Goal: Task Accomplishment & Management: Manage account settings

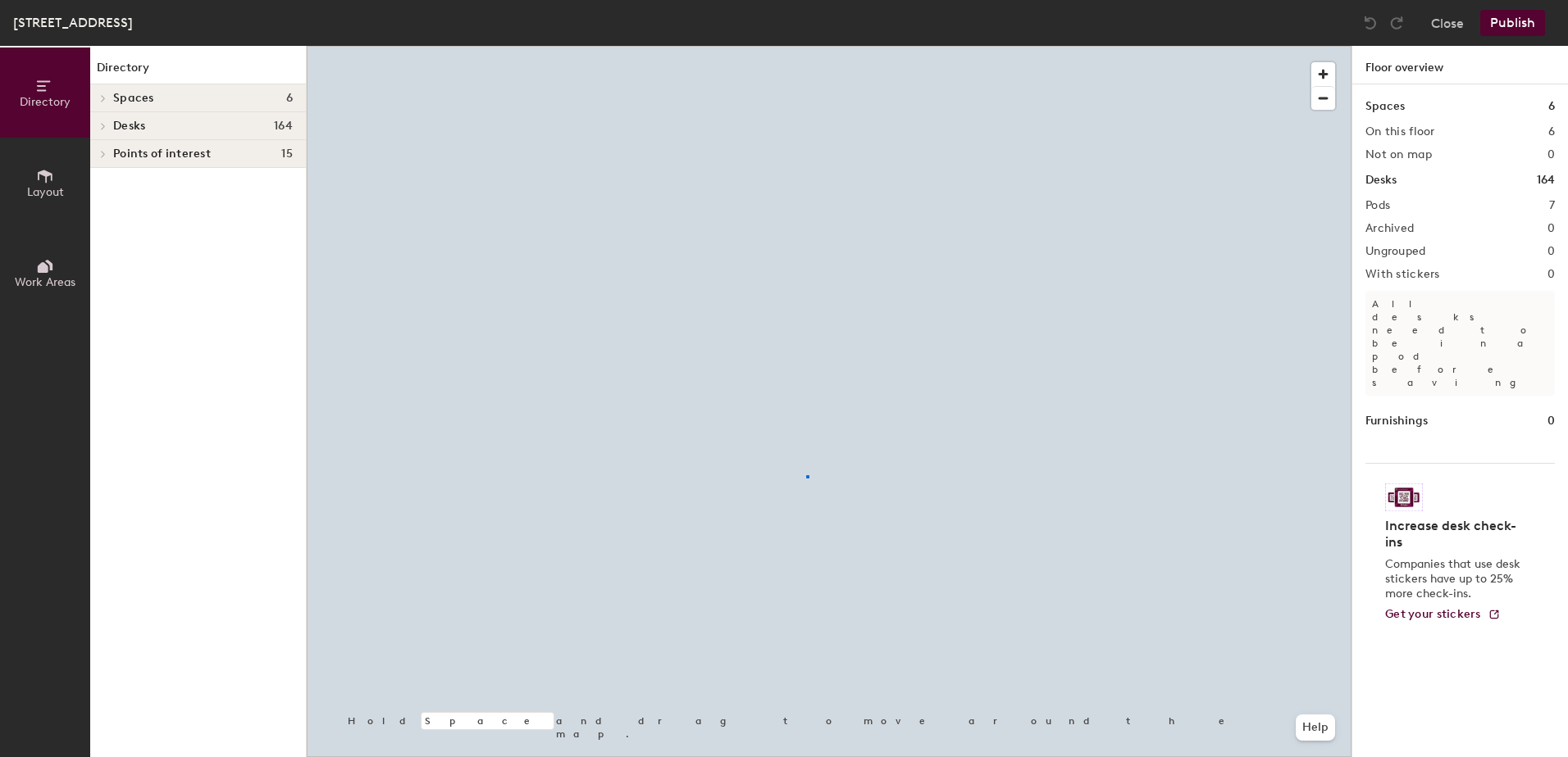
click at [807, 46] on div at bounding box center [828, 46] width 1045 height 0
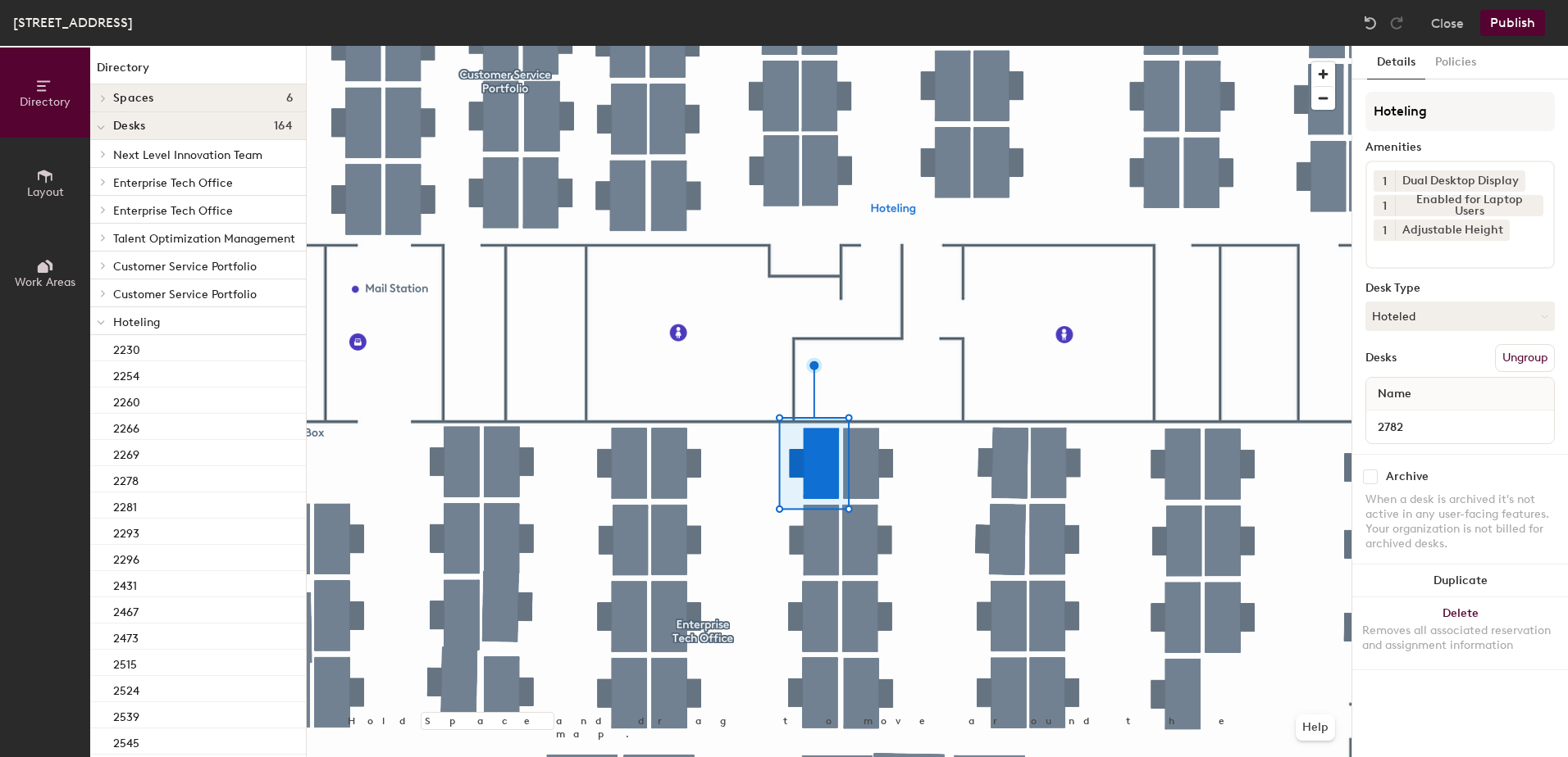
click at [1437, 326] on button "Hoteled" at bounding box center [1460, 316] width 189 height 30
drag, startPoint x: 1419, startPoint y: 370, endPoint x: 1439, endPoint y: 365, distance: 20.6
click at [1421, 369] on div "Assigned" at bounding box center [1448, 367] width 164 height 25
click at [1512, 354] on button "Ungroup" at bounding box center [1525, 358] width 60 height 28
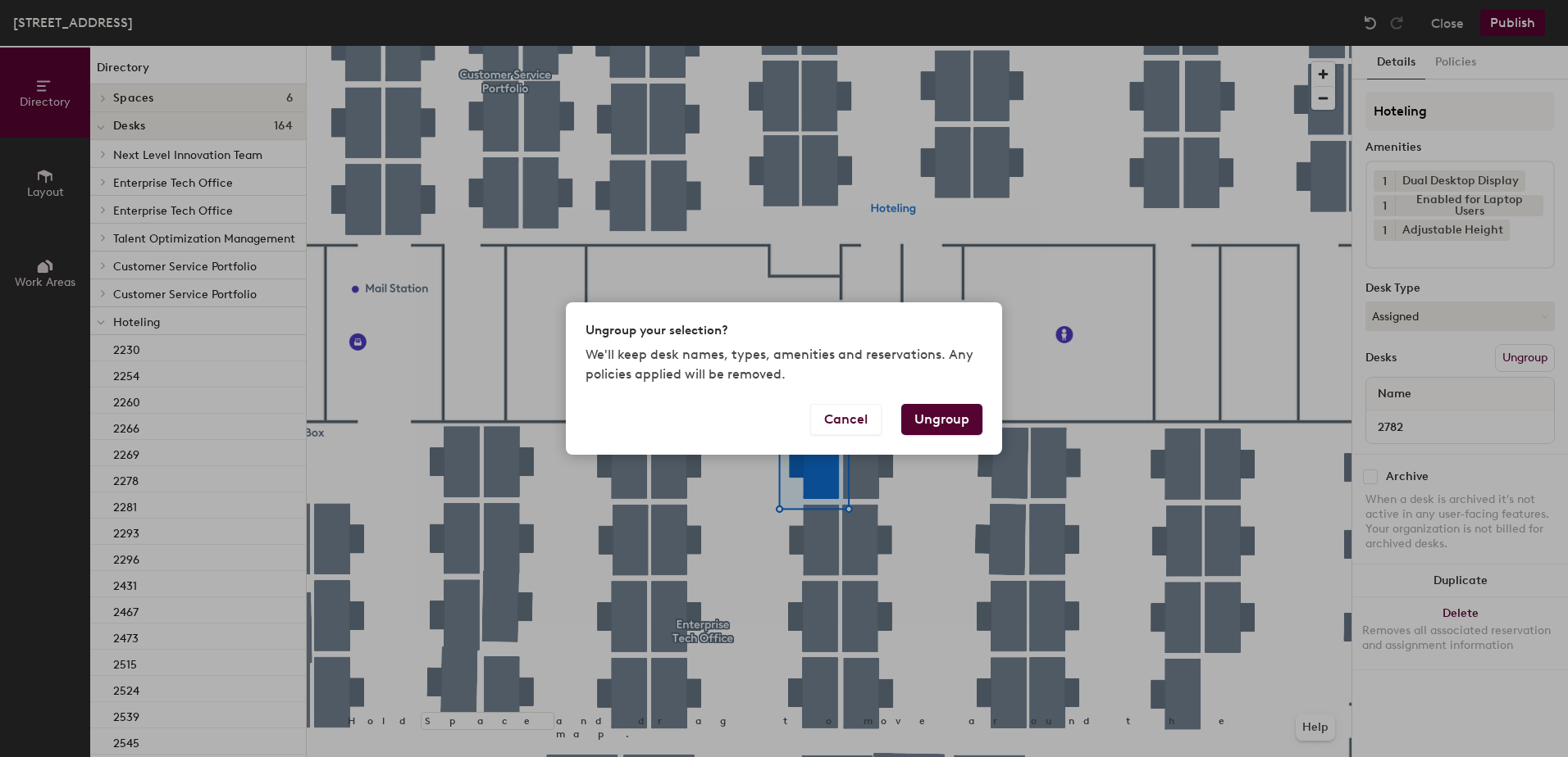
click at [937, 414] on button "Ungroup" at bounding box center [942, 420] width 81 height 32
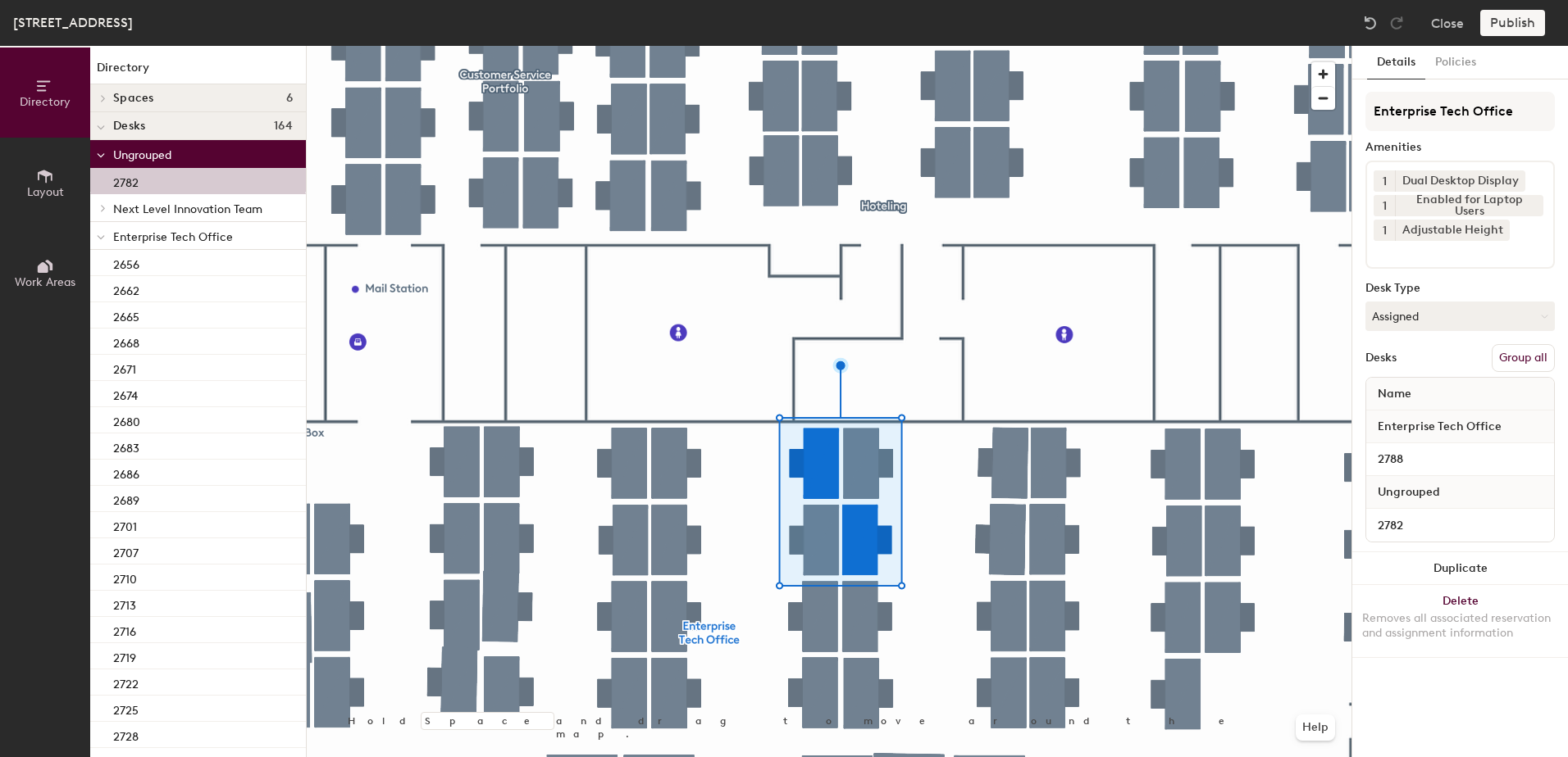
drag, startPoint x: 1535, startPoint y: 360, endPoint x: 1508, endPoint y: 294, distance: 71.3
click at [1534, 360] on button "Group all" at bounding box center [1524, 358] width 63 height 28
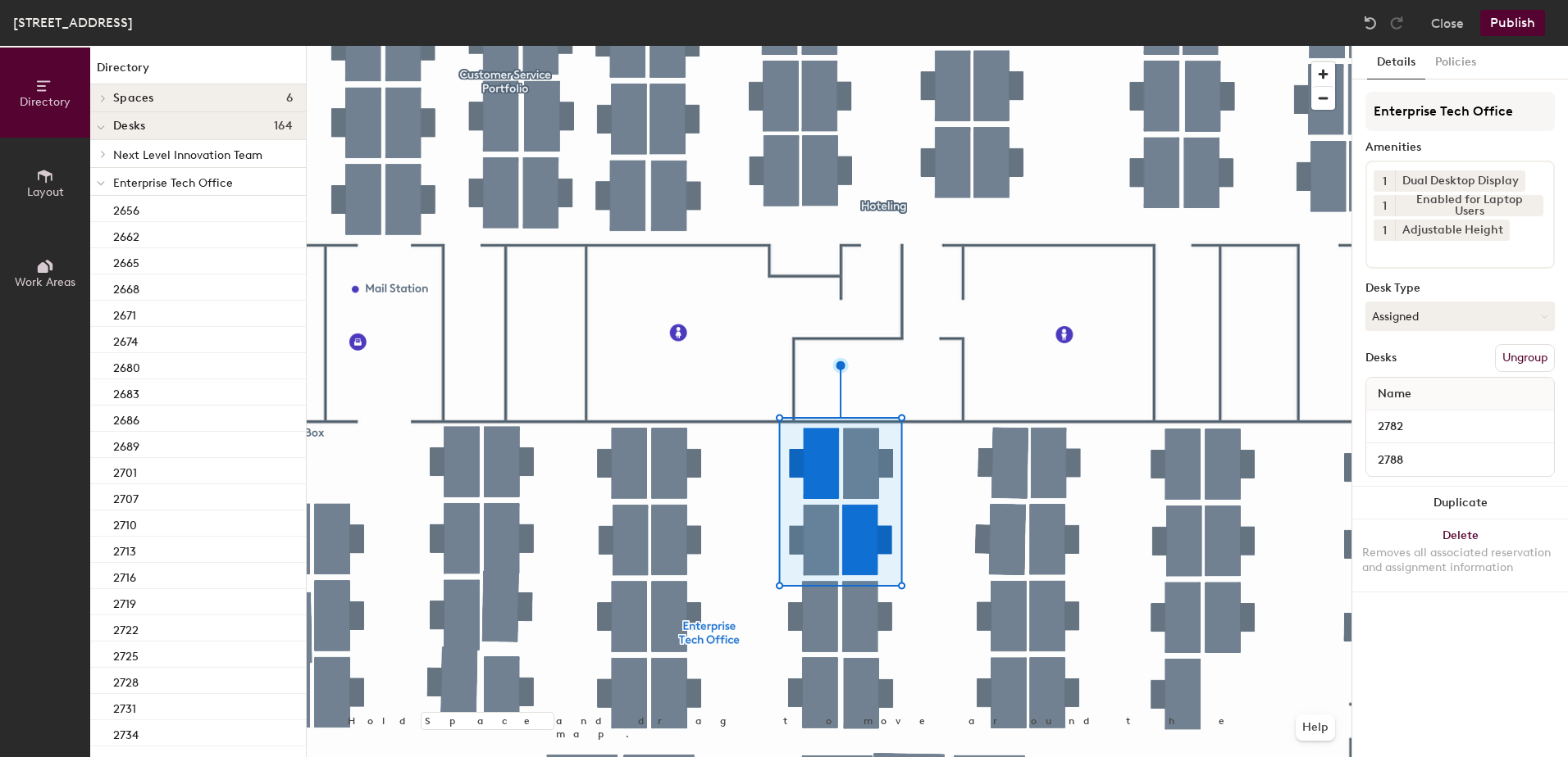
click at [1512, 23] on button "Publish" at bounding box center [1513, 23] width 65 height 27
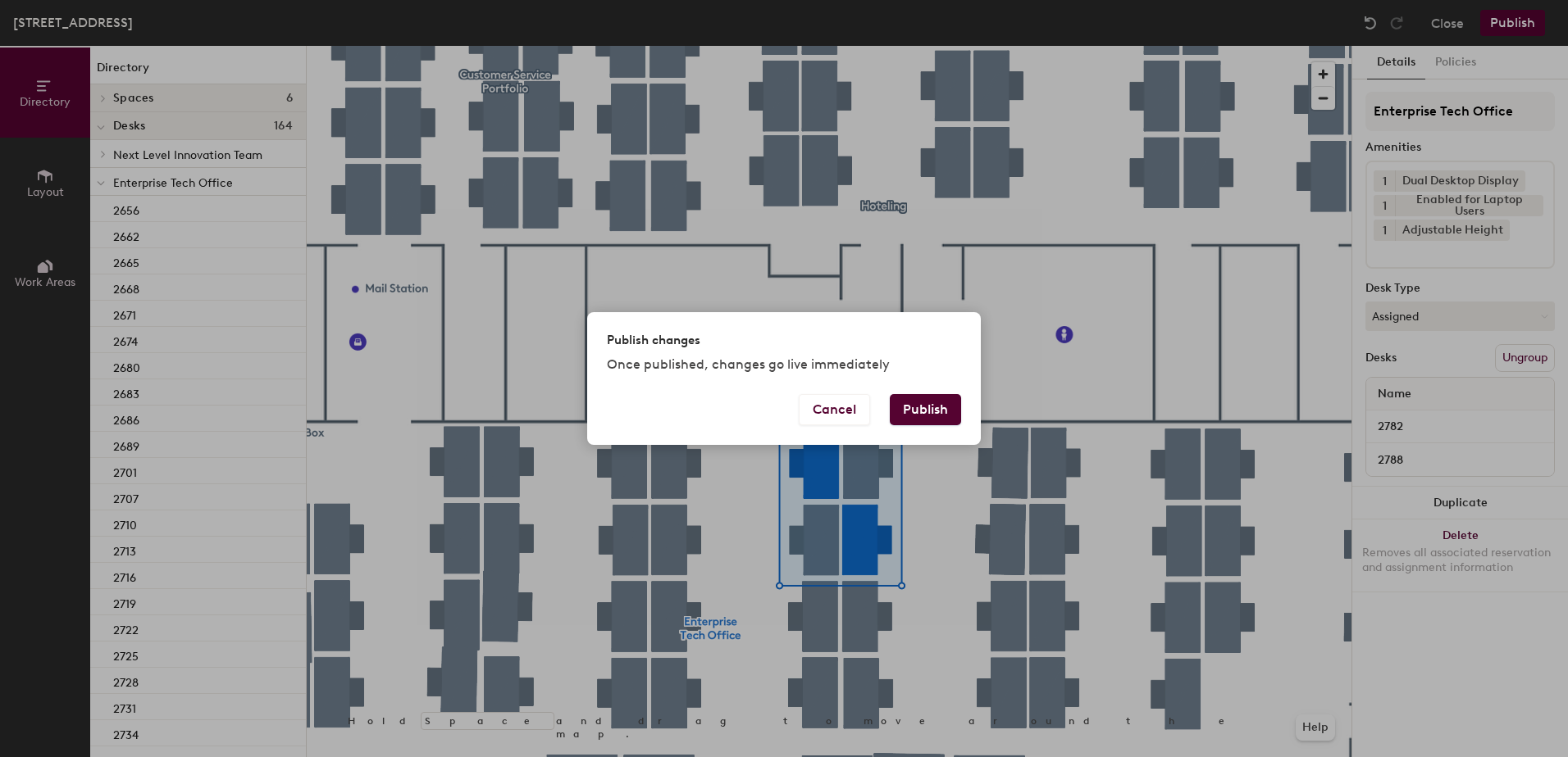
click at [914, 400] on button "Publish" at bounding box center [925, 410] width 71 height 32
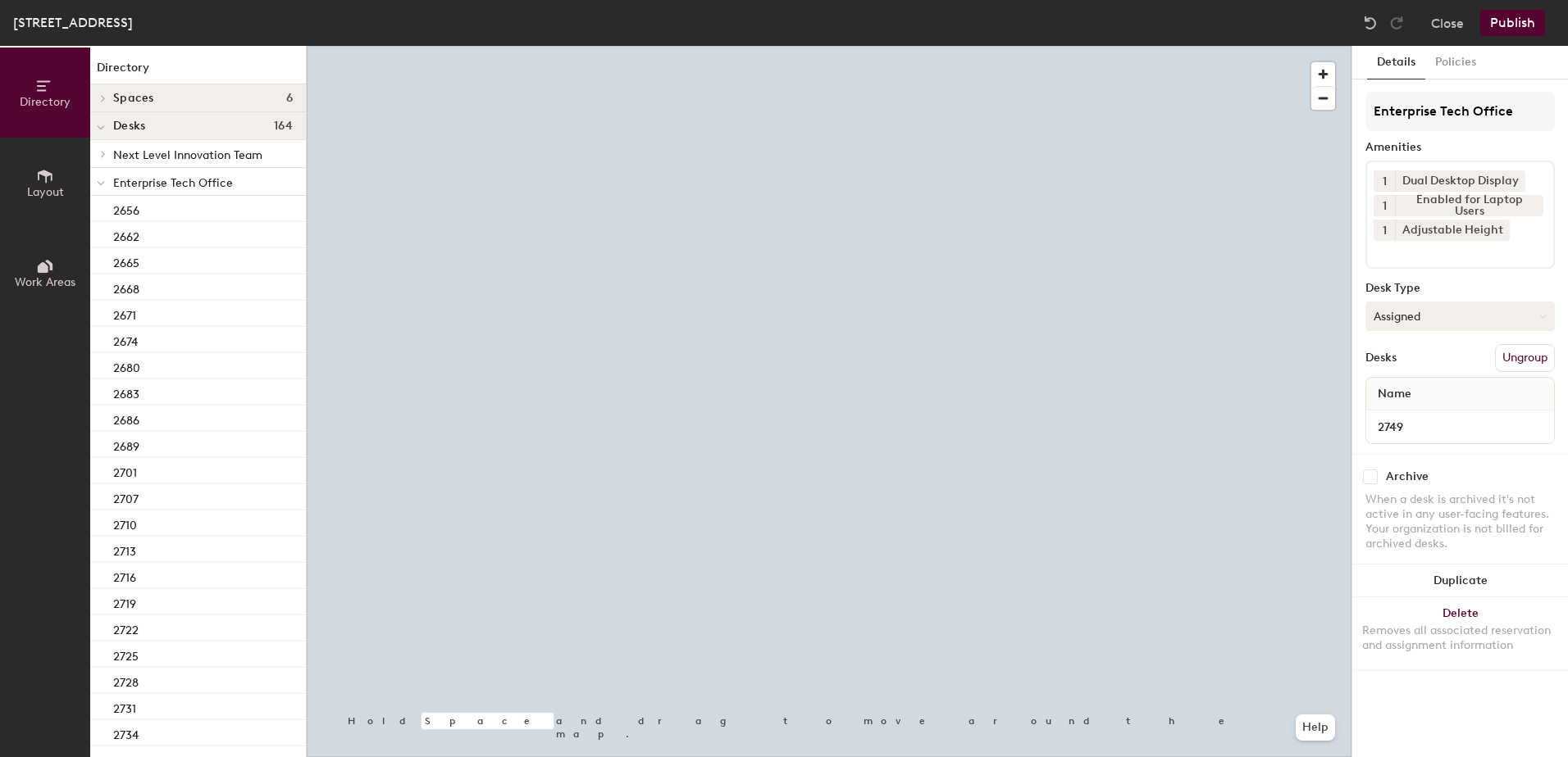
click at [1434, 315] on button "Assigned" at bounding box center [1460, 316] width 189 height 30
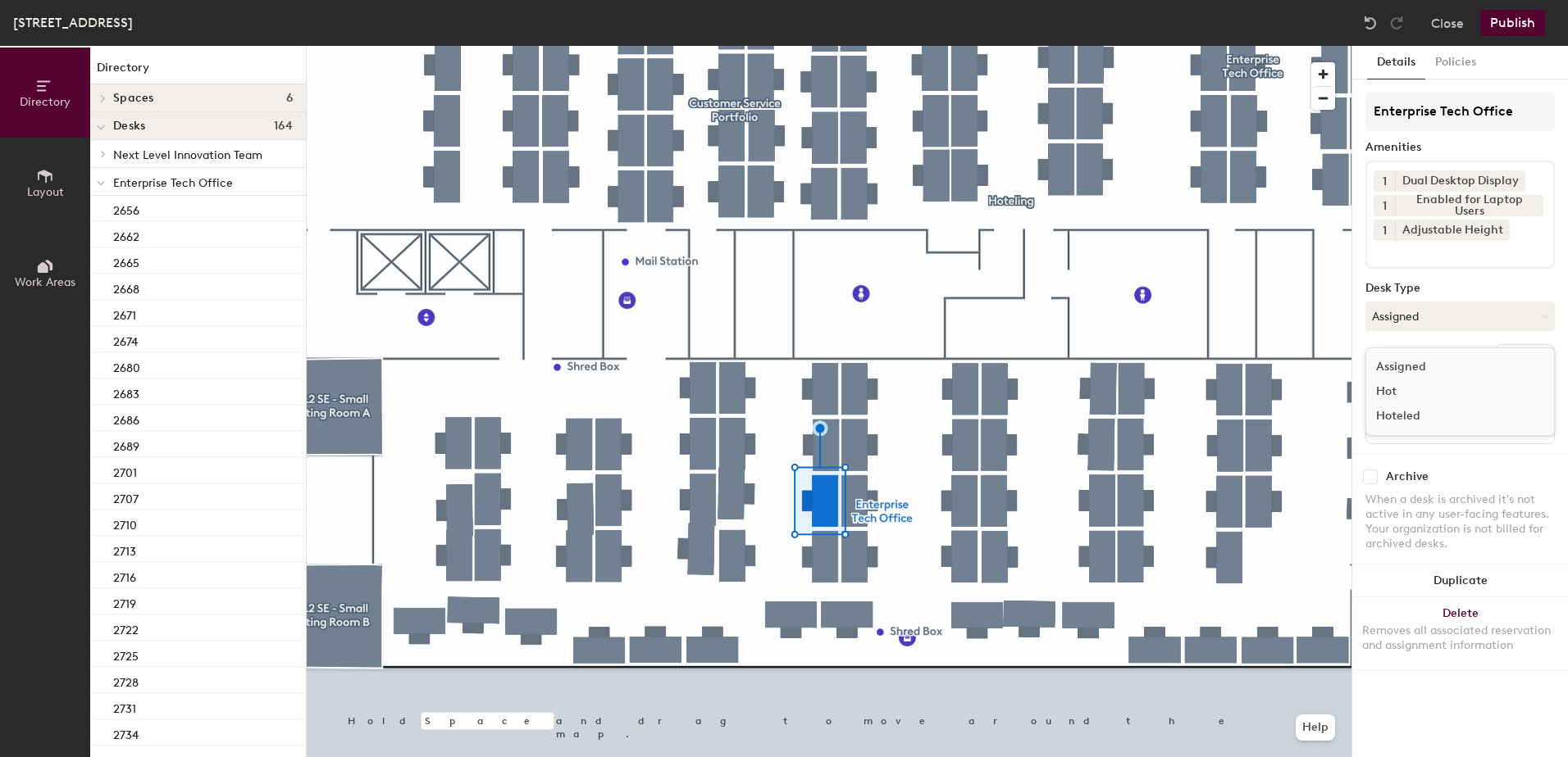
click at [1427, 408] on div "Hoteled" at bounding box center [1448, 416] width 164 height 25
click at [1546, 354] on button "Ungroup" at bounding box center [1525, 358] width 60 height 28
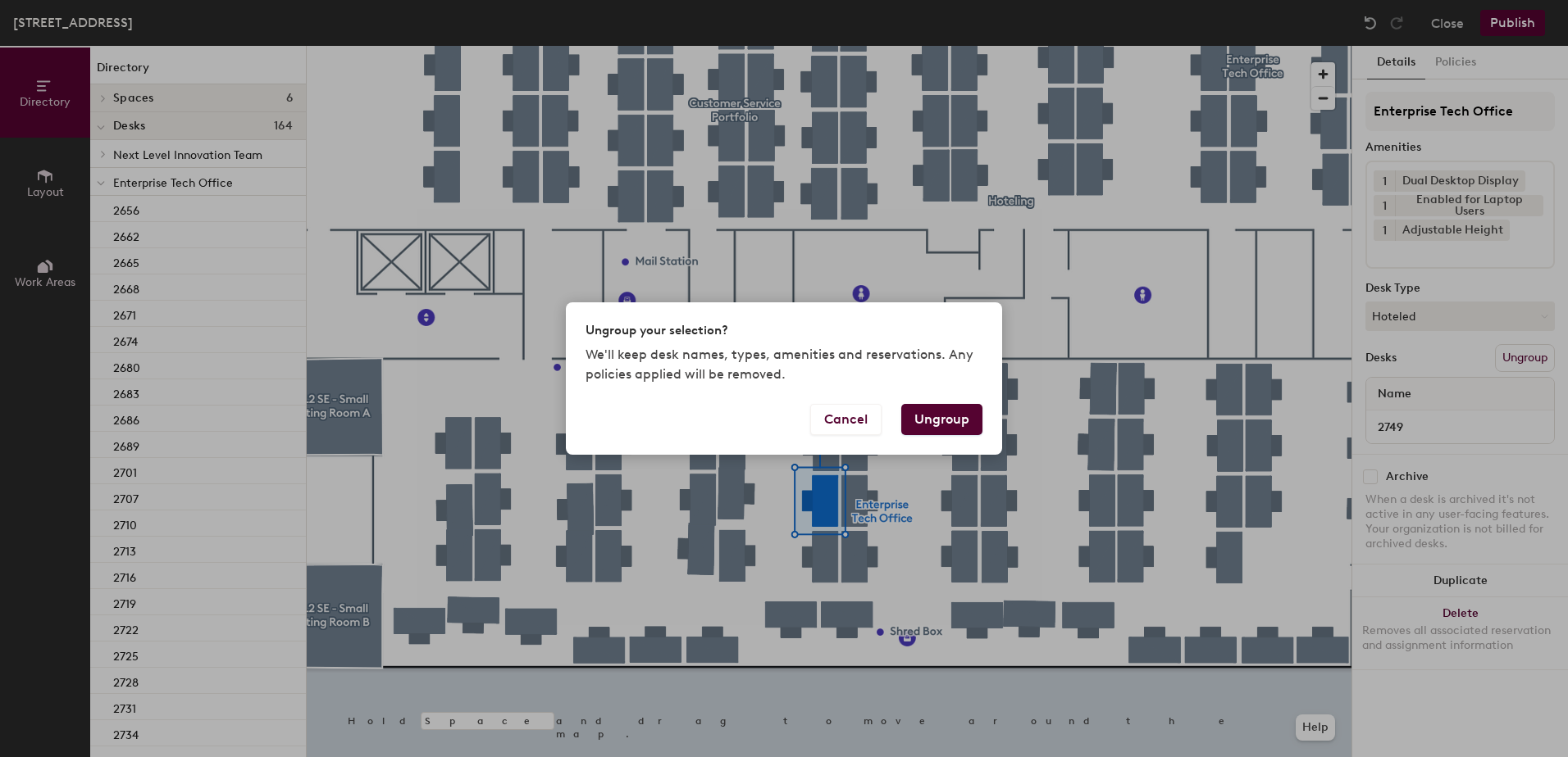
click at [926, 410] on button "Ungroup" at bounding box center [942, 420] width 81 height 32
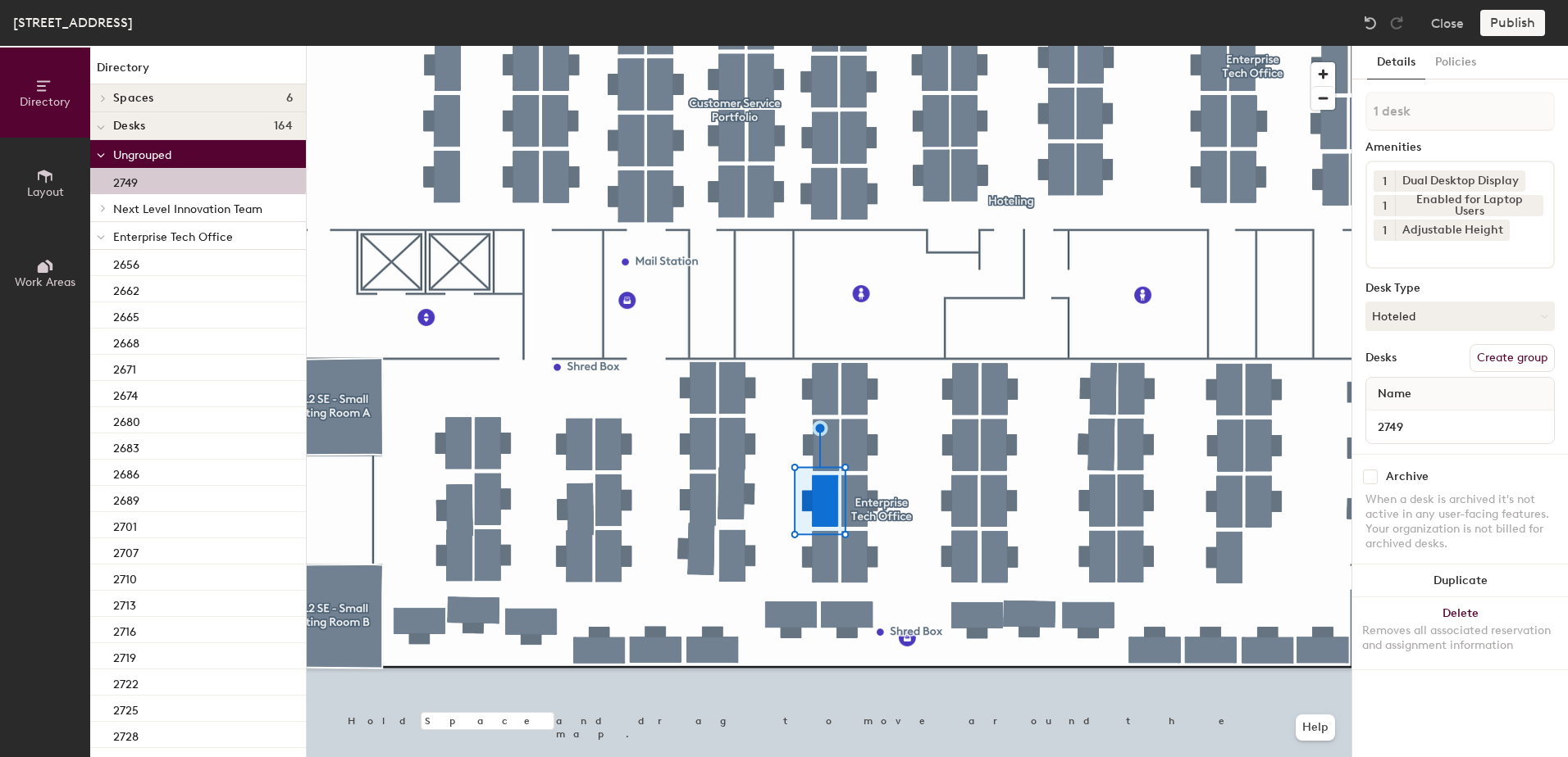
click at [101, 237] on icon at bounding box center [100, 237] width 8 height 7
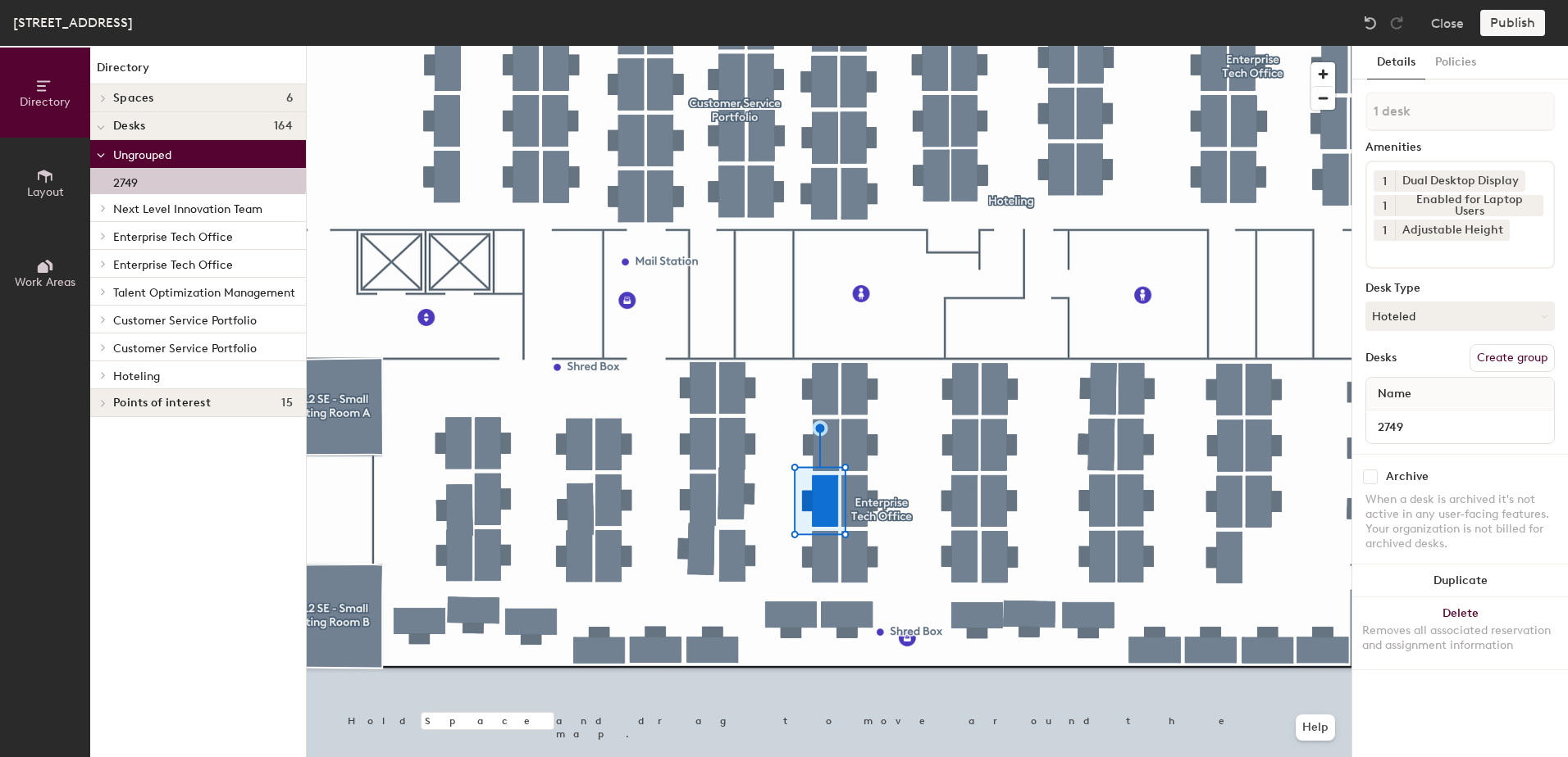
drag, startPoint x: 102, startPoint y: 374, endPoint x: 113, endPoint y: 377, distance: 11.4
click at [103, 374] on icon at bounding box center [102, 375] width 3 height 7
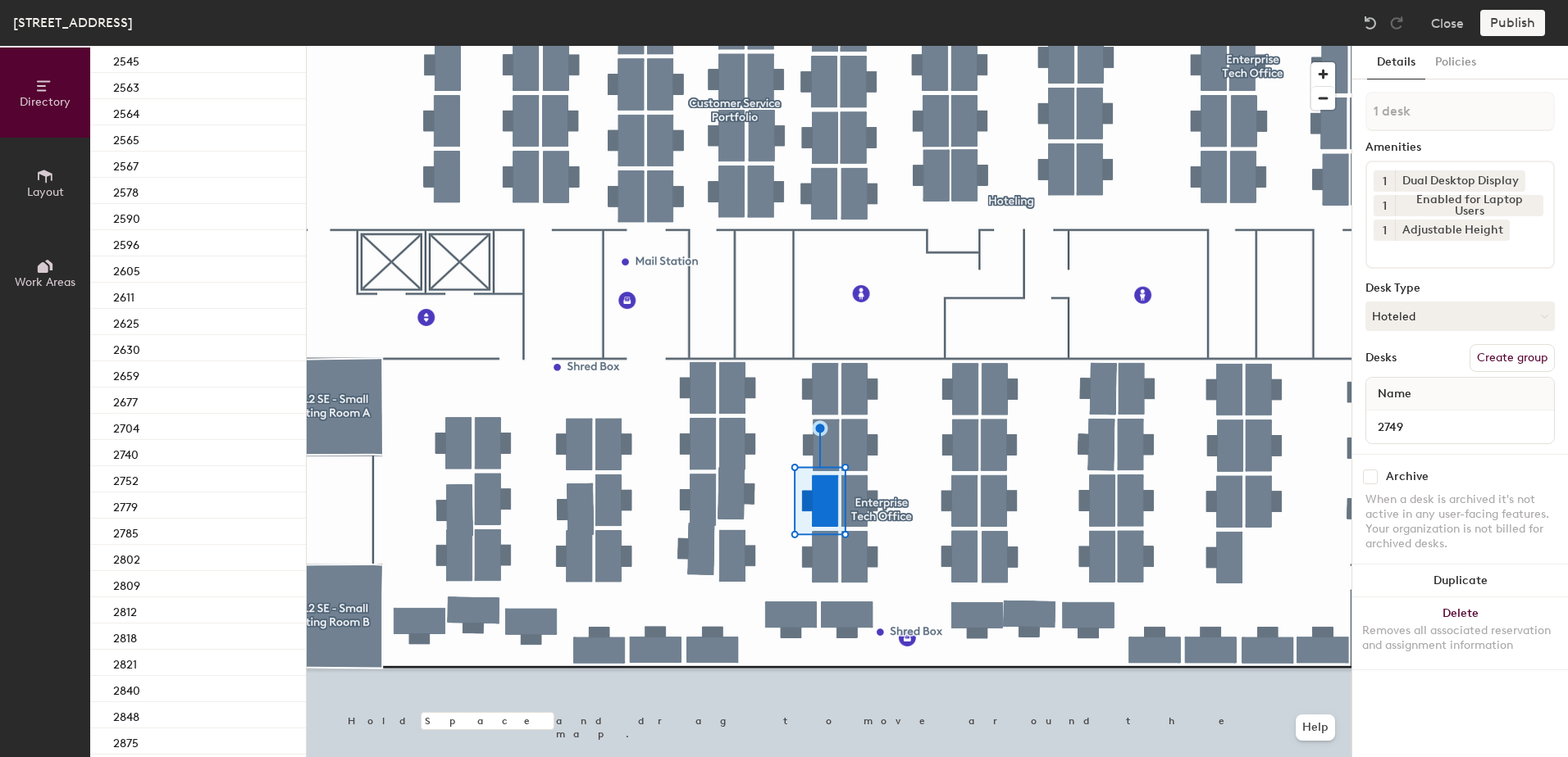
scroll to position [734, 0]
click at [237, 455] on div "2740" at bounding box center [198, 455] width 216 height 27
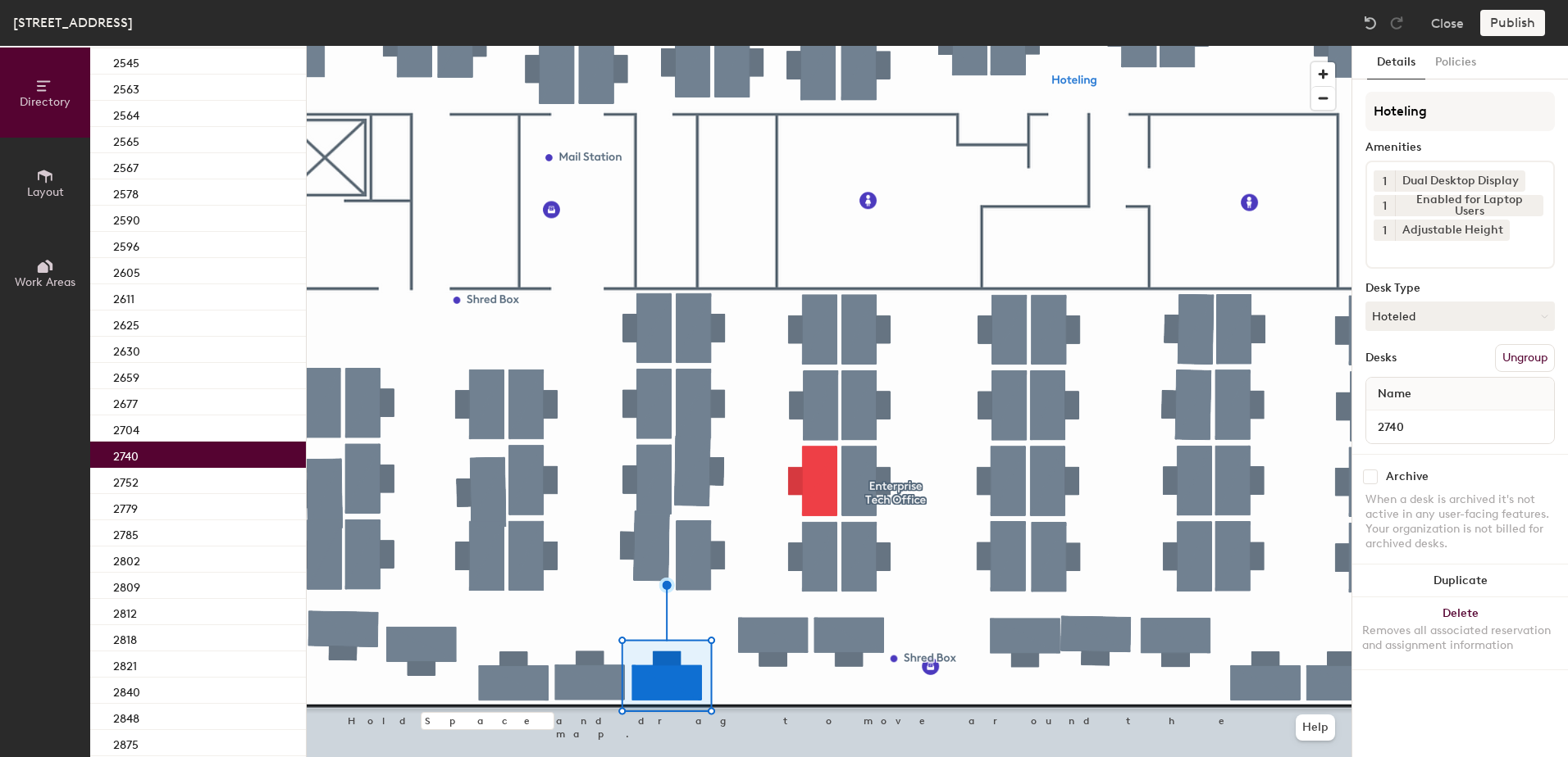
click at [822, 46] on div at bounding box center [828, 46] width 1045 height 0
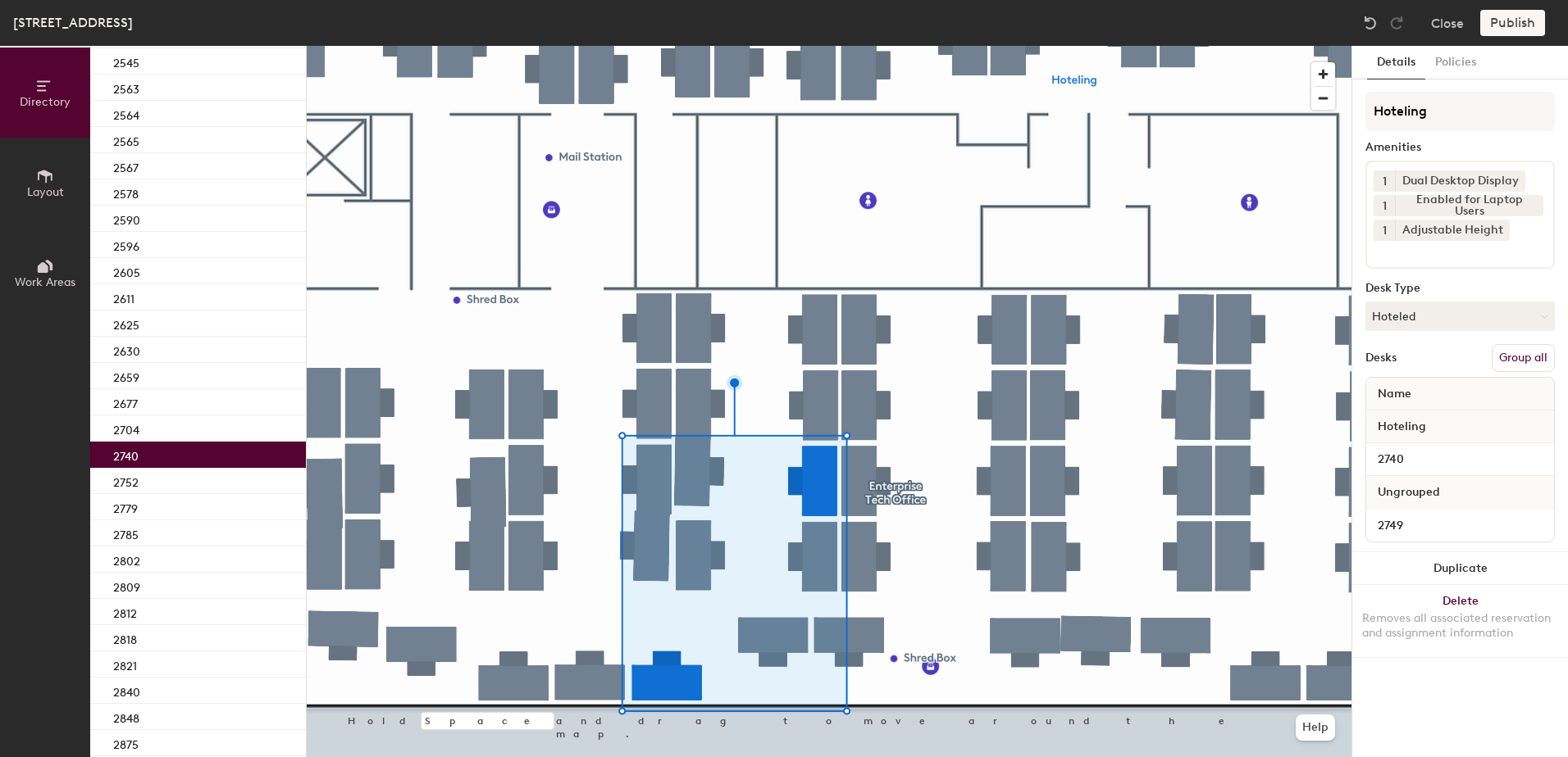
click at [1509, 360] on button "Group all" at bounding box center [1524, 358] width 63 height 28
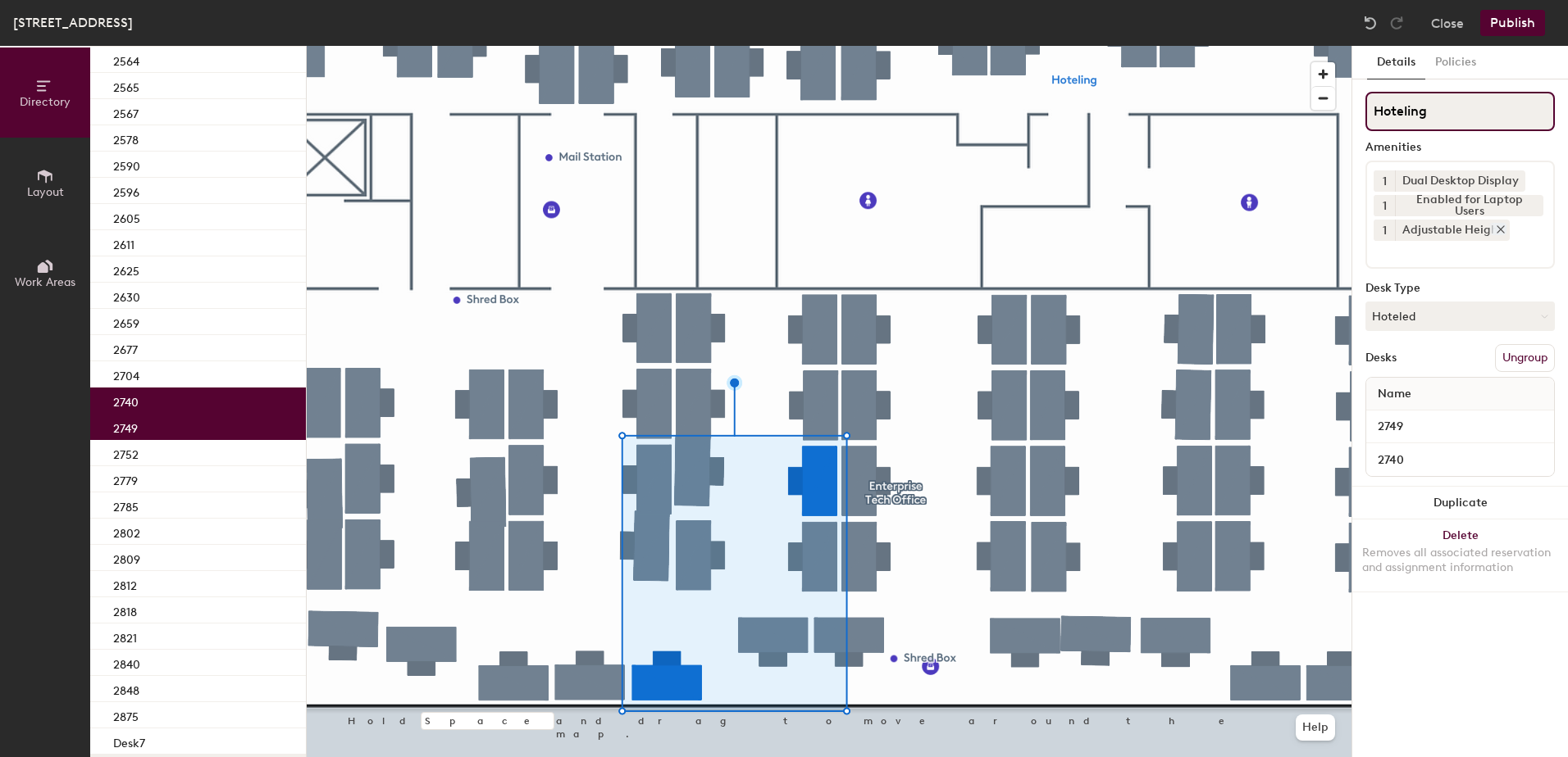
scroll to position [680, 0]
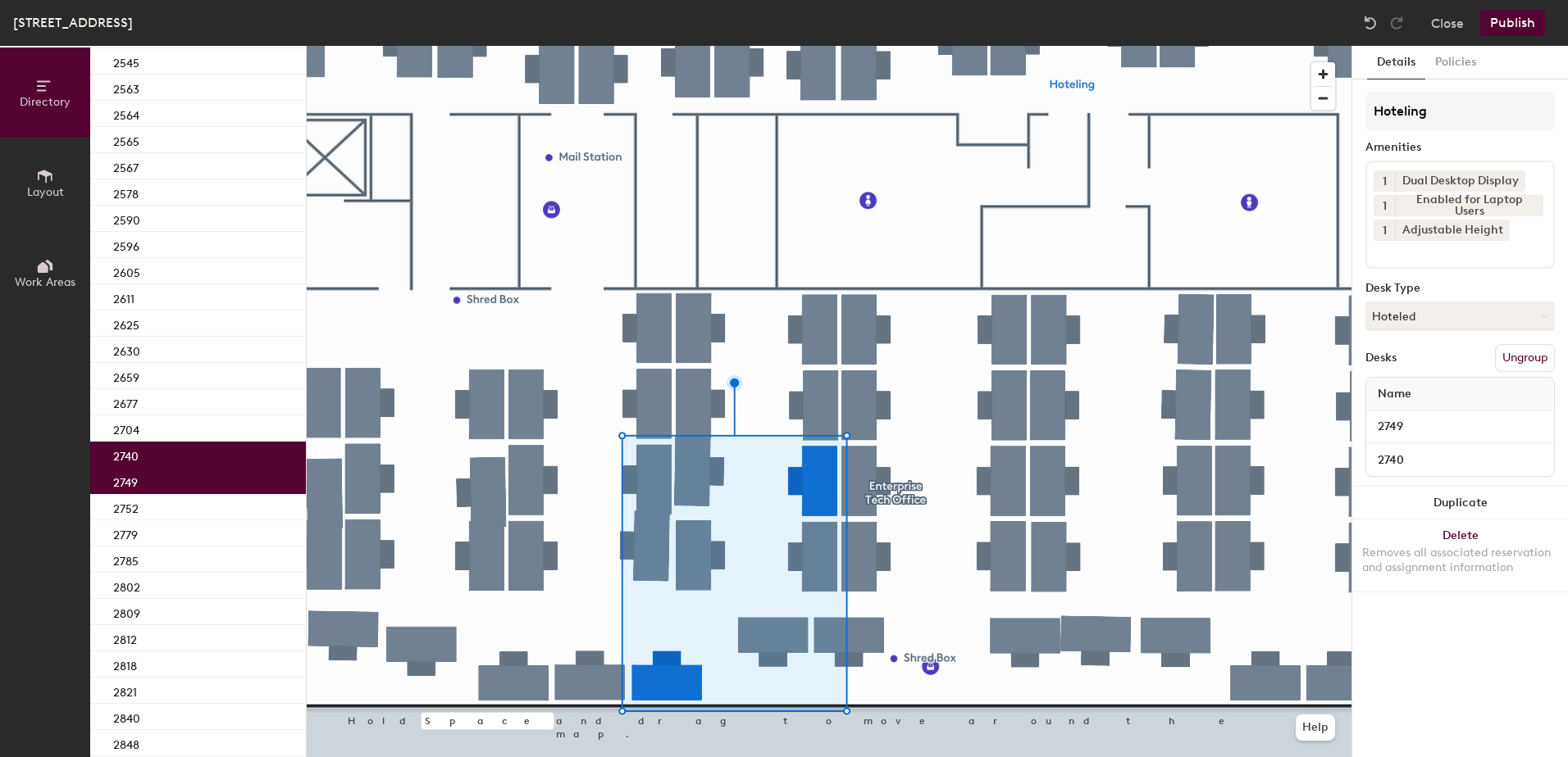
click at [1514, 26] on button "Publish" at bounding box center [1513, 23] width 65 height 27
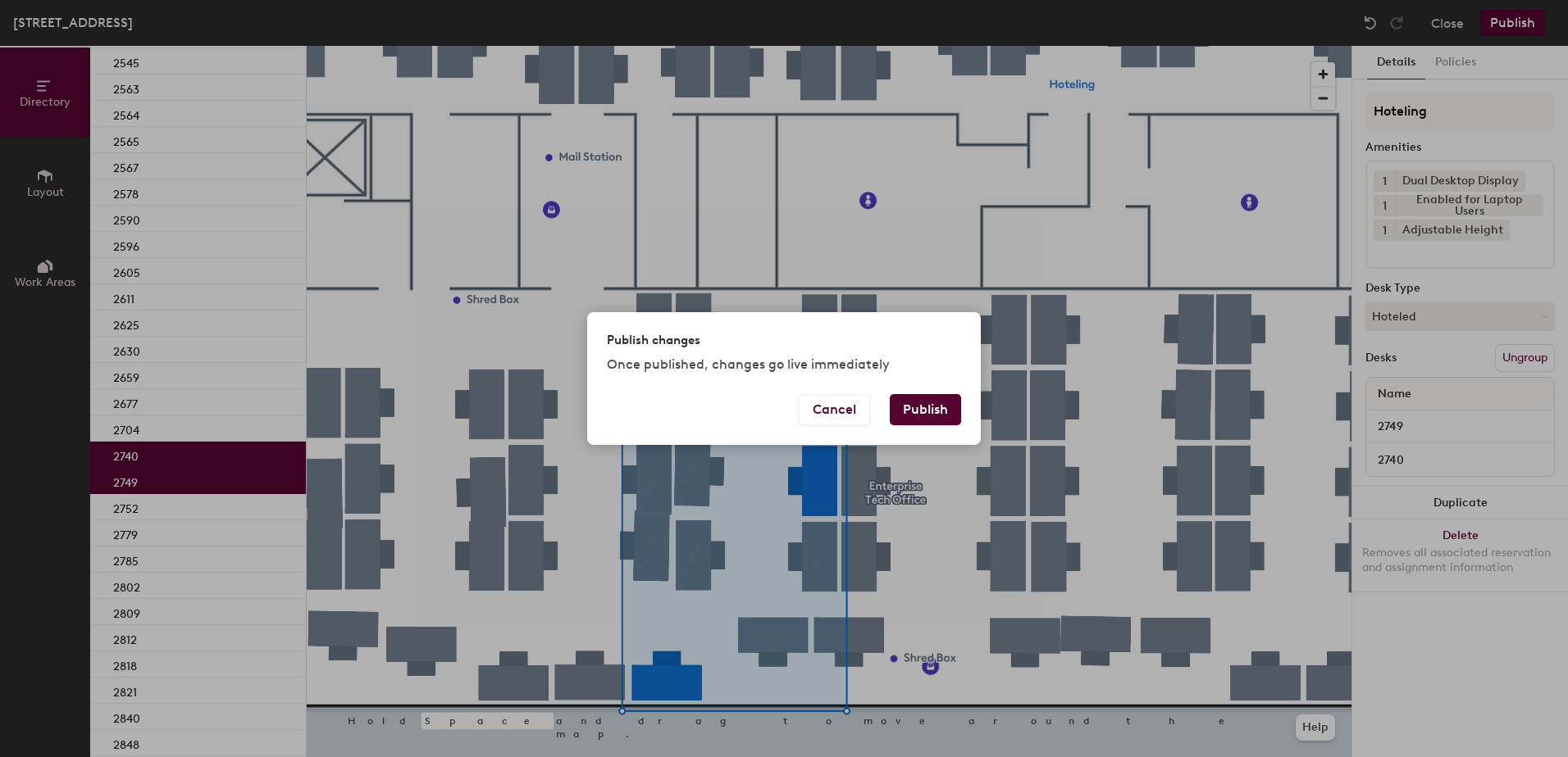
click at [919, 410] on button "Publish" at bounding box center [925, 410] width 71 height 32
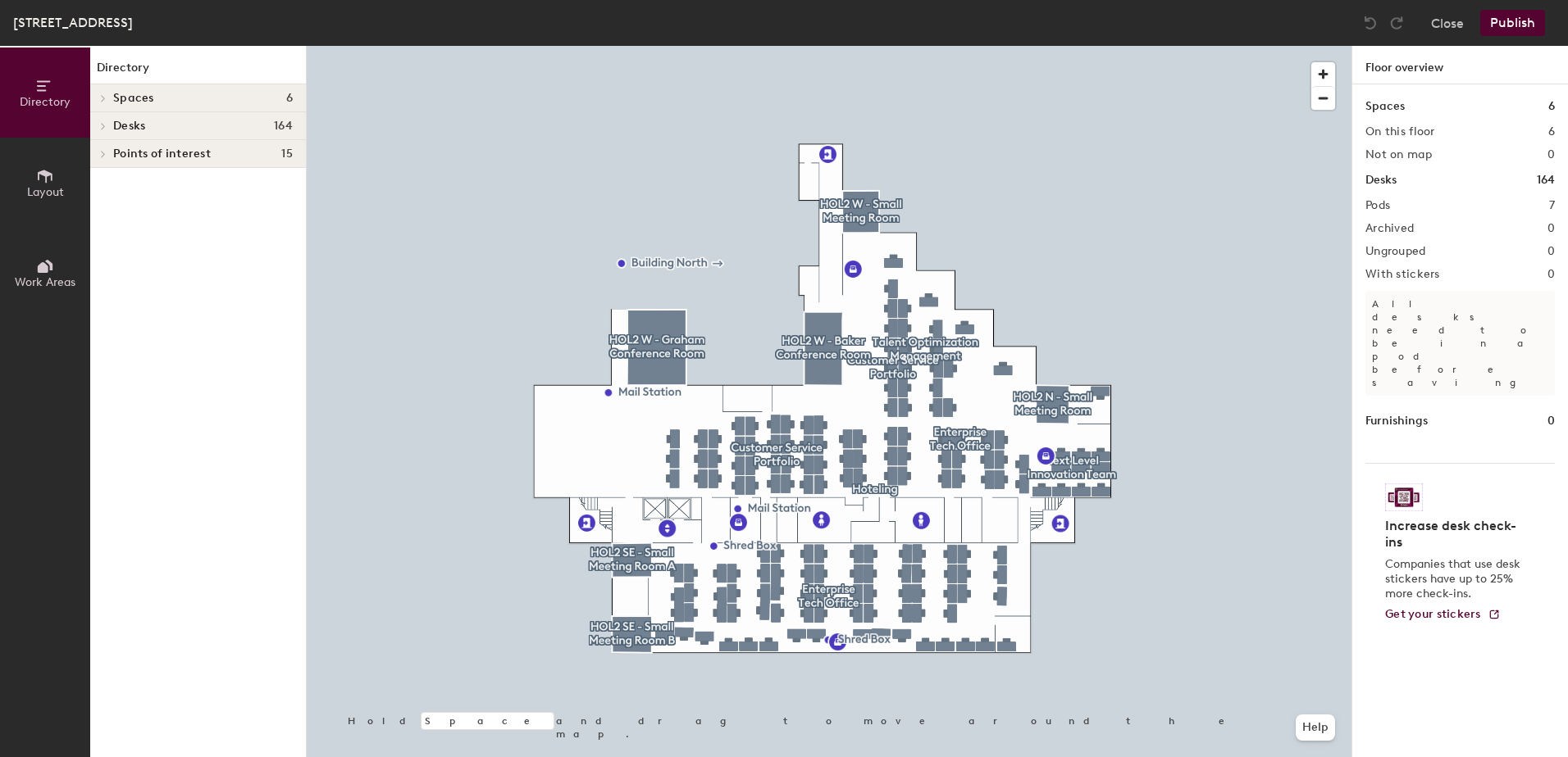
click at [1555, 204] on div "Spaces 6 On this floor 6 Not on map 0 Desks 164 Pods 7 Archived 0 Ungrouped 0 W…" at bounding box center [1460, 440] width 216 height 712
click at [1379, 206] on h2 "Pods" at bounding box center [1377, 205] width 25 height 13
drag, startPoint x: 1379, startPoint y: 206, endPoint x: 1556, endPoint y: 207, distance: 177.0
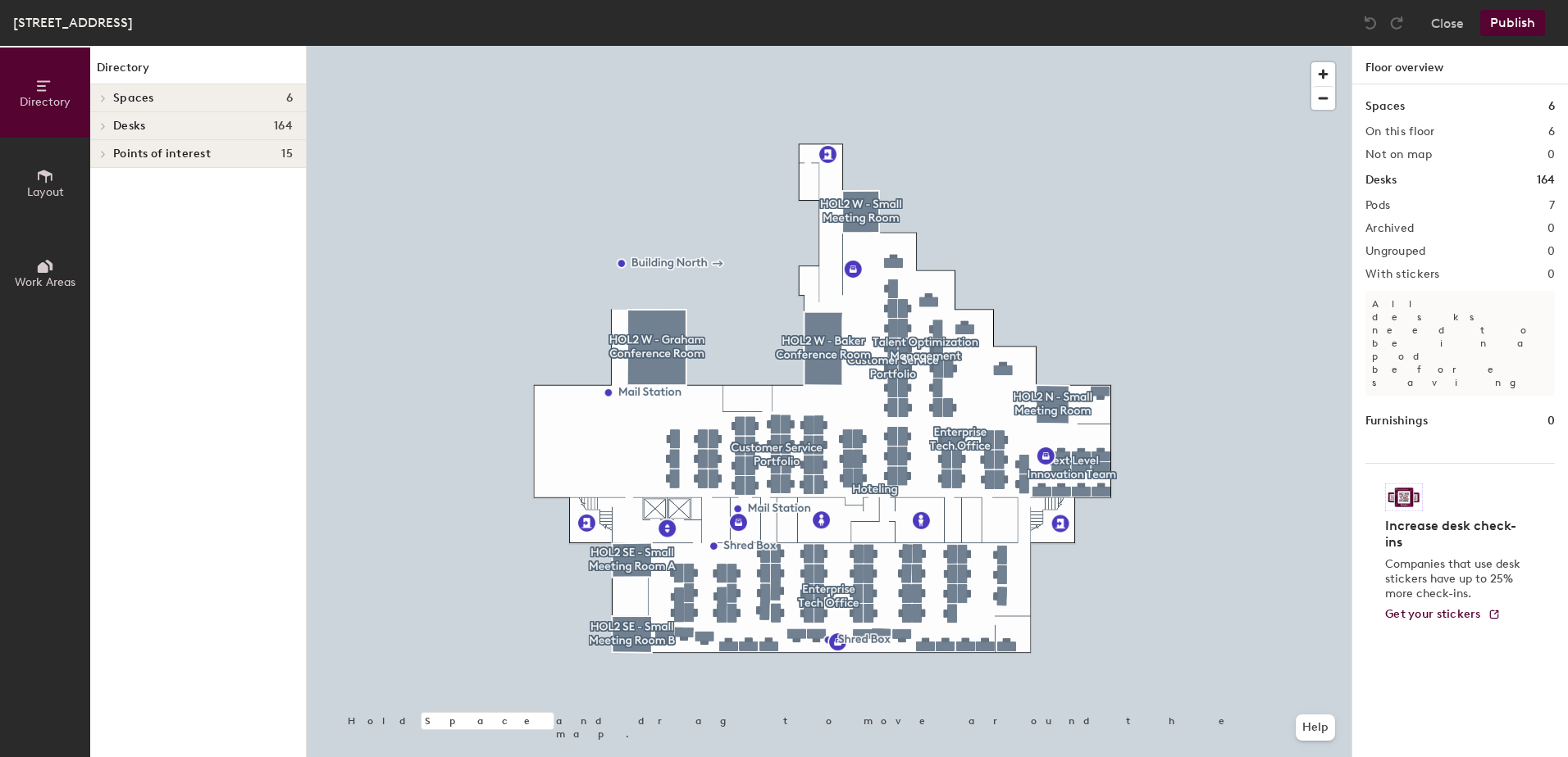
click at [1556, 207] on div "Spaces 6 On this floor 6 Not on map 0 Desks 164 Pods 7 Archived 0 Ungrouped 0 W…" at bounding box center [1460, 440] width 216 height 712
click at [1547, 205] on div "Pods 7" at bounding box center [1460, 205] width 189 height 13
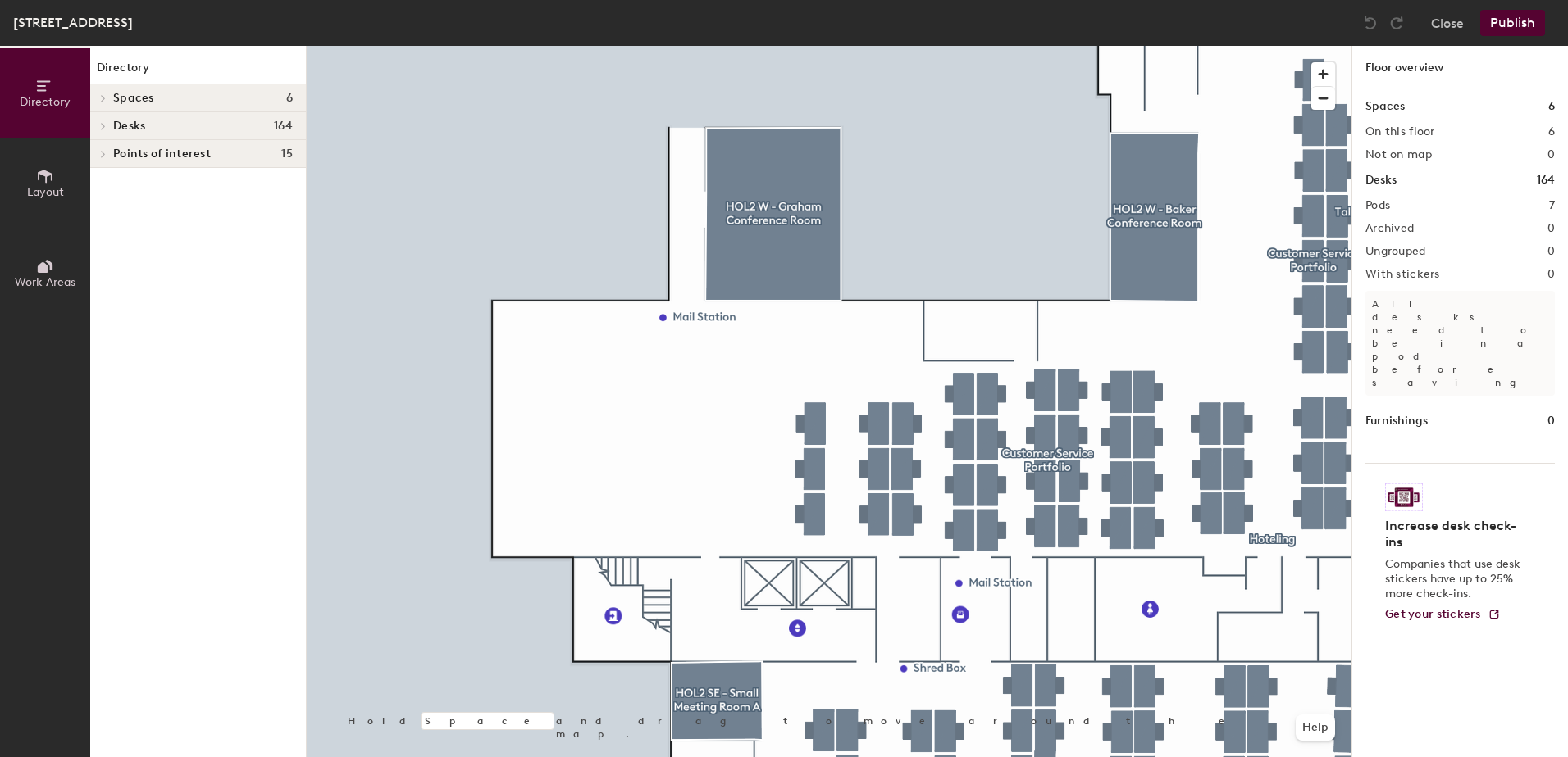
click at [103, 97] on icon at bounding box center [102, 98] width 3 height 7
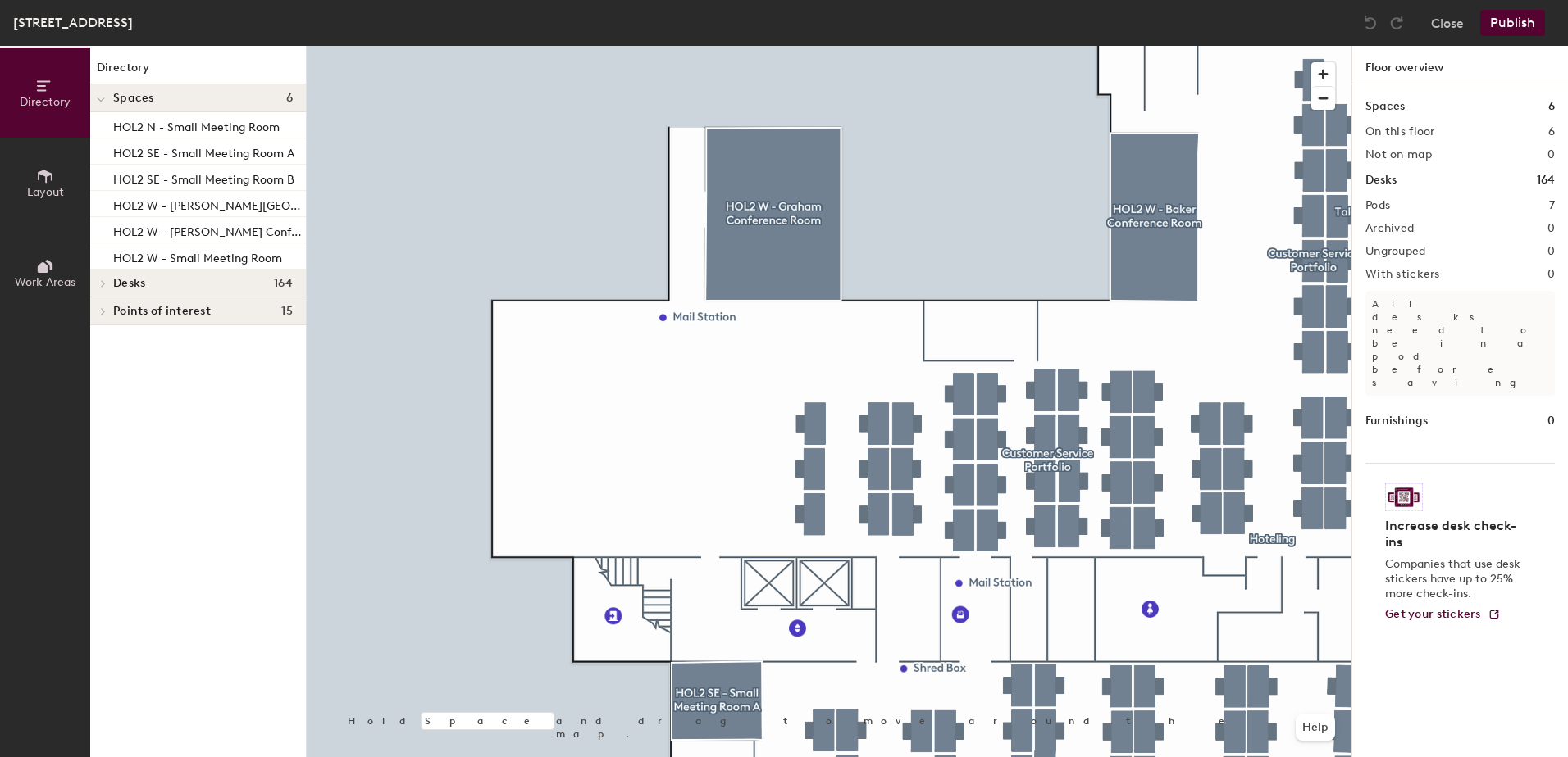
click at [1380, 208] on h2 "Pods" at bounding box center [1377, 205] width 25 height 13
click at [94, 96] on div at bounding box center [101, 97] width 22 height 27
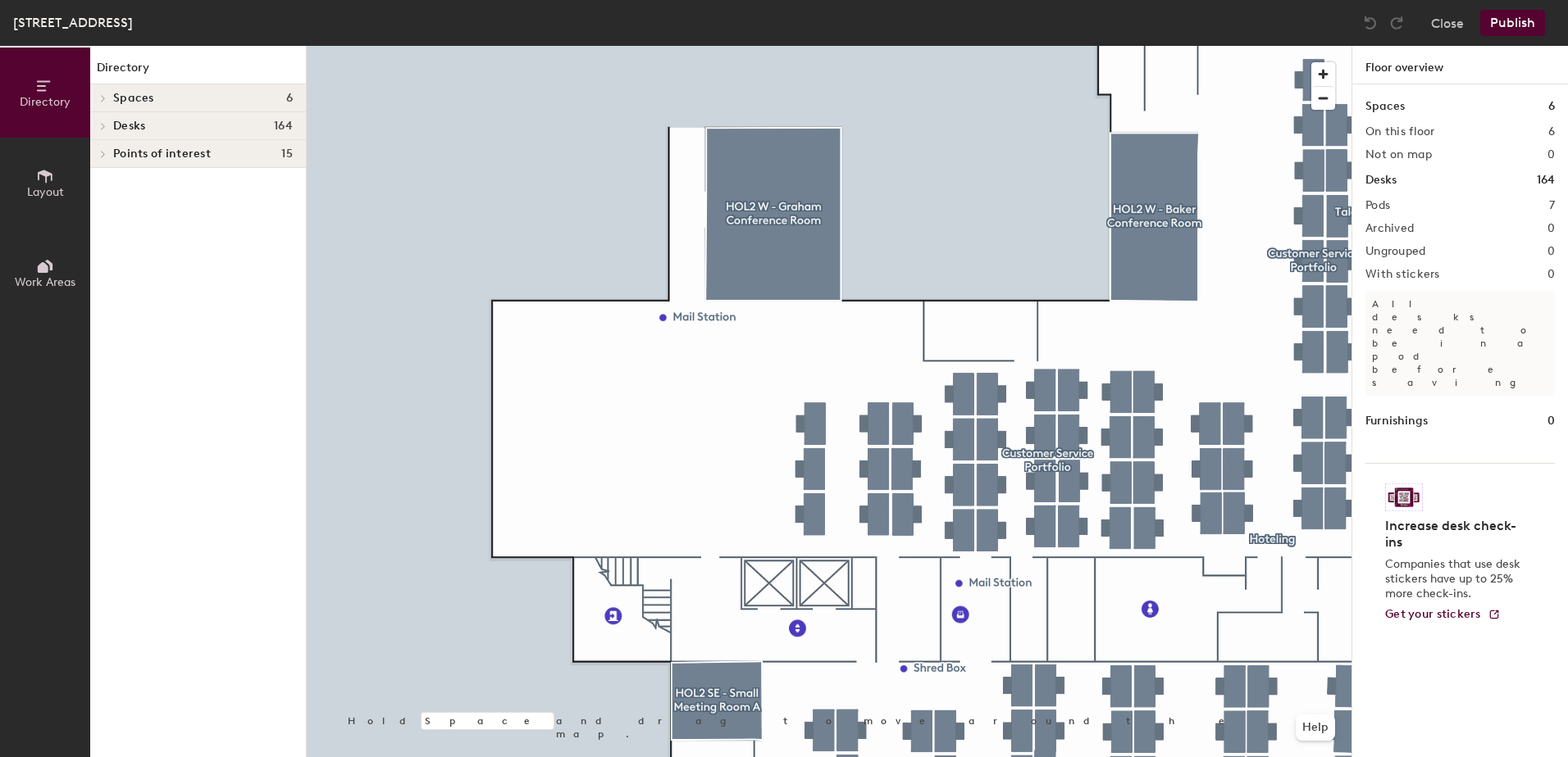
click at [93, 125] on div at bounding box center [101, 125] width 22 height 27
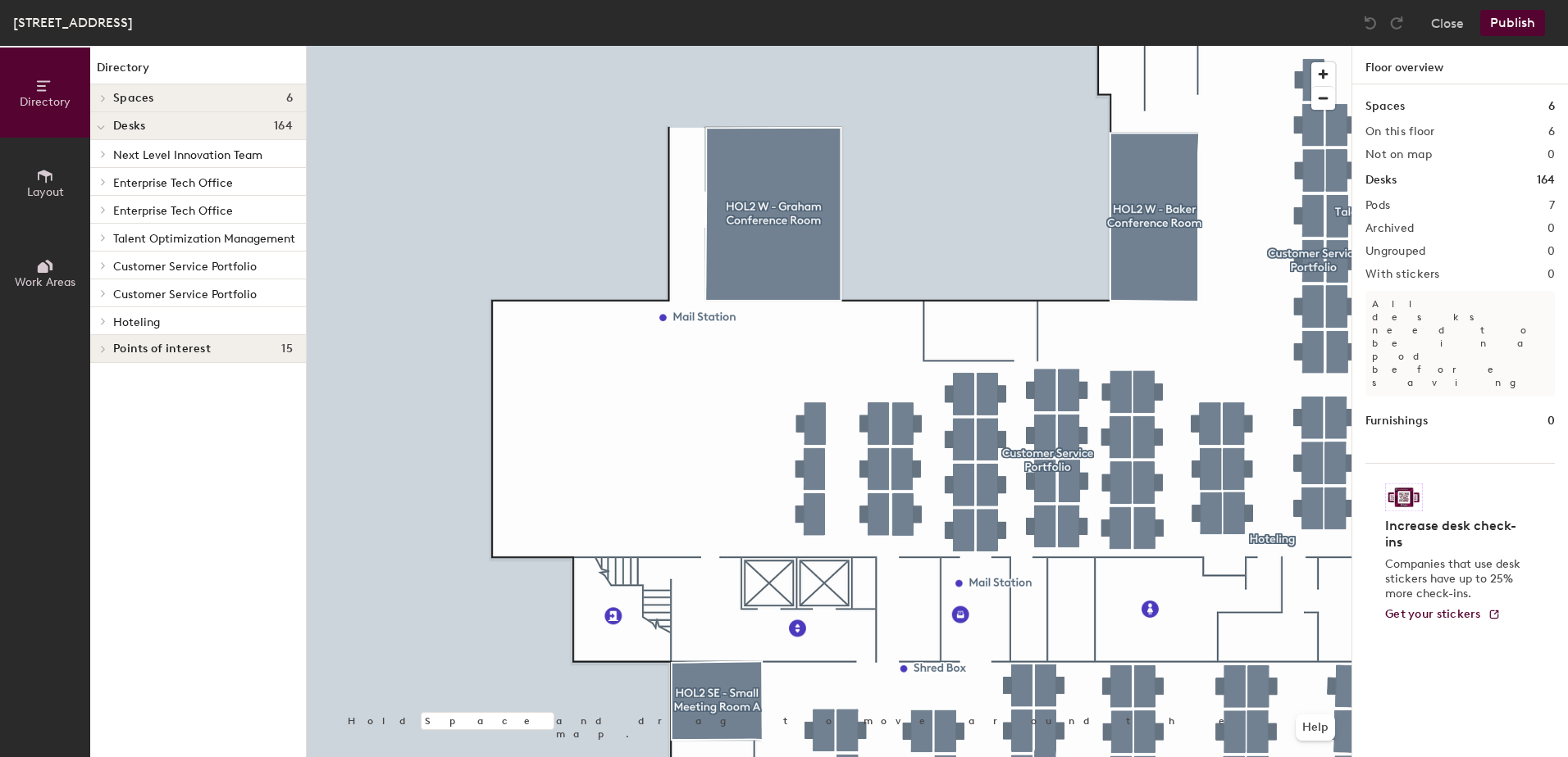
click at [96, 127] on div at bounding box center [101, 125] width 22 height 27
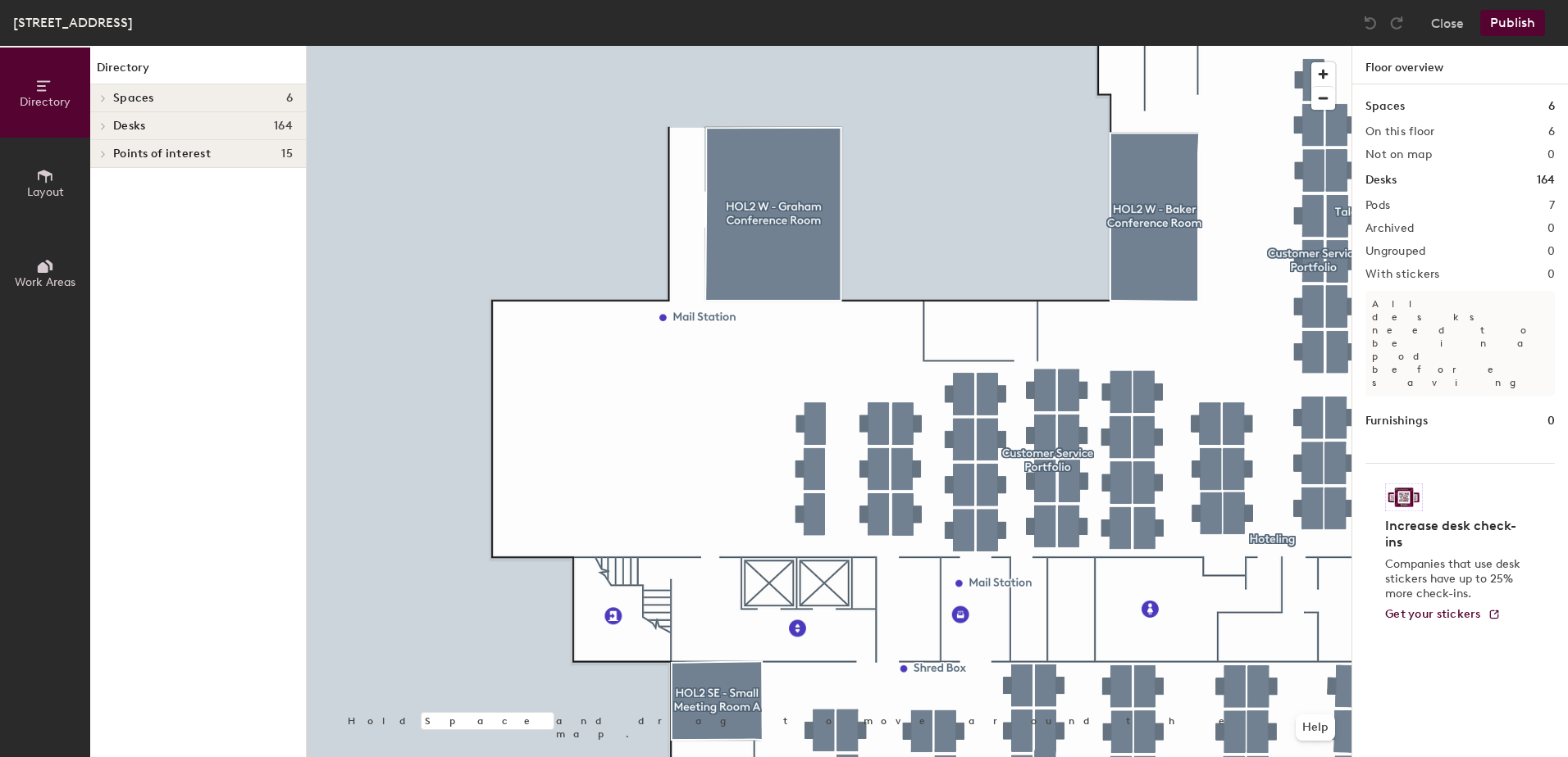
click at [97, 155] on span at bounding box center [102, 154] width 14 height 8
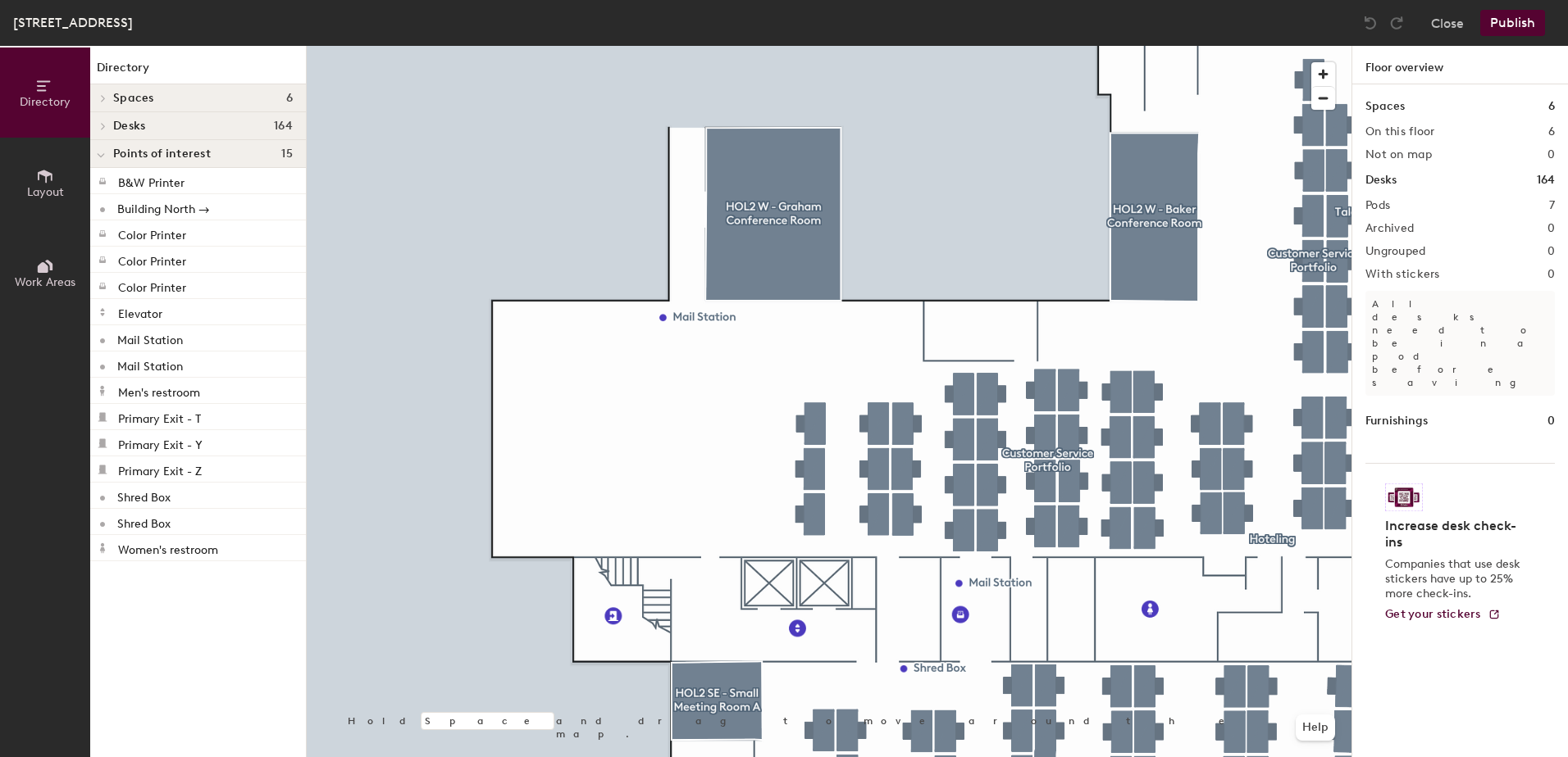
click at [97, 155] on icon at bounding box center [100, 156] width 8 height 7
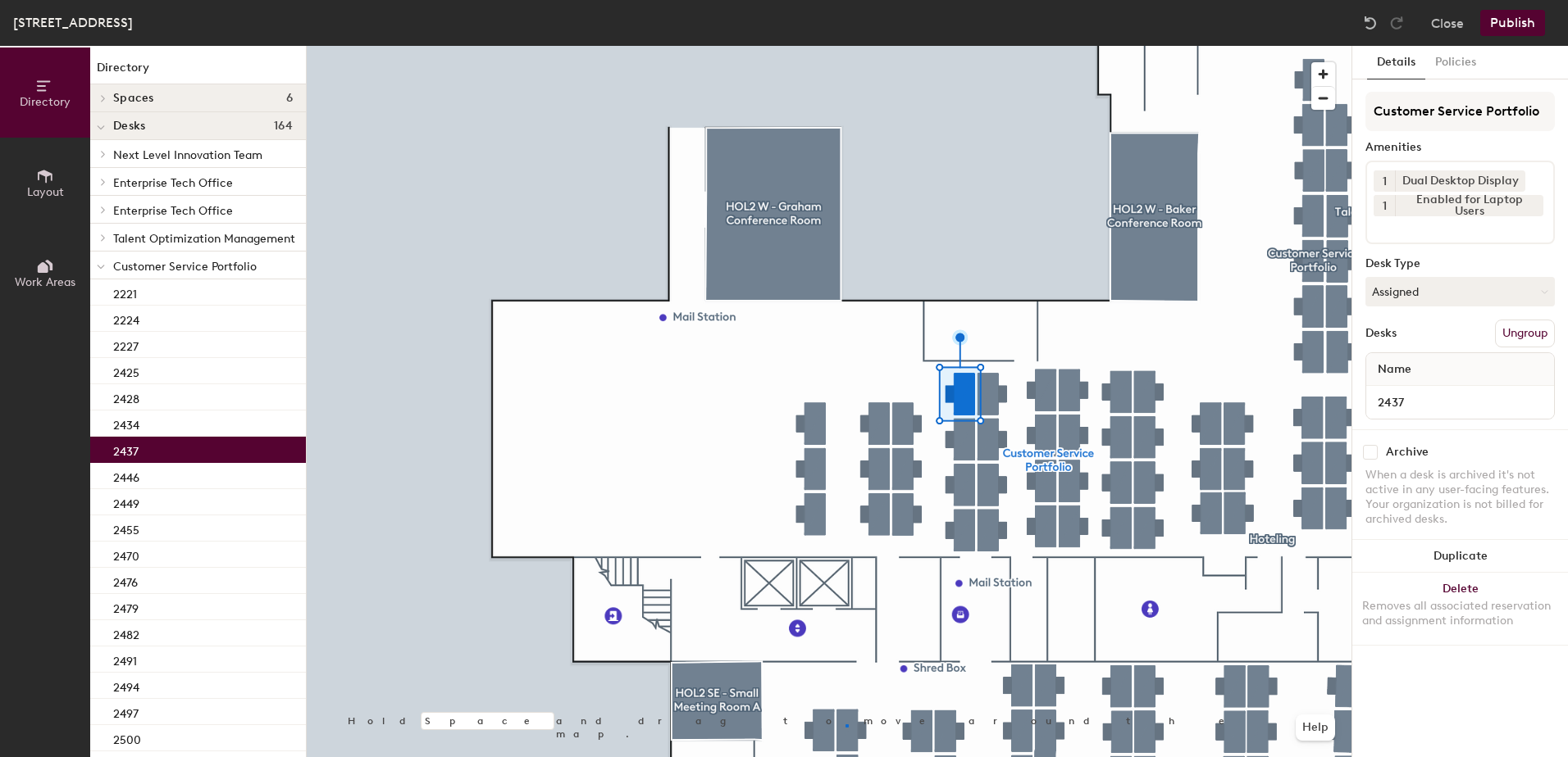
click at [845, 46] on div at bounding box center [828, 46] width 1045 height 0
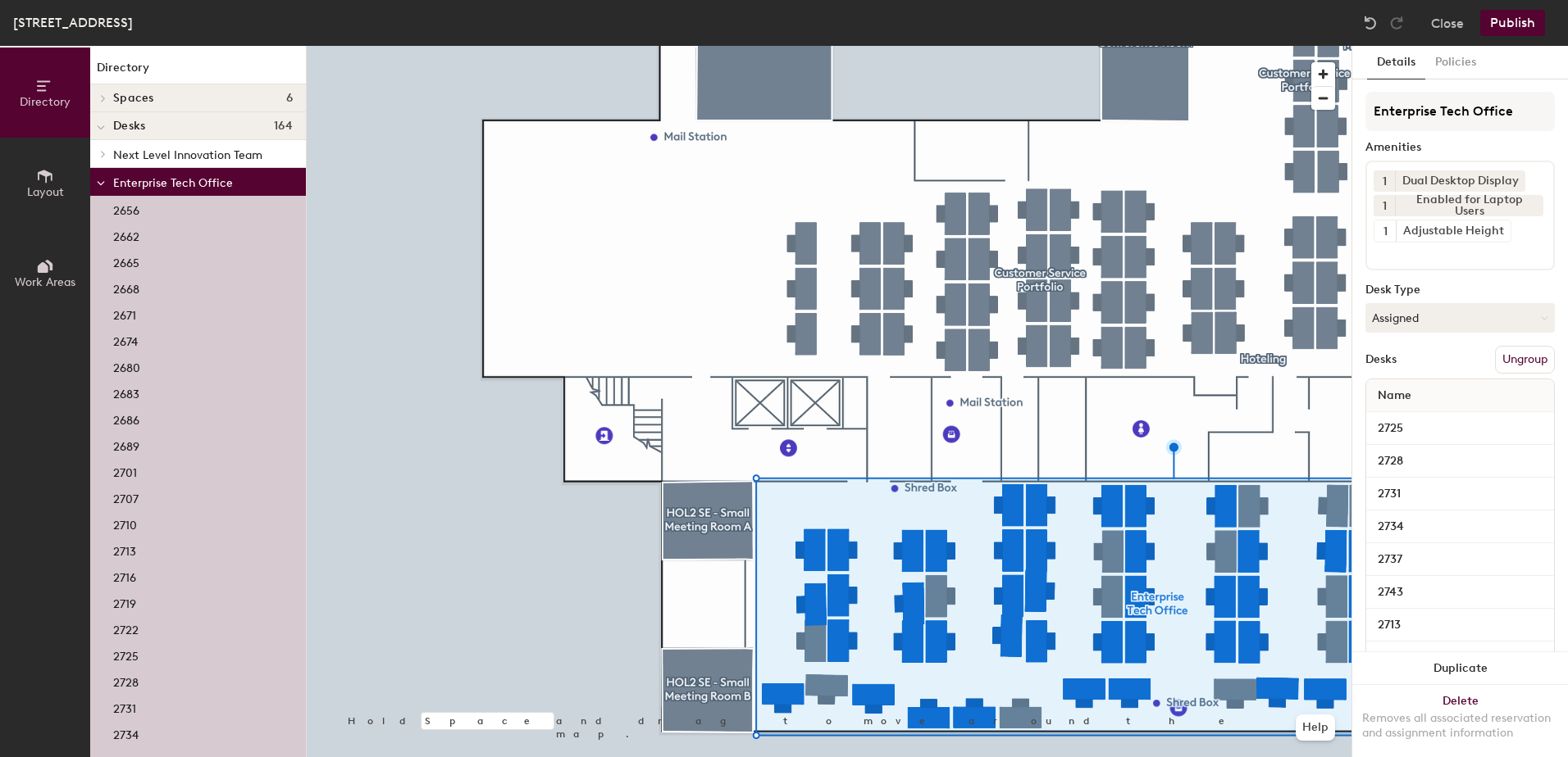
click at [98, 184] on icon at bounding box center [100, 183] width 8 height 7
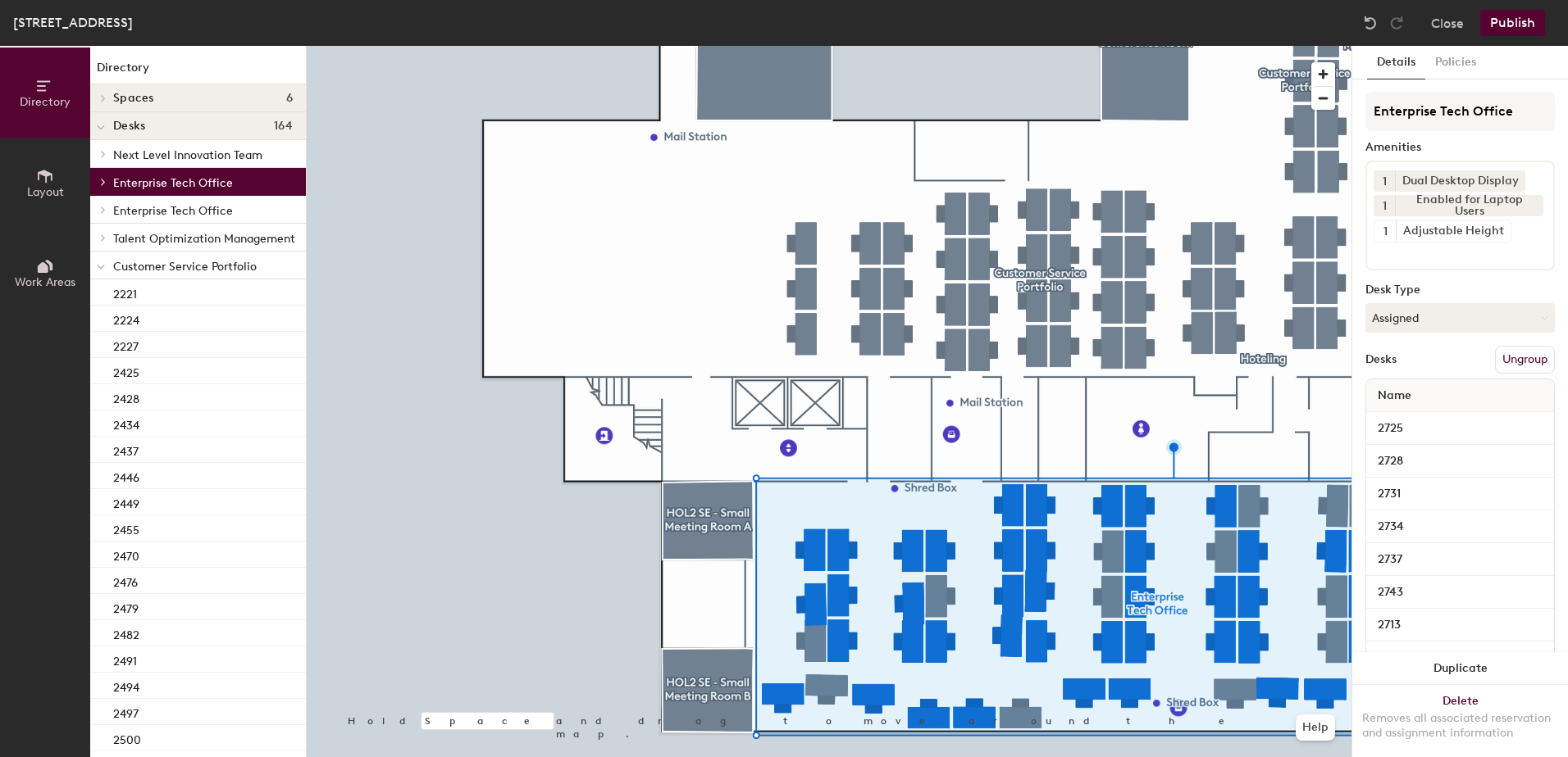
click at [101, 264] on icon at bounding box center [100, 267] width 8 height 7
click at [100, 316] on span at bounding box center [100, 323] width 8 height 14
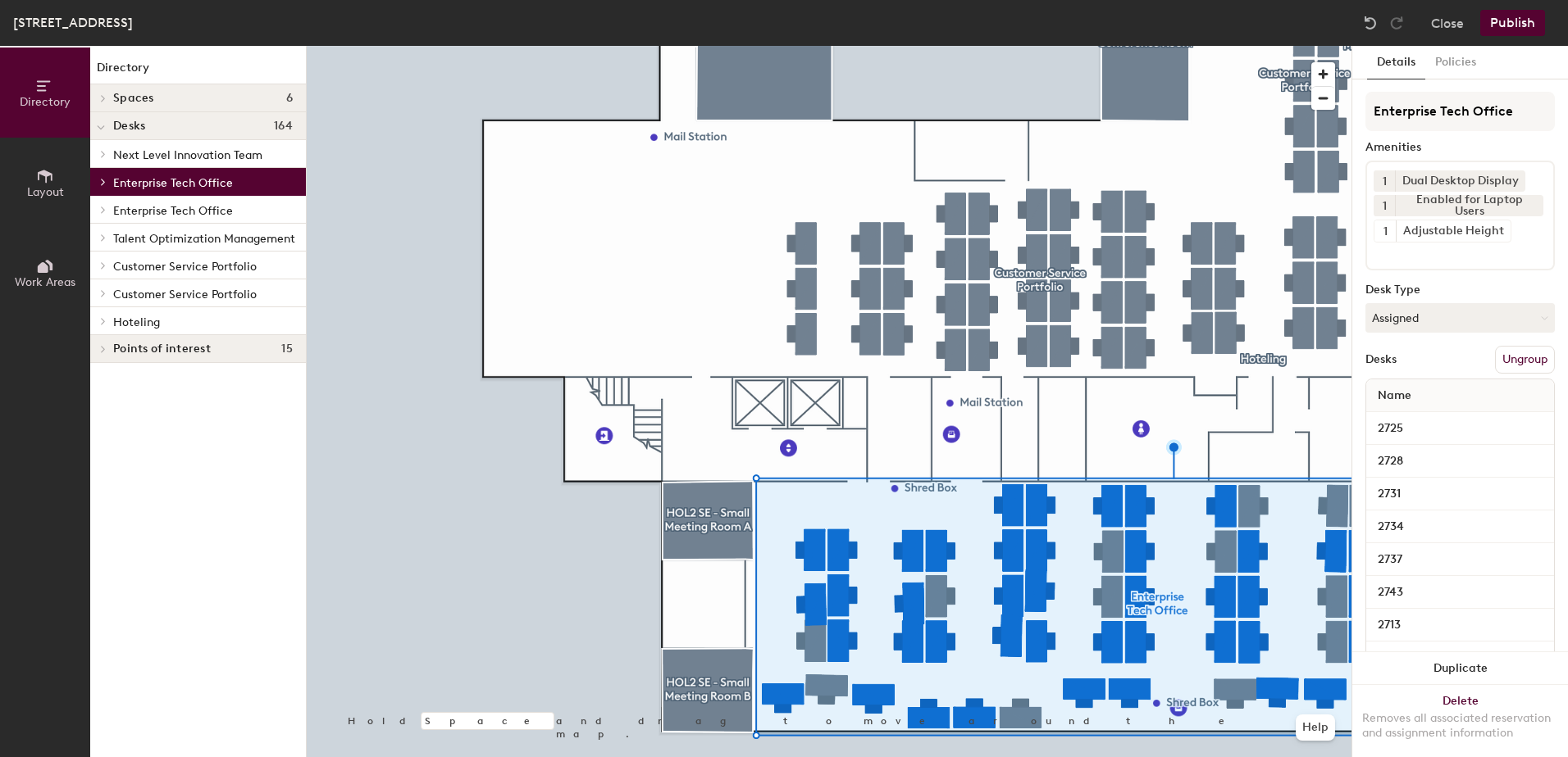
click at [100, 100] on icon at bounding box center [103, 98] width 7 height 8
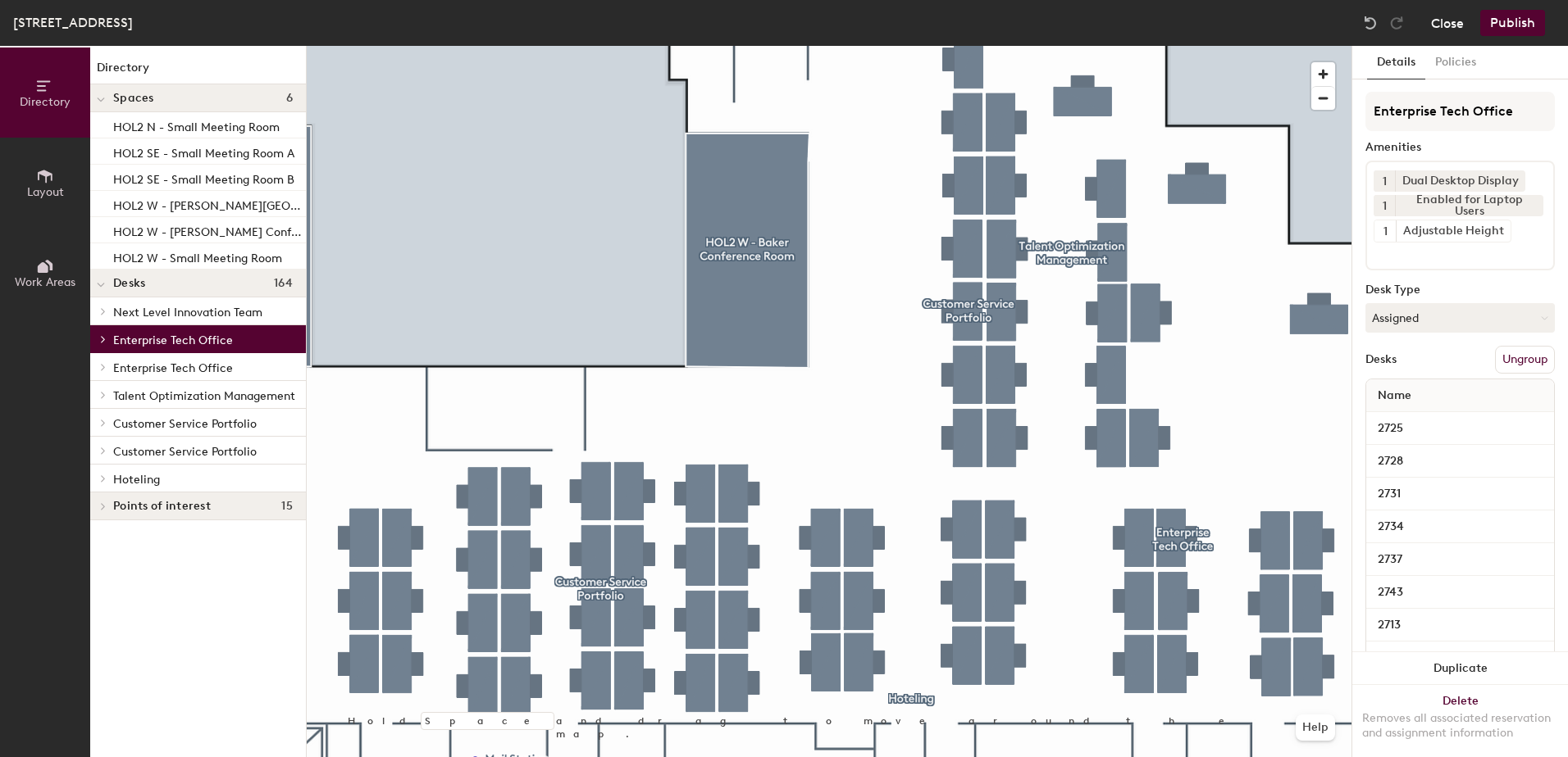
click at [1454, 27] on button "Close" at bounding box center [1447, 23] width 33 height 27
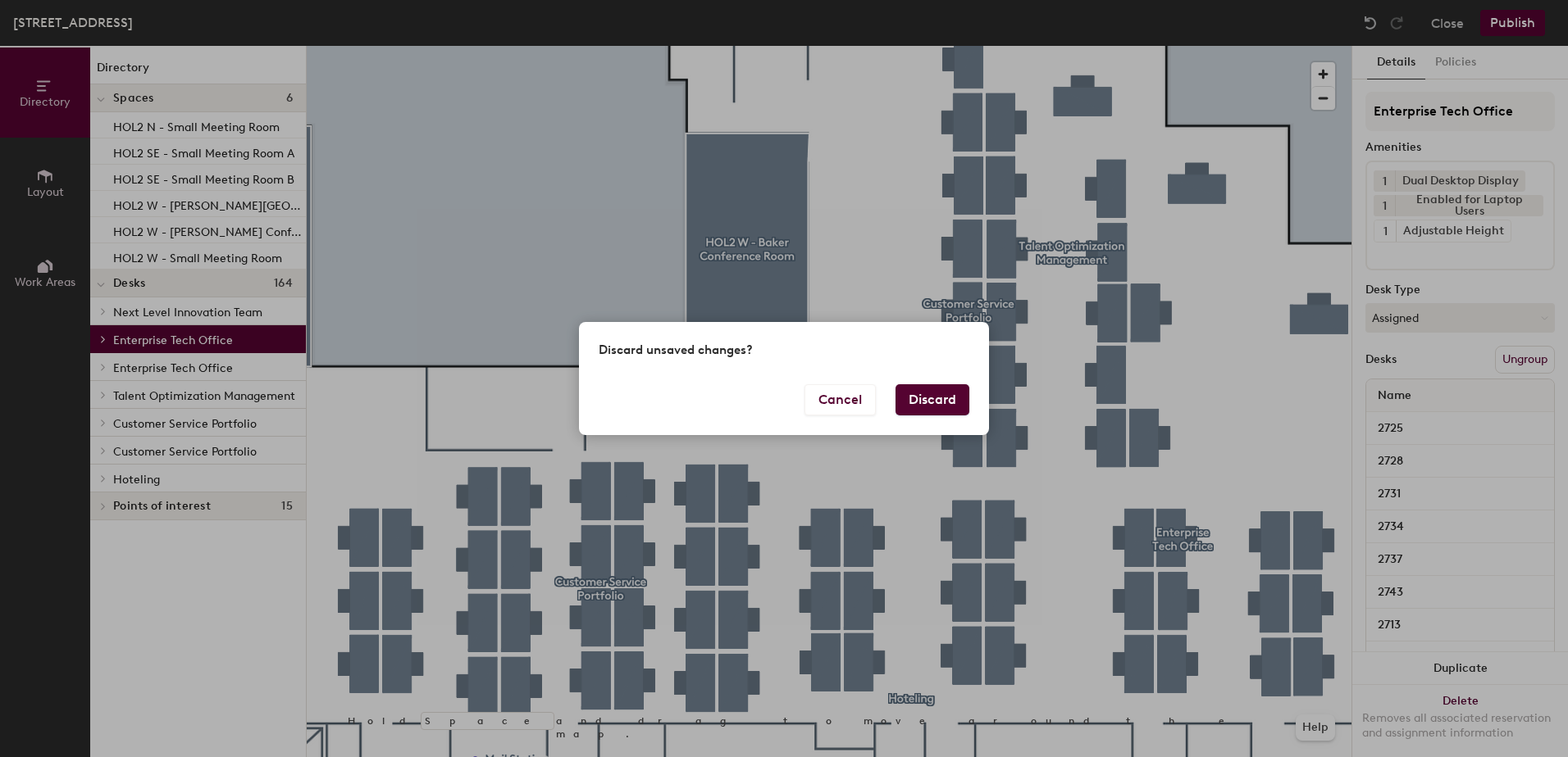
click at [931, 410] on button "Discard" at bounding box center [932, 401] width 74 height 32
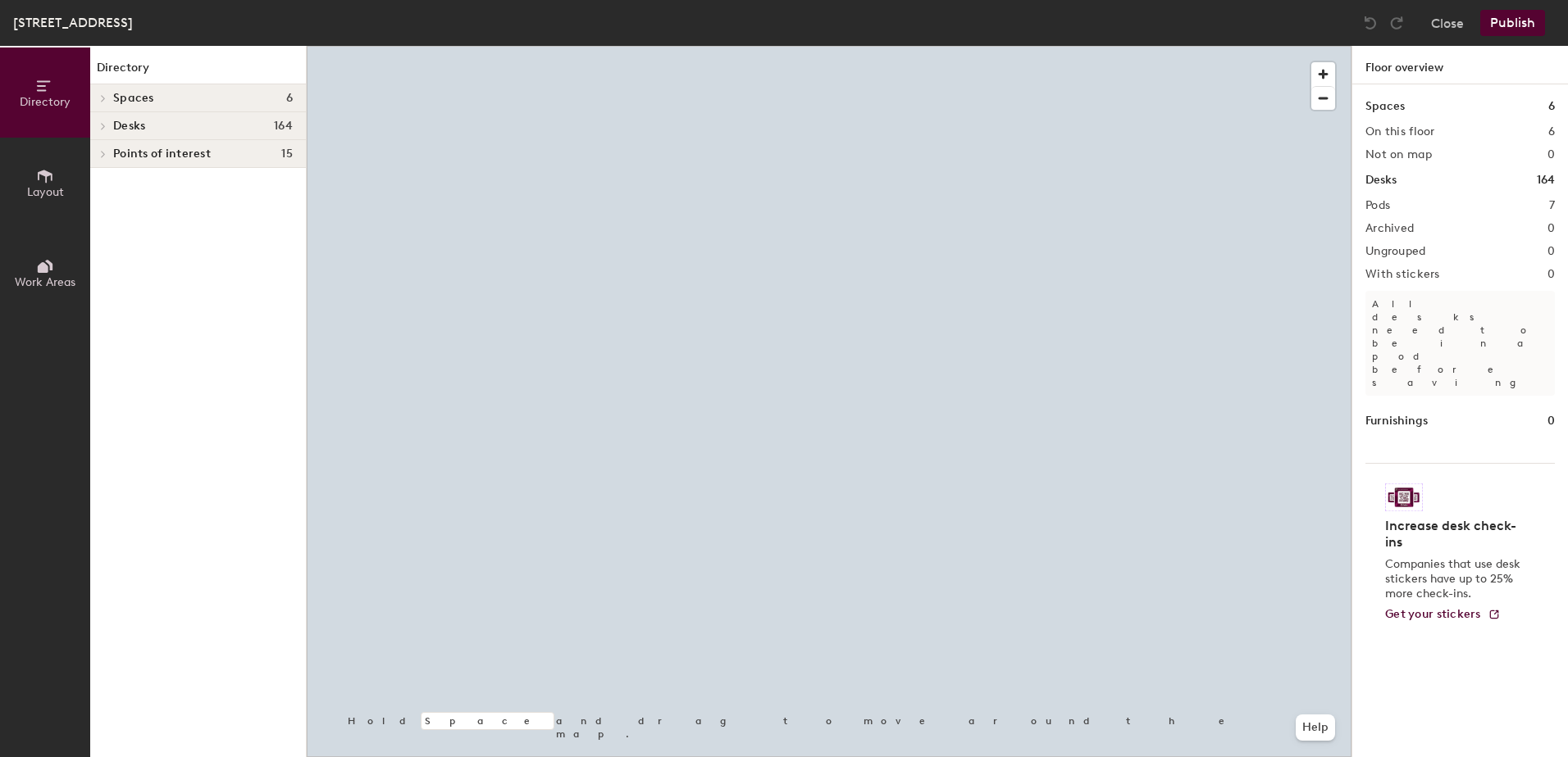
click at [876, 46] on div at bounding box center [828, 46] width 1045 height 0
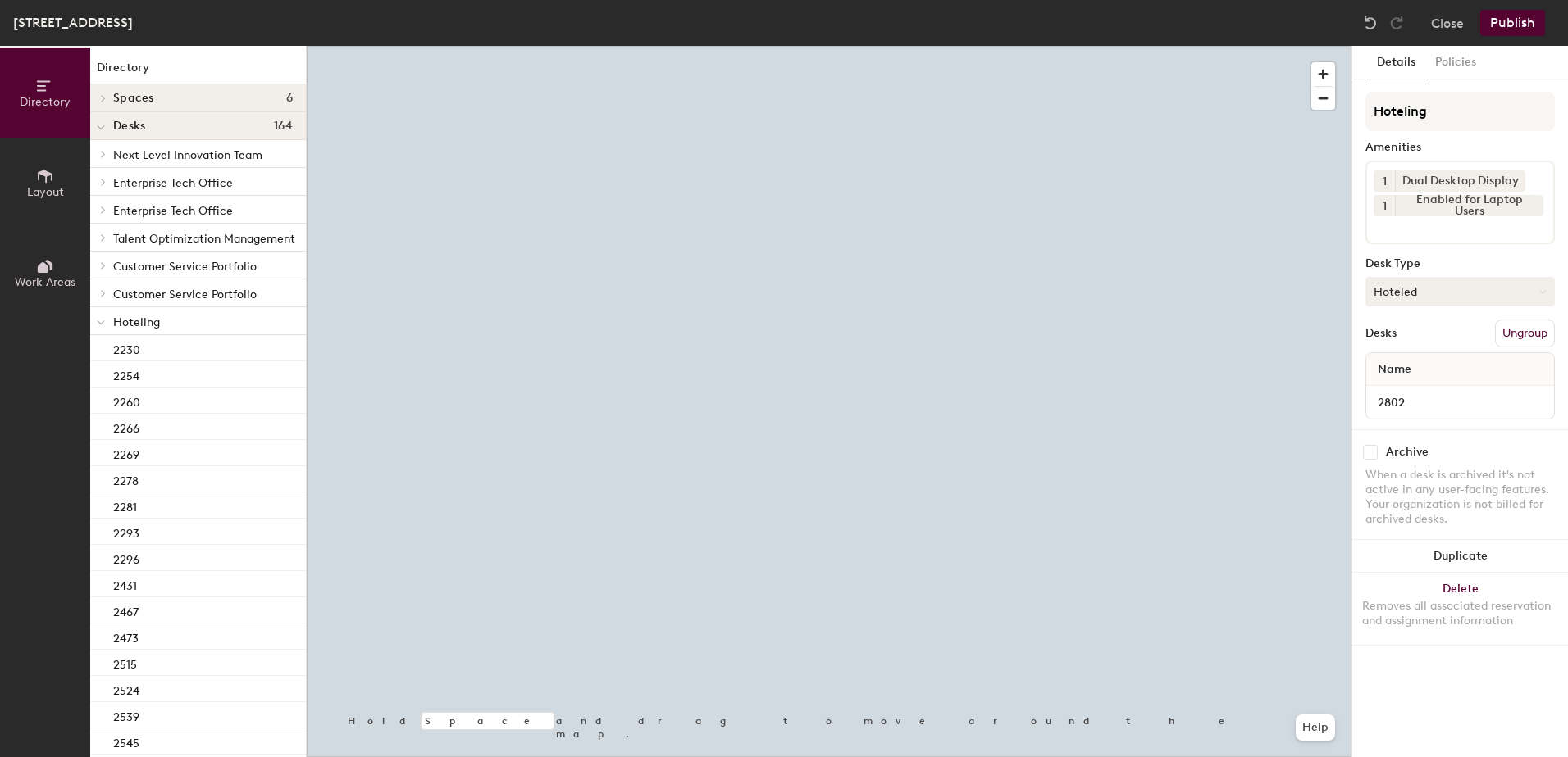
click at [1439, 295] on button "Hoteled" at bounding box center [1460, 291] width 189 height 30
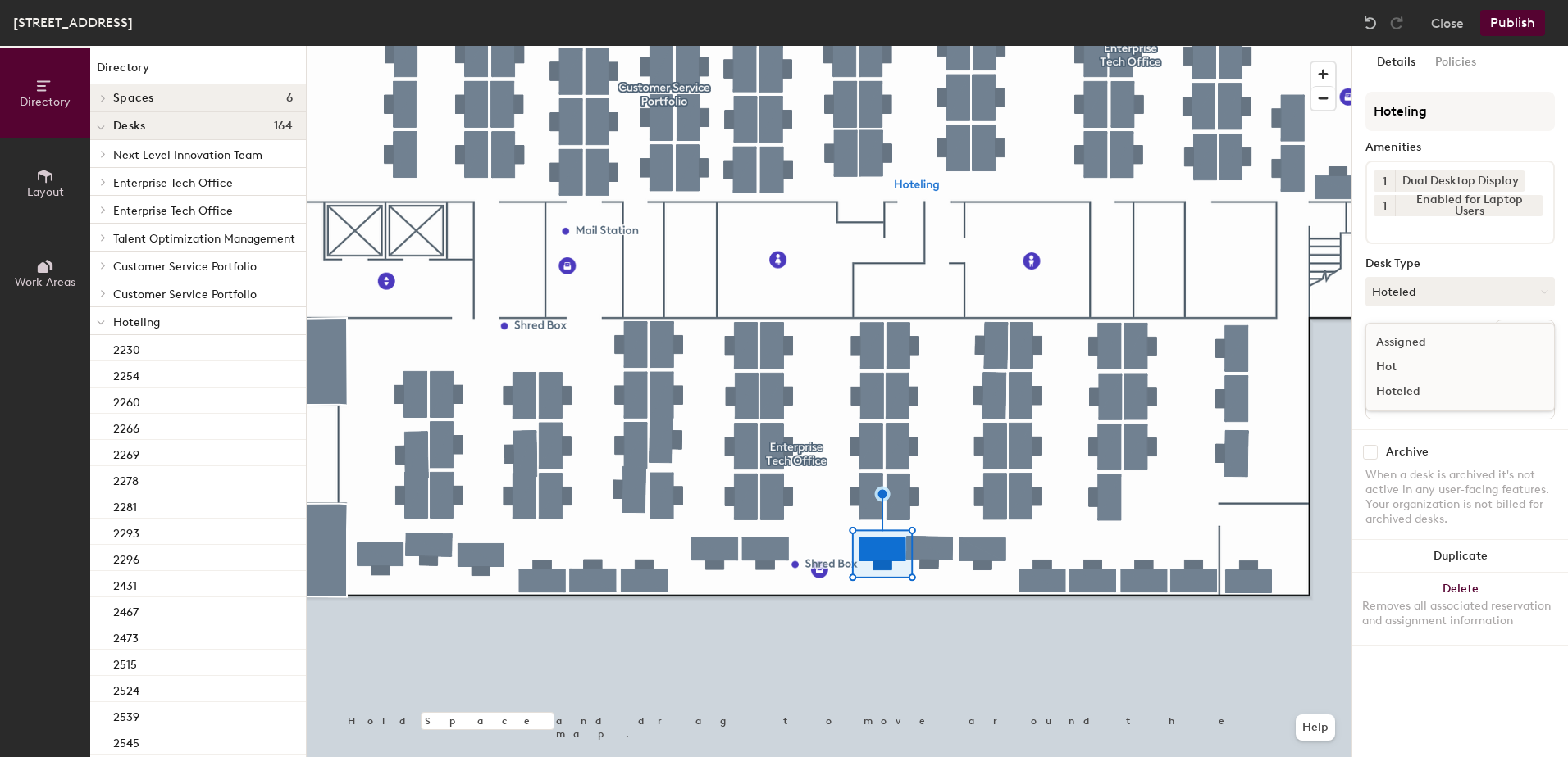
click at [1429, 346] on div "Assigned" at bounding box center [1448, 343] width 164 height 25
click at [1506, 329] on button "Ungroup" at bounding box center [1525, 334] width 60 height 28
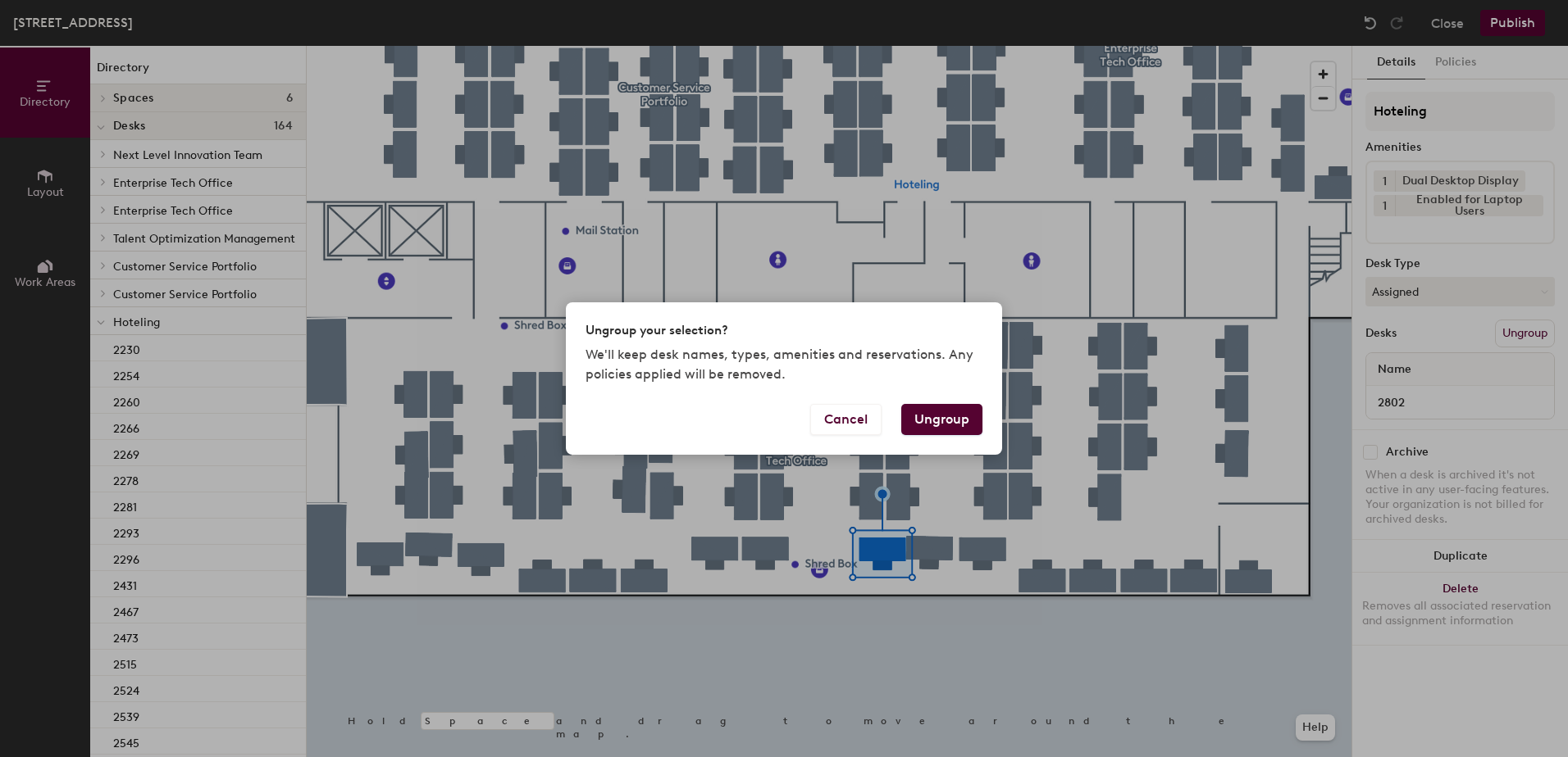
click at [944, 428] on button "Ungroup" at bounding box center [942, 420] width 81 height 32
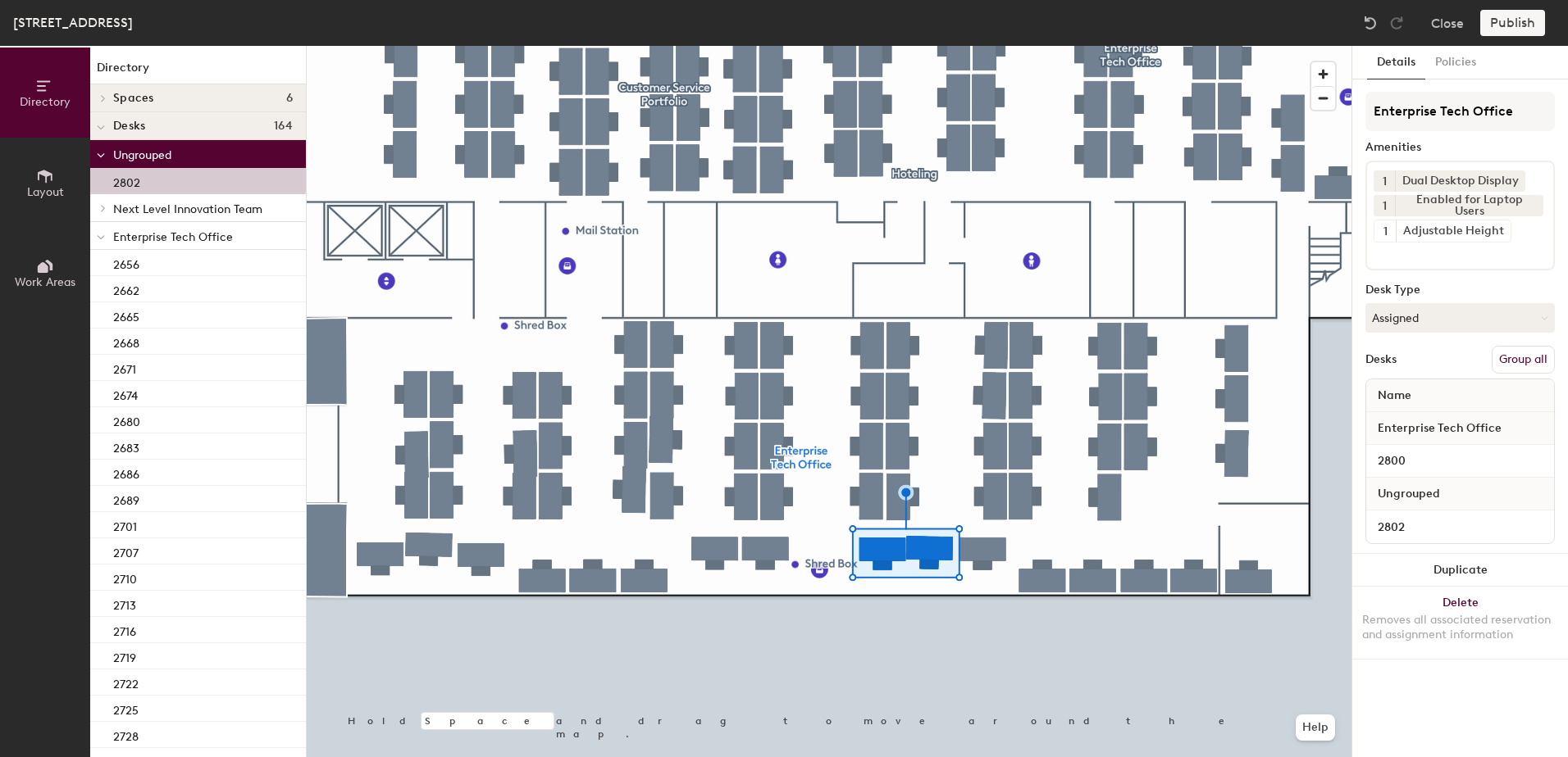
click at [1520, 362] on button "Group all" at bounding box center [1524, 359] width 63 height 28
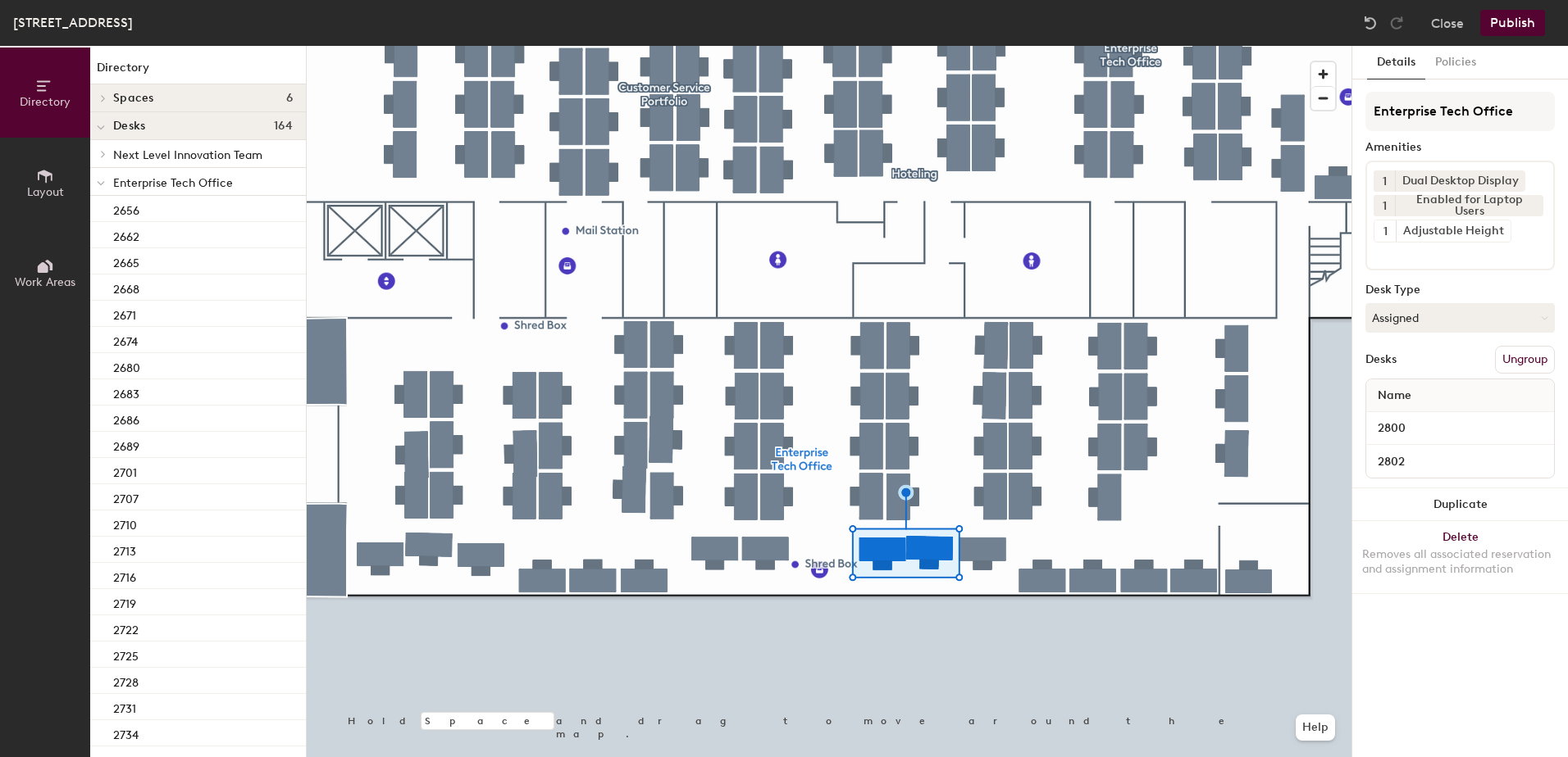
click at [1526, 28] on button "Publish" at bounding box center [1513, 23] width 65 height 27
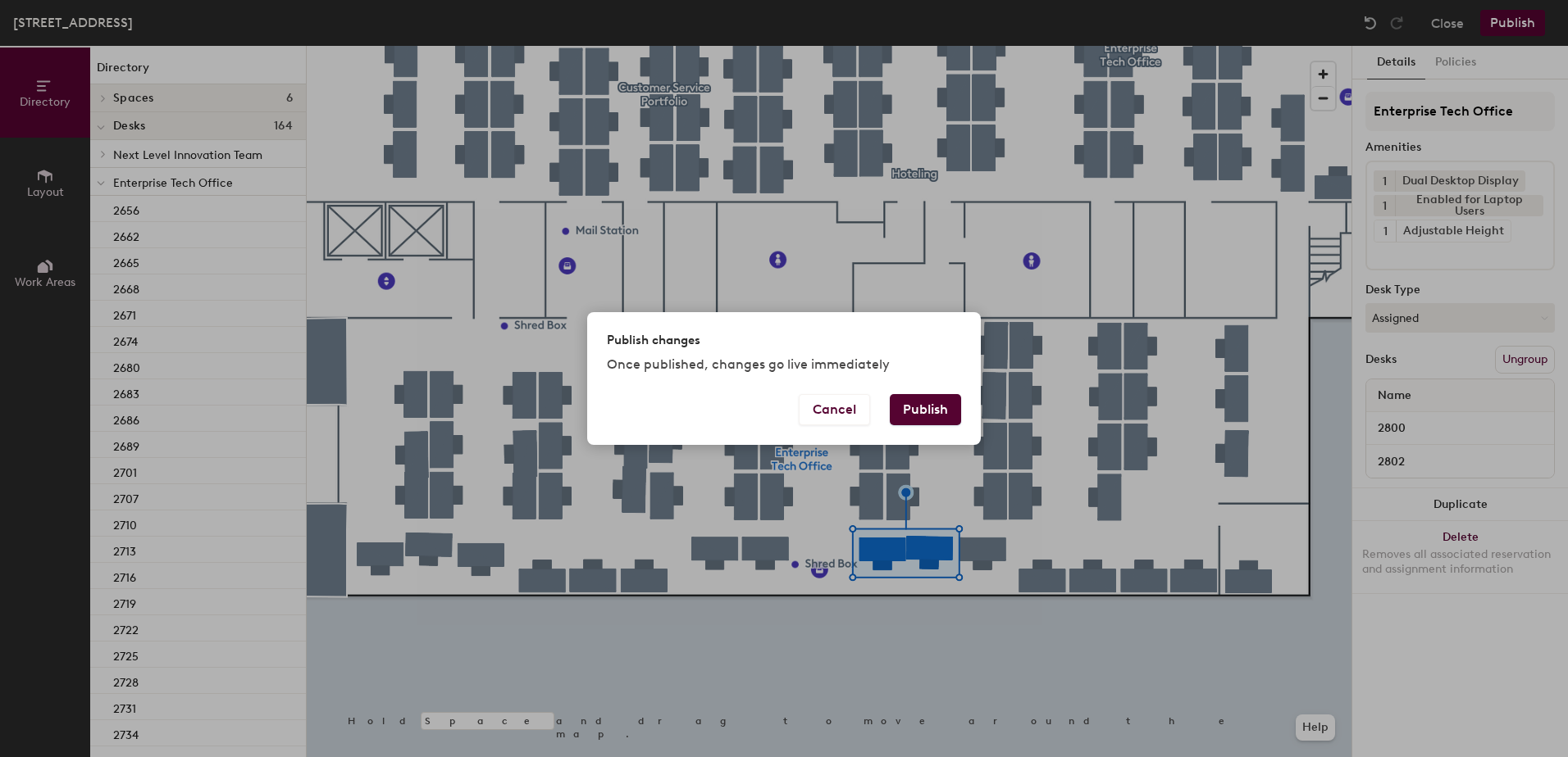
click at [933, 412] on button "Publish" at bounding box center [925, 410] width 71 height 32
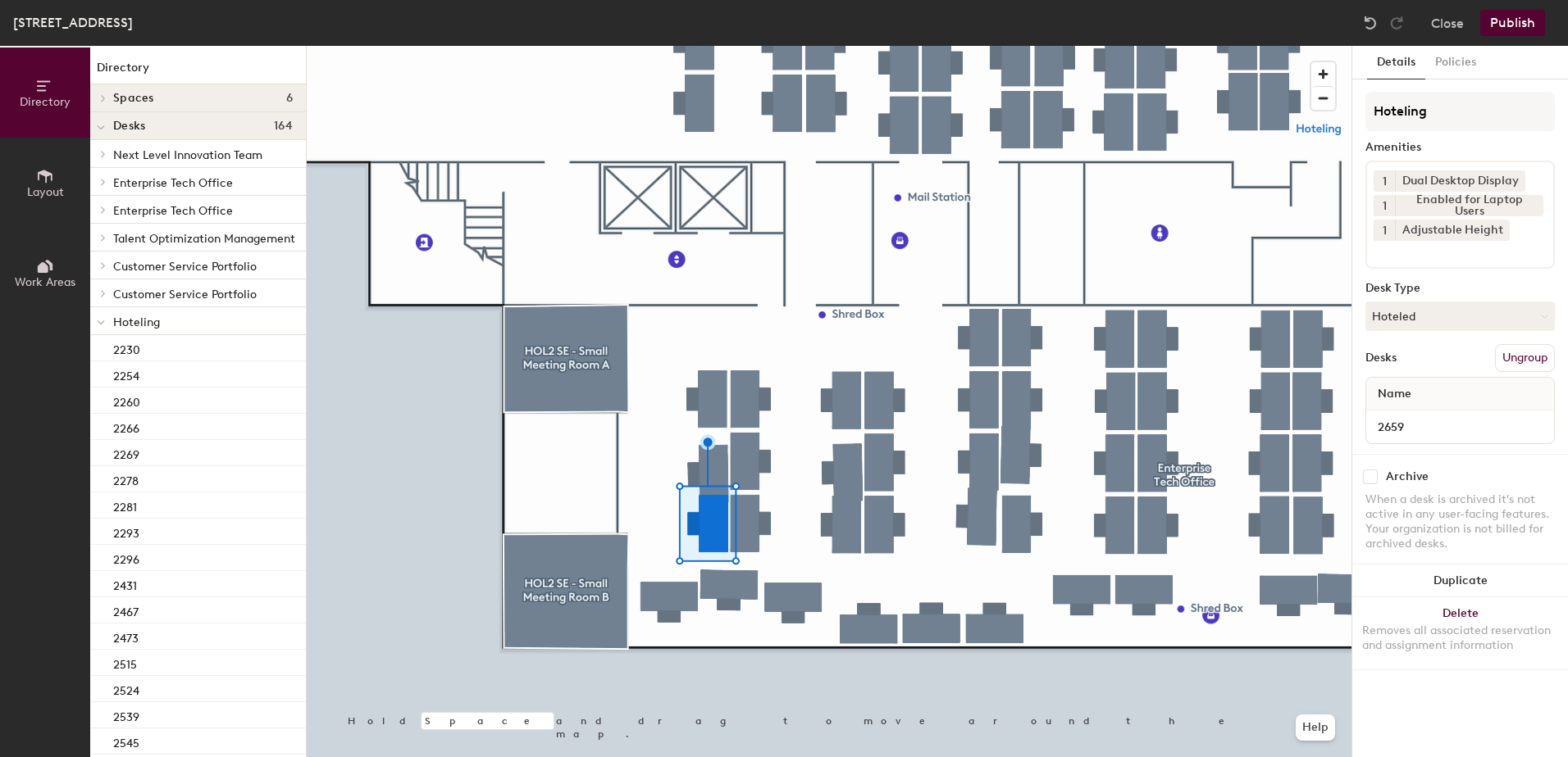
drag, startPoint x: 1447, startPoint y: 321, endPoint x: 1441, endPoint y: 344, distance: 23.8
click at [1447, 323] on button "Hoteled" at bounding box center [1460, 316] width 189 height 30
drag, startPoint x: 1436, startPoint y: 358, endPoint x: 1437, endPoint y: 370, distance: 12.0
click at [1436, 363] on div "Assigned" at bounding box center [1448, 367] width 164 height 25
click at [1527, 360] on button "Ungroup" at bounding box center [1525, 358] width 60 height 28
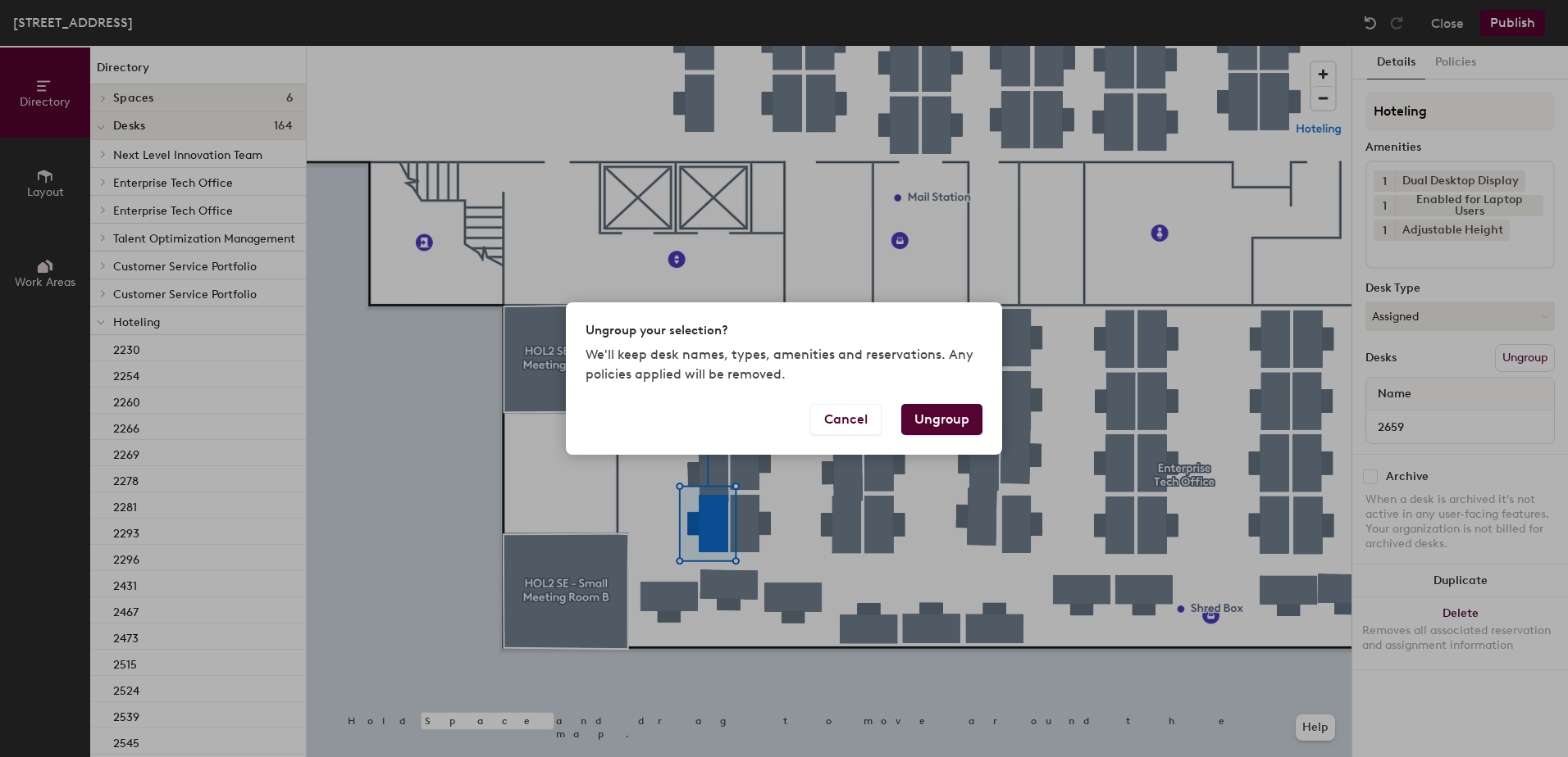
click at [929, 424] on button "Ungroup" at bounding box center [942, 420] width 81 height 32
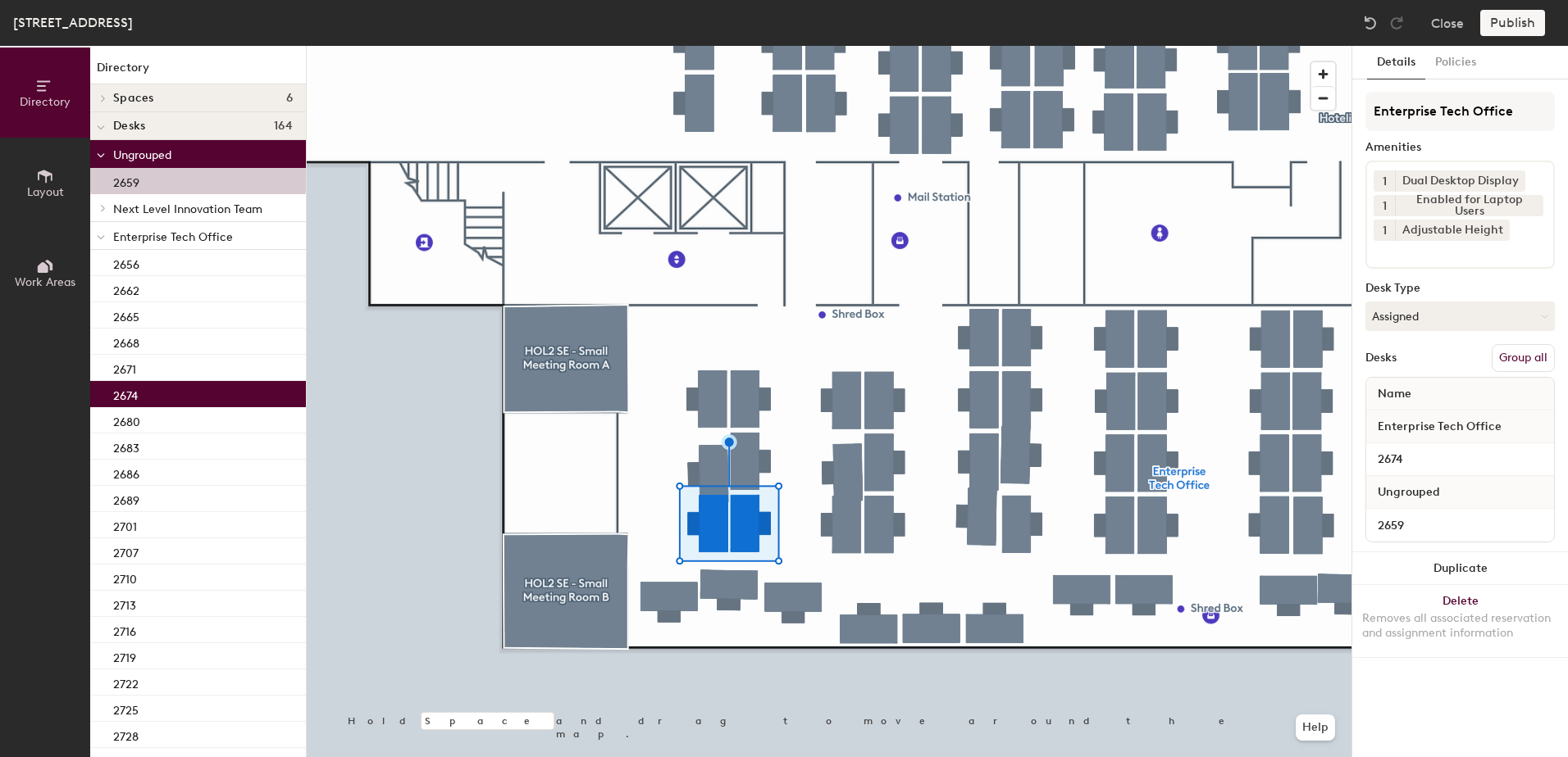
click at [1524, 352] on button "Group all" at bounding box center [1524, 358] width 63 height 28
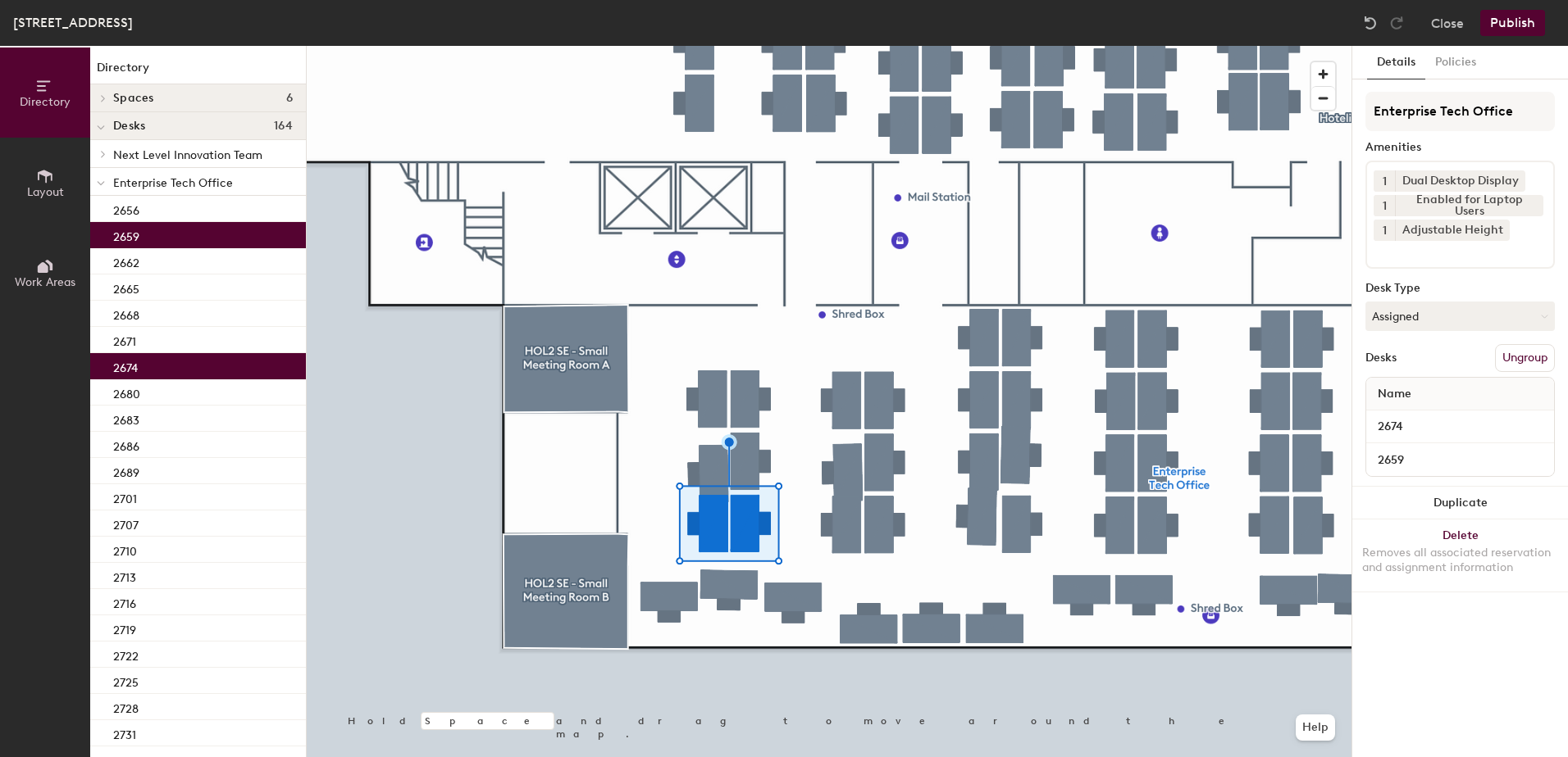
click at [1515, 27] on button "Publish" at bounding box center [1513, 23] width 65 height 27
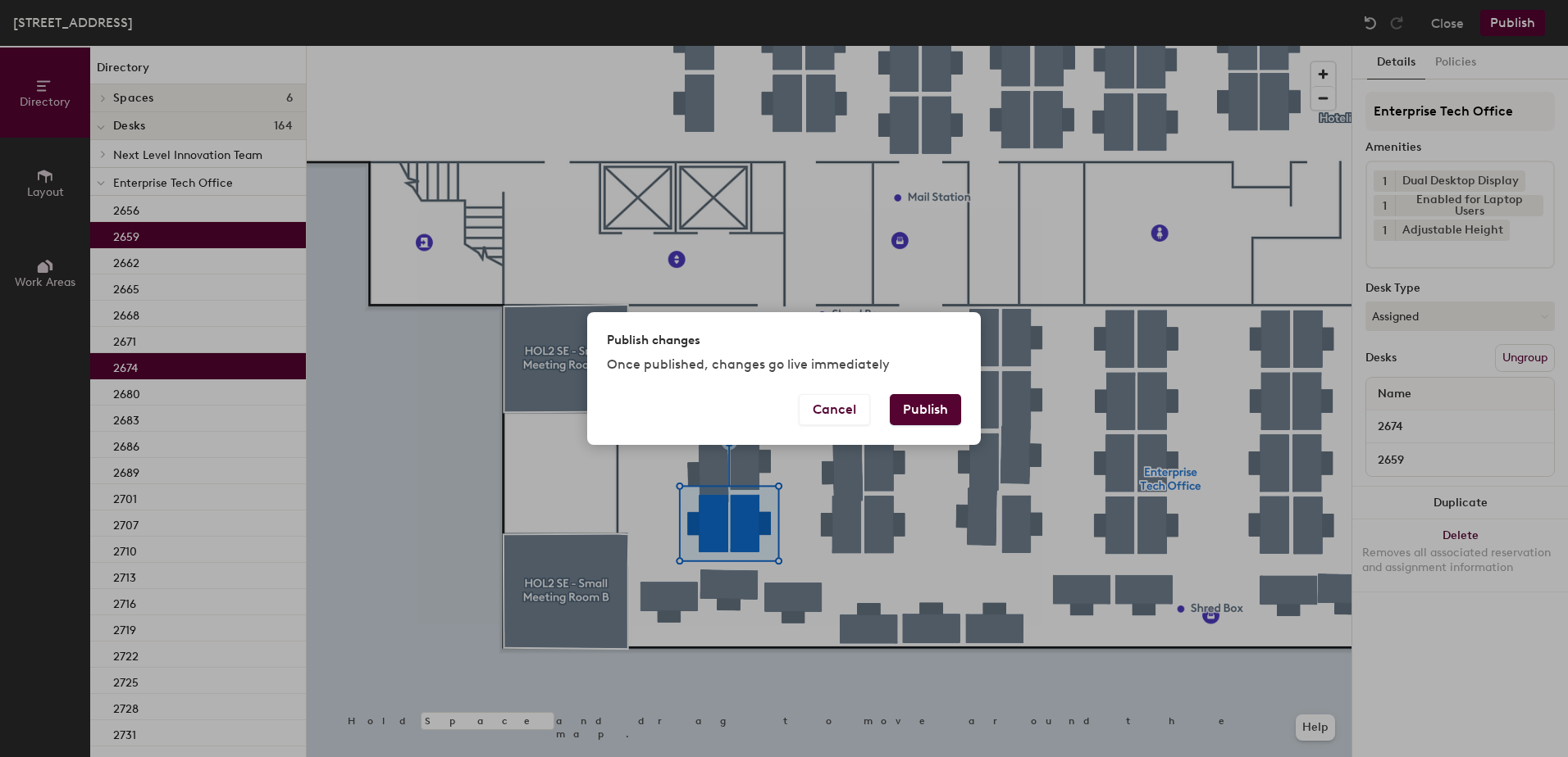
click at [936, 423] on button "Publish" at bounding box center [925, 410] width 71 height 32
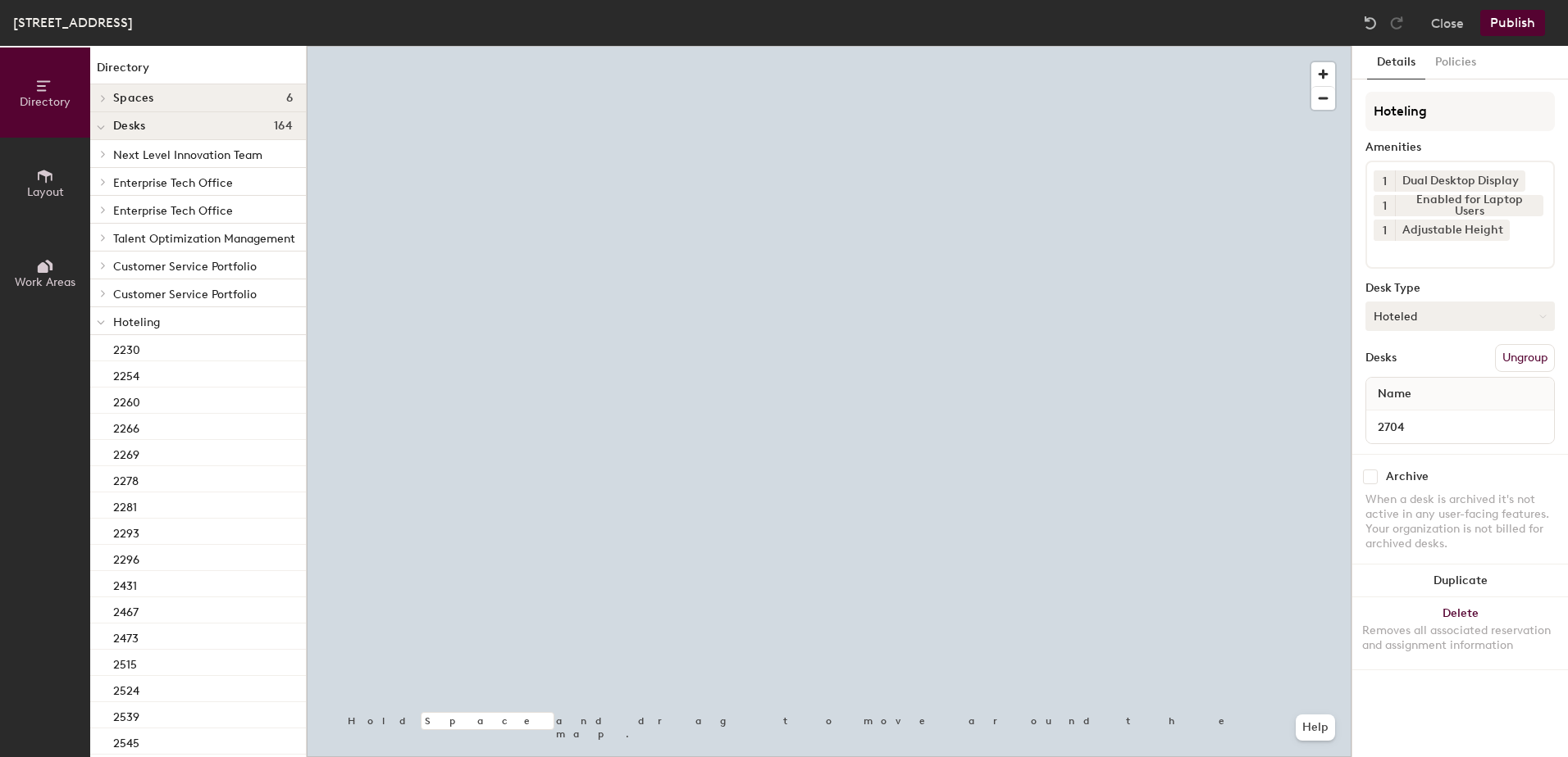
click at [1473, 321] on button "Hoteled" at bounding box center [1460, 316] width 189 height 30
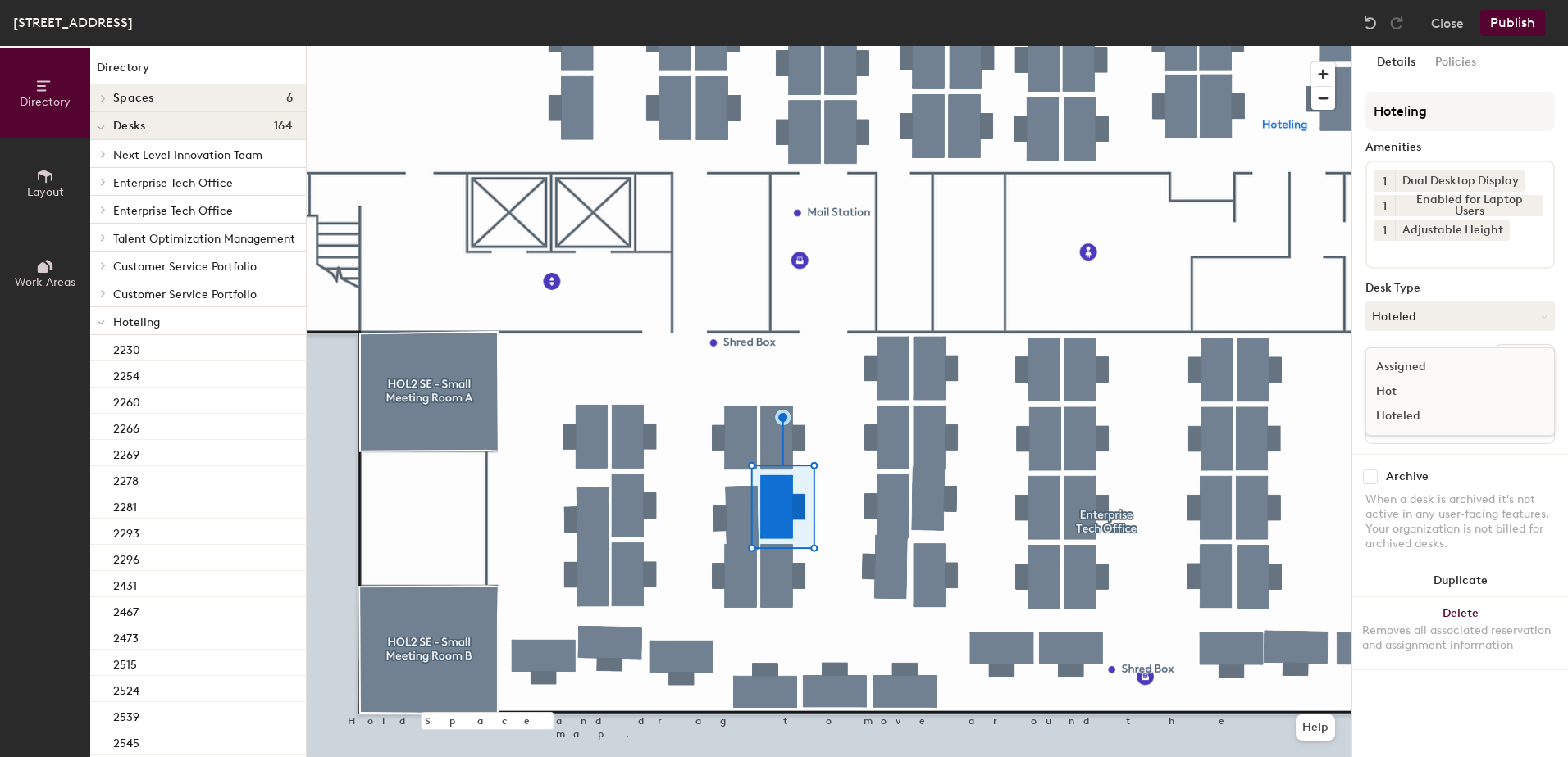
click at [1443, 362] on div "Assigned" at bounding box center [1448, 367] width 164 height 25
click at [1532, 362] on button "Ungroup" at bounding box center [1525, 358] width 60 height 28
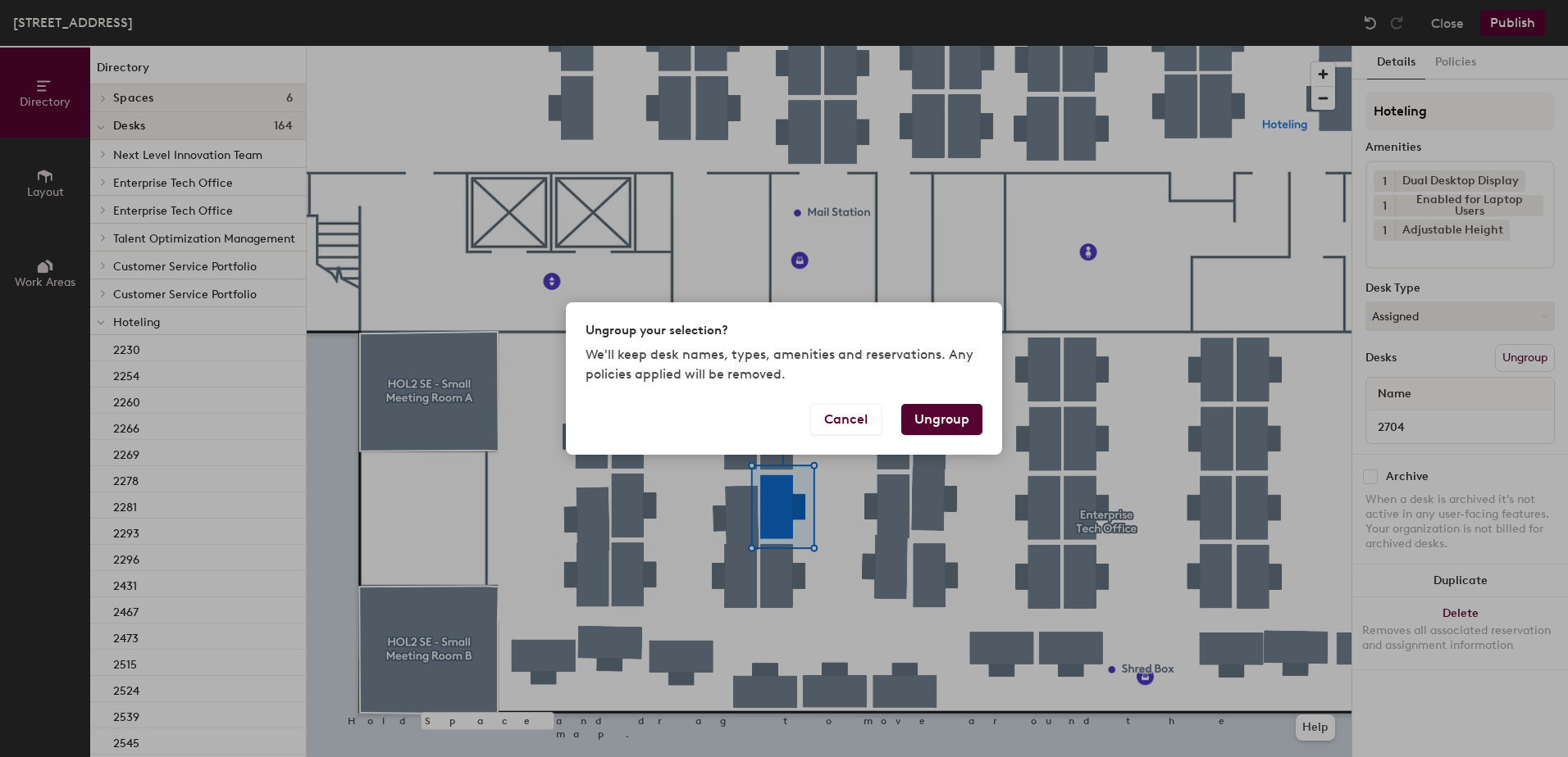
click at [950, 418] on button "Ungroup" at bounding box center [942, 420] width 81 height 32
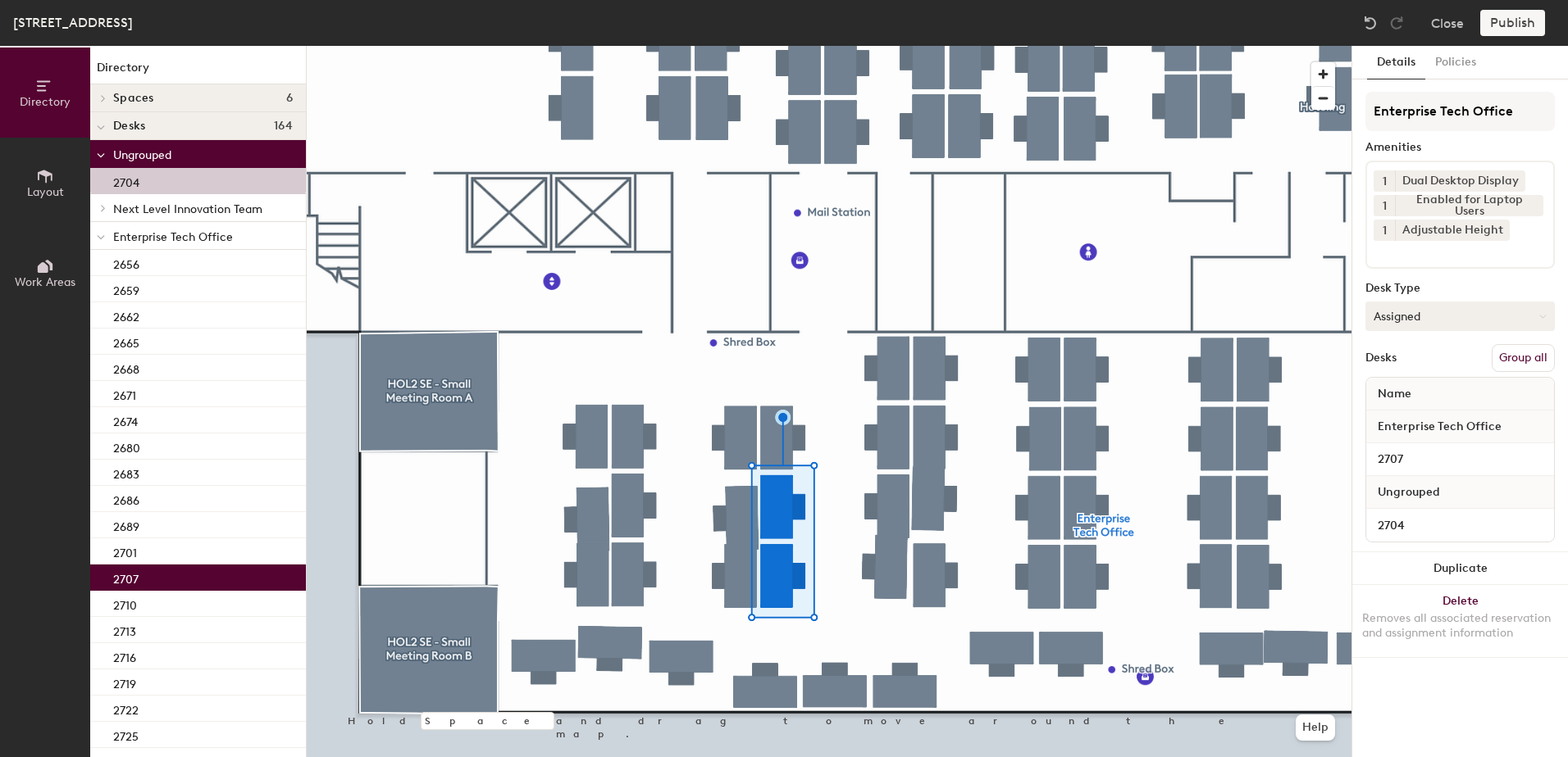
drag, startPoint x: 1522, startPoint y: 363, endPoint x: 1523, endPoint y: 311, distance: 52.0
click at [1524, 361] on button "Group all" at bounding box center [1524, 358] width 63 height 28
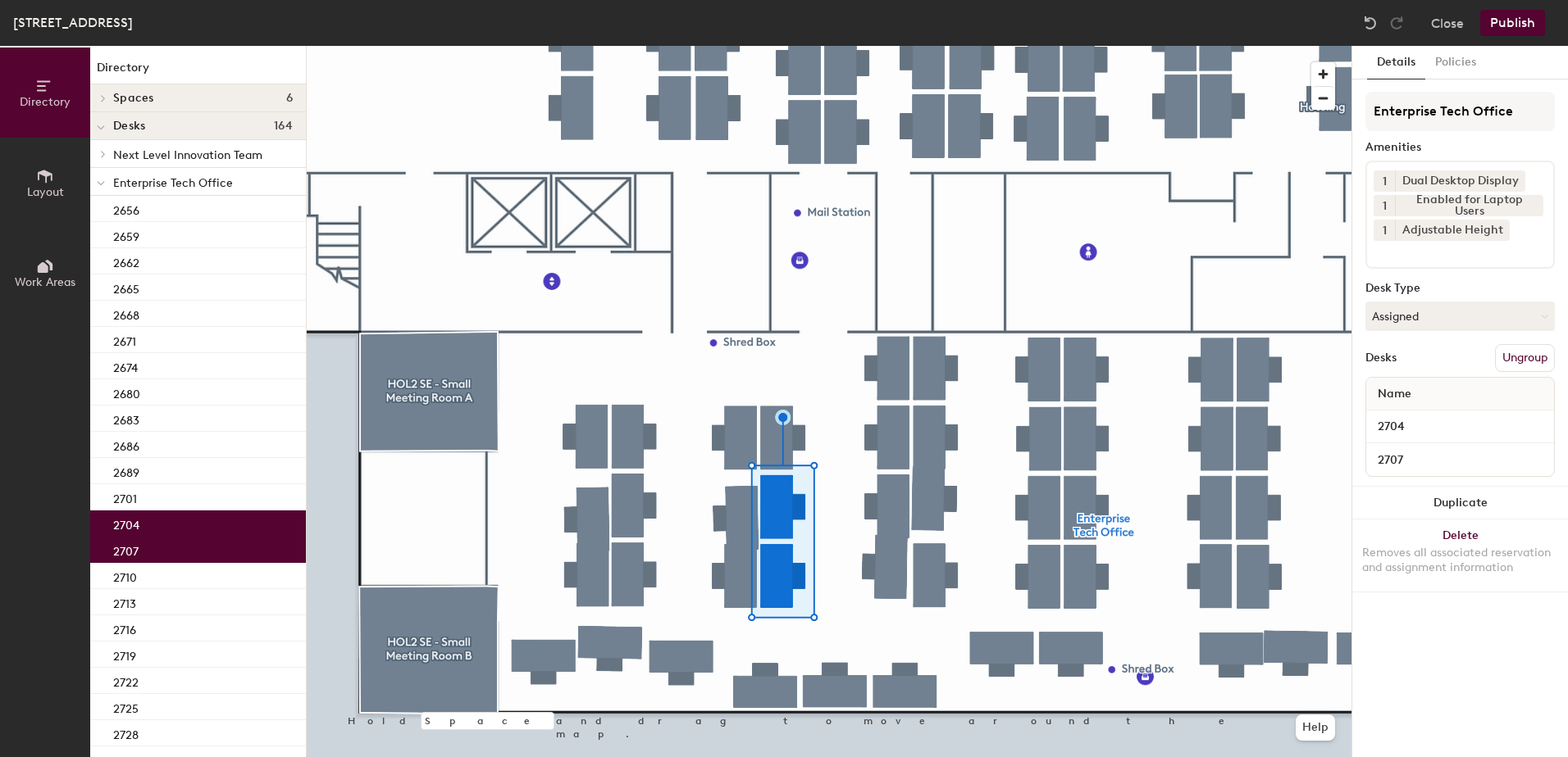
click at [1519, 31] on button "Publish" at bounding box center [1513, 23] width 65 height 27
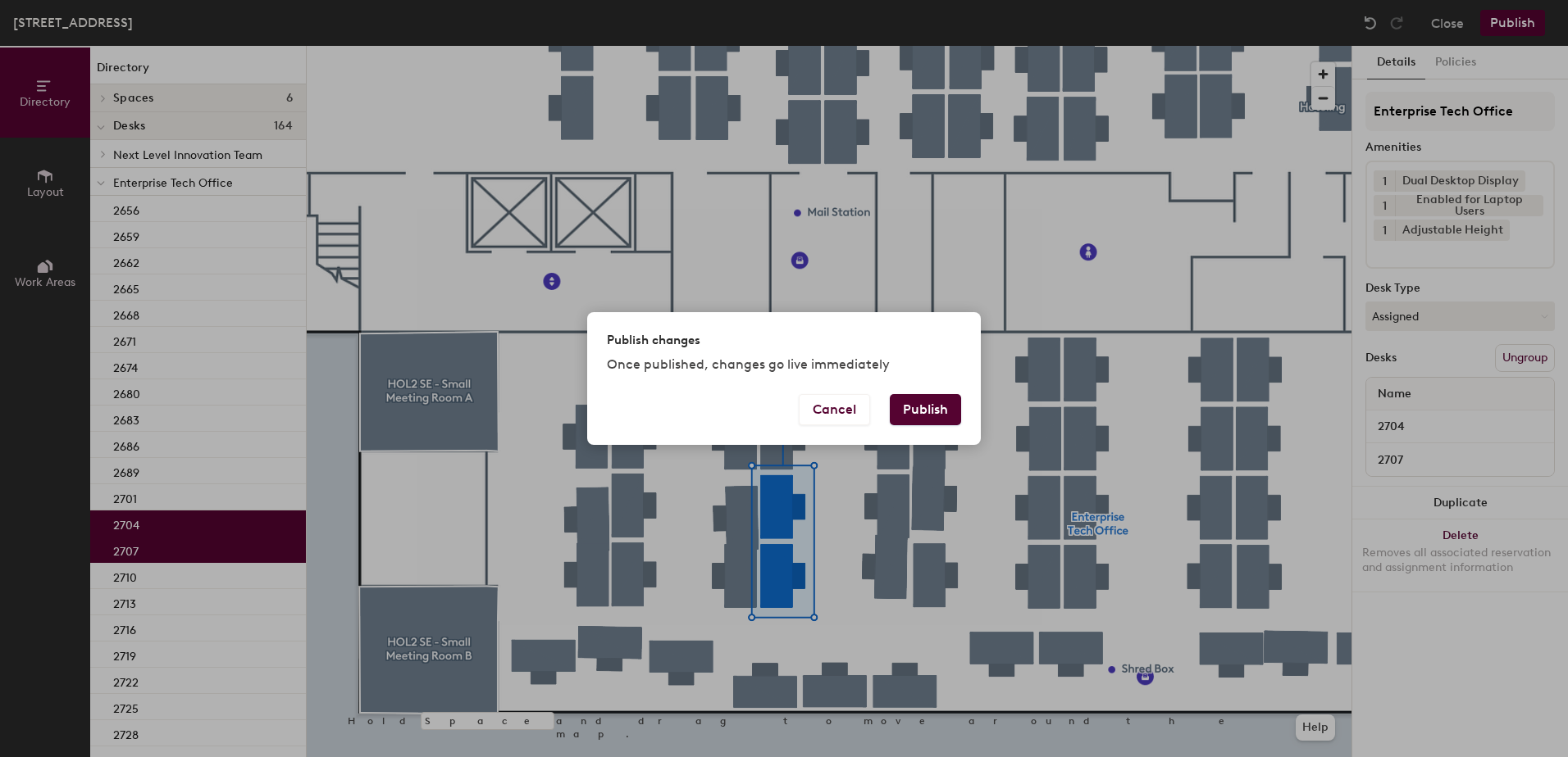
drag, startPoint x: 921, startPoint y: 395, endPoint x: 919, endPoint y: 418, distance: 23.1
click at [920, 398] on div "Publish changes Once published, changes go live immediately Cancel Publish" at bounding box center [784, 378] width 394 height 132
click at [922, 411] on button "Publish" at bounding box center [925, 410] width 71 height 32
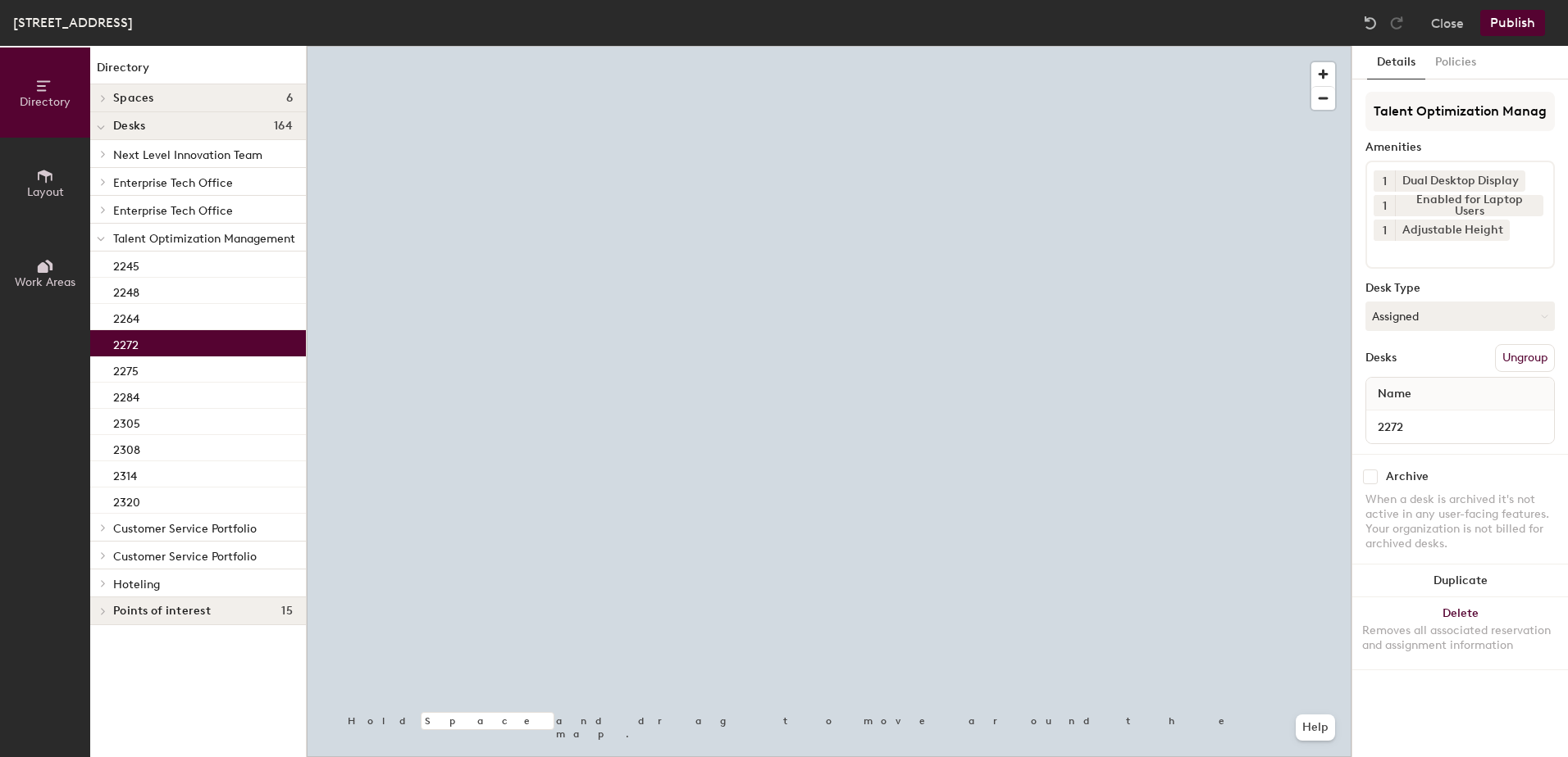
click at [1405, 325] on button "Assigned" at bounding box center [1460, 316] width 189 height 30
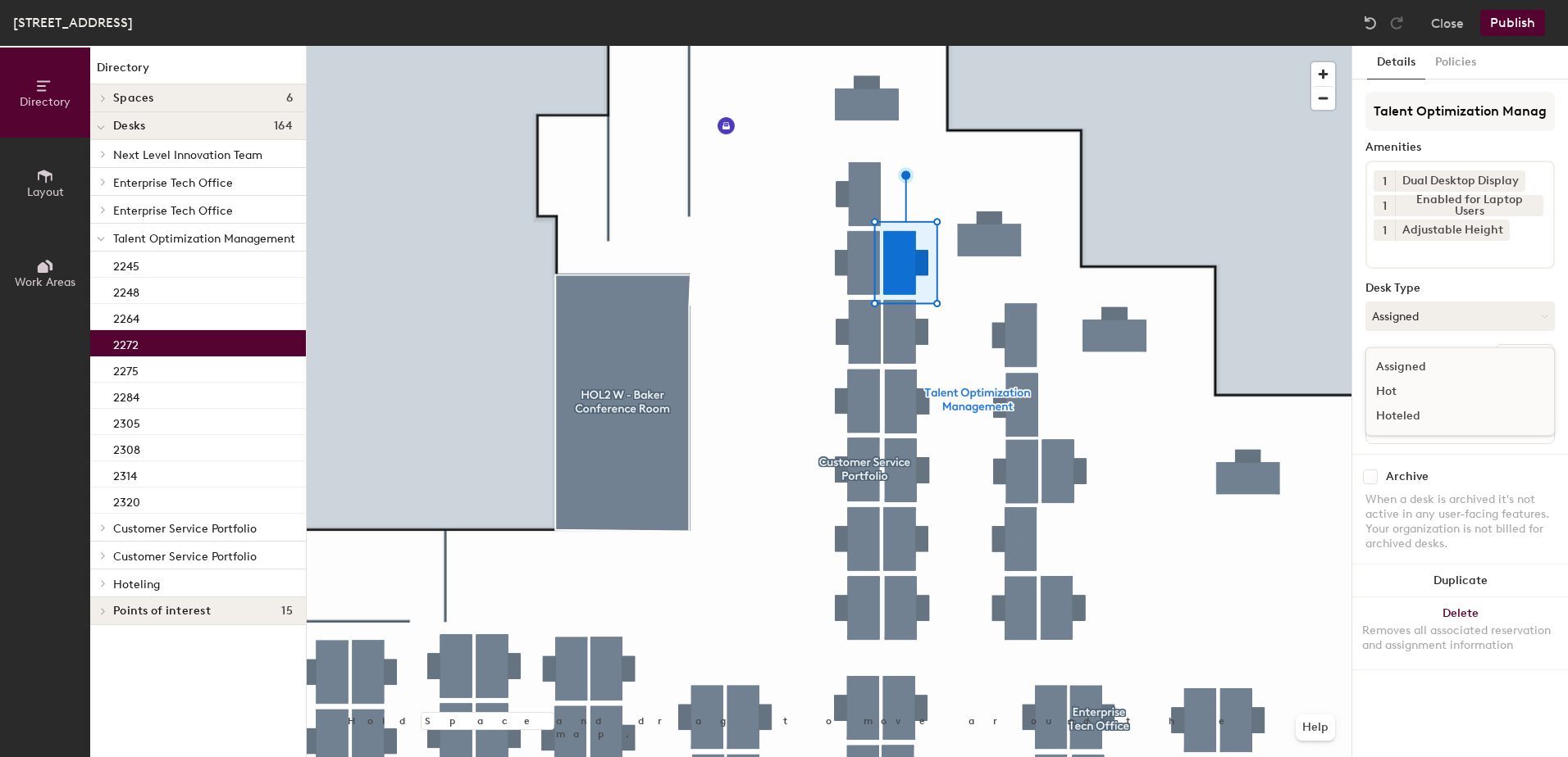
click at [1425, 410] on div "Hoteled" at bounding box center [1448, 416] width 164 height 25
click at [1510, 349] on button "Ungroup" at bounding box center [1525, 358] width 60 height 28
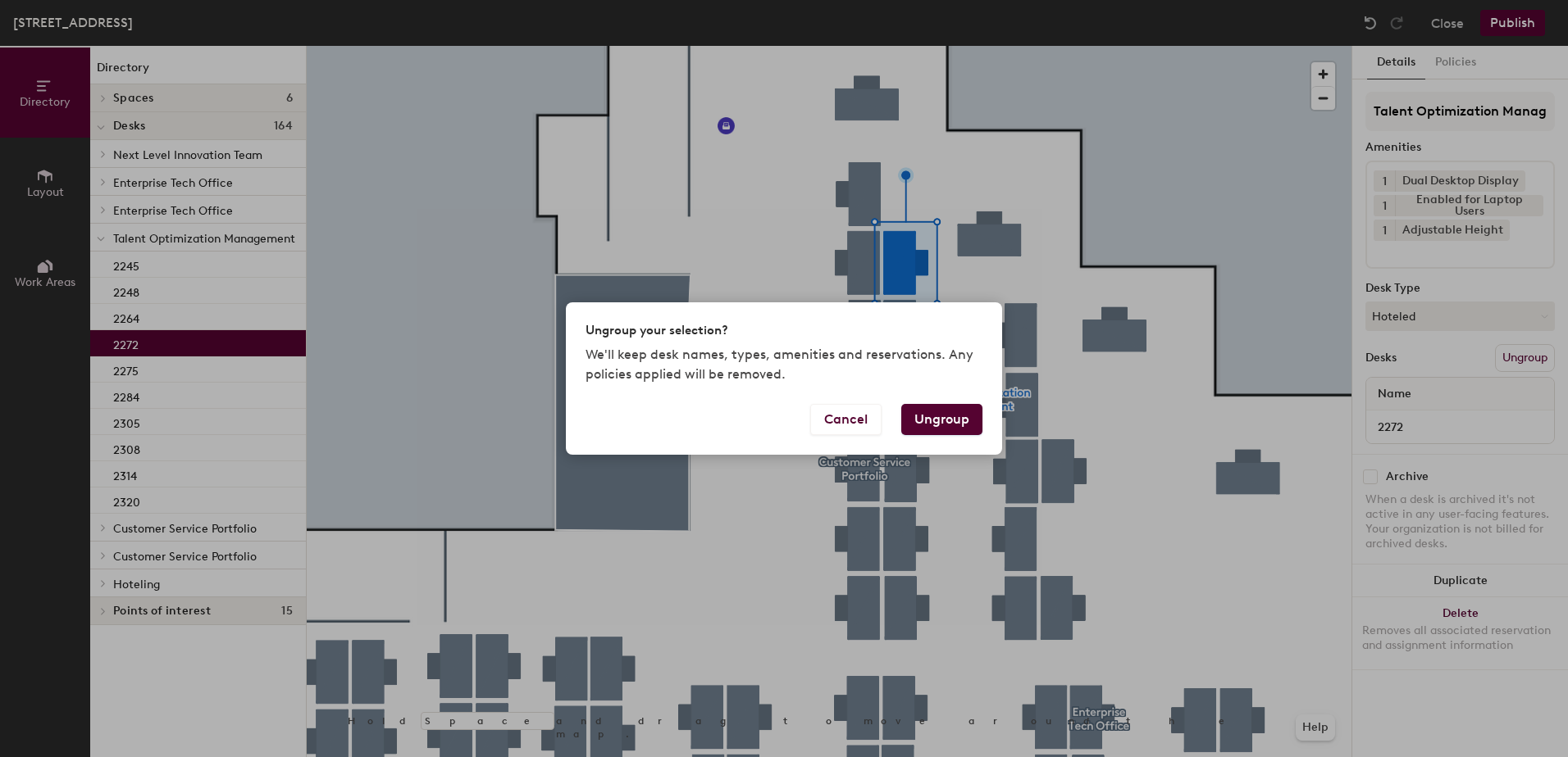
click at [957, 426] on button "Ungroup" at bounding box center [942, 420] width 81 height 32
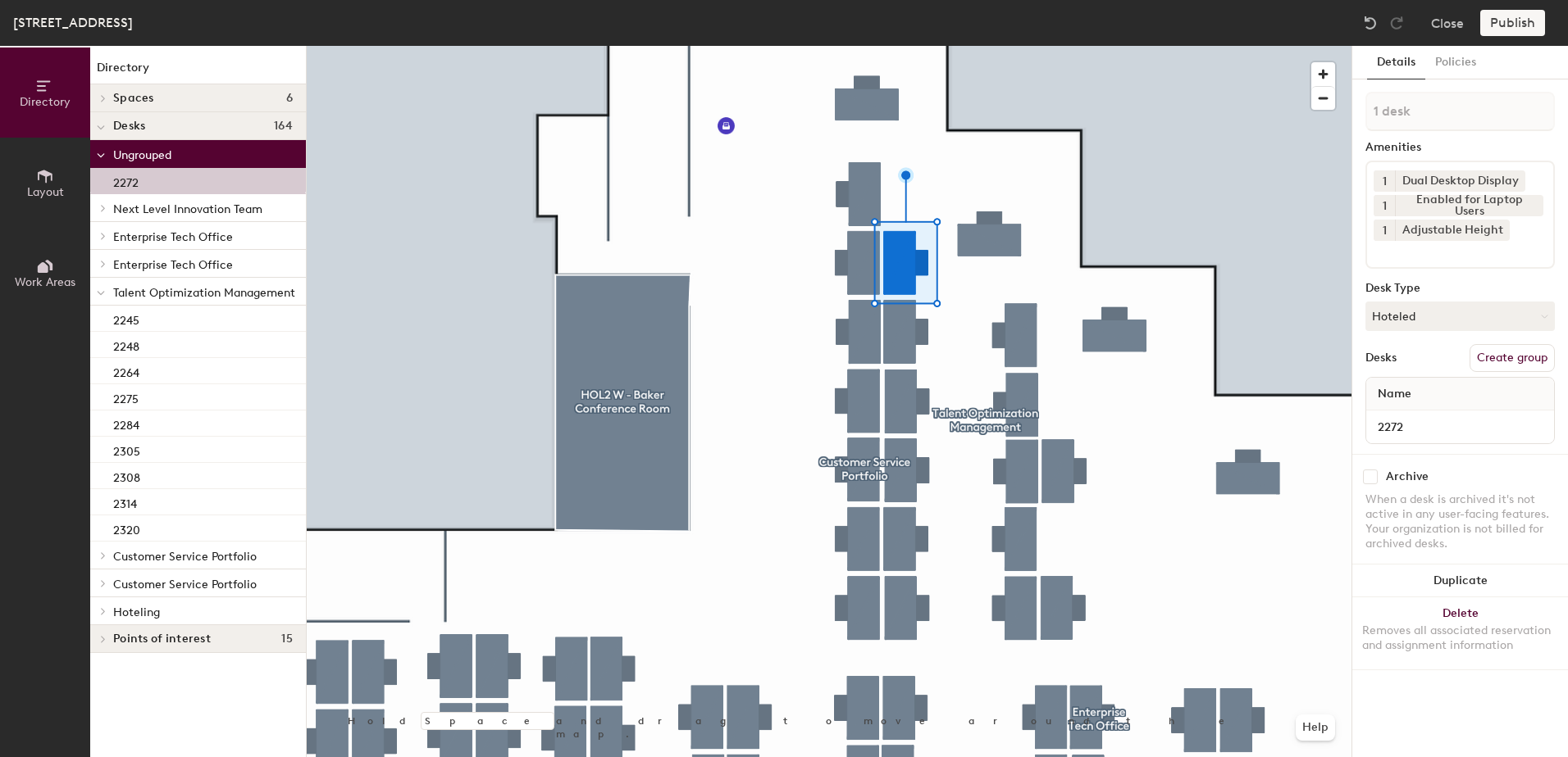
drag, startPoint x: 101, startPoint y: 292, endPoint x: 100, endPoint y: 304, distance: 12.0
click at [101, 291] on icon at bounding box center [100, 293] width 8 height 7
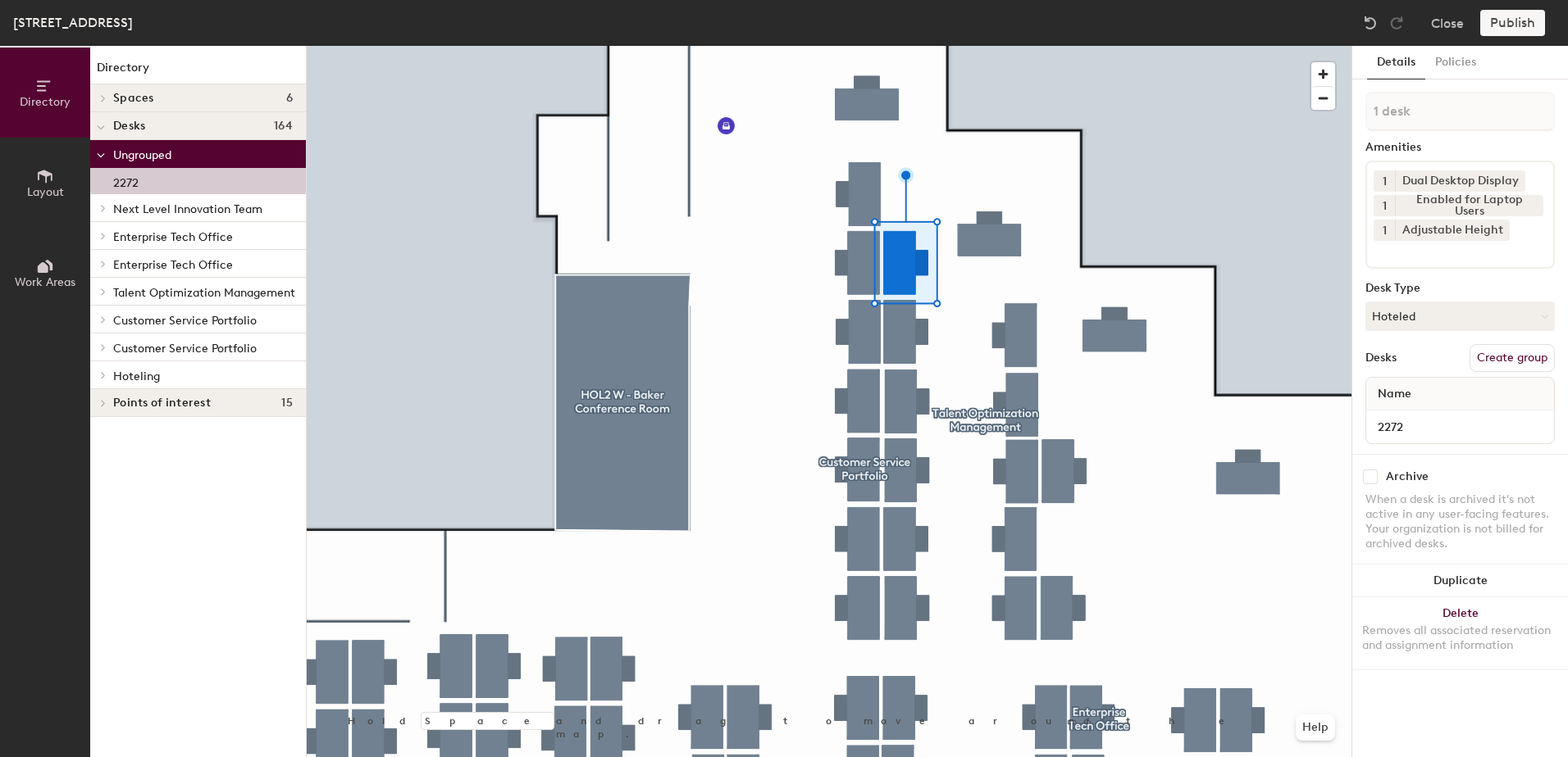
click at [102, 376] on icon at bounding box center [103, 375] width 7 height 8
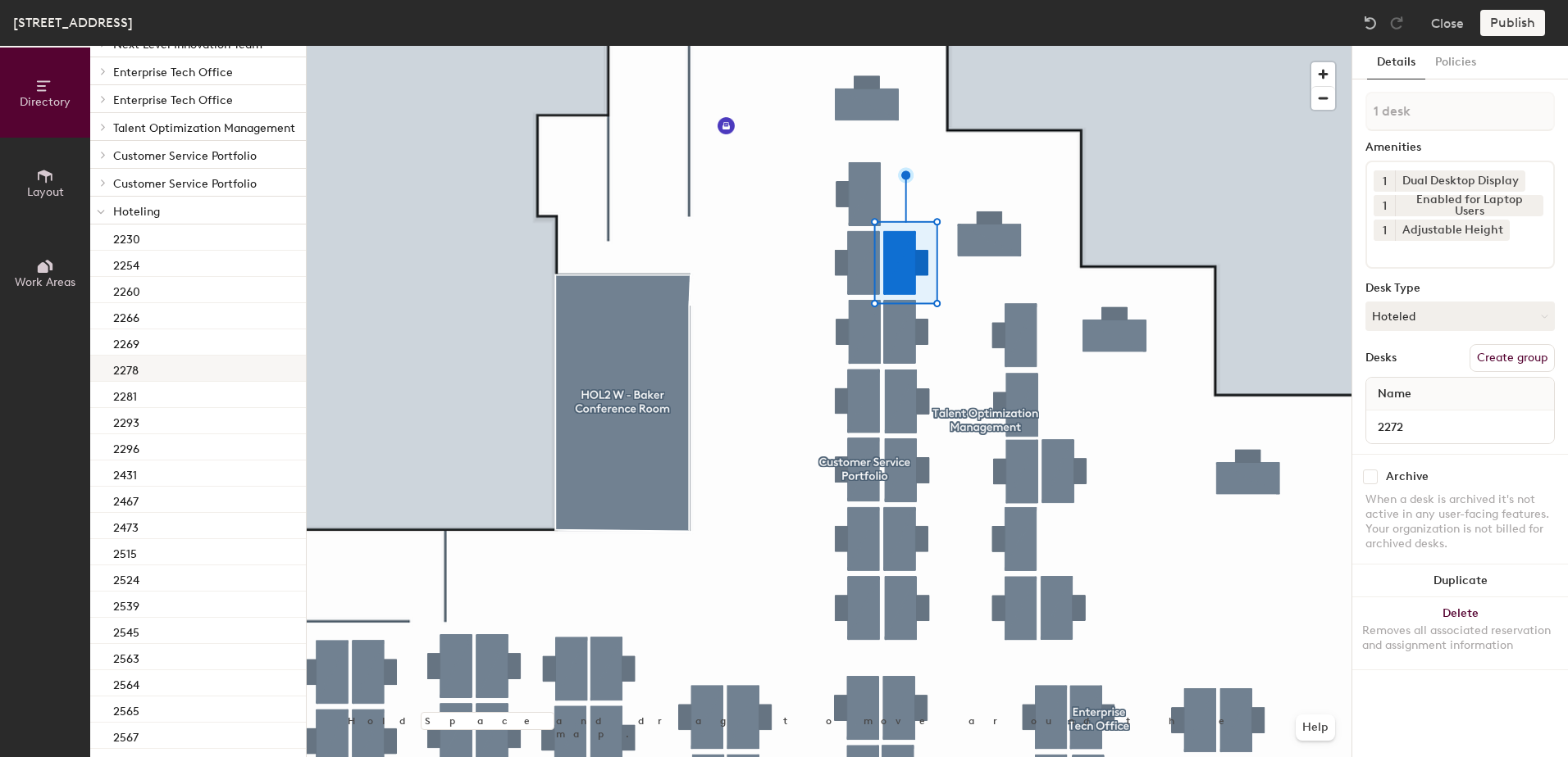
click at [205, 378] on div "2278" at bounding box center [198, 368] width 216 height 27
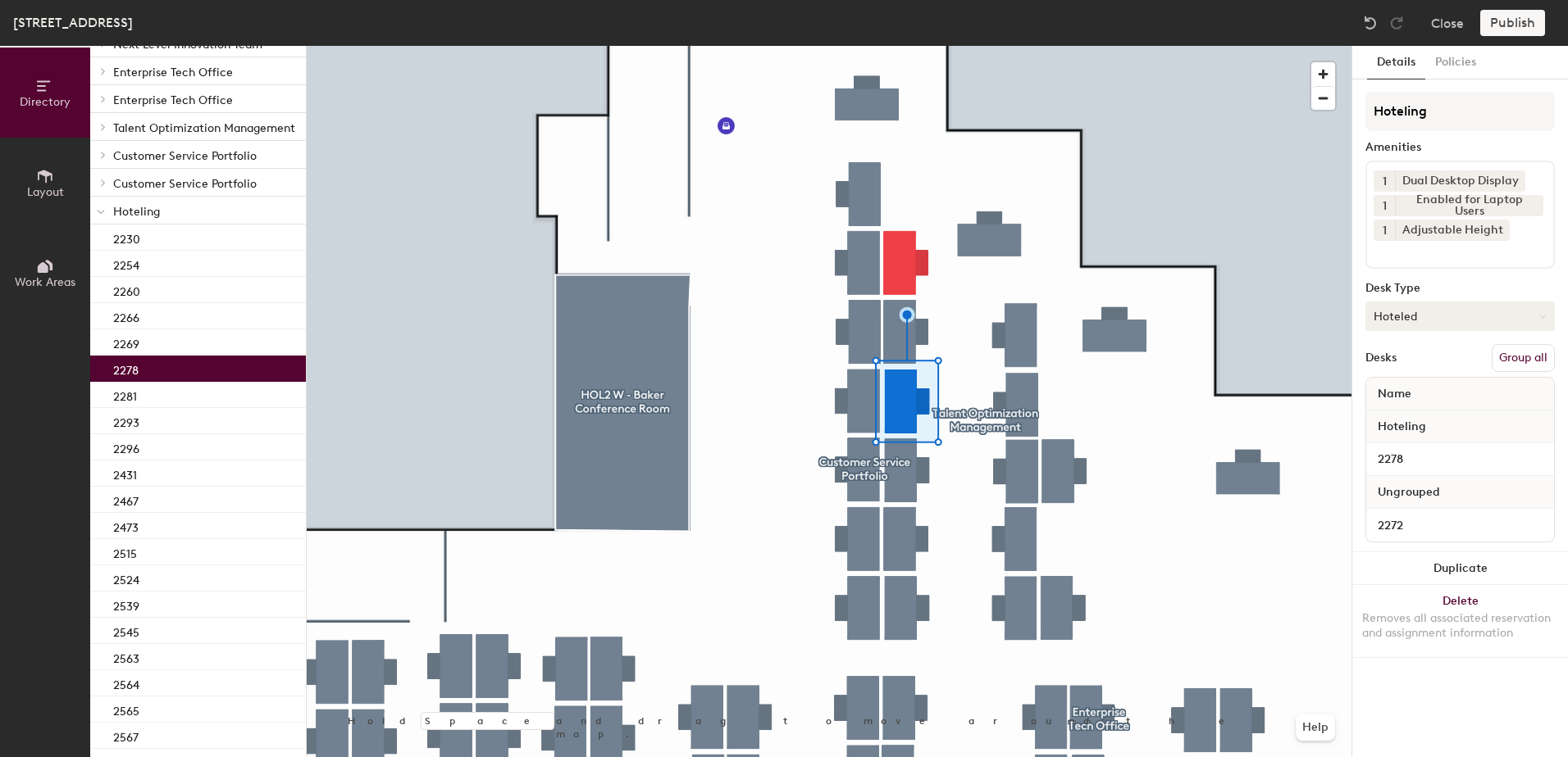
click at [1523, 360] on button "Group all" at bounding box center [1524, 358] width 63 height 28
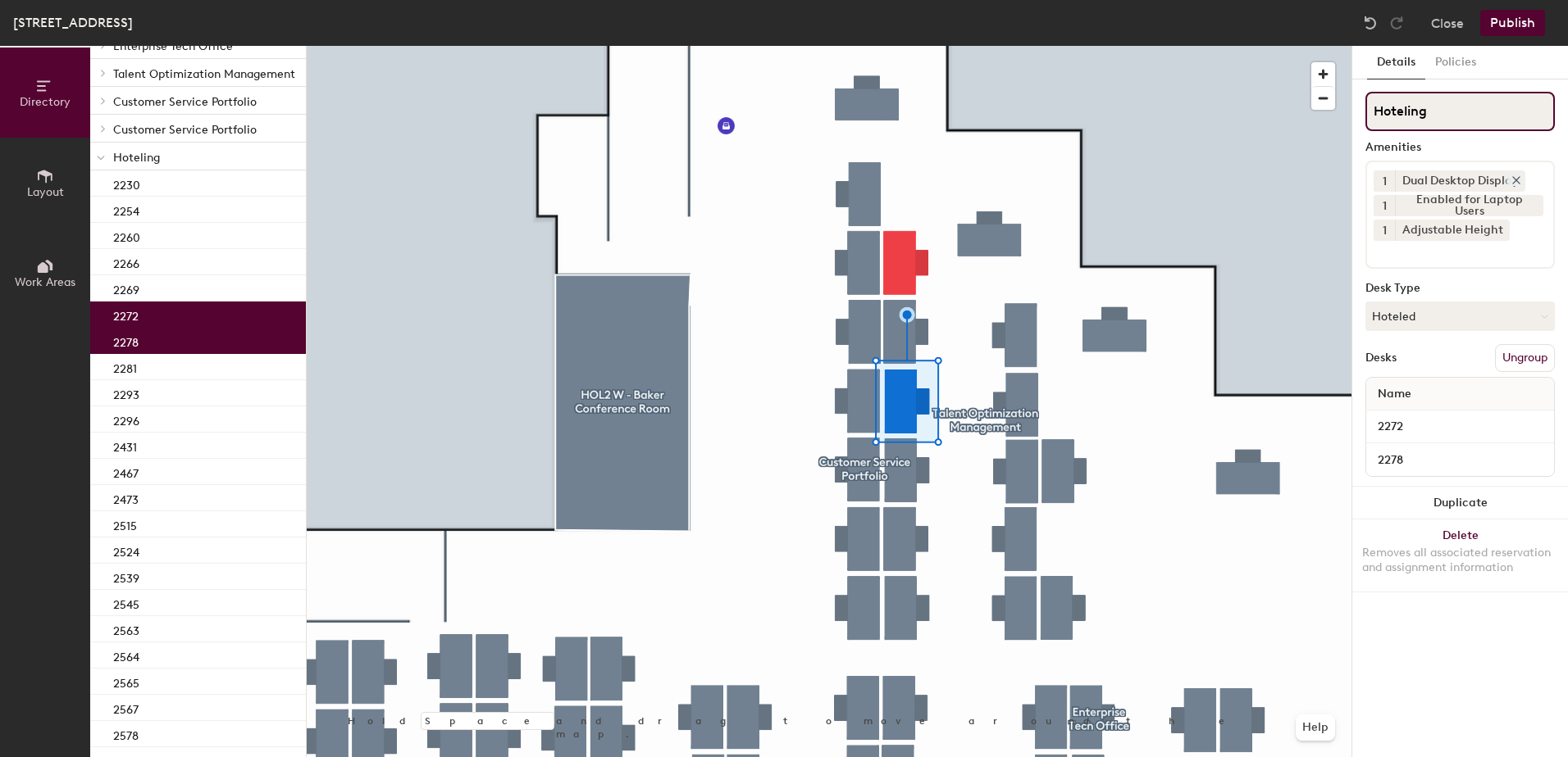
scroll to position [110, 0]
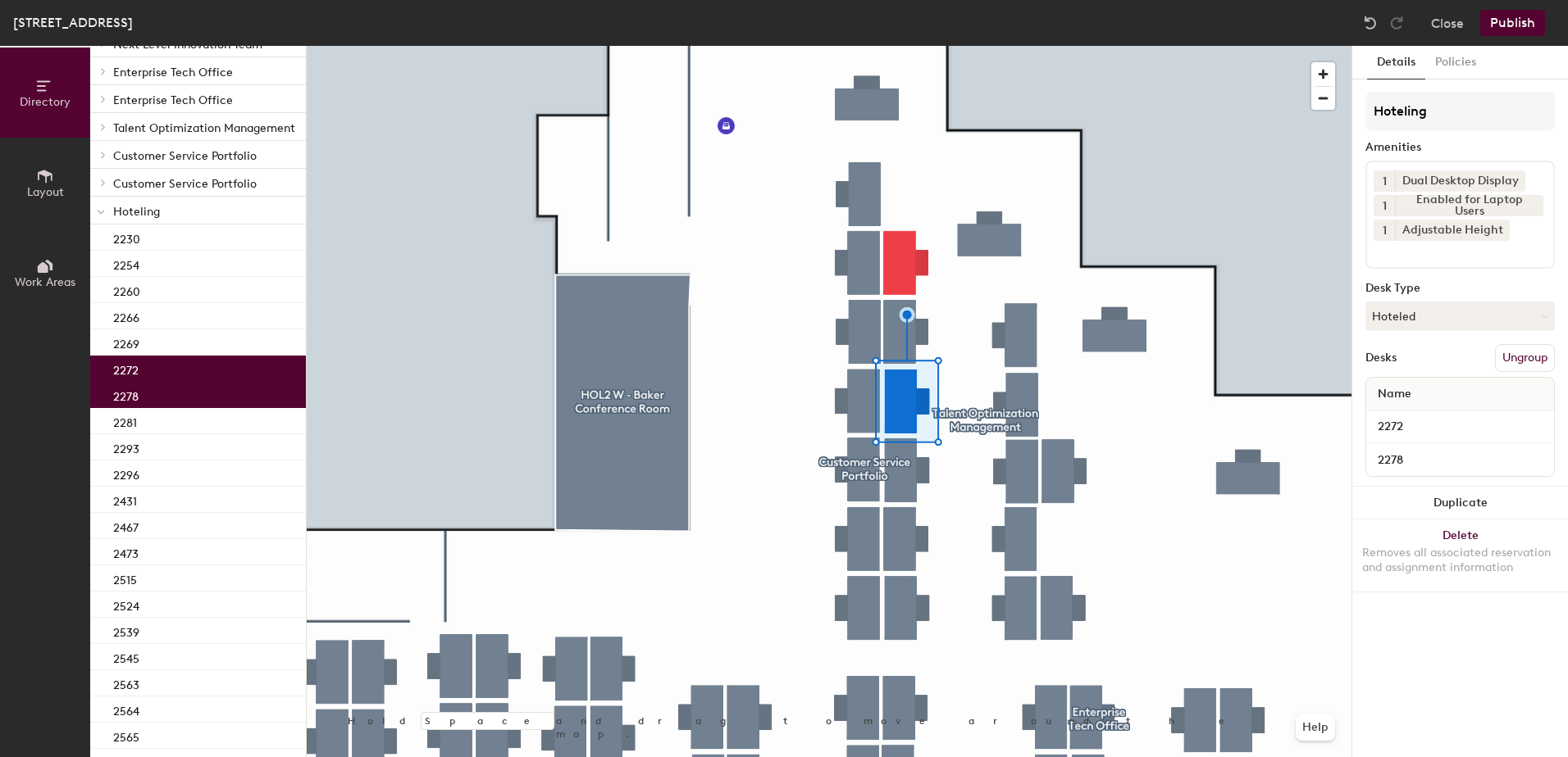
click at [1503, 29] on button "Publish" at bounding box center [1513, 23] width 65 height 27
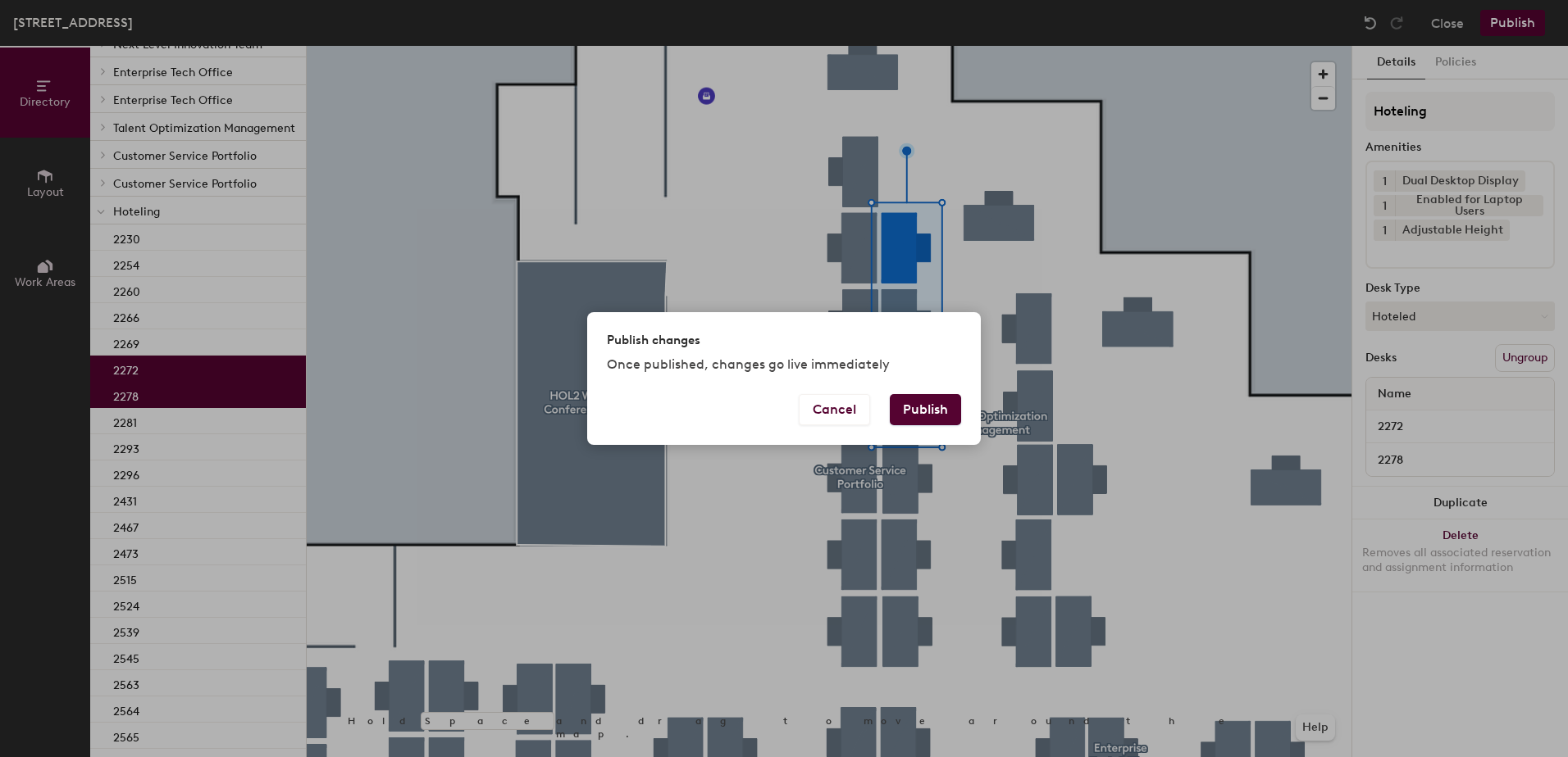
click at [933, 413] on button "Publish" at bounding box center [925, 410] width 71 height 32
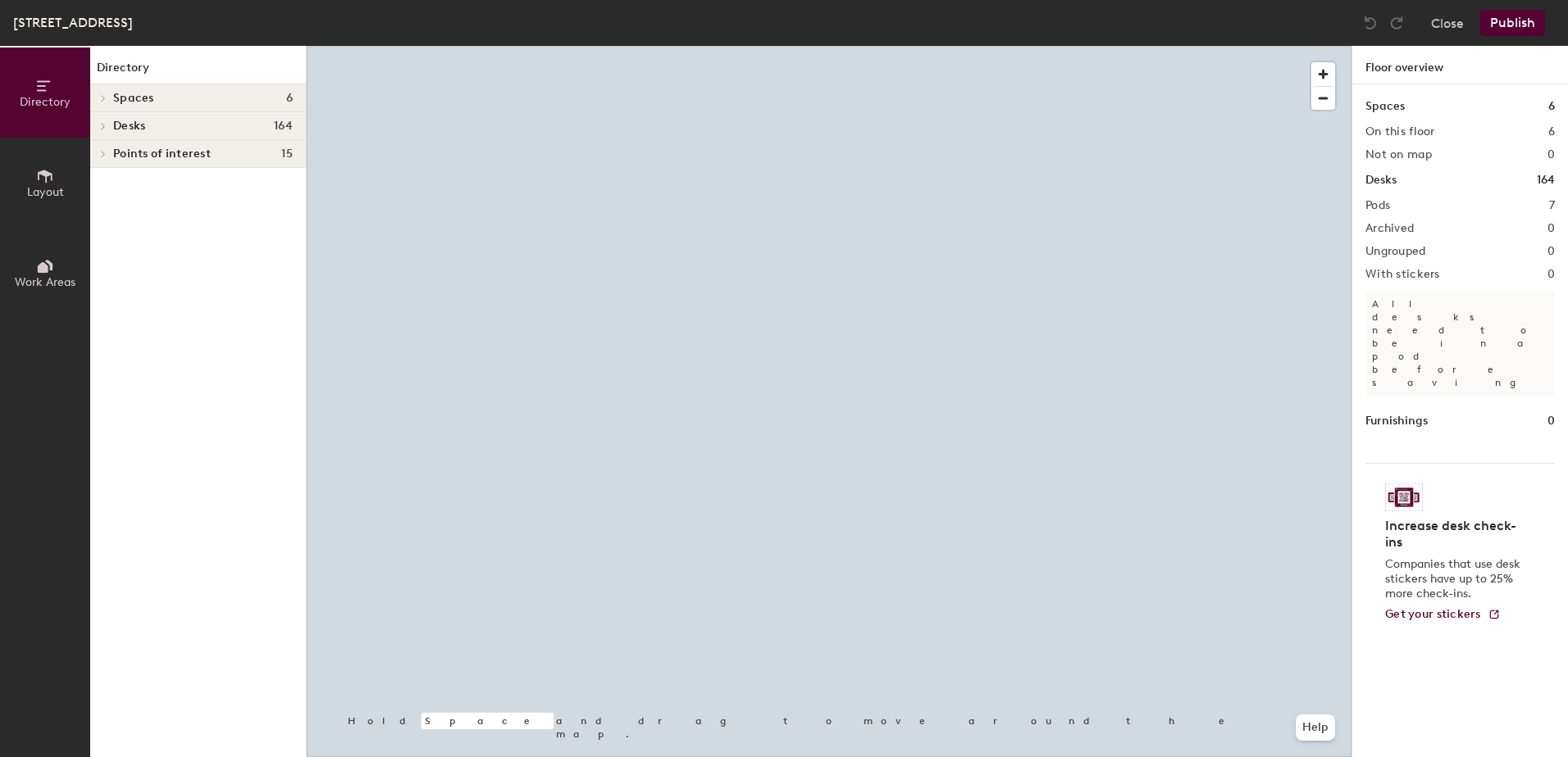
click at [852, 46] on div at bounding box center [828, 46] width 1045 height 0
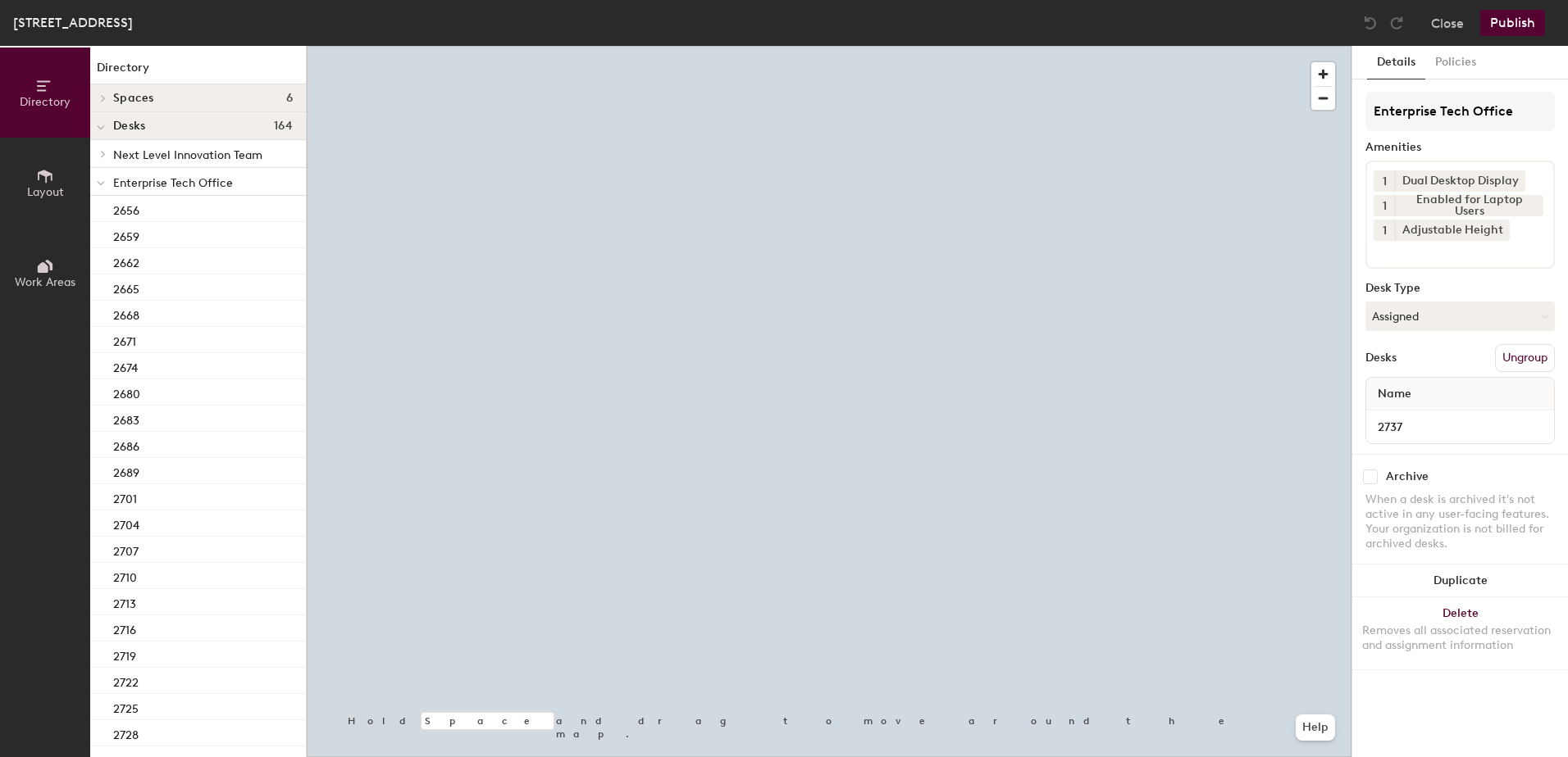
click at [1414, 331] on button "Assigned" at bounding box center [1460, 316] width 189 height 30
click at [1435, 420] on div "Hoteled" at bounding box center [1448, 416] width 164 height 25
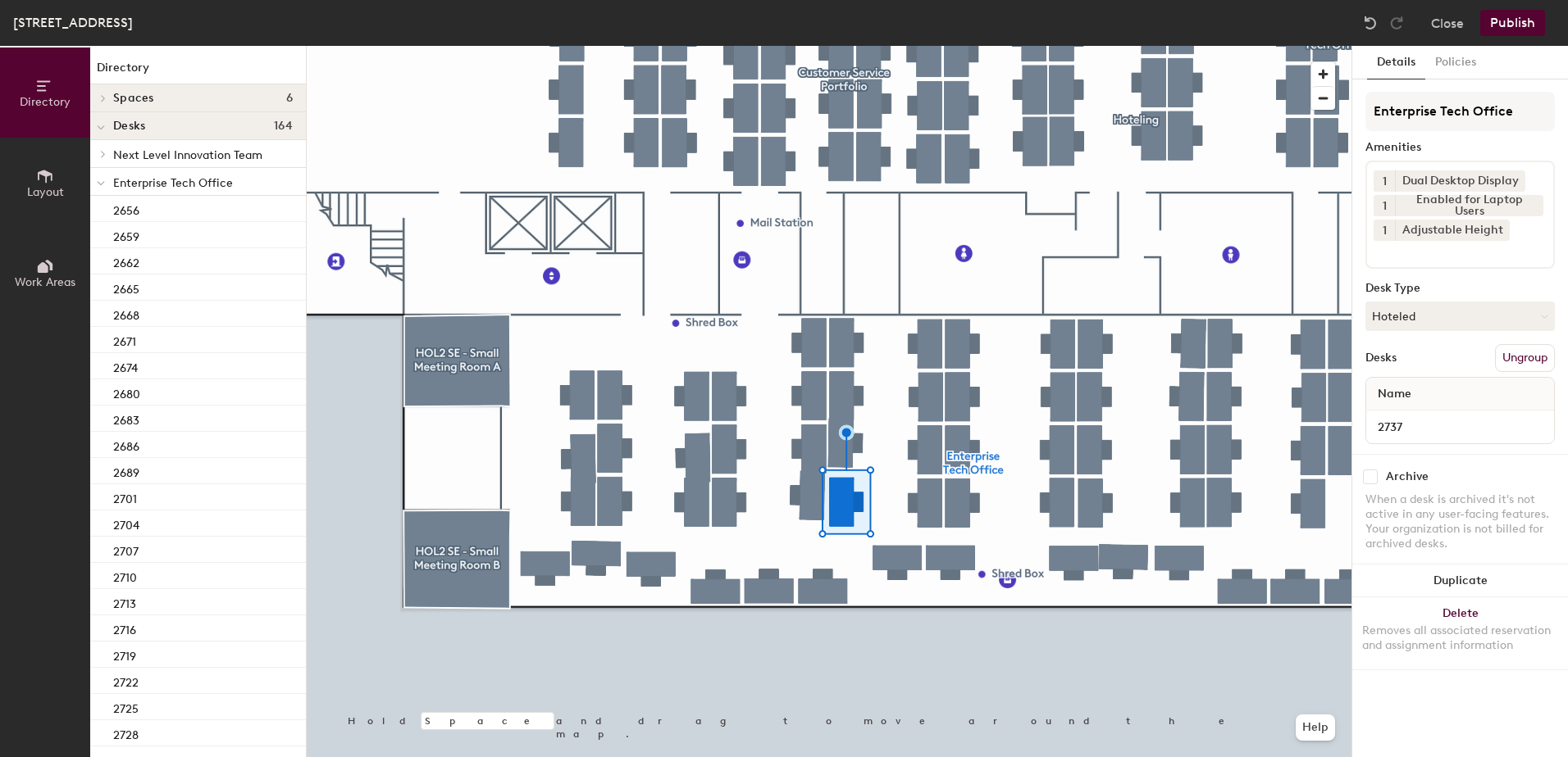
click at [1526, 371] on button "Ungroup" at bounding box center [1525, 358] width 60 height 28
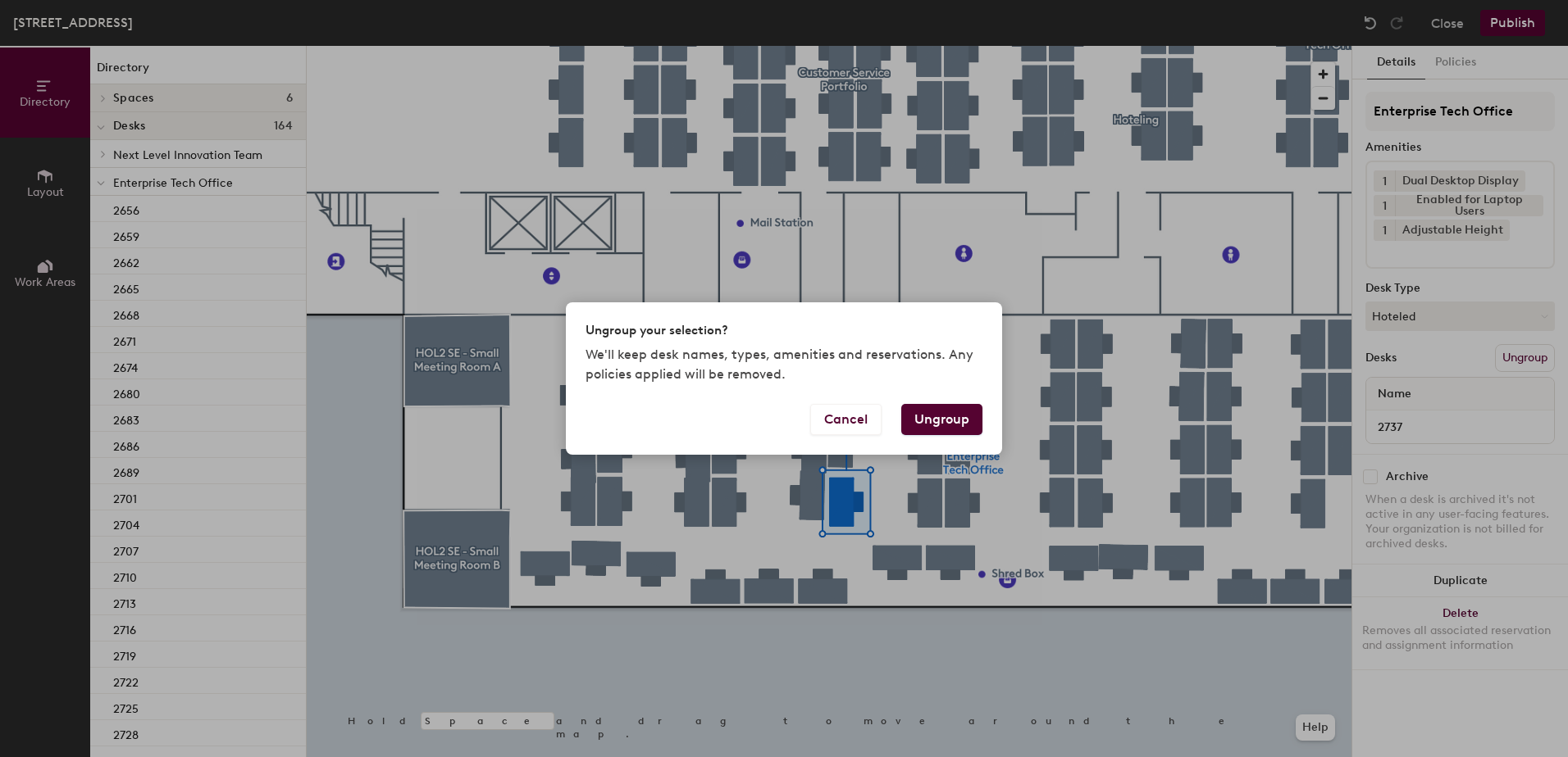
click at [939, 422] on button "Ungroup" at bounding box center [942, 420] width 81 height 32
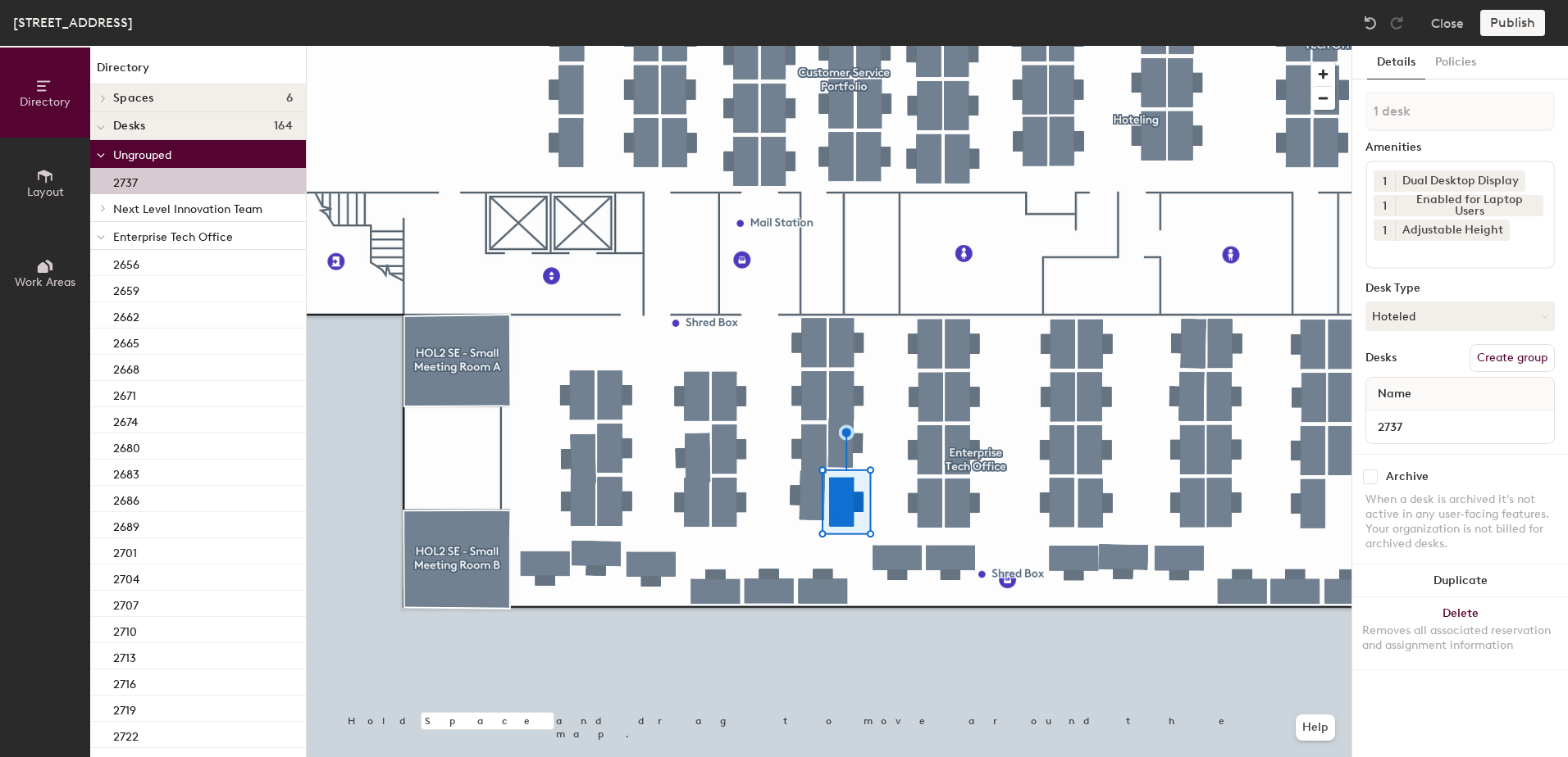
click at [96, 238] on div at bounding box center [101, 235] width 22 height 27
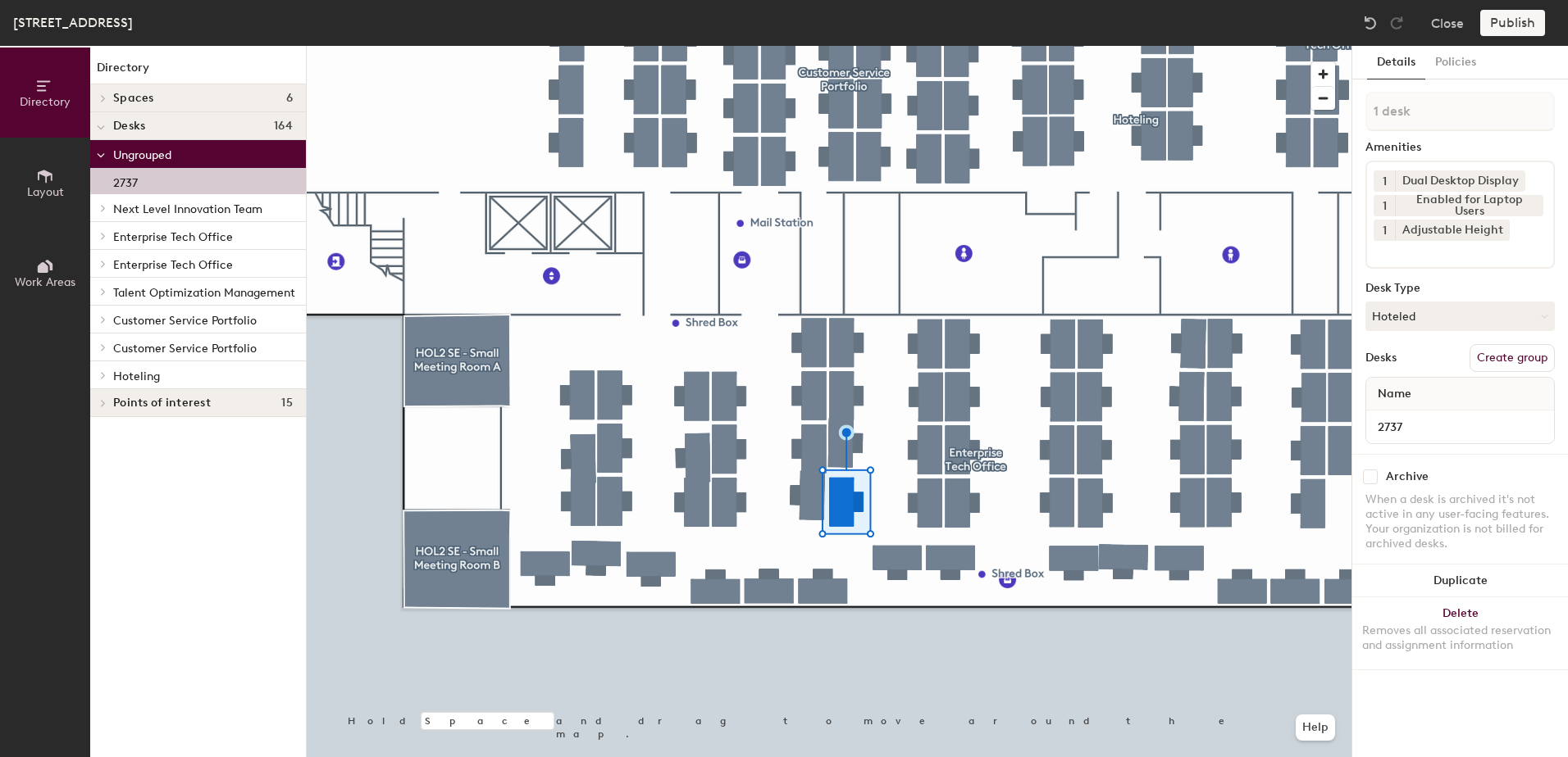
click at [101, 375] on icon at bounding box center [103, 375] width 7 height 8
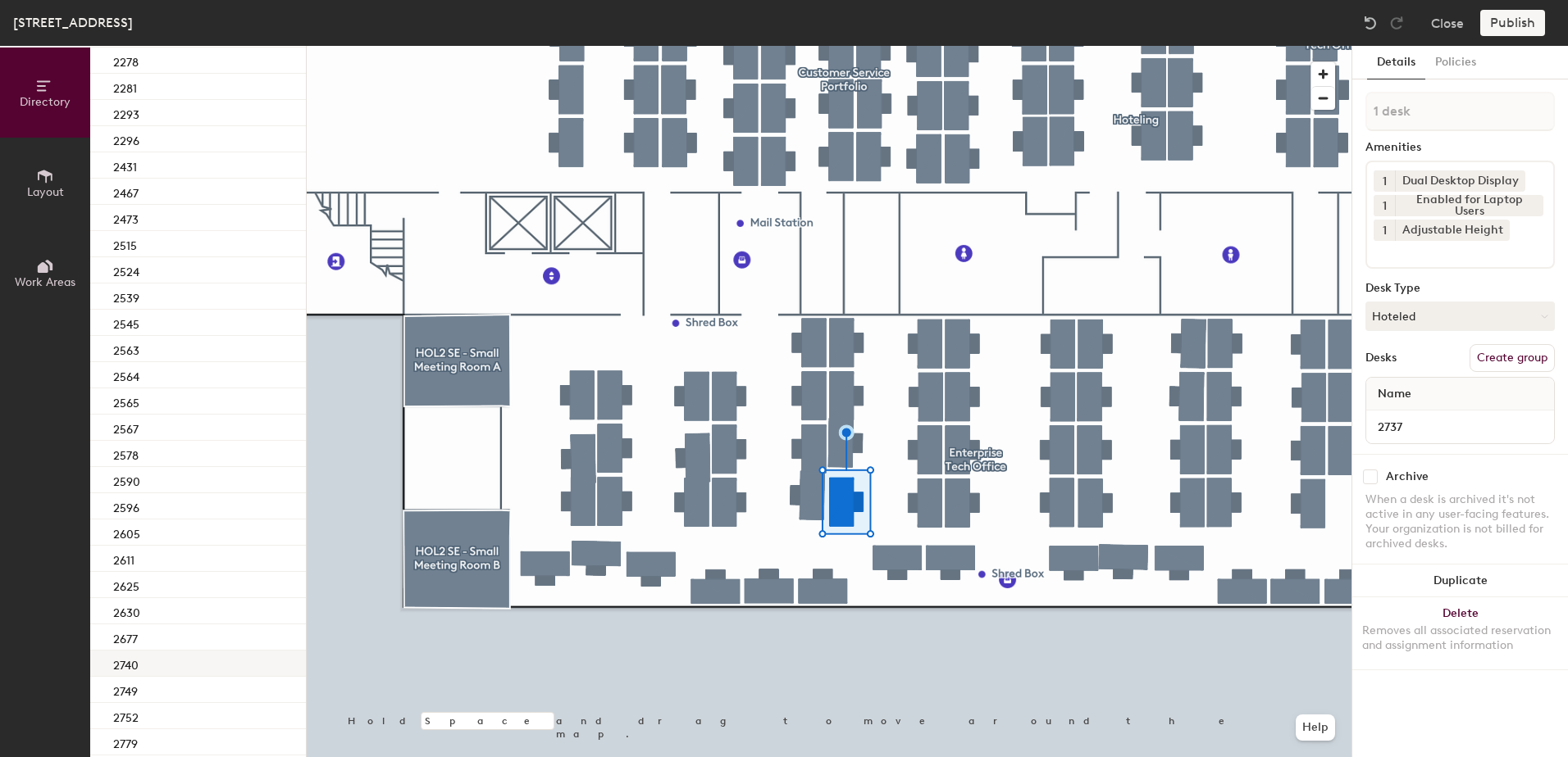
scroll to position [522, 0]
click at [206, 644] on div "2740" at bounding box center [198, 641] width 216 height 27
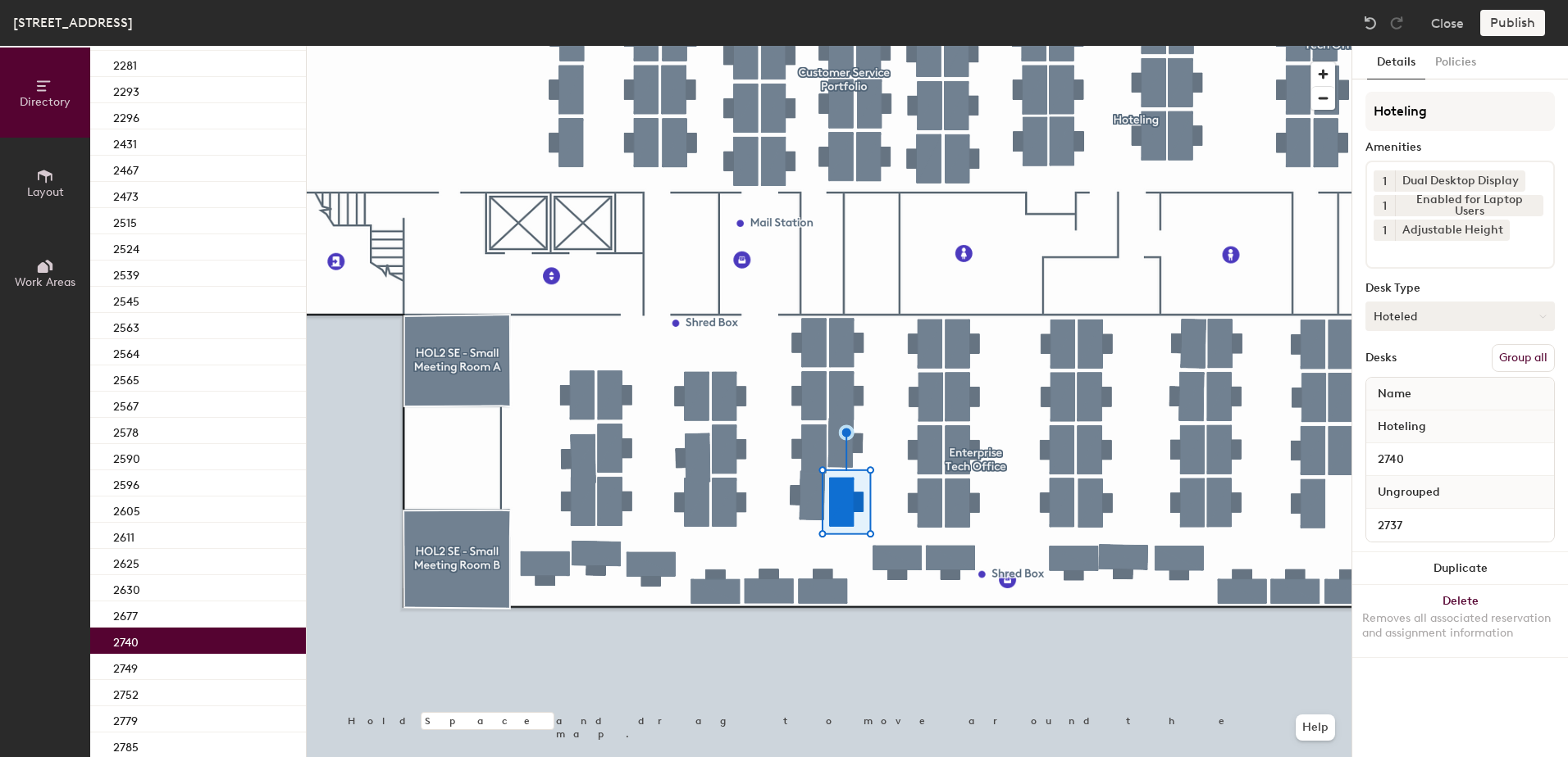
click at [1519, 350] on button "Group all" at bounding box center [1524, 358] width 63 height 28
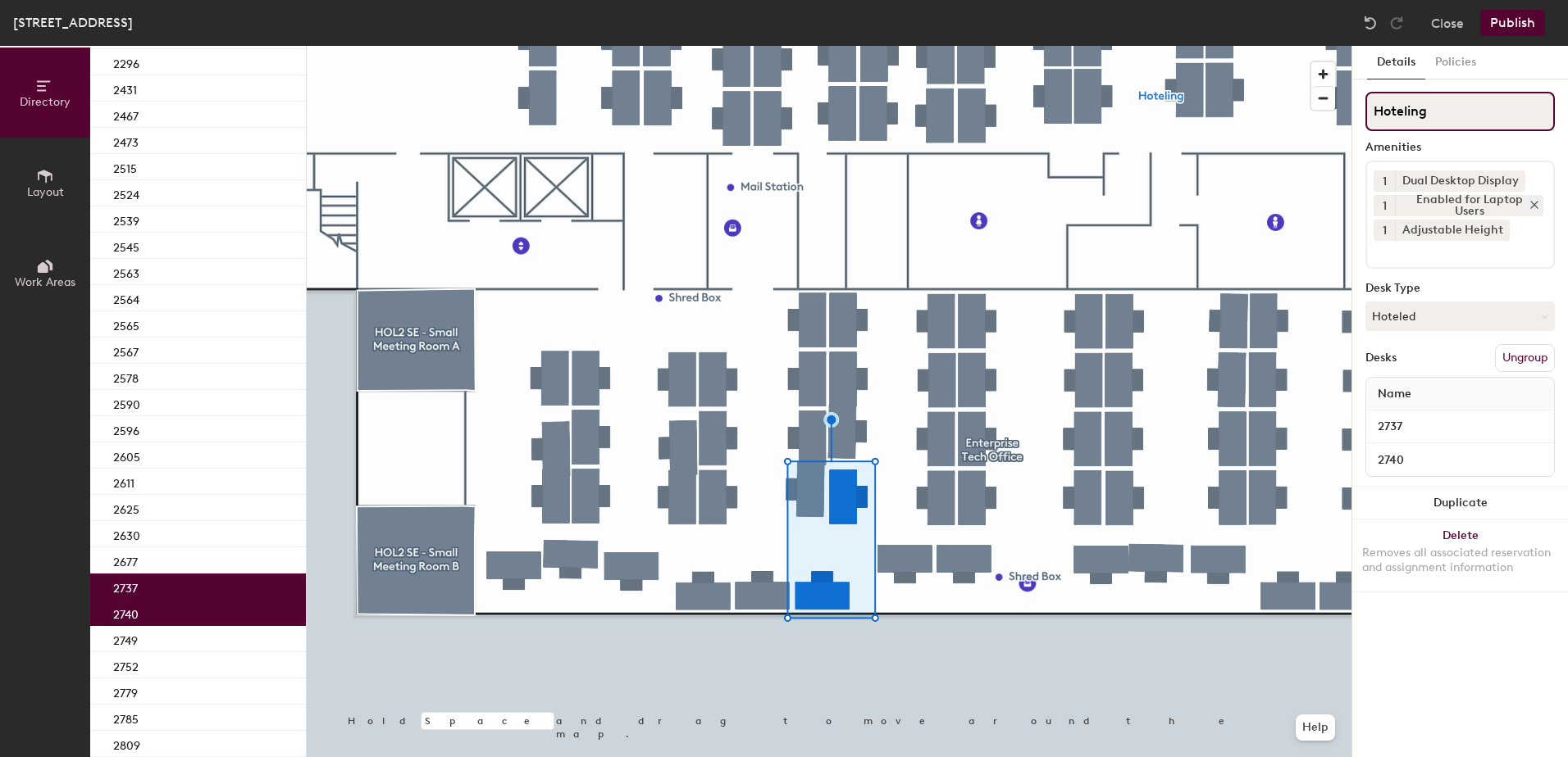
scroll to position [468, 0]
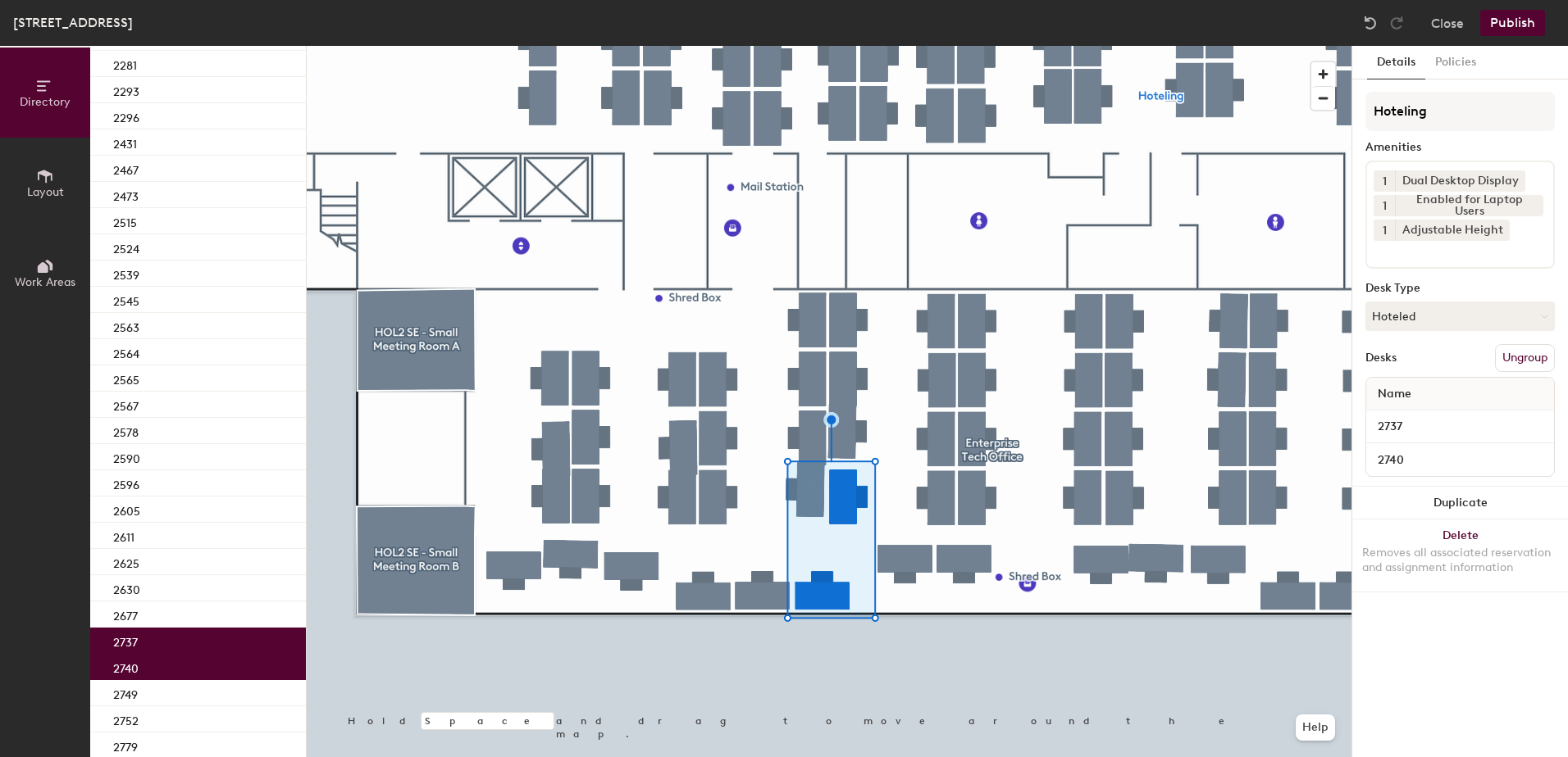
click at [1502, 28] on button "Publish" at bounding box center [1513, 23] width 65 height 27
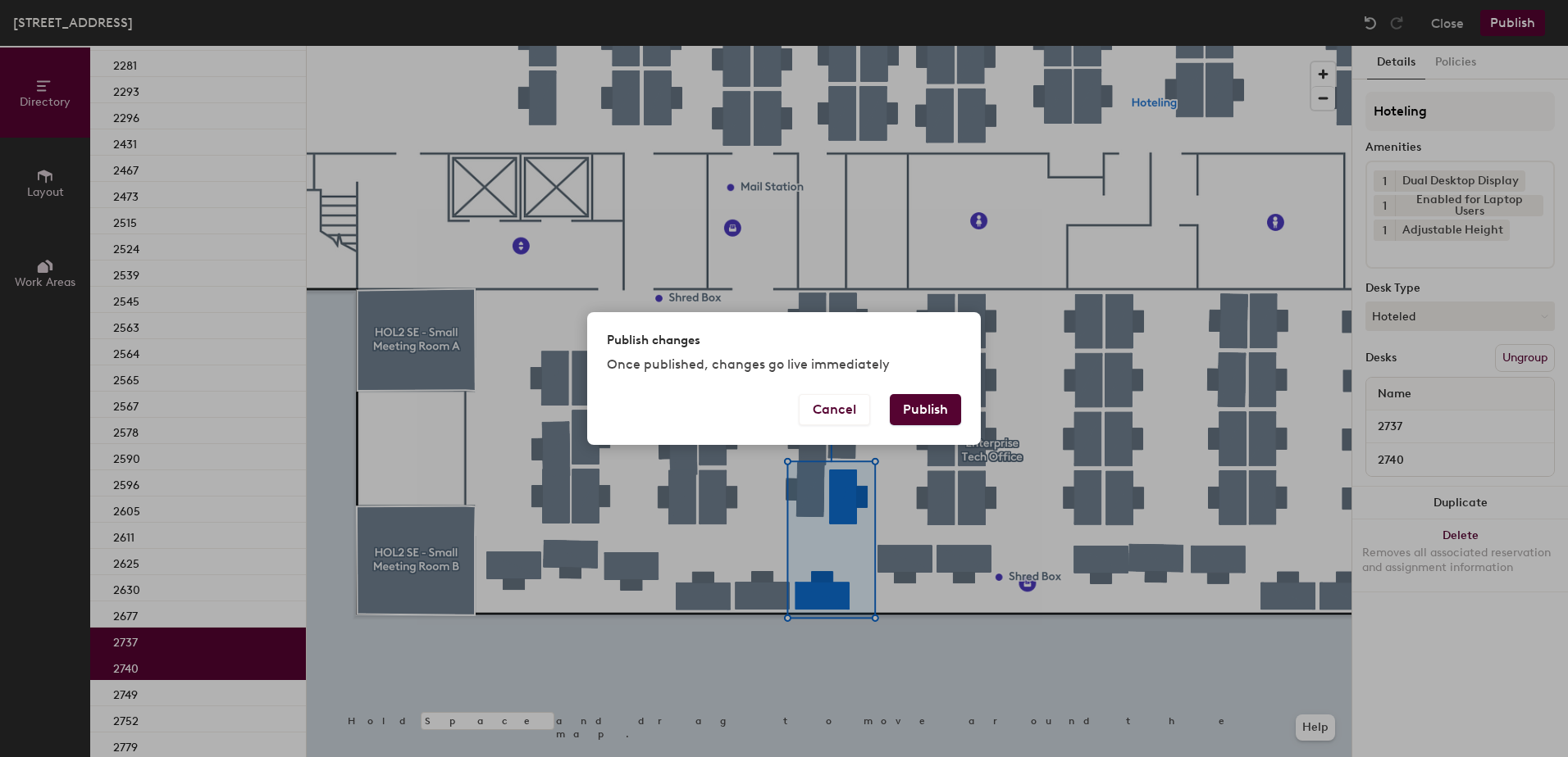
click at [947, 408] on button "Publish" at bounding box center [925, 410] width 71 height 32
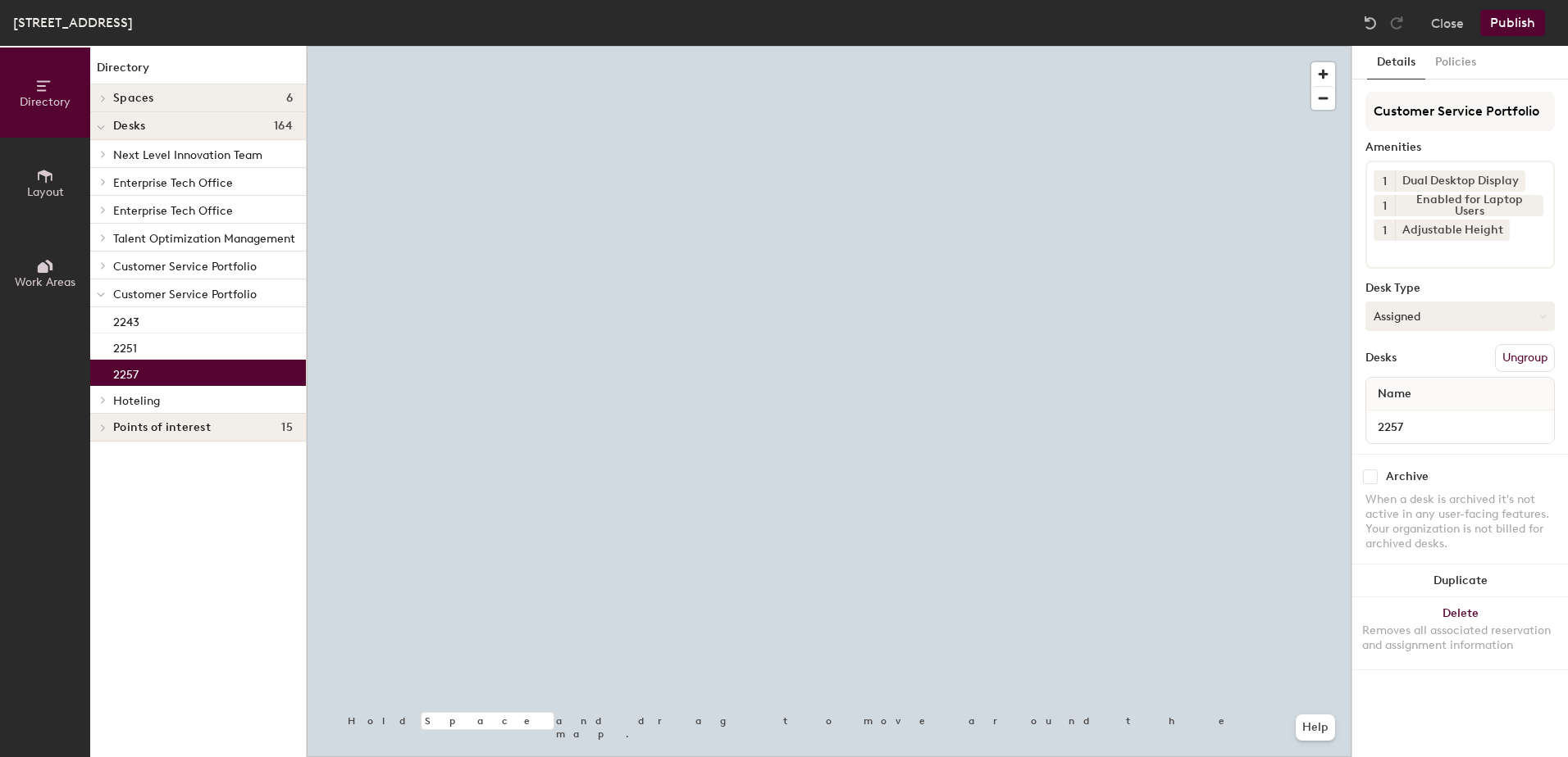
drag, startPoint x: 1464, startPoint y: 312, endPoint x: 1462, endPoint y: 329, distance: 17.1
click at [1462, 318] on button "Assigned" at bounding box center [1460, 316] width 189 height 30
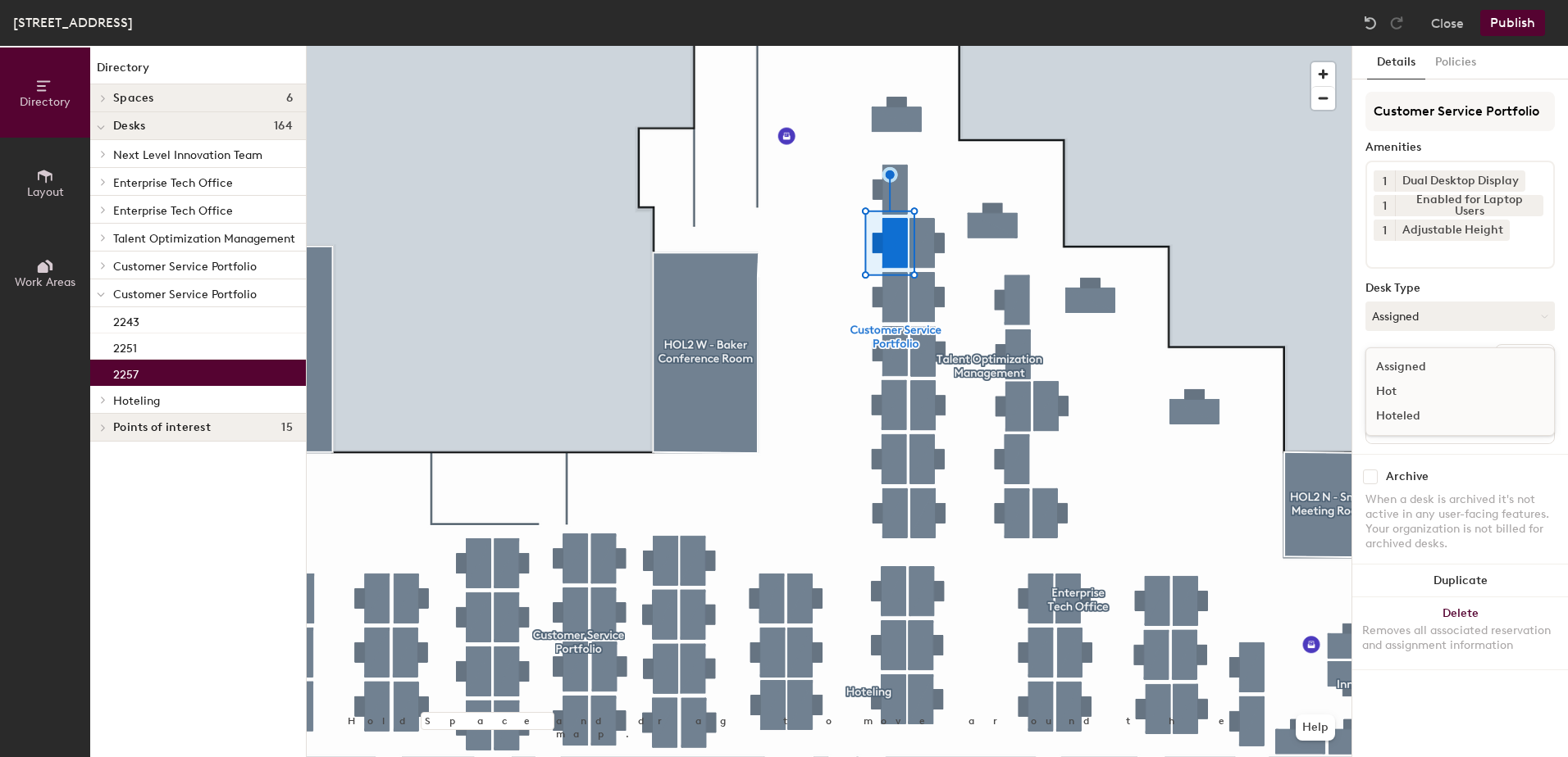
click at [1454, 412] on div "Hoteled" at bounding box center [1448, 416] width 164 height 25
click at [1536, 358] on button "Ungroup" at bounding box center [1525, 358] width 60 height 28
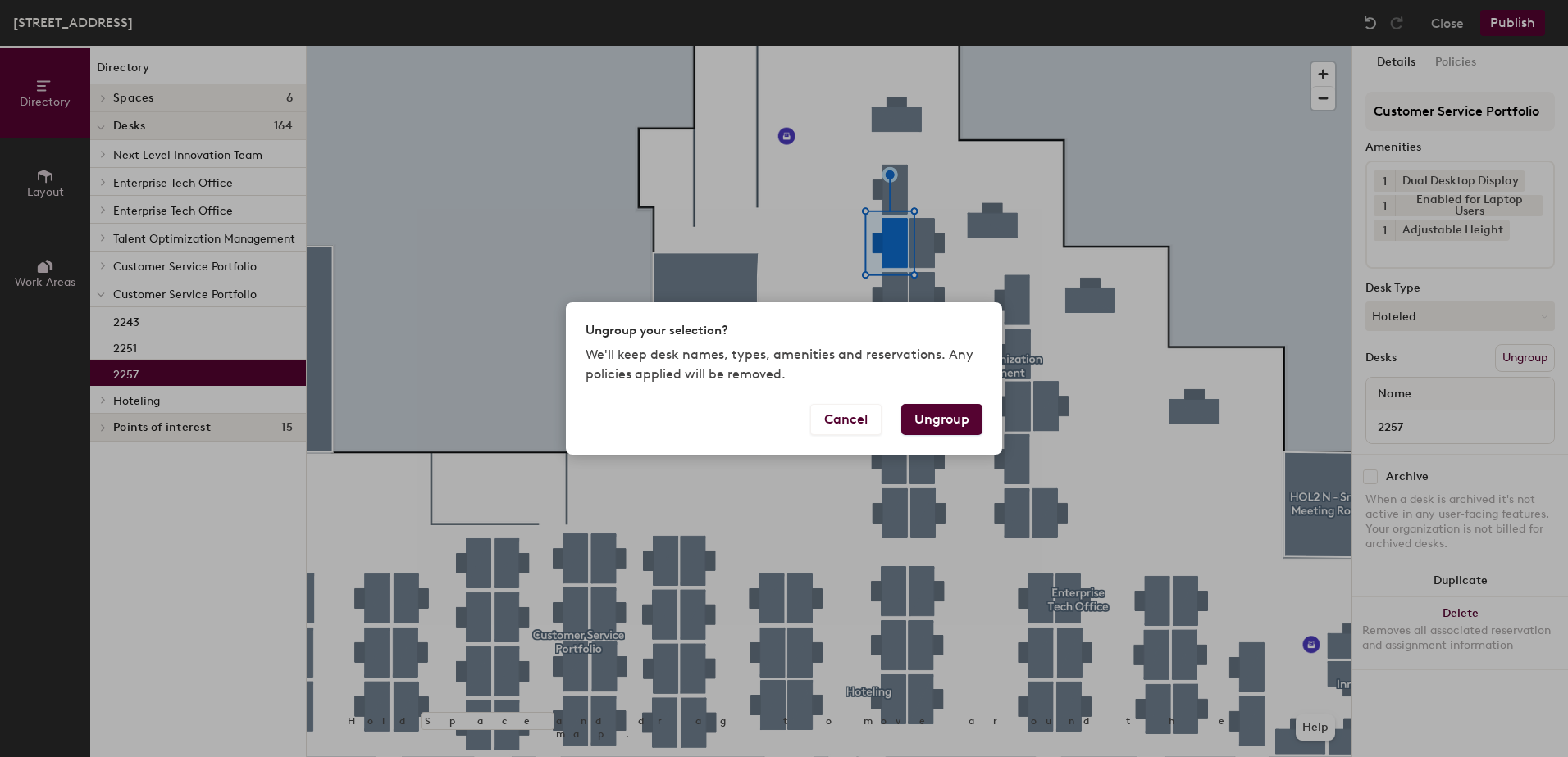
click at [942, 414] on button "Ungroup" at bounding box center [942, 420] width 81 height 32
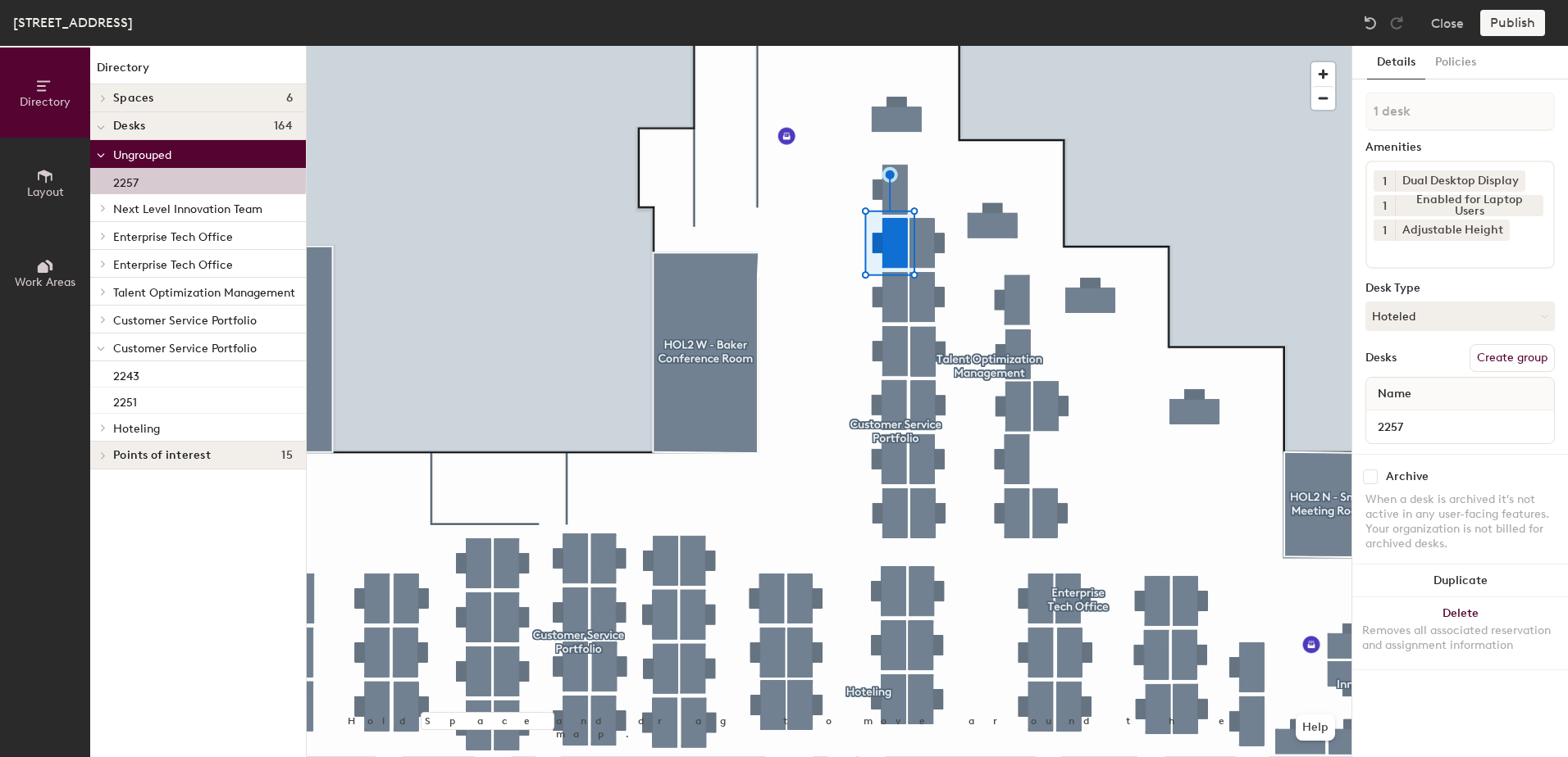
drag, startPoint x: 102, startPoint y: 428, endPoint x: 112, endPoint y: 449, distance: 23.3
click at [102, 428] on icon at bounding box center [103, 427] width 7 height 8
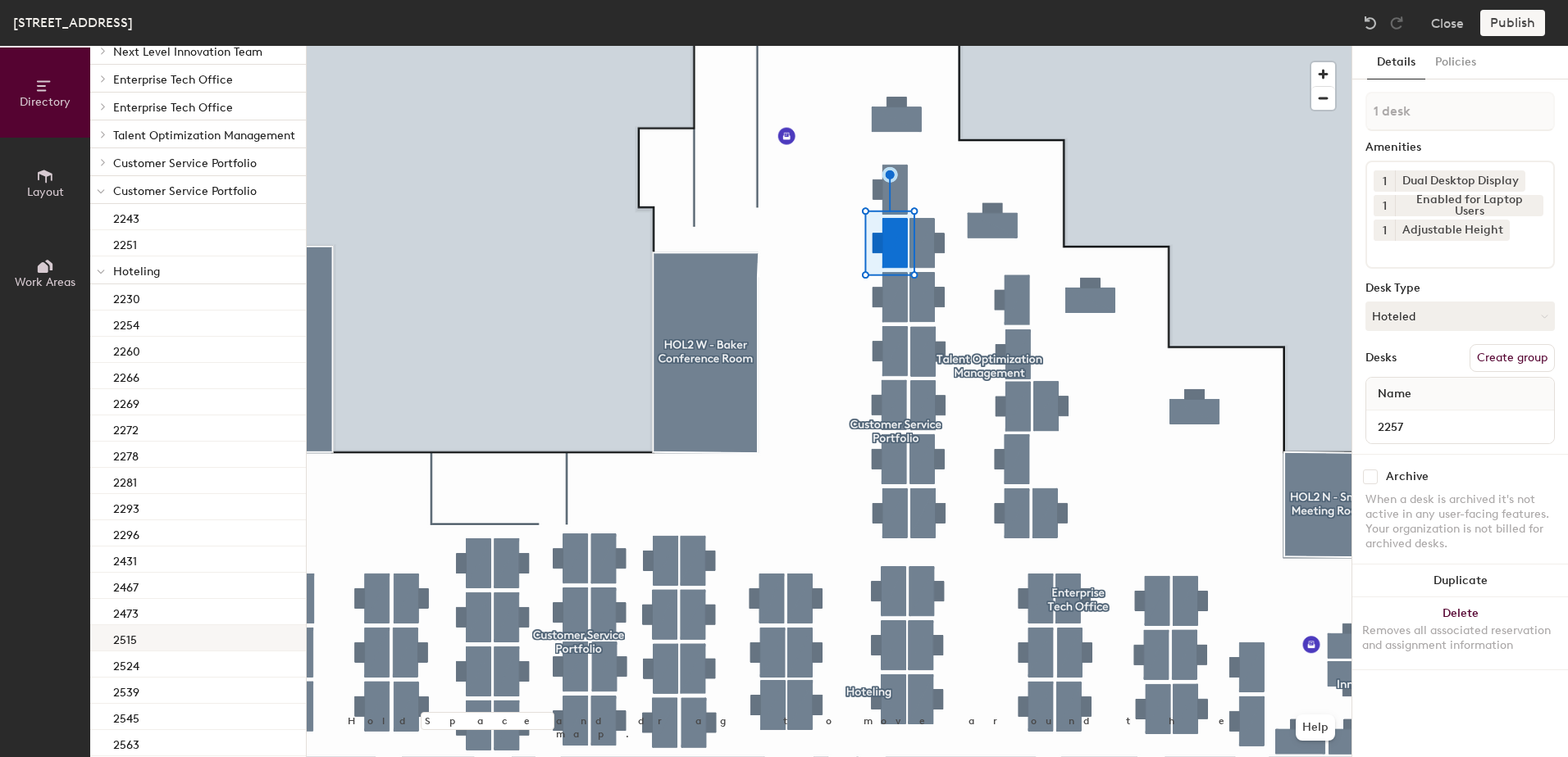
scroll to position [328, 0]
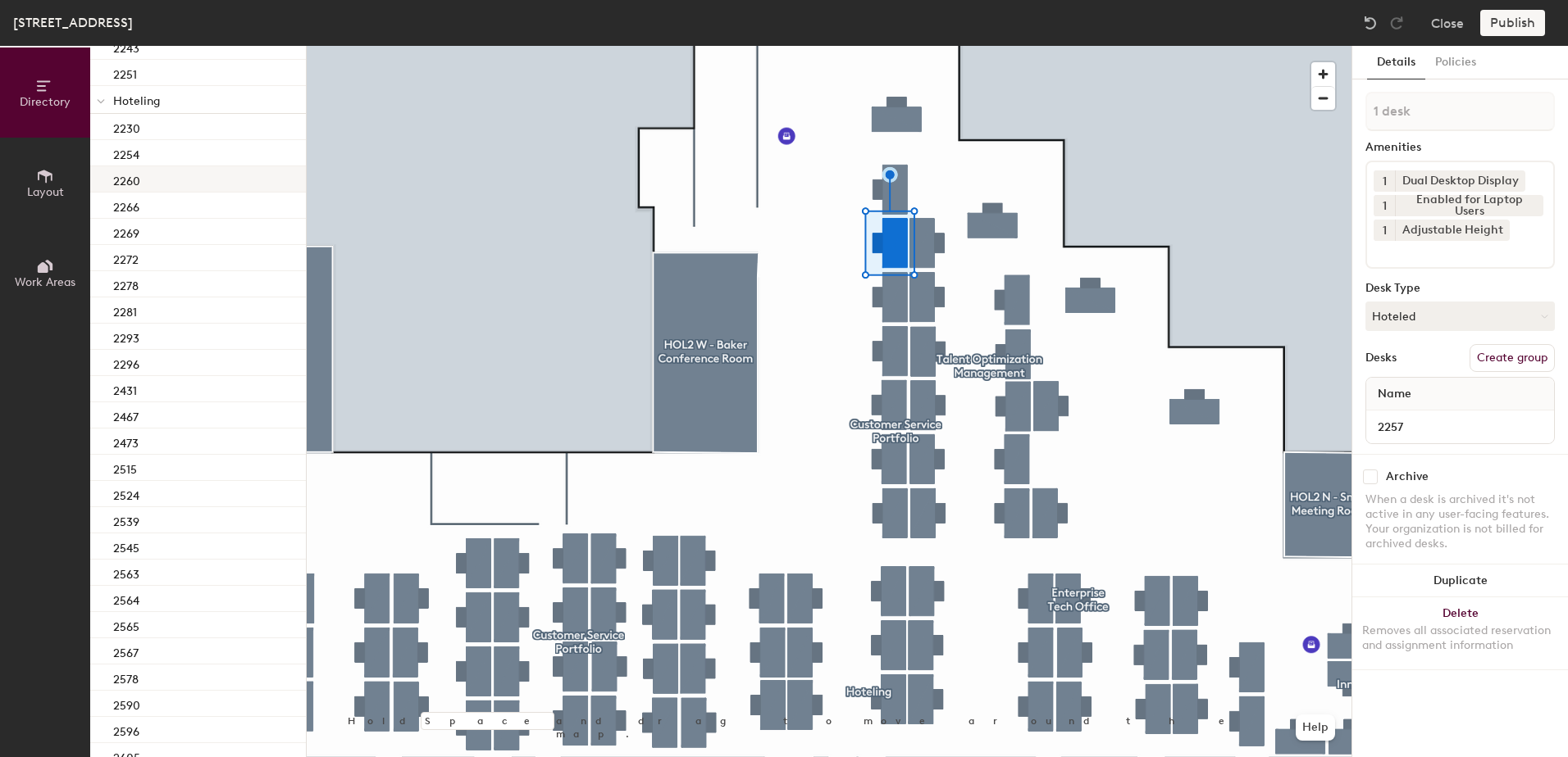
click at [219, 187] on div "2260" at bounding box center [198, 179] width 216 height 27
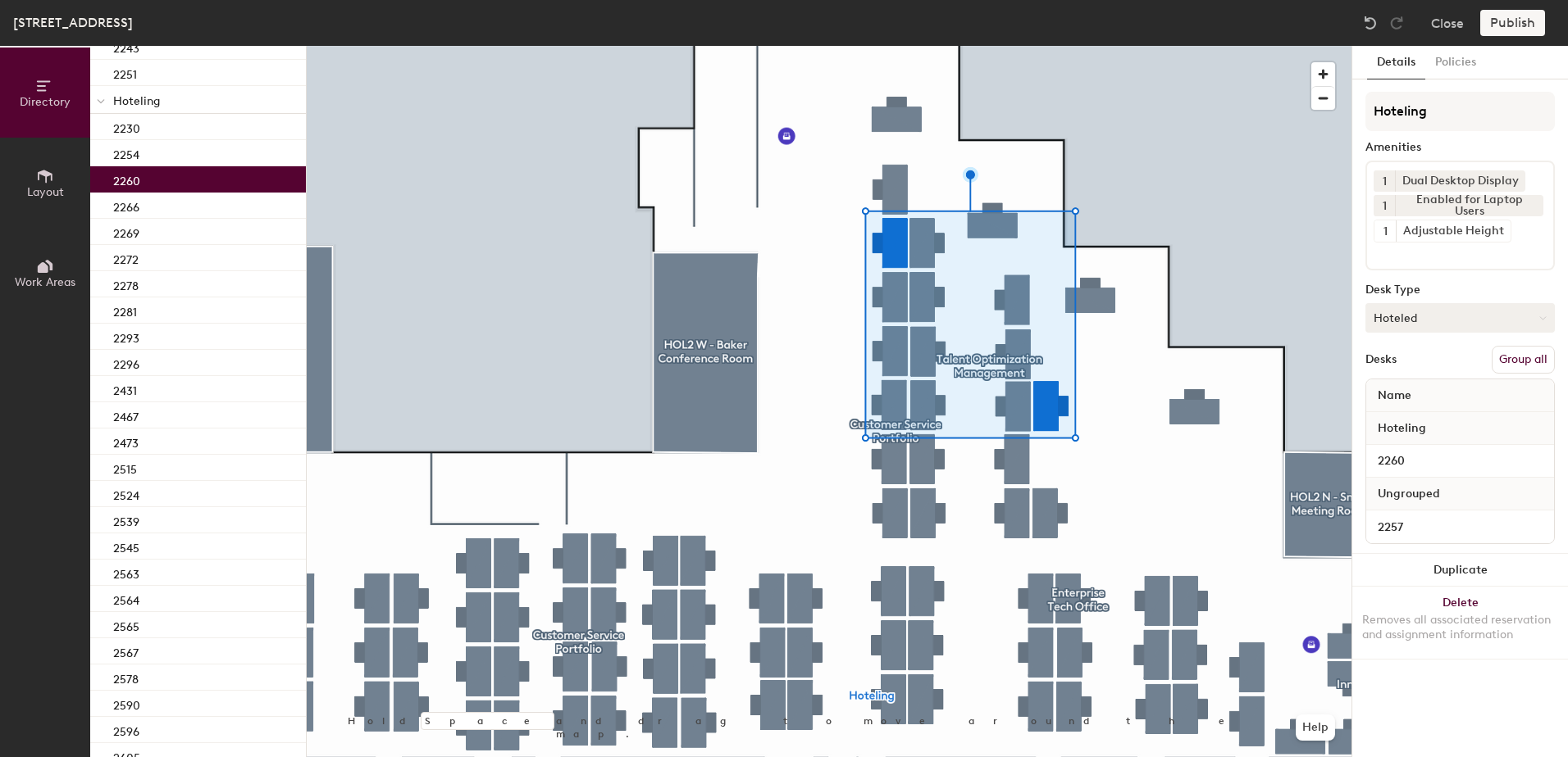
click at [1517, 354] on button "Group all" at bounding box center [1524, 359] width 63 height 28
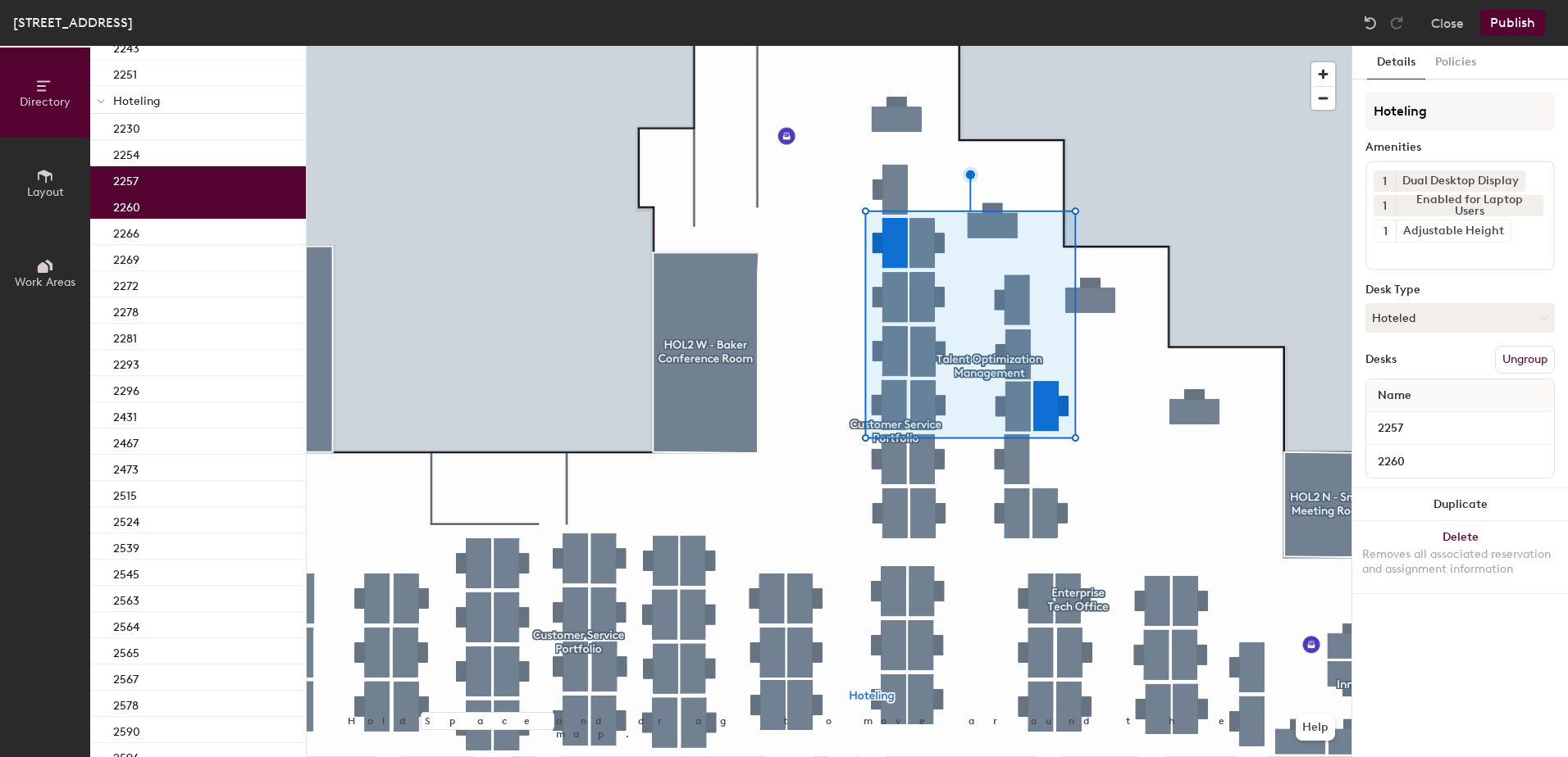
click at [1515, 27] on button "Publish" at bounding box center [1513, 23] width 65 height 27
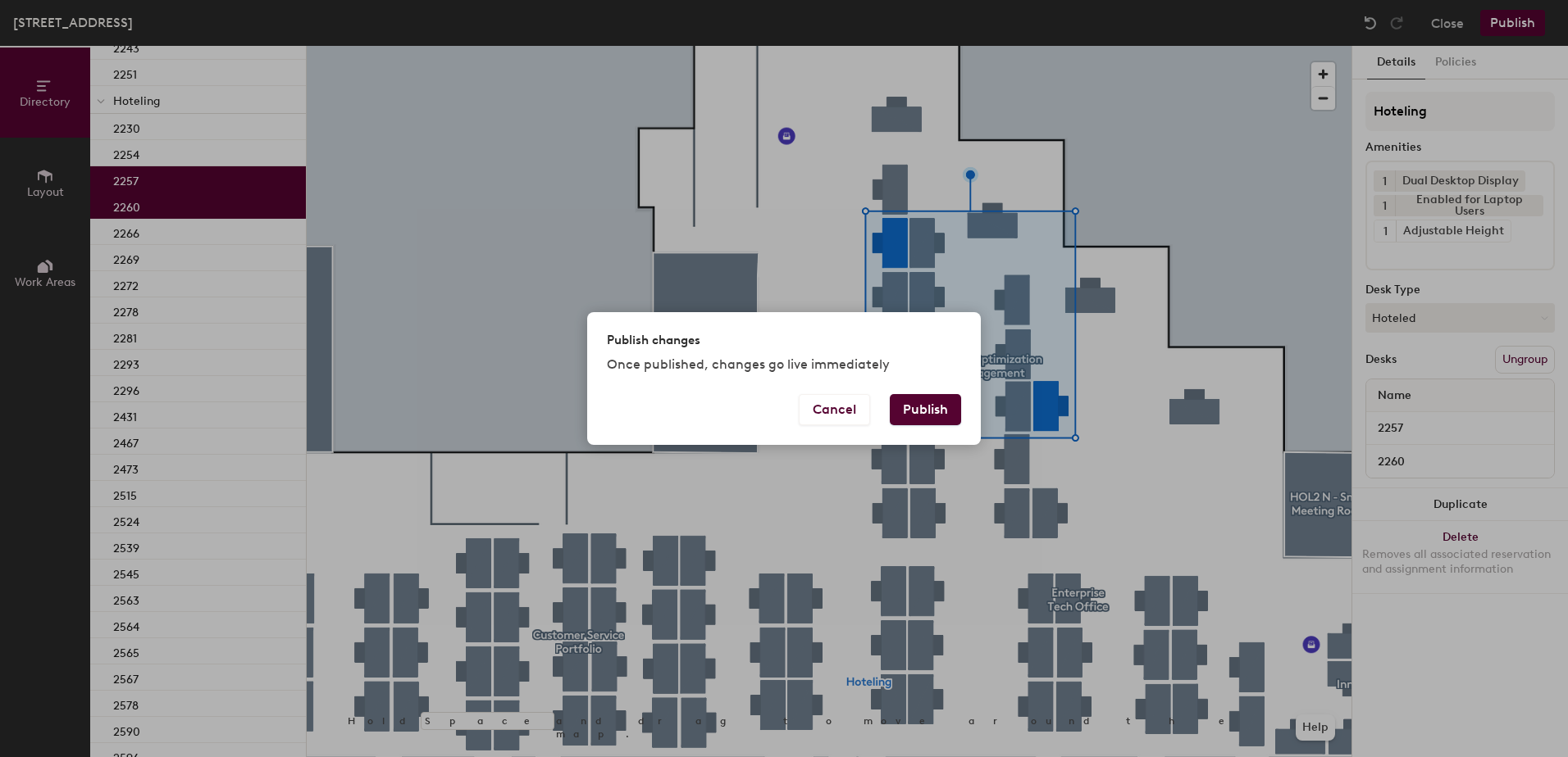
drag, startPoint x: 934, startPoint y: 410, endPoint x: 874, endPoint y: 432, distance: 63.9
click at [929, 411] on button "Publish" at bounding box center [925, 410] width 71 height 32
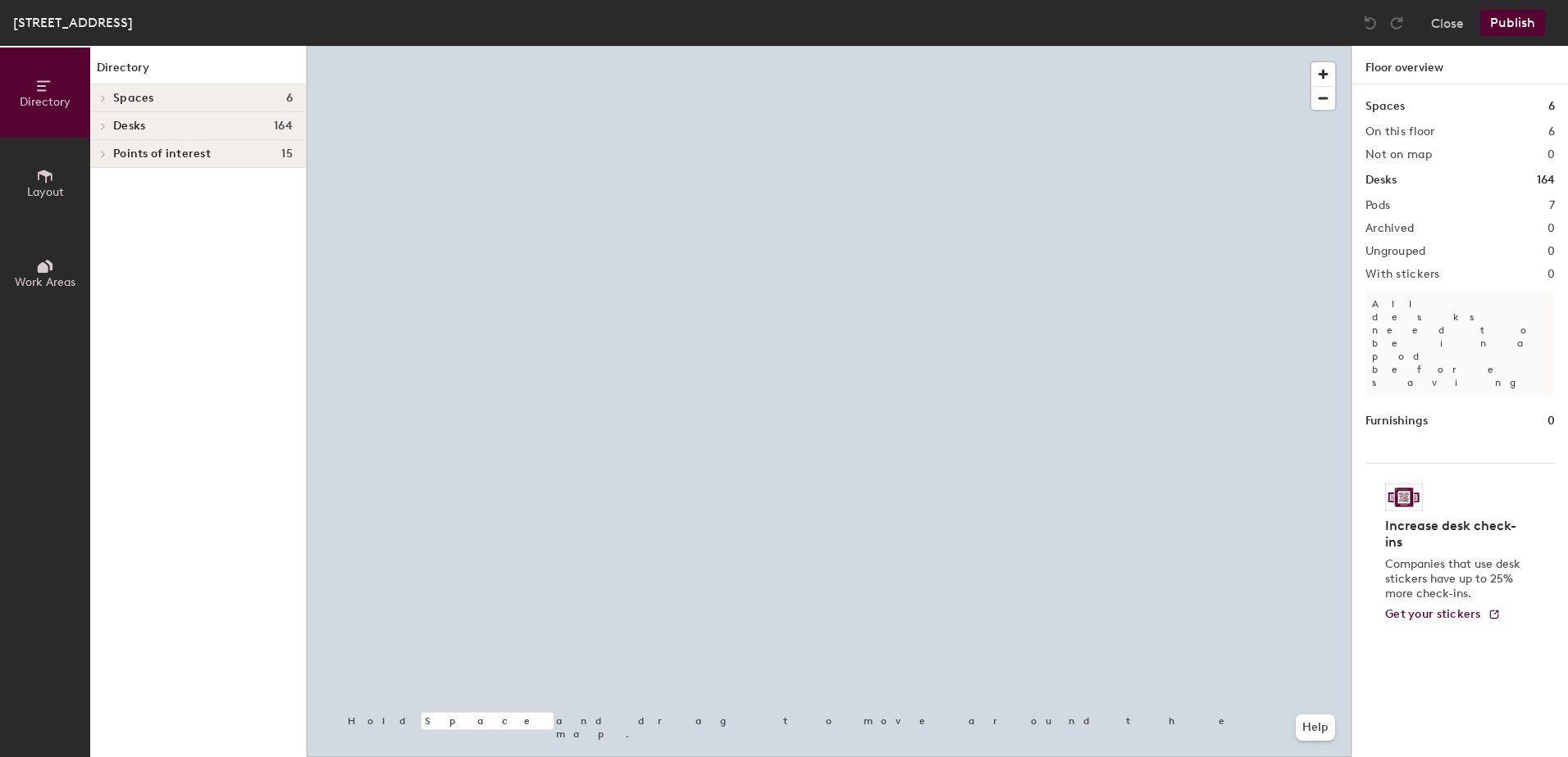
click at [775, 46] on div at bounding box center [828, 46] width 1045 height 0
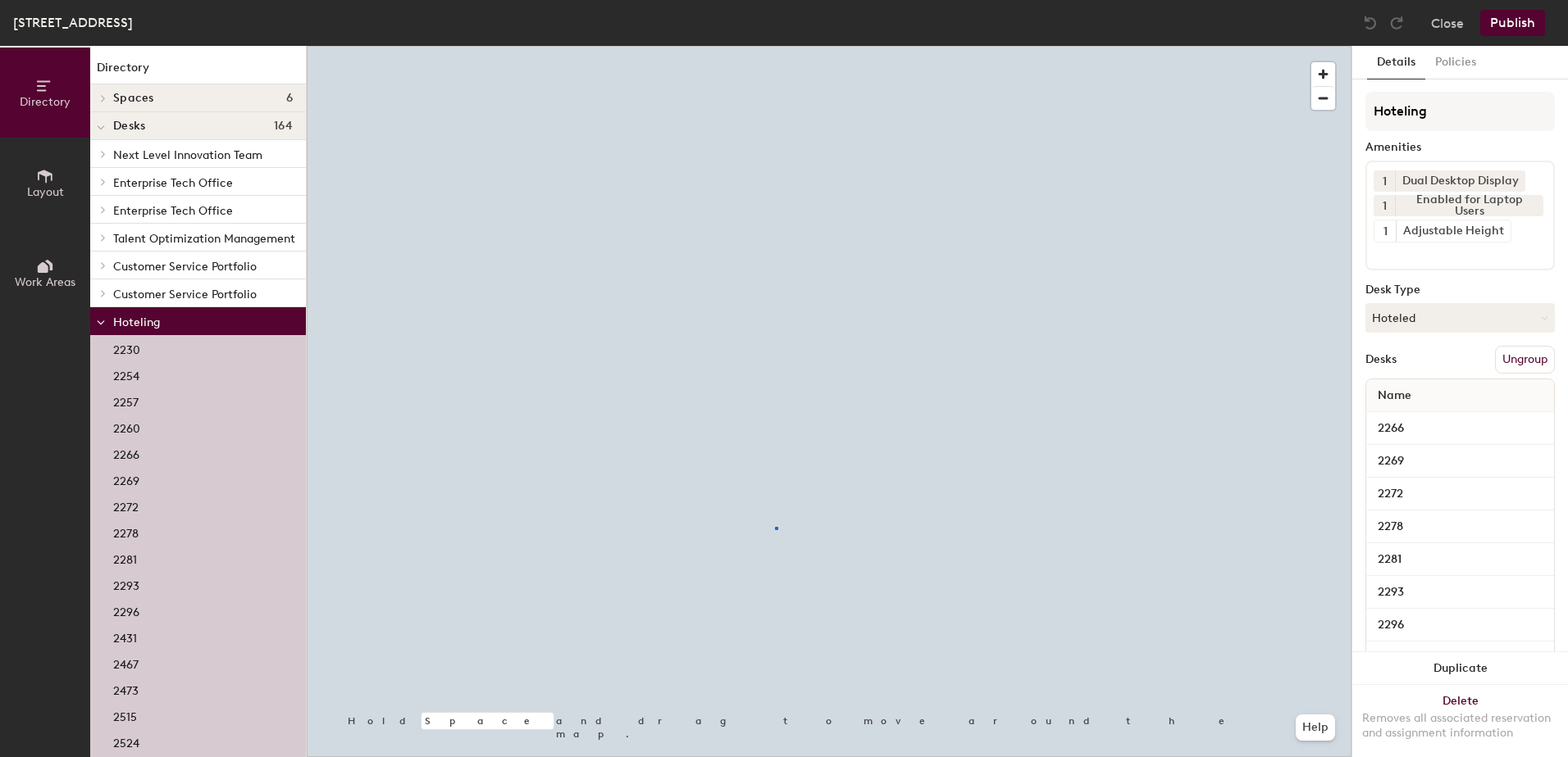
click at [775, 527] on div at bounding box center [776, 528] width 3 height 3
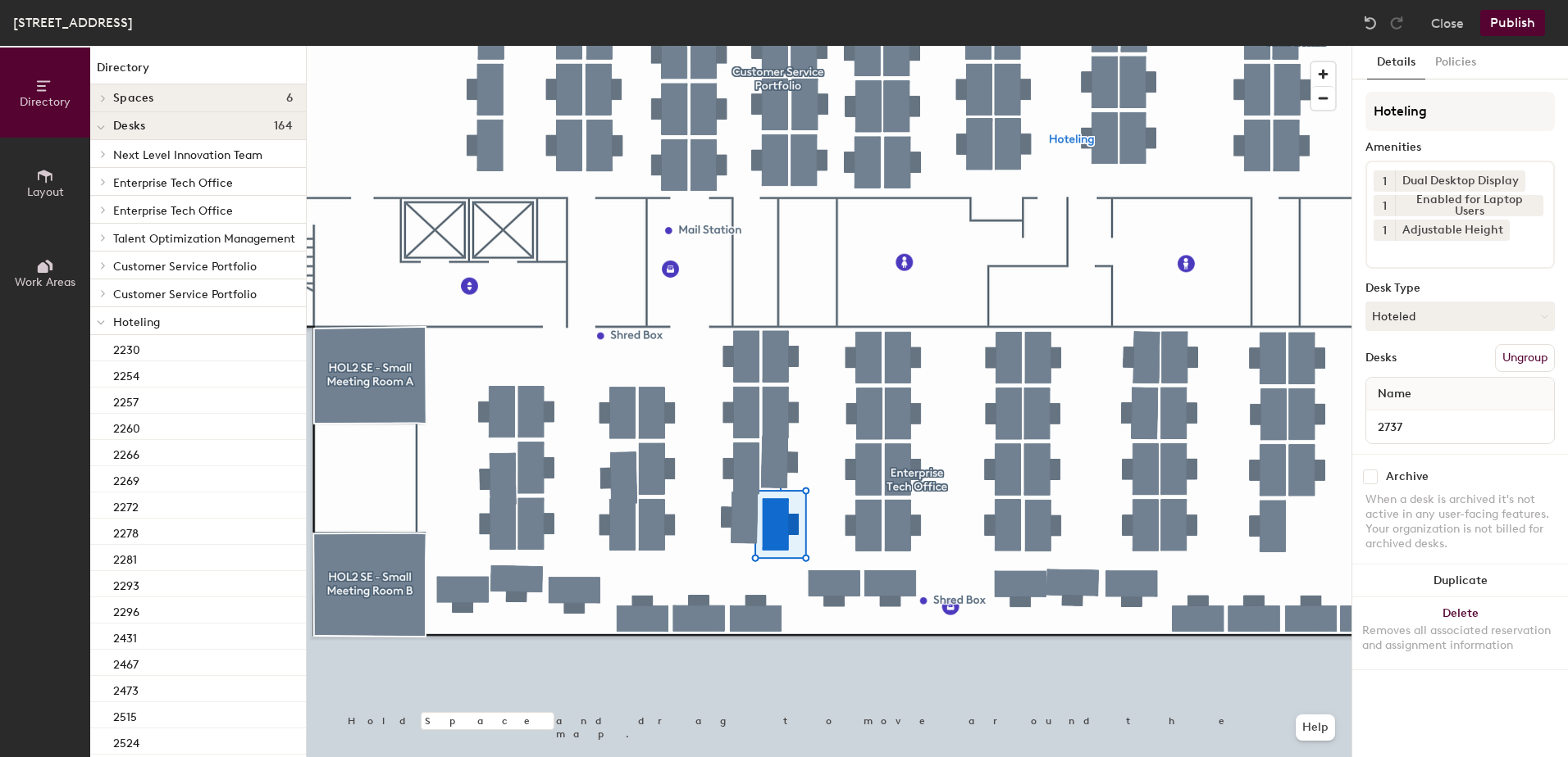
click at [1472, 327] on button "Hoteled" at bounding box center [1460, 316] width 189 height 30
click at [1480, 366] on div "Assigned" at bounding box center [1448, 367] width 164 height 25
click at [1529, 346] on button "Ungroup" at bounding box center [1525, 358] width 60 height 28
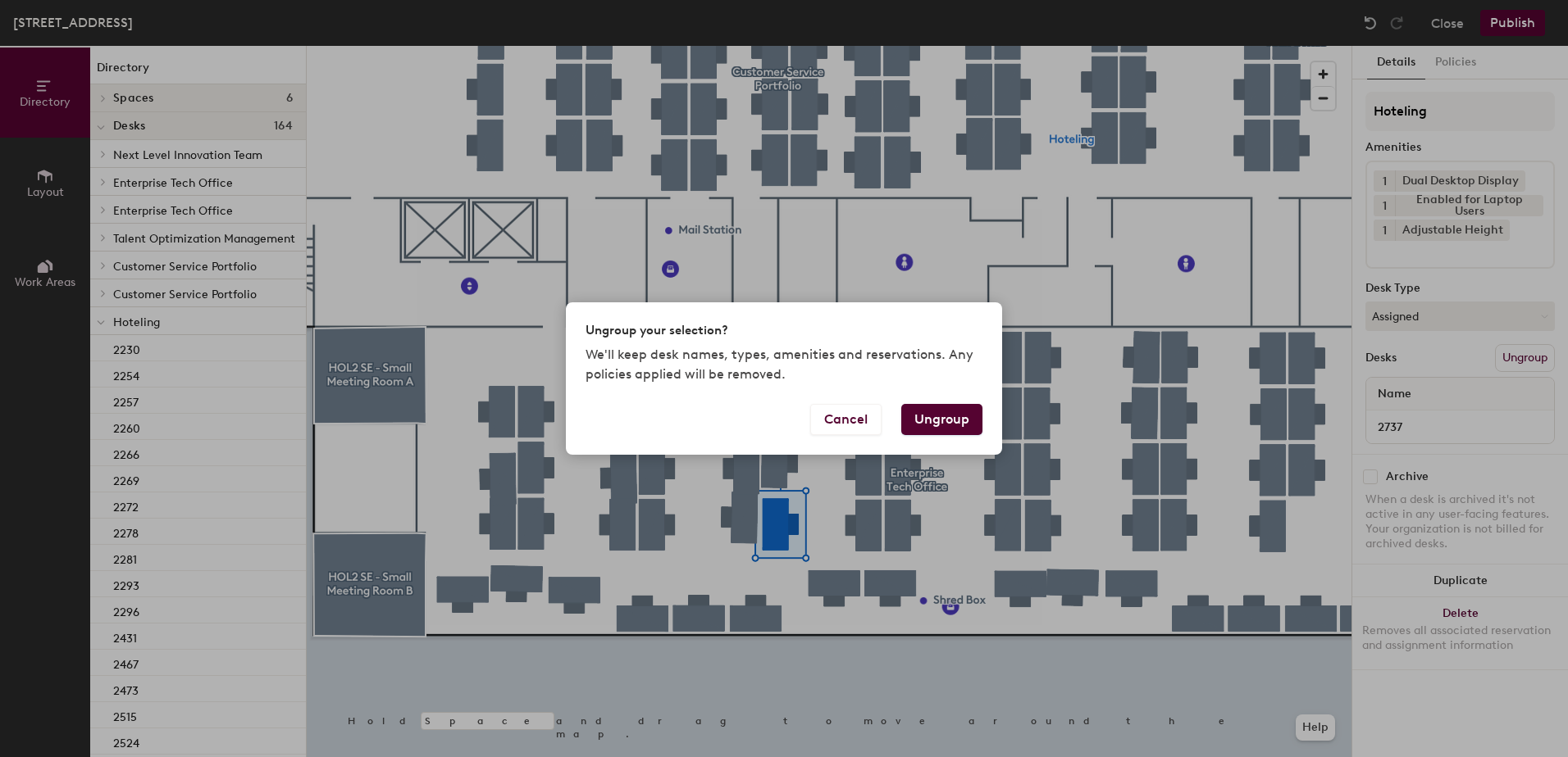
click at [942, 417] on button "Ungroup" at bounding box center [942, 420] width 81 height 32
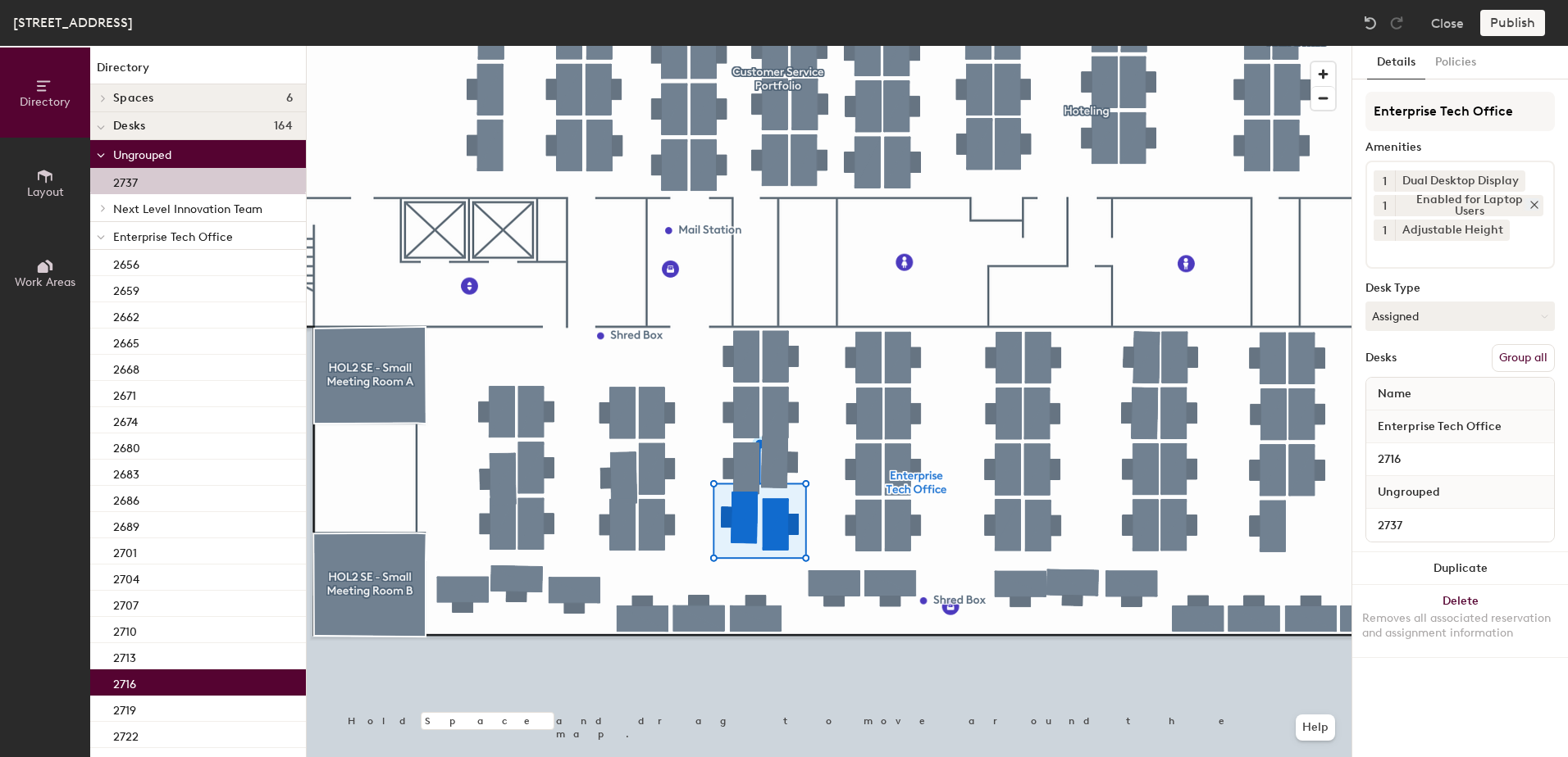
drag, startPoint x: 1529, startPoint y: 357, endPoint x: 1520, endPoint y: 205, distance: 152.3
click at [1530, 355] on button "Group all" at bounding box center [1524, 358] width 63 height 28
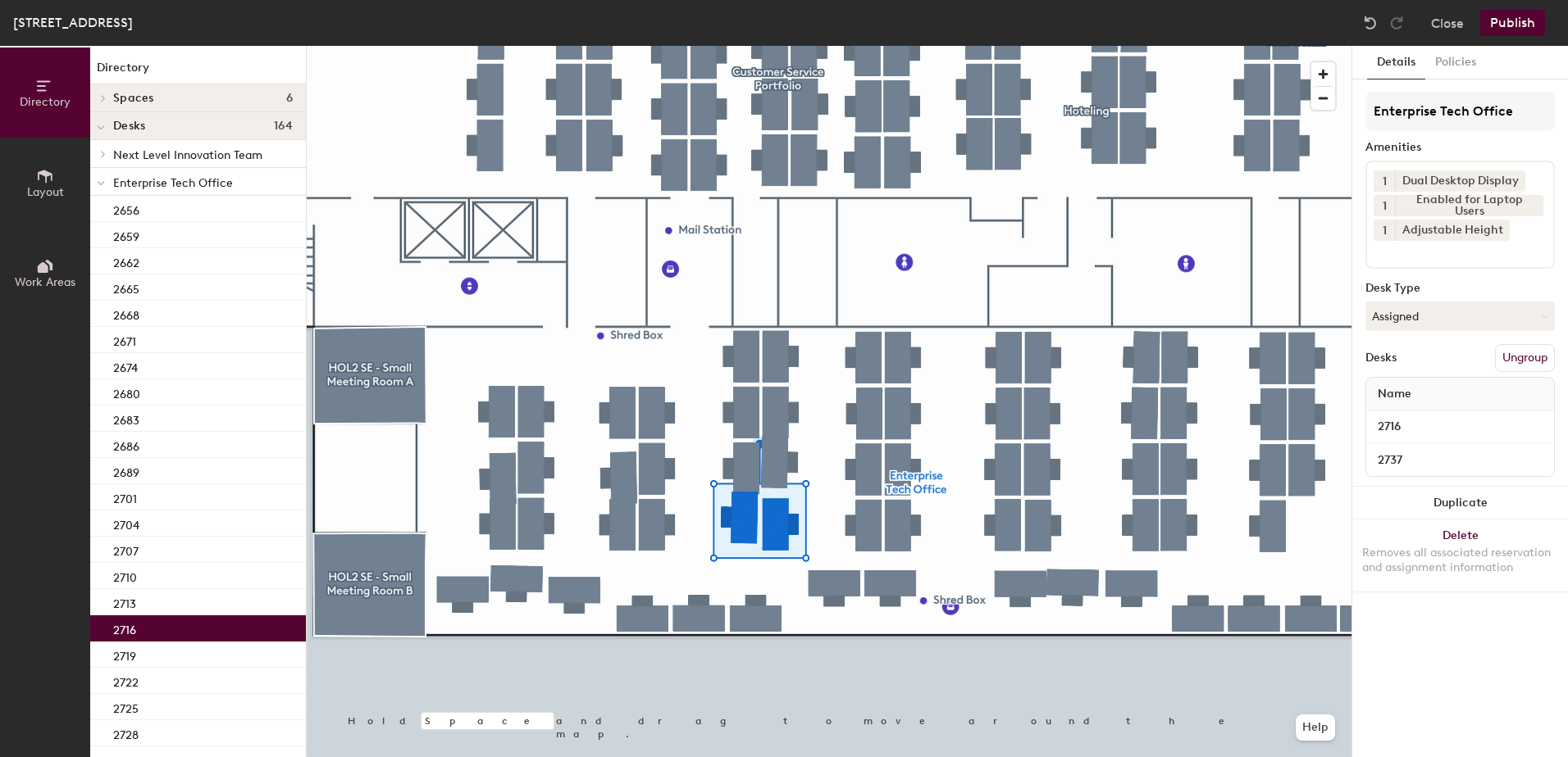
click at [1524, 22] on button "Publish" at bounding box center [1513, 23] width 65 height 27
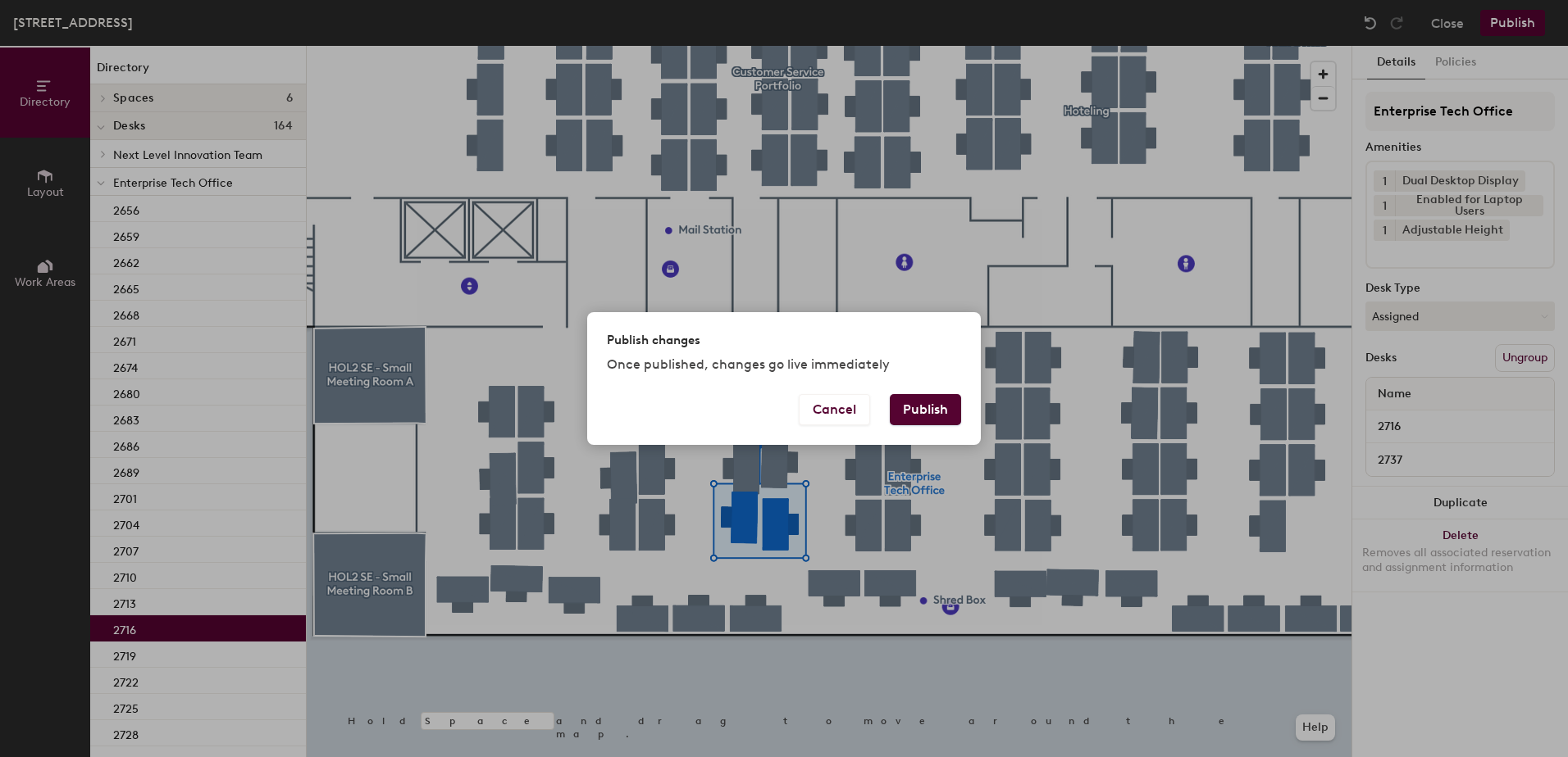
click at [934, 419] on button "Publish" at bounding box center [925, 410] width 71 height 32
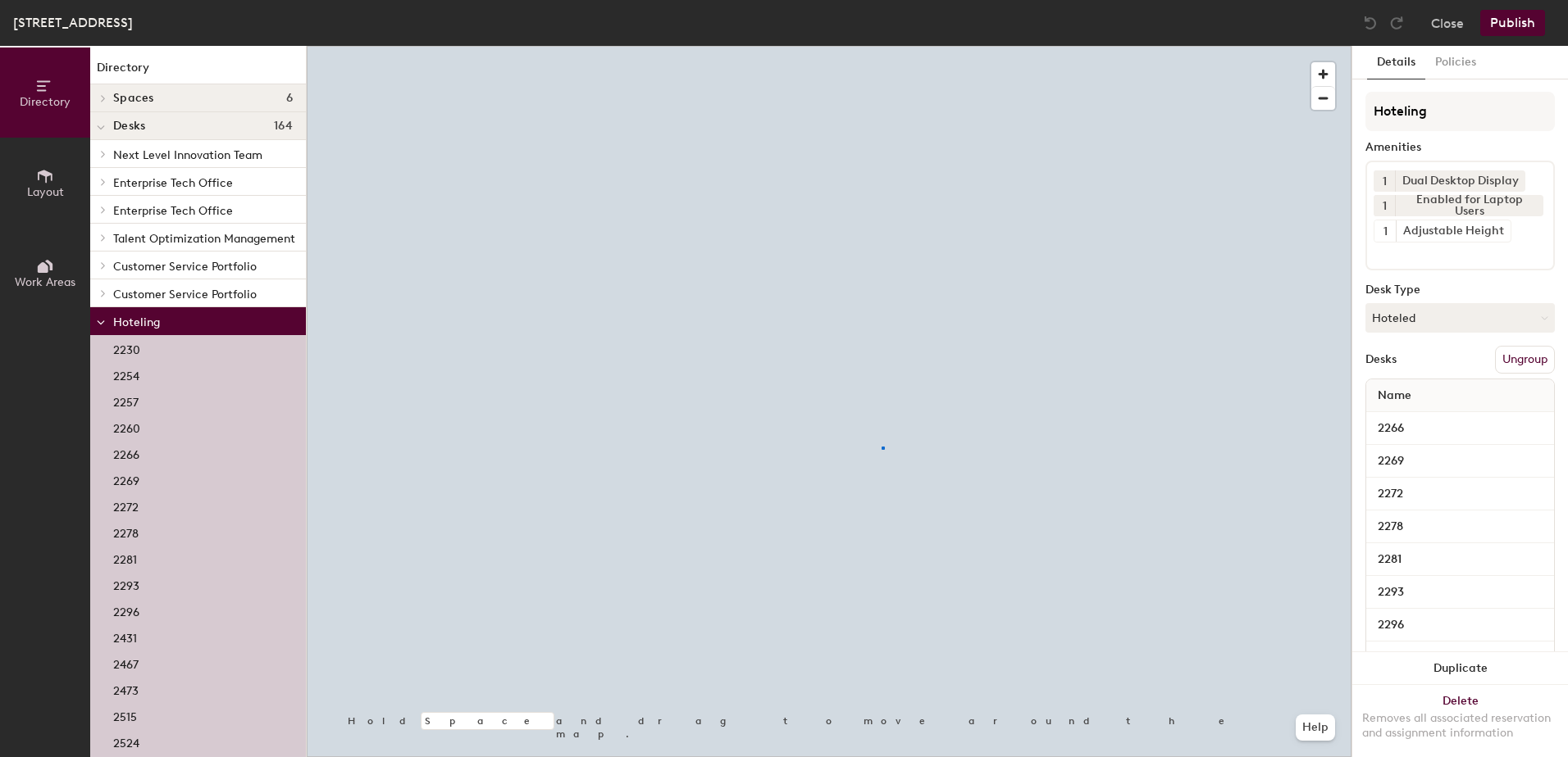
click at [884, 46] on div at bounding box center [828, 46] width 1045 height 0
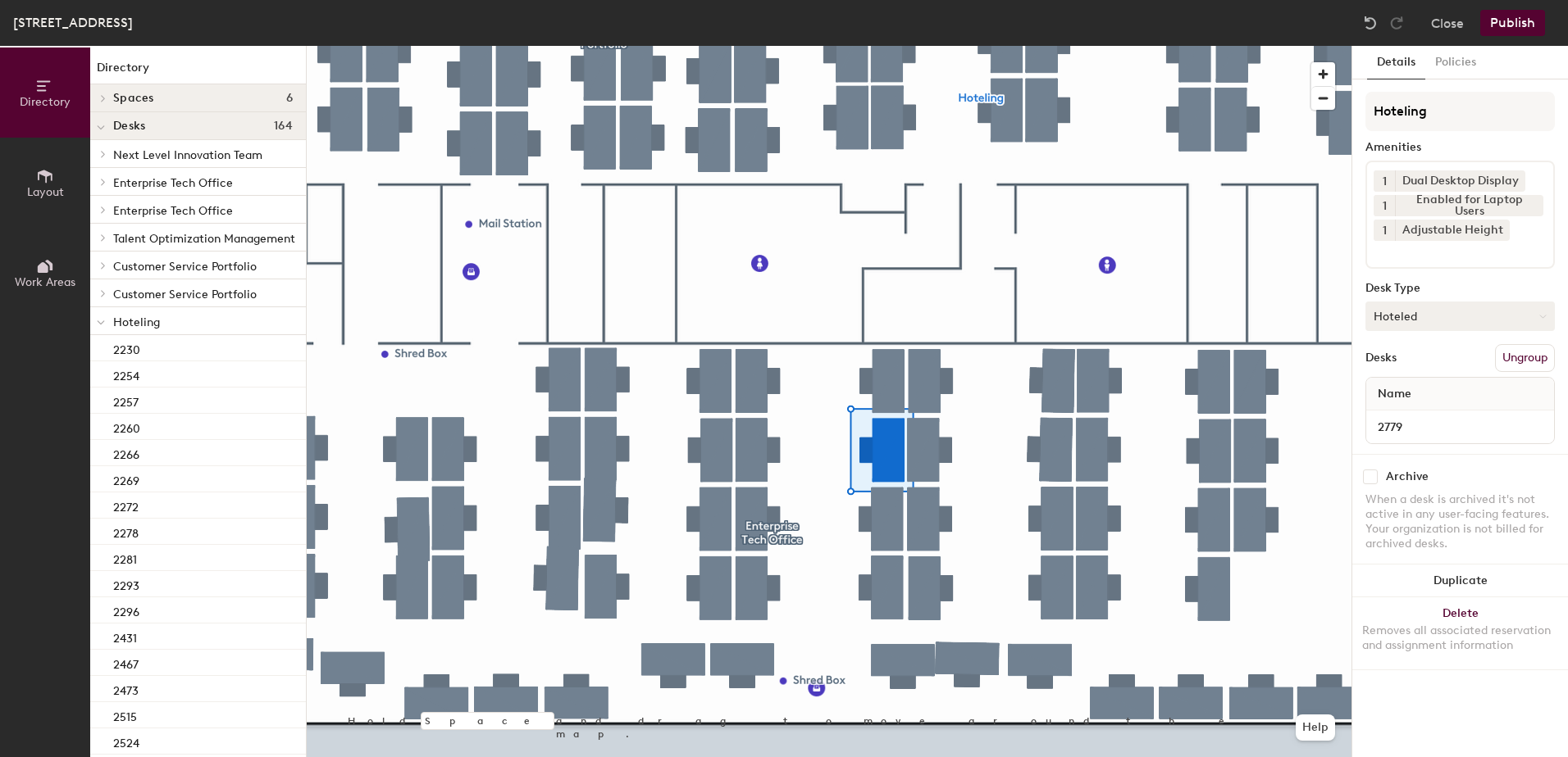
click at [1400, 317] on button "Hoteled" at bounding box center [1460, 316] width 189 height 30
click at [1414, 367] on div "Assigned" at bounding box center [1448, 367] width 164 height 25
click at [1521, 363] on button "Ungroup" at bounding box center [1525, 358] width 60 height 28
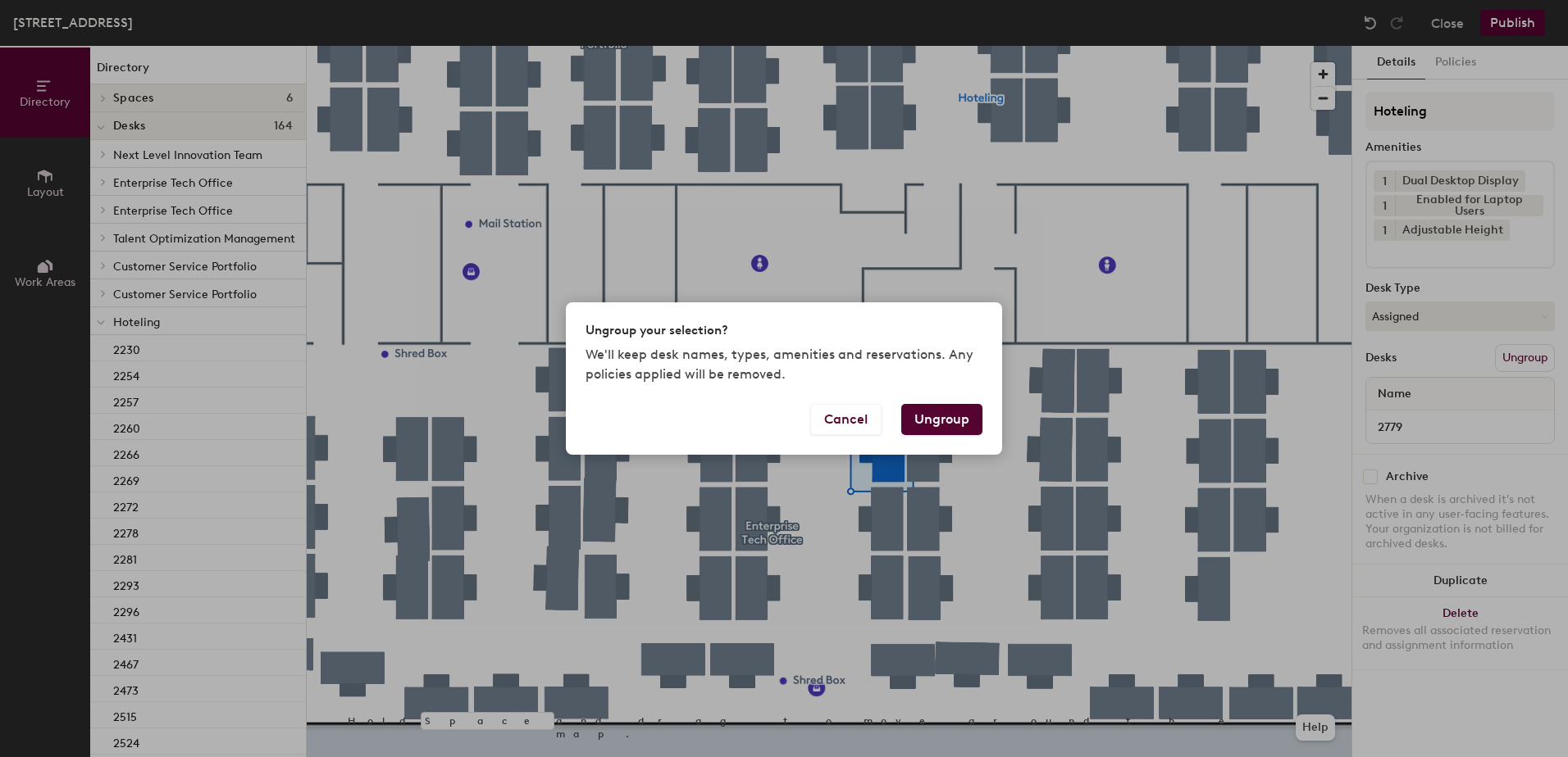
click at [956, 420] on button "Ungroup" at bounding box center [942, 420] width 81 height 32
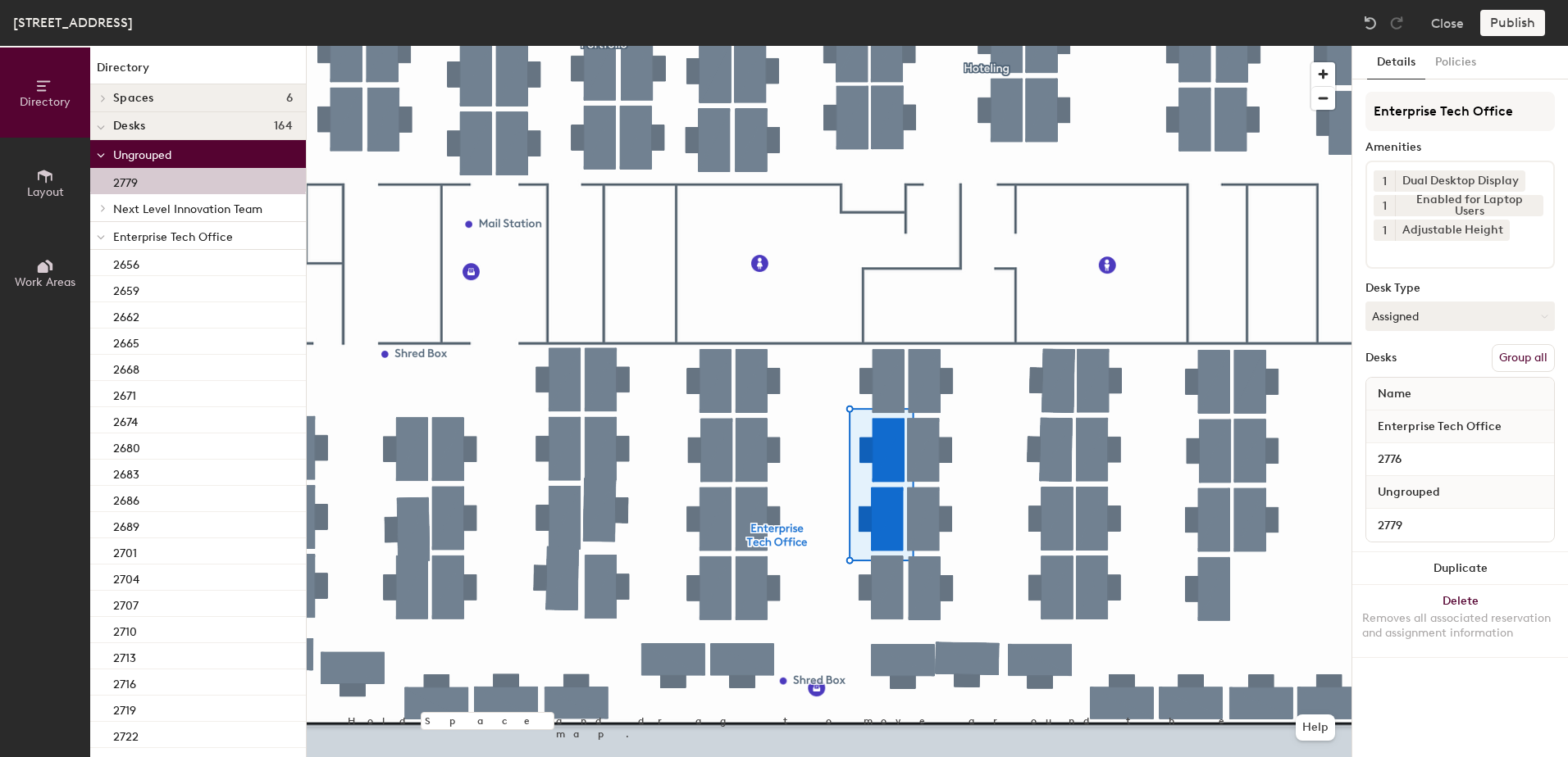
click at [1522, 349] on button "Group all" at bounding box center [1524, 358] width 63 height 28
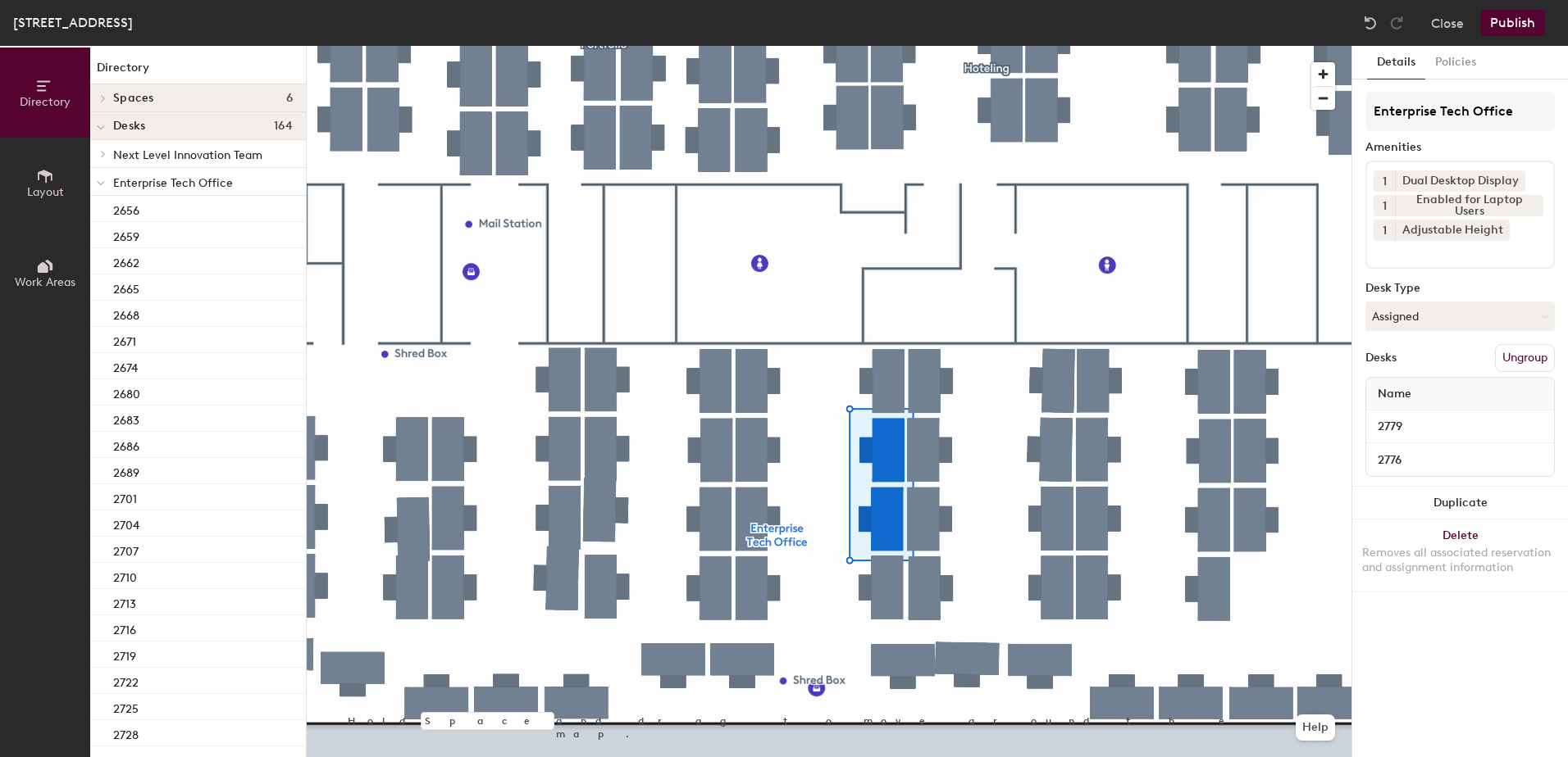
click at [1504, 33] on button "Publish" at bounding box center [1513, 23] width 65 height 27
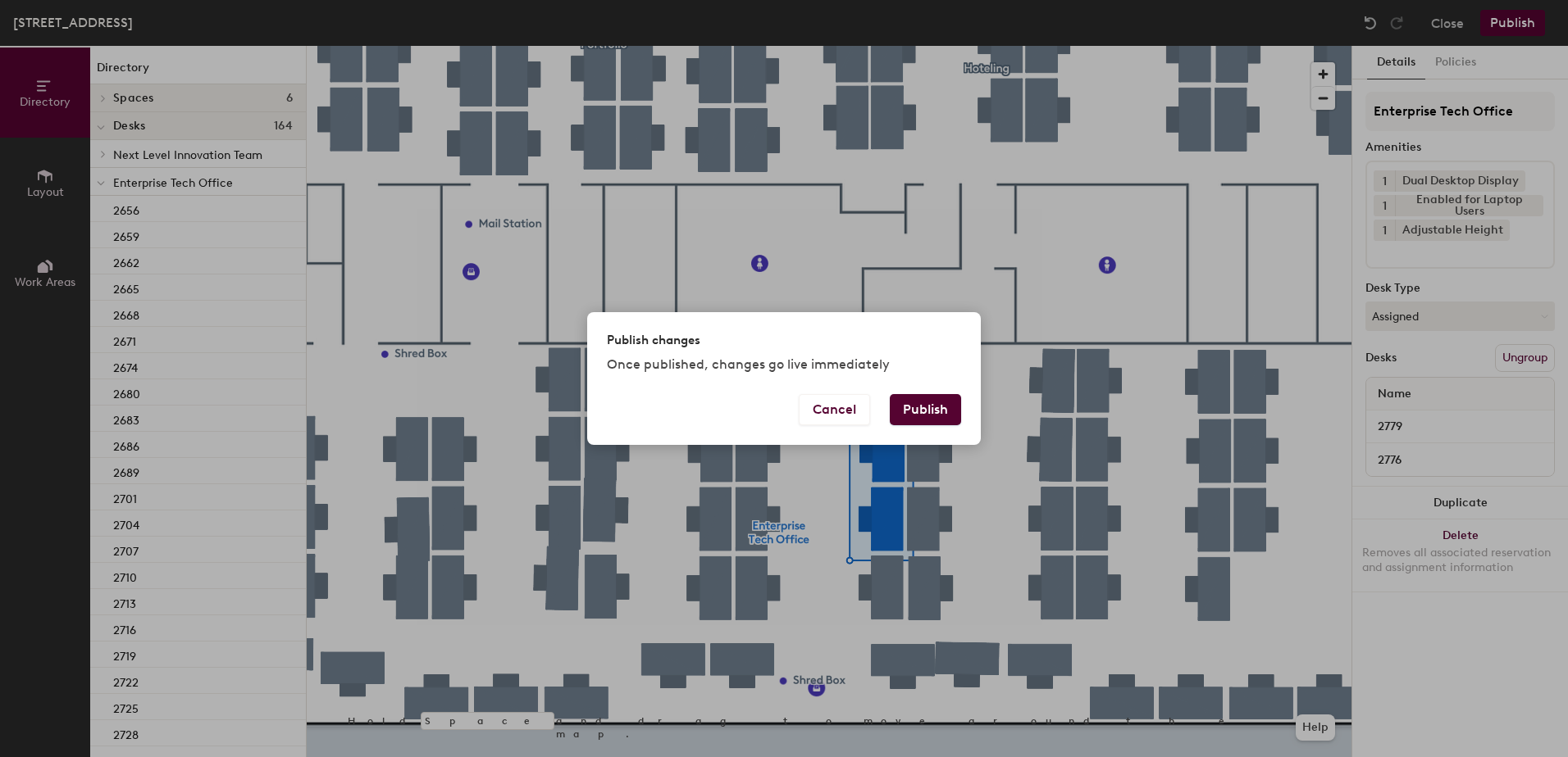
click at [922, 414] on button "Publish" at bounding box center [925, 410] width 71 height 32
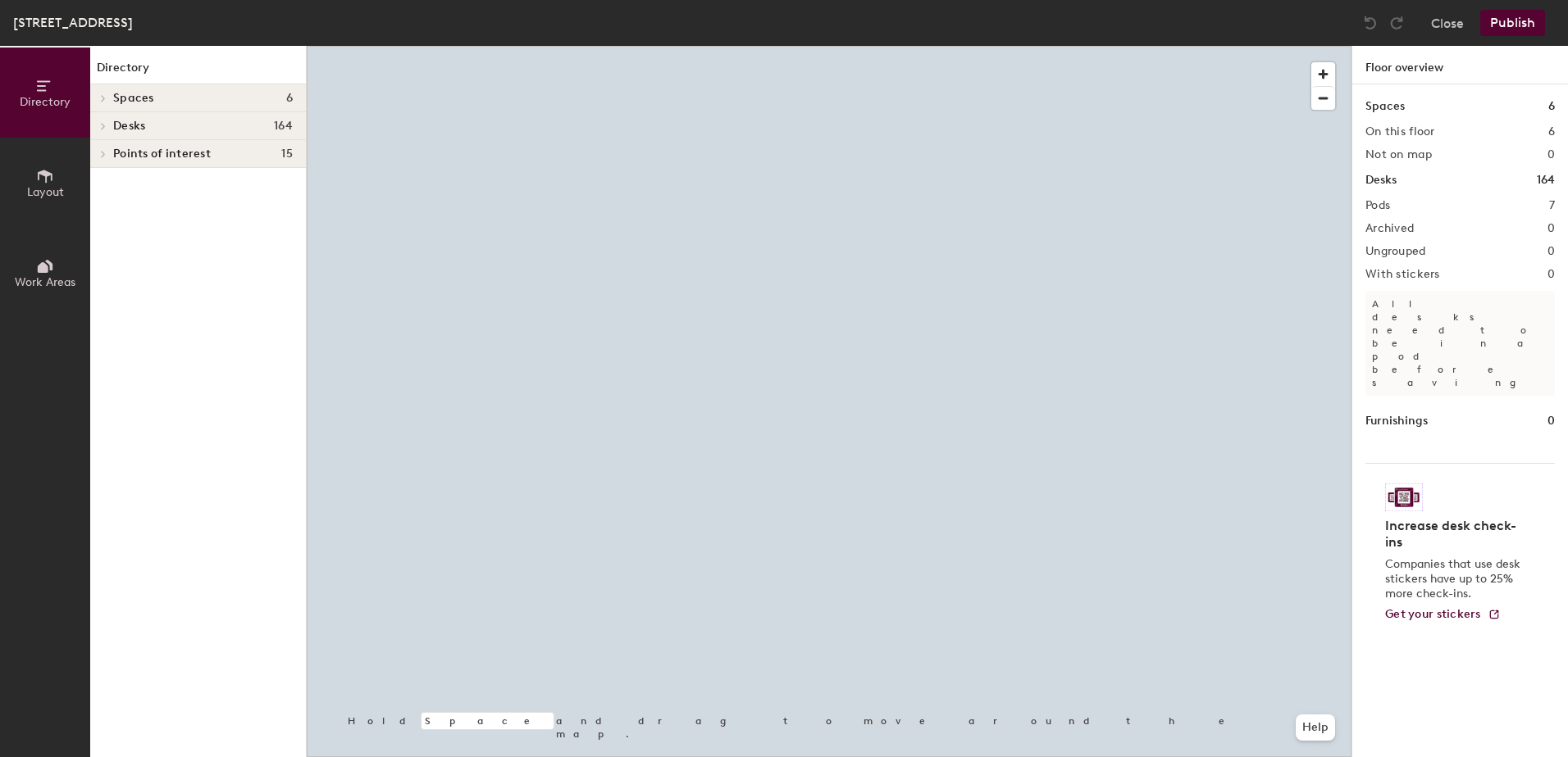
click at [858, 46] on div at bounding box center [828, 46] width 1045 height 0
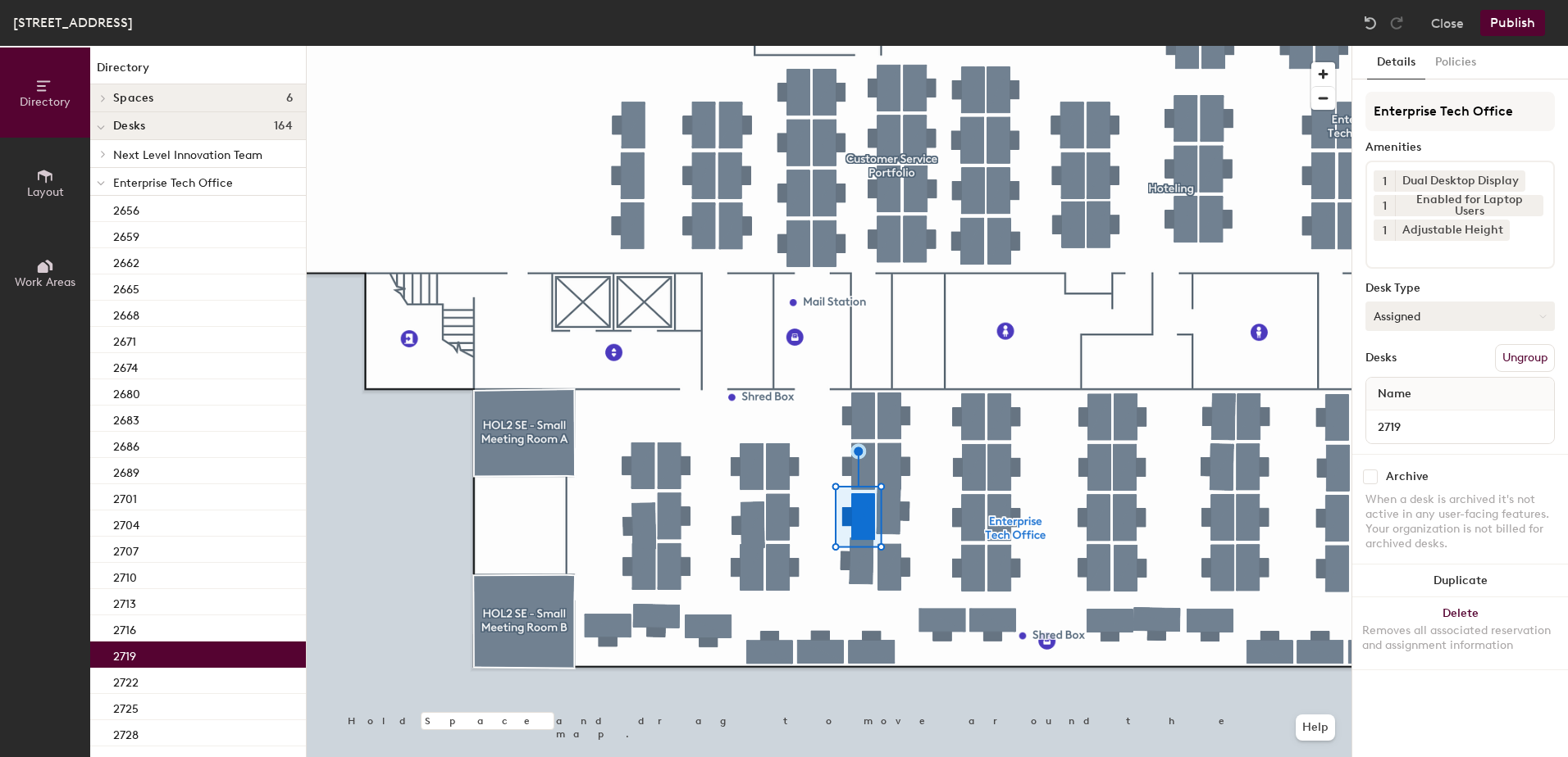
click at [1471, 325] on button "Assigned" at bounding box center [1460, 316] width 189 height 30
click at [1443, 405] on div "Hoteled" at bounding box center [1448, 416] width 164 height 25
click at [1537, 357] on button "Ungroup" at bounding box center [1525, 358] width 60 height 28
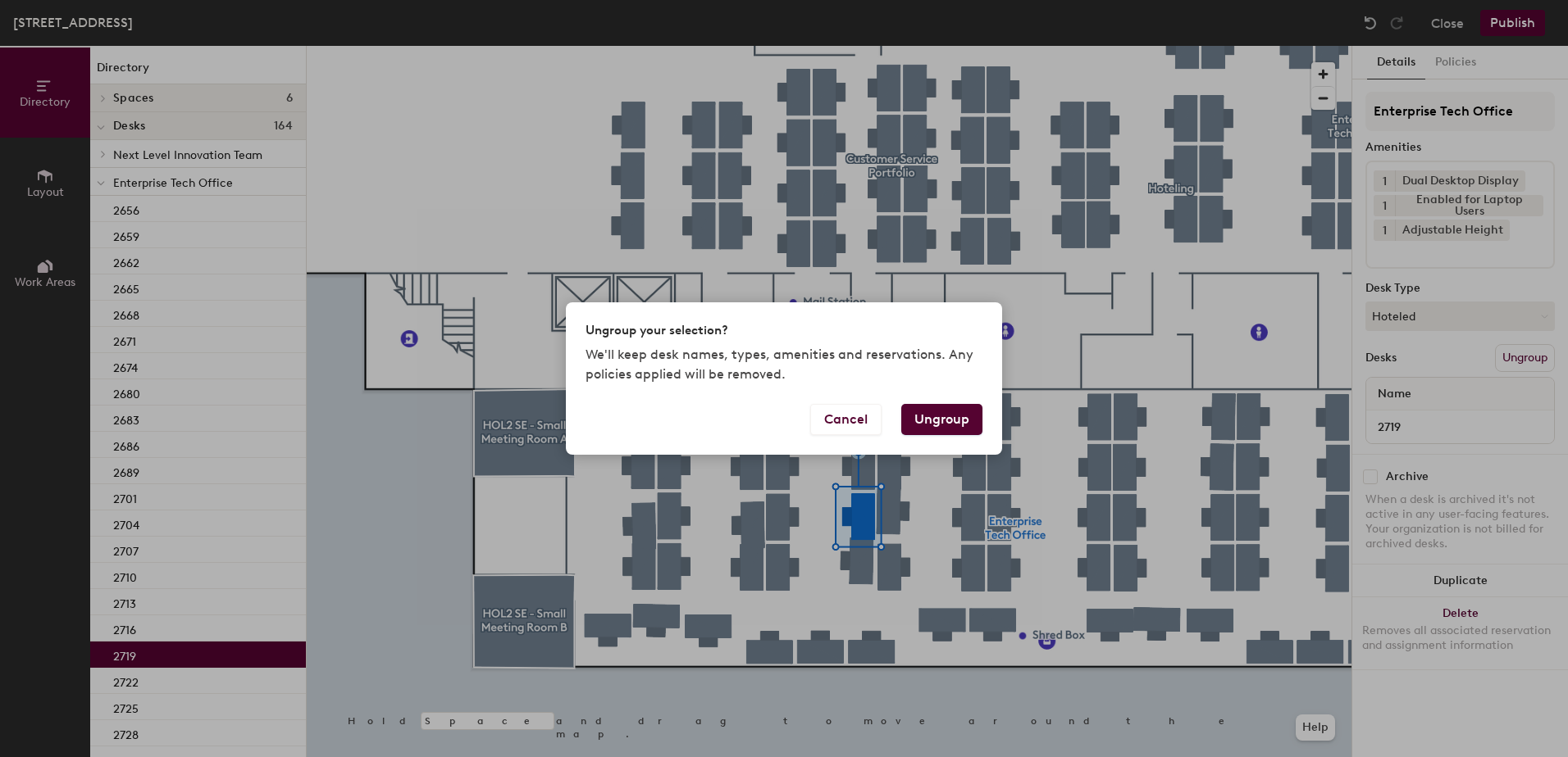
click at [951, 421] on button "Ungroup" at bounding box center [942, 420] width 81 height 32
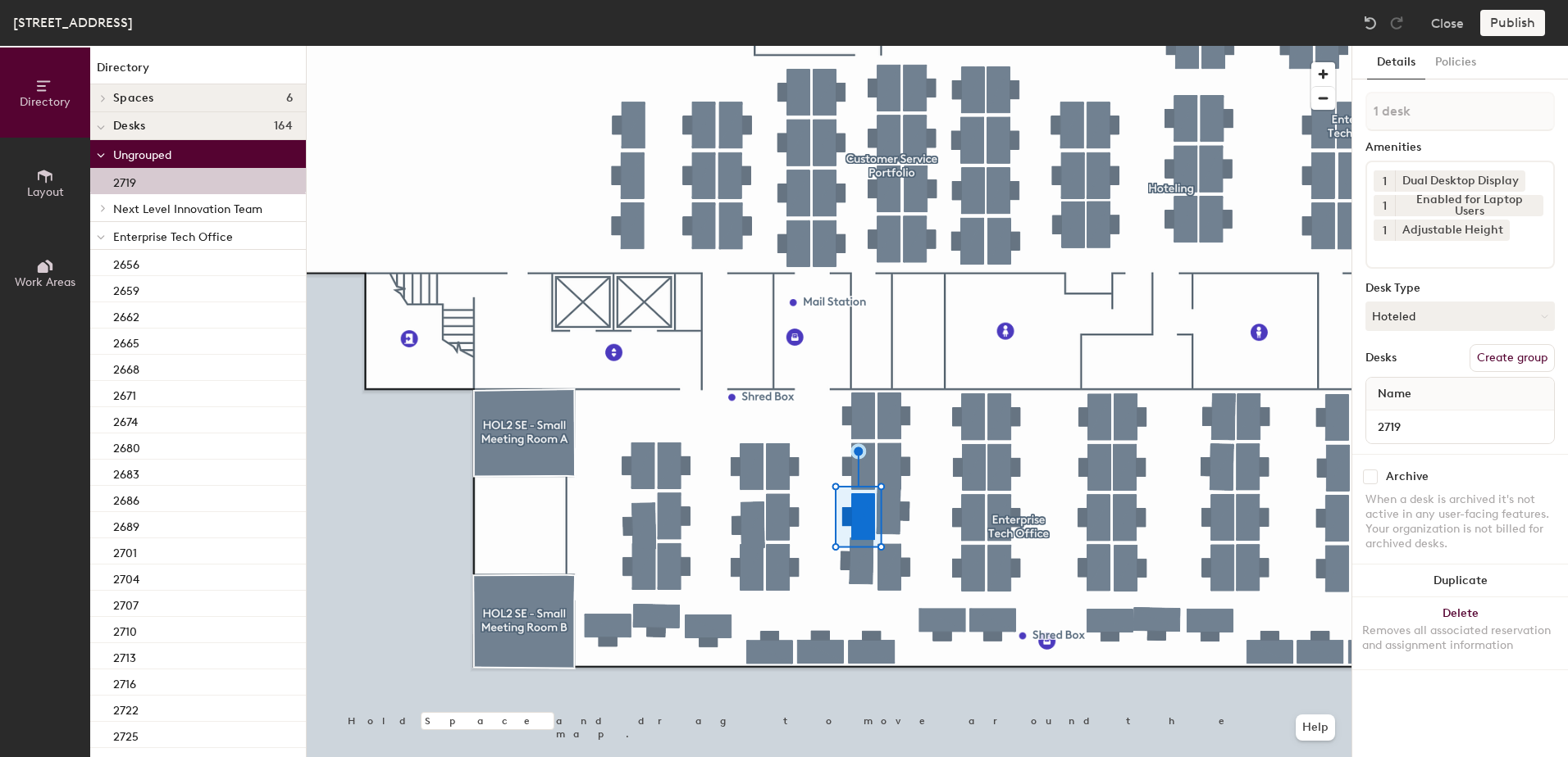
click at [99, 233] on span at bounding box center [100, 237] width 8 height 14
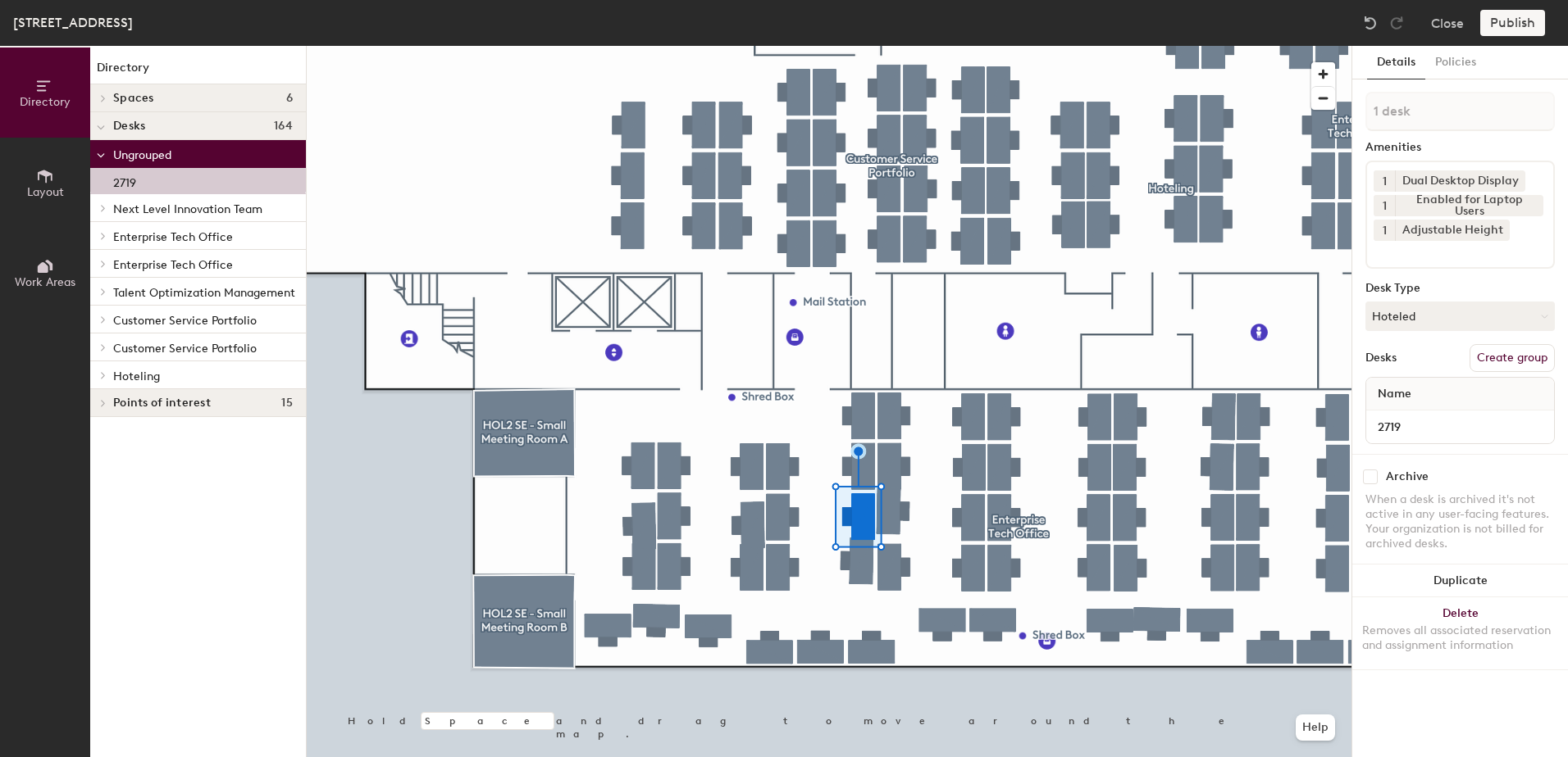
click at [101, 373] on icon at bounding box center [103, 375] width 7 height 8
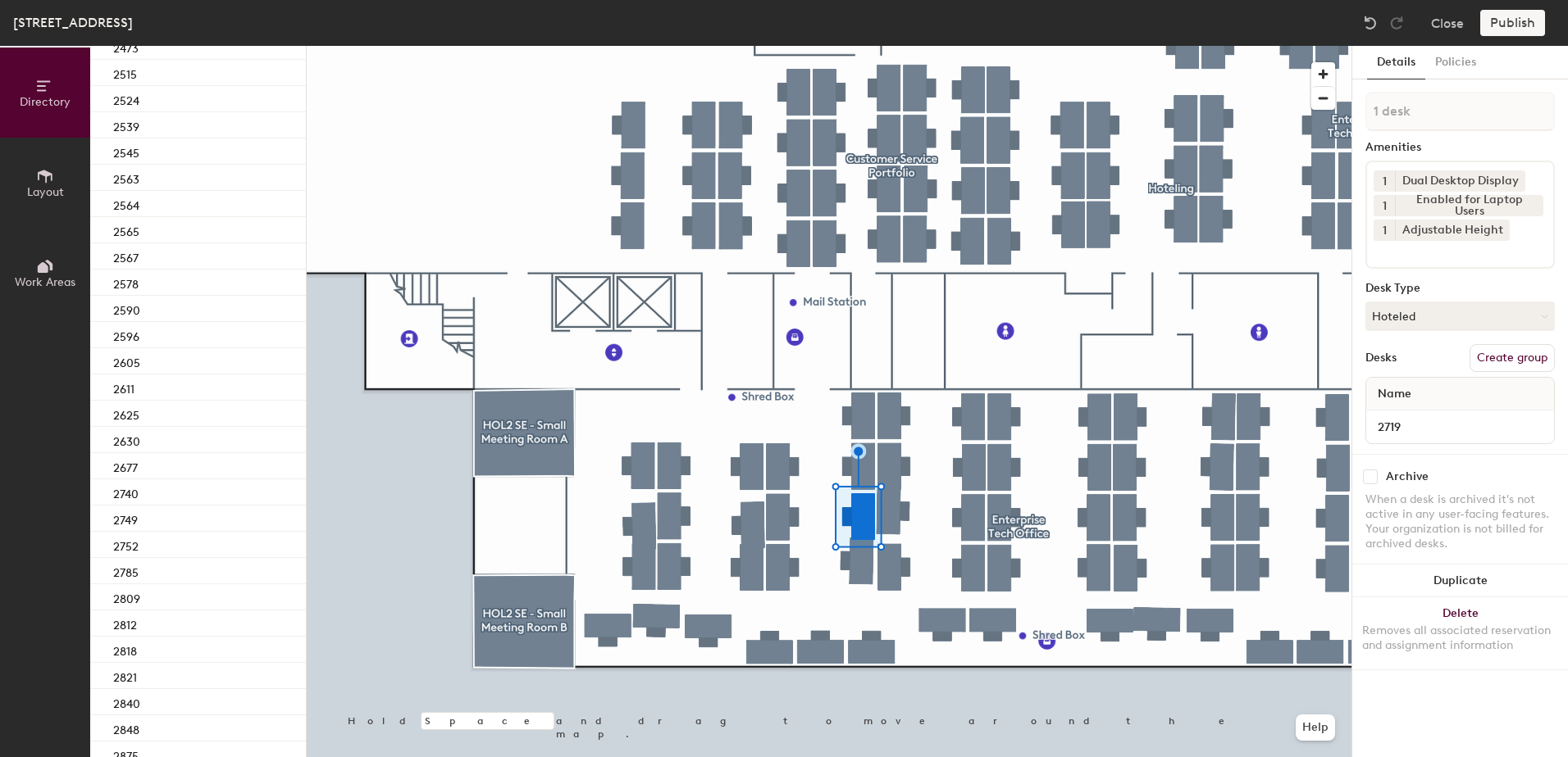
scroll to position [732, 0]
click at [172, 455] on div "2740" at bounding box center [198, 457] width 216 height 27
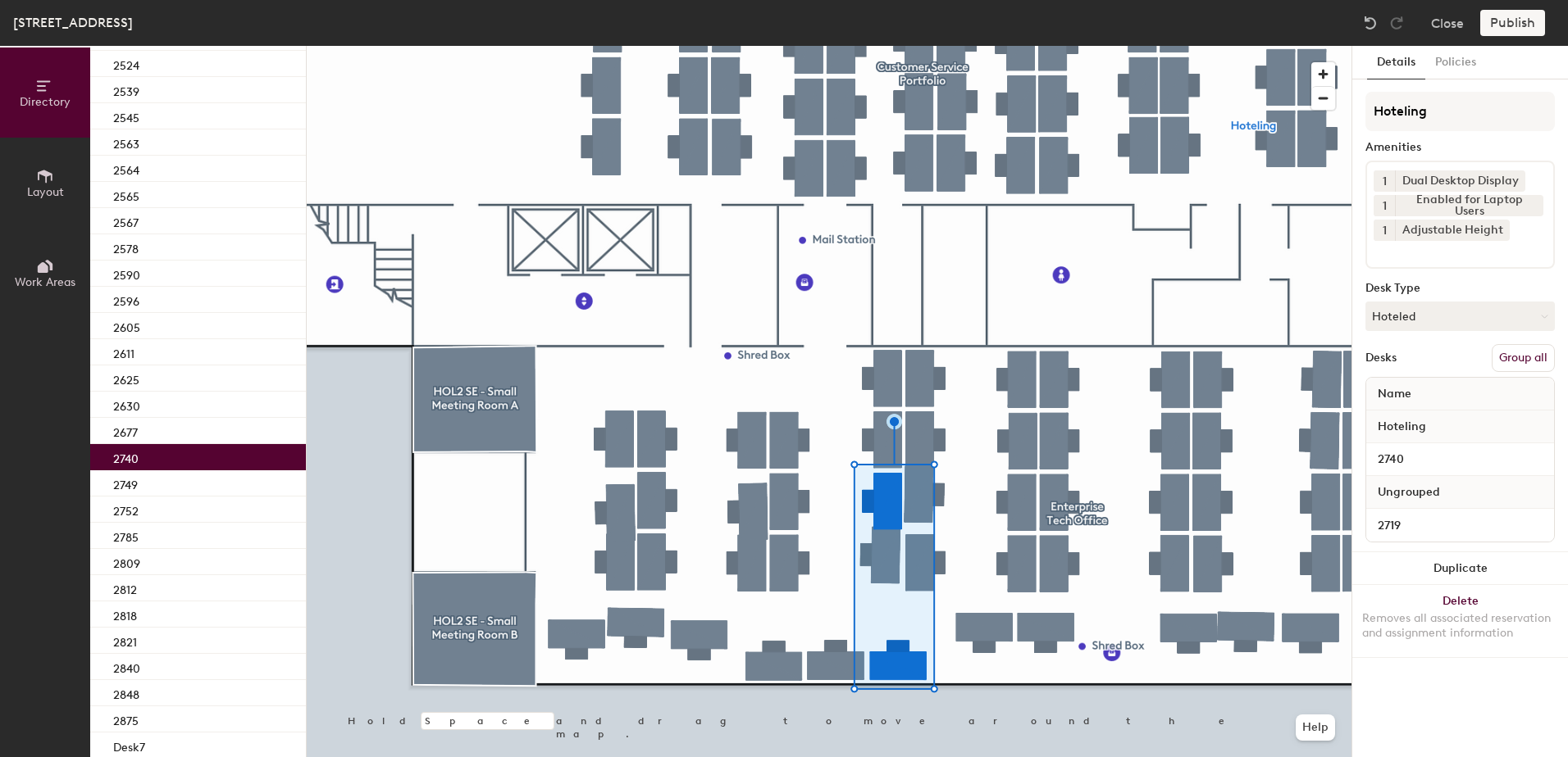
drag, startPoint x: 1519, startPoint y: 353, endPoint x: 1513, endPoint y: 237, distance: 116.2
click at [1518, 352] on button "Group all" at bounding box center [1524, 358] width 63 height 28
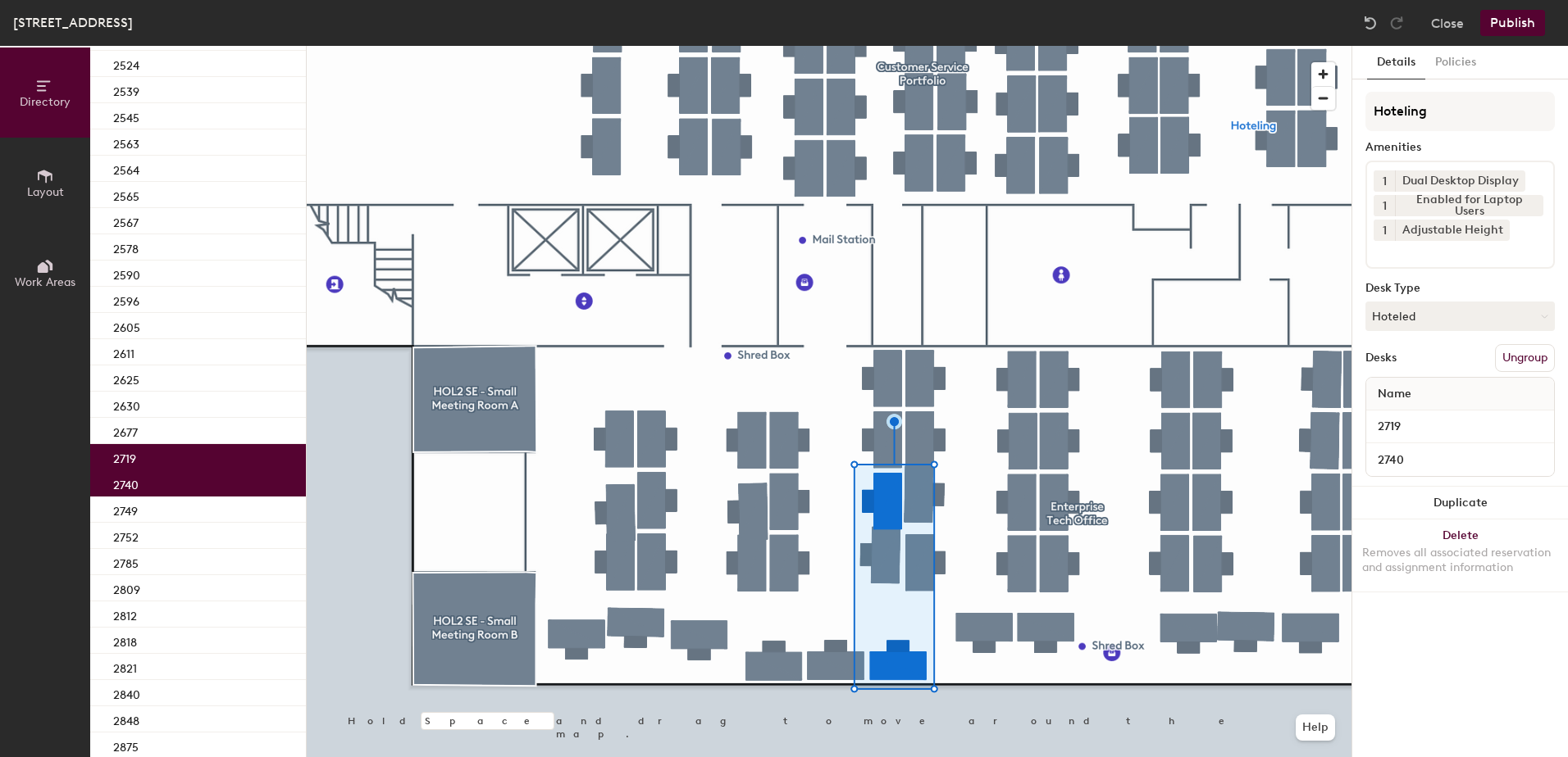
click at [1515, 25] on button "Publish" at bounding box center [1513, 23] width 65 height 27
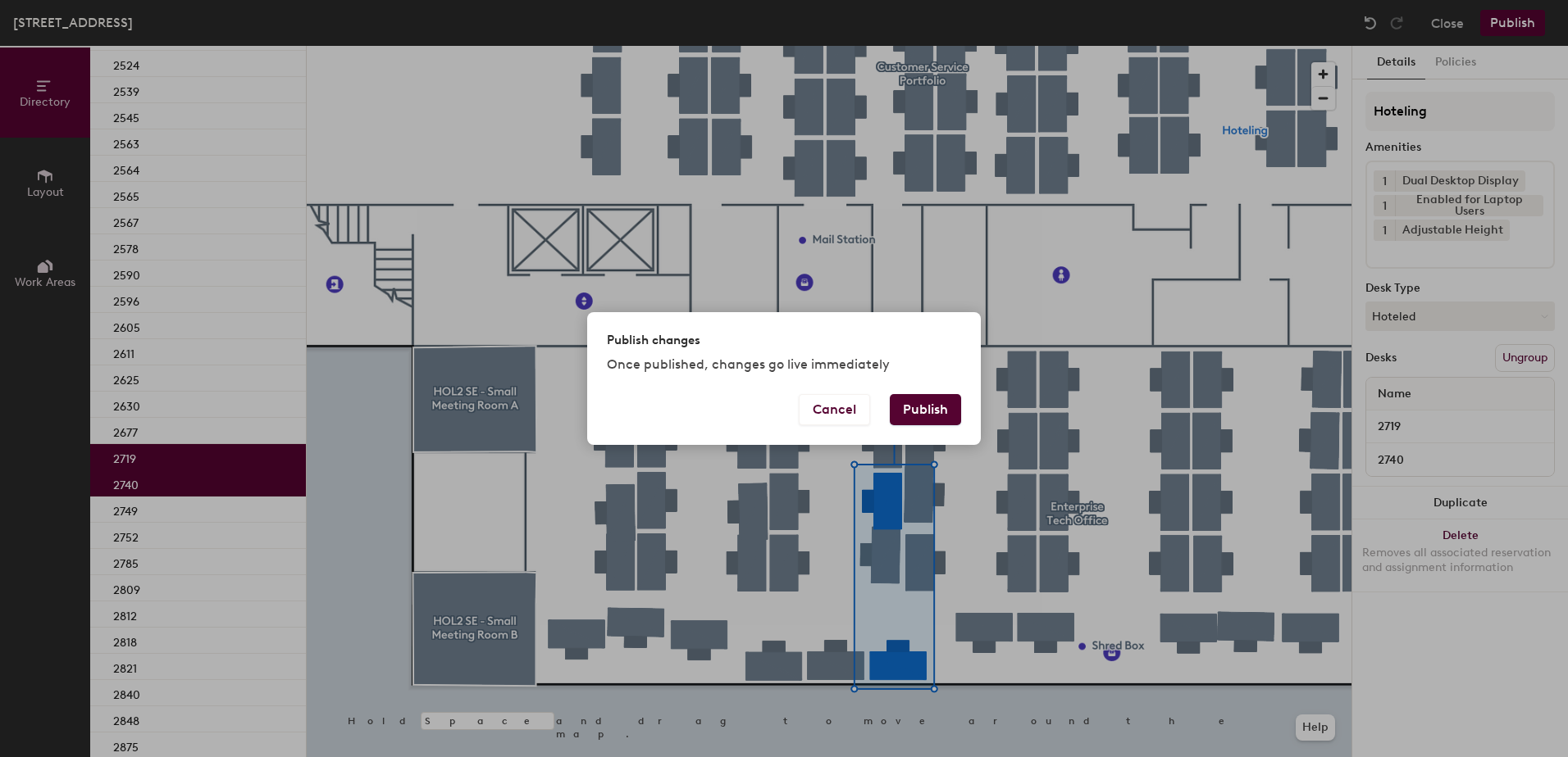
click at [954, 408] on button "Publish" at bounding box center [925, 410] width 71 height 32
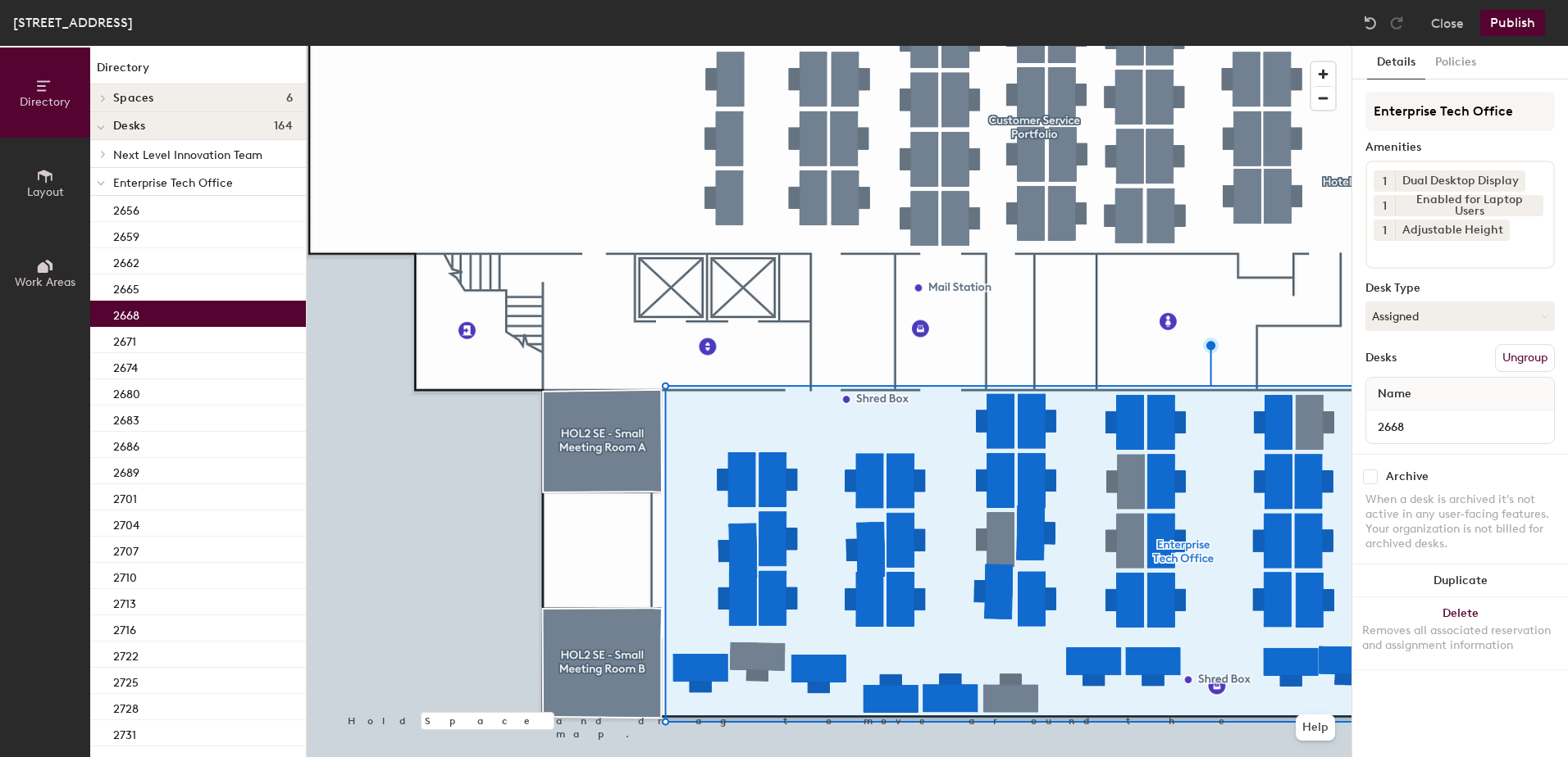
click at [756, 46] on div at bounding box center [828, 46] width 1045 height 0
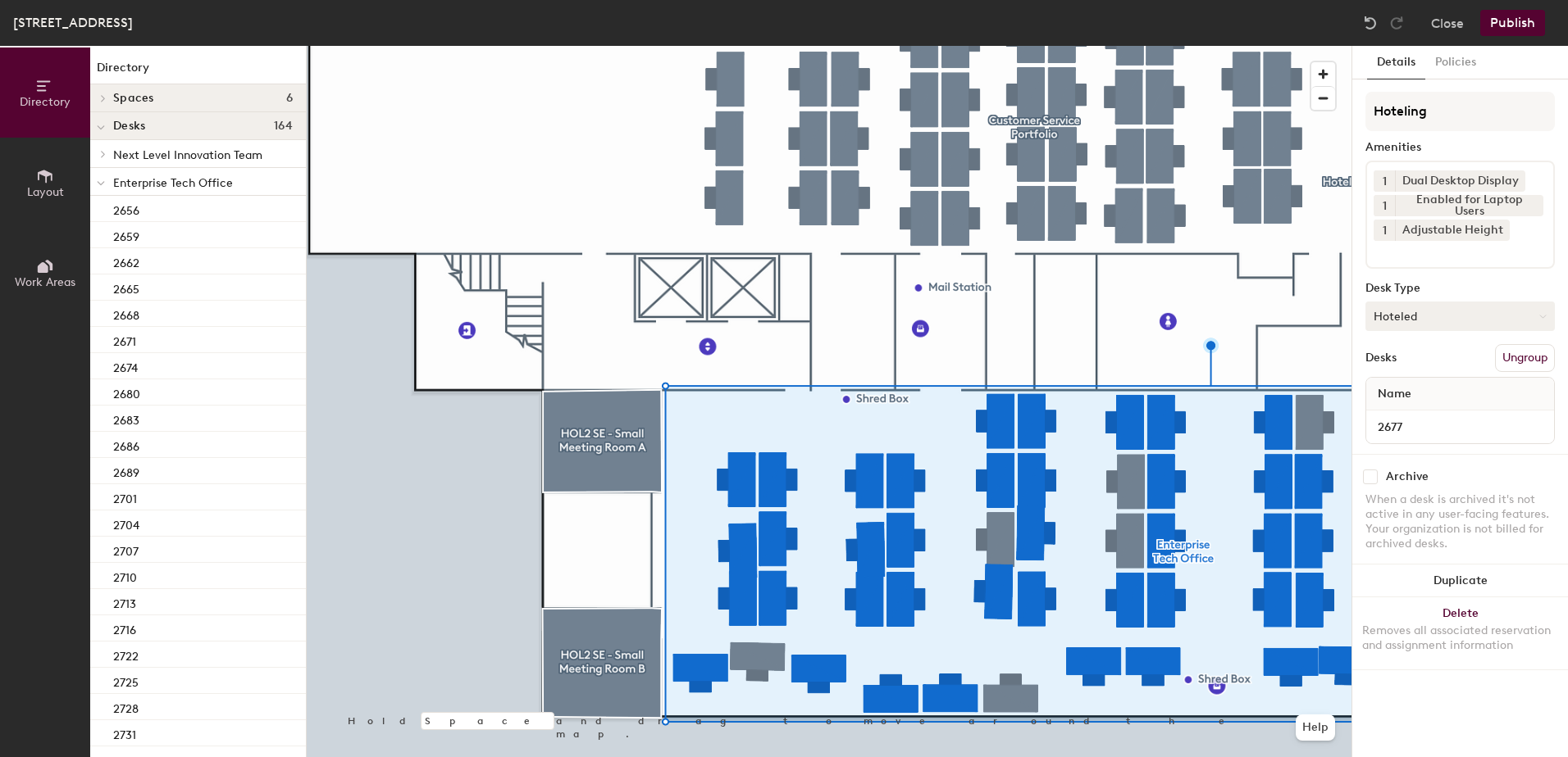
click at [1430, 316] on button "Hoteled" at bounding box center [1460, 316] width 189 height 30
click at [1424, 367] on div "Assigned" at bounding box center [1448, 367] width 164 height 25
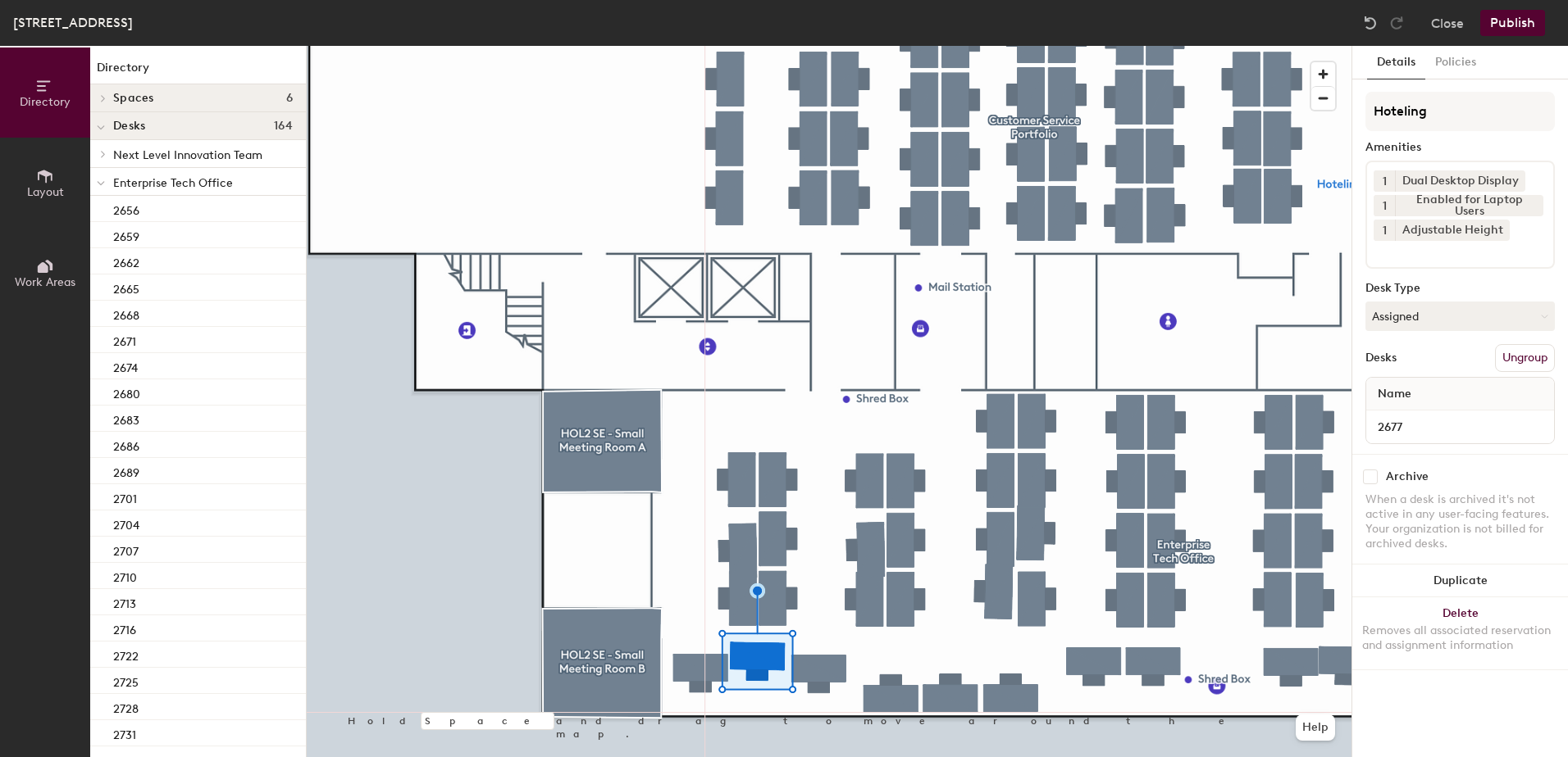
click at [1521, 360] on button "Ungroup" at bounding box center [1525, 358] width 60 height 28
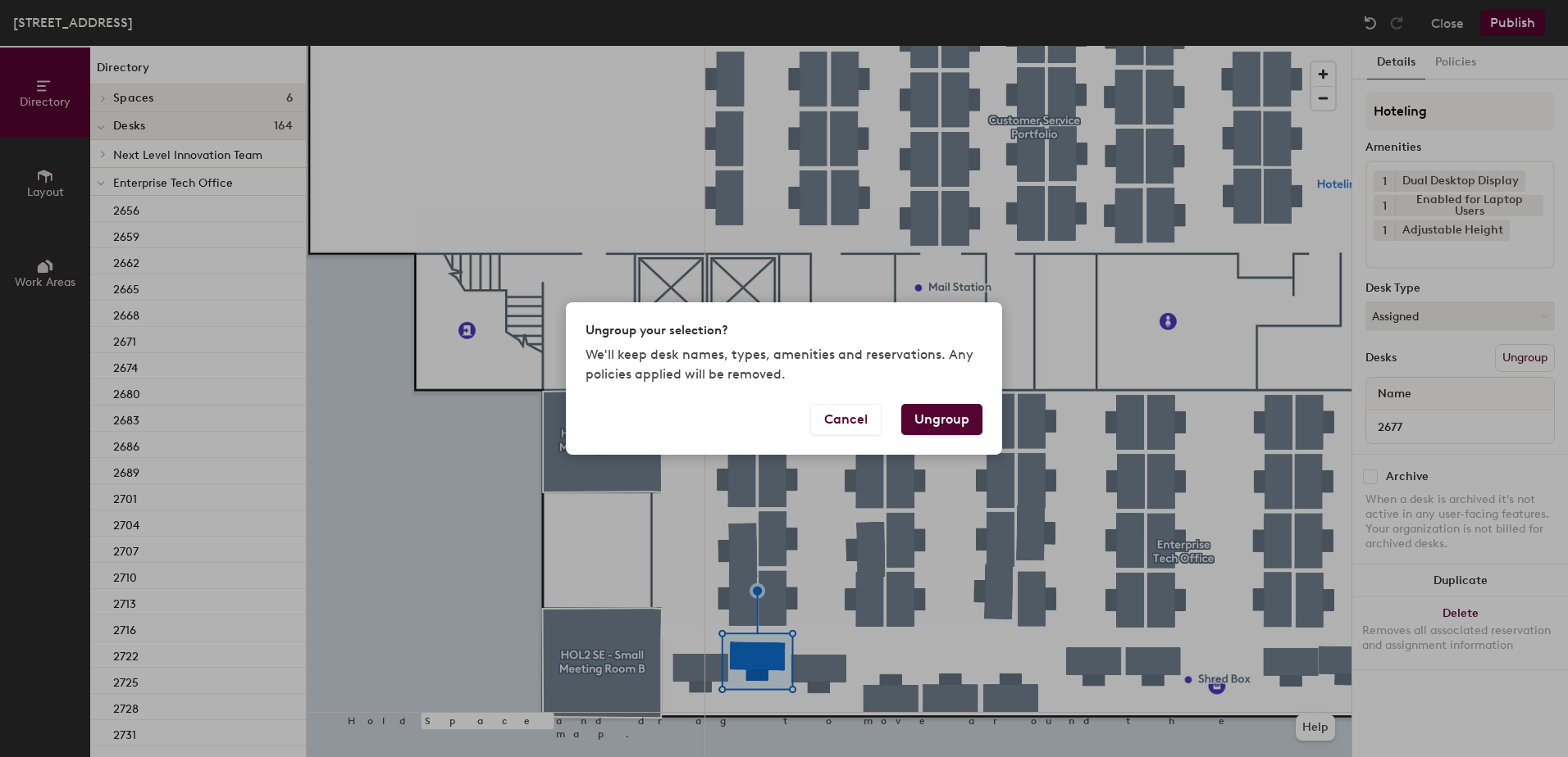
click at [955, 418] on button "Ungroup" at bounding box center [942, 420] width 81 height 32
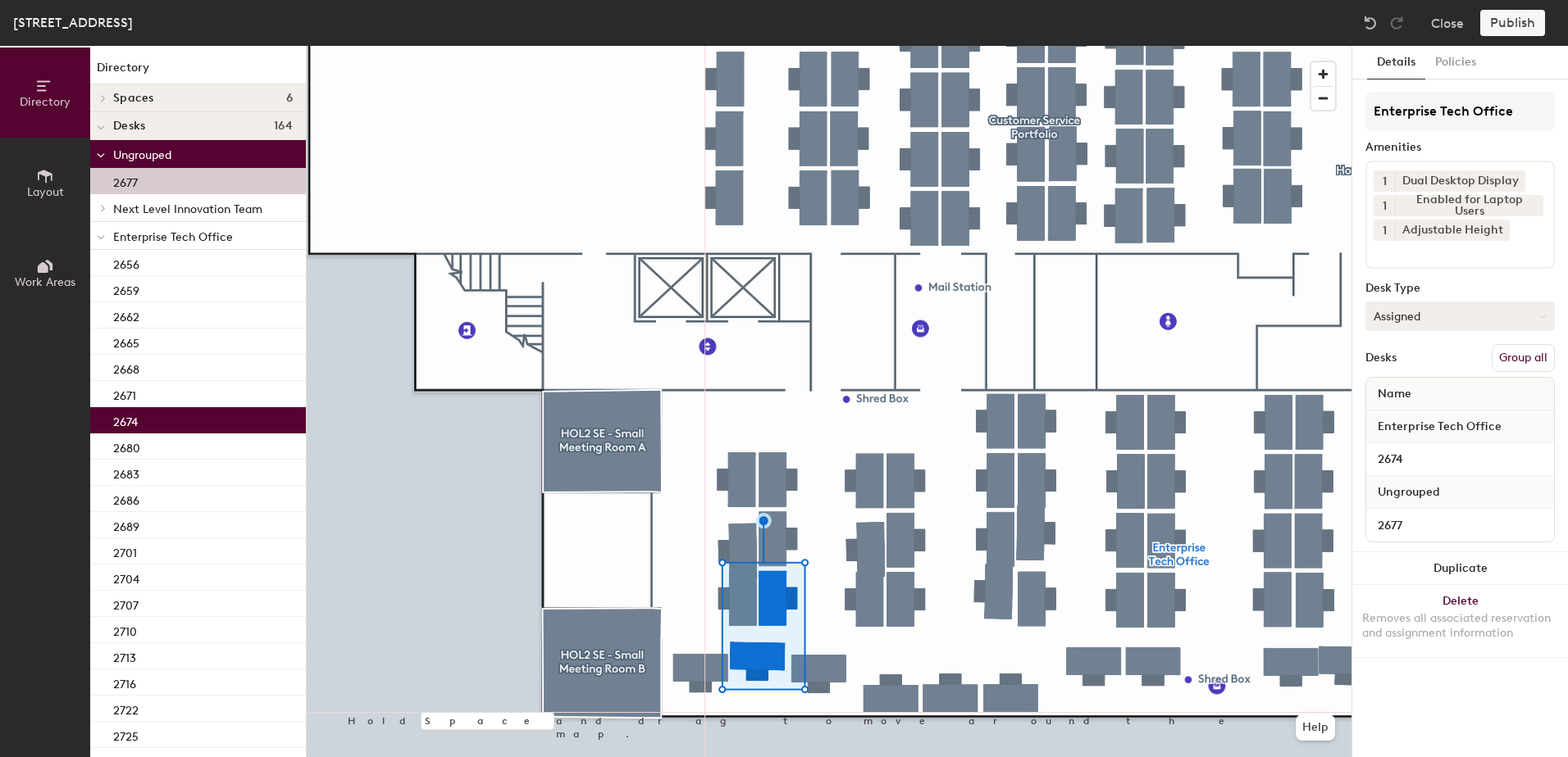
click at [1502, 356] on button "Group all" at bounding box center [1524, 358] width 63 height 28
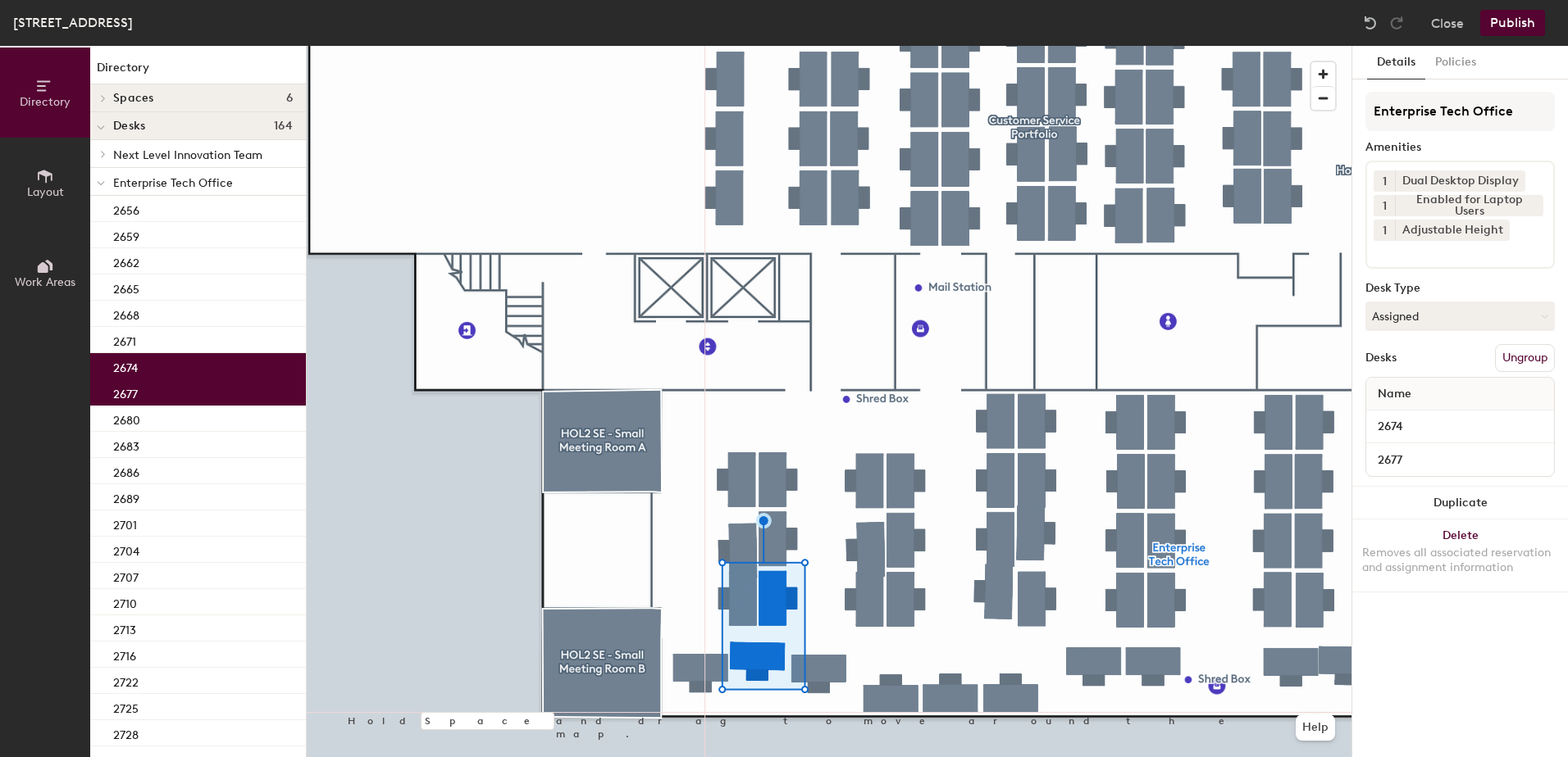
click at [1489, 16] on button "Publish" at bounding box center [1513, 23] width 65 height 27
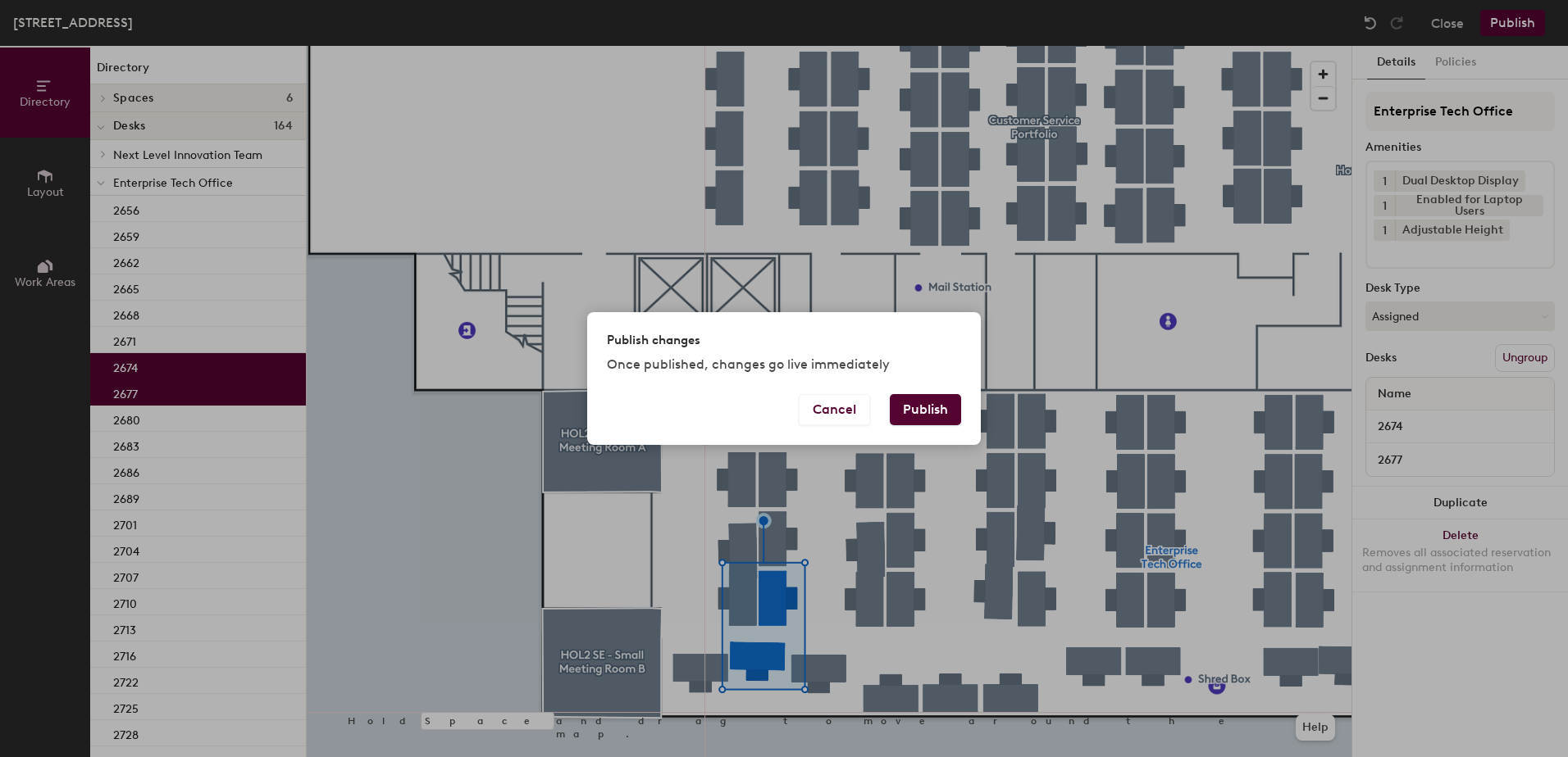
drag, startPoint x: 916, startPoint y: 405, endPoint x: 895, endPoint y: 407, distance: 21.1
click at [916, 404] on button "Publish" at bounding box center [925, 410] width 71 height 32
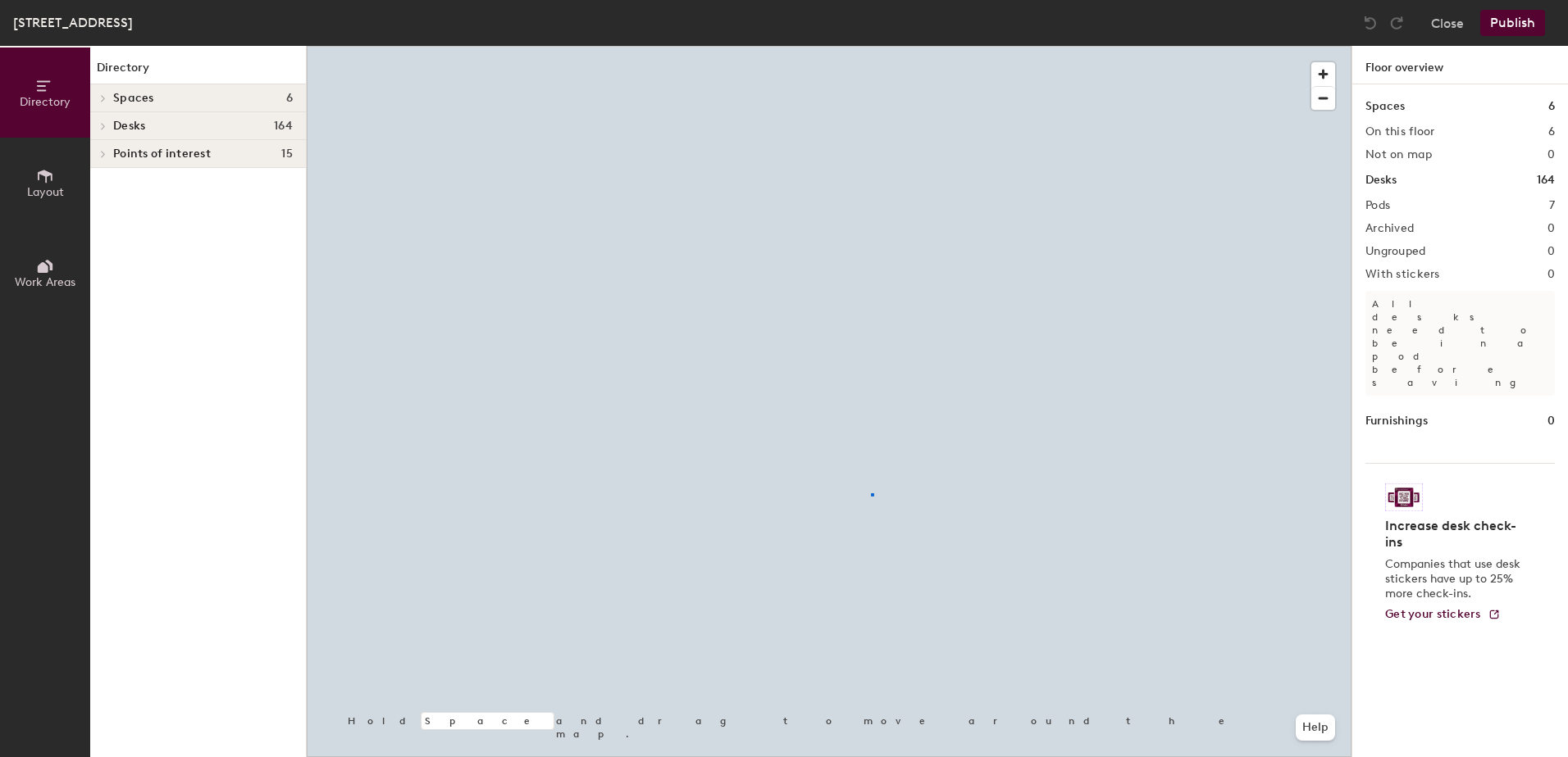
click at [872, 46] on div at bounding box center [828, 46] width 1045 height 0
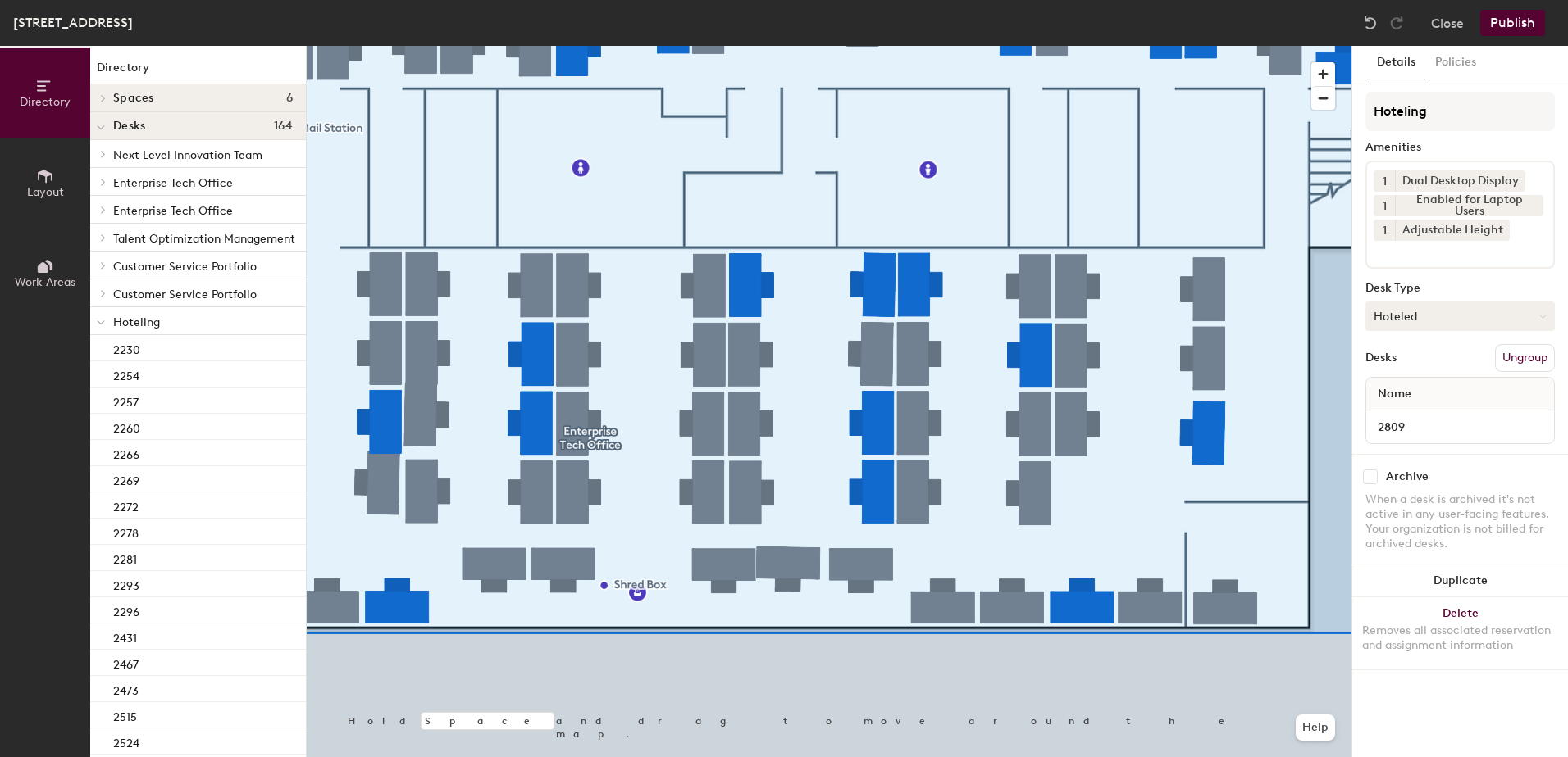
click at [1437, 331] on button "Hoteled" at bounding box center [1460, 316] width 189 height 30
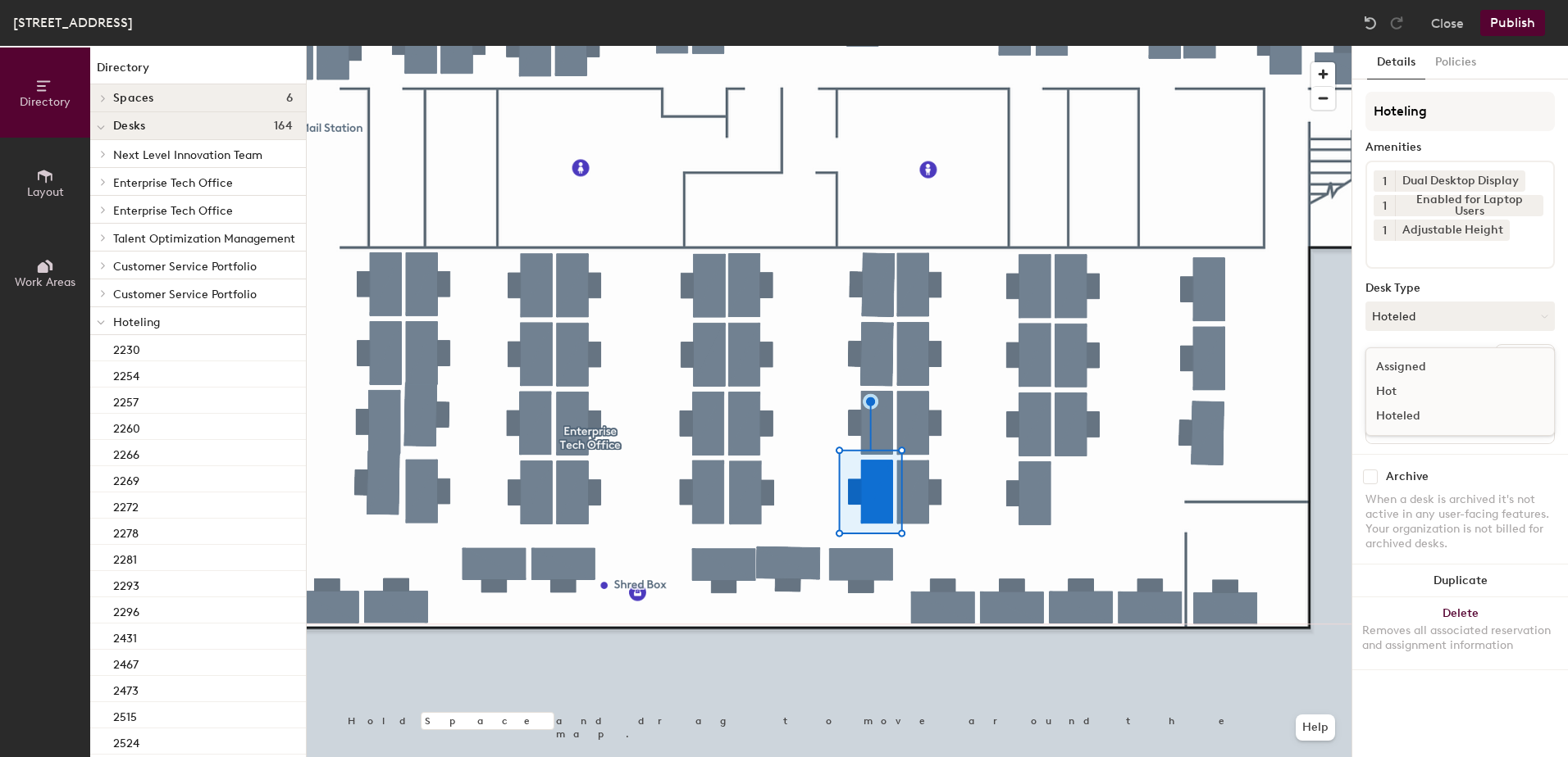
click at [1441, 362] on div "Assigned" at bounding box center [1448, 367] width 164 height 25
click at [1530, 366] on button "Ungroup" at bounding box center [1525, 358] width 60 height 28
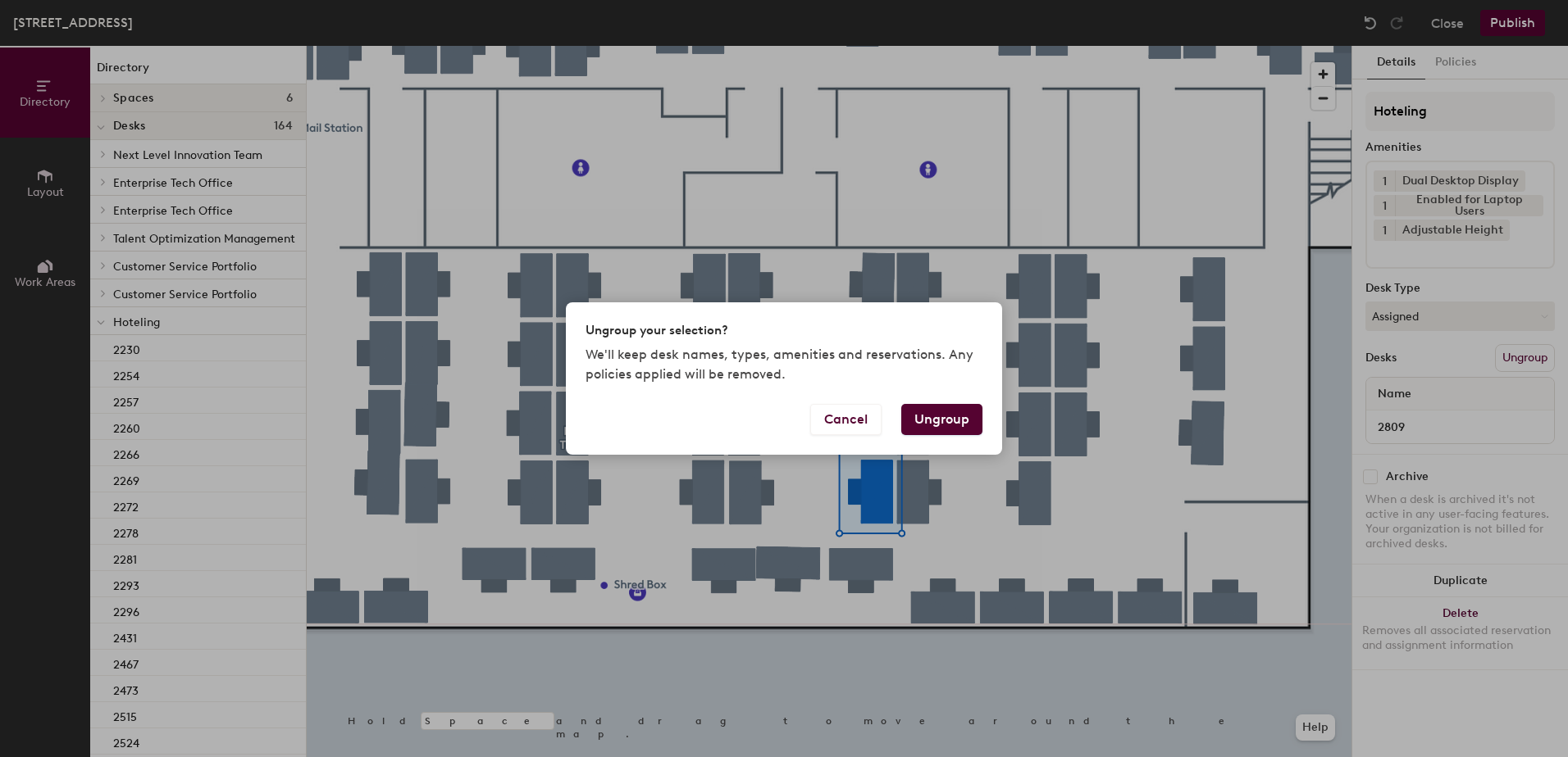
click at [934, 422] on button "Ungroup" at bounding box center [942, 420] width 81 height 32
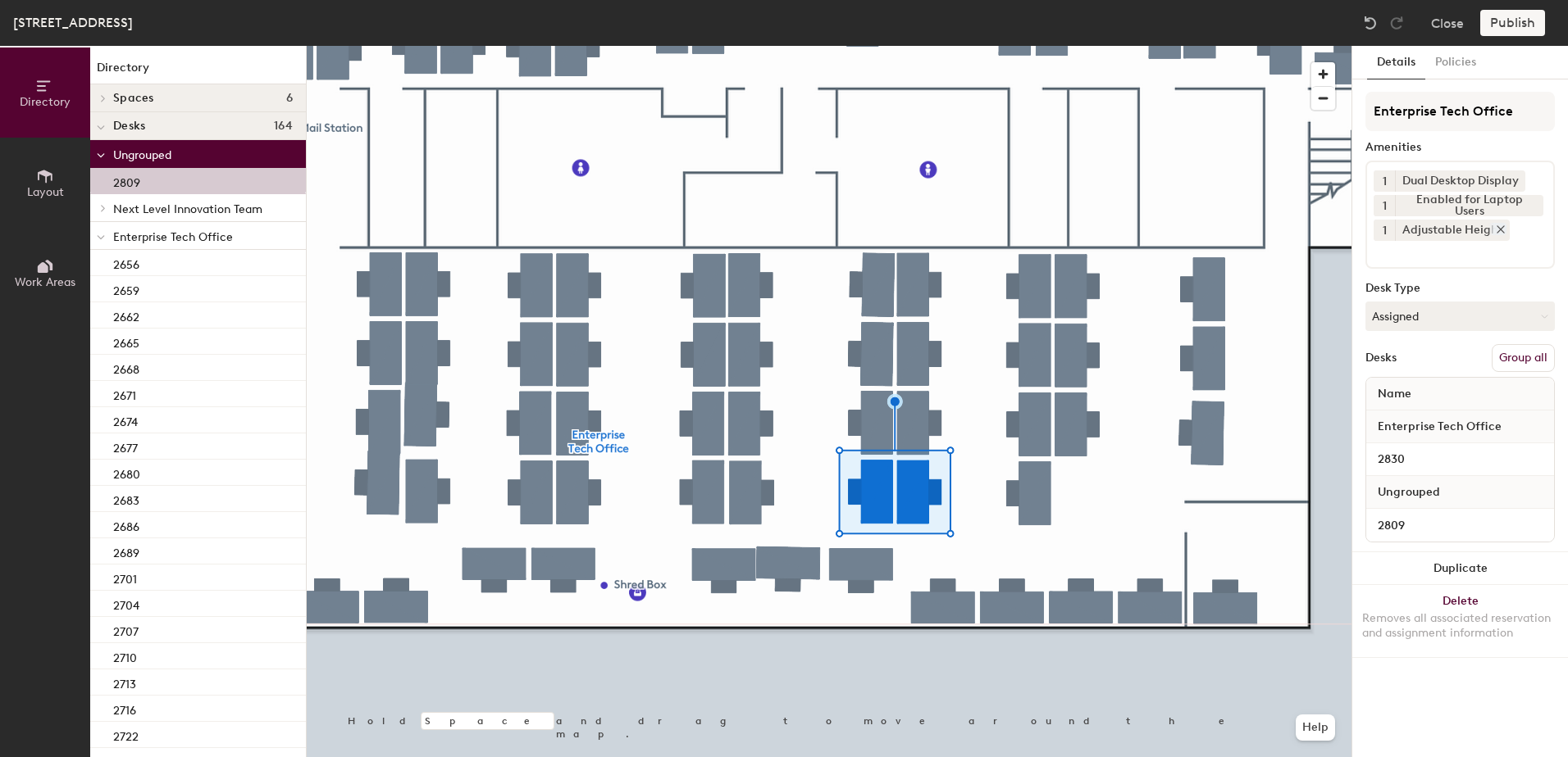
drag, startPoint x: 1525, startPoint y: 352, endPoint x: 1502, endPoint y: 224, distance: 130.0
click at [1526, 350] on button "Group all" at bounding box center [1524, 358] width 63 height 28
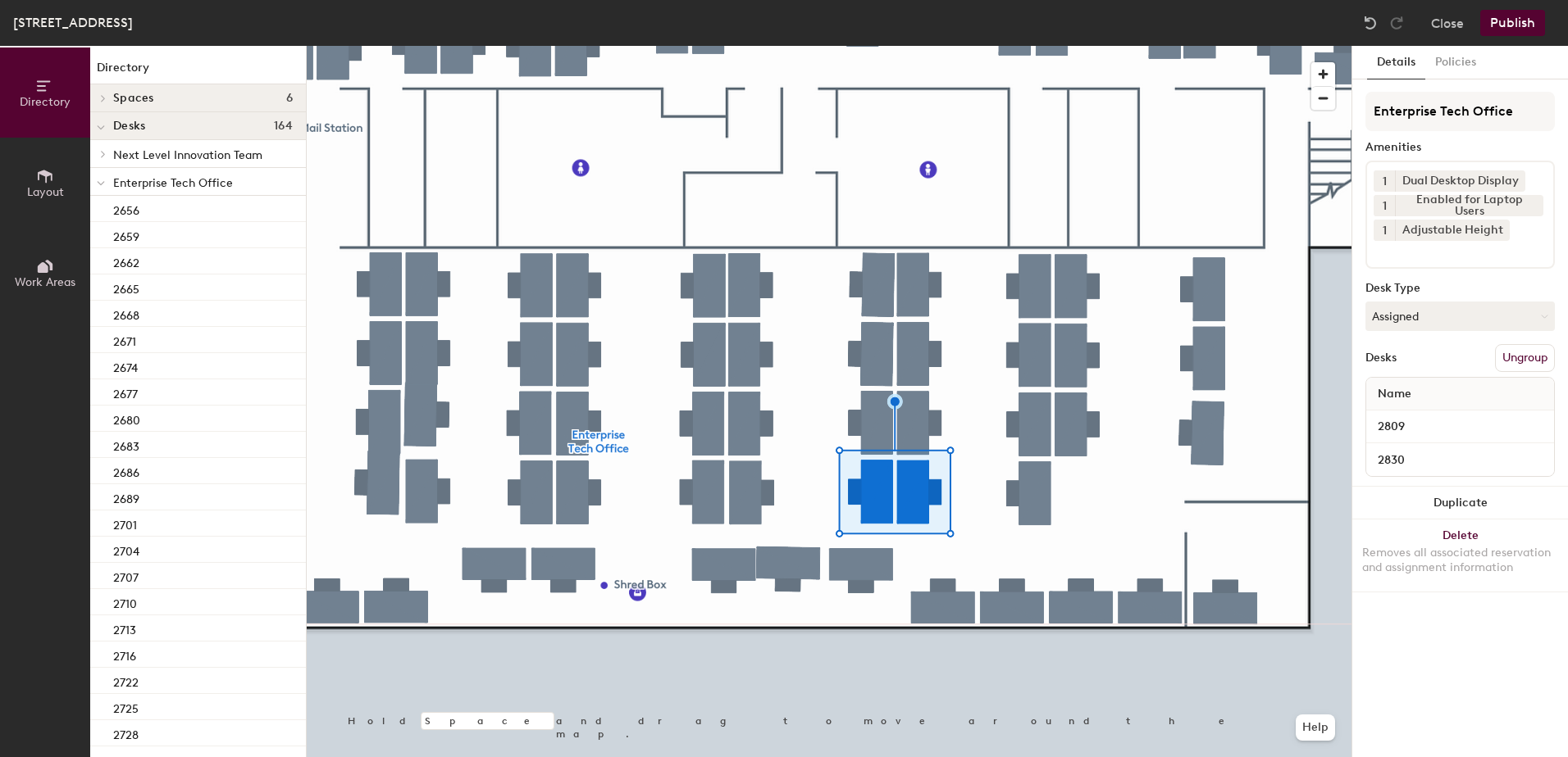
drag, startPoint x: 1532, startPoint y: 27, endPoint x: 1517, endPoint y: 30, distance: 15.3
click at [1528, 27] on button "Publish" at bounding box center [1513, 23] width 65 height 27
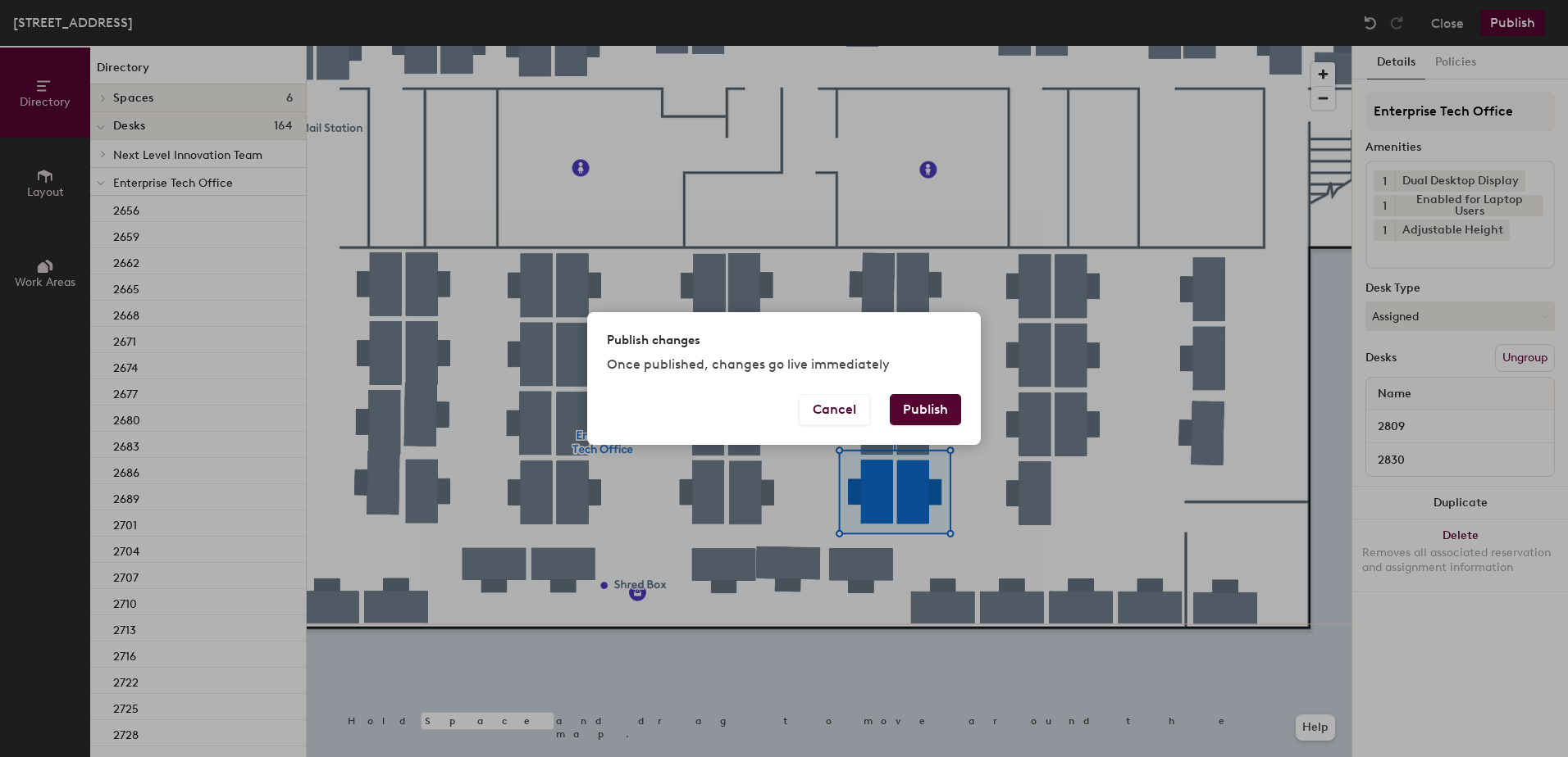
drag, startPoint x: 931, startPoint y: 410, endPoint x: 914, endPoint y: 421, distance: 20.2
click at [929, 410] on button "Publish" at bounding box center [925, 410] width 71 height 32
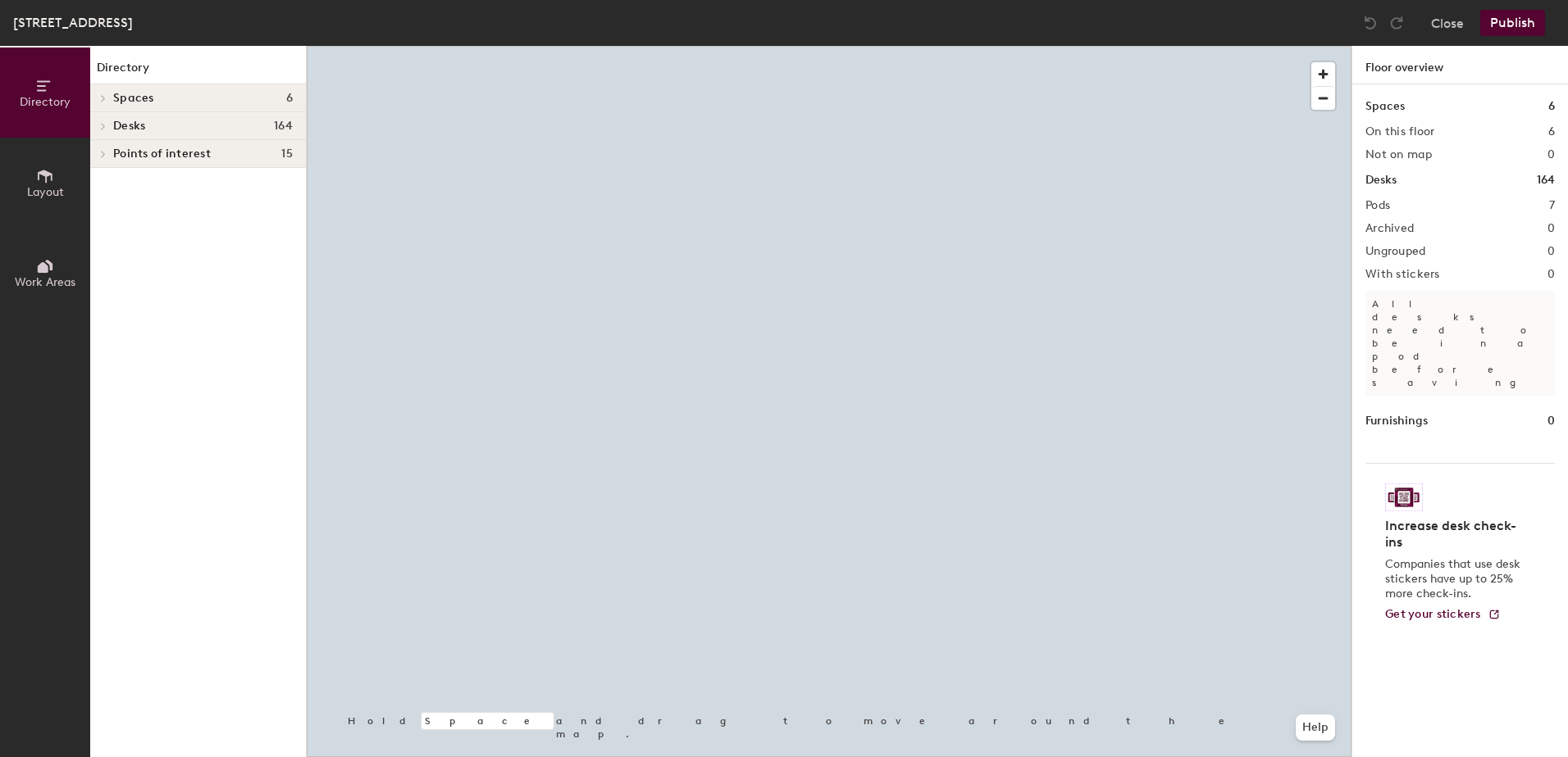
click at [808, 46] on div at bounding box center [828, 46] width 1045 height 0
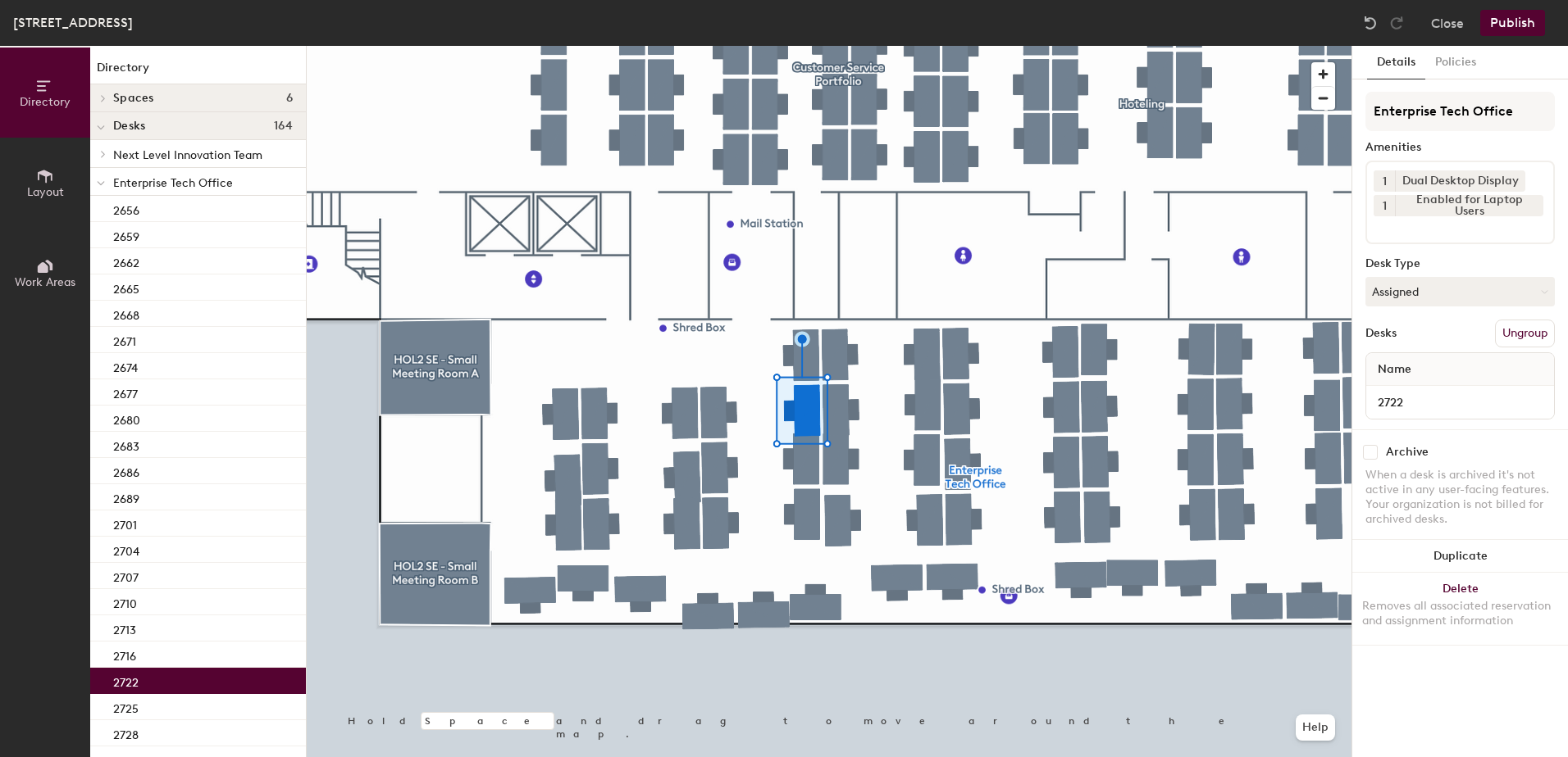
drag, startPoint x: 1424, startPoint y: 300, endPoint x: 1426, endPoint y: 314, distance: 14.1
click at [1425, 306] on button "Assigned" at bounding box center [1460, 291] width 189 height 30
click at [1429, 404] on div "Hoteled" at bounding box center [1448, 392] width 164 height 25
click at [1555, 341] on div "Details Policies Enterprise Tech Office Amenities 1 Dual Desktop Display 1 Enab…" at bounding box center [1460, 402] width 216 height 712
click at [1521, 339] on button "Ungroup" at bounding box center [1525, 334] width 60 height 28
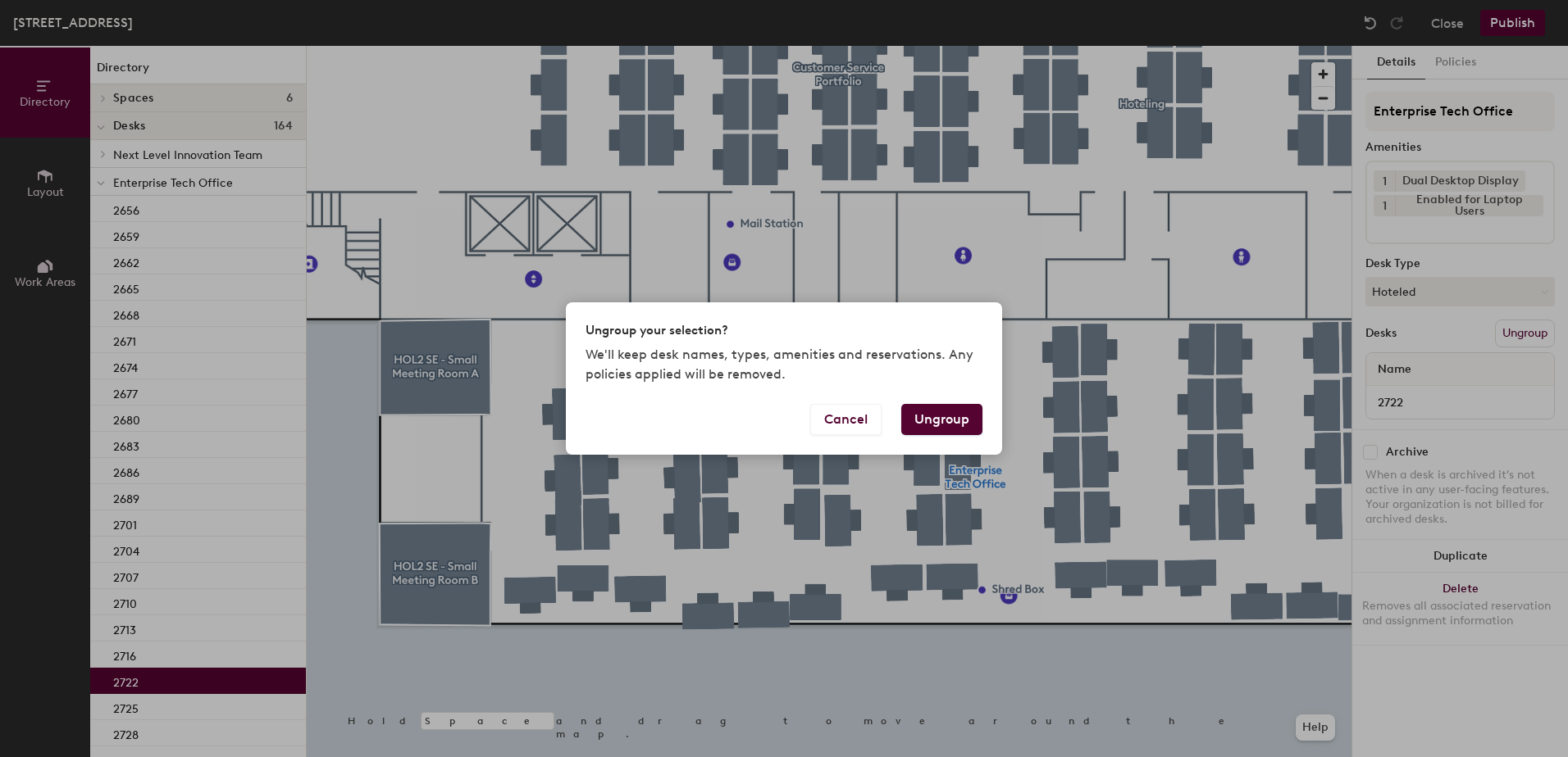
click at [958, 425] on button "Ungroup" at bounding box center [942, 420] width 81 height 32
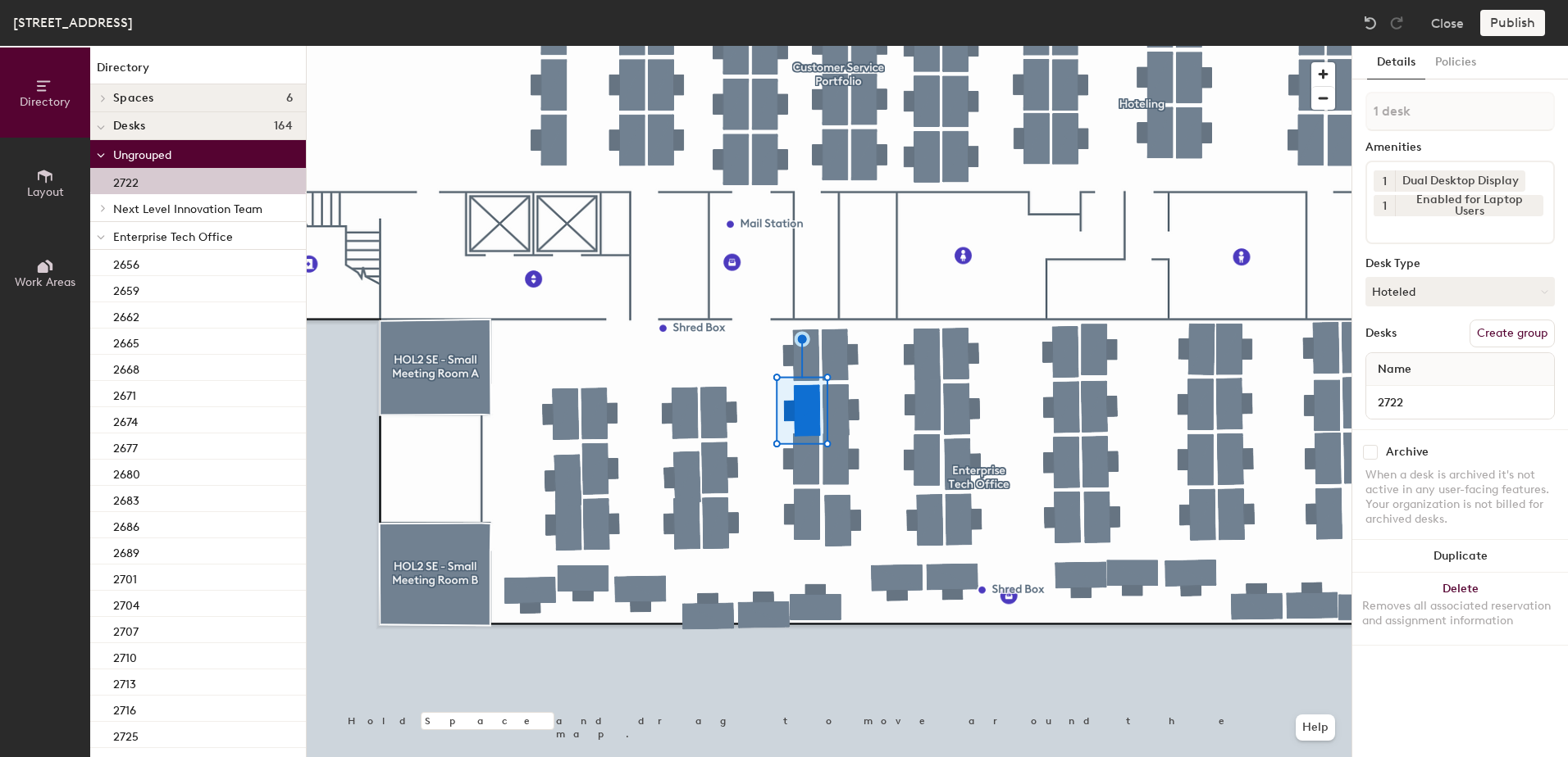
click at [99, 240] on span at bounding box center [100, 237] width 8 height 14
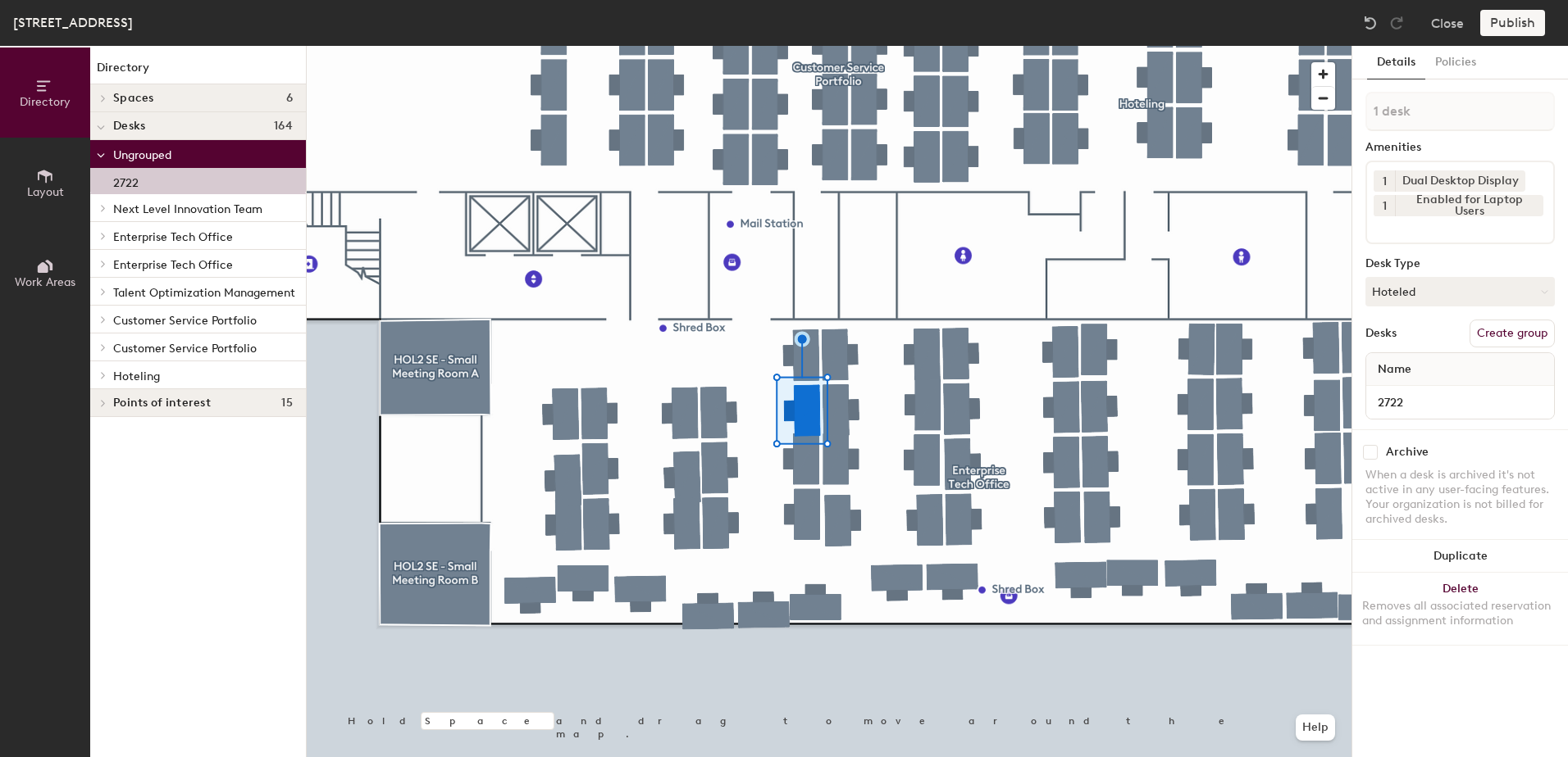
drag, startPoint x: 100, startPoint y: 373, endPoint x: 135, endPoint y: 390, distance: 38.9
click at [101, 373] on icon at bounding box center [103, 375] width 7 height 8
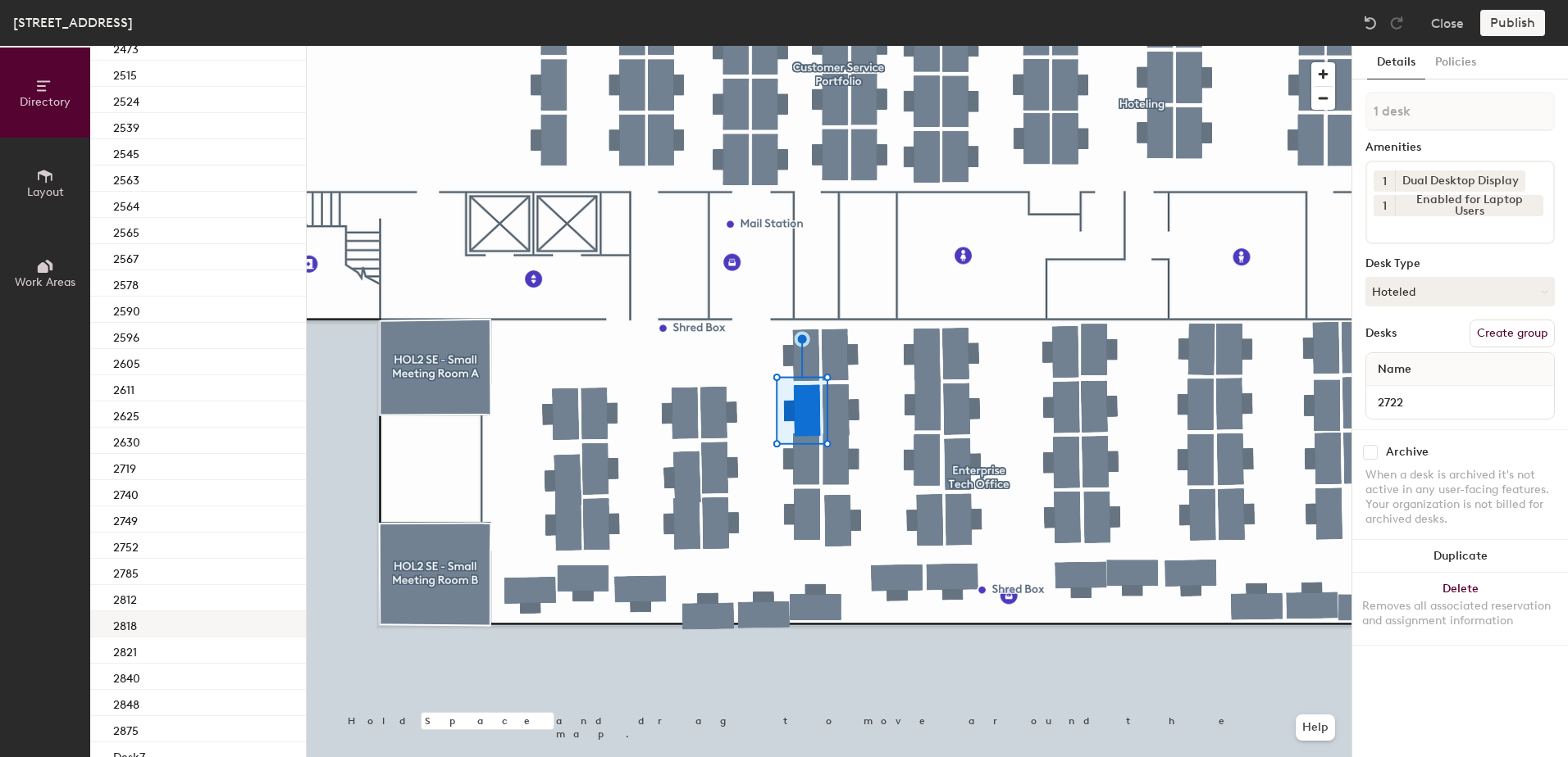
scroll to position [761, 0]
click at [209, 404] on div "2719" at bounding box center [198, 414] width 216 height 27
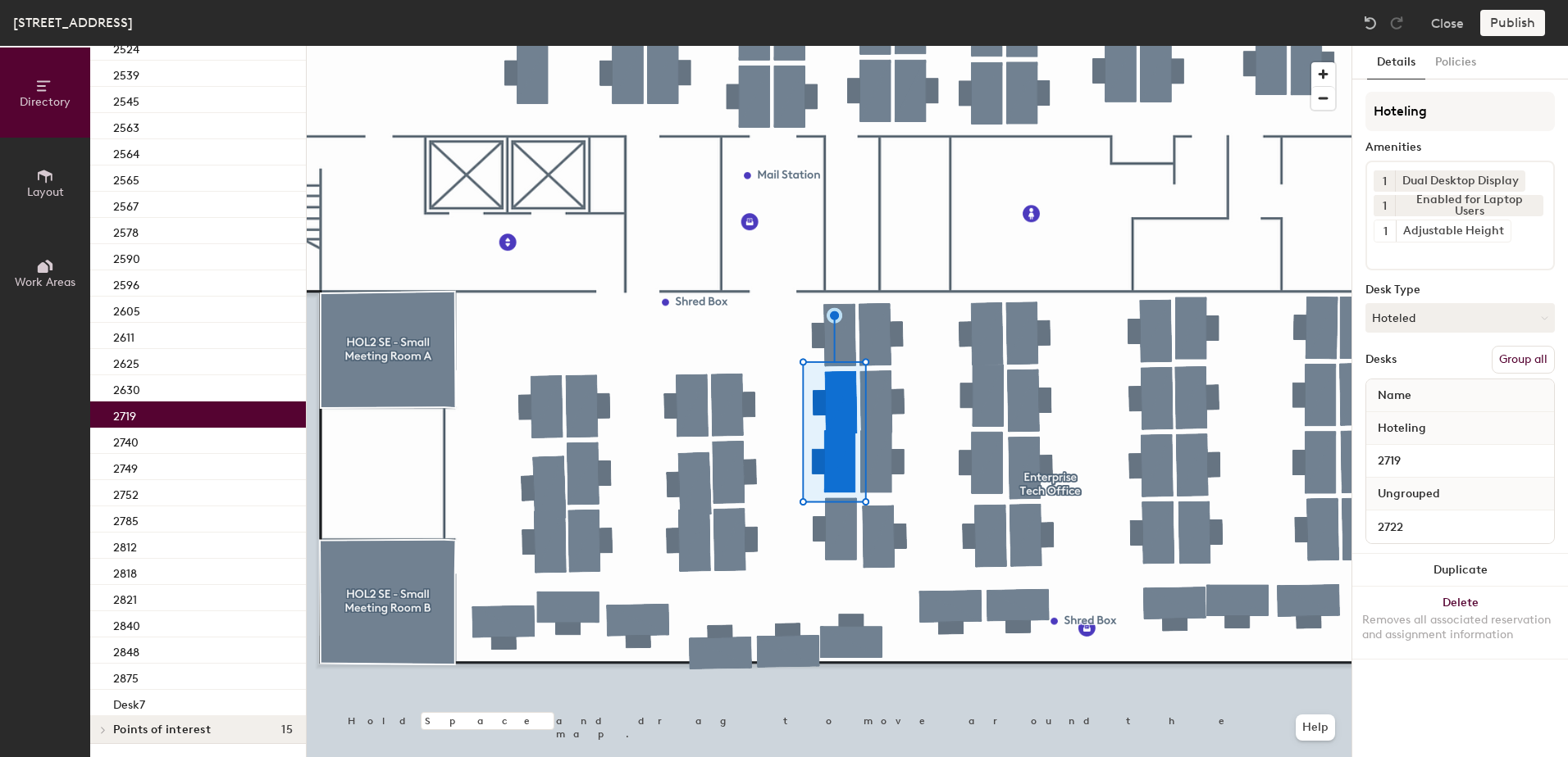
click at [1525, 360] on button "Group all" at bounding box center [1524, 359] width 63 height 28
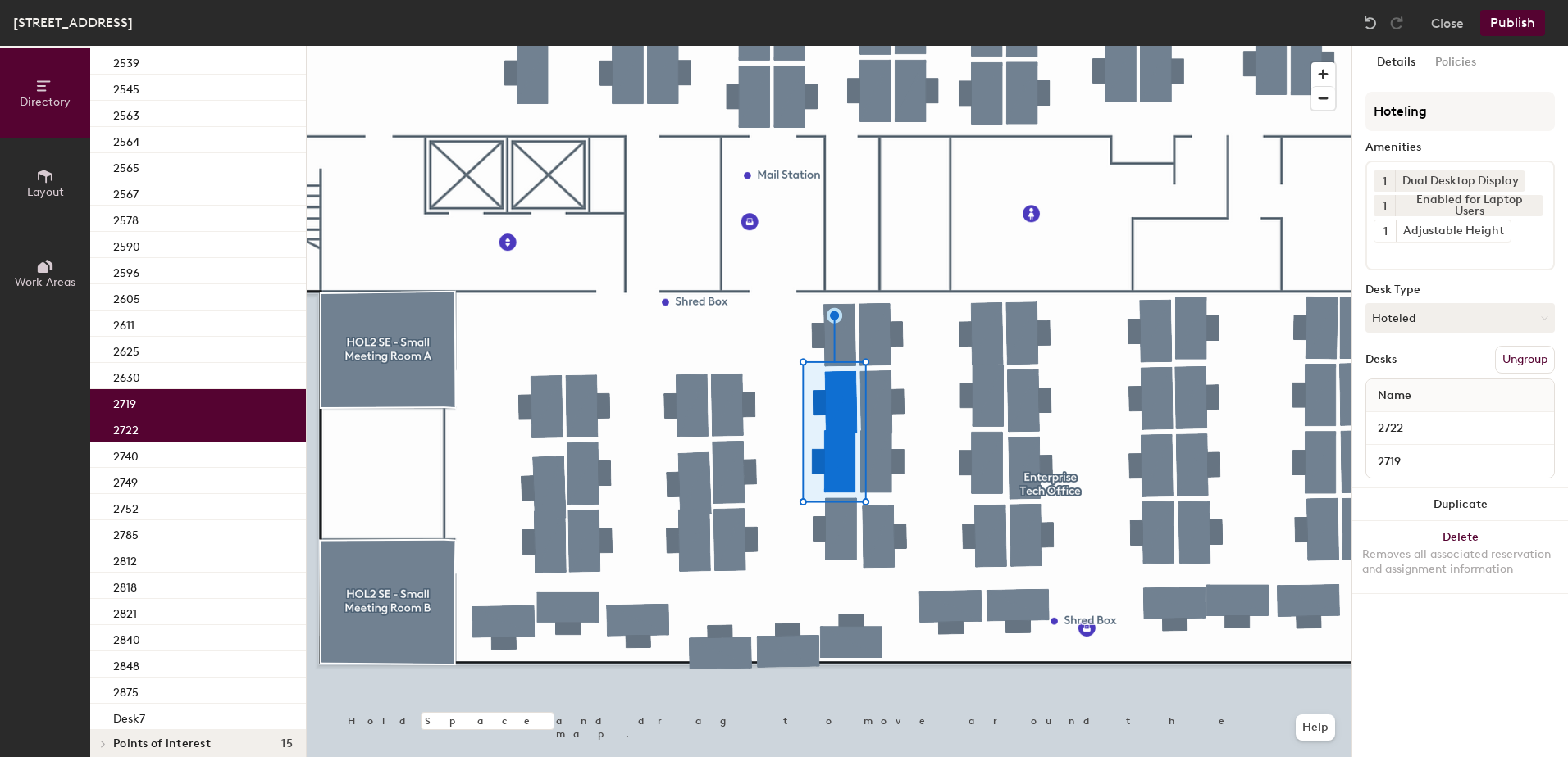
click at [1506, 28] on button "Publish" at bounding box center [1513, 23] width 65 height 27
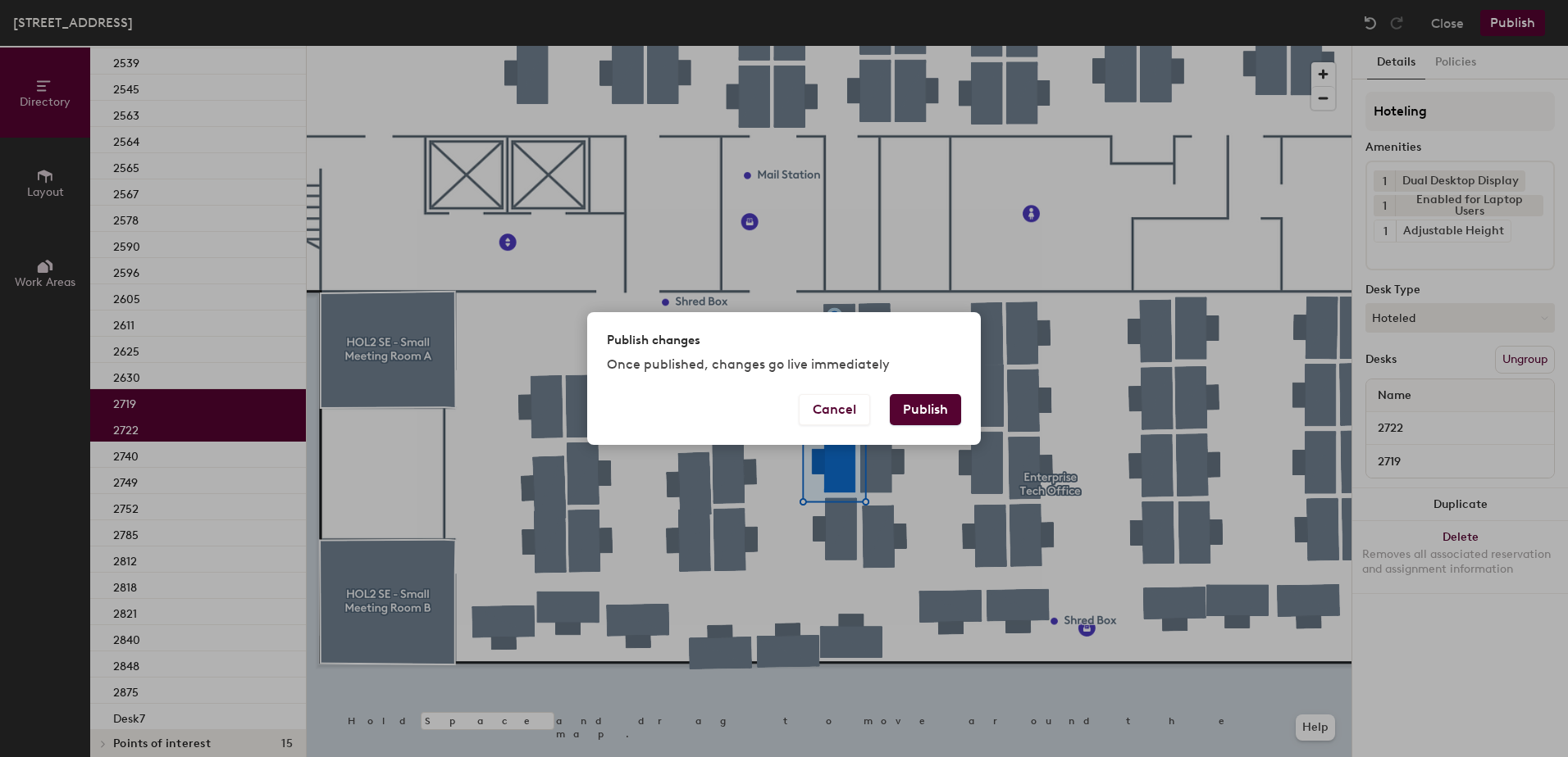
click at [910, 419] on button "Publish" at bounding box center [925, 410] width 71 height 32
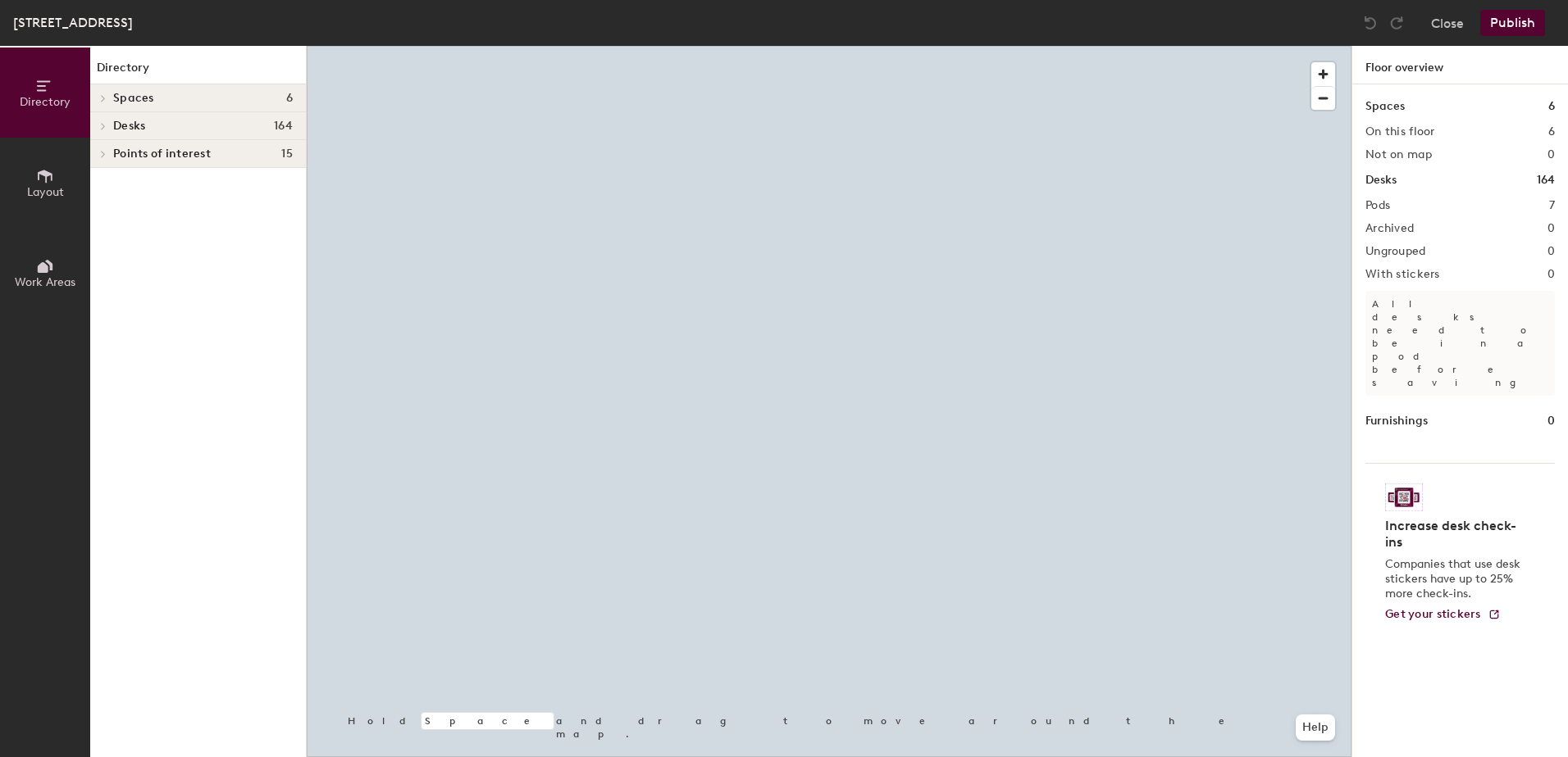
click at [1083, 46] on div at bounding box center [828, 46] width 1045 height 0
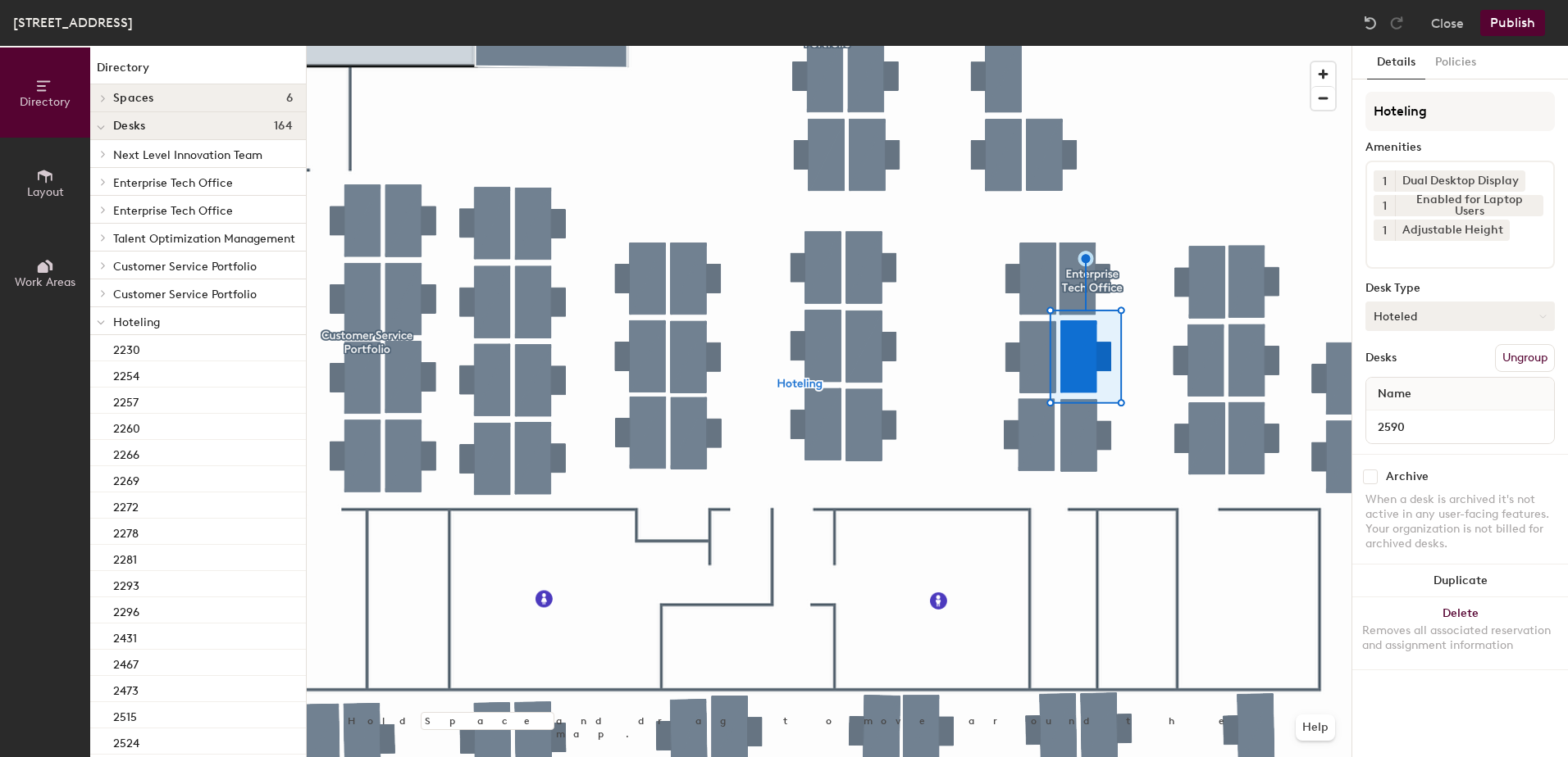
click at [1416, 320] on button "Hoteled" at bounding box center [1460, 316] width 189 height 30
click at [1405, 367] on div "Assigned" at bounding box center [1448, 367] width 164 height 25
click at [1519, 355] on button "Ungroup" at bounding box center [1525, 358] width 60 height 28
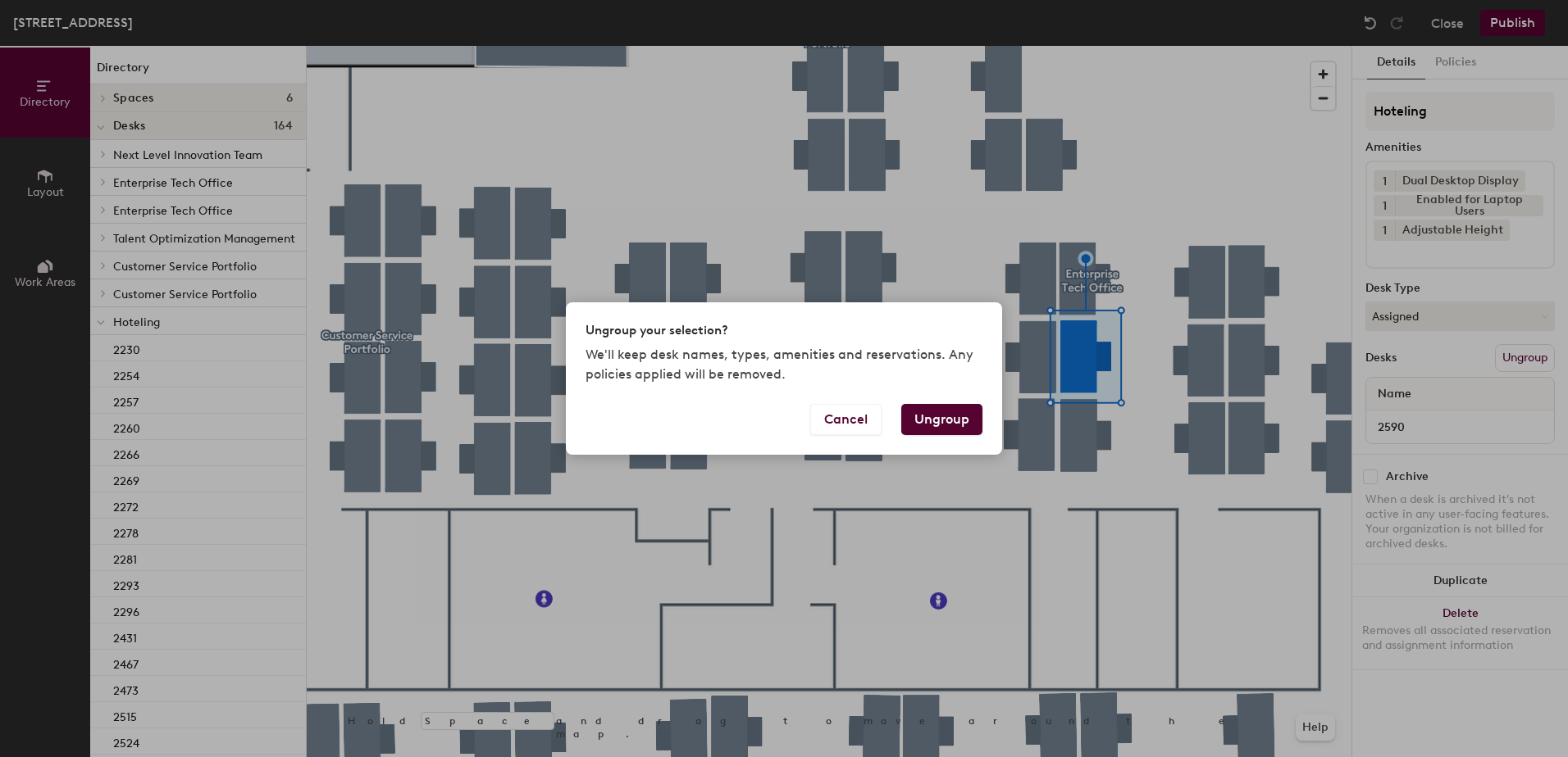
click at [947, 419] on button "Ungroup" at bounding box center [942, 420] width 81 height 32
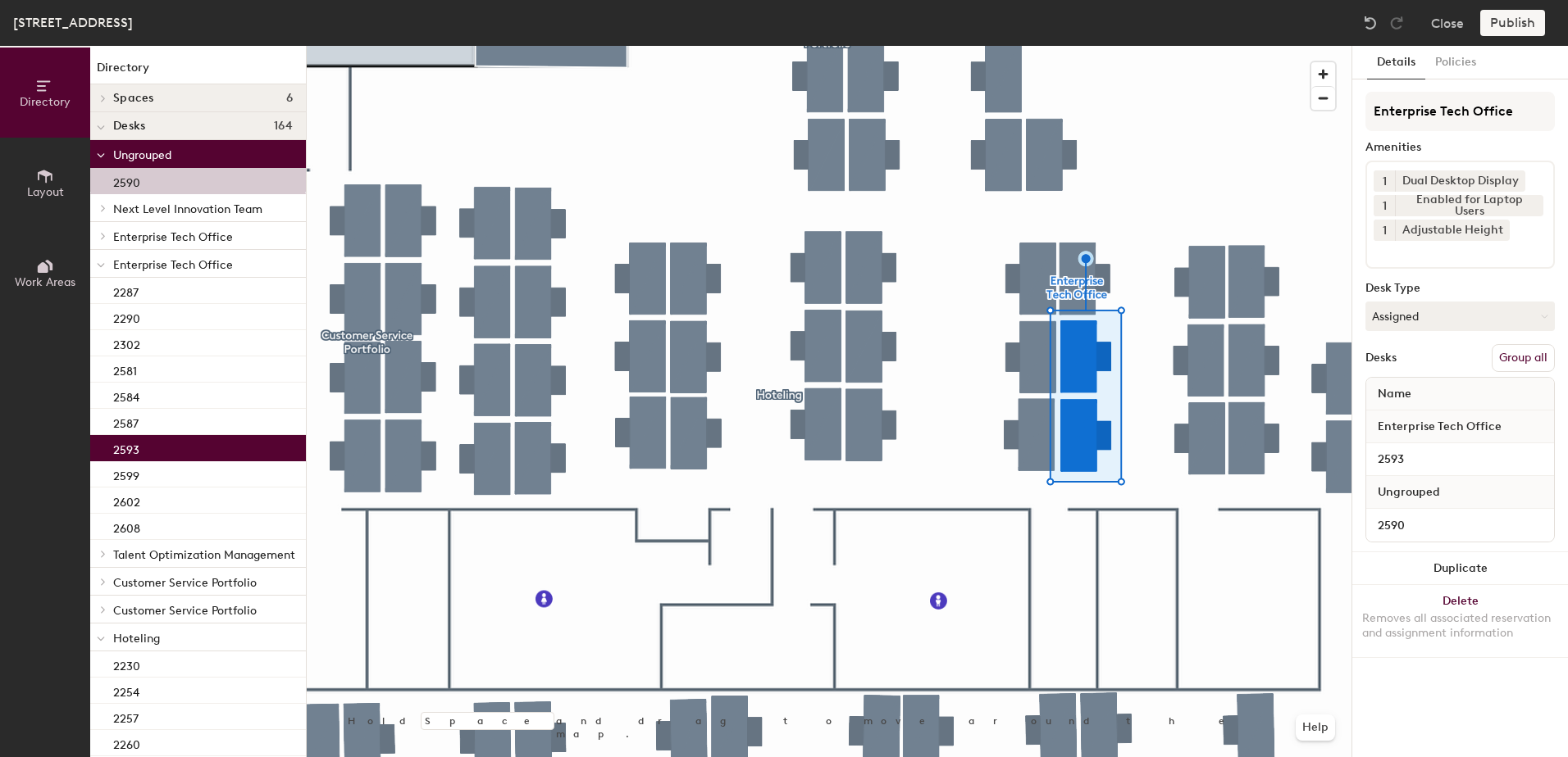
drag, startPoint x: 1535, startPoint y: 359, endPoint x: 1511, endPoint y: 257, distance: 104.8
click at [1535, 354] on button "Group all" at bounding box center [1524, 358] width 63 height 28
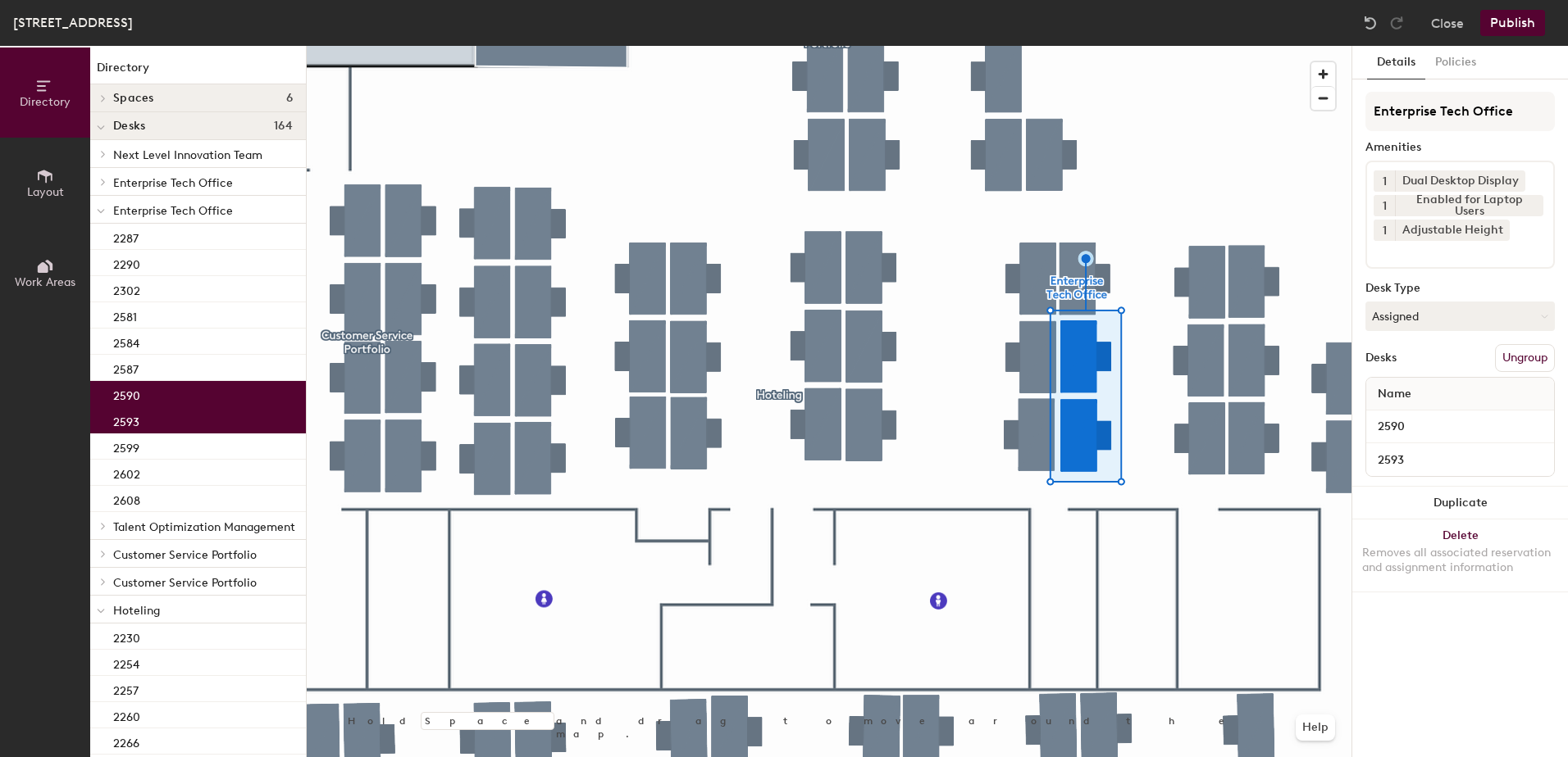
click at [1509, 32] on button "Publish" at bounding box center [1513, 23] width 65 height 27
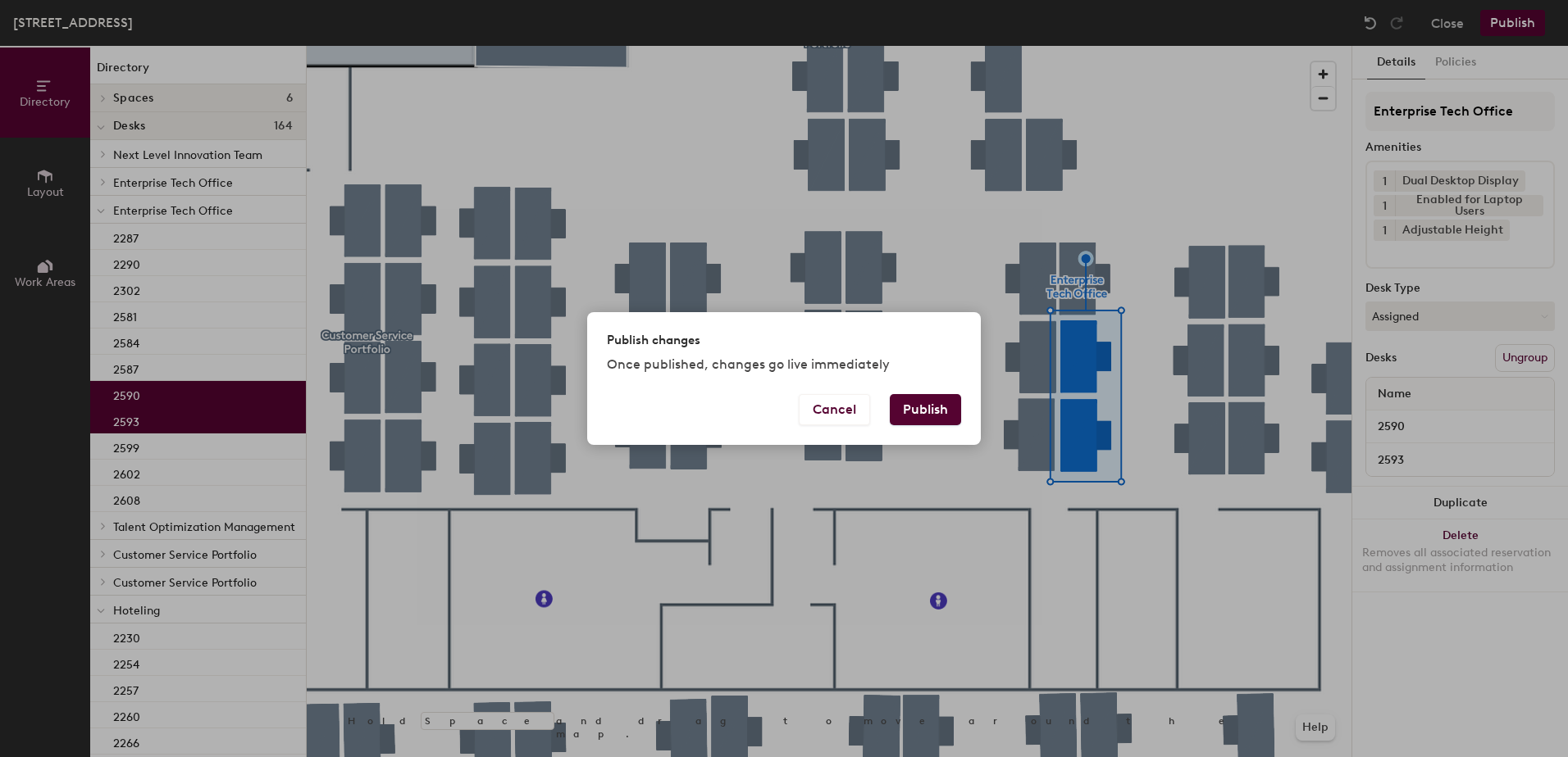
click at [912, 420] on button "Publish" at bounding box center [925, 410] width 71 height 32
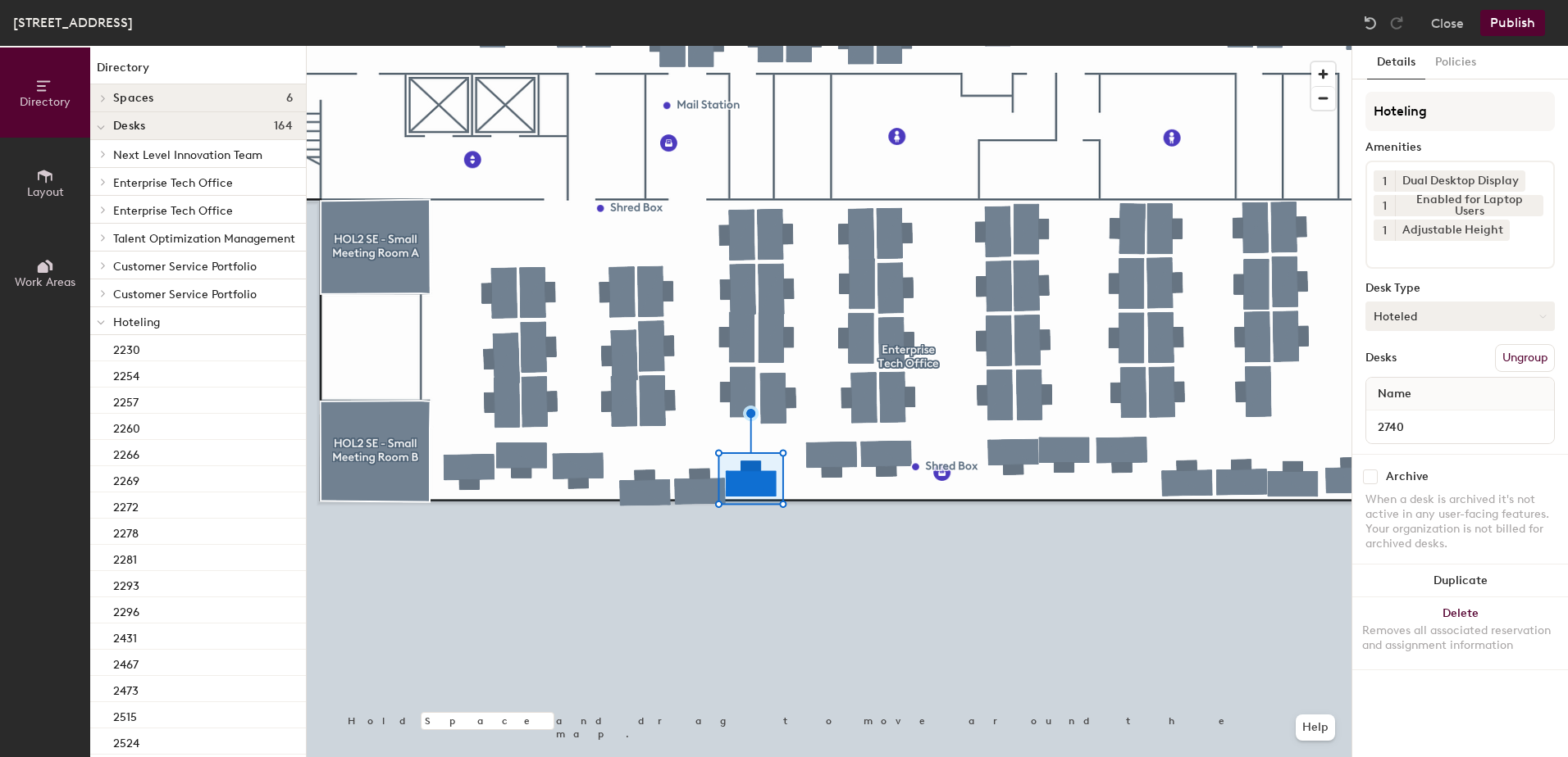
click at [1427, 321] on button "Hoteled" at bounding box center [1460, 316] width 189 height 30
click at [1428, 365] on div "Assigned" at bounding box center [1448, 367] width 164 height 25
click at [1522, 364] on button "Ungroup" at bounding box center [1525, 358] width 60 height 28
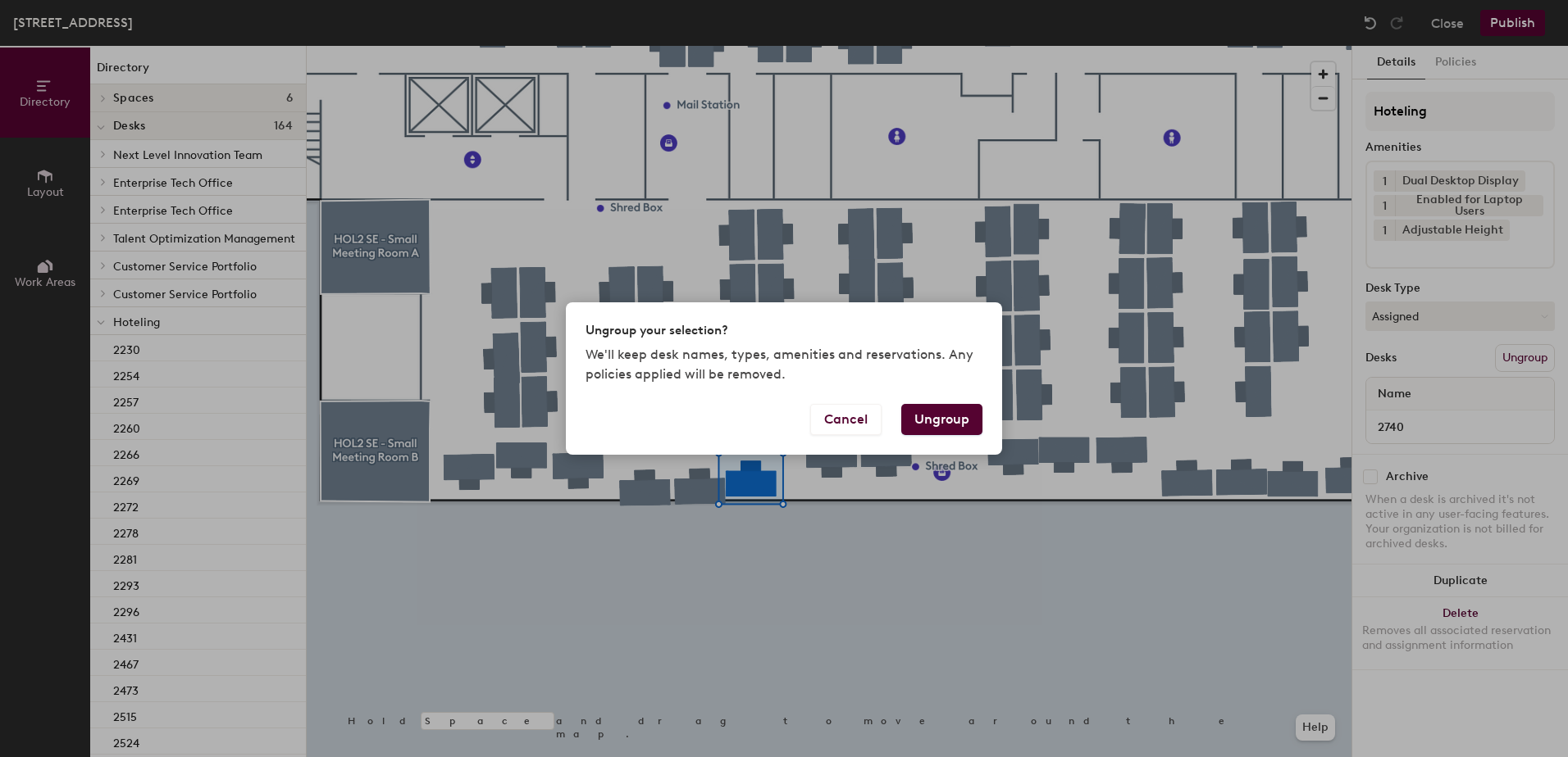
click at [934, 422] on button "Ungroup" at bounding box center [942, 420] width 81 height 32
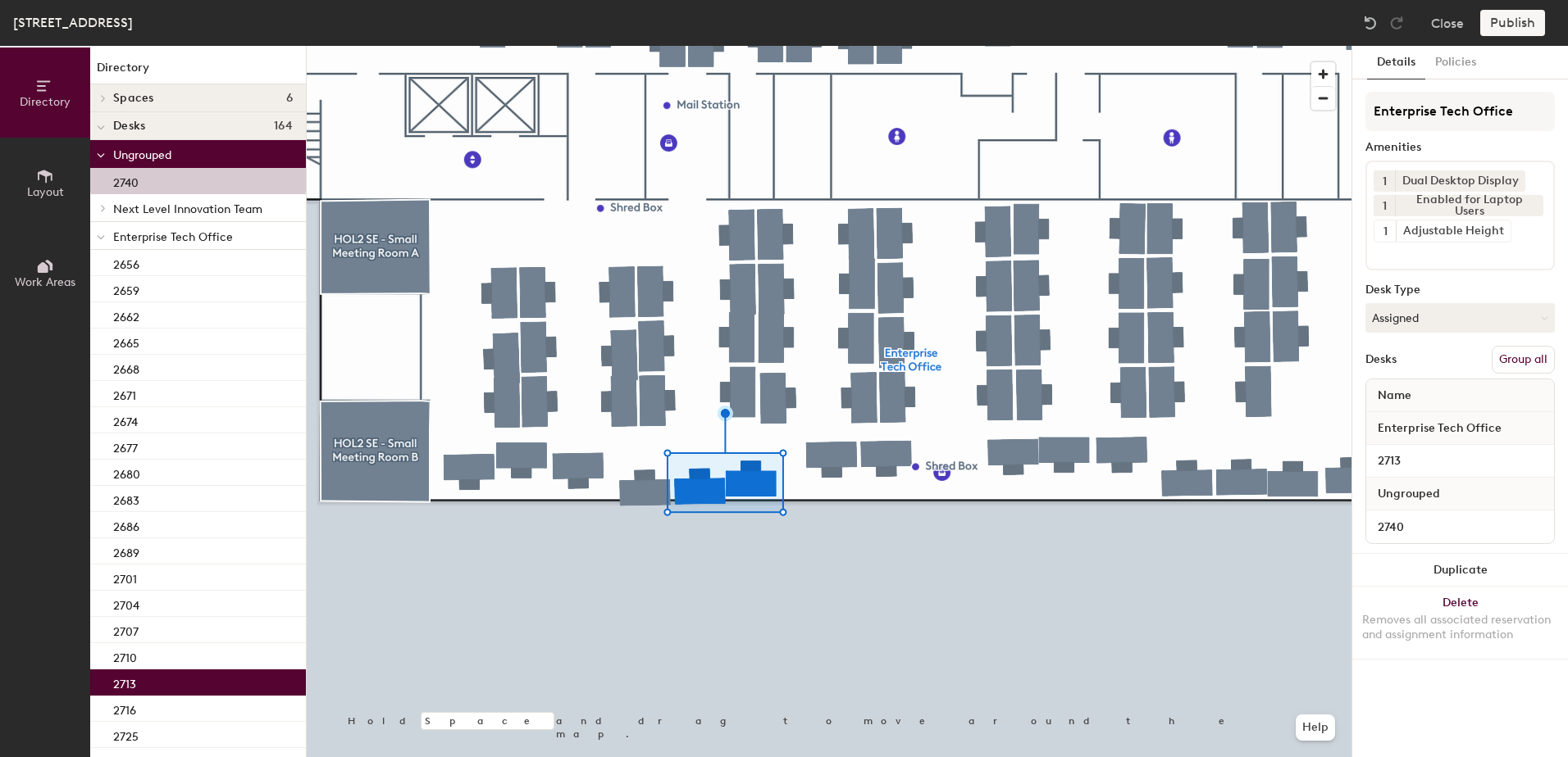
click at [1544, 359] on button "Group all" at bounding box center [1524, 359] width 63 height 28
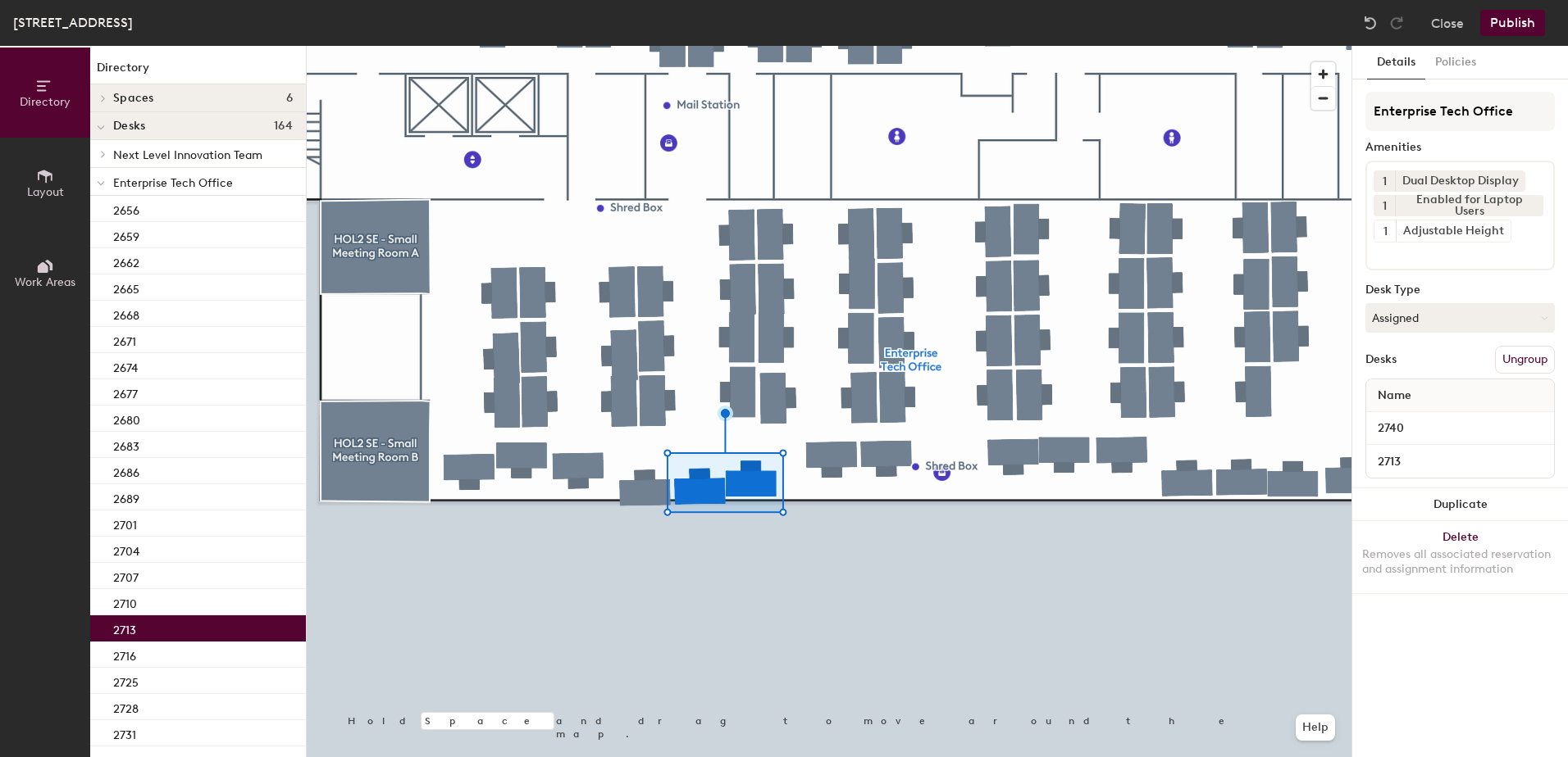
click at [1511, 16] on button "Publish" at bounding box center [1513, 23] width 65 height 27
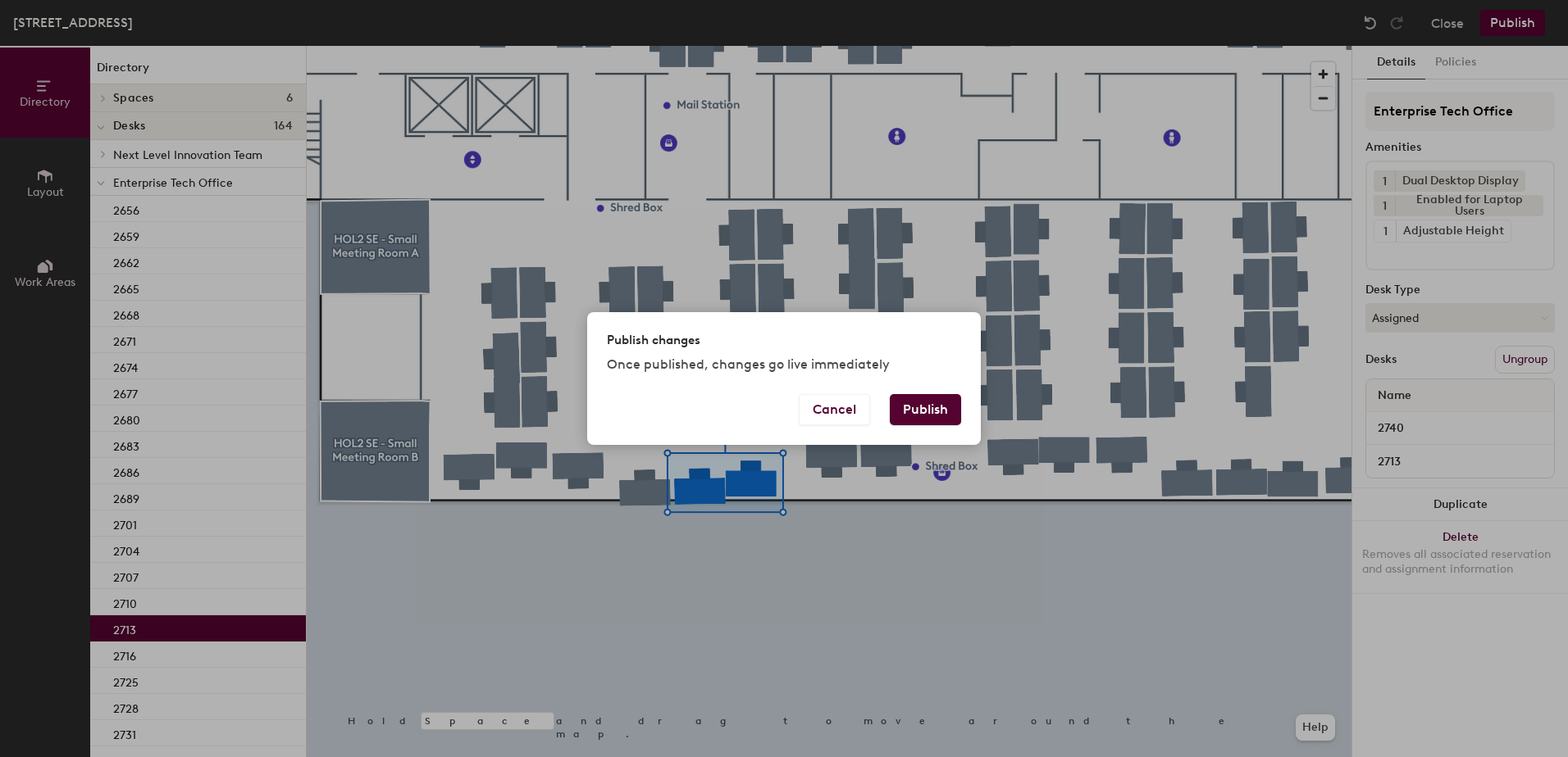
click at [928, 410] on button "Publish" at bounding box center [925, 410] width 71 height 32
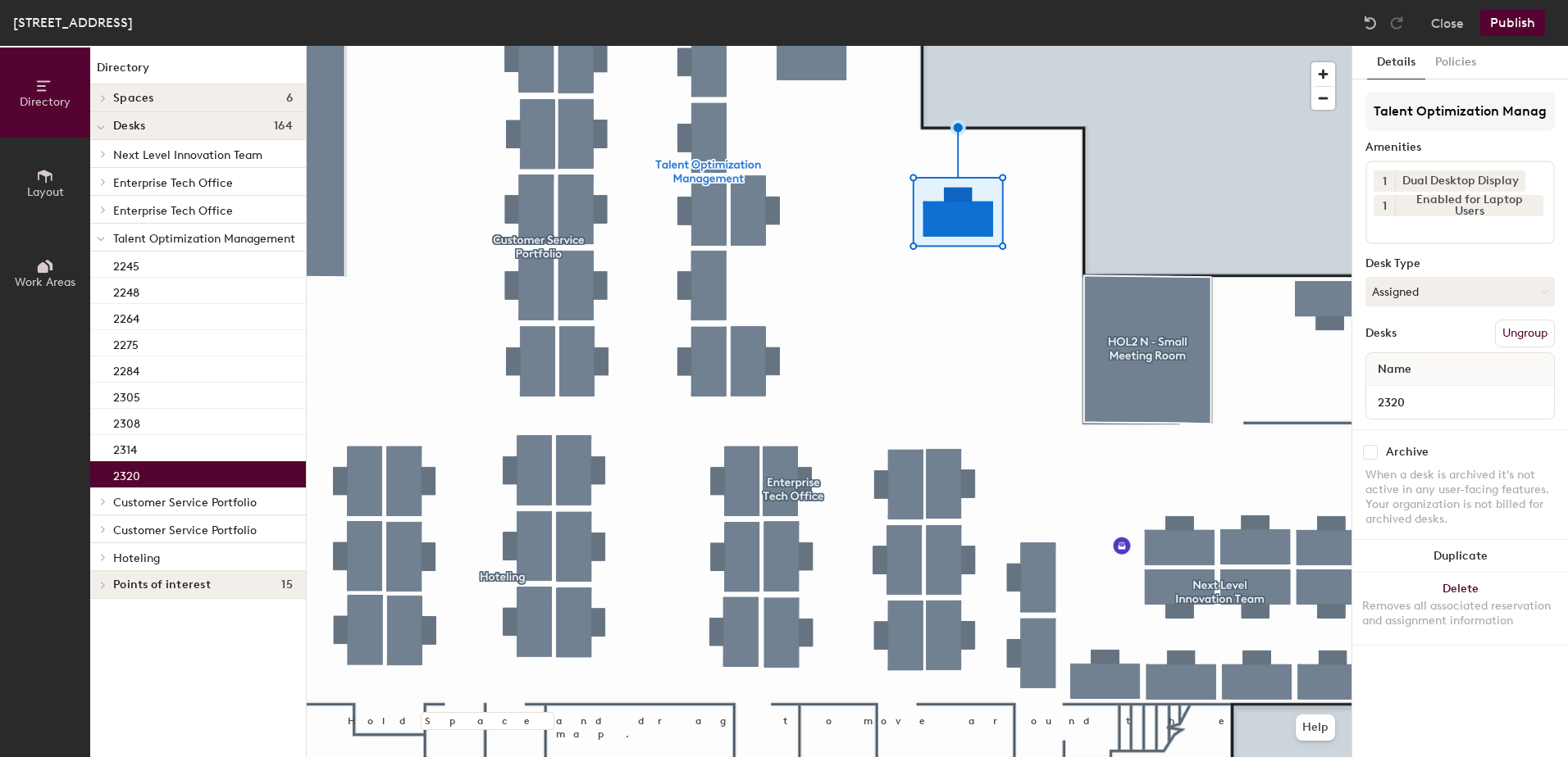
click at [1429, 294] on button "Assigned" at bounding box center [1460, 291] width 189 height 30
click at [1390, 400] on div "Hoteled" at bounding box center [1448, 392] width 164 height 25
click at [1543, 328] on button "Ungroup" at bounding box center [1525, 334] width 60 height 28
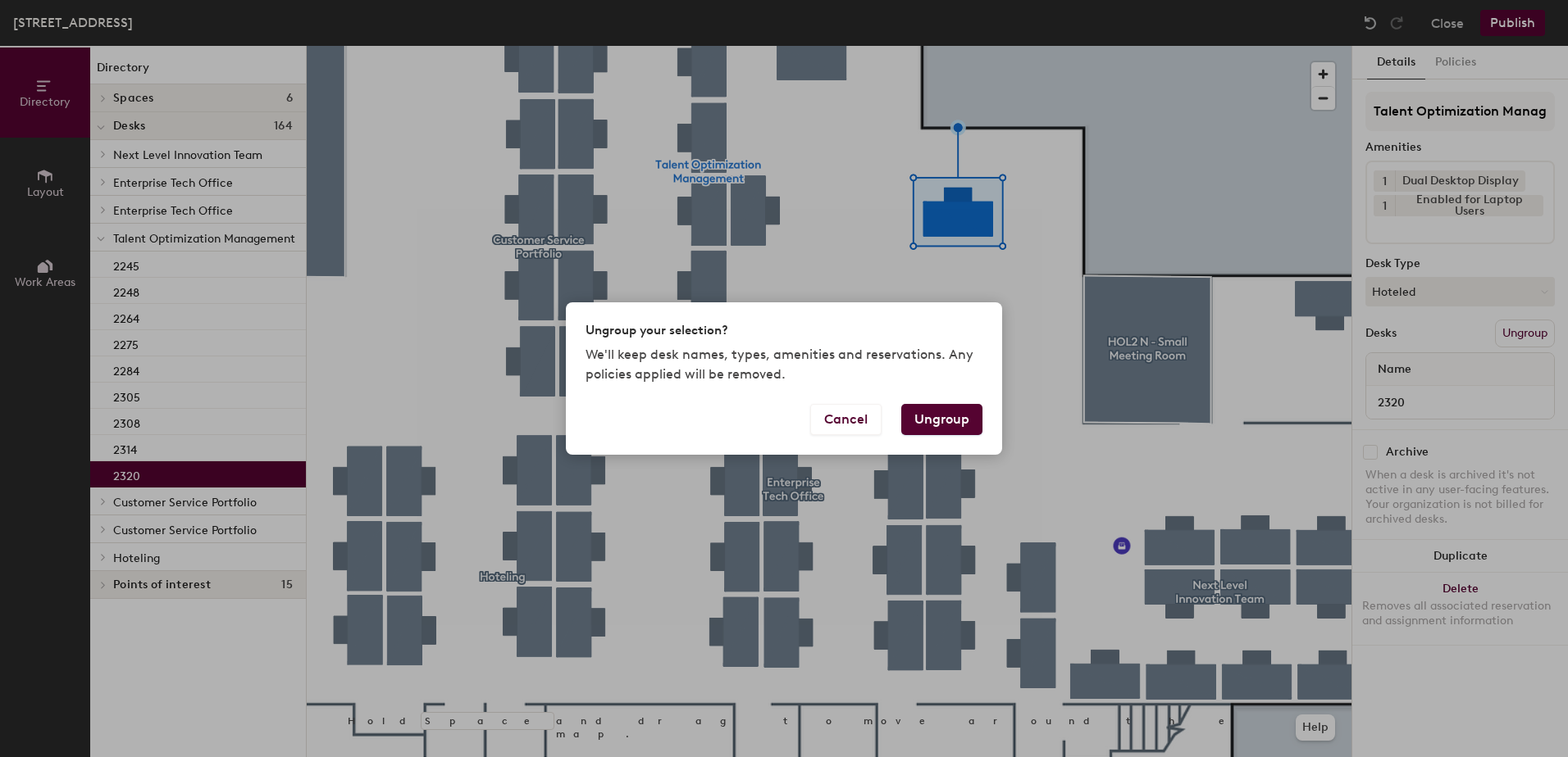
click at [943, 419] on button "Ungroup" at bounding box center [942, 420] width 81 height 32
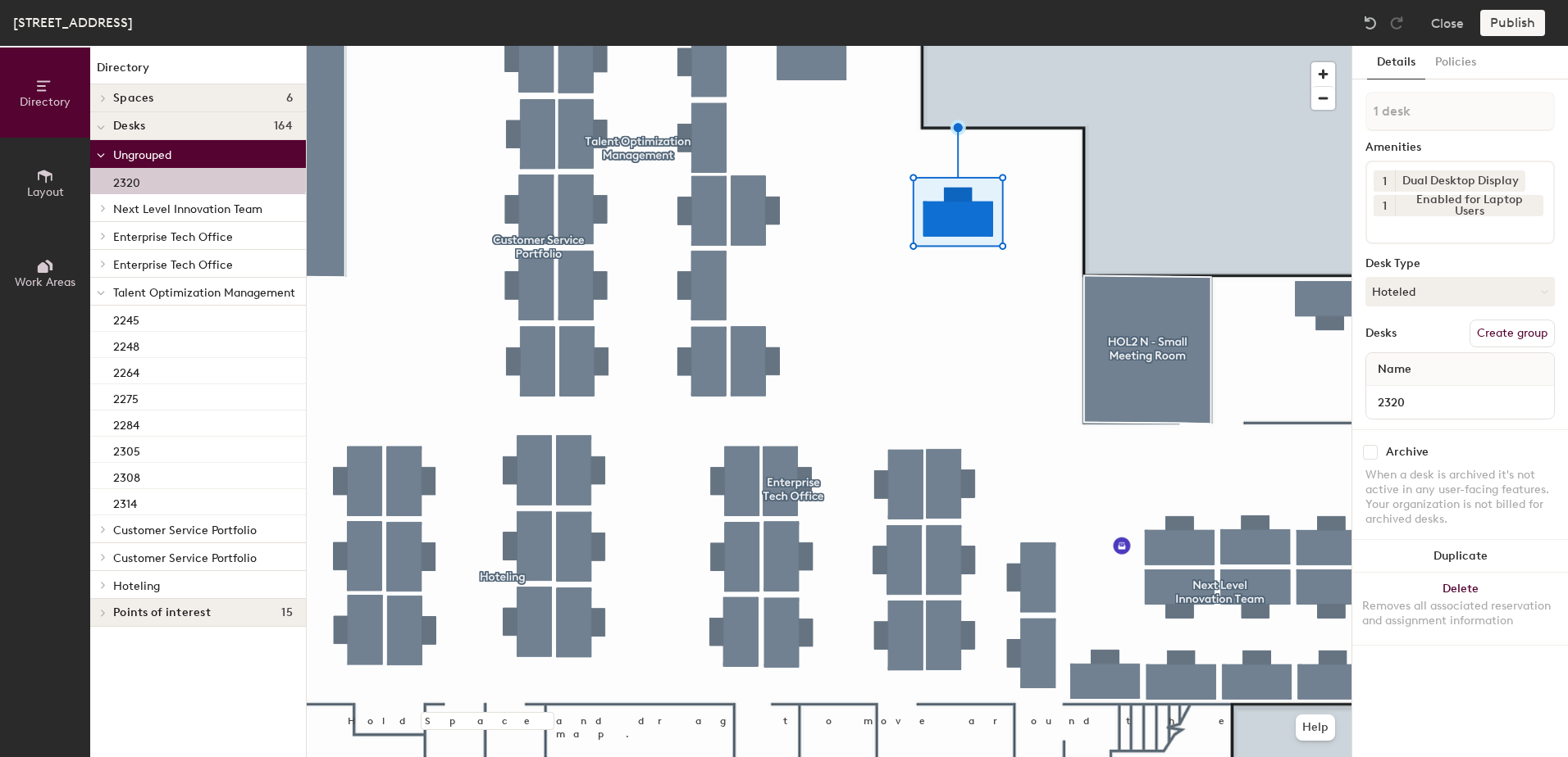
click at [98, 291] on icon at bounding box center [100, 293] width 8 height 7
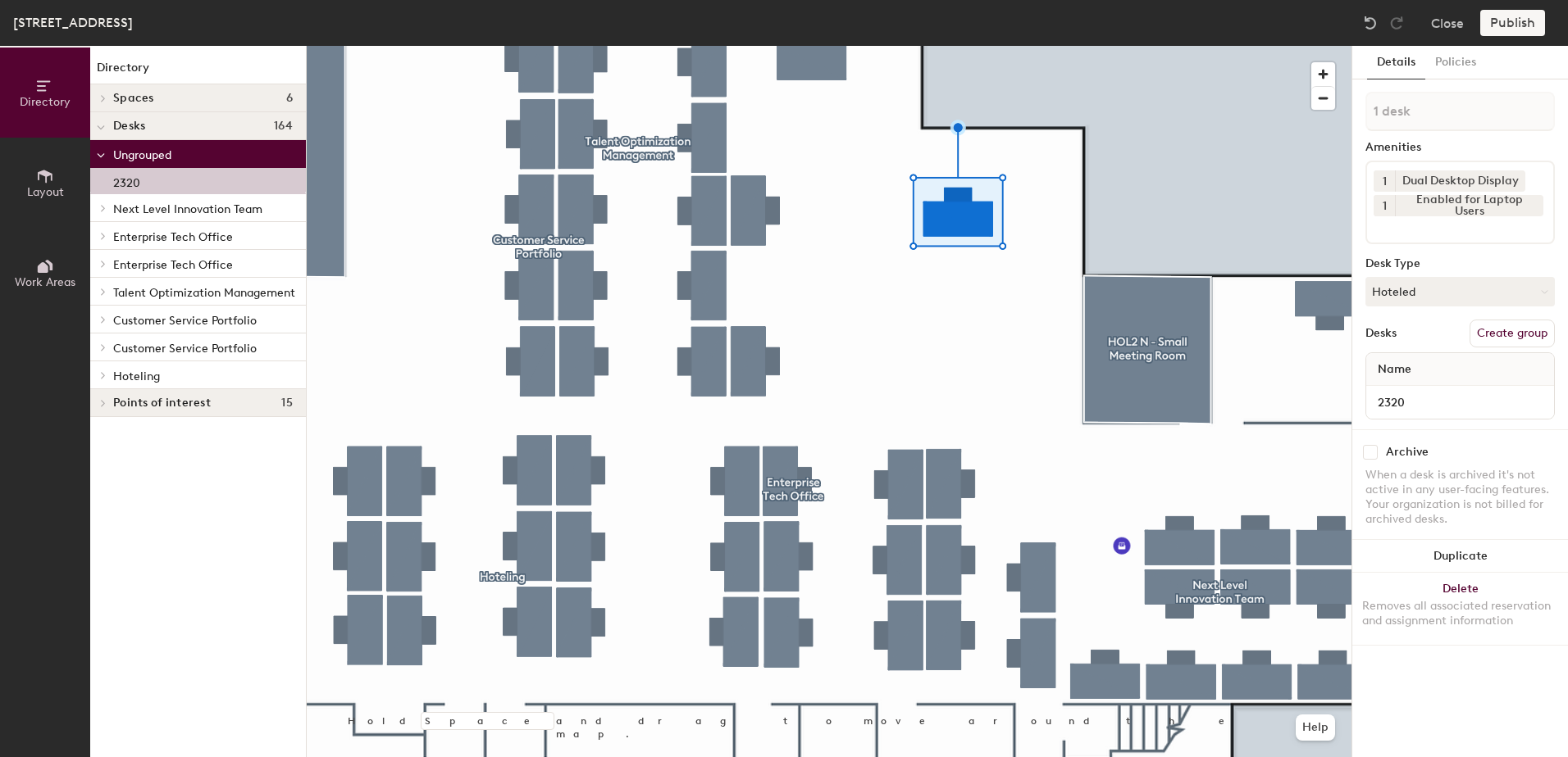
click at [100, 368] on div at bounding box center [101, 374] width 22 height 27
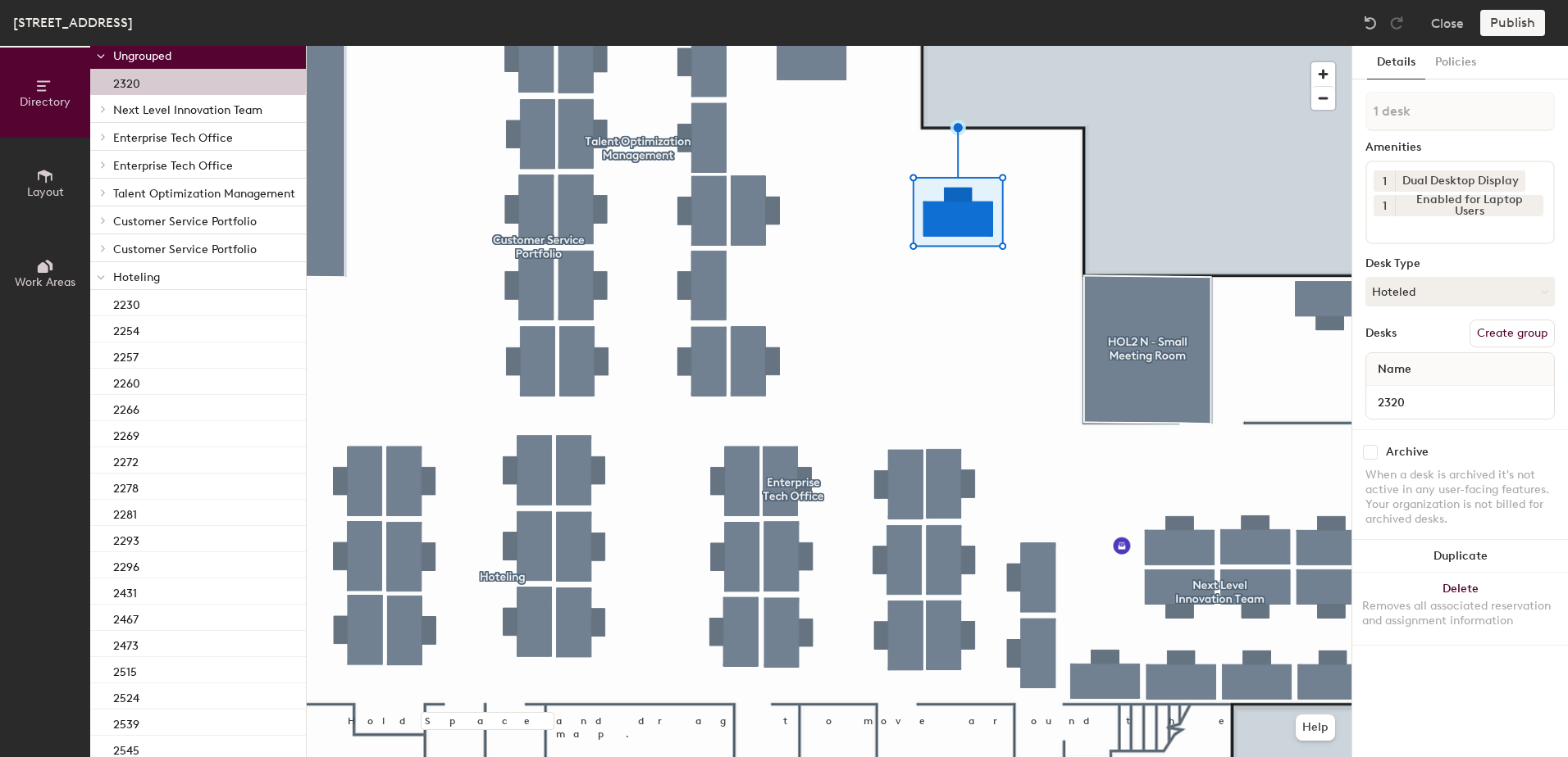
scroll to position [103, 0]
click at [201, 552] on div "2296" at bounding box center [198, 561] width 216 height 27
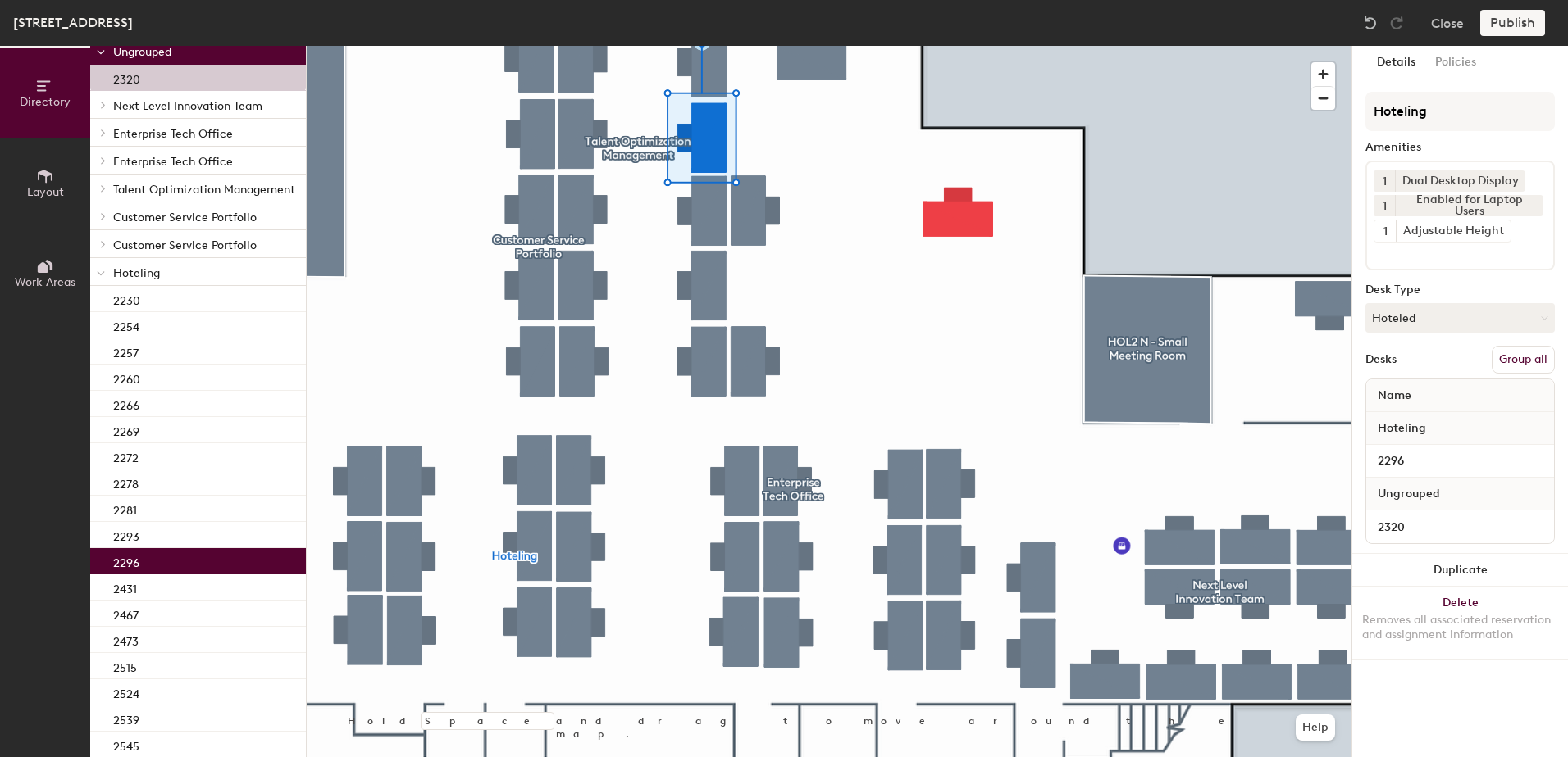
click at [1520, 358] on button "Group all" at bounding box center [1524, 359] width 63 height 28
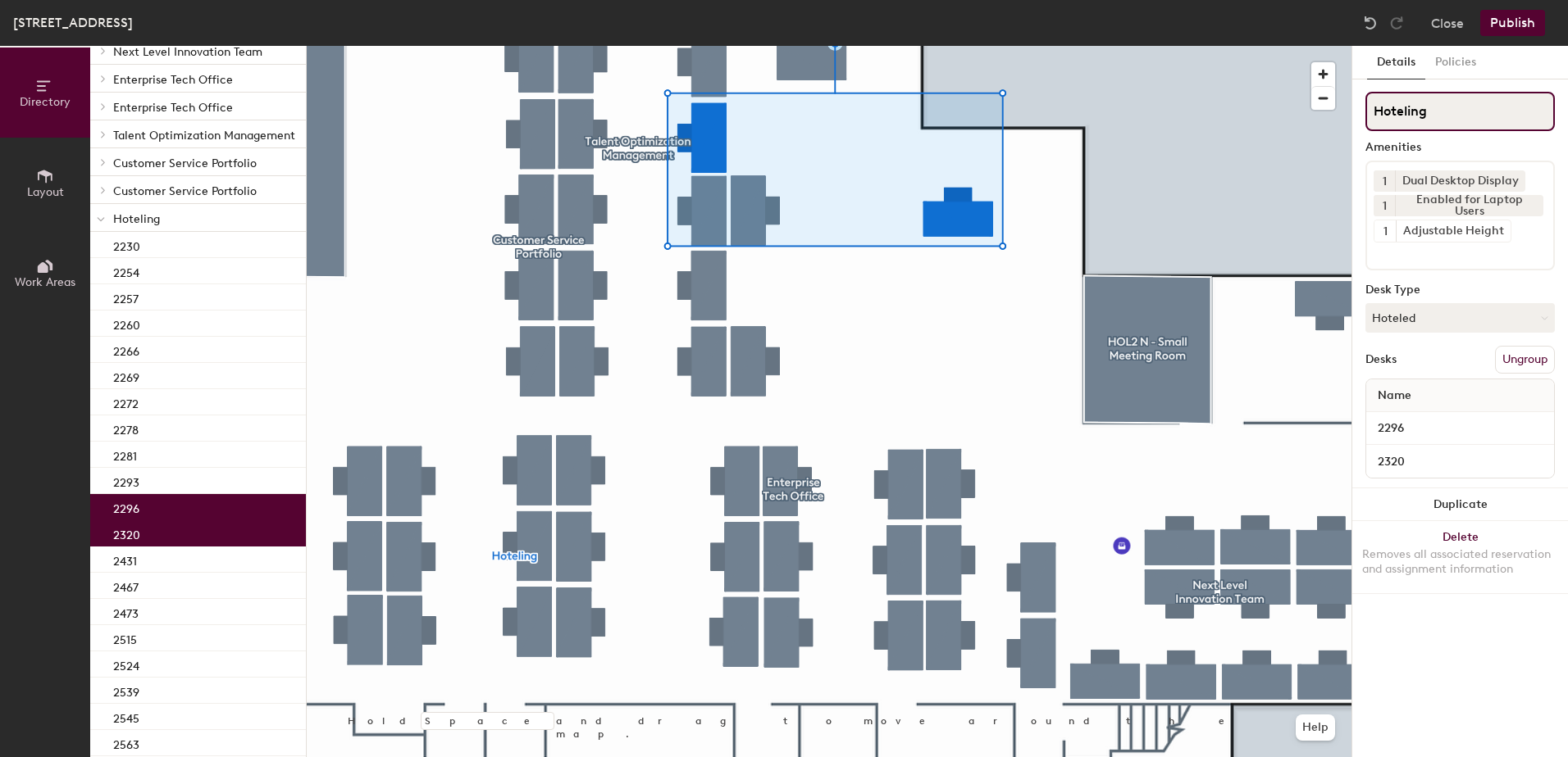
scroll to position [49, 0]
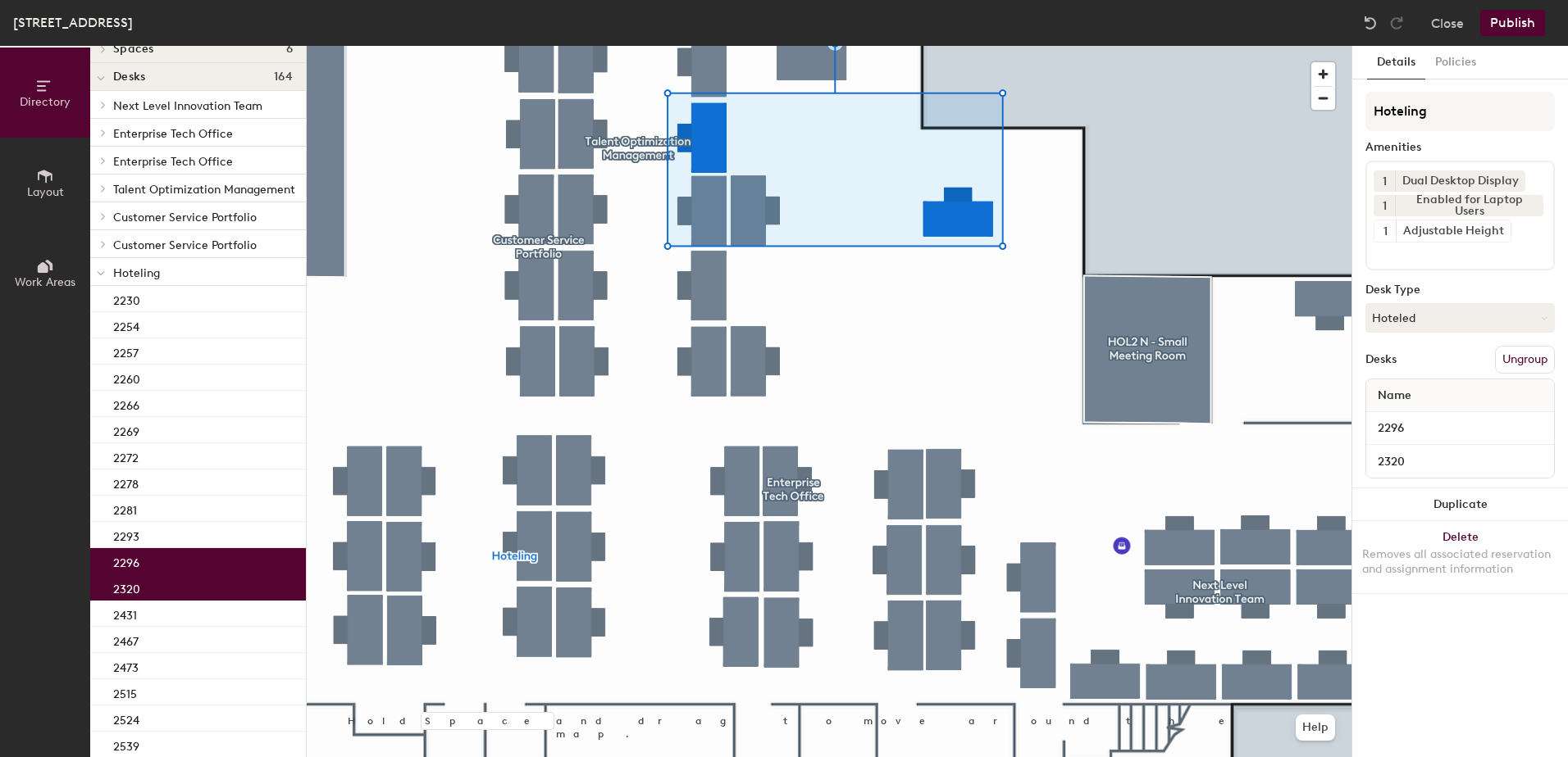
click at [1521, 27] on button "Publish" at bounding box center [1513, 23] width 65 height 27
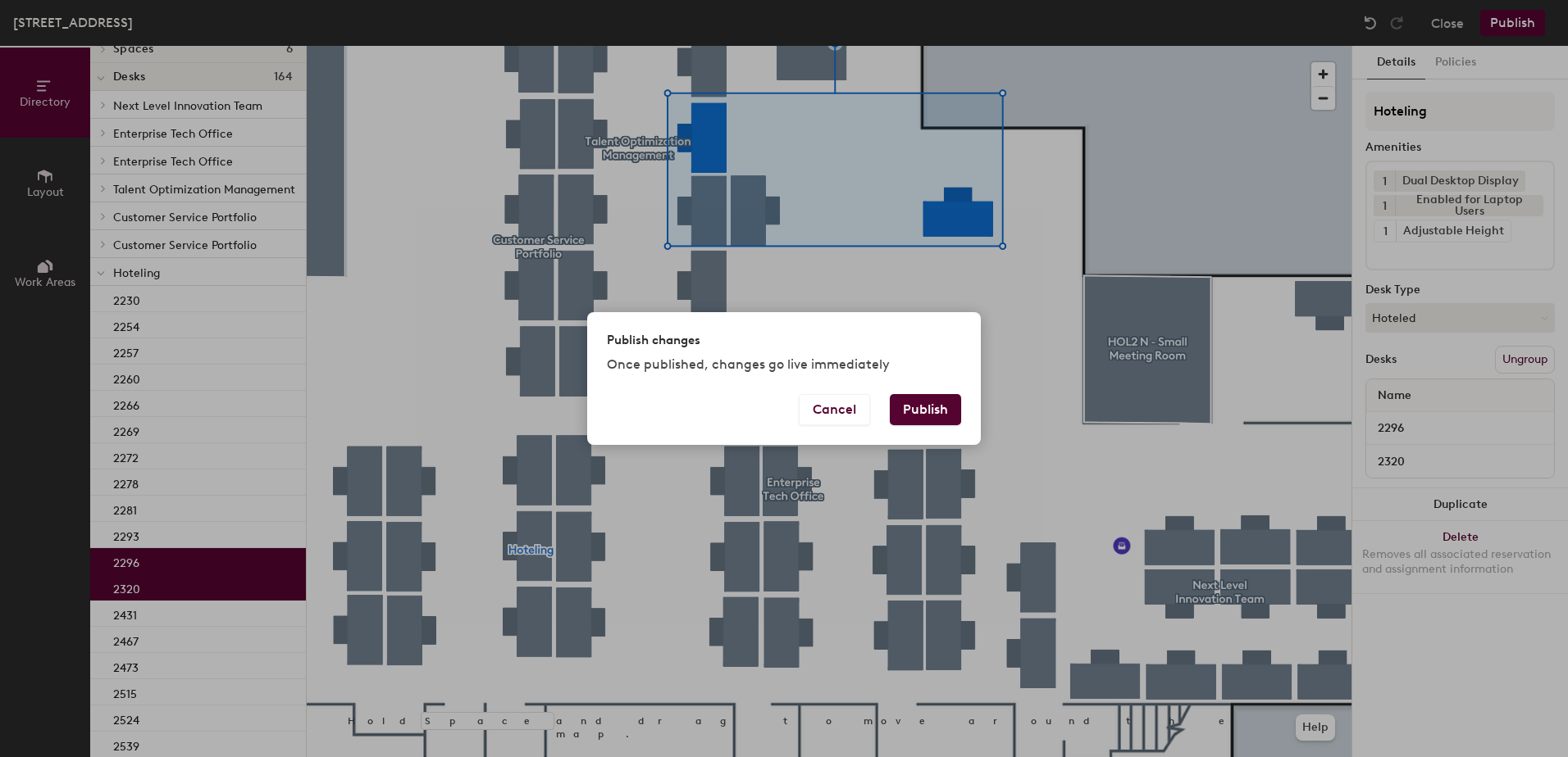
click at [915, 410] on button "Publish" at bounding box center [925, 410] width 71 height 32
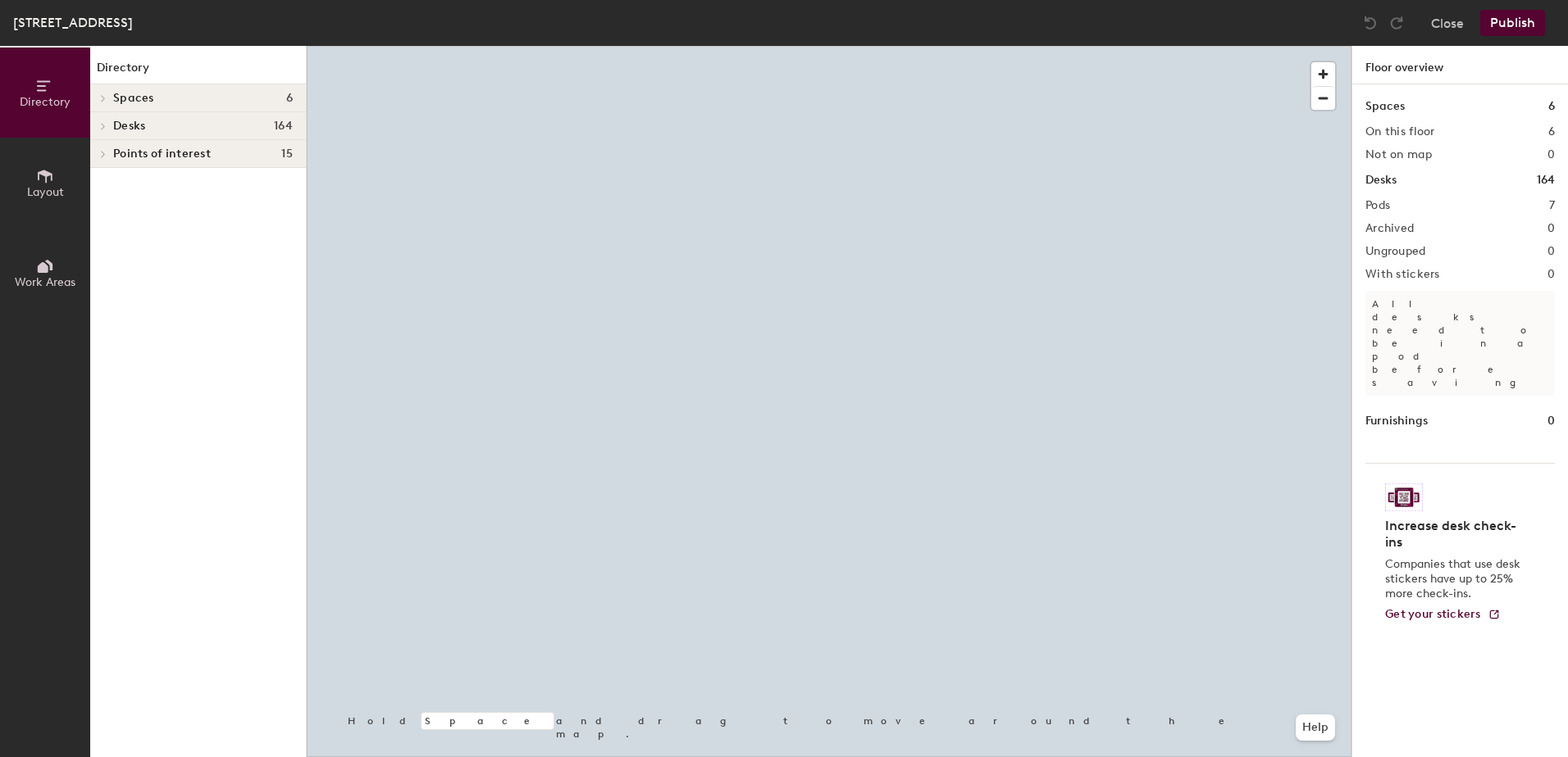
click at [816, 46] on div at bounding box center [828, 46] width 1045 height 0
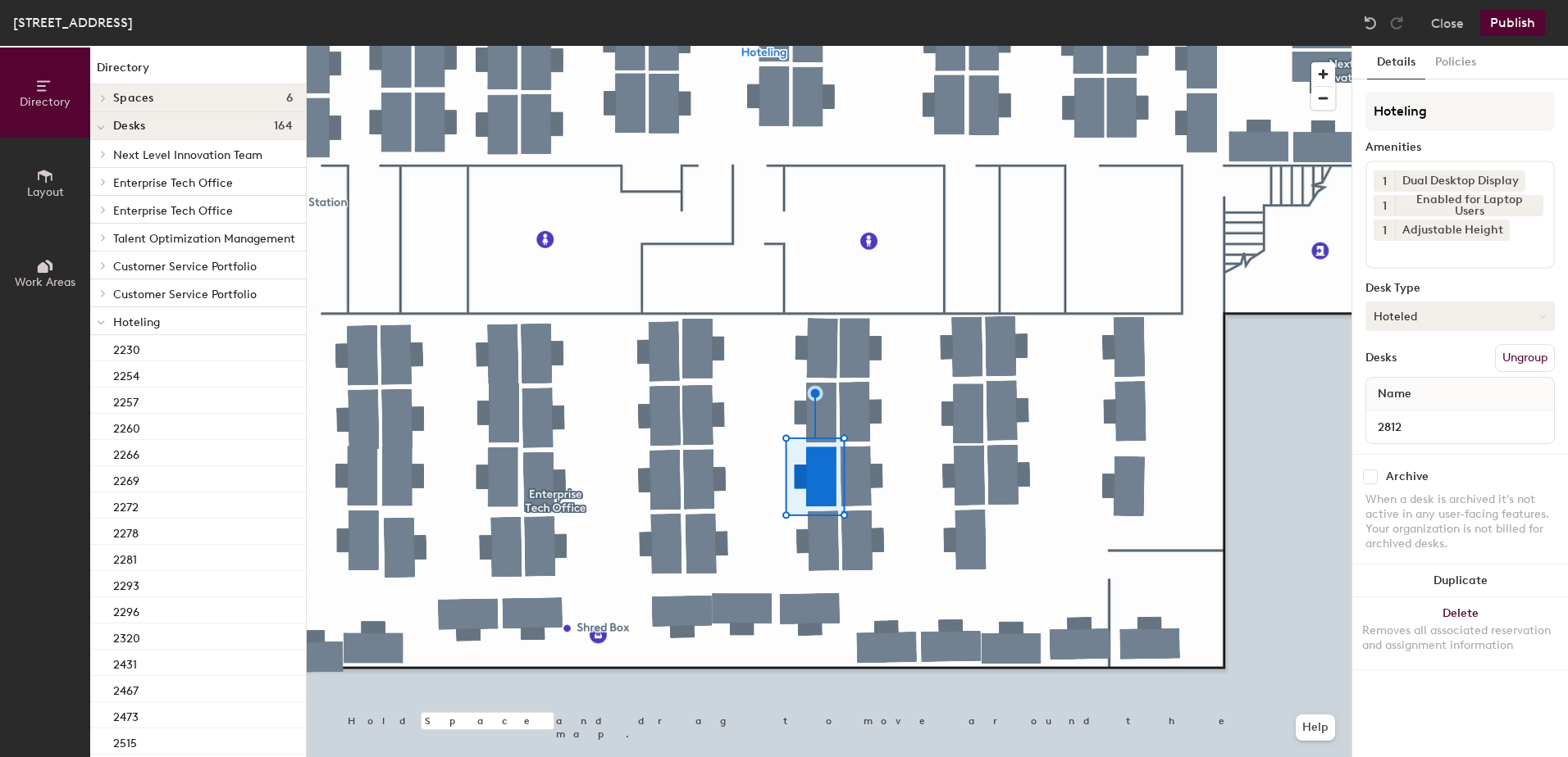
click at [1414, 320] on button "Hoteled" at bounding box center [1460, 316] width 189 height 30
drag, startPoint x: 1405, startPoint y: 368, endPoint x: 1417, endPoint y: 368, distance: 12.0
click at [1405, 367] on div "Assigned" at bounding box center [1448, 367] width 164 height 25
click at [1507, 364] on button "Ungroup" at bounding box center [1525, 358] width 60 height 28
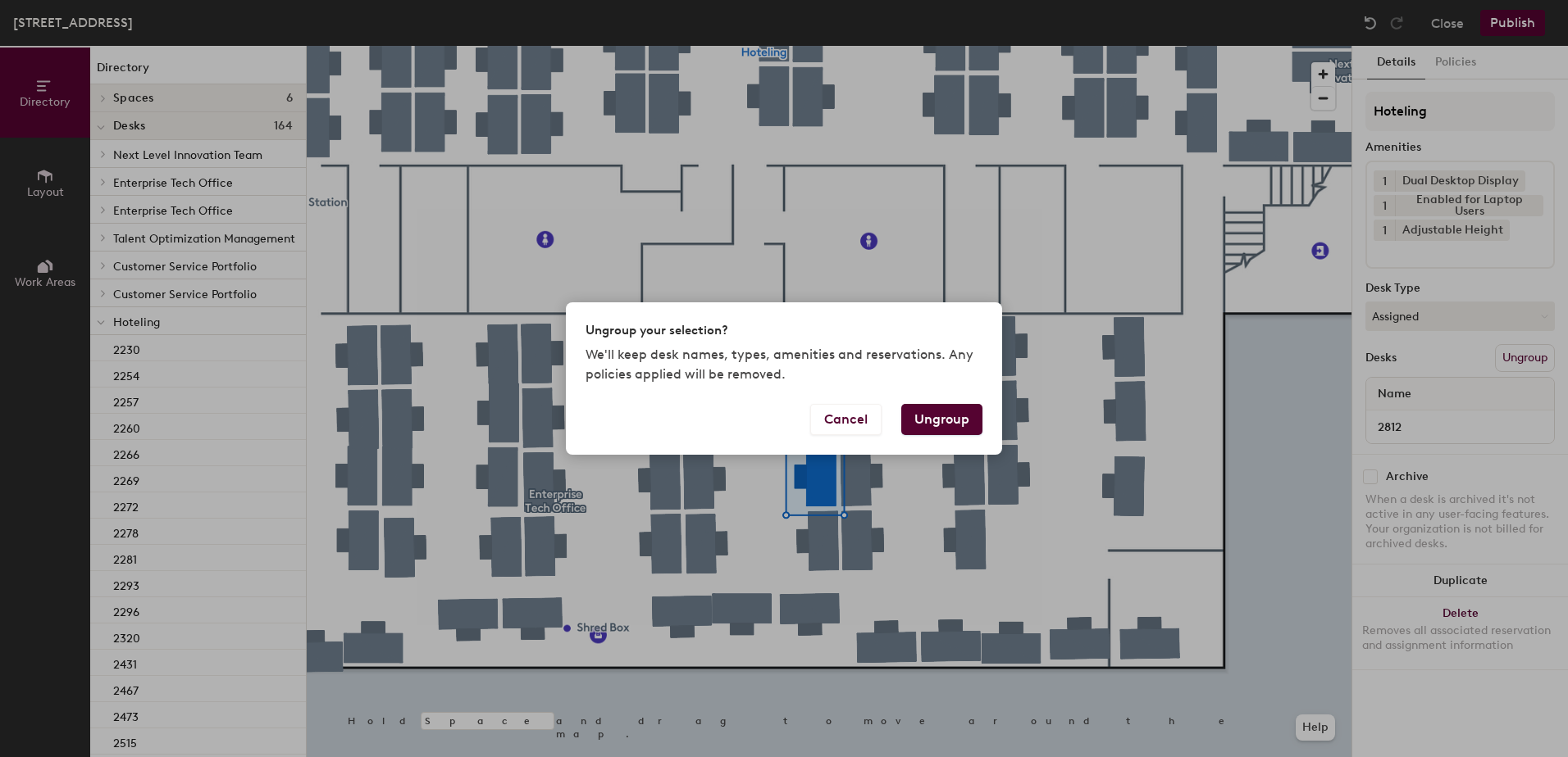
click at [951, 422] on button "Ungroup" at bounding box center [942, 420] width 81 height 32
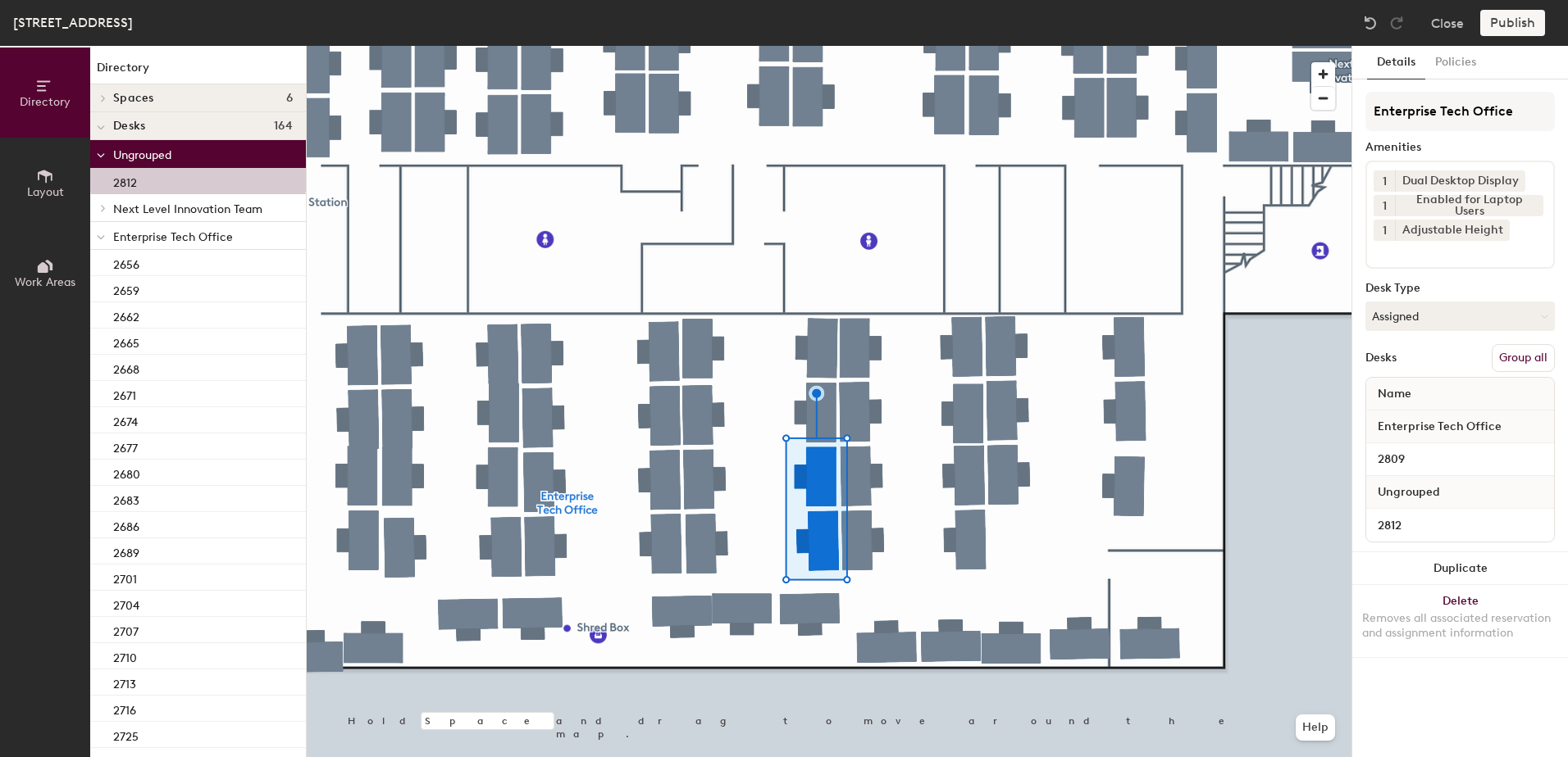
click at [1531, 353] on button "Group all" at bounding box center [1524, 358] width 63 height 28
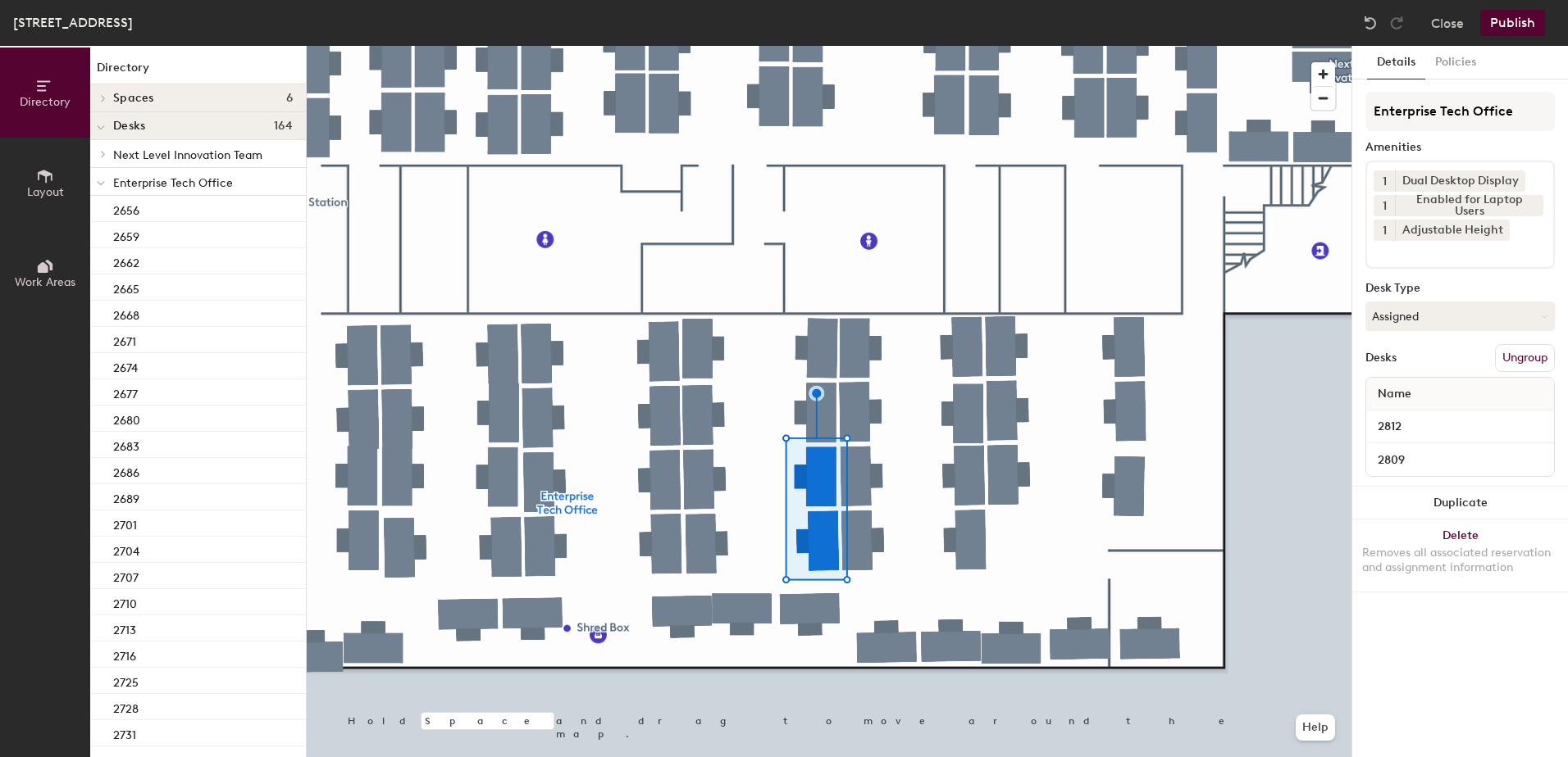
click at [1508, 24] on button "Publish" at bounding box center [1513, 23] width 65 height 27
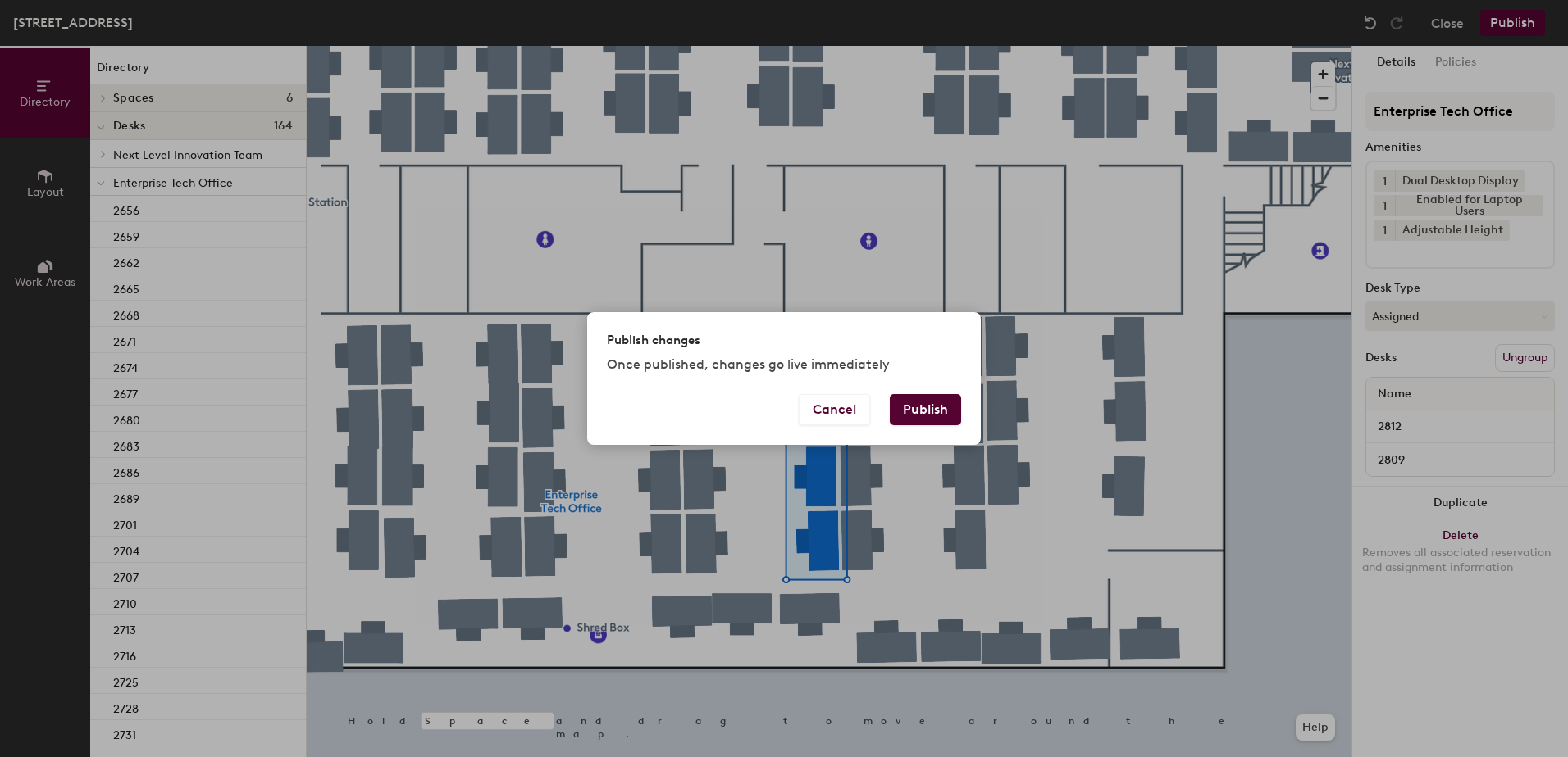
click at [930, 419] on button "Publish" at bounding box center [925, 410] width 71 height 32
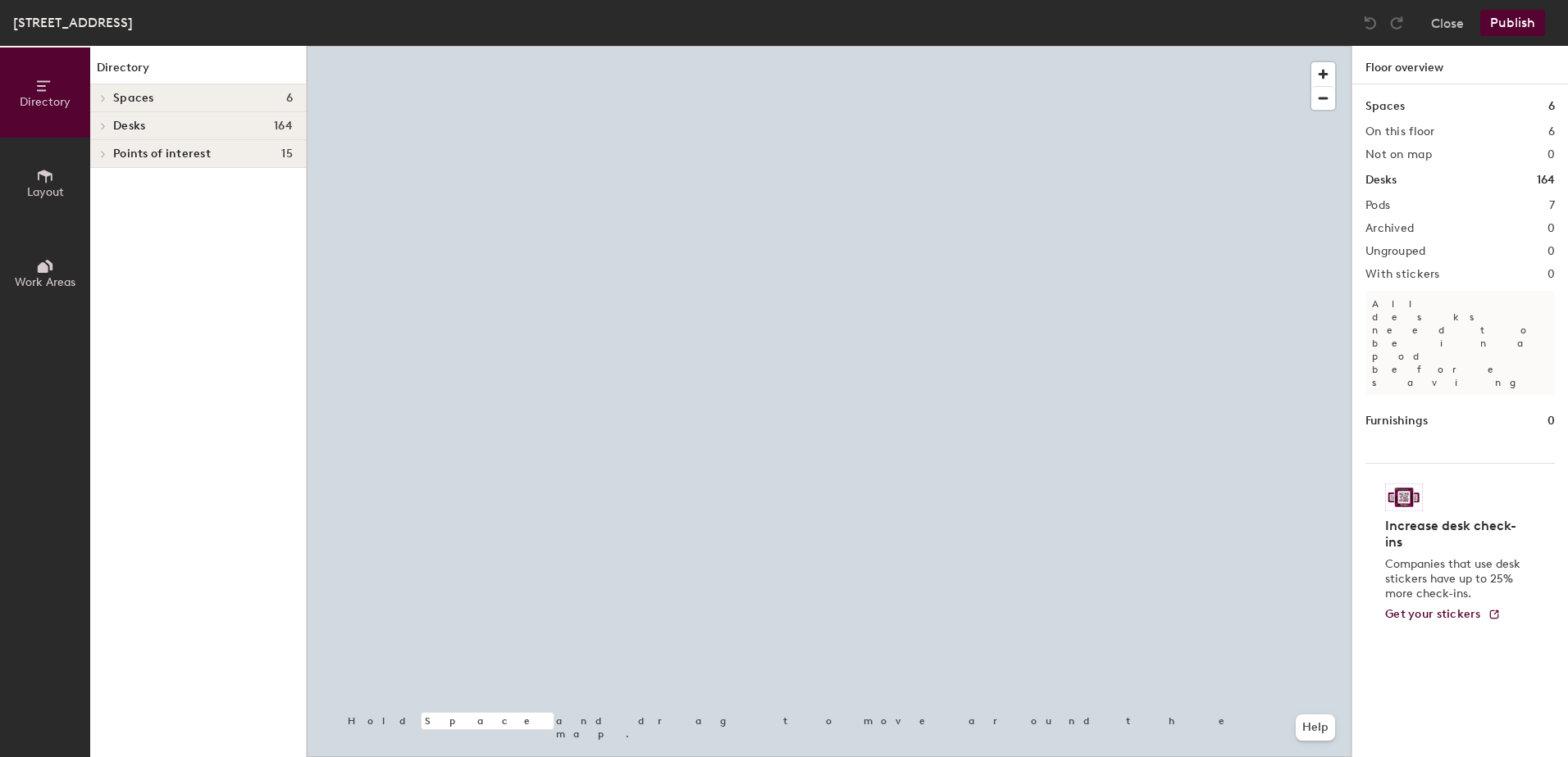
click at [741, 46] on div at bounding box center [828, 46] width 1045 height 0
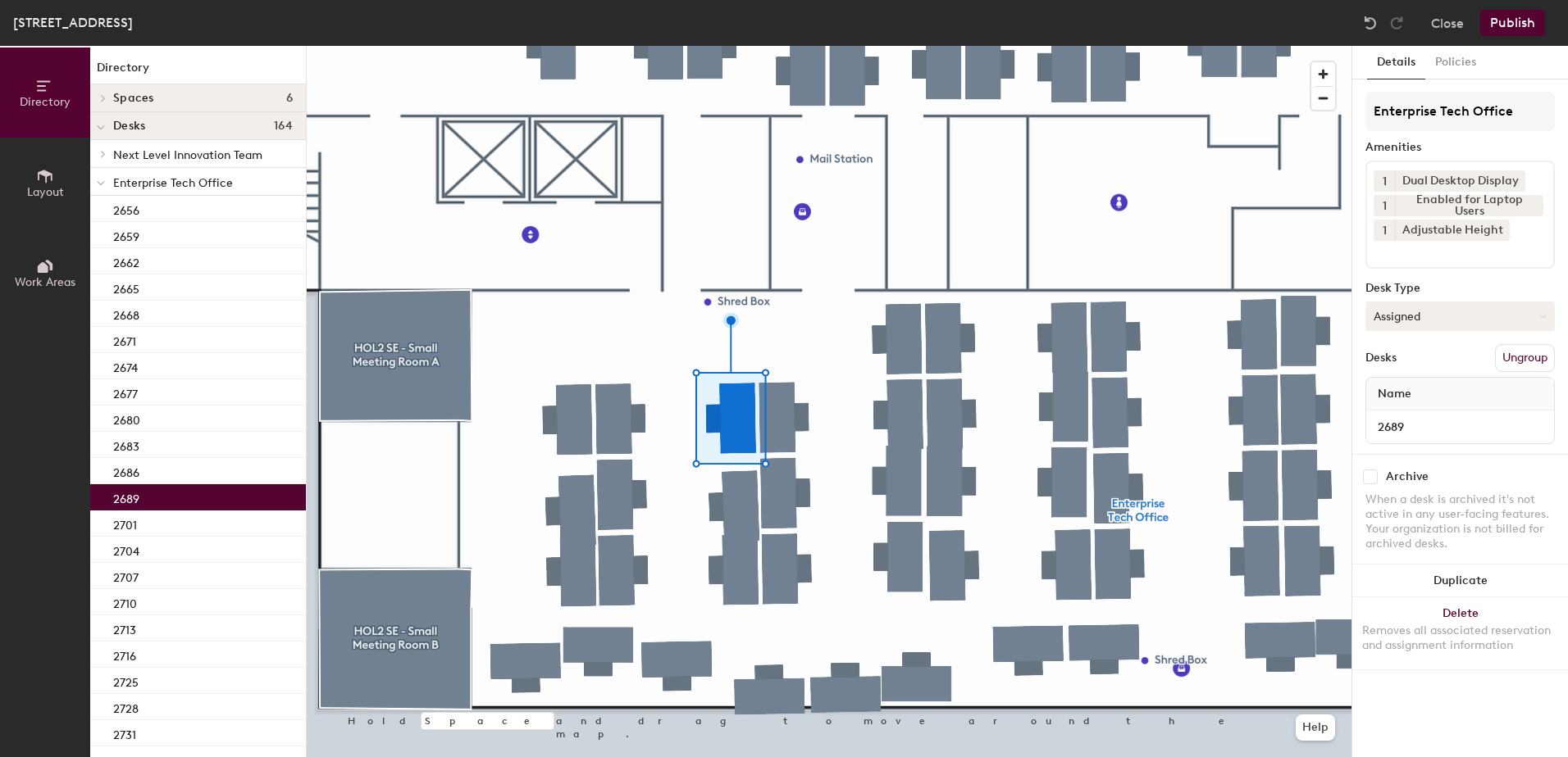
click at [1439, 315] on button "Assigned" at bounding box center [1460, 316] width 189 height 30
click at [1409, 415] on div "Hoteled" at bounding box center [1448, 416] width 164 height 25
click at [1515, 356] on button "Ungroup" at bounding box center [1525, 358] width 60 height 28
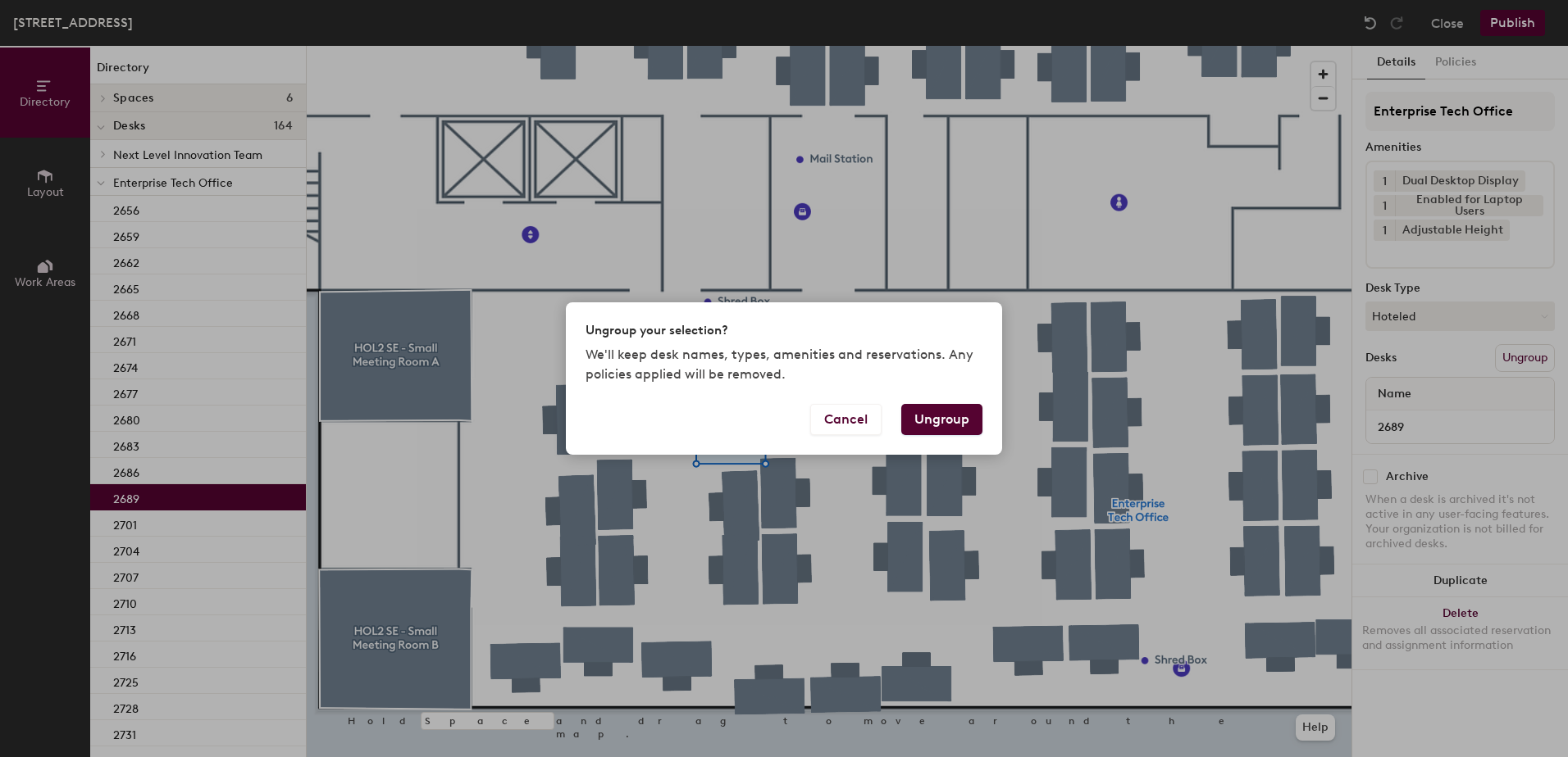
click at [945, 413] on button "Ungroup" at bounding box center [942, 420] width 81 height 32
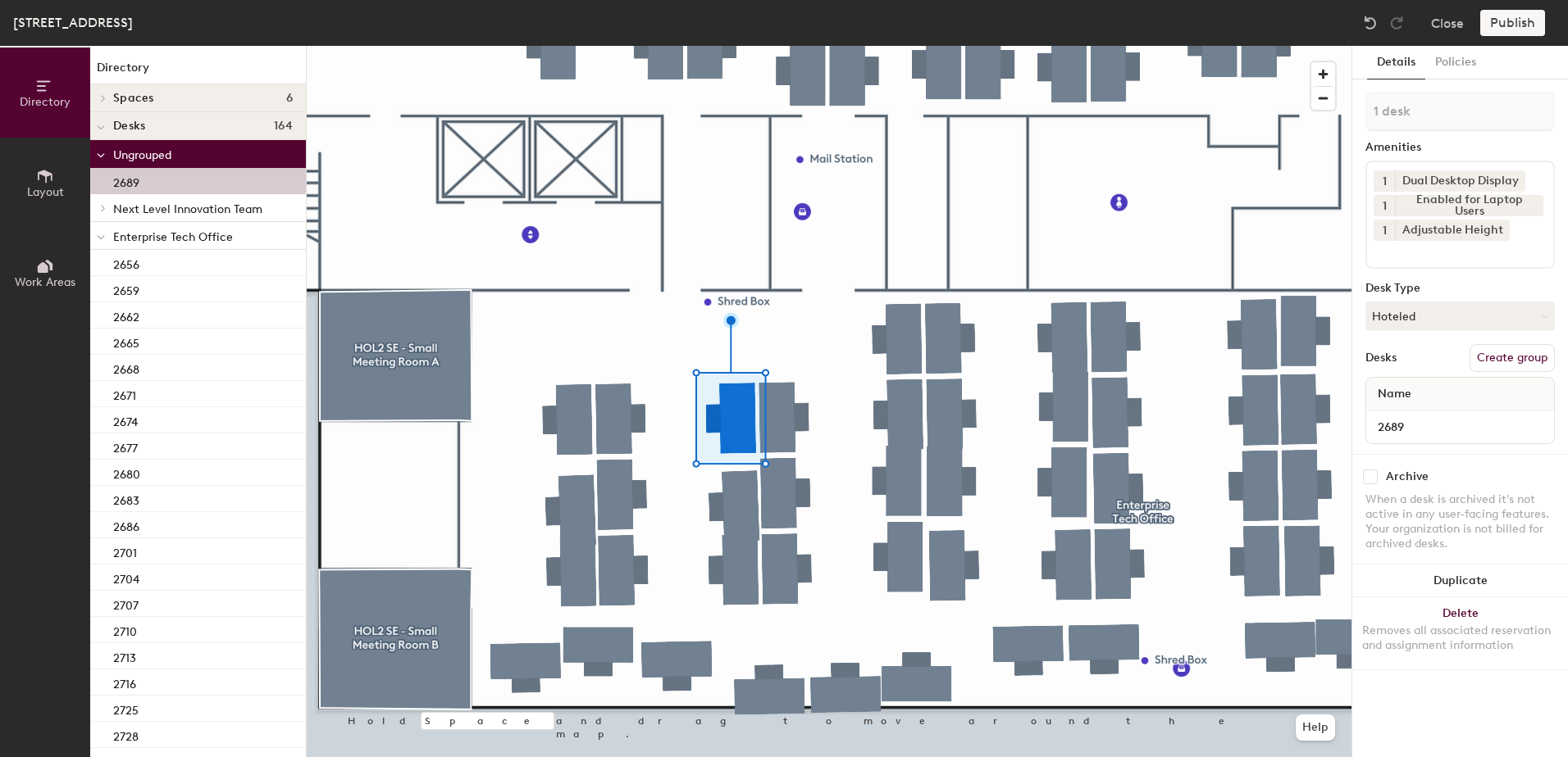
click at [100, 242] on span at bounding box center [100, 237] width 8 height 14
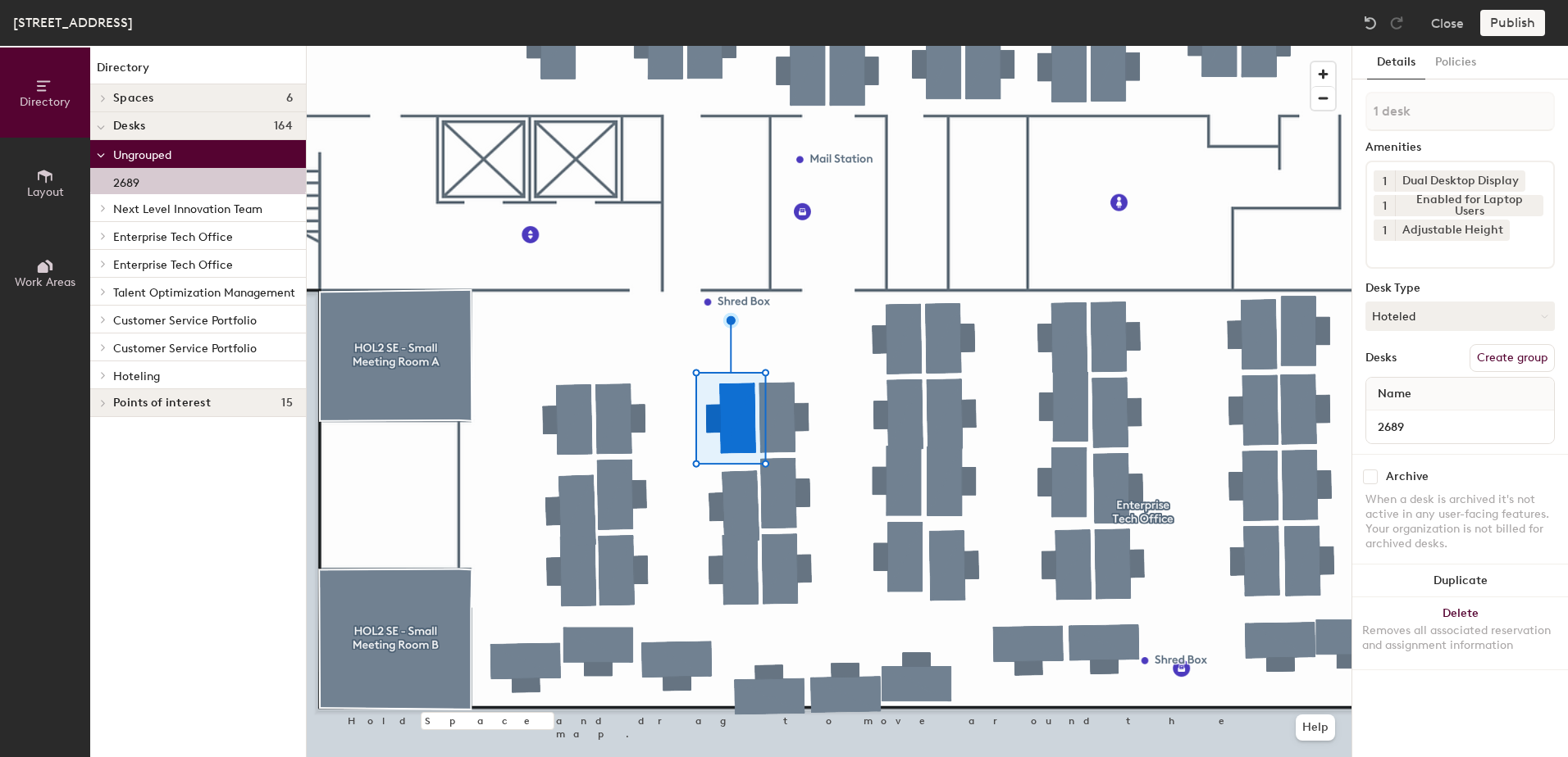
click at [105, 373] on icon at bounding box center [103, 375] width 7 height 8
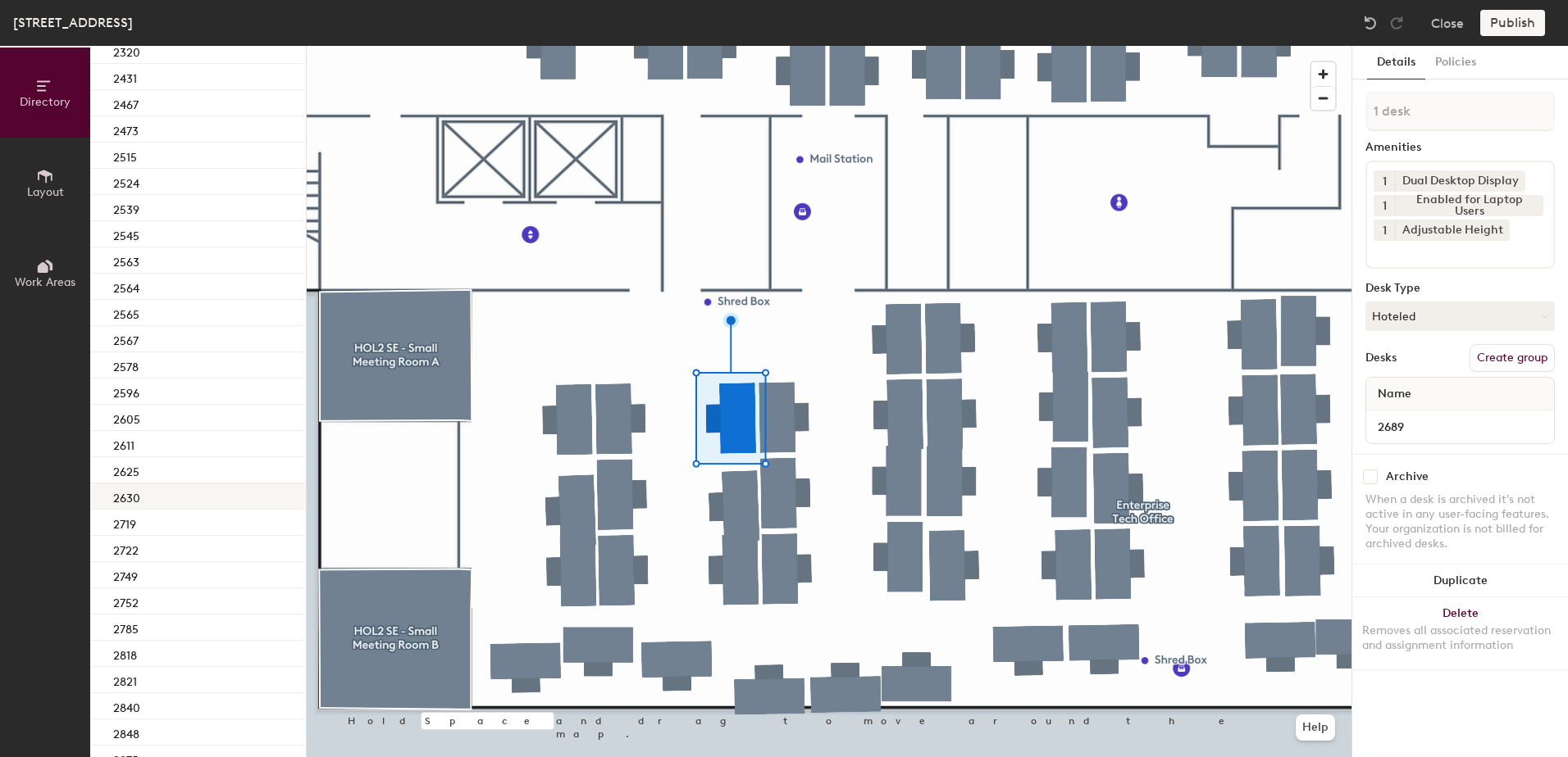
click at [207, 502] on div "2630" at bounding box center [198, 496] width 216 height 27
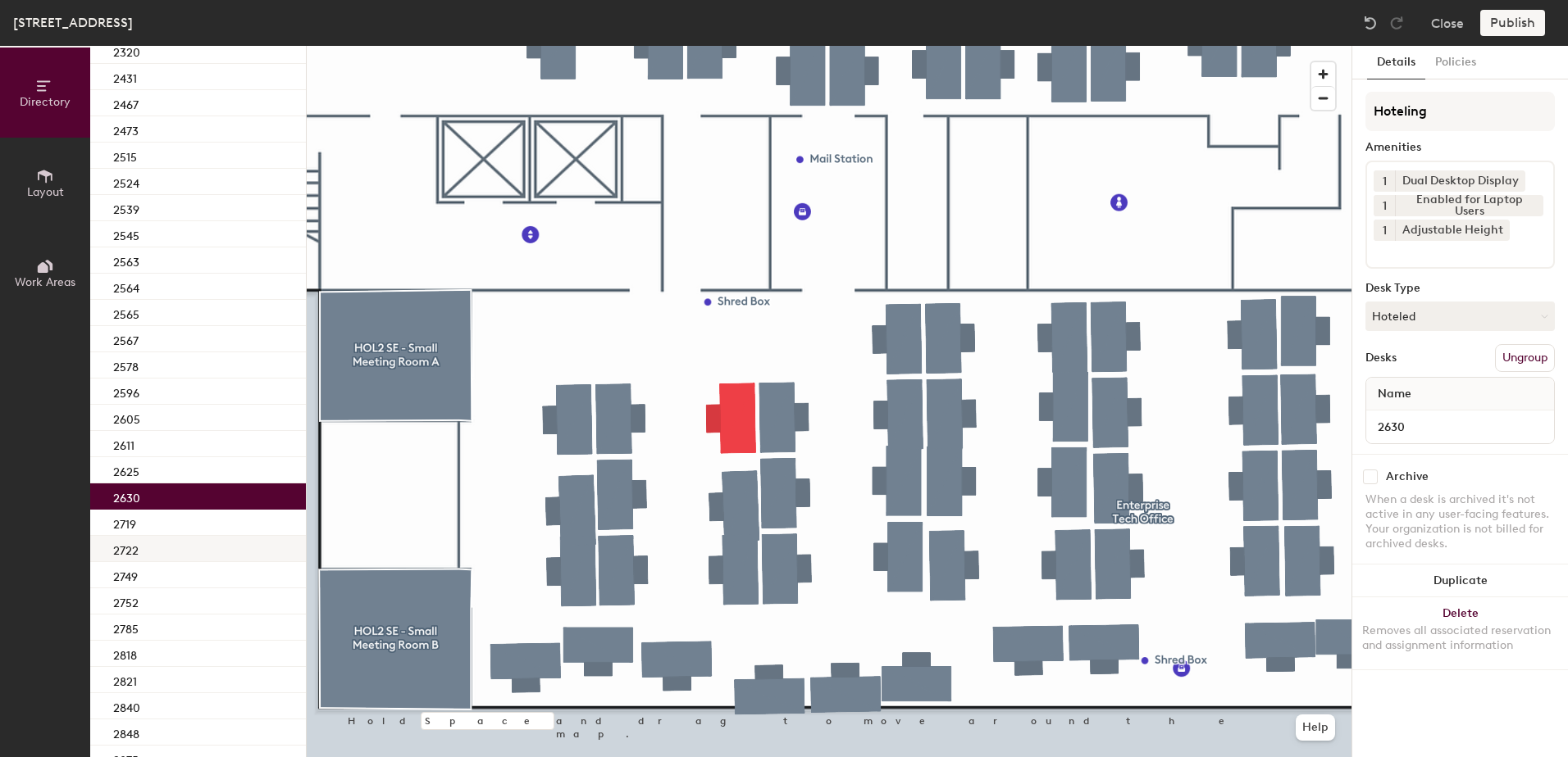
click at [182, 545] on div "2722" at bounding box center [198, 549] width 216 height 27
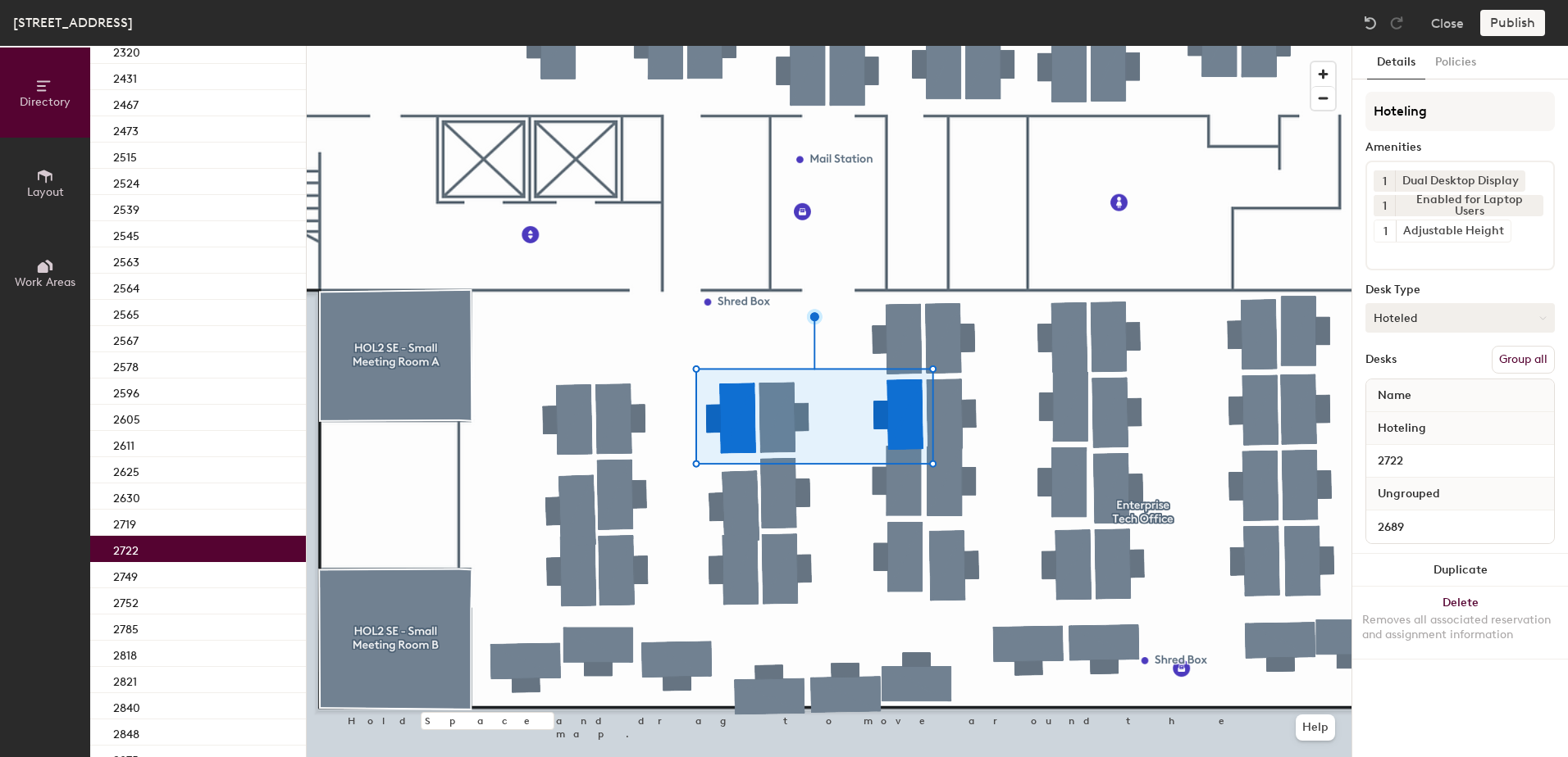
drag, startPoint x: 1521, startPoint y: 355, endPoint x: 1498, endPoint y: 317, distance: 44.4
click at [1521, 355] on button "Group all" at bounding box center [1524, 359] width 63 height 28
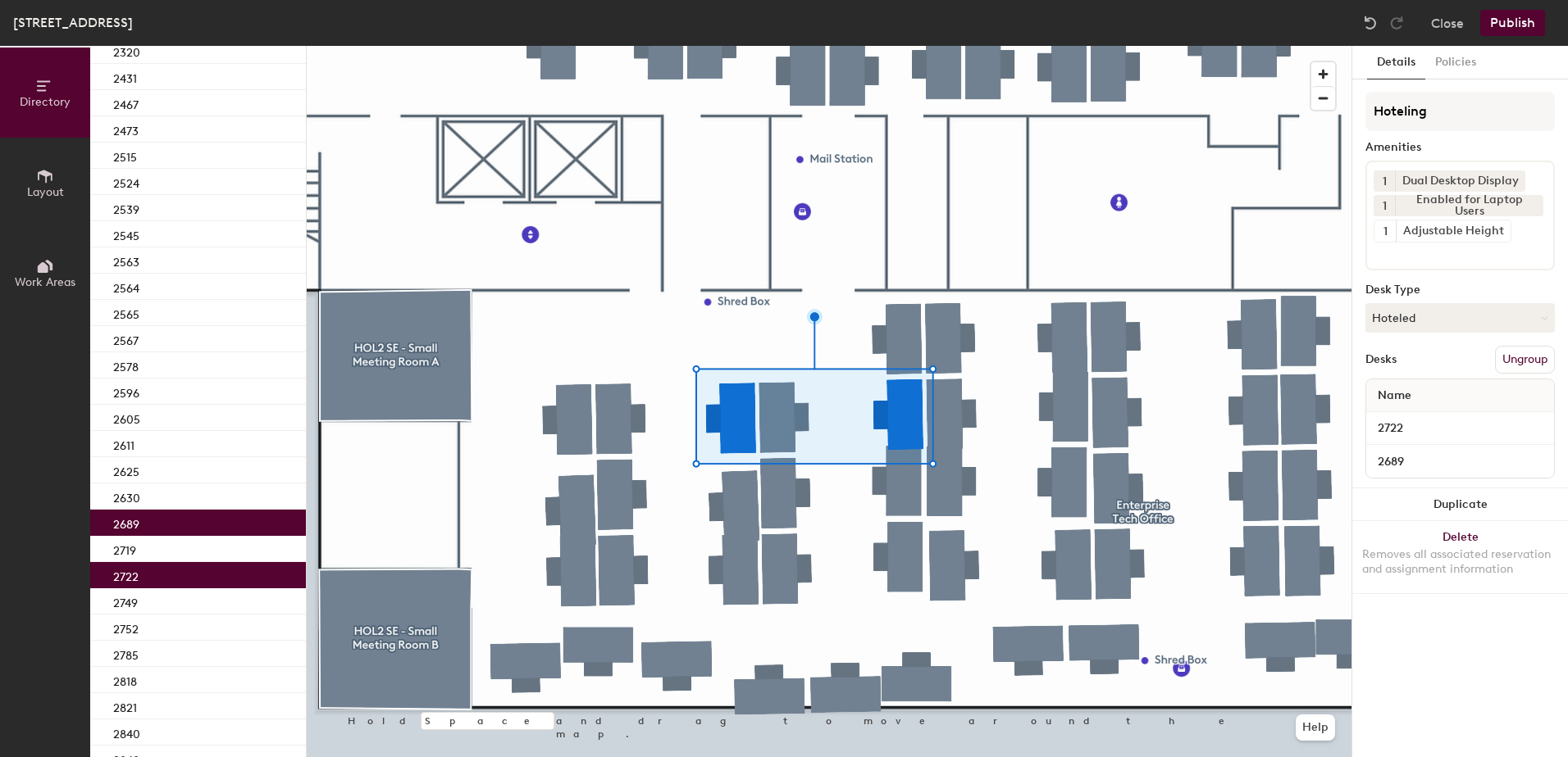
click at [1507, 20] on button "Publish" at bounding box center [1513, 23] width 65 height 27
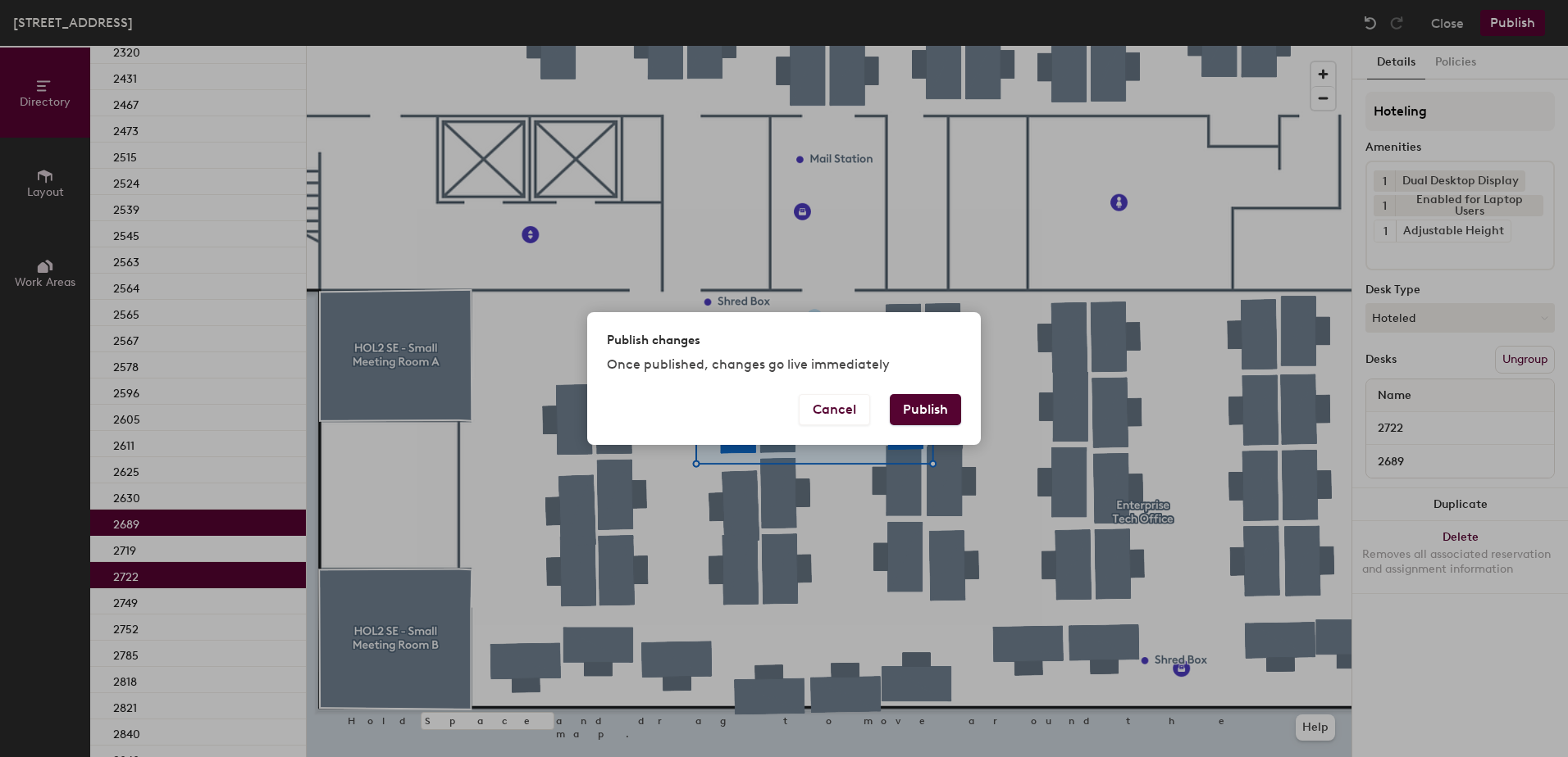
drag, startPoint x: 924, startPoint y: 414, endPoint x: 890, endPoint y: 436, distance: 40.5
click at [922, 415] on button "Publish" at bounding box center [925, 410] width 71 height 32
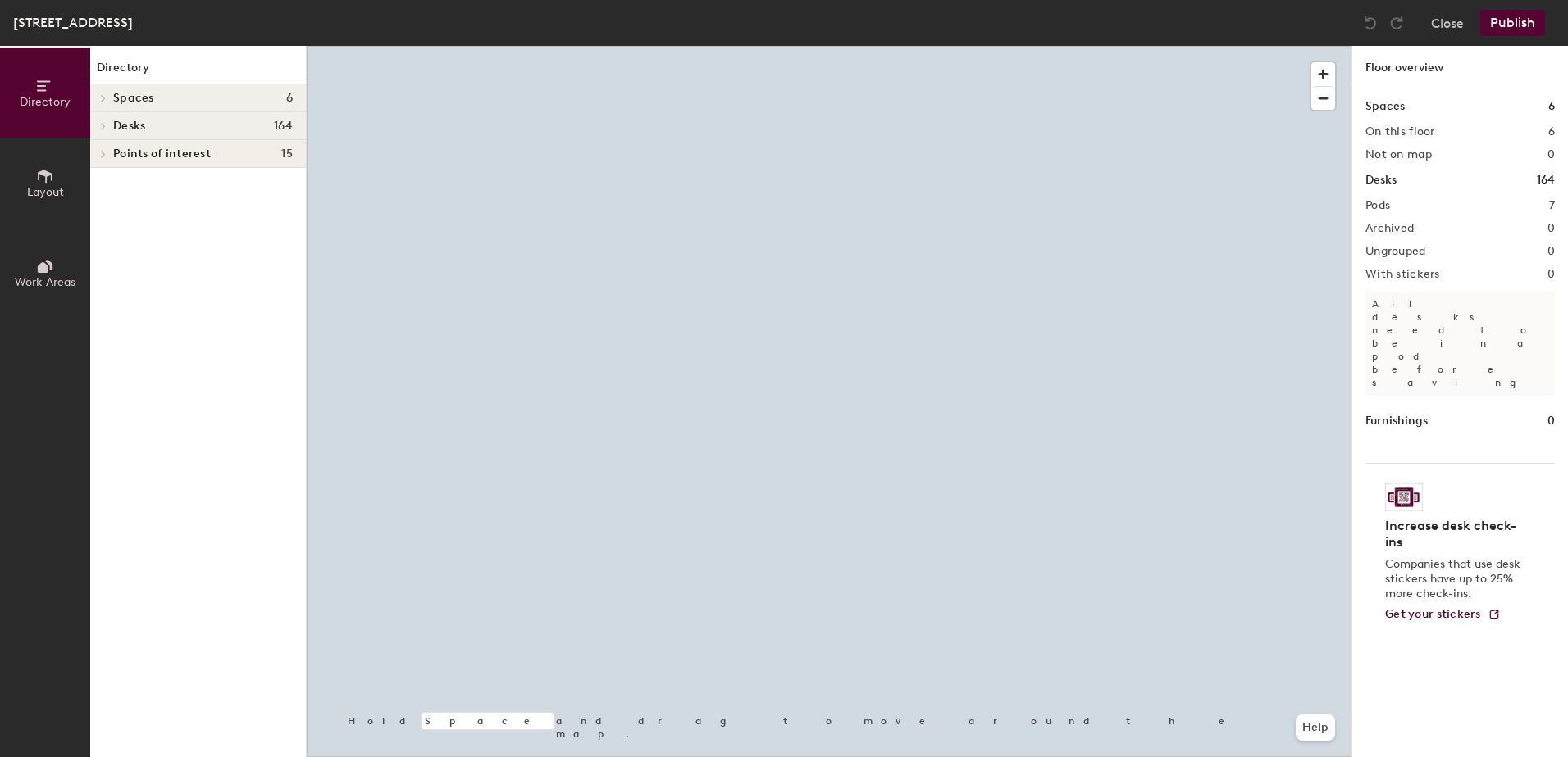
click at [999, 46] on div at bounding box center [828, 46] width 1045 height 0
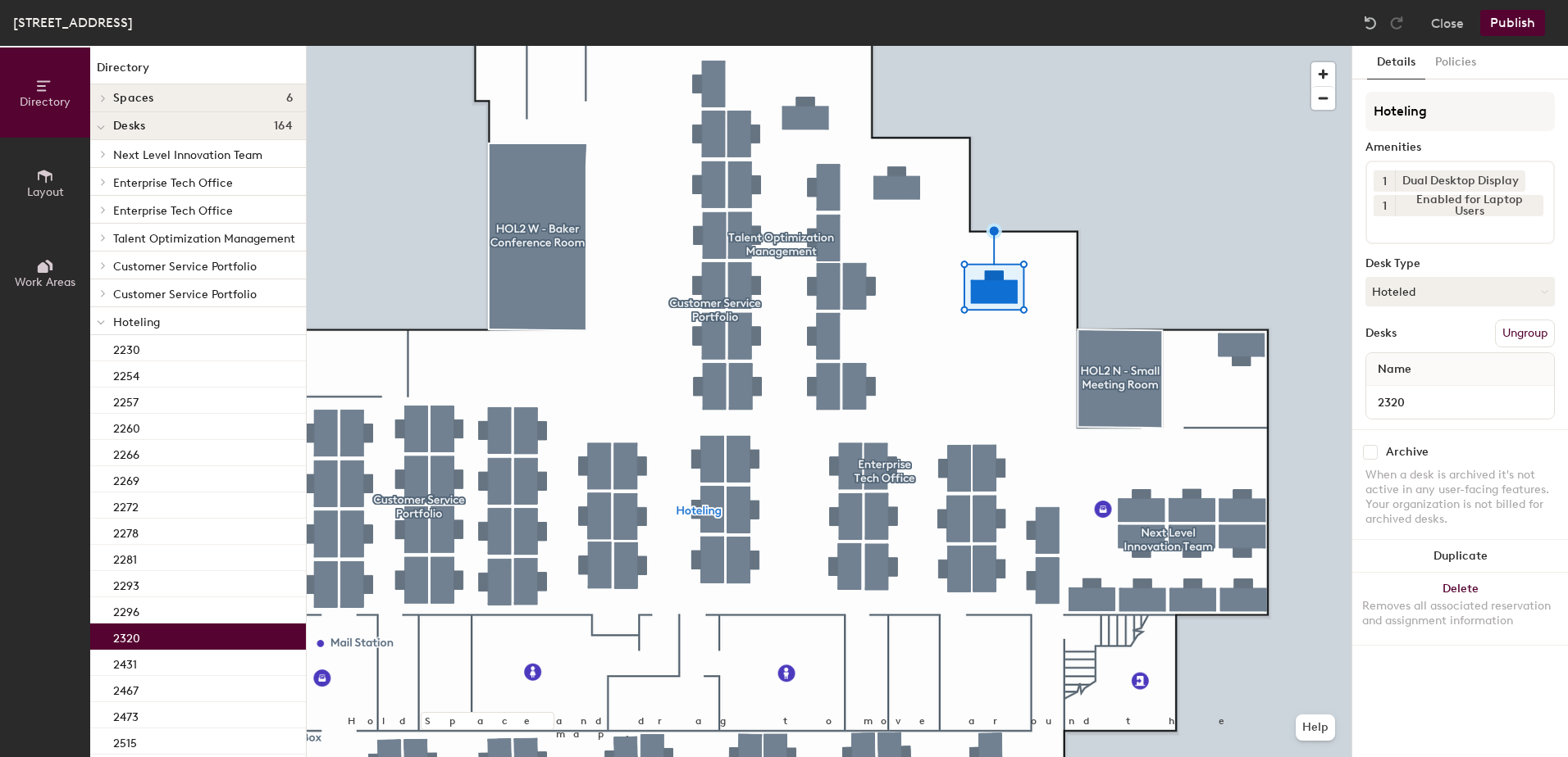
click at [1487, 296] on button "Hoteled" at bounding box center [1460, 291] width 189 height 30
click at [1479, 338] on div "Assigned" at bounding box center [1448, 343] width 164 height 25
click at [1524, 334] on button "Ungroup" at bounding box center [1525, 334] width 60 height 28
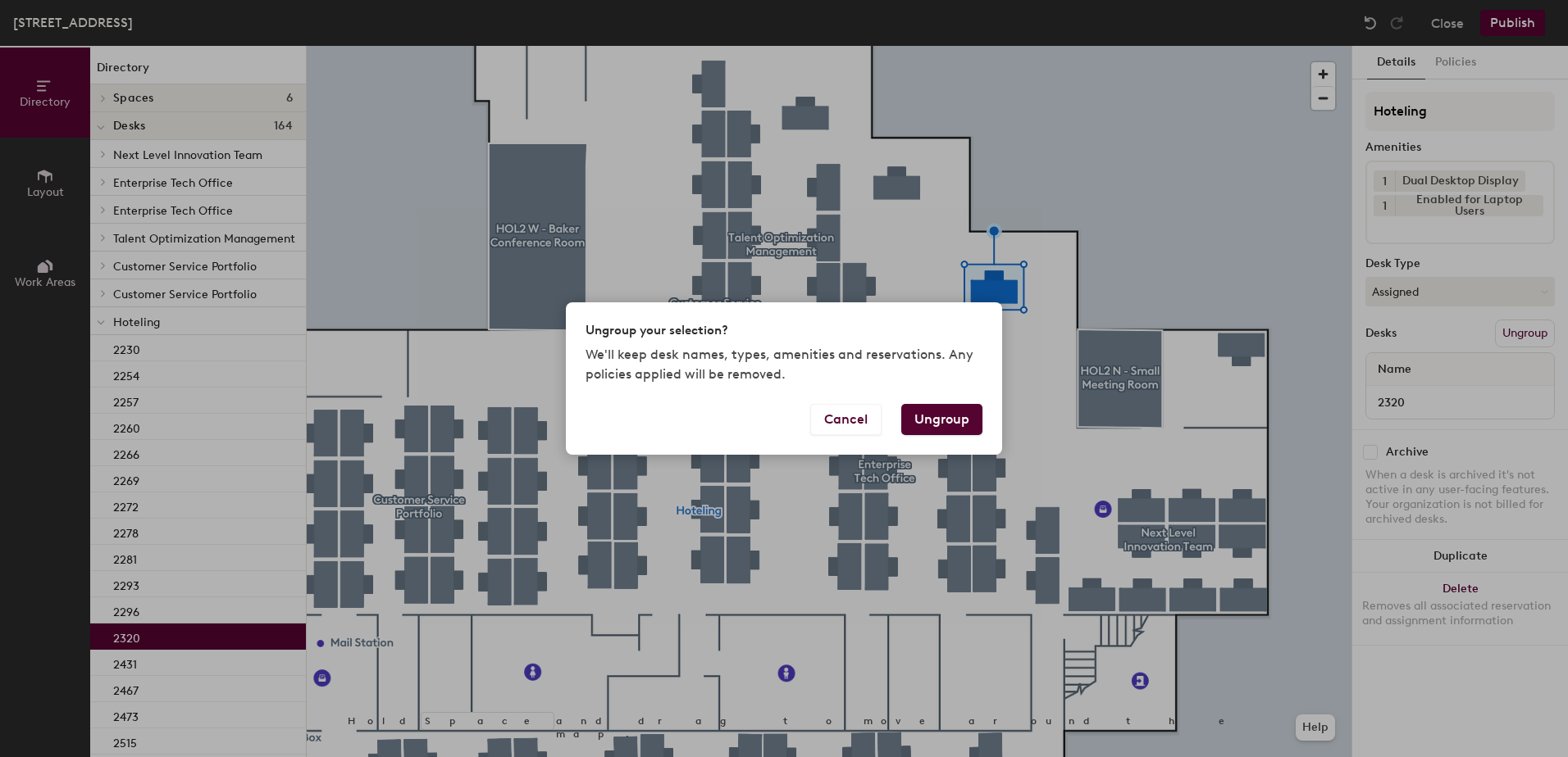
click at [927, 413] on button "Ungroup" at bounding box center [942, 420] width 81 height 32
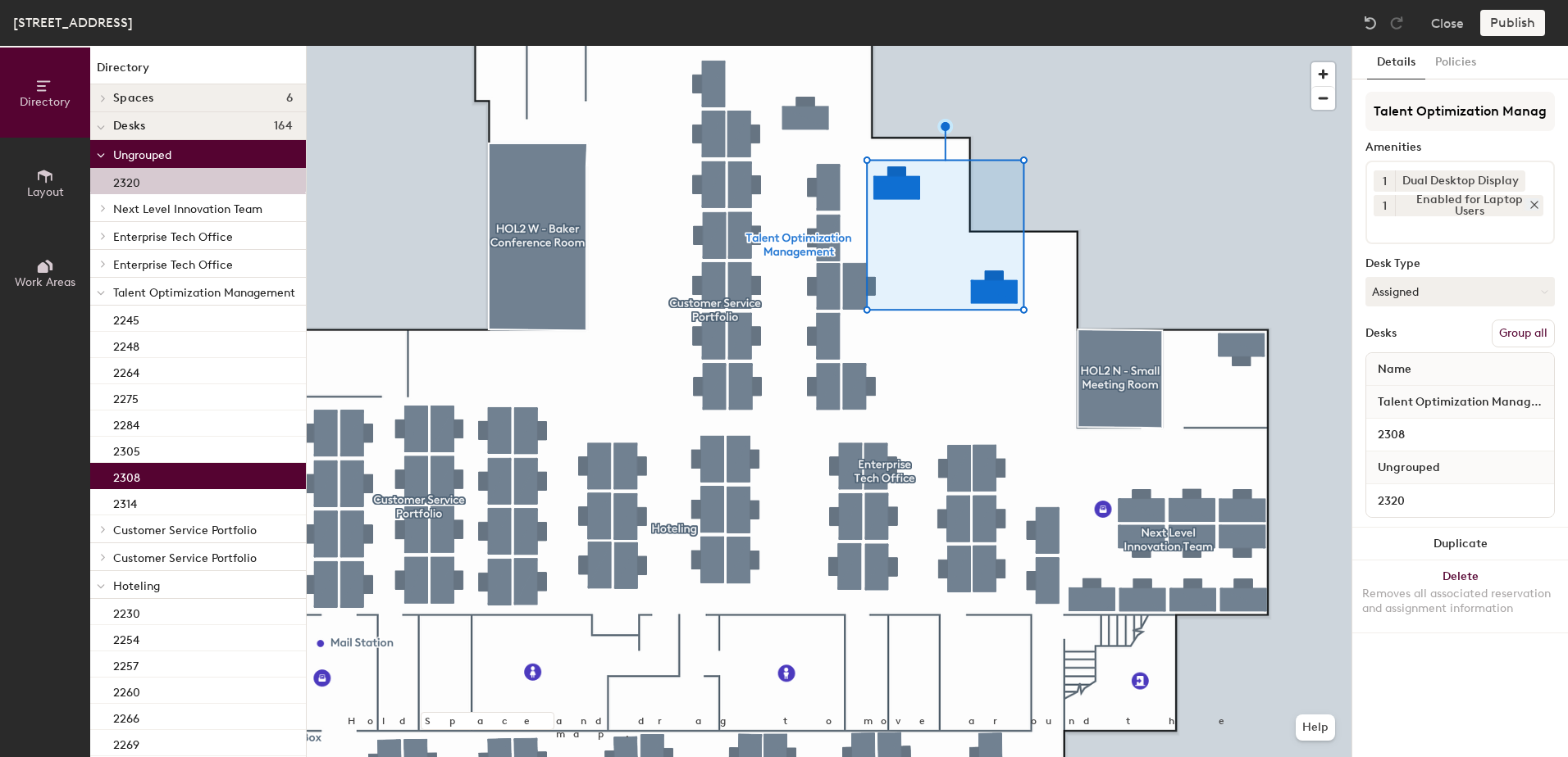
drag, startPoint x: 1528, startPoint y: 333, endPoint x: 1498, endPoint y: 214, distance: 122.7
click at [1529, 331] on button "Group all" at bounding box center [1524, 334] width 63 height 28
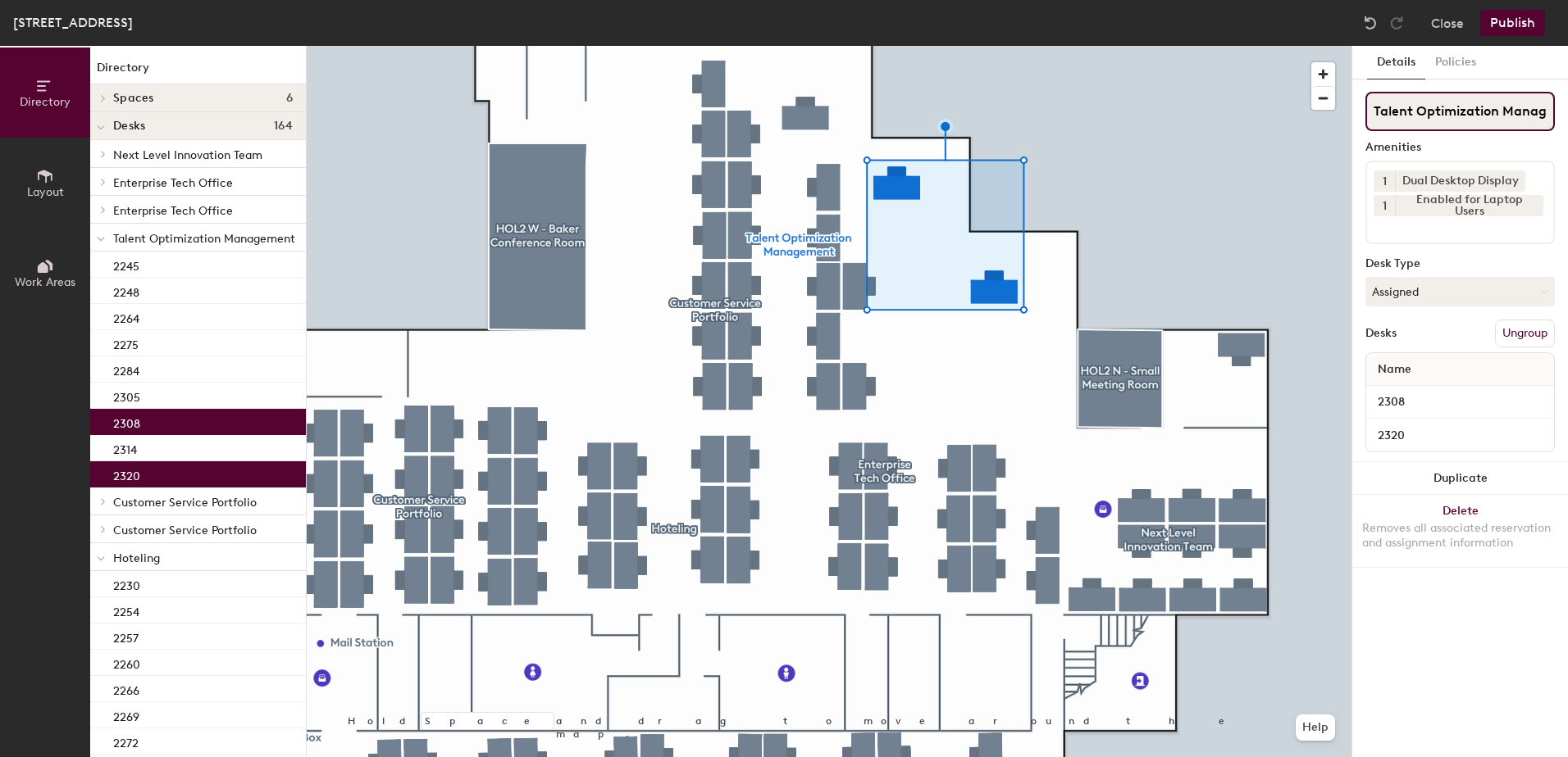
scroll to position [0, 39]
click at [1504, 40] on div "Holland Street Building, Floor 2 Close Publish" at bounding box center [784, 23] width 1568 height 46
click at [1492, 28] on button "Publish" at bounding box center [1513, 23] width 65 height 27
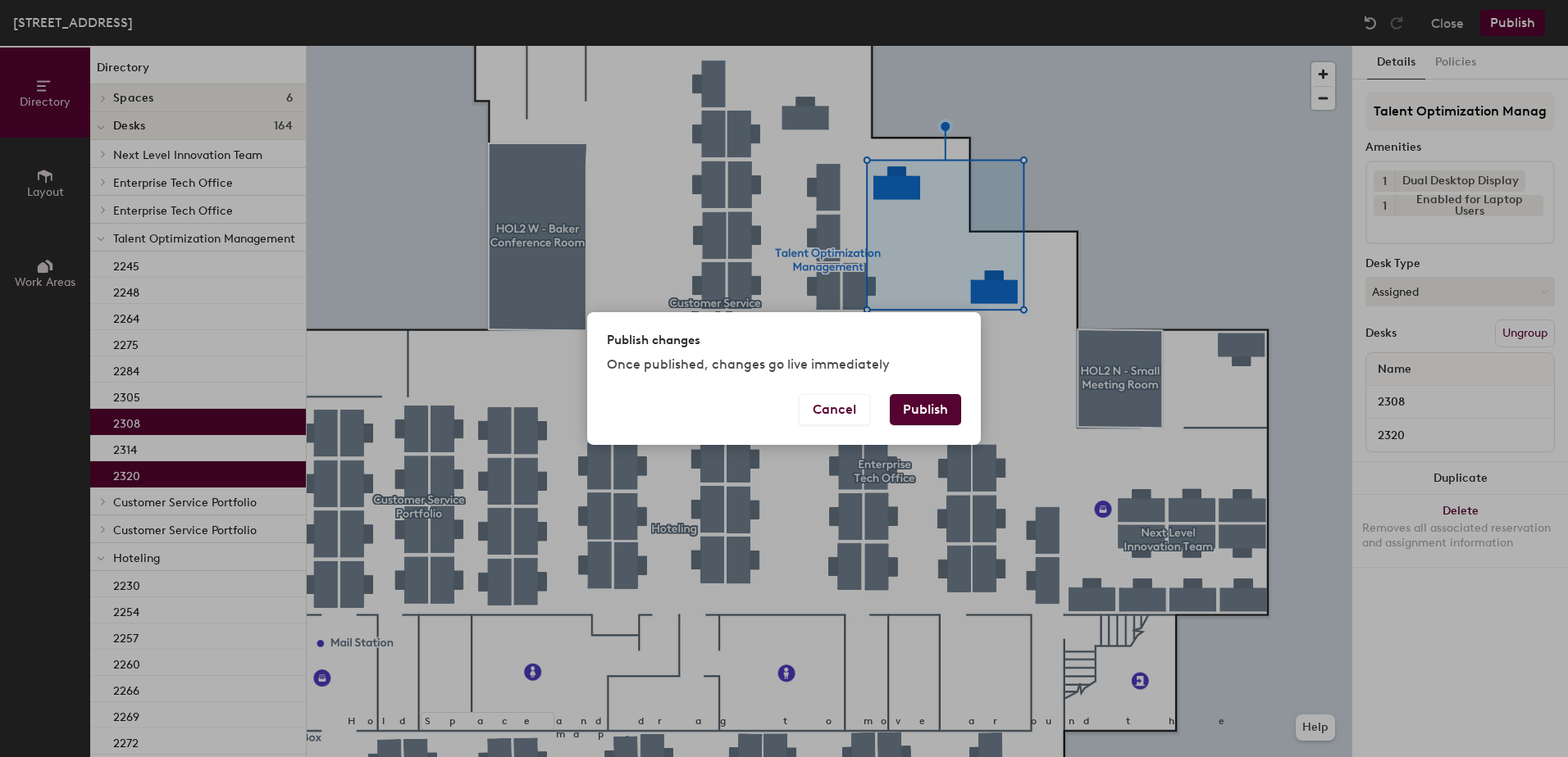
click at [908, 413] on button "Publish" at bounding box center [925, 410] width 71 height 32
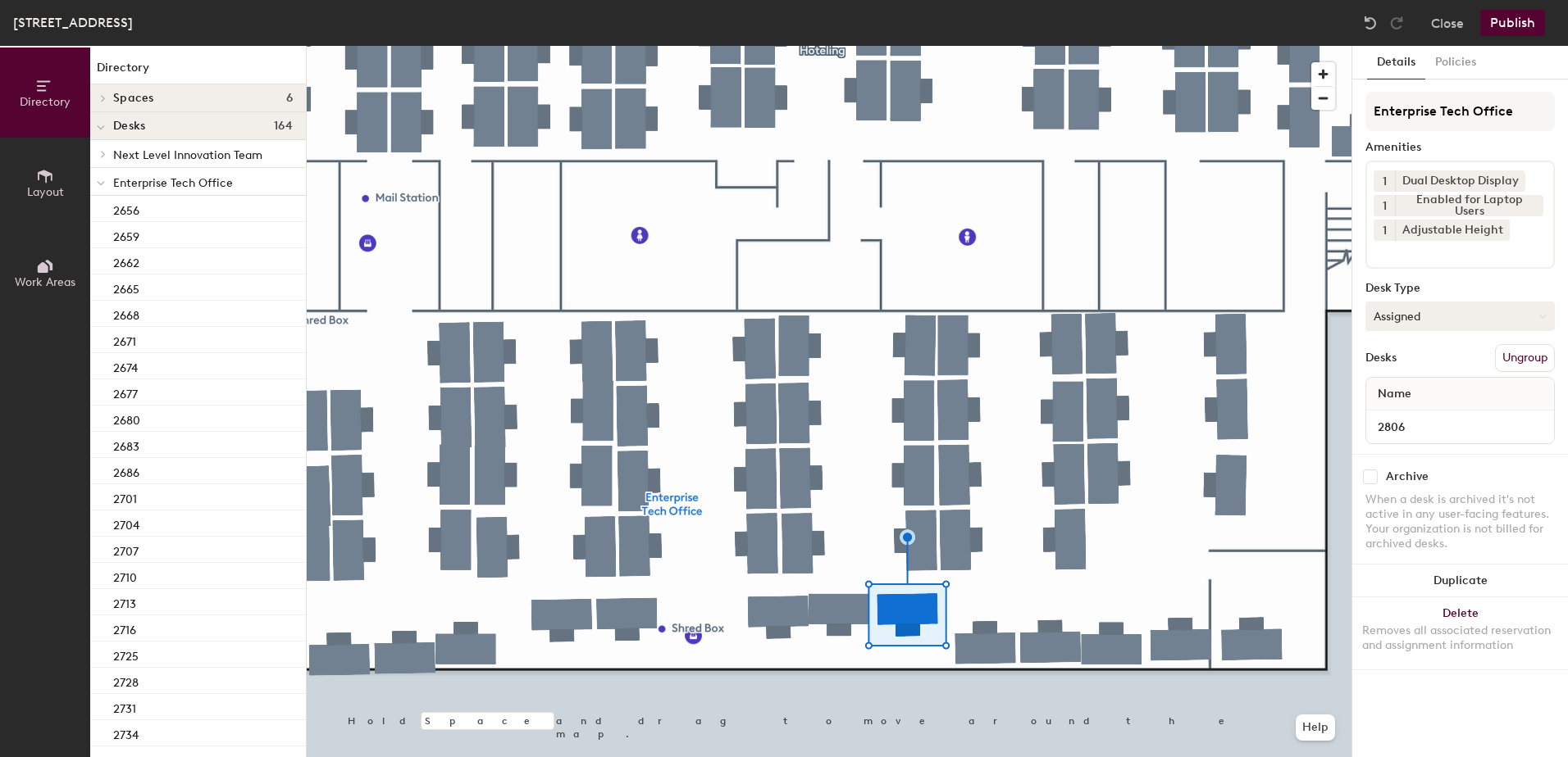
click at [1431, 320] on button "Assigned" at bounding box center [1460, 316] width 189 height 30
click at [1421, 421] on div "Hoteled" at bounding box center [1448, 416] width 164 height 25
click at [1534, 354] on button "Ungroup" at bounding box center [1525, 358] width 60 height 28
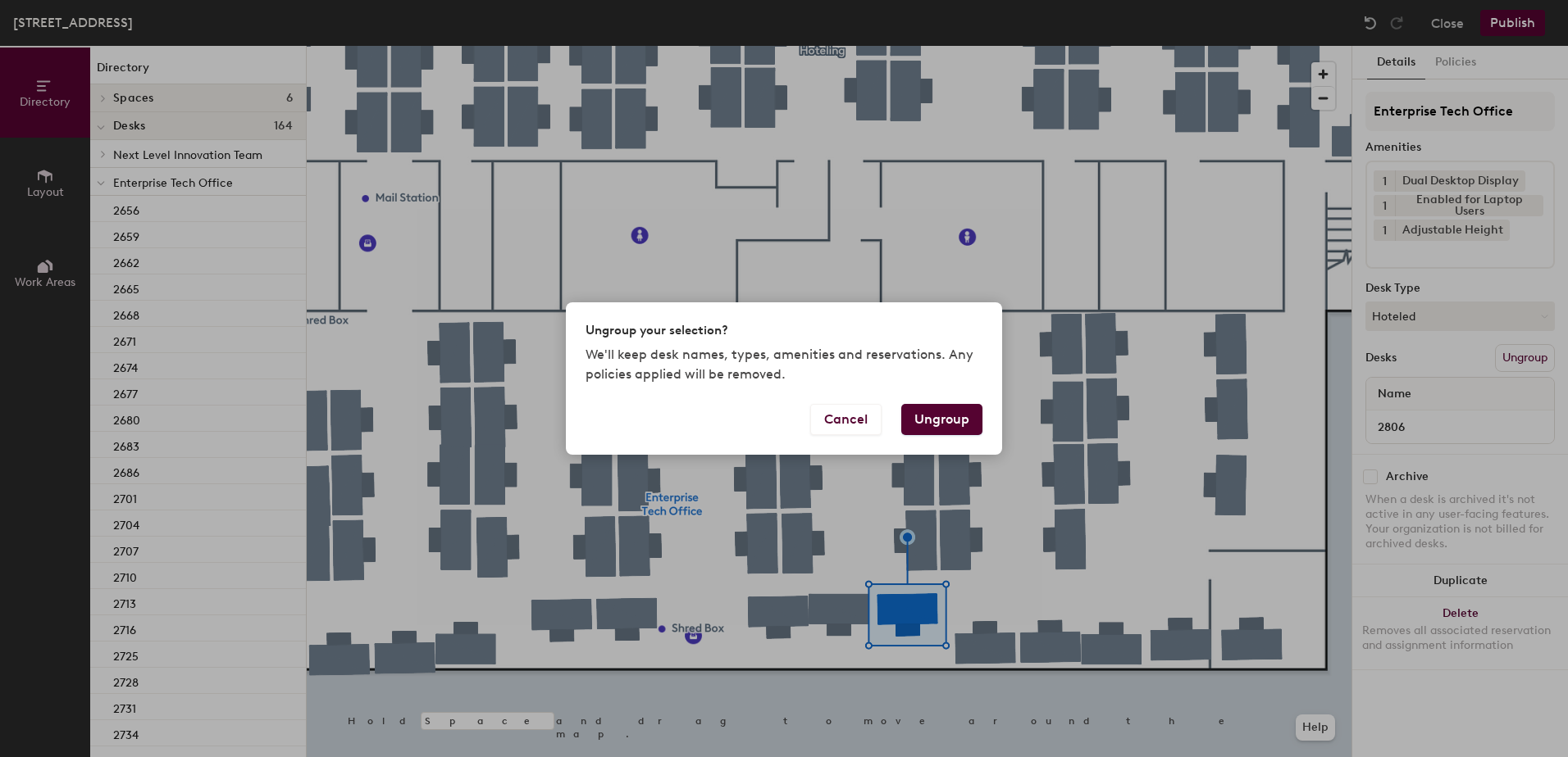
click at [934, 410] on button "Ungroup" at bounding box center [942, 420] width 81 height 32
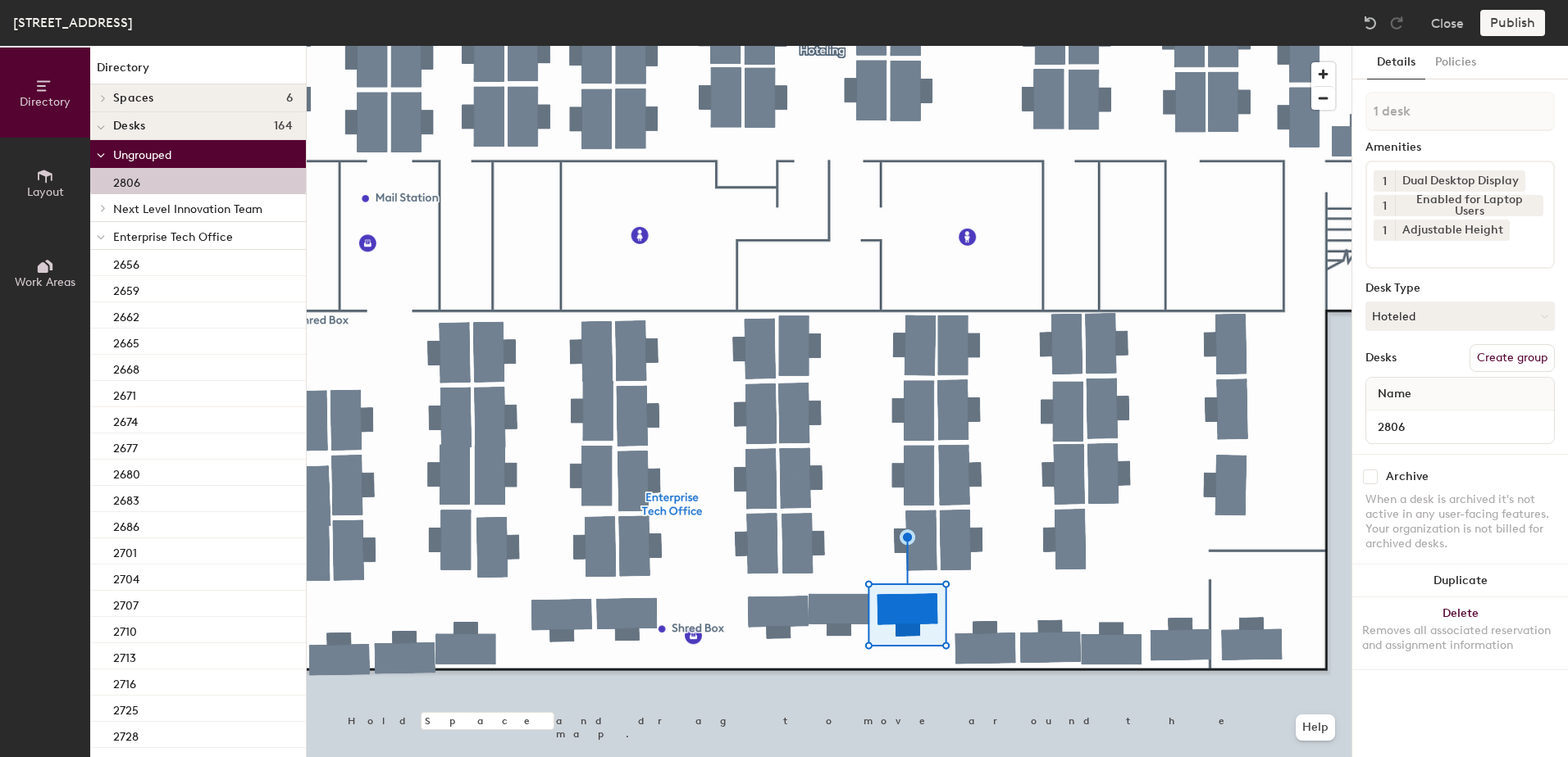
click at [103, 240] on icon at bounding box center [100, 237] width 8 height 7
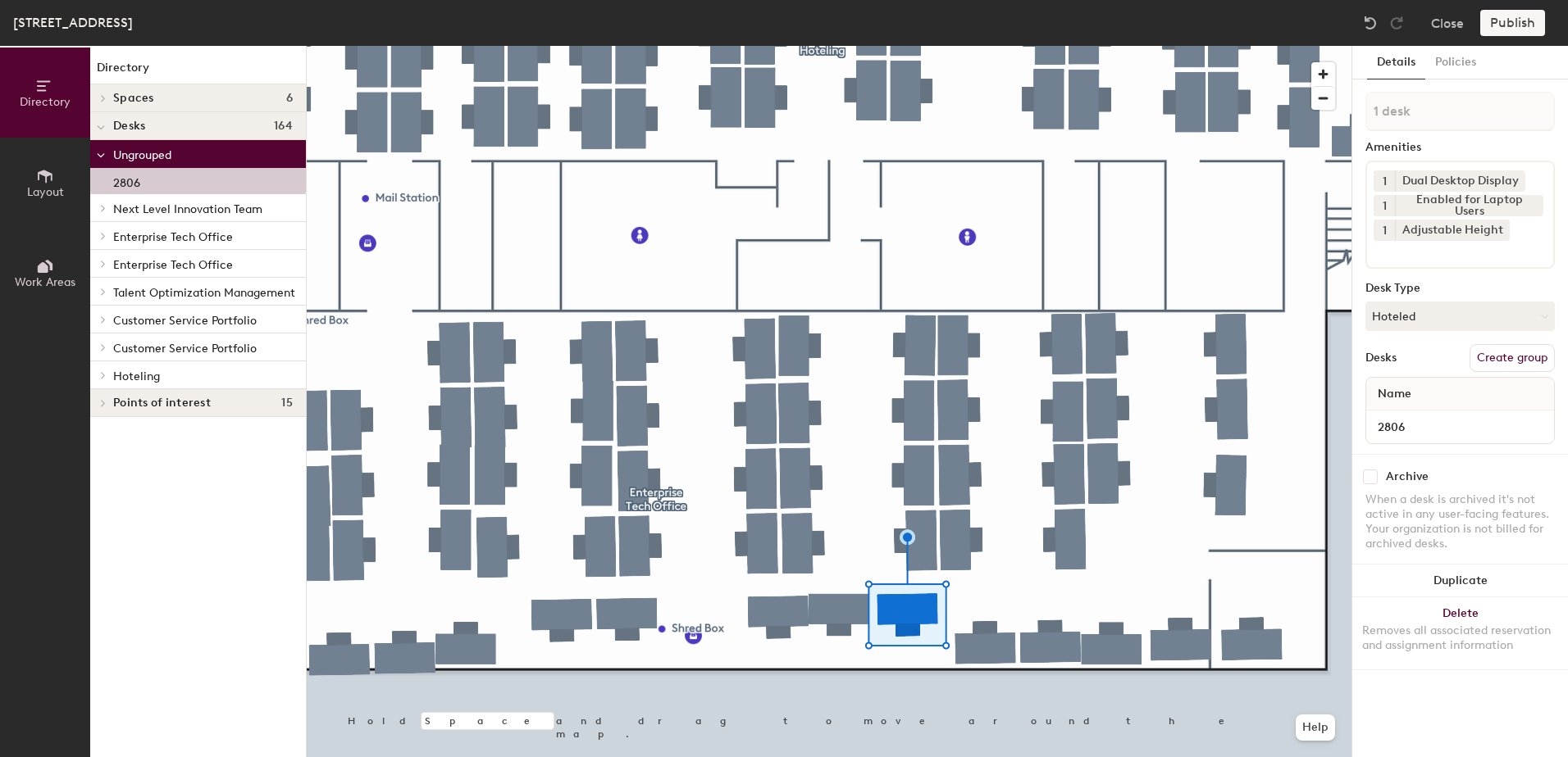
click at [102, 379] on icon at bounding box center [103, 375] width 7 height 8
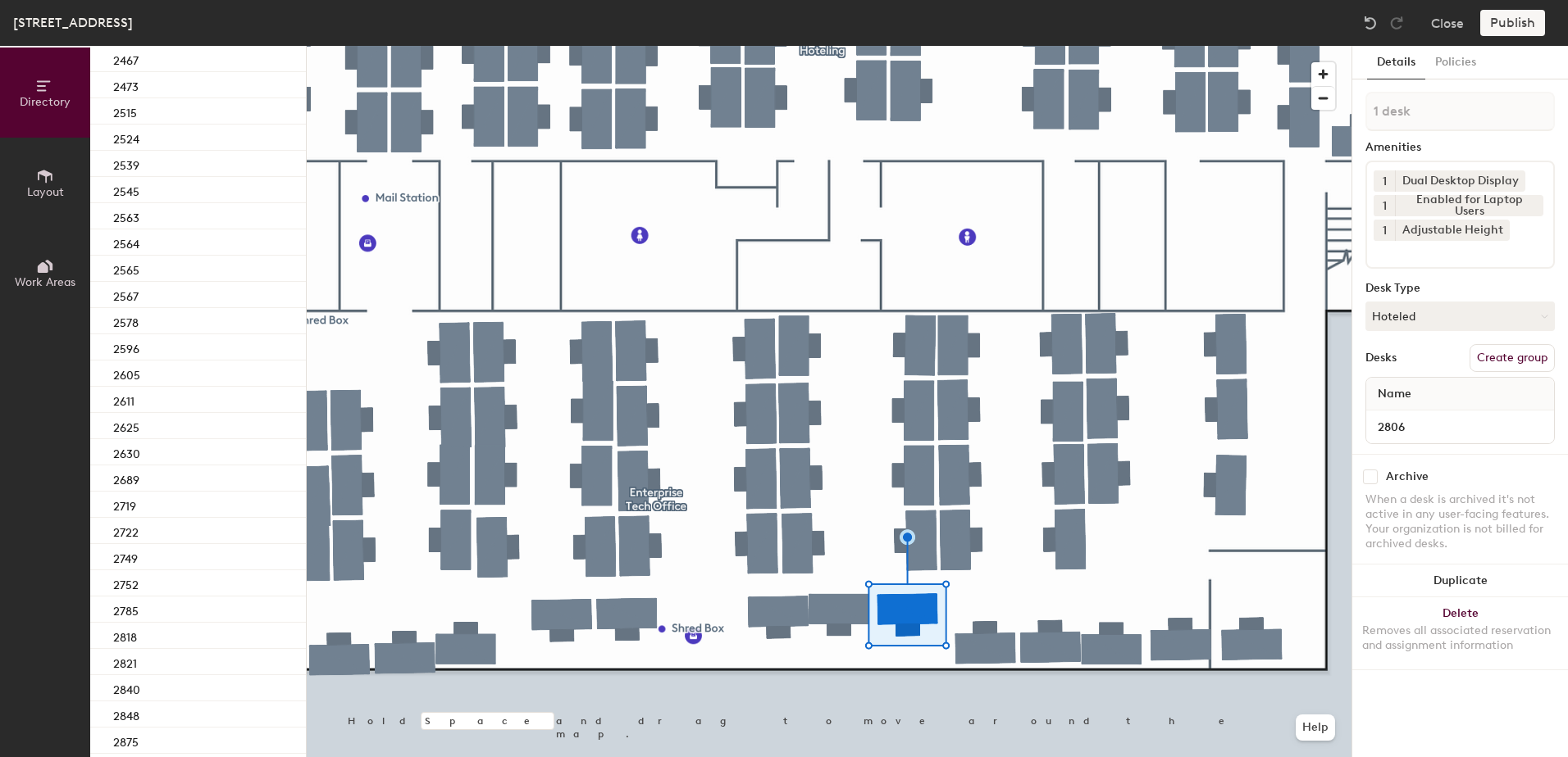
scroll to position [734, 0]
click at [196, 569] on div "2818" at bounding box center [198, 572] width 216 height 27
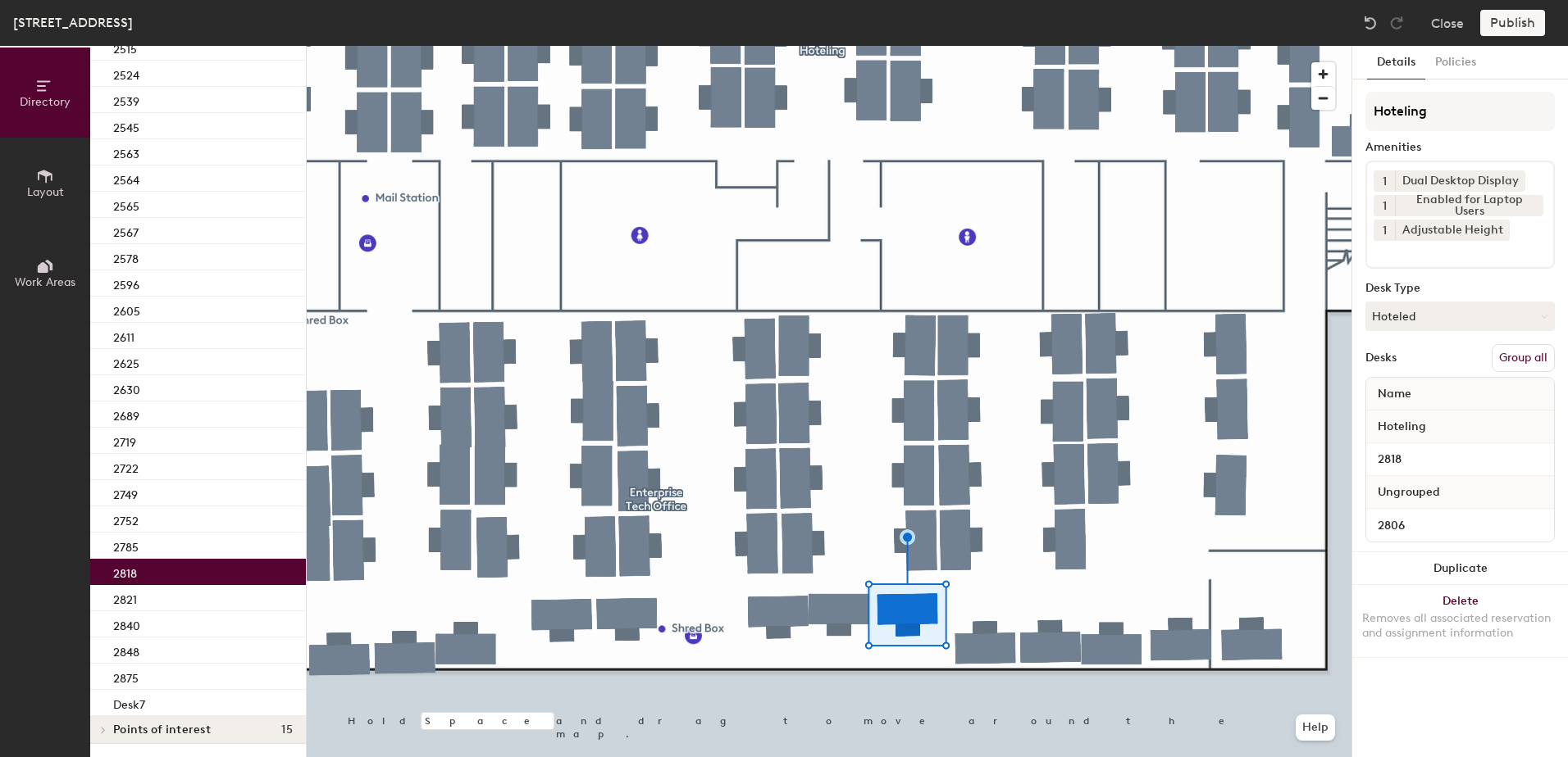
click at [1517, 350] on button "Group all" at bounding box center [1524, 358] width 63 height 28
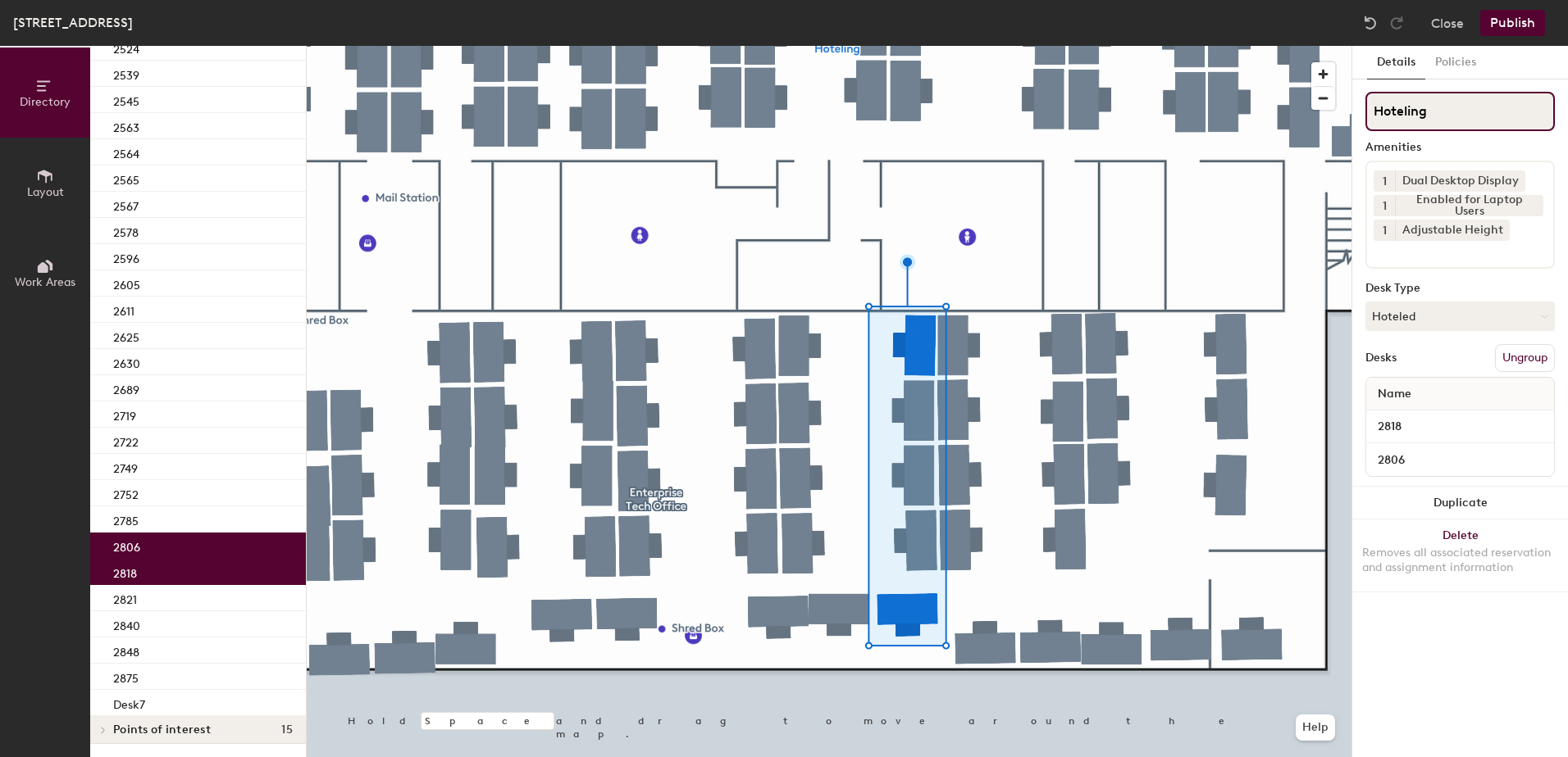
scroll to position [680, 0]
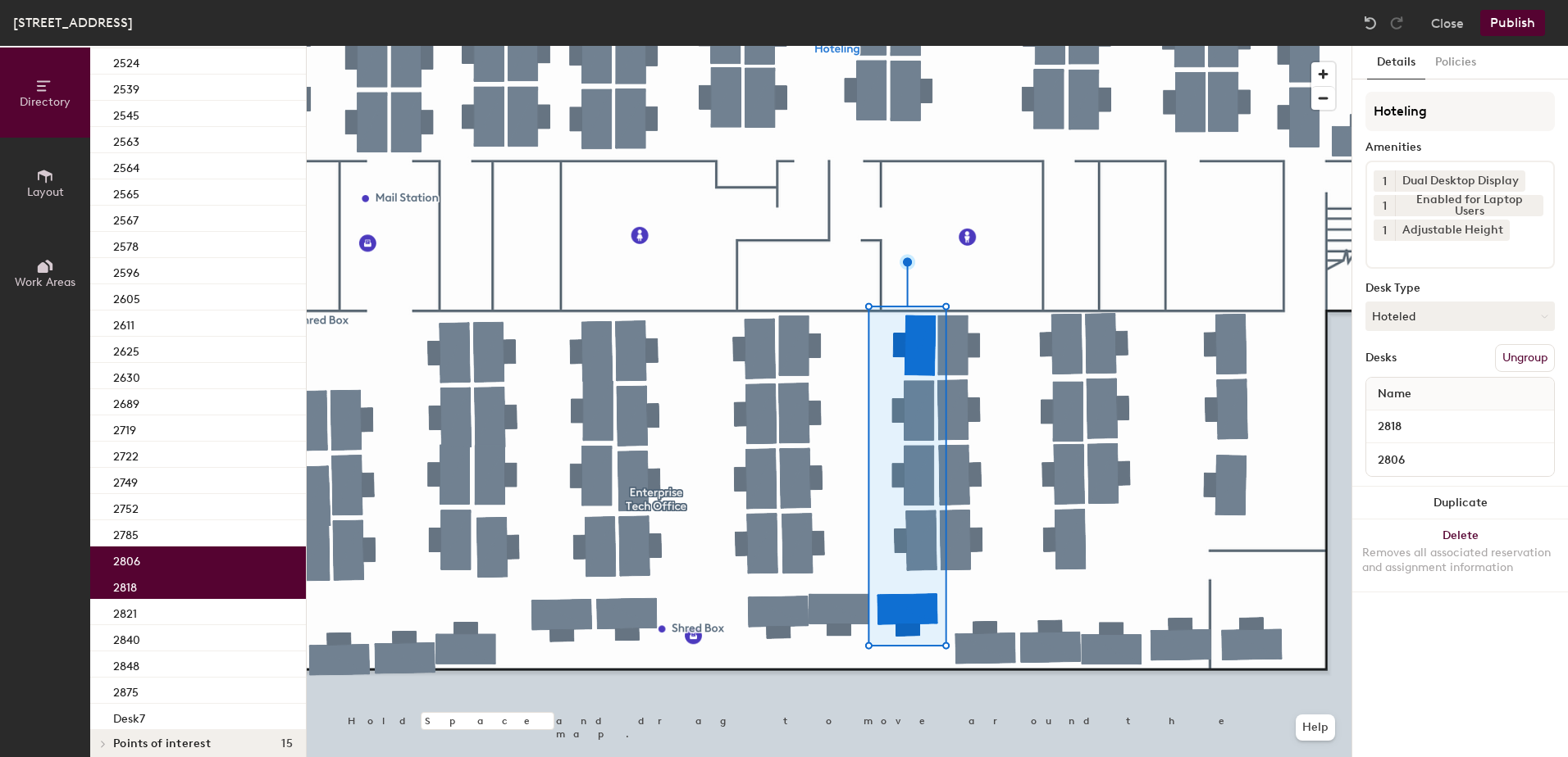
click at [1512, 23] on button "Publish" at bounding box center [1513, 23] width 65 height 27
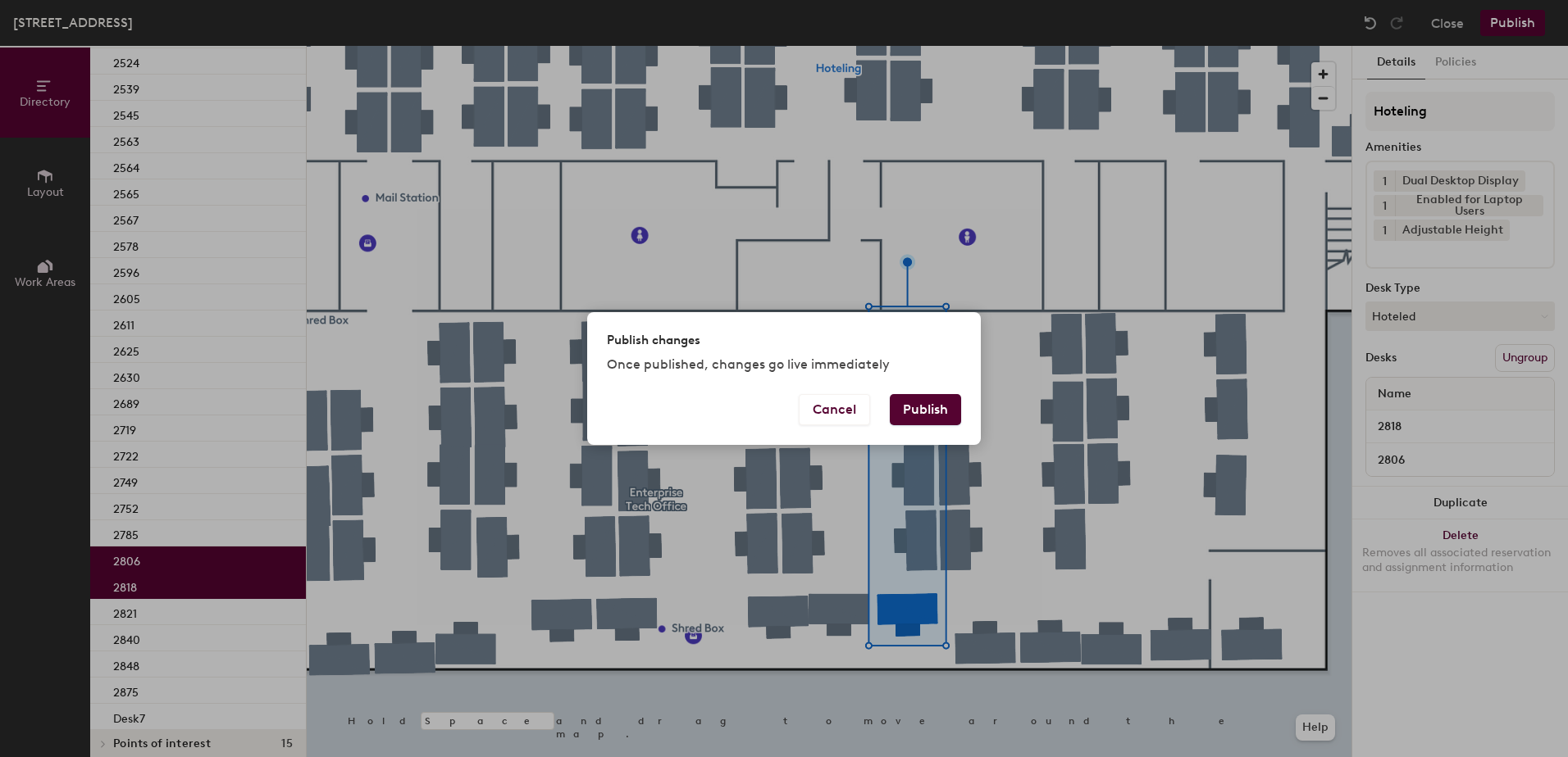
click at [942, 410] on button "Publish" at bounding box center [925, 410] width 71 height 32
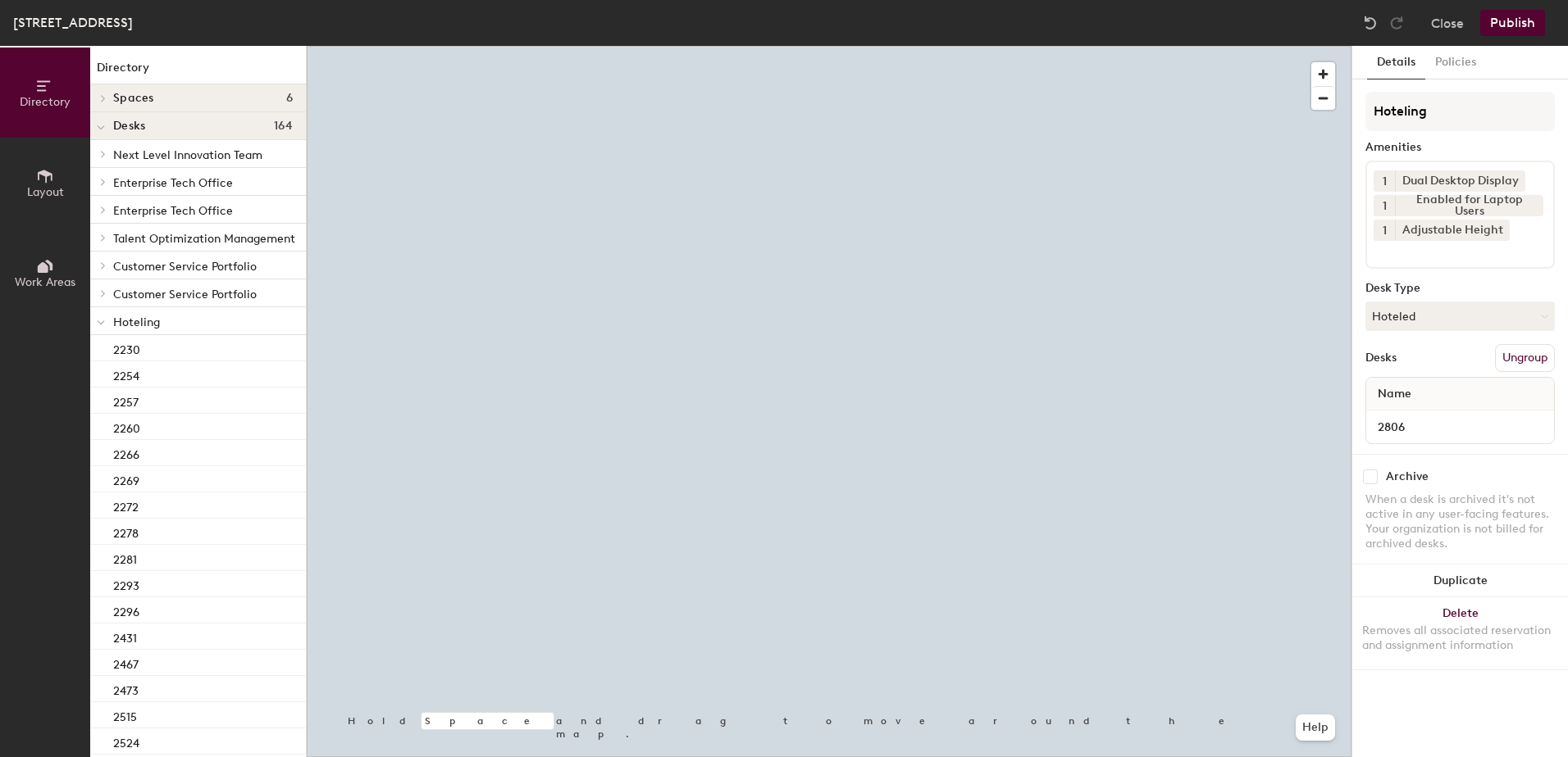
drag, startPoint x: 1401, startPoint y: 327, endPoint x: 1415, endPoint y: 342, distance: 20.5
click at [1405, 327] on button "Hoteled" at bounding box center [1460, 316] width 189 height 30
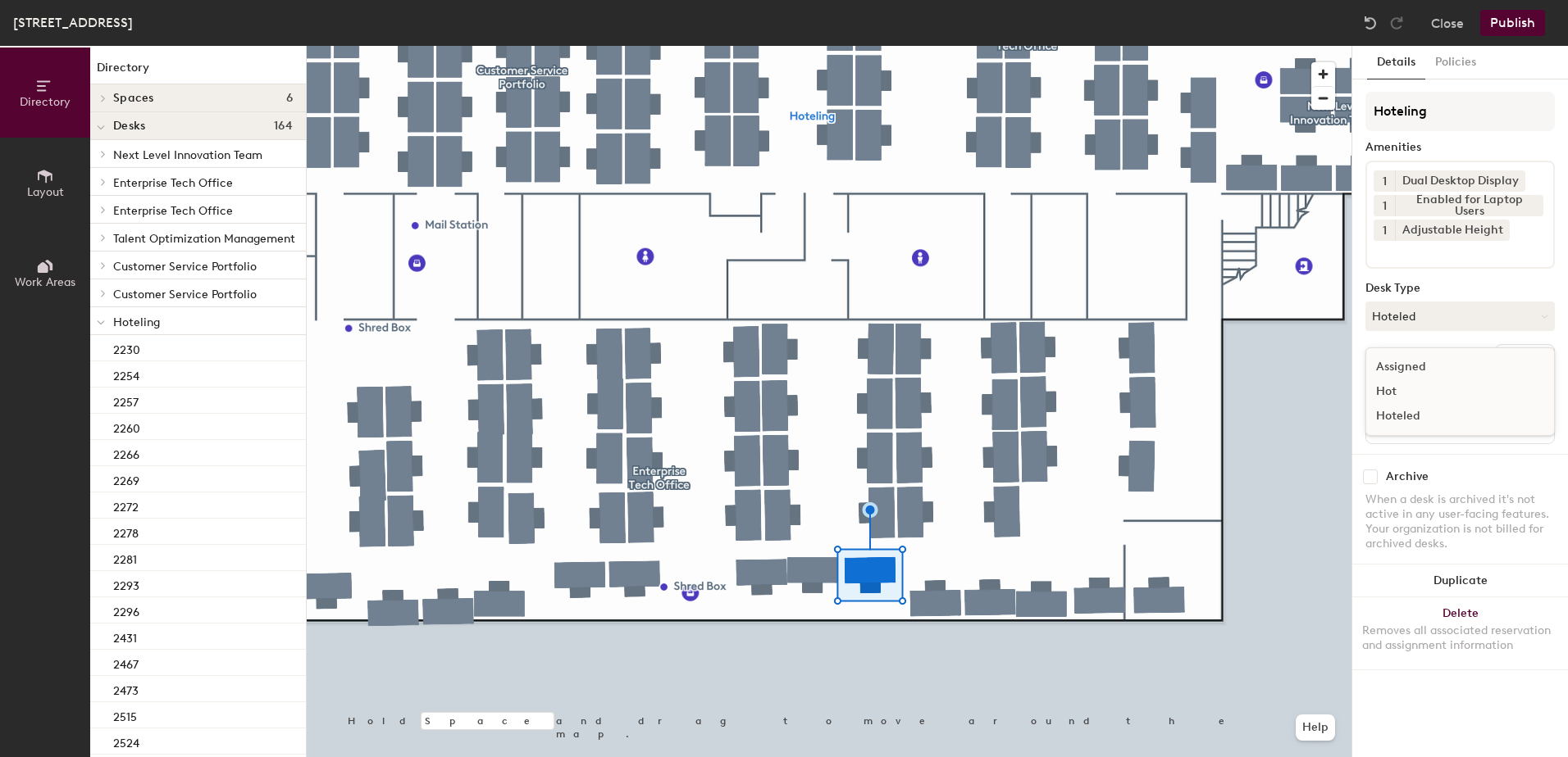
click at [1418, 360] on div "Assigned" at bounding box center [1448, 367] width 164 height 25
click at [1522, 360] on button "Ungroup" at bounding box center [1525, 358] width 60 height 28
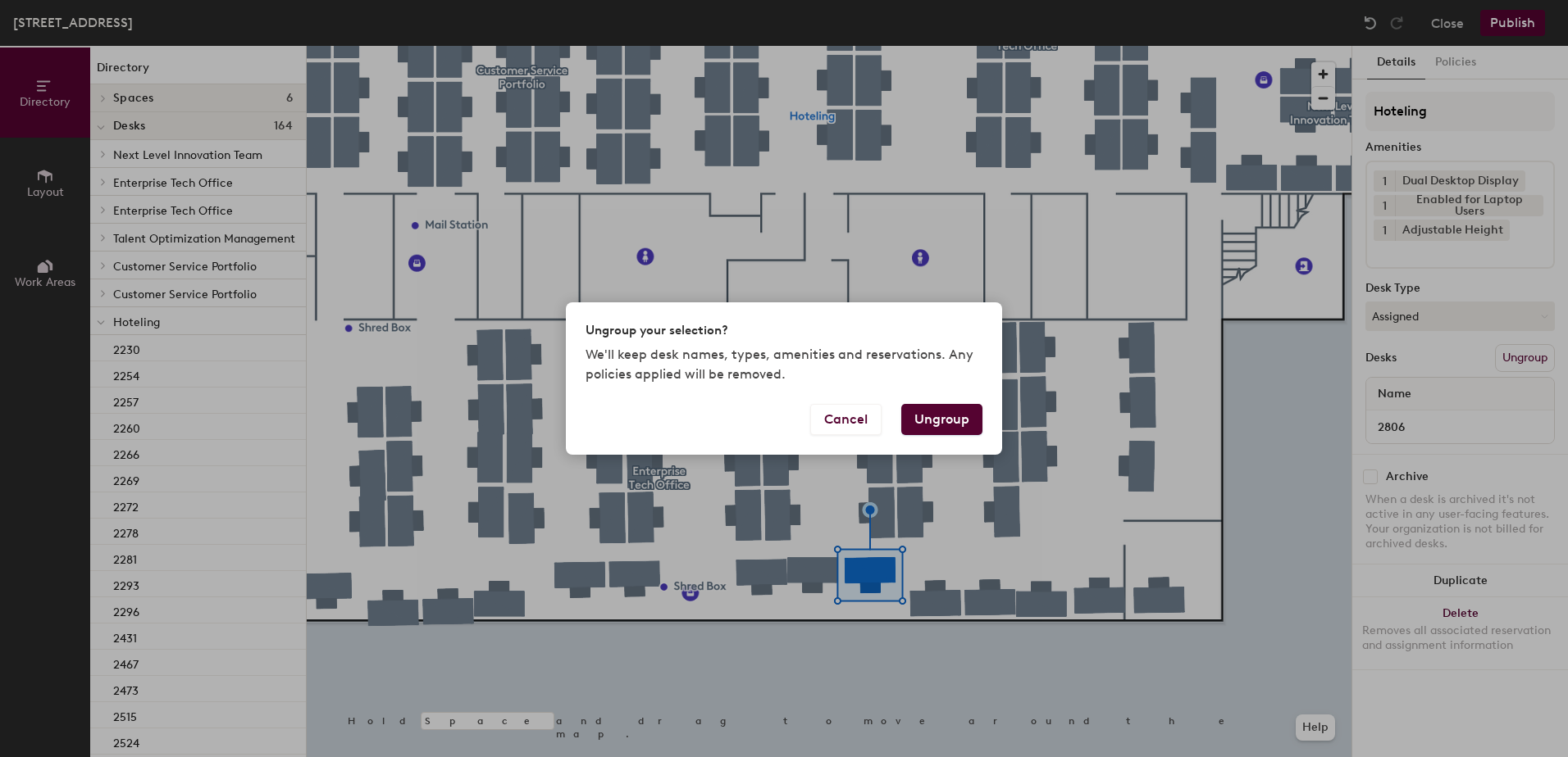
click at [933, 418] on button "Ungroup" at bounding box center [942, 420] width 81 height 32
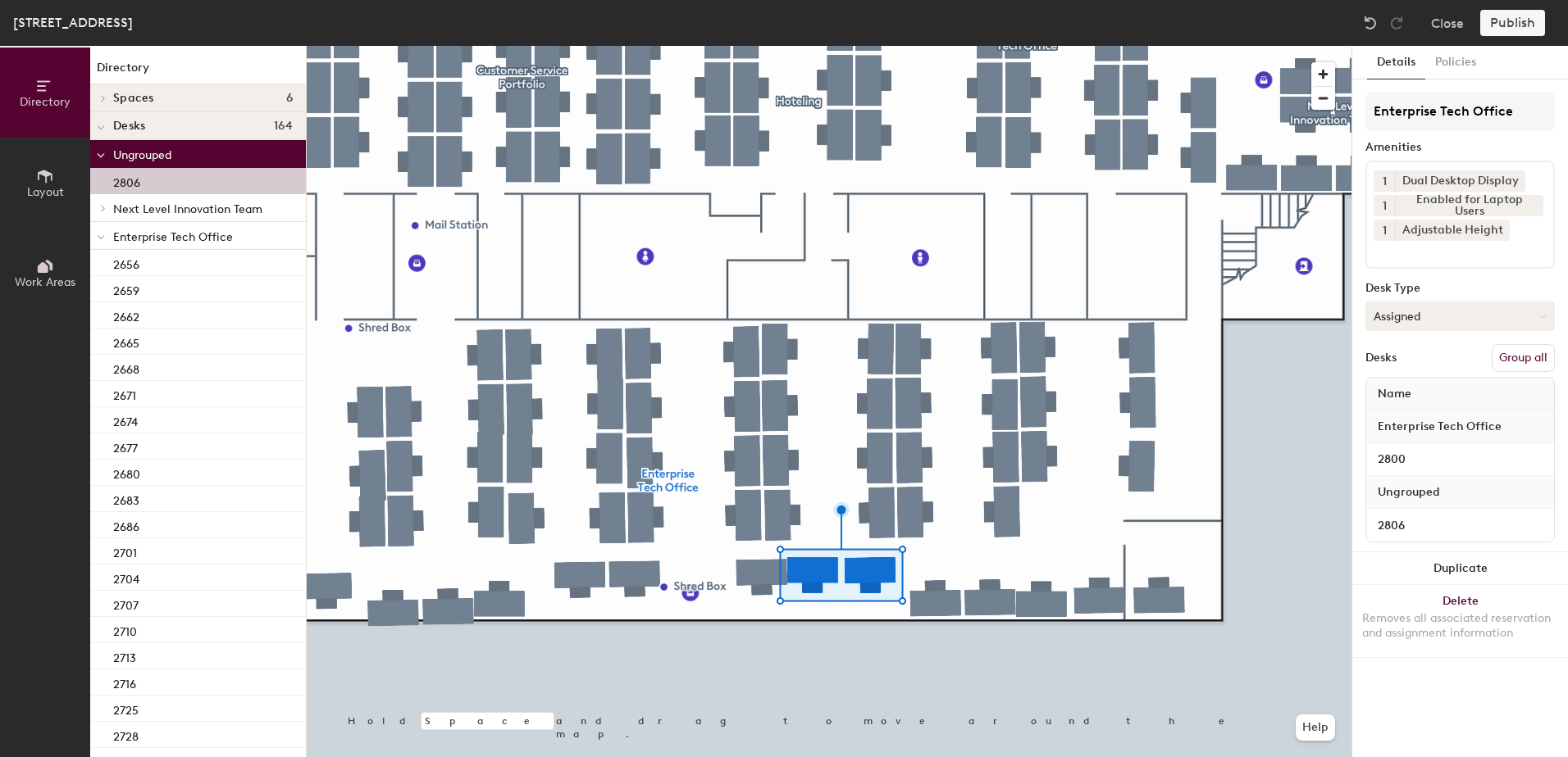
click at [1518, 352] on button "Group all" at bounding box center [1524, 358] width 63 height 28
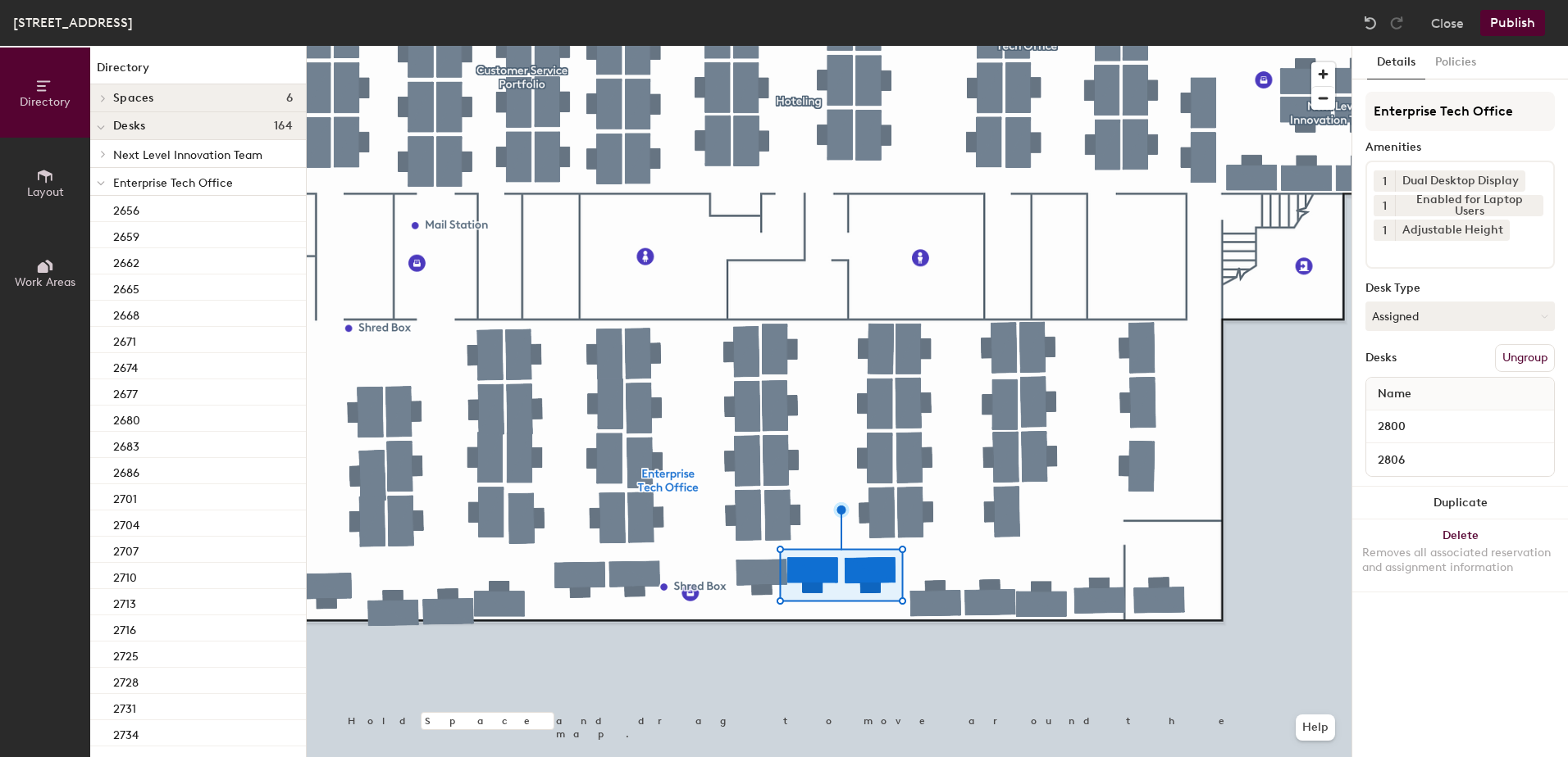
click at [1515, 17] on button "Publish" at bounding box center [1513, 23] width 65 height 27
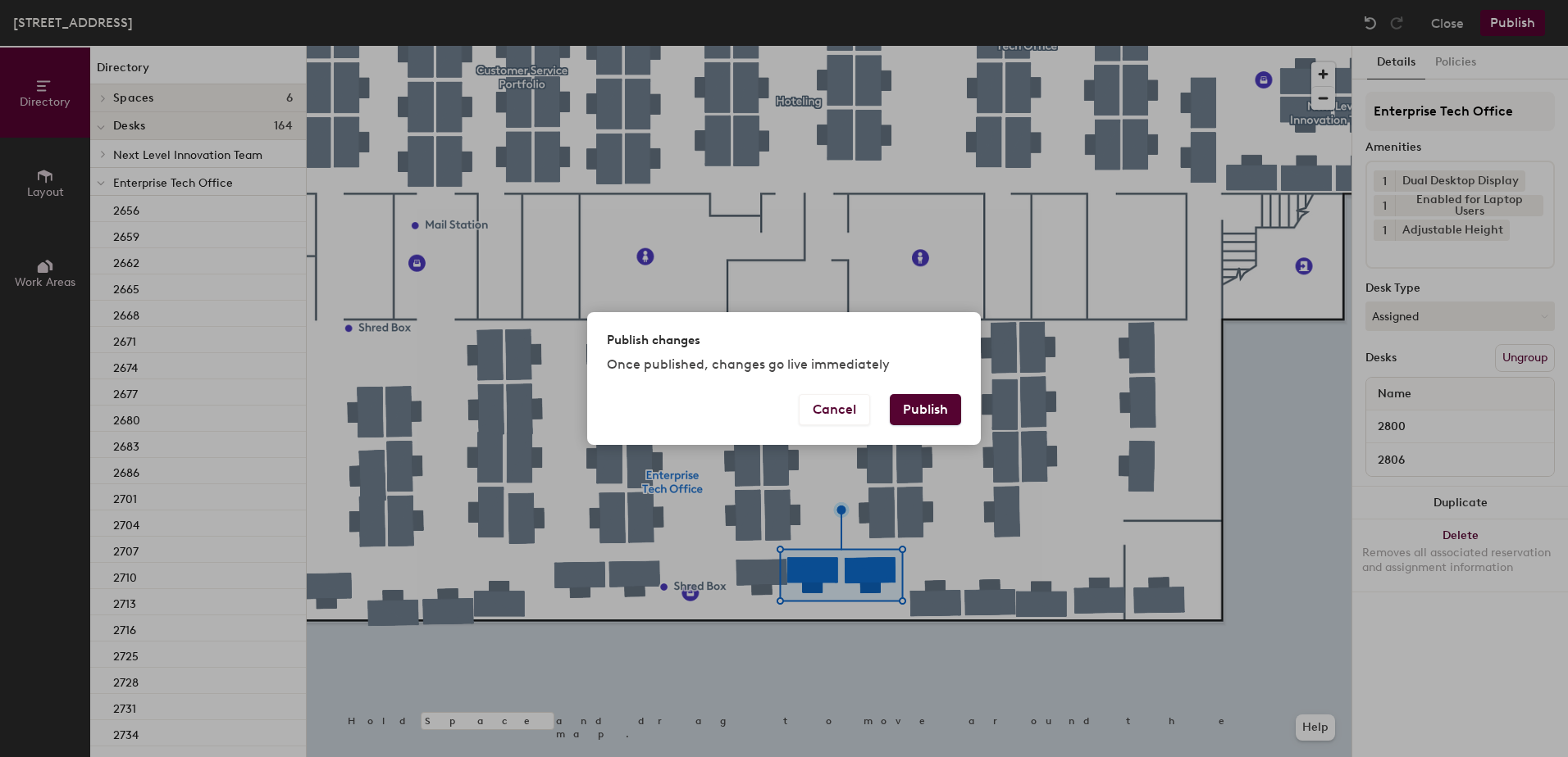
drag, startPoint x: 918, startPoint y: 410, endPoint x: 910, endPoint y: 417, distance: 10.6
click at [919, 410] on button "Publish" at bounding box center [925, 410] width 71 height 32
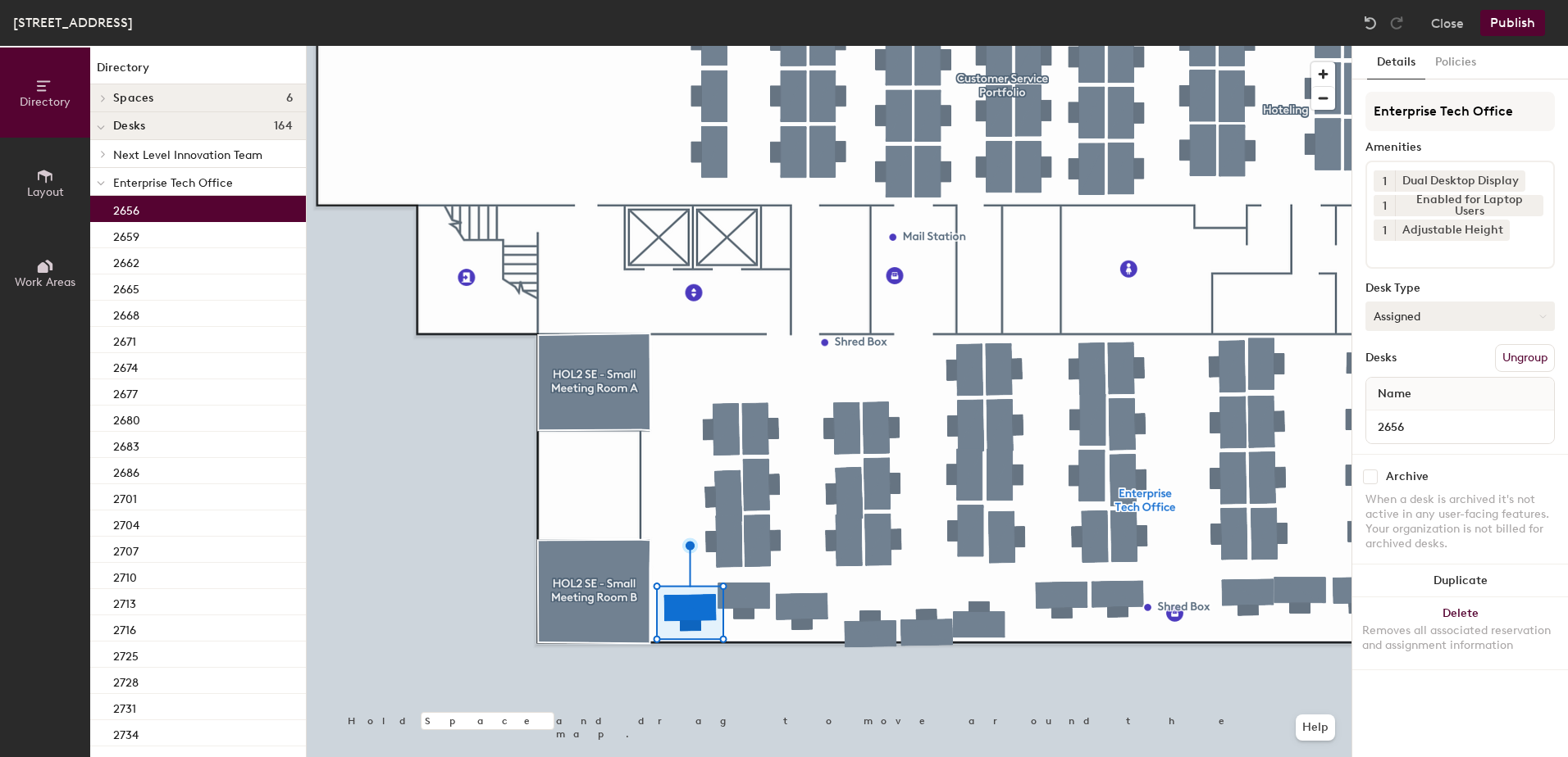
click at [1401, 321] on button "Assigned" at bounding box center [1460, 316] width 189 height 30
click at [1414, 416] on div "Hoteled" at bounding box center [1448, 416] width 164 height 25
click at [1532, 352] on button "Ungroup" at bounding box center [1525, 358] width 60 height 28
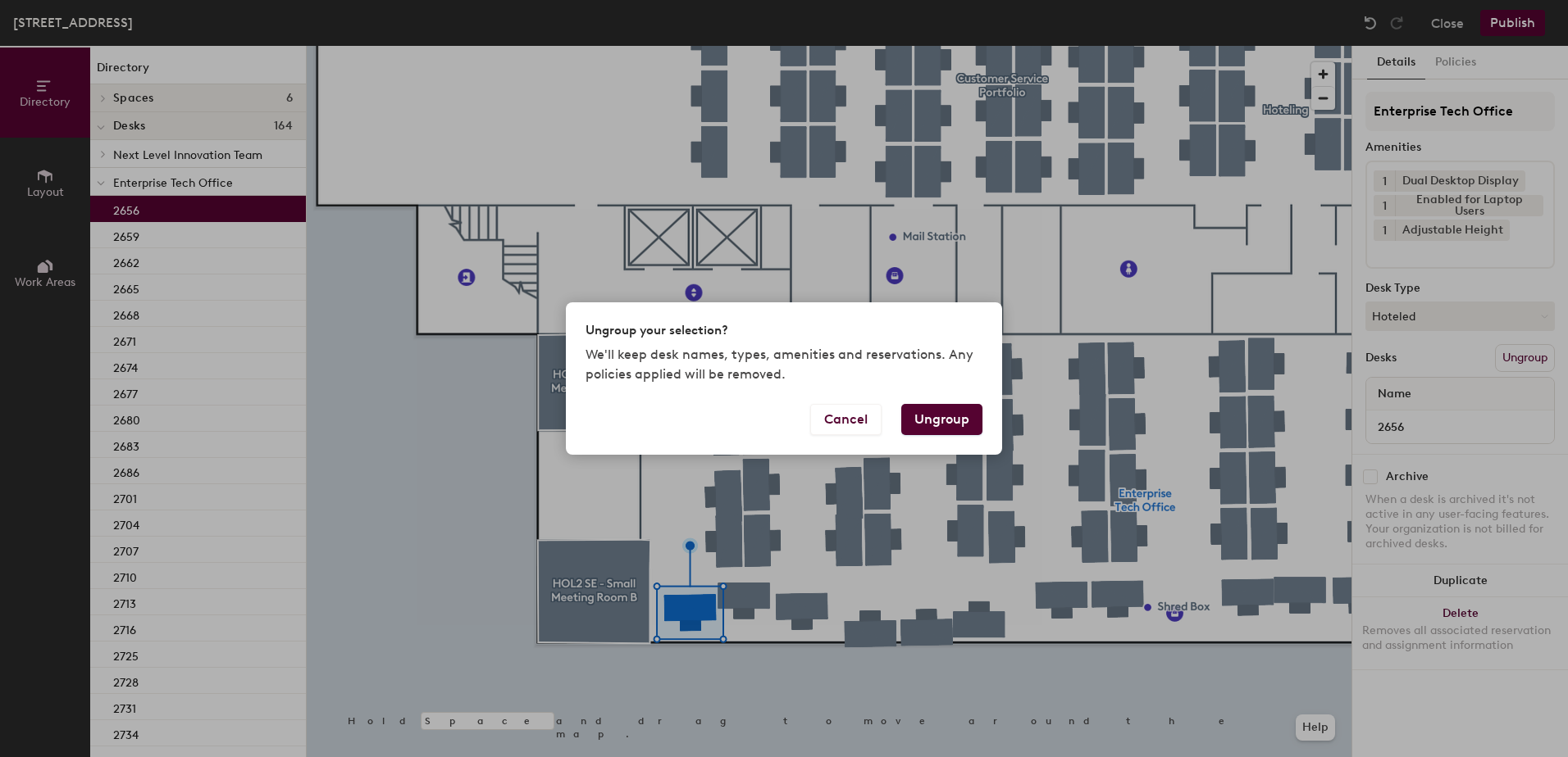
click at [944, 420] on button "Ungroup" at bounding box center [942, 420] width 81 height 32
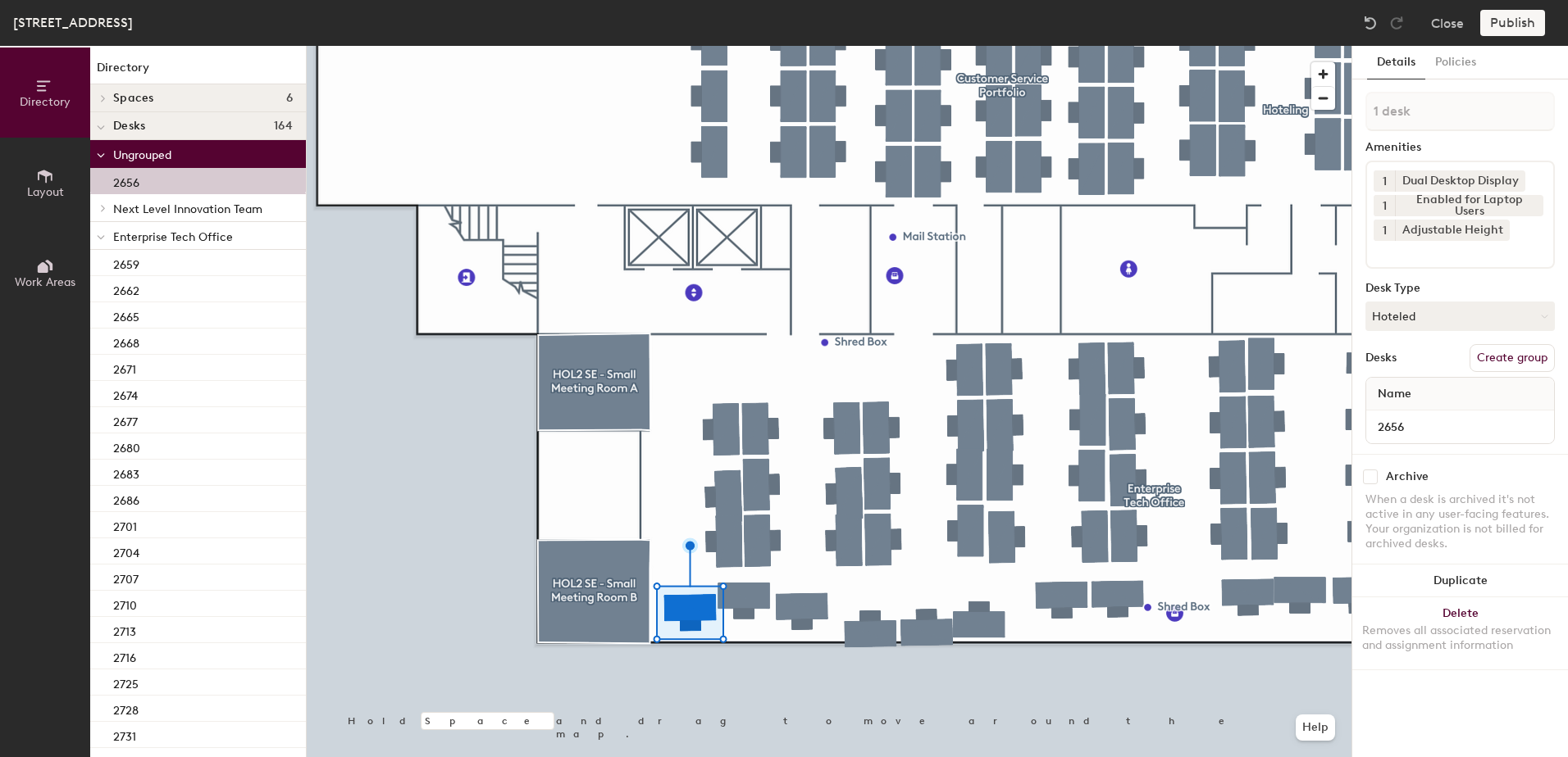
click at [100, 237] on icon at bounding box center [100, 237] width 8 height 7
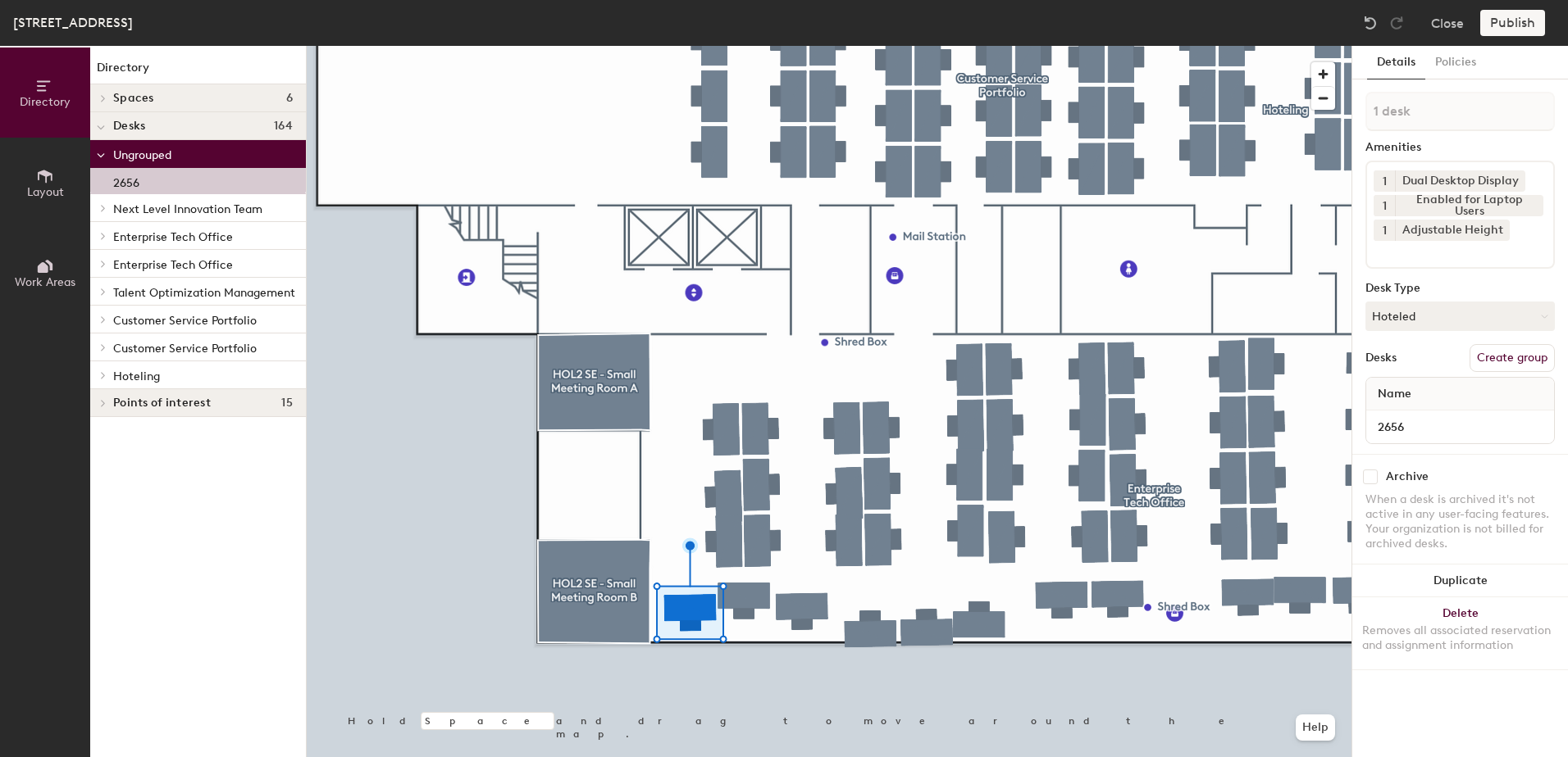
click at [102, 380] on div at bounding box center [101, 374] width 22 height 27
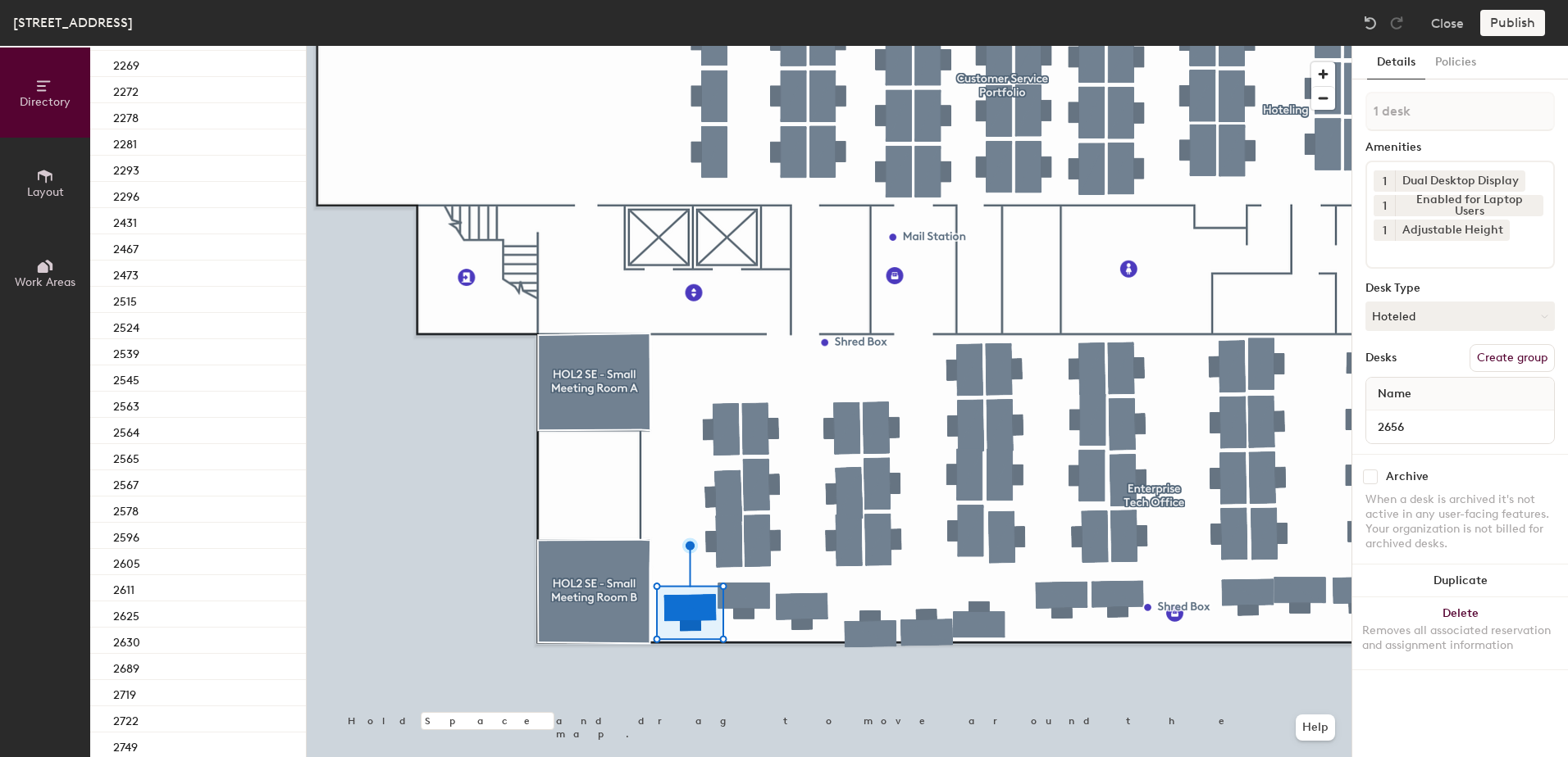
scroll to position [472, 0]
click at [206, 642] on div "2630" at bounding box center [198, 639] width 216 height 27
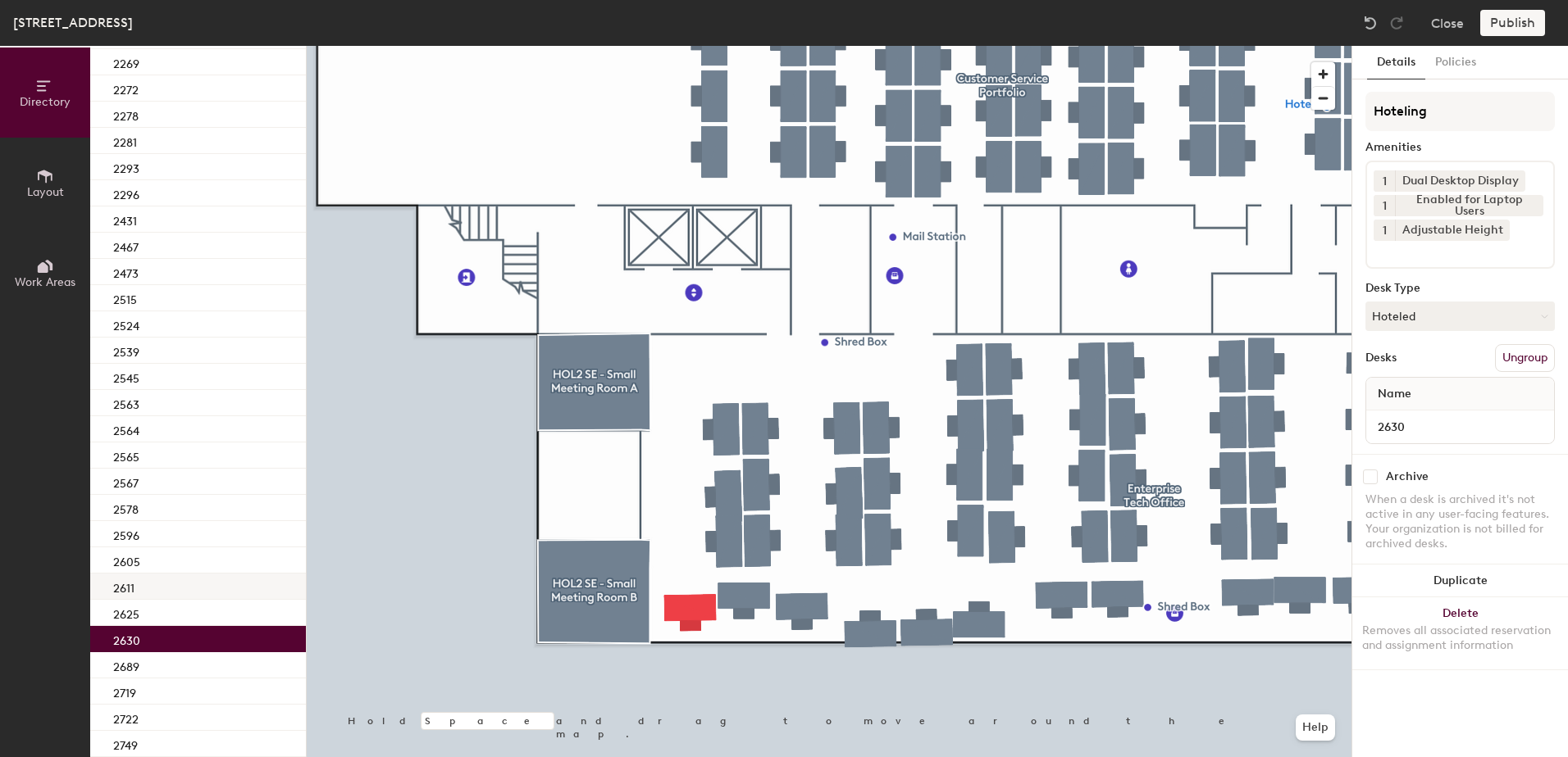
click at [136, 587] on div "2611" at bounding box center [198, 587] width 216 height 27
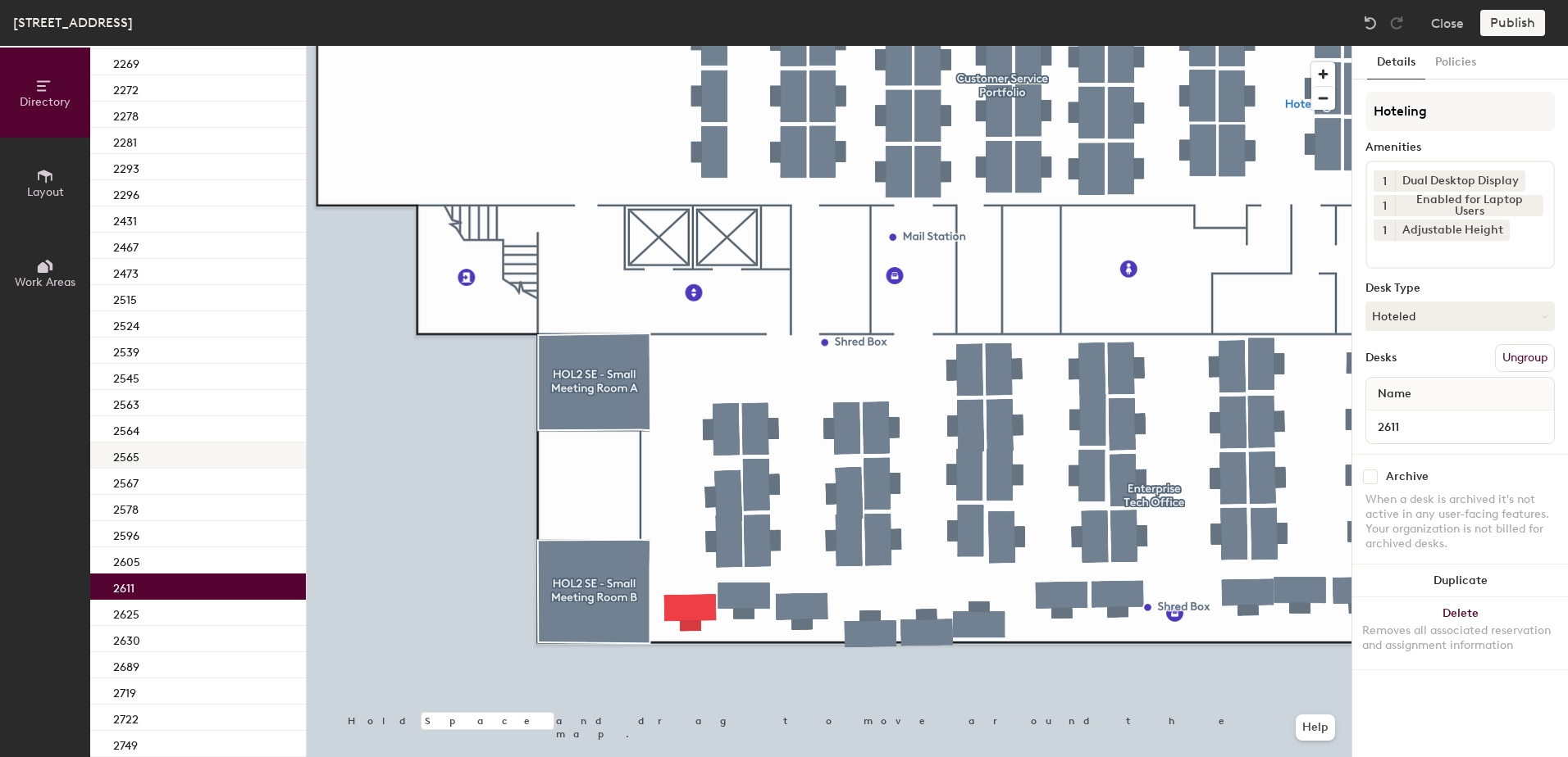
click at [160, 462] on div "2565" at bounding box center [198, 456] width 216 height 27
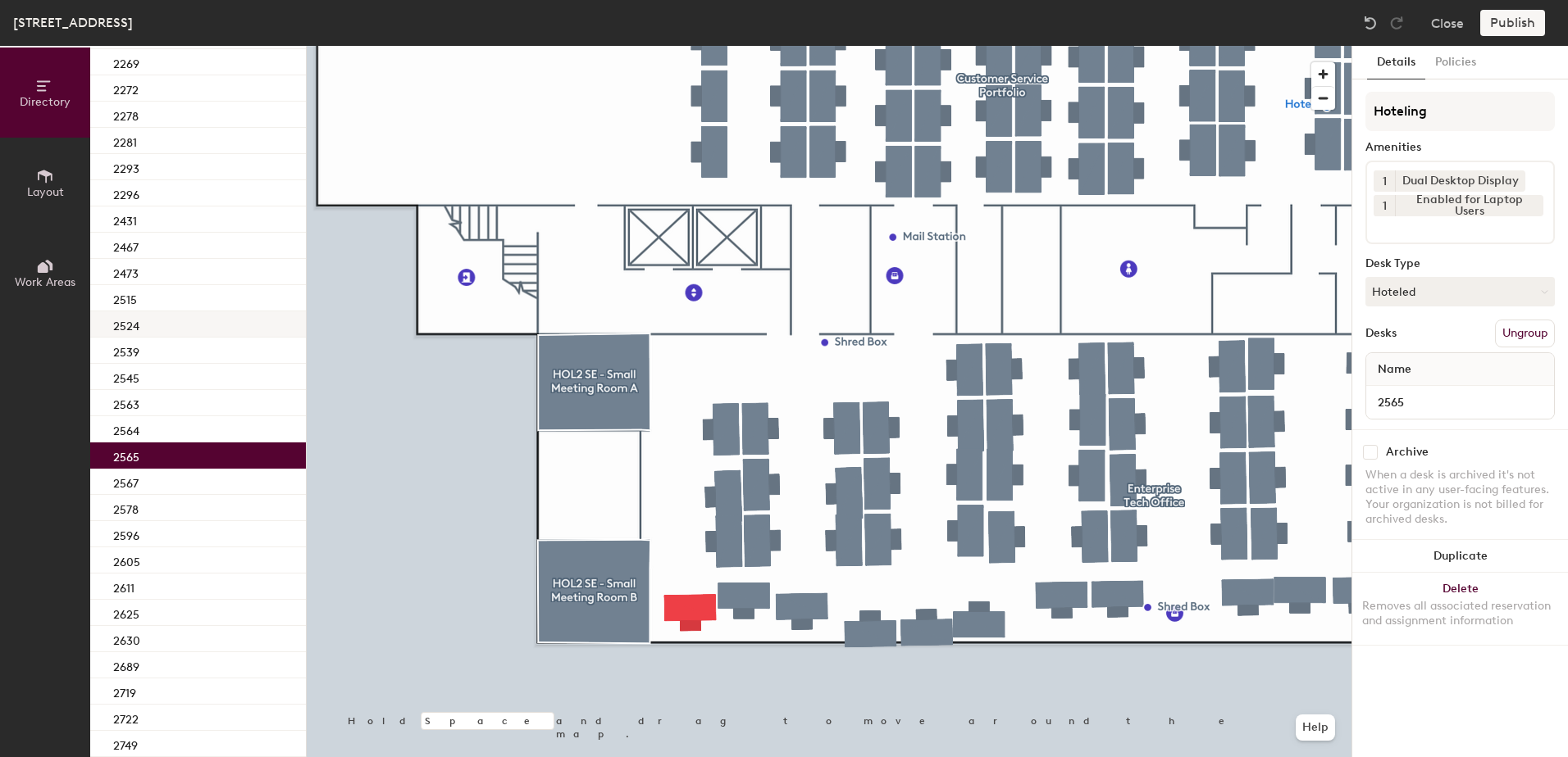
click at [163, 317] on div "2524" at bounding box center [198, 324] width 216 height 27
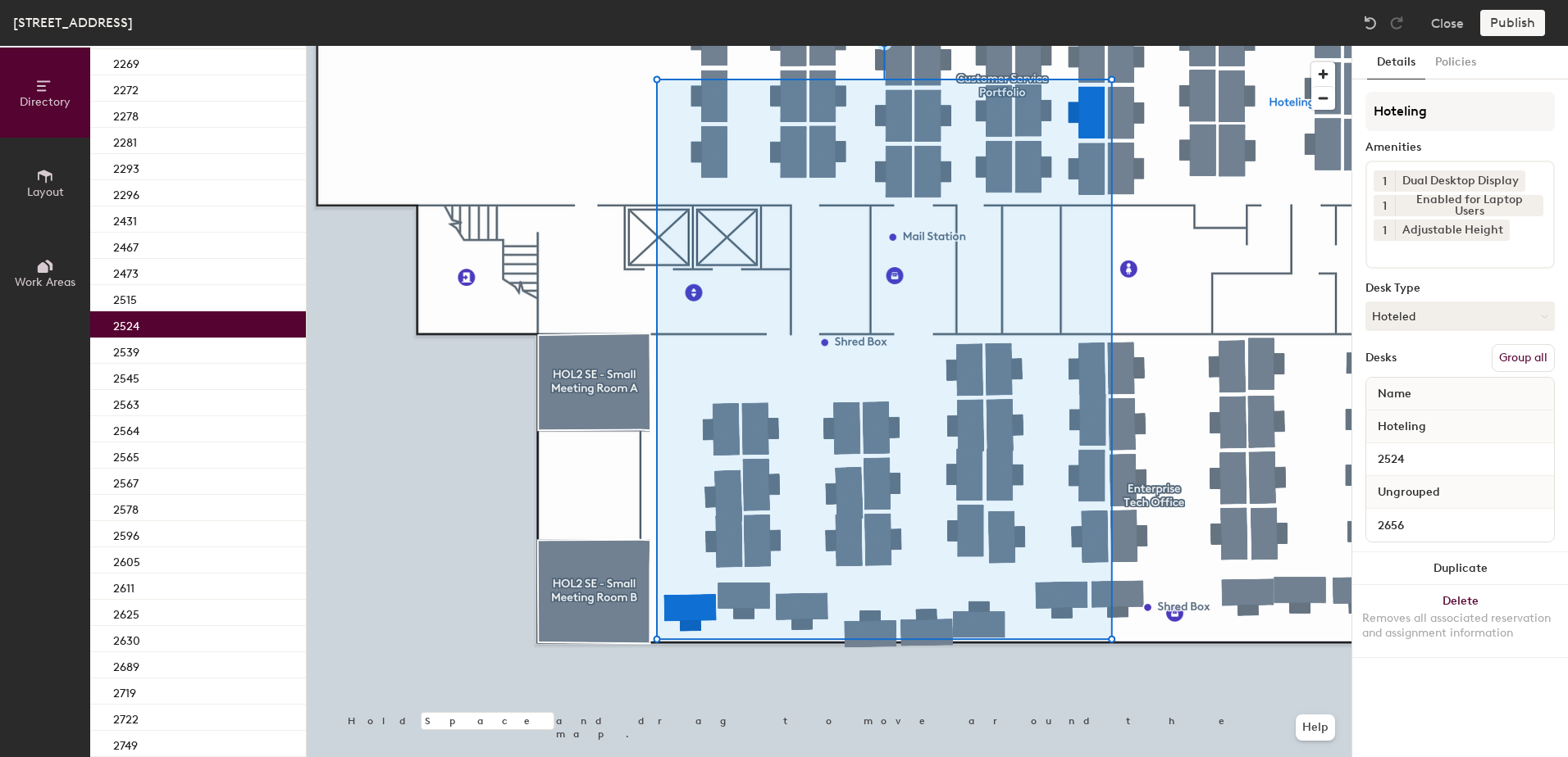
drag, startPoint x: 1527, startPoint y: 354, endPoint x: 1526, endPoint y: 341, distance: 13.0
click at [1528, 354] on button "Group all" at bounding box center [1524, 358] width 63 height 28
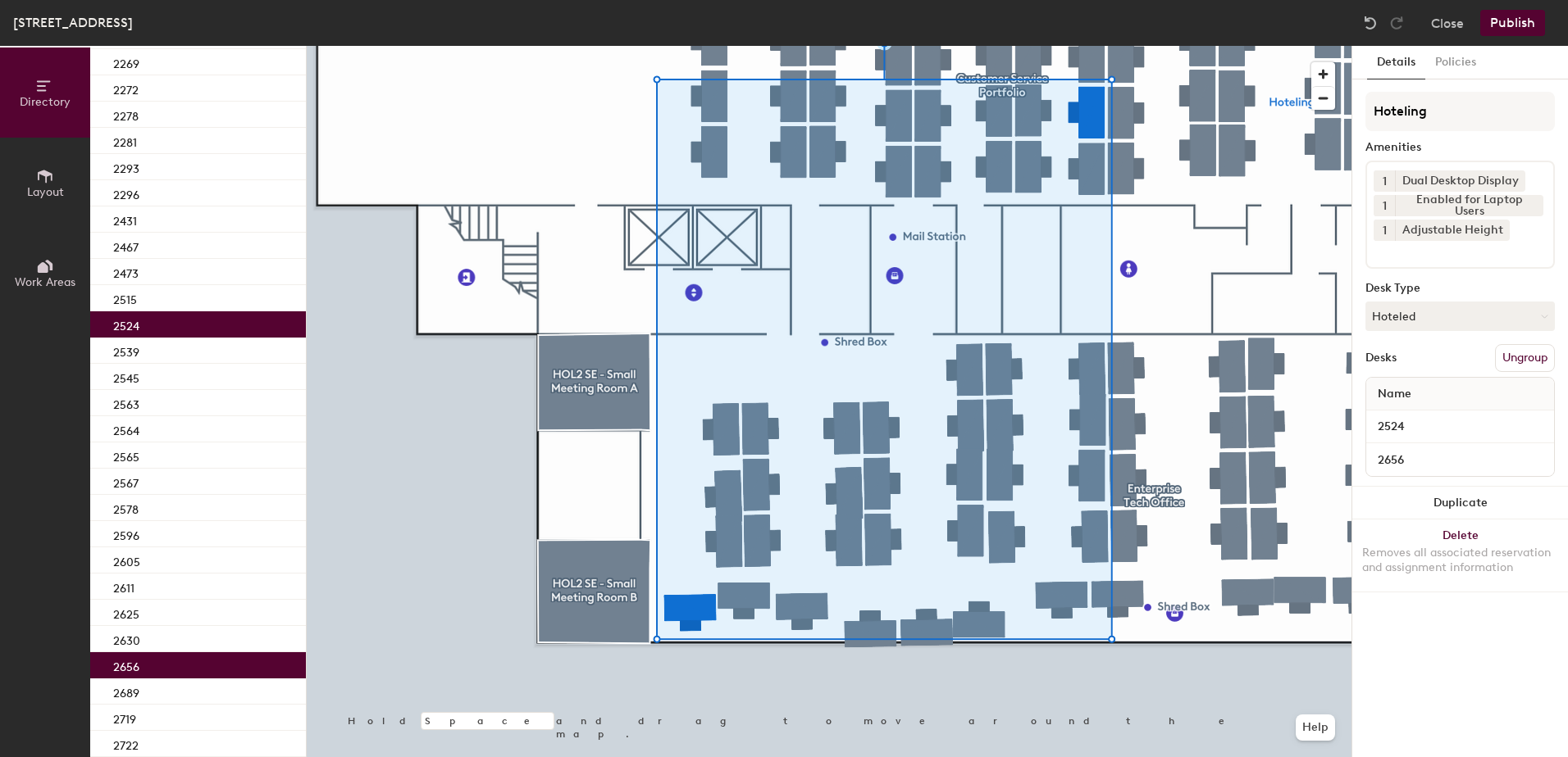
click at [1516, 20] on button "Publish" at bounding box center [1513, 23] width 65 height 27
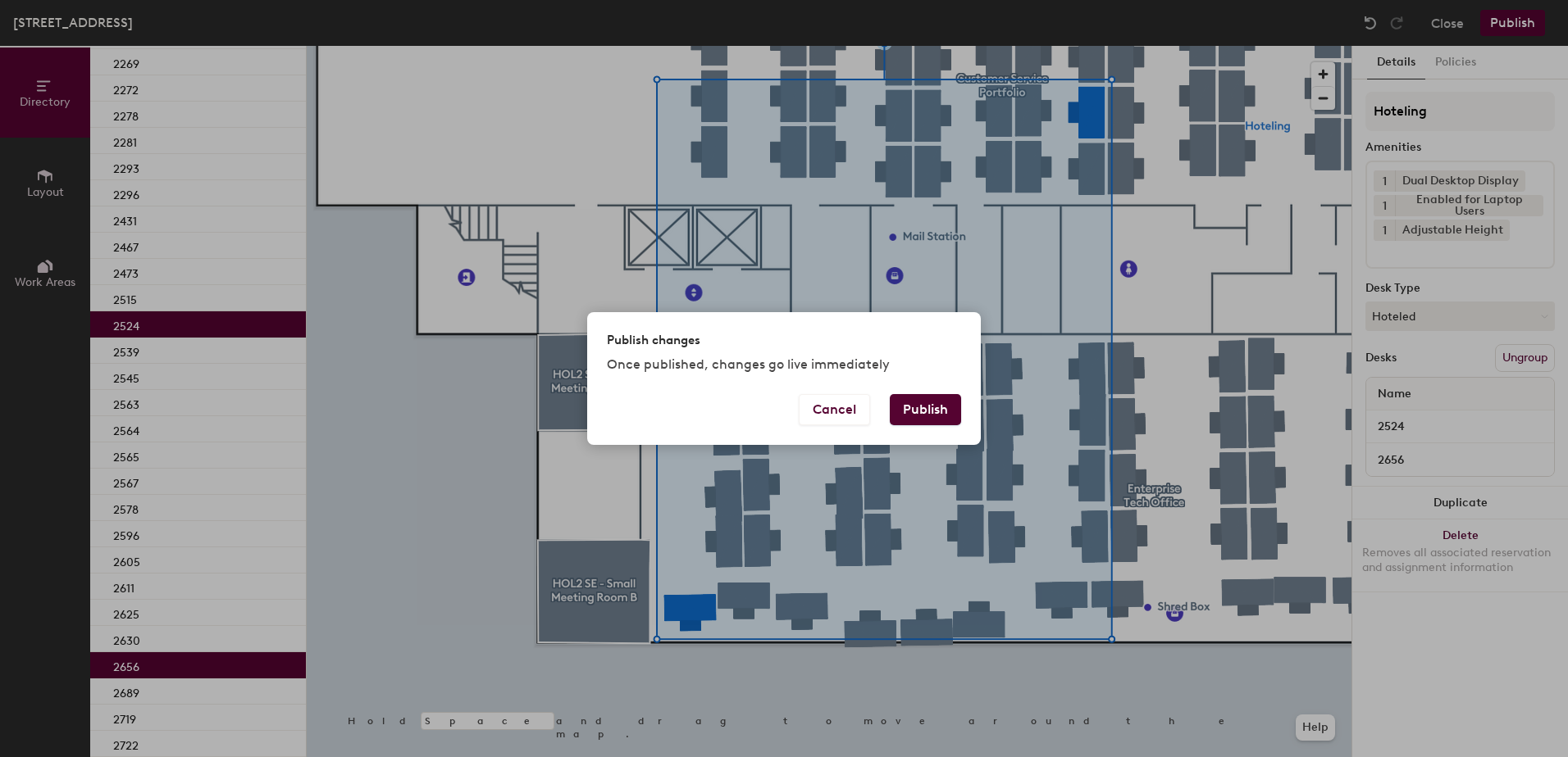
click at [900, 416] on button "Publish" at bounding box center [925, 410] width 71 height 32
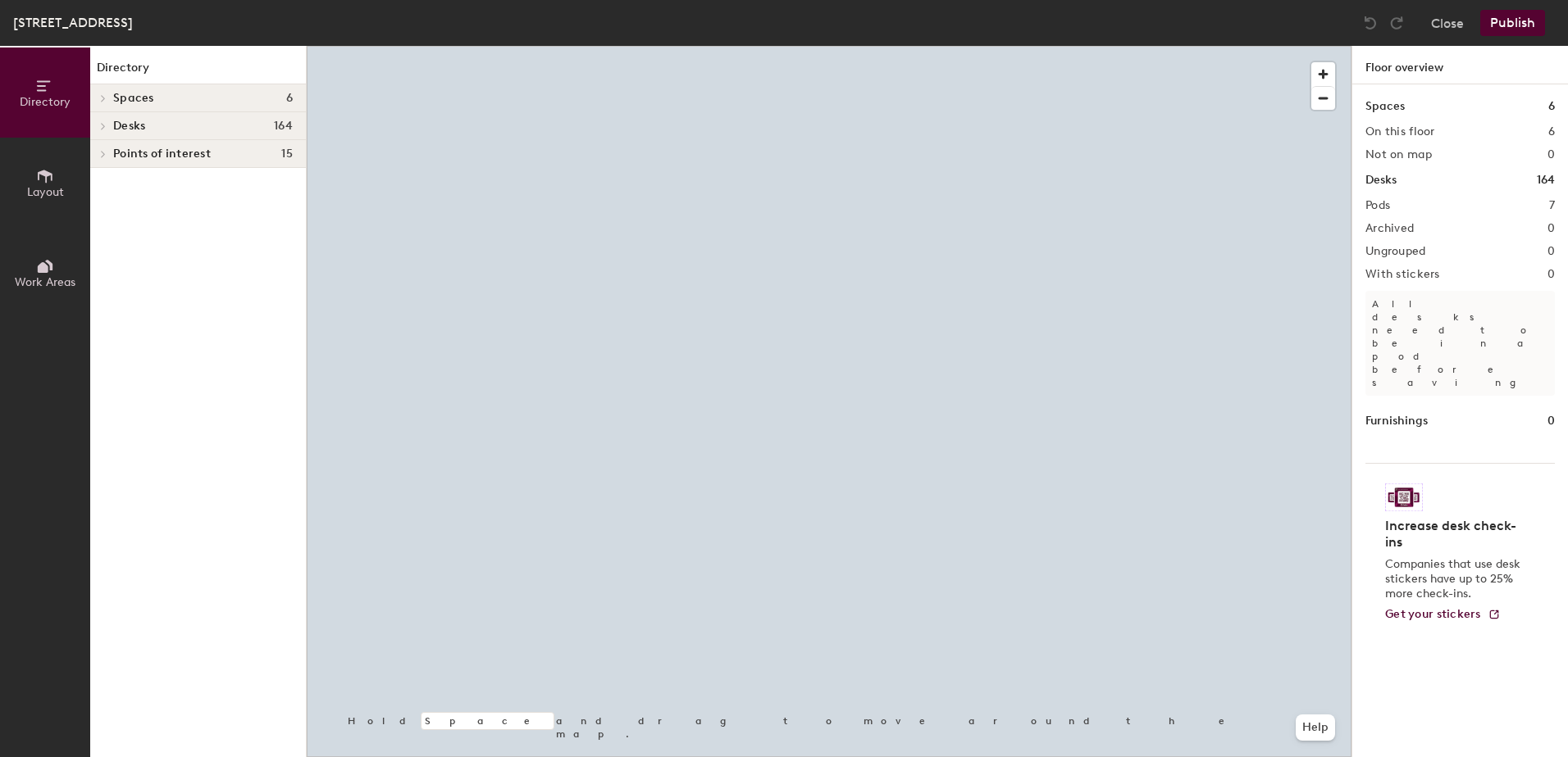
click at [967, 46] on div at bounding box center [828, 46] width 1045 height 0
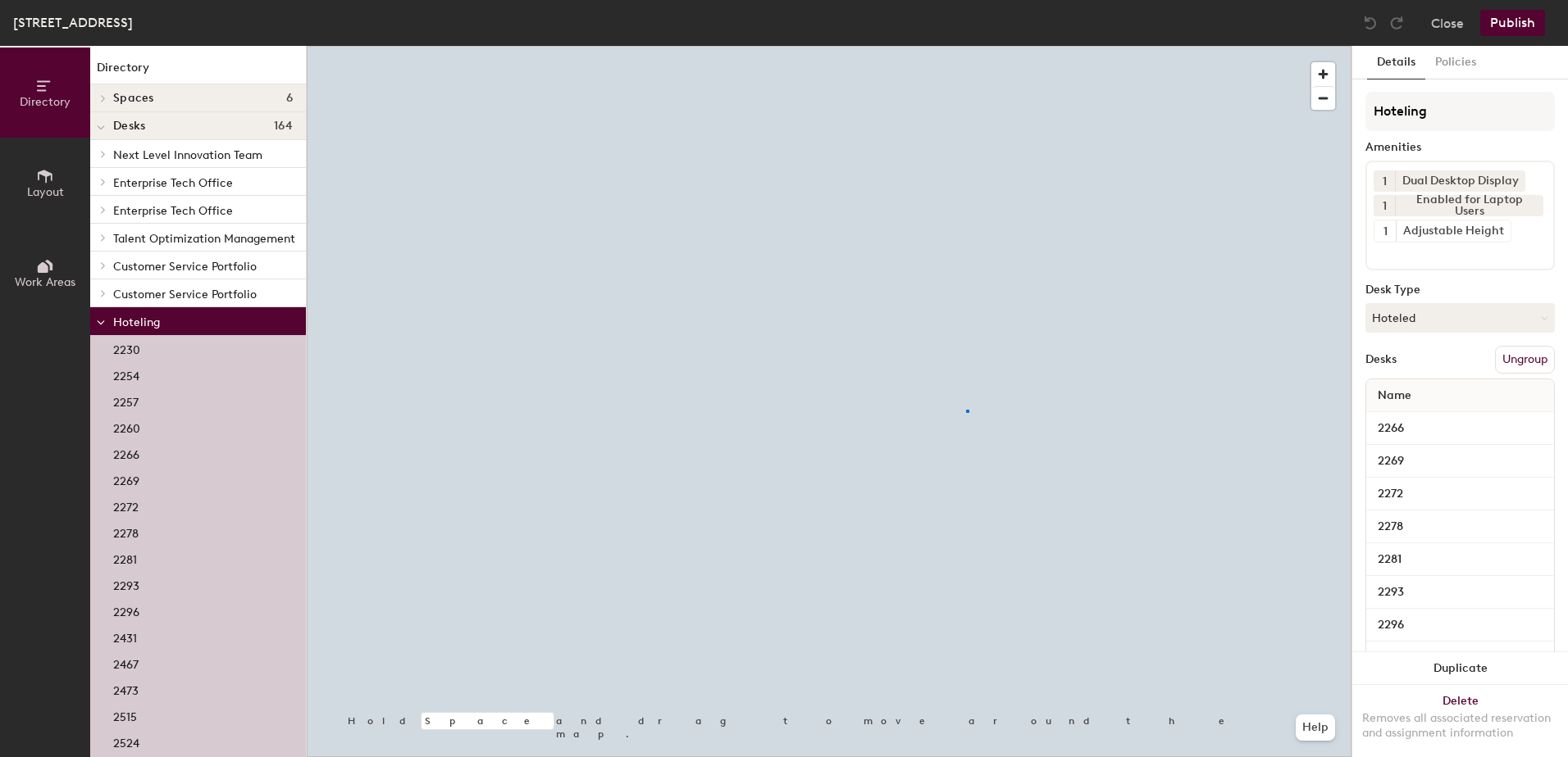
click at [968, 410] on div at bounding box center [967, 410] width 3 height 3
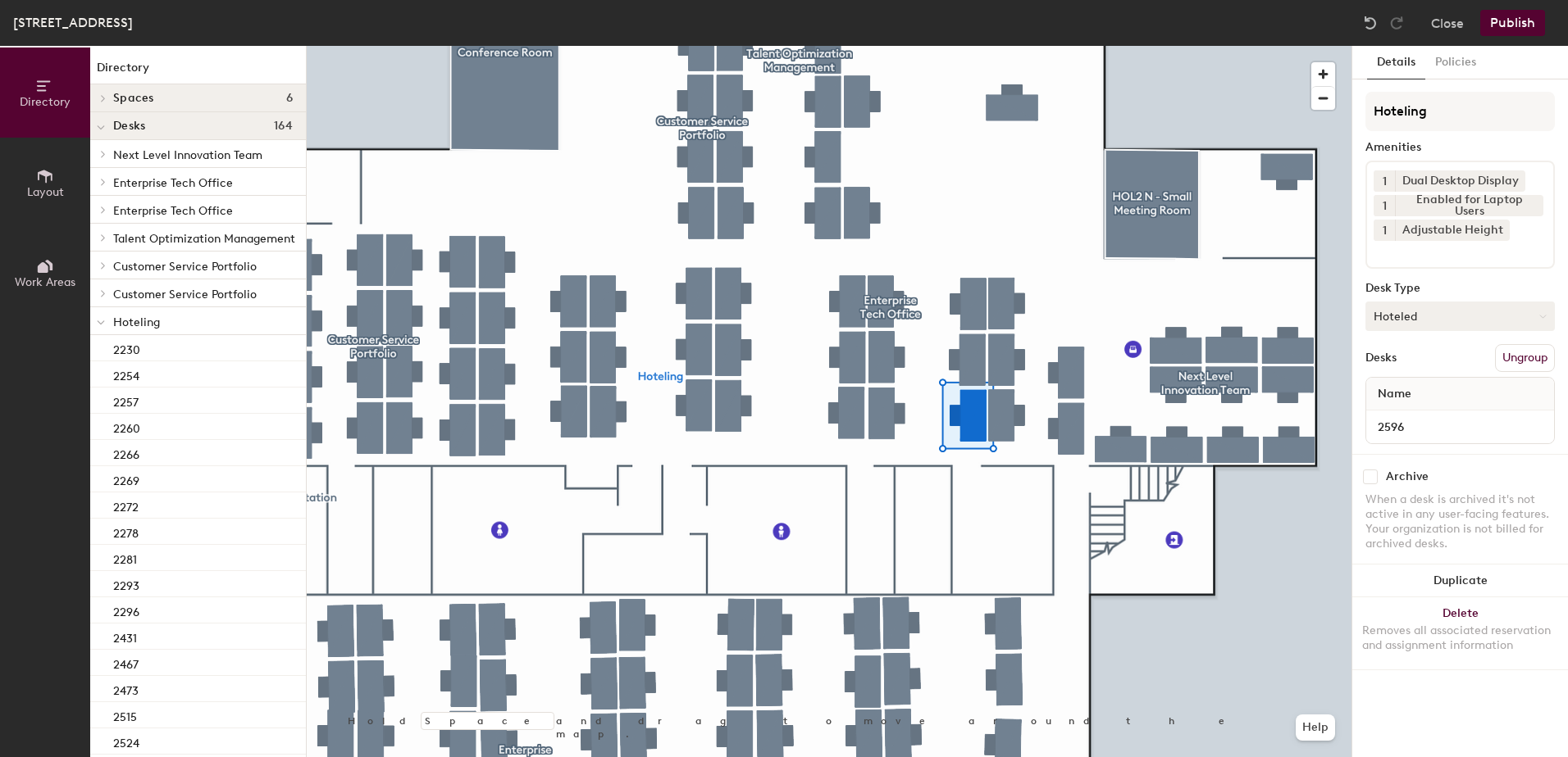
click at [1446, 329] on button "Hoteled" at bounding box center [1460, 316] width 189 height 30
click at [1448, 359] on div "Assigned" at bounding box center [1448, 367] width 164 height 25
click at [1512, 354] on button "Ungroup" at bounding box center [1525, 358] width 60 height 28
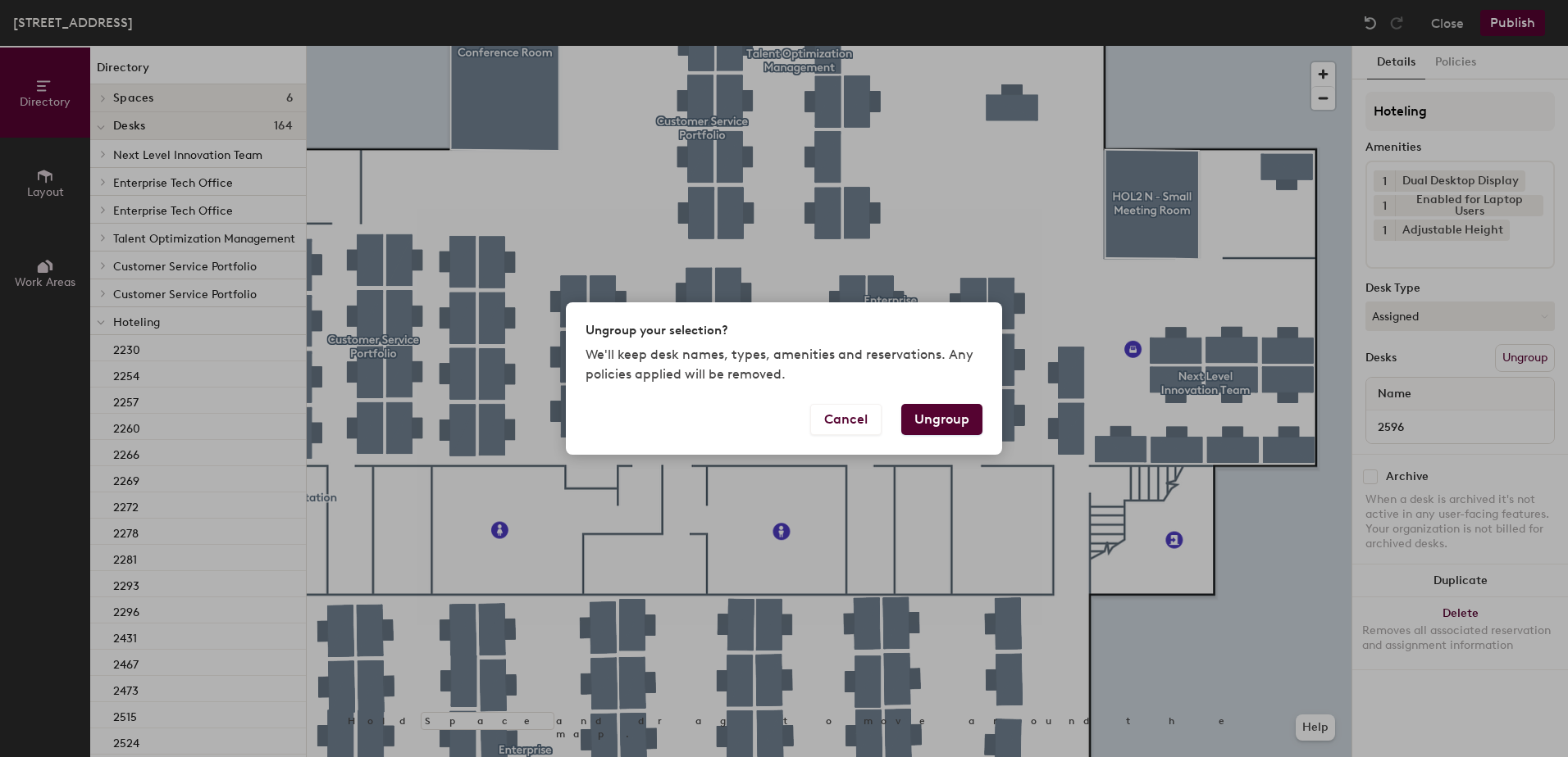
click at [970, 422] on button "Ungroup" at bounding box center [942, 420] width 81 height 32
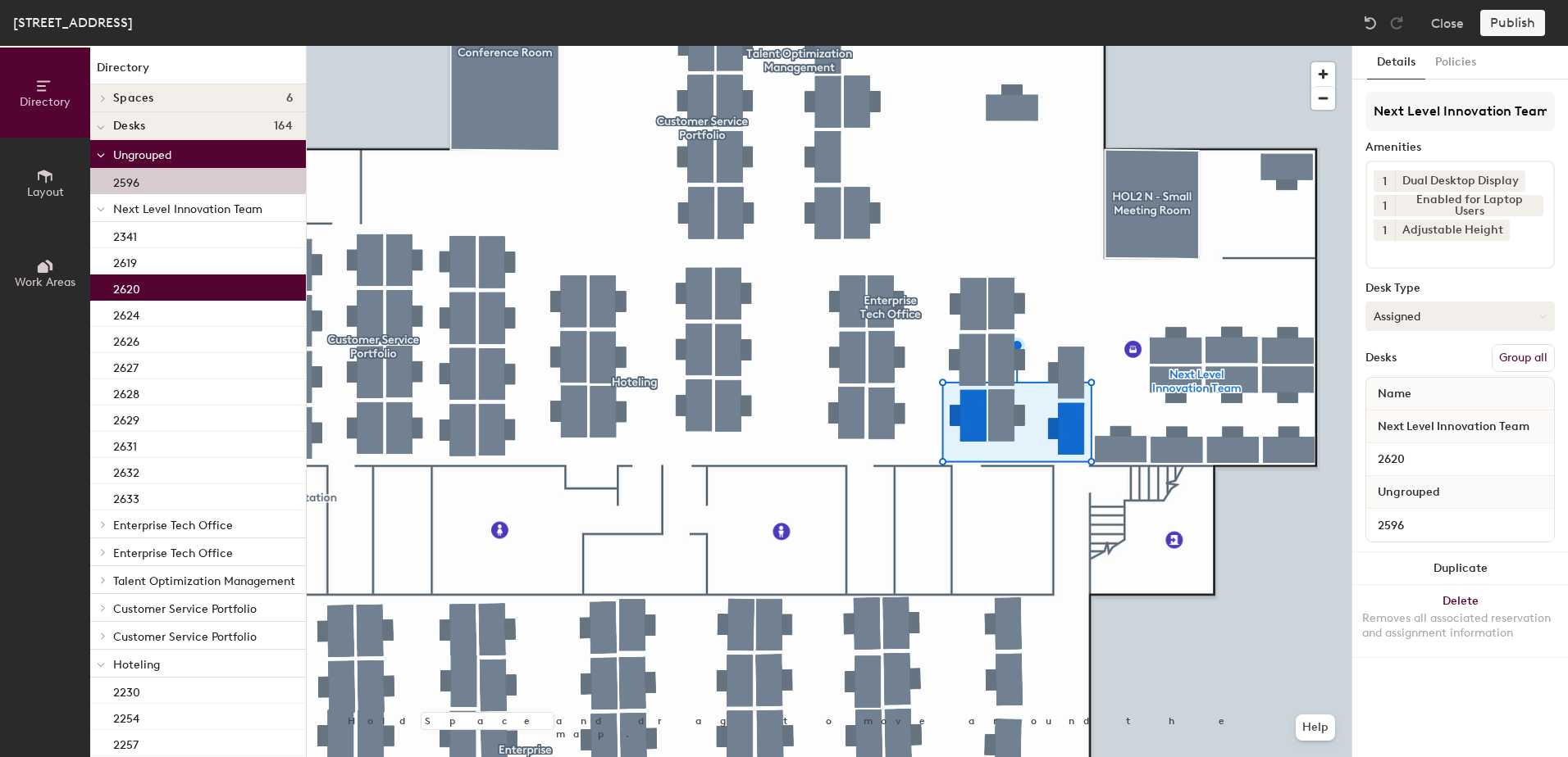
drag, startPoint x: 1543, startPoint y: 360, endPoint x: 1524, endPoint y: 313, distance: 50.7
click at [1541, 353] on button "Group all" at bounding box center [1524, 358] width 63 height 28
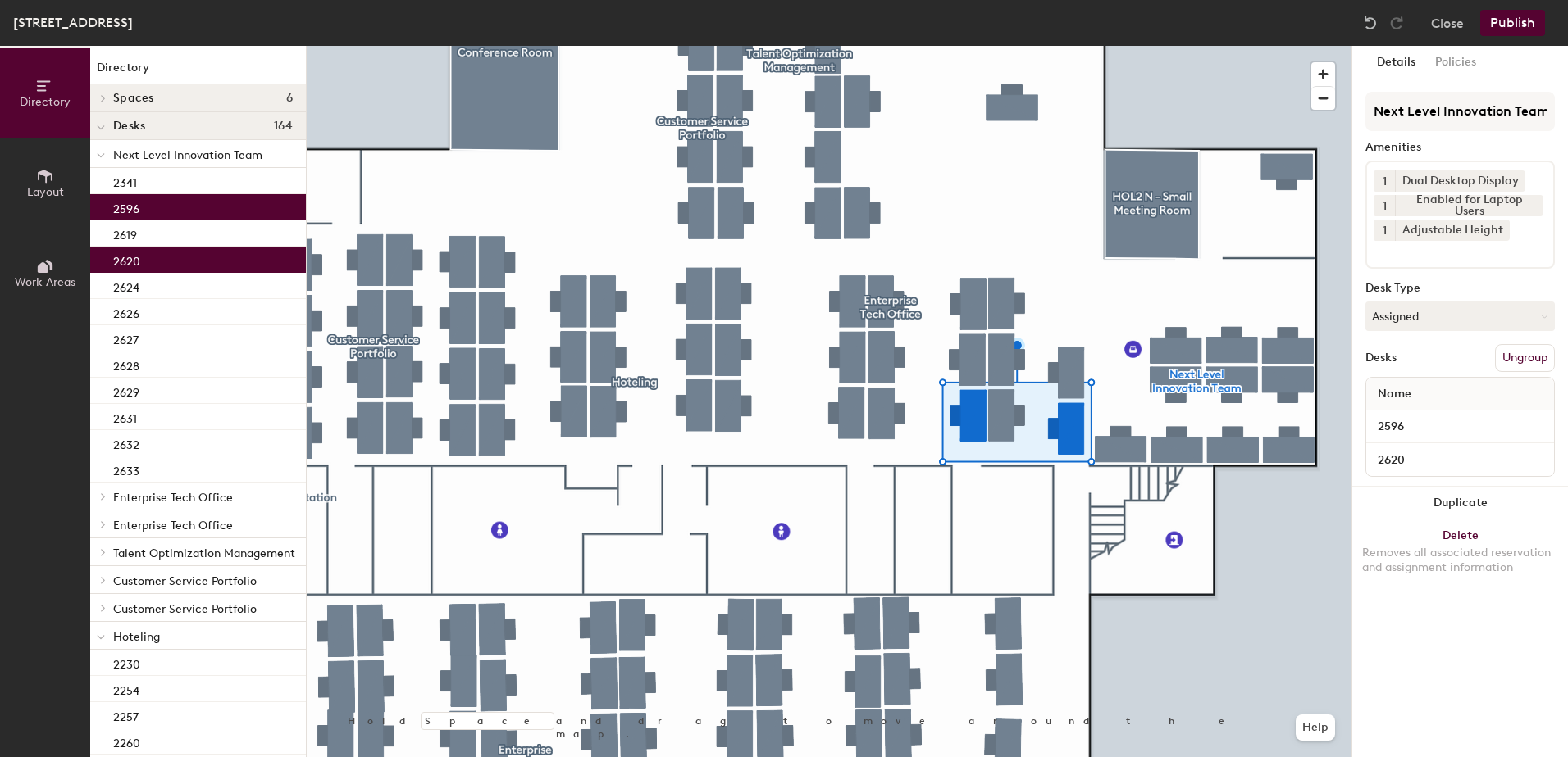
click at [1531, 29] on button "Publish" at bounding box center [1513, 23] width 65 height 27
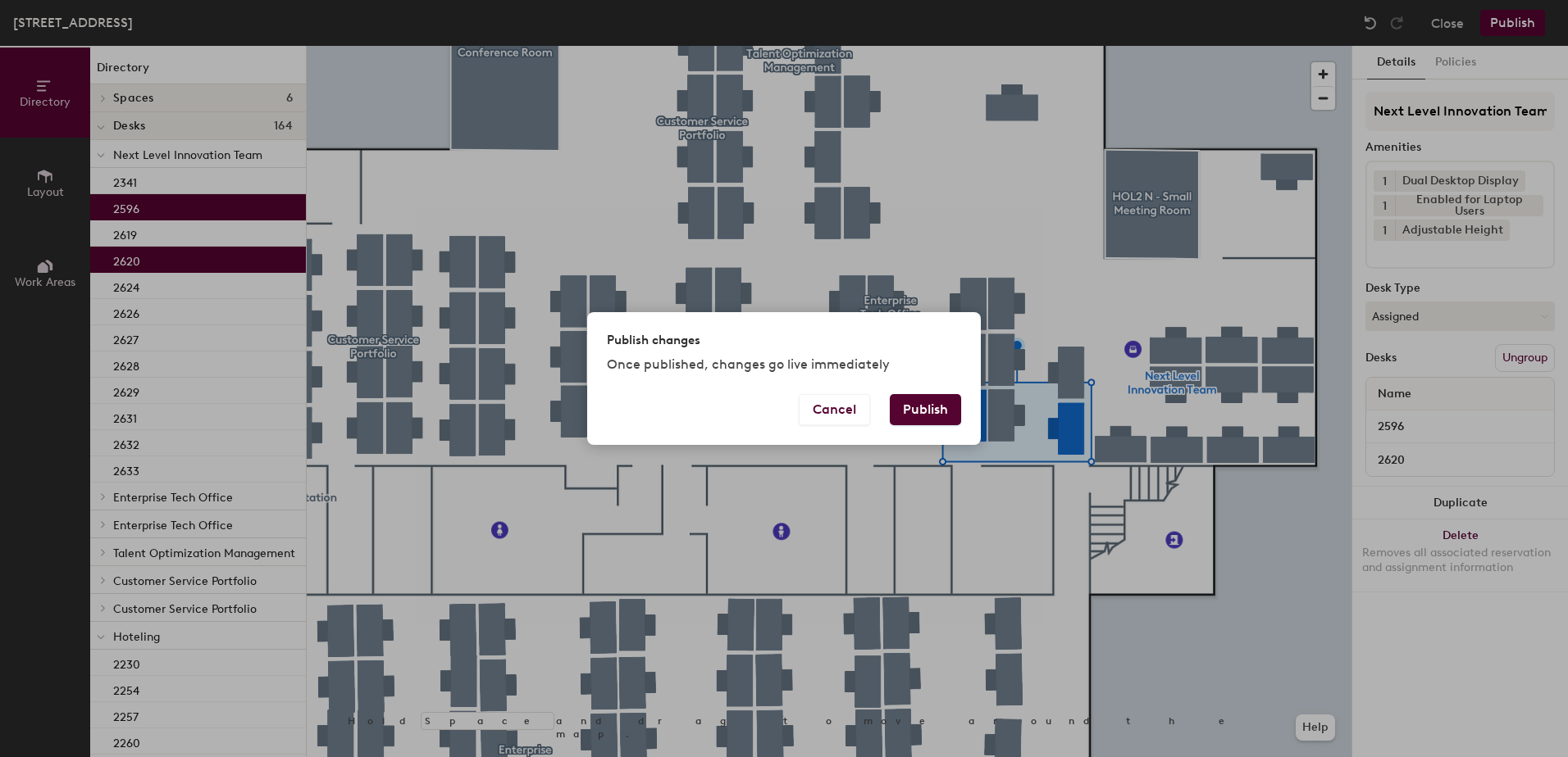
click at [934, 407] on button "Publish" at bounding box center [925, 410] width 71 height 32
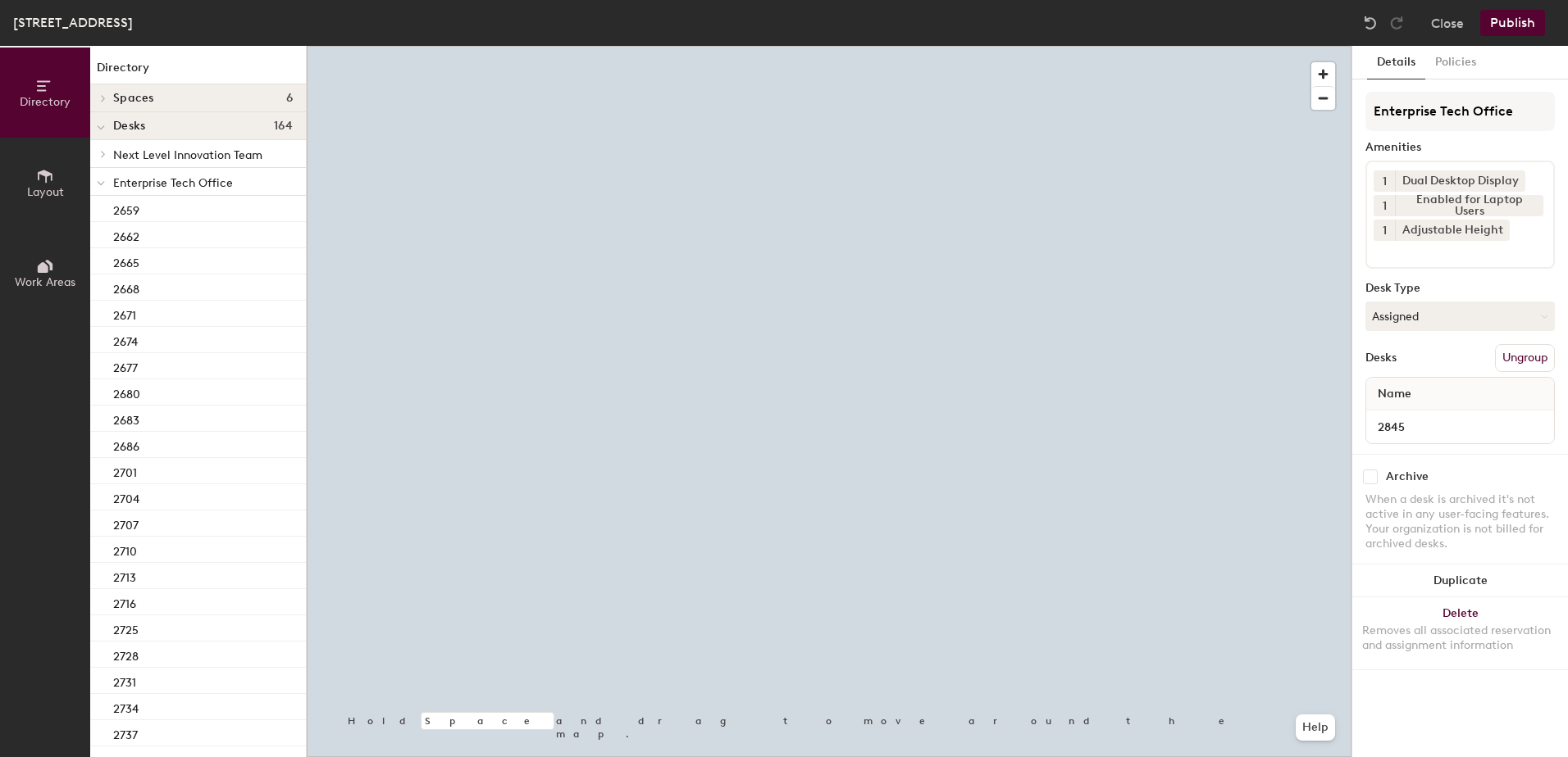
click at [1405, 321] on button "Assigned" at bounding box center [1460, 316] width 189 height 30
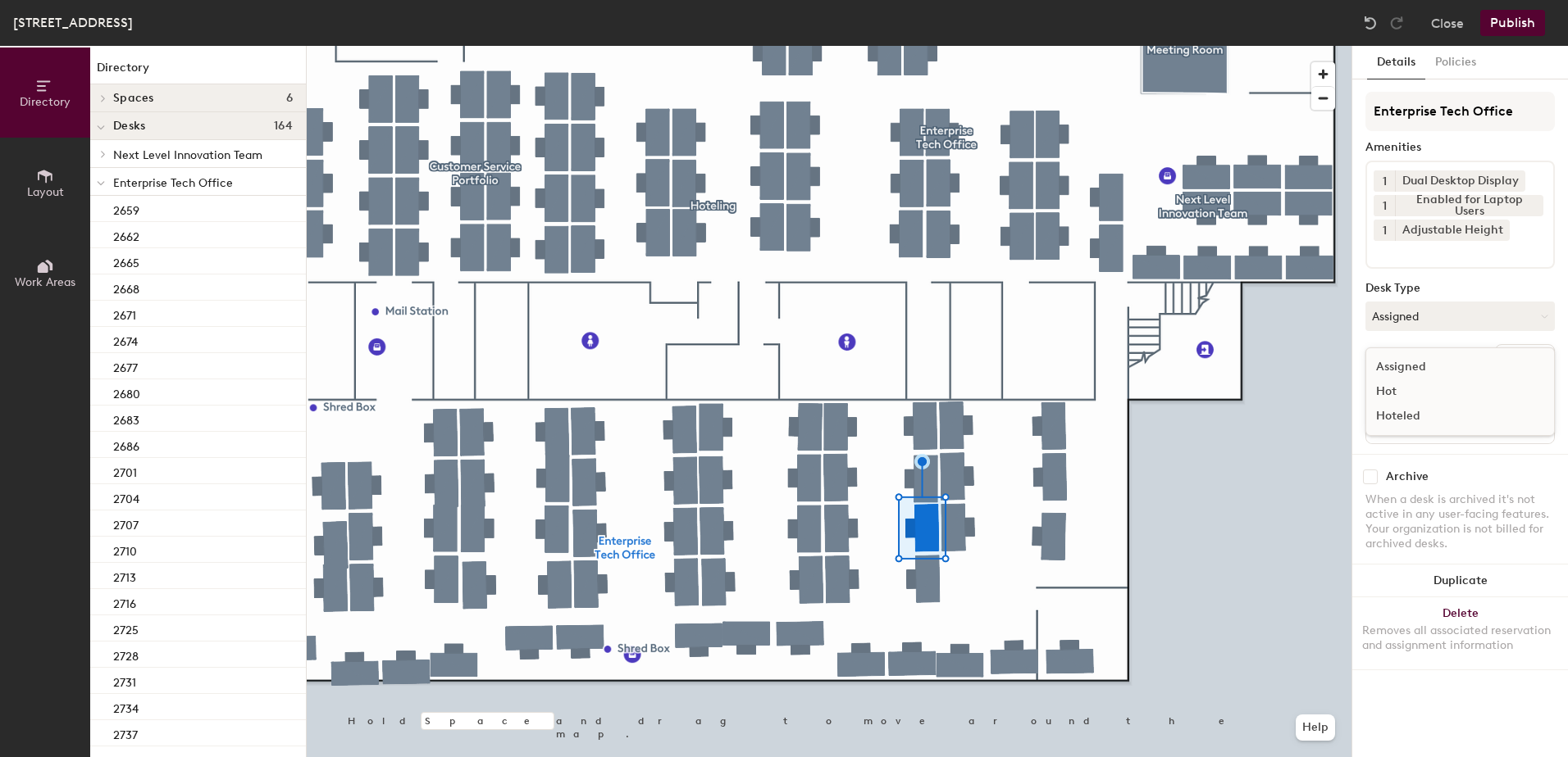
click at [1411, 418] on div "Hoteled" at bounding box center [1448, 416] width 164 height 25
click at [1536, 362] on button "Ungroup" at bounding box center [1525, 358] width 60 height 28
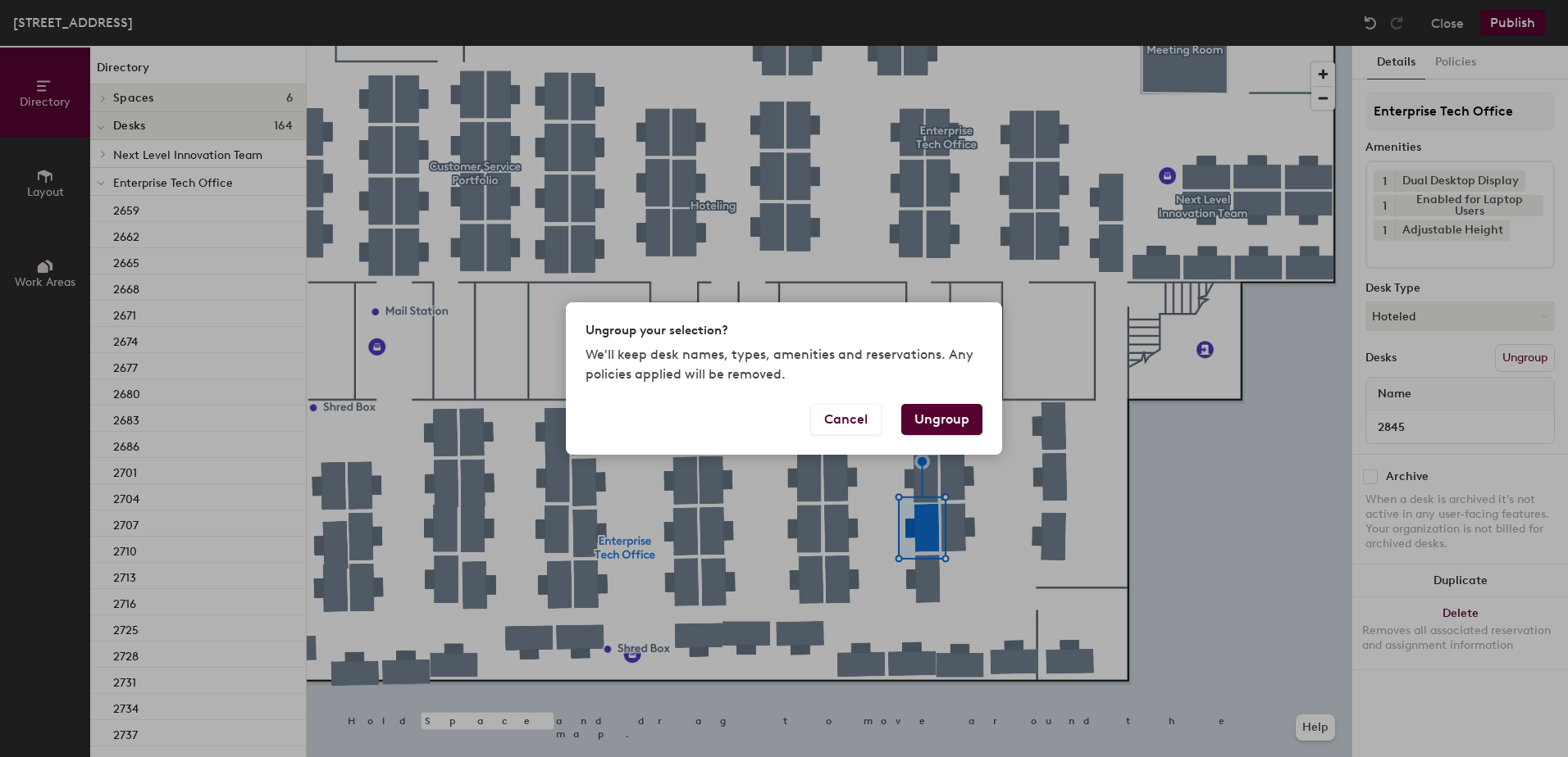
click at [939, 423] on button "Ungroup" at bounding box center [942, 420] width 81 height 32
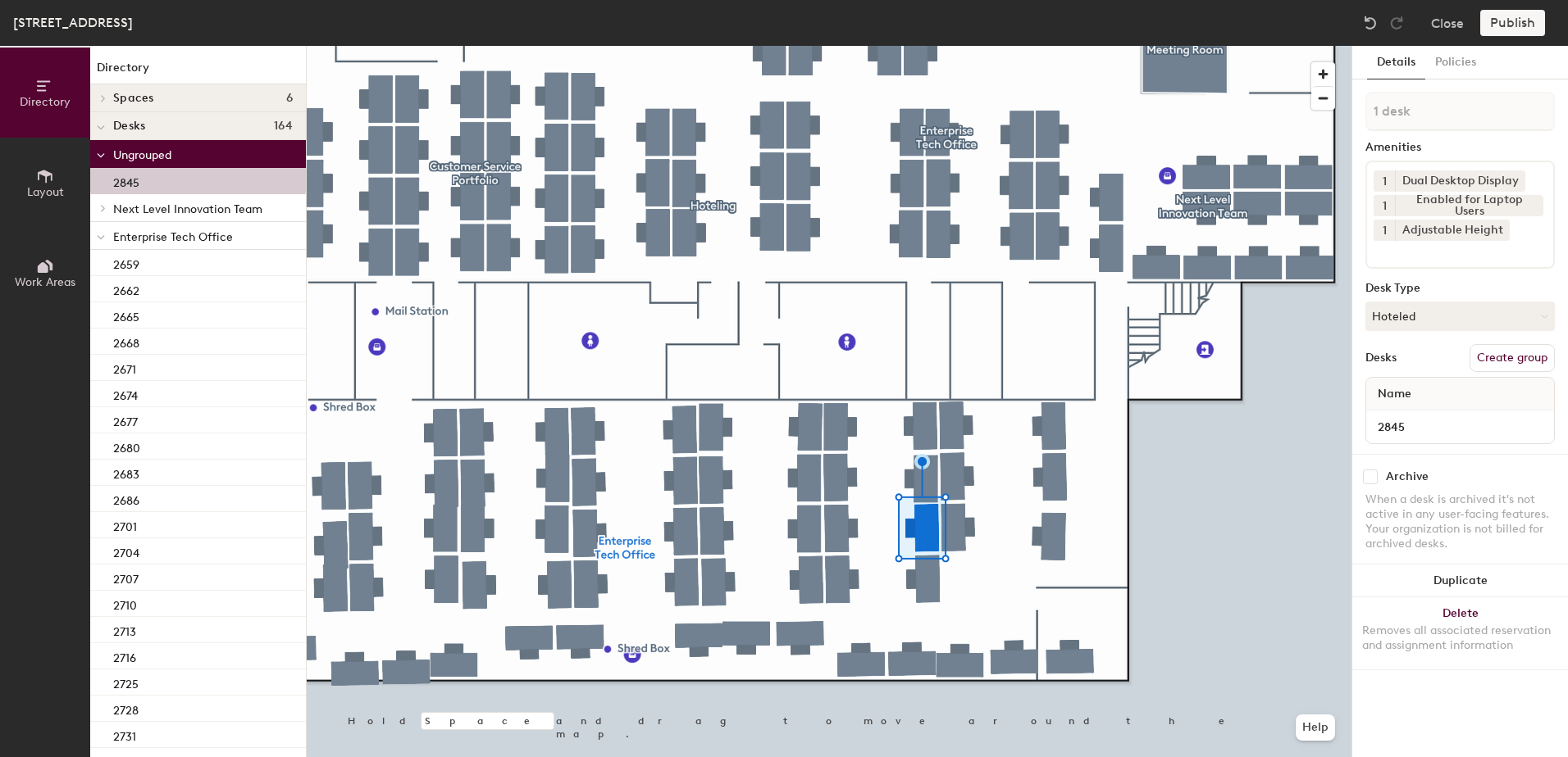
click at [100, 241] on span at bounding box center [100, 237] width 8 height 14
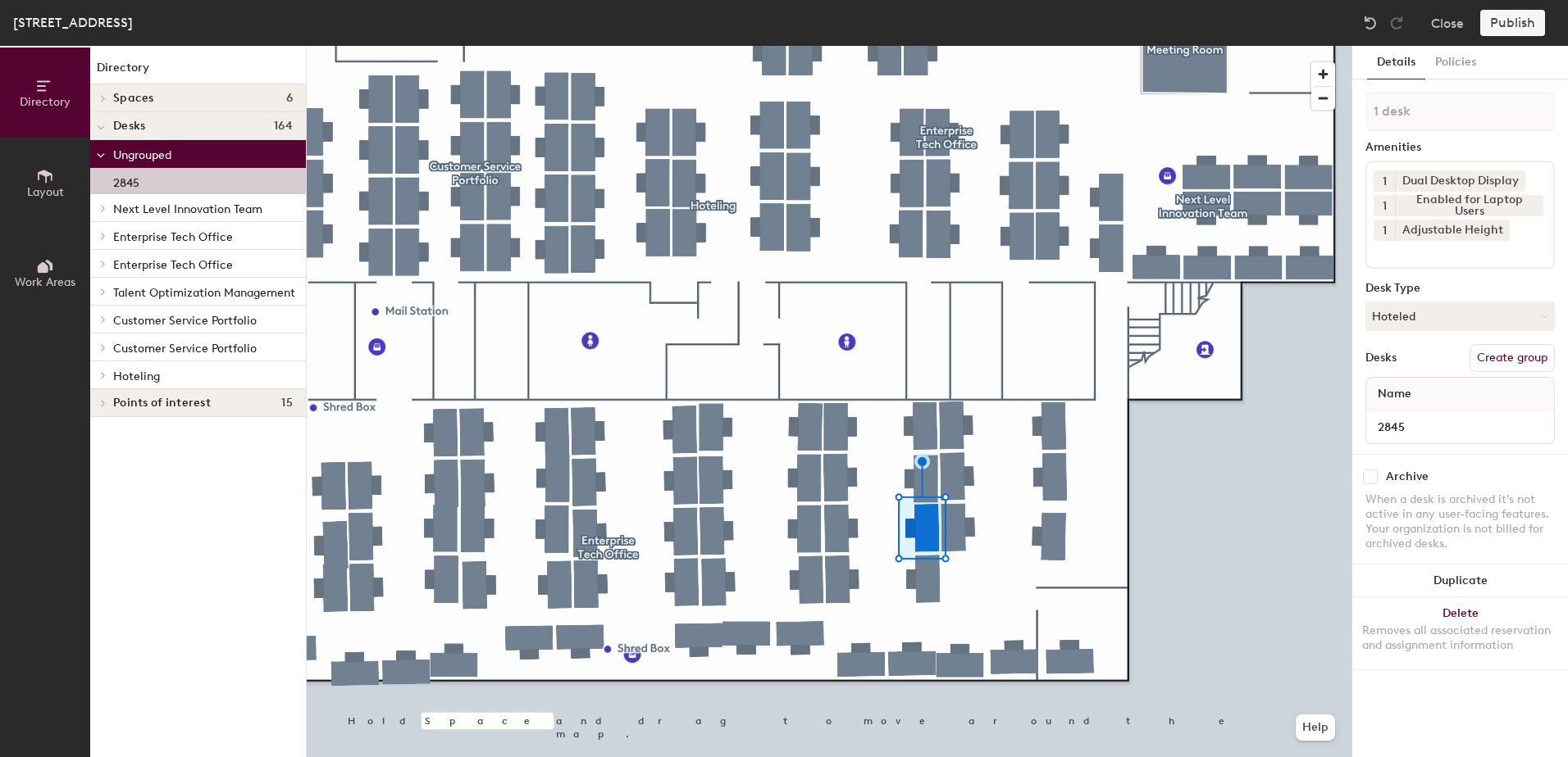
click at [103, 379] on icon at bounding box center [103, 375] width 7 height 8
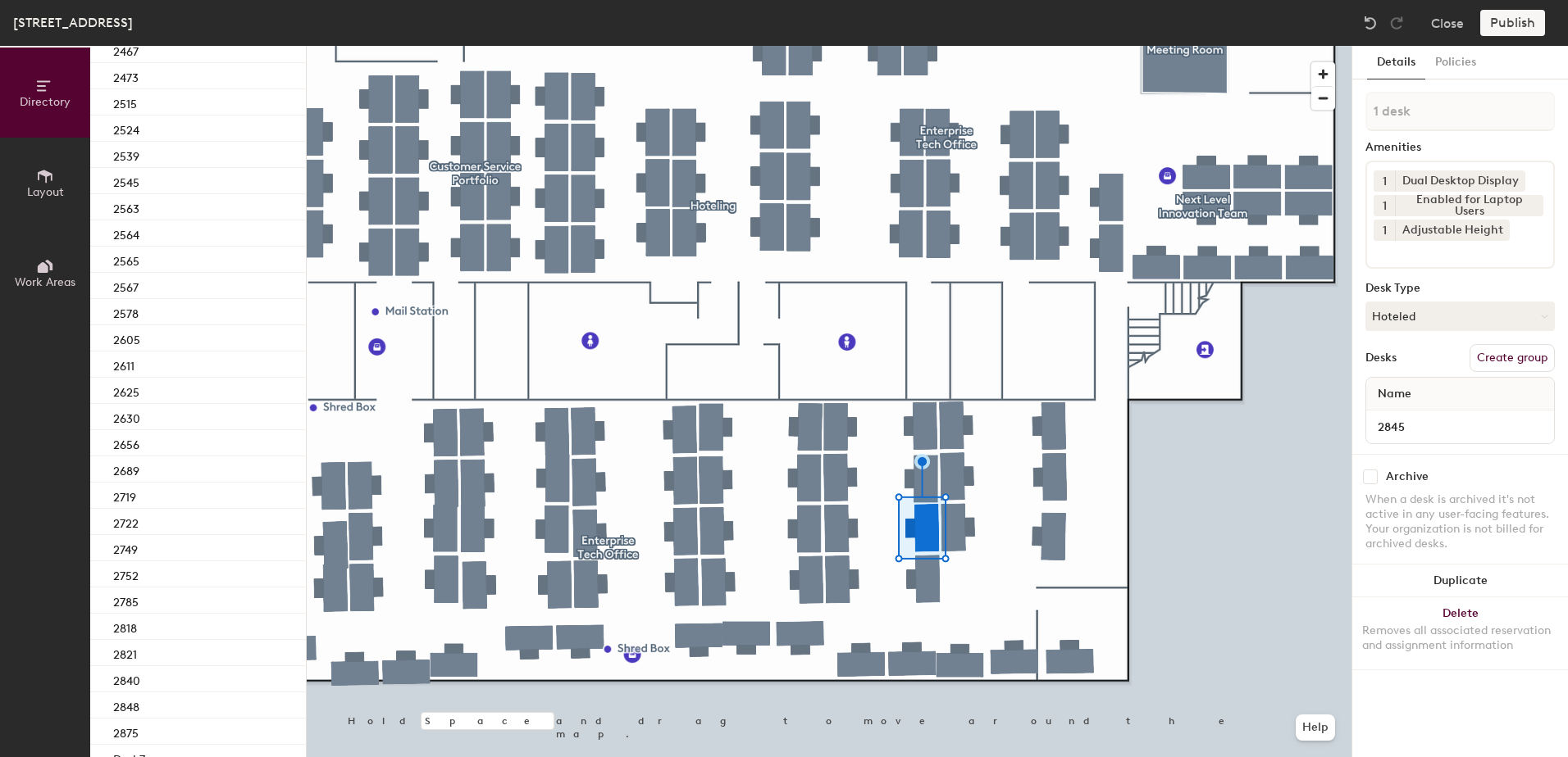
scroll to position [734, 0]
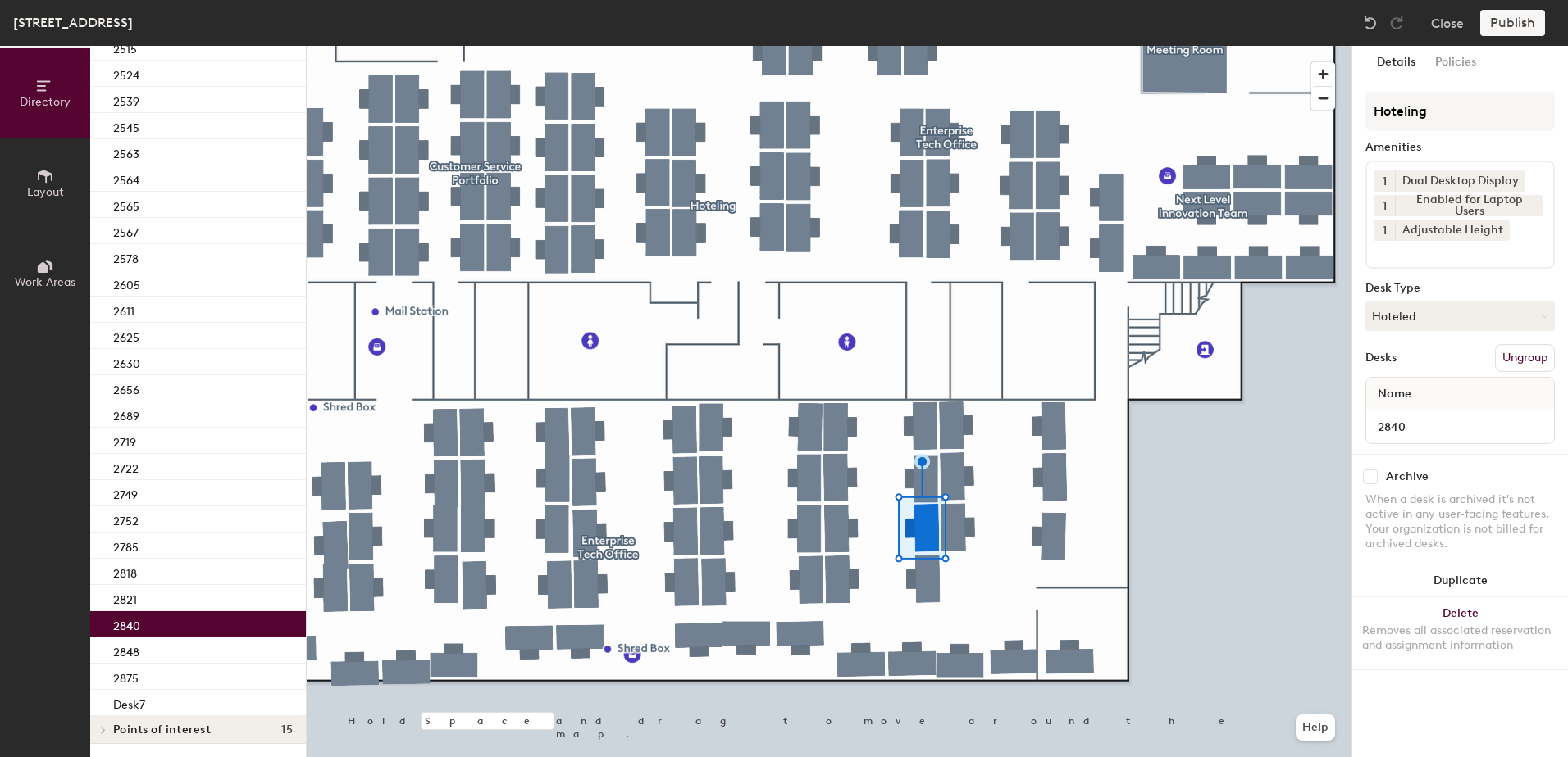
click at [174, 620] on div "2840" at bounding box center [198, 624] width 216 height 27
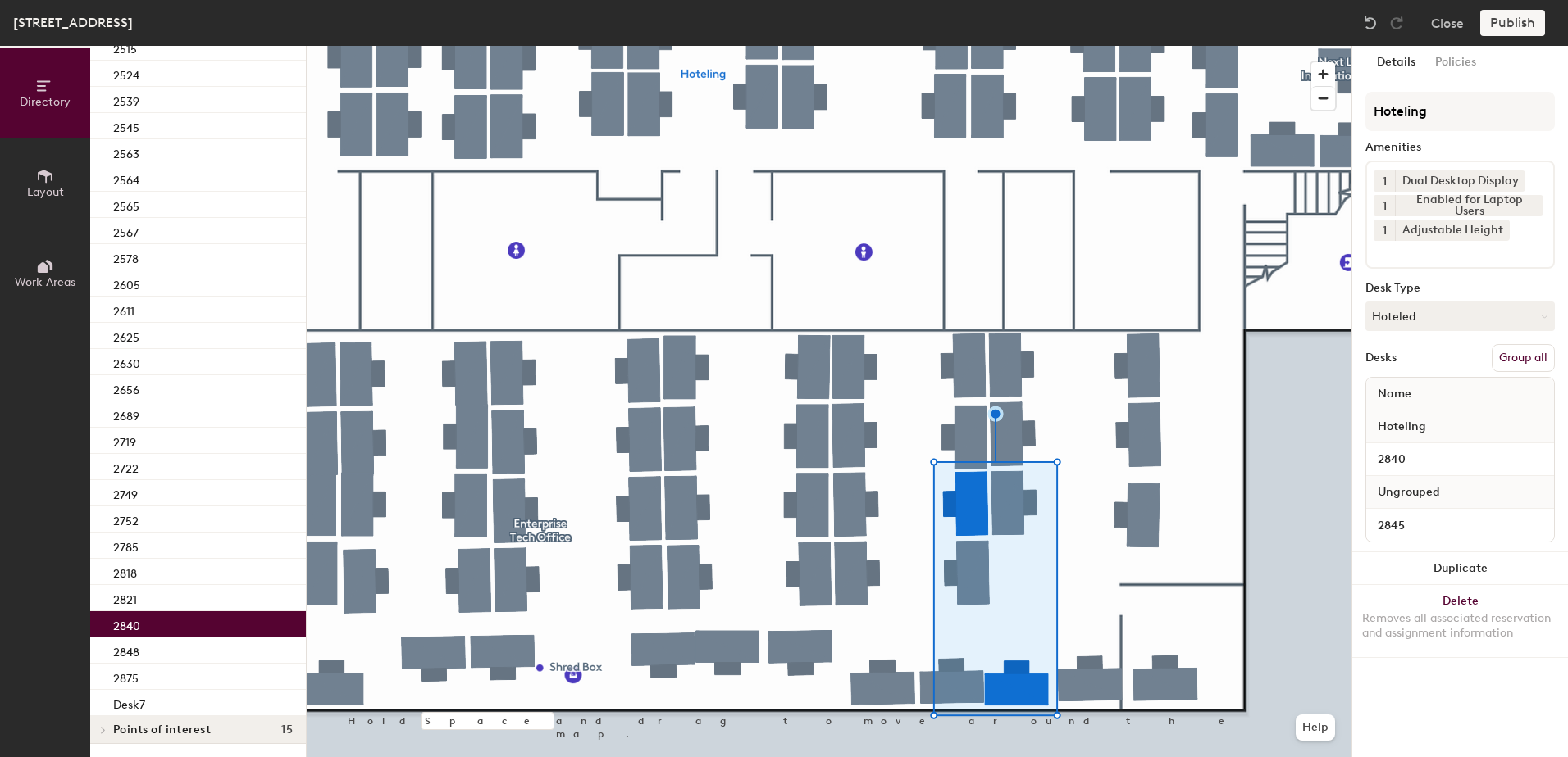
drag, startPoint x: 1518, startPoint y: 360, endPoint x: 1522, endPoint y: 267, distance: 93.1
click at [1520, 355] on button "Group all" at bounding box center [1524, 358] width 63 height 28
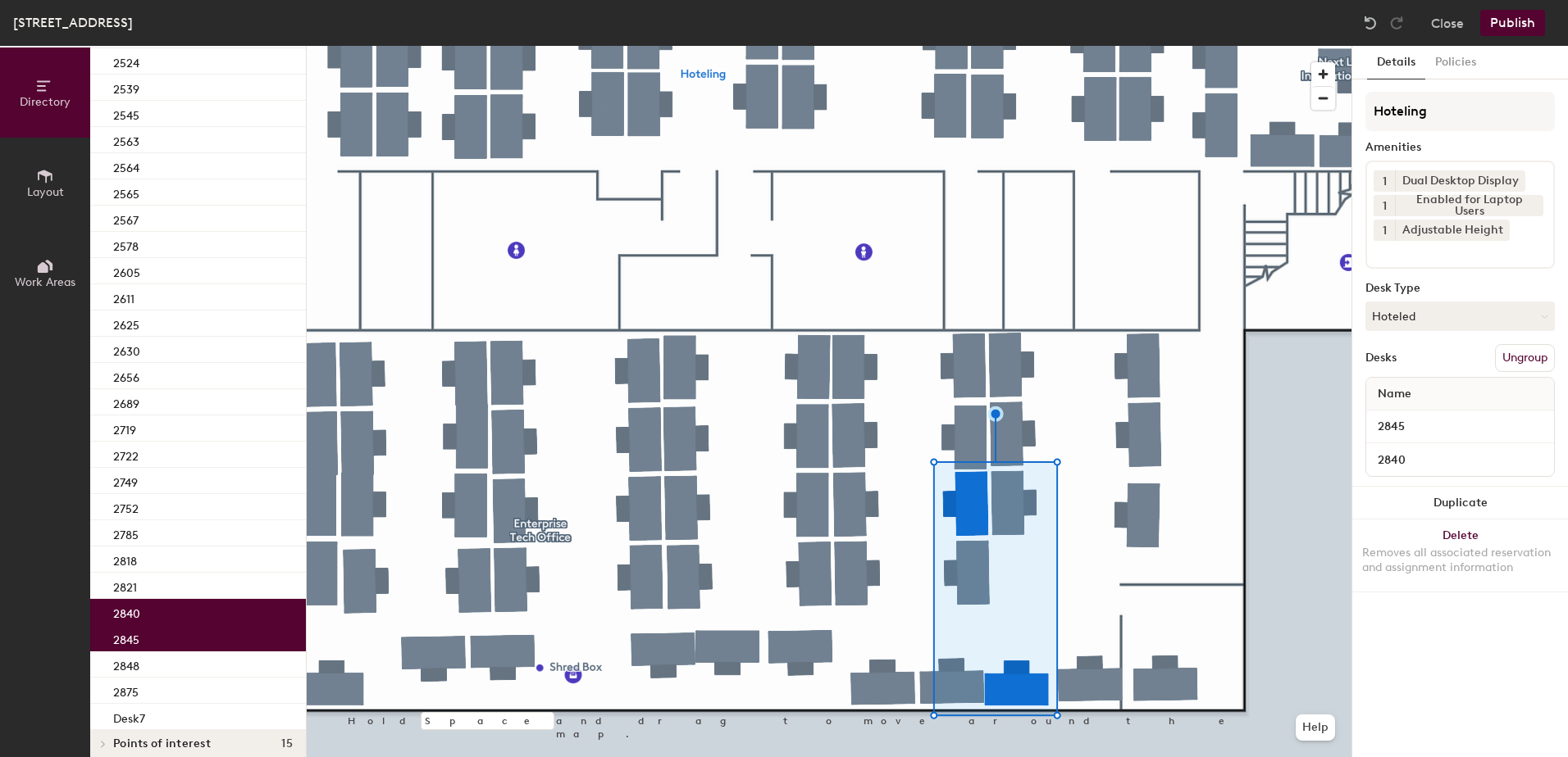
click at [1509, 22] on button "Publish" at bounding box center [1513, 23] width 65 height 27
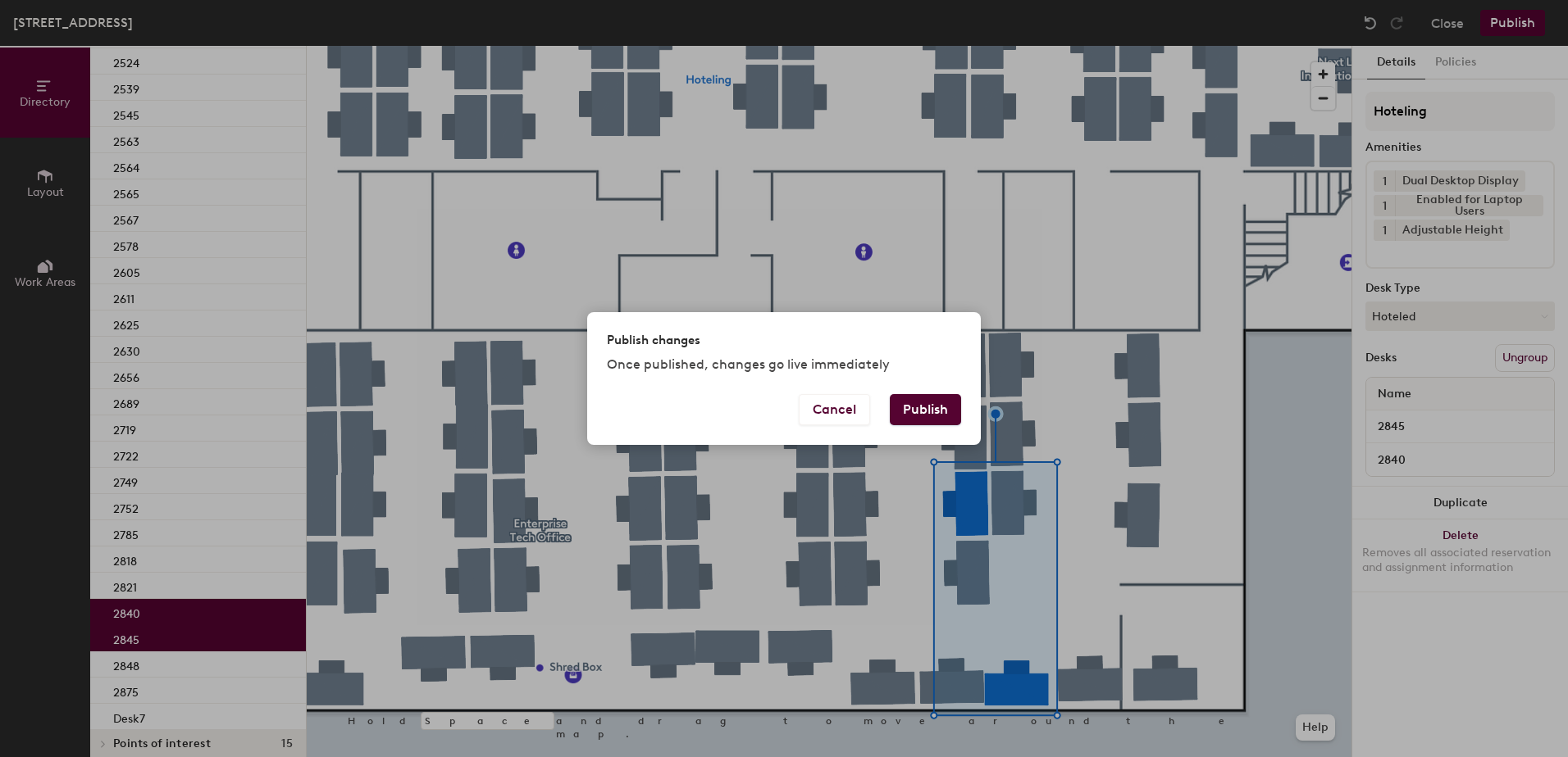
click at [941, 418] on button "Publish" at bounding box center [925, 410] width 71 height 32
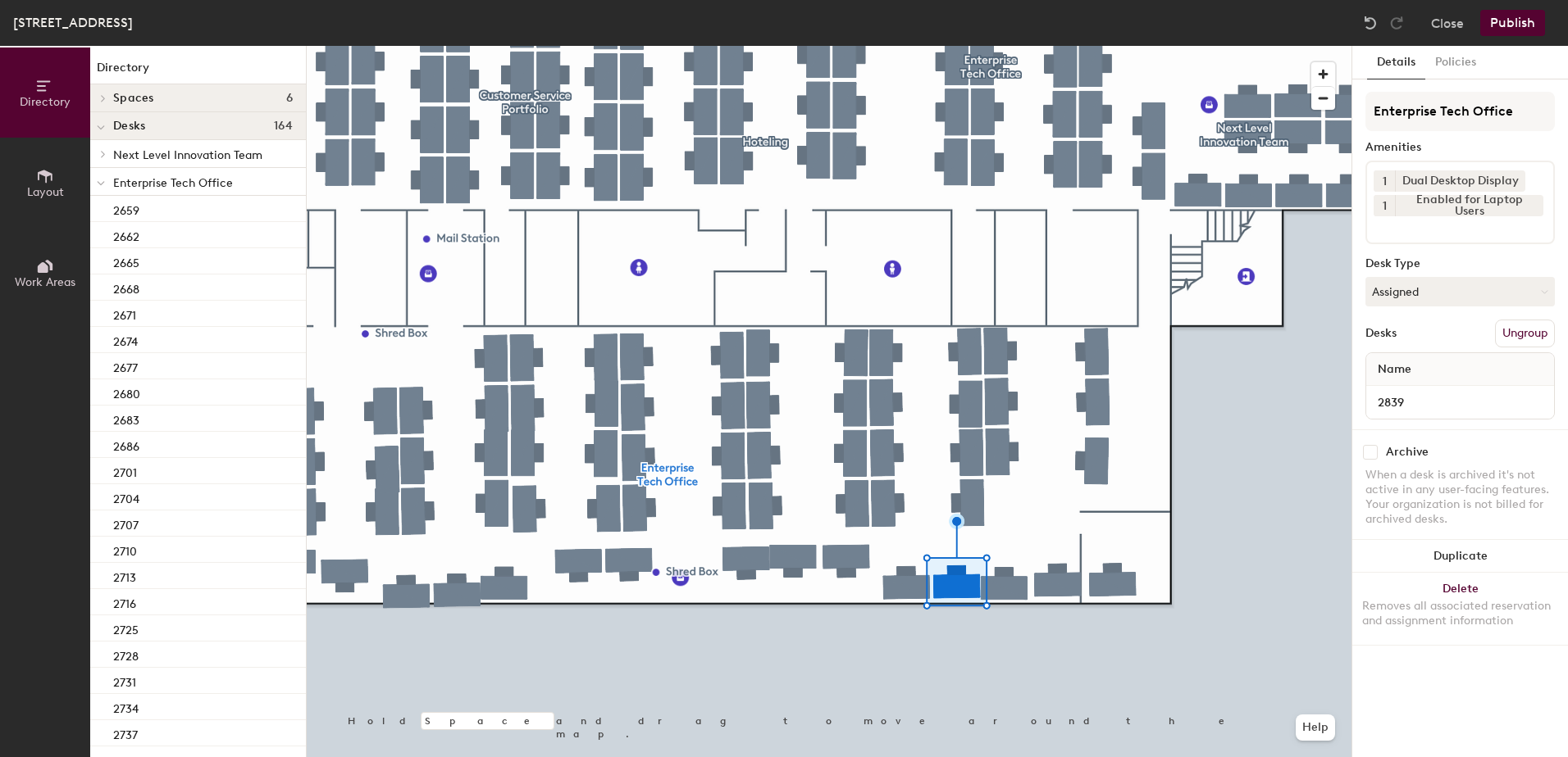
click at [1008, 46] on div at bounding box center [828, 46] width 1045 height 0
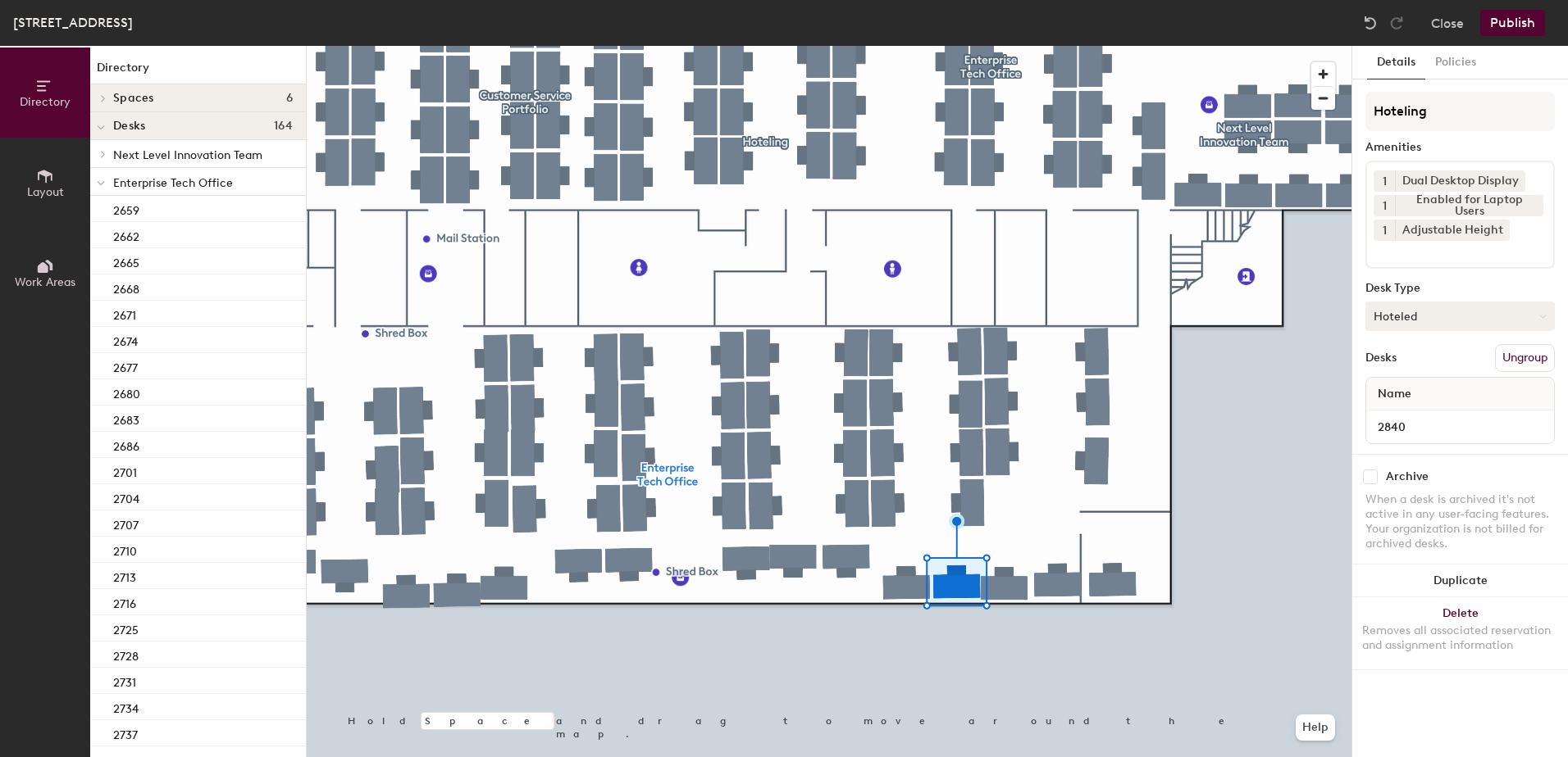
click at [1440, 314] on button "Hoteled" at bounding box center [1460, 316] width 189 height 30
click at [1442, 365] on div "Assigned" at bounding box center [1448, 367] width 164 height 25
click at [1522, 365] on button "Ungroup" at bounding box center [1525, 358] width 60 height 28
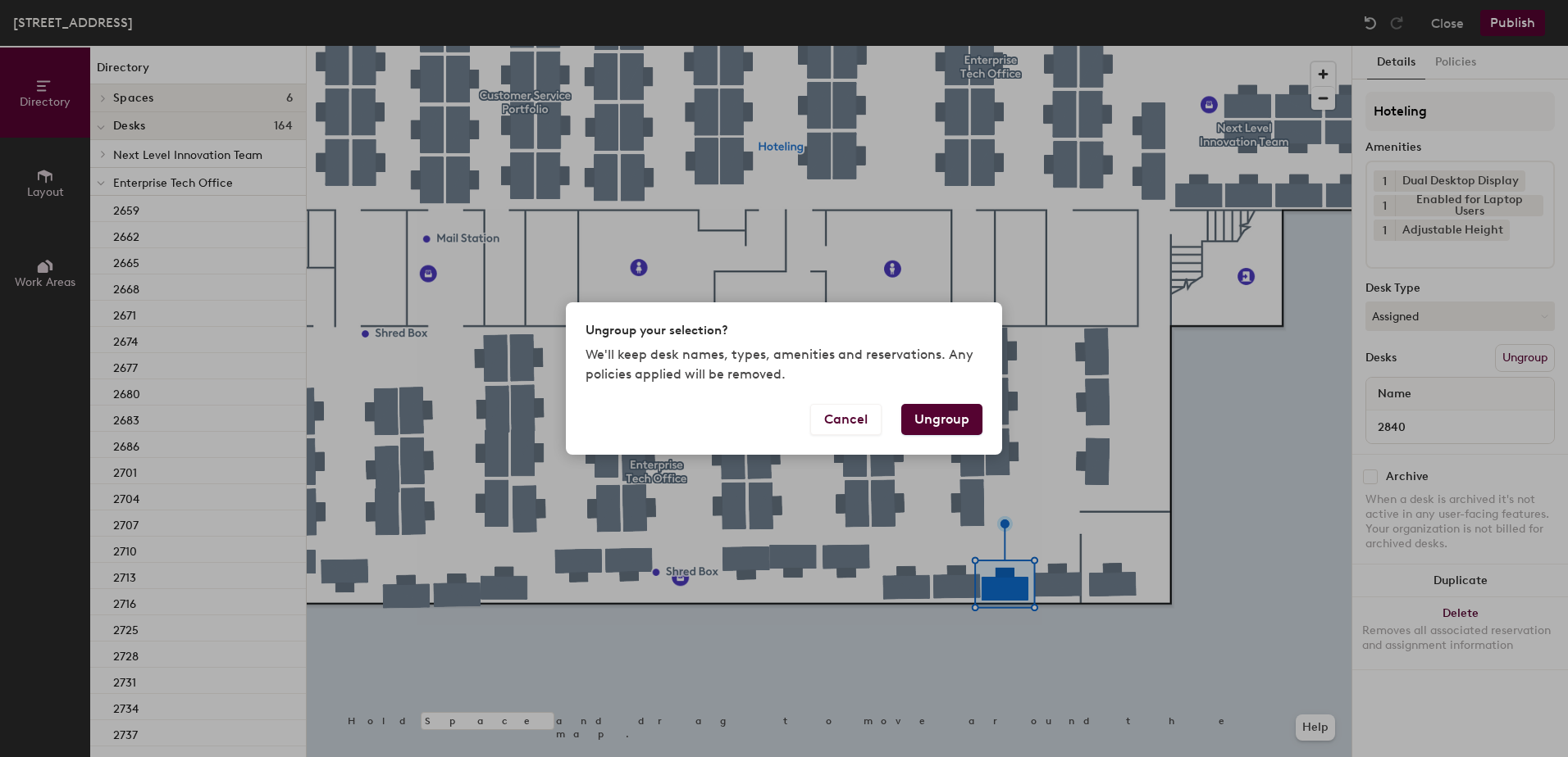
click at [955, 420] on button "Ungroup" at bounding box center [942, 420] width 81 height 32
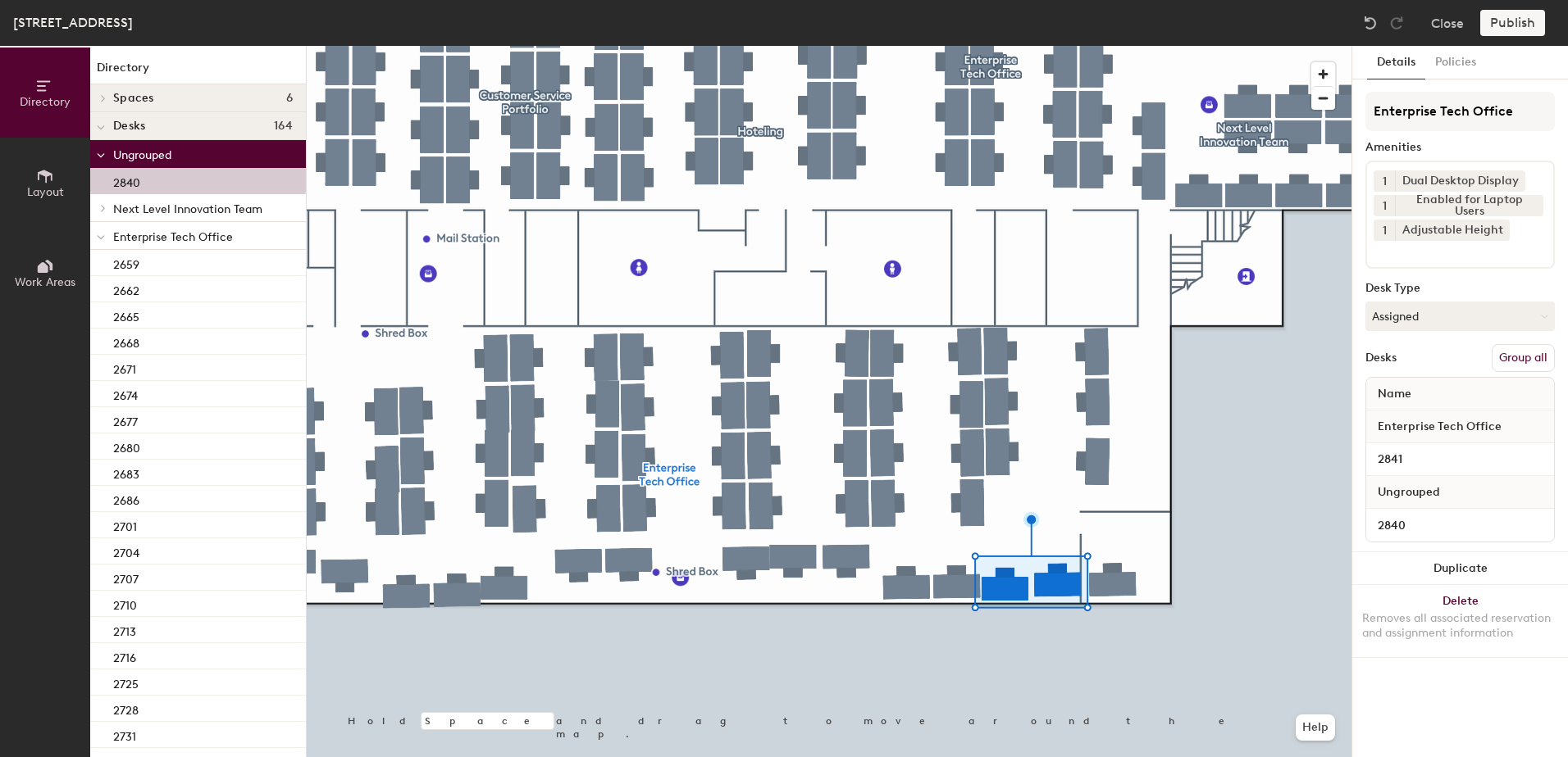
drag, startPoint x: 1507, startPoint y: 357, endPoint x: 1508, endPoint y: 342, distance: 15.0
click at [1508, 356] on button "Group all" at bounding box center [1524, 358] width 63 height 28
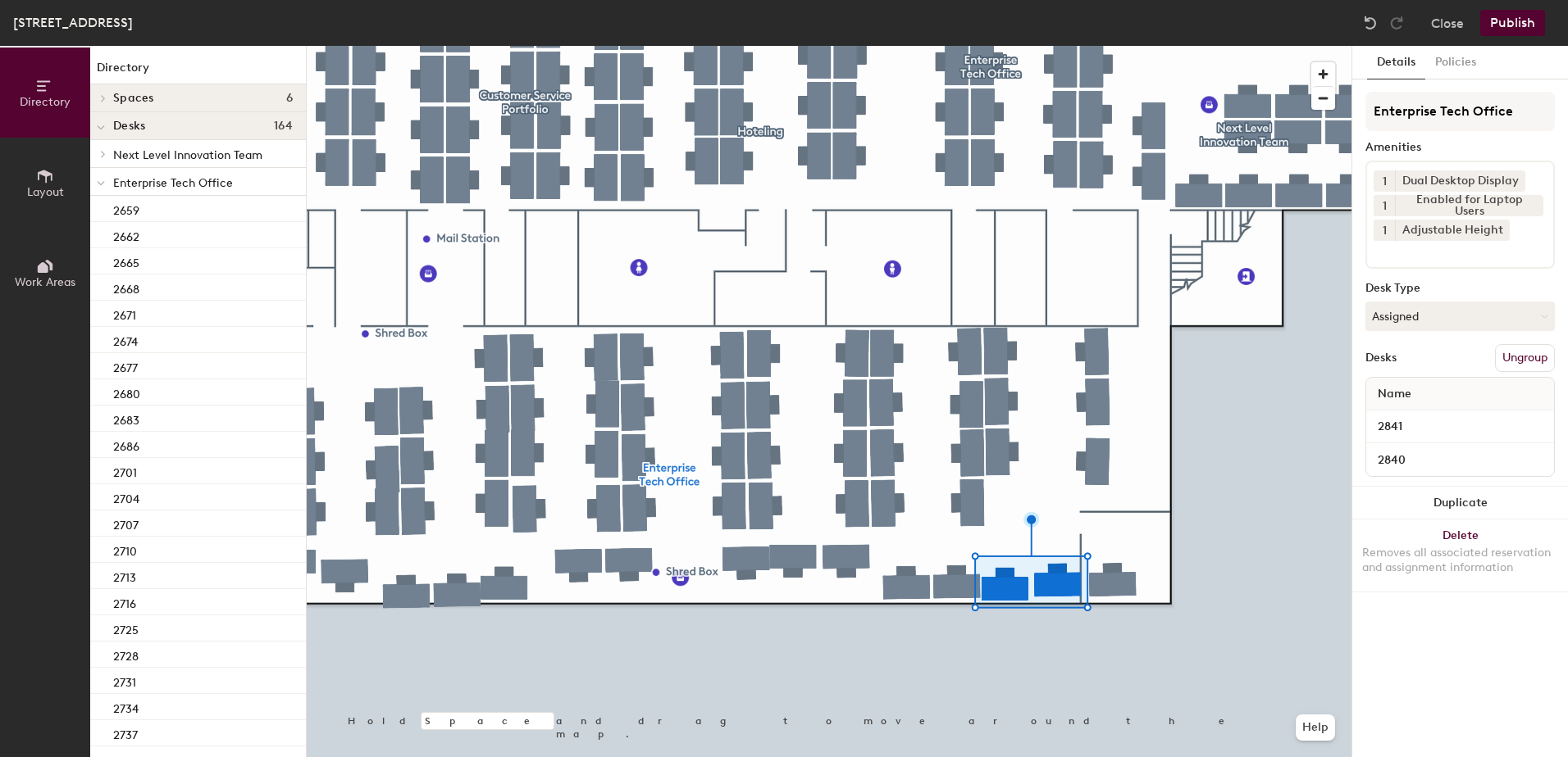
click at [1493, 19] on button "Publish" at bounding box center [1513, 23] width 65 height 27
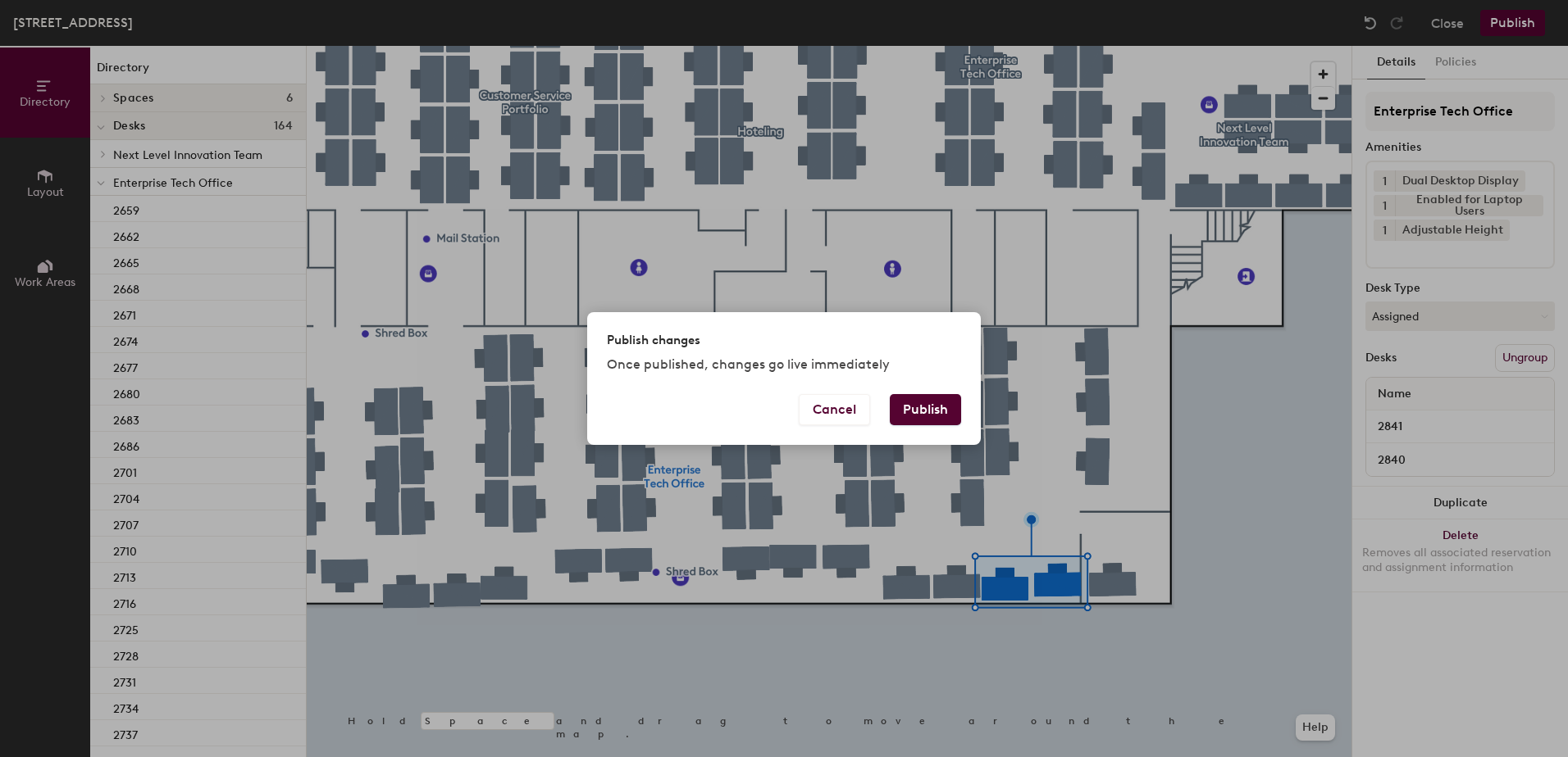
drag, startPoint x: 936, startPoint y: 416, endPoint x: 928, endPoint y: 425, distance: 12.0
click at [935, 417] on button "Publish" at bounding box center [925, 410] width 71 height 32
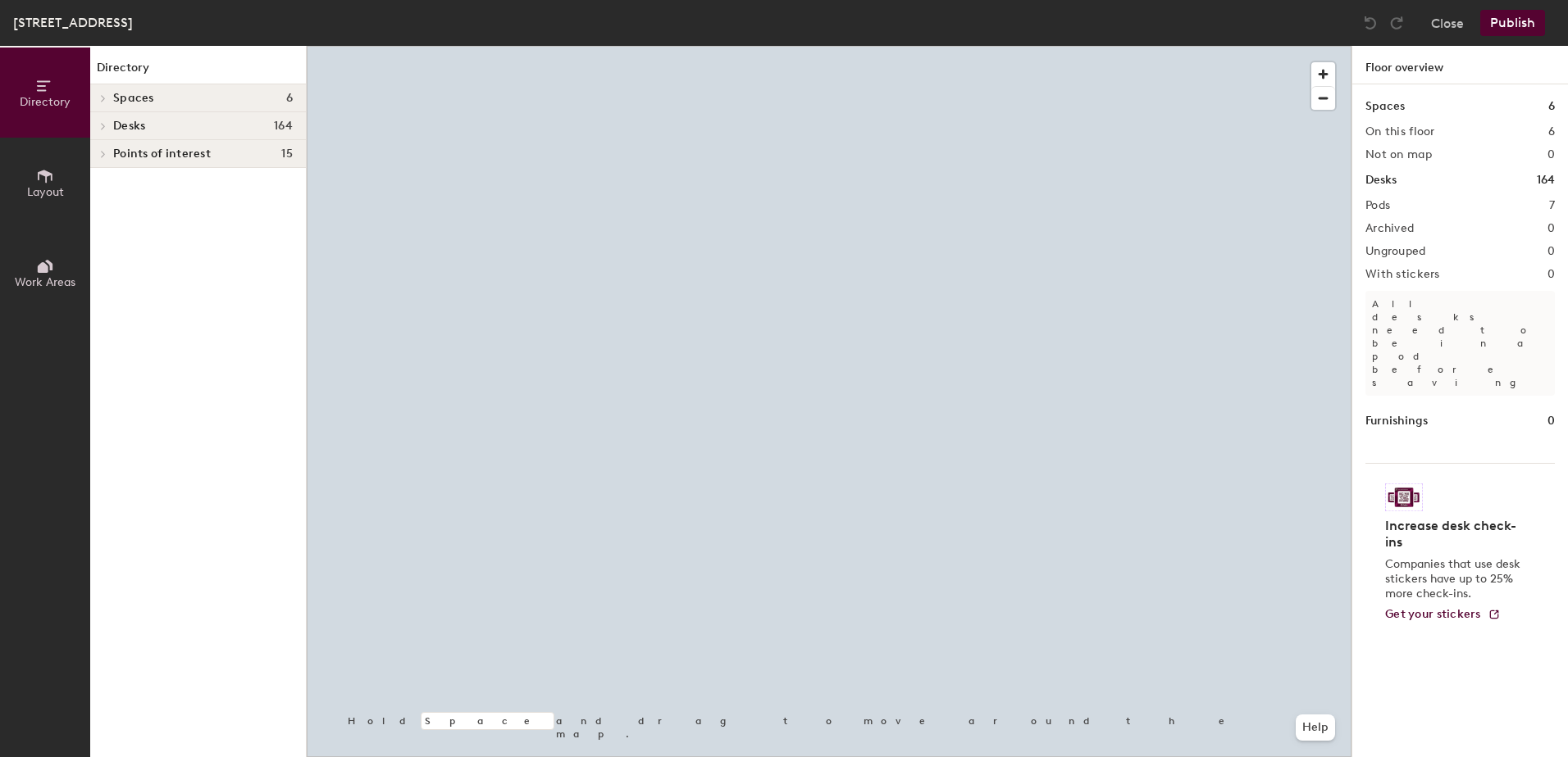
click at [983, 46] on div at bounding box center [828, 46] width 1045 height 0
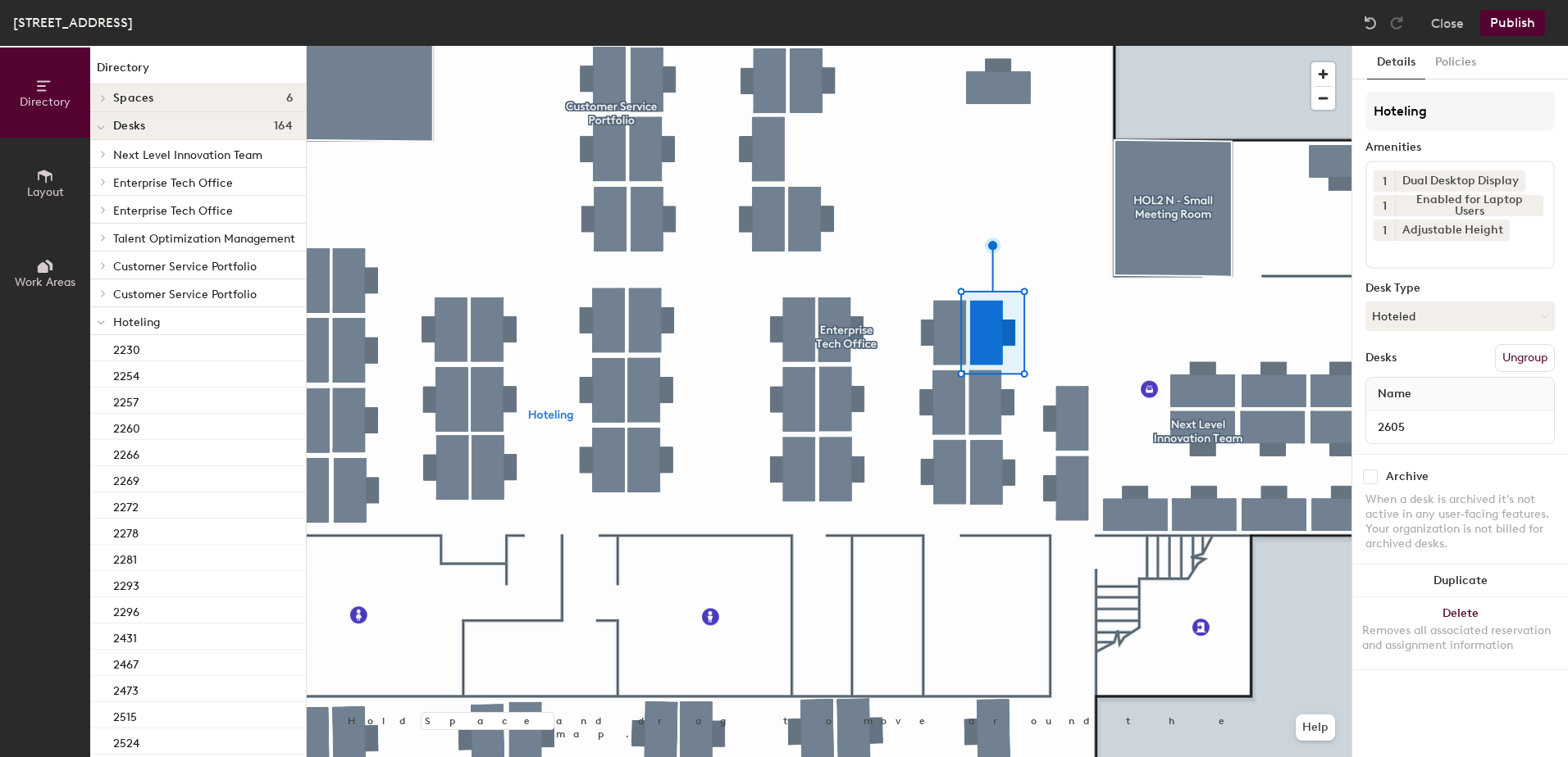
drag, startPoint x: 1490, startPoint y: 329, endPoint x: 1477, endPoint y: 344, distance: 19.8
click at [1489, 329] on button "Hoteled" at bounding box center [1460, 316] width 189 height 30
drag, startPoint x: 1440, startPoint y: 367, endPoint x: 1463, endPoint y: 369, distance: 23.1
click at [1441, 367] on div "Assigned" at bounding box center [1448, 367] width 164 height 25
click at [1522, 366] on button "Ungroup" at bounding box center [1525, 358] width 60 height 28
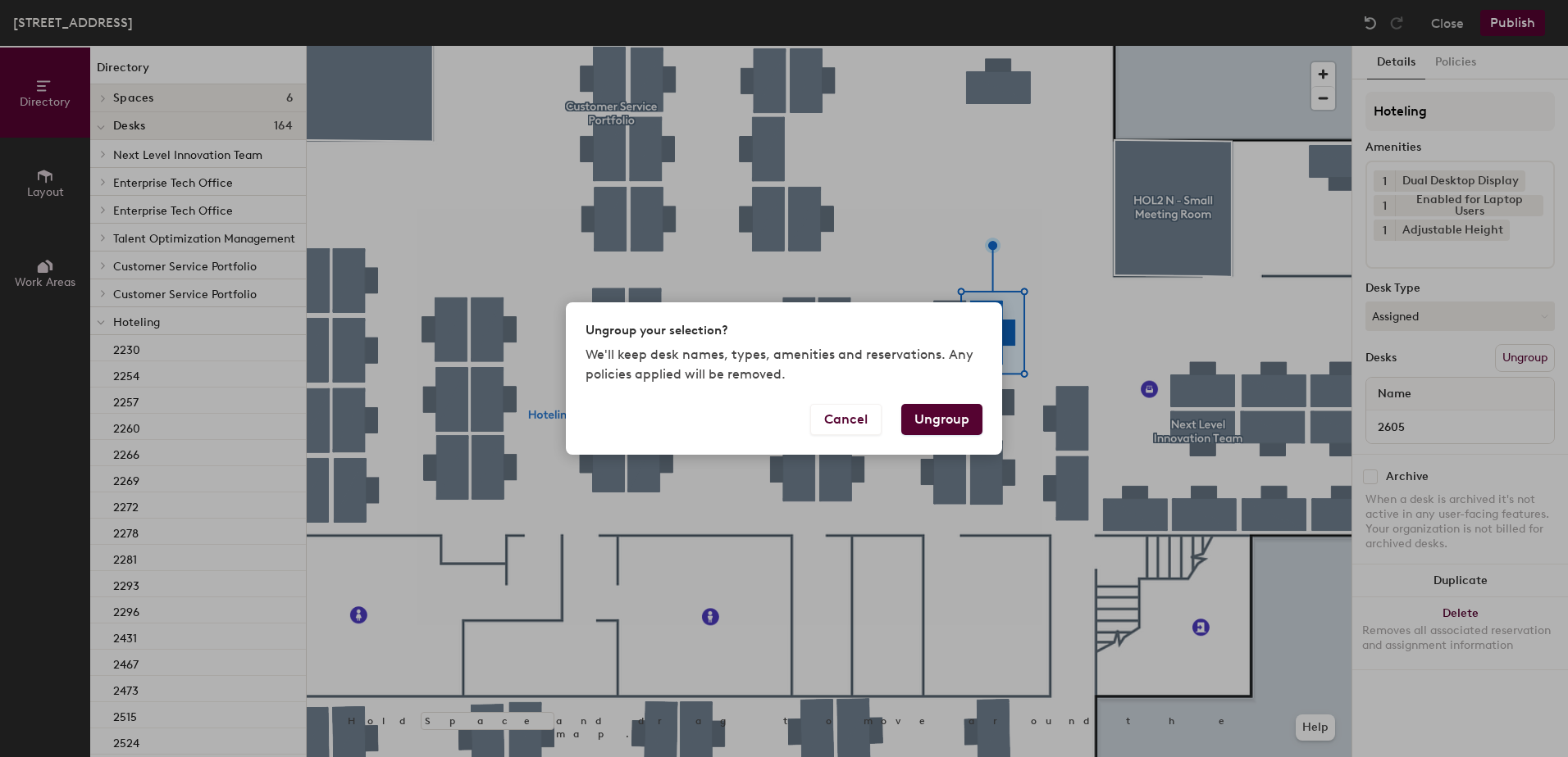
click at [960, 422] on button "Ungroup" at bounding box center [942, 420] width 81 height 32
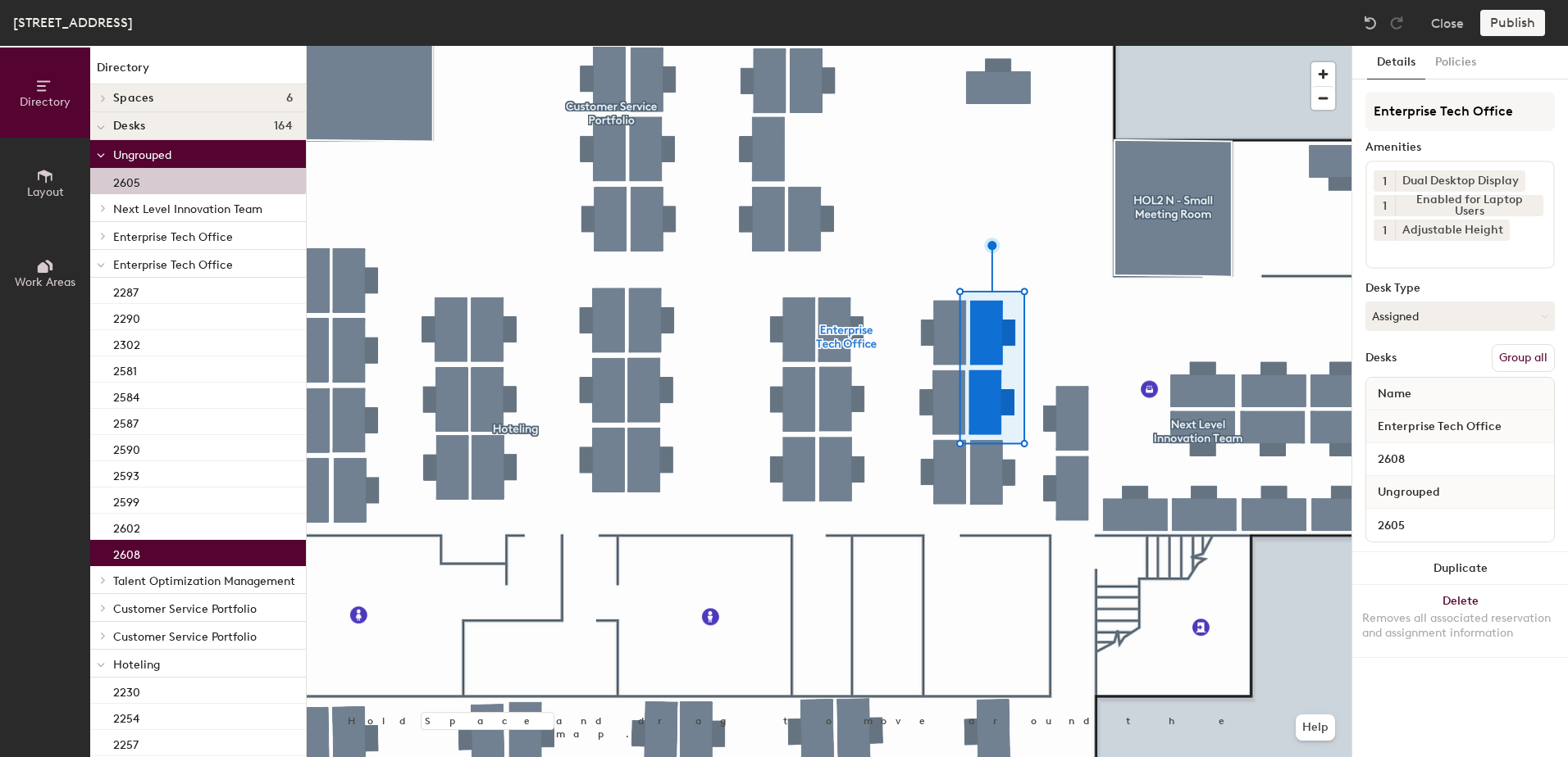
click at [1546, 363] on button "Group all" at bounding box center [1524, 358] width 63 height 28
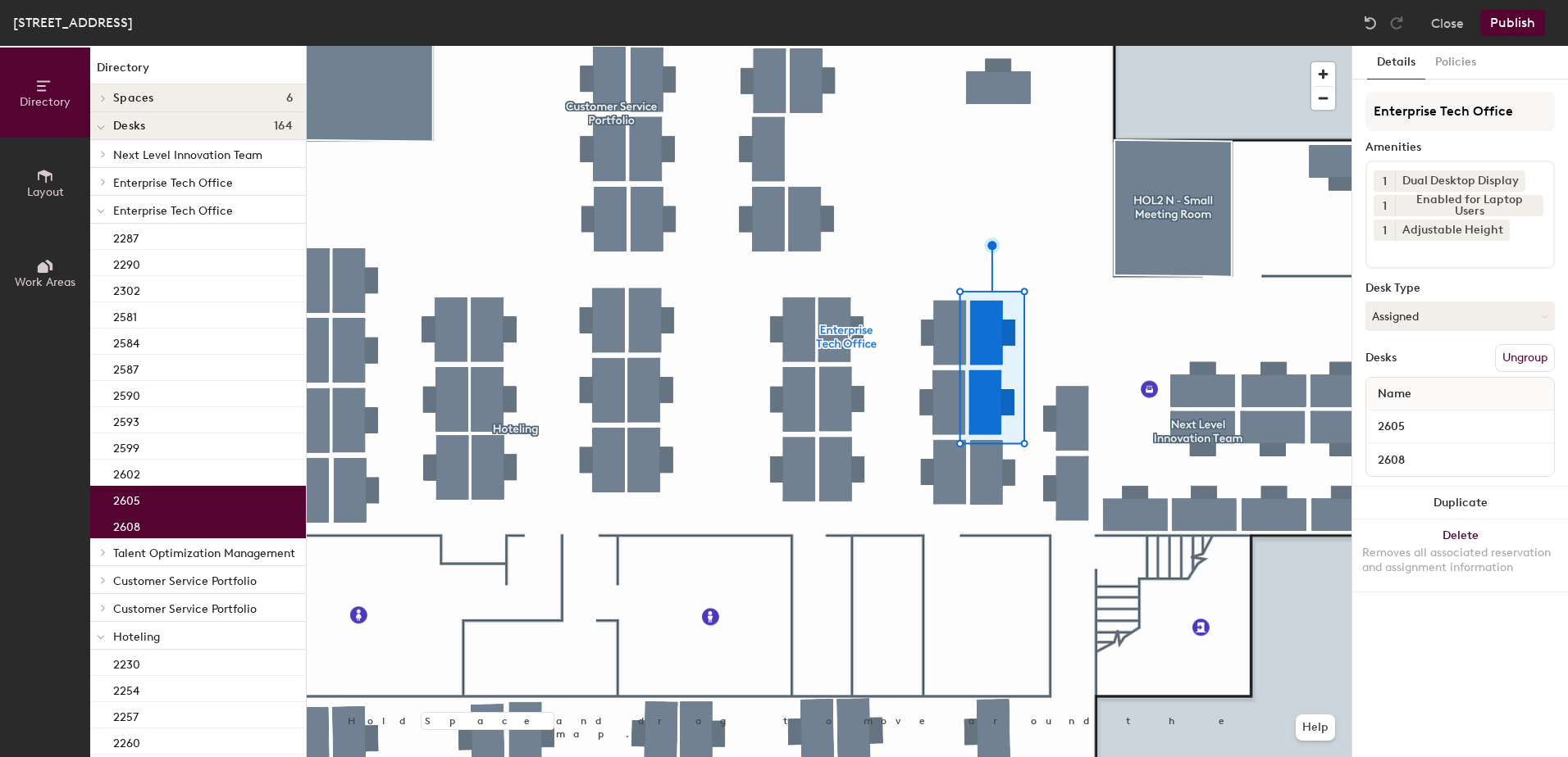
click at [1526, 24] on button "Publish" at bounding box center [1513, 23] width 65 height 27
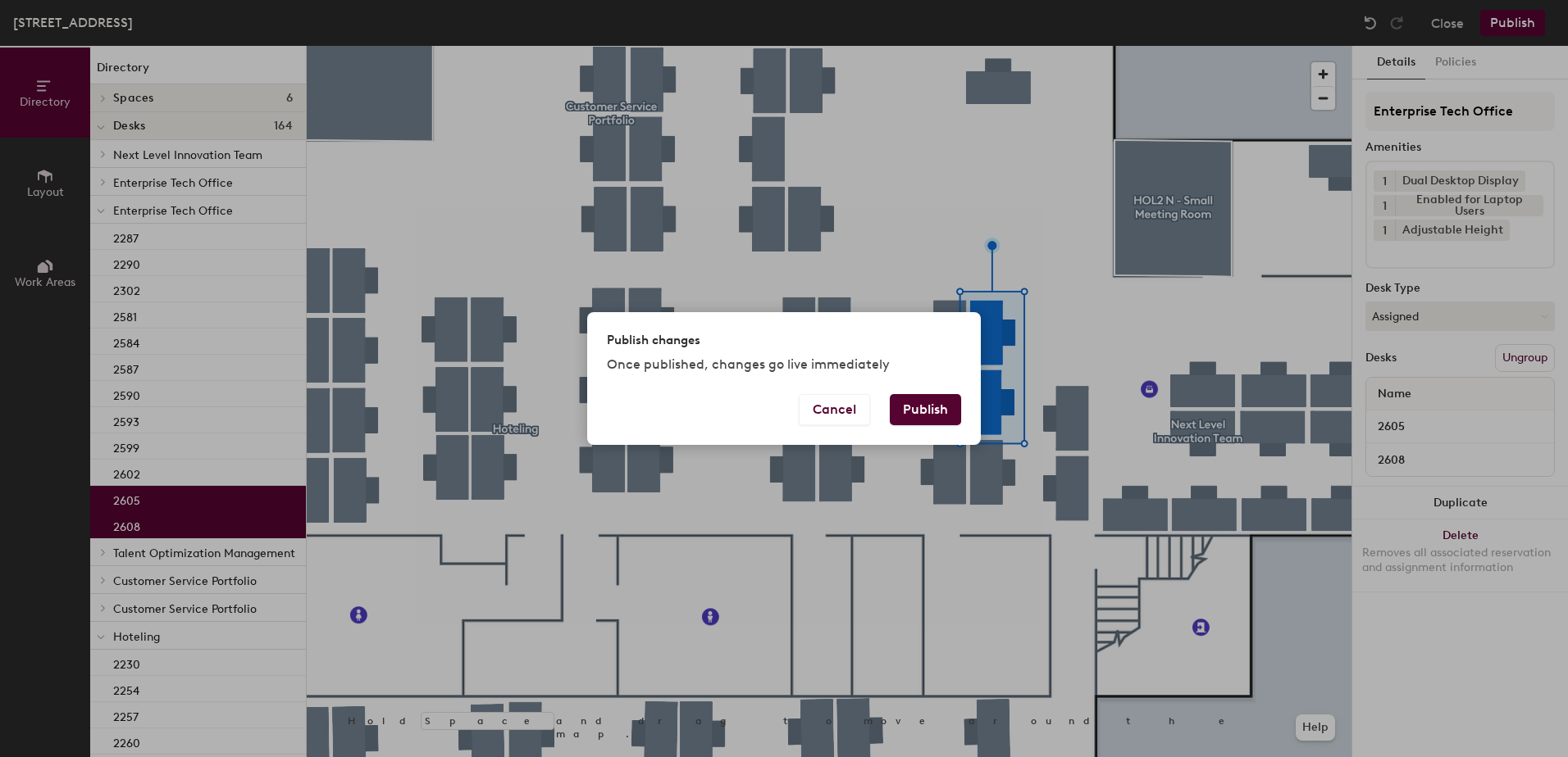
click at [902, 423] on button "Publish" at bounding box center [925, 410] width 71 height 32
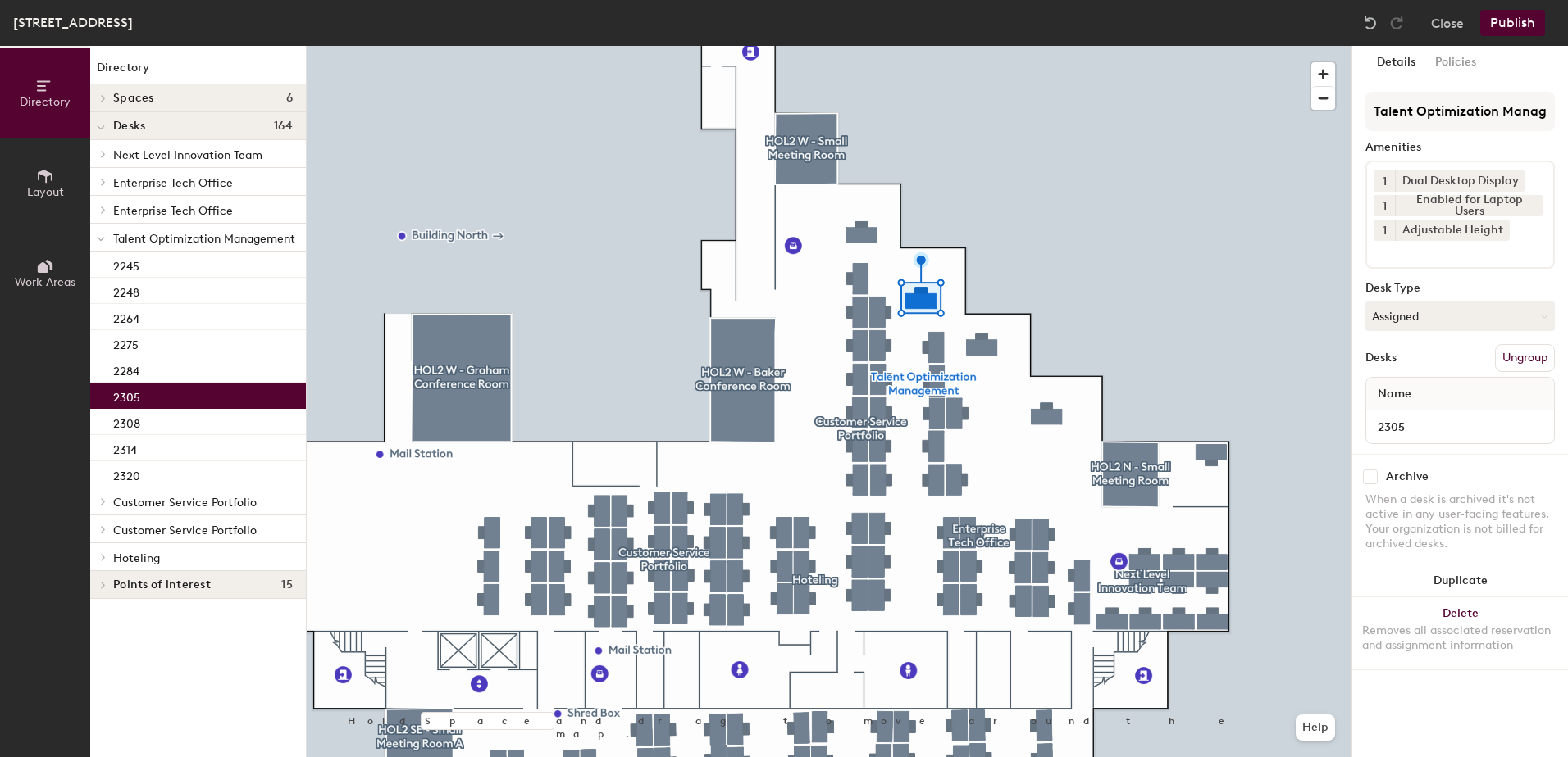
drag, startPoint x: 1486, startPoint y: 320, endPoint x: 1482, endPoint y: 341, distance: 21.4
click at [1486, 321] on button "Assigned" at bounding box center [1460, 316] width 189 height 30
click at [1452, 420] on div "Hoteled" at bounding box center [1448, 416] width 164 height 25
click at [1515, 366] on button "Ungroup" at bounding box center [1525, 358] width 60 height 28
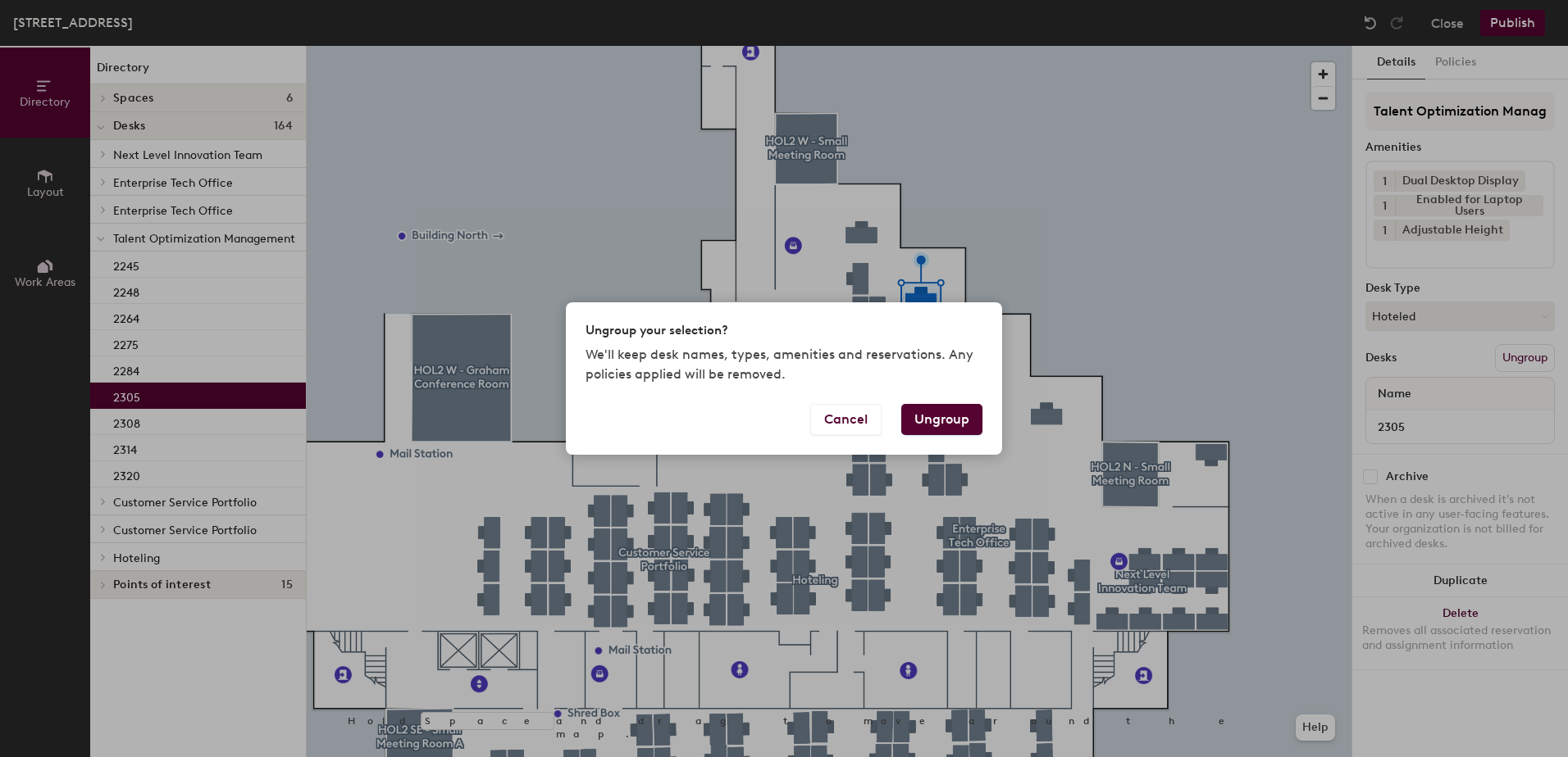
click at [947, 415] on button "Ungroup" at bounding box center [942, 420] width 81 height 32
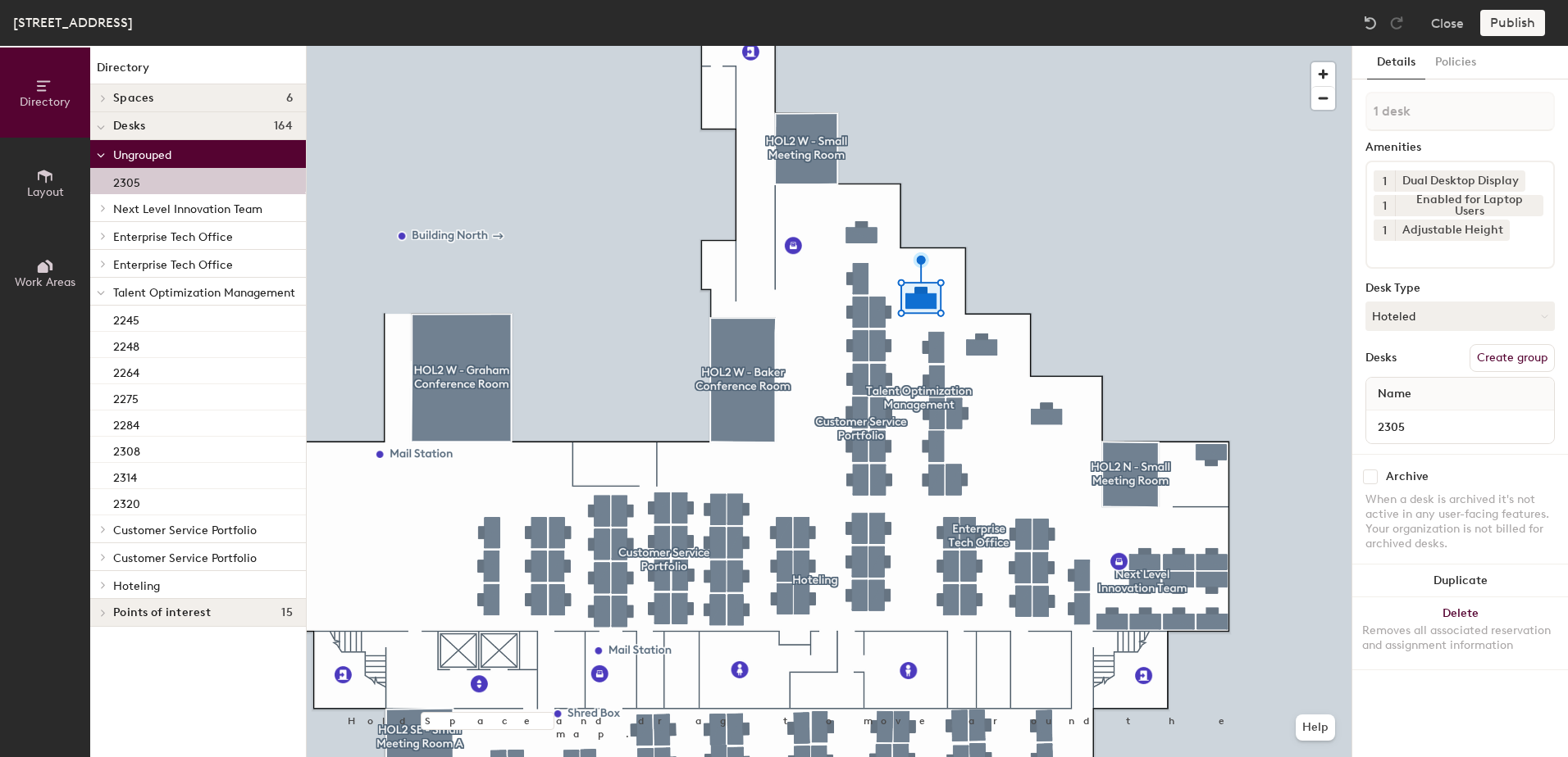
click at [97, 294] on icon at bounding box center [100, 293] width 8 height 7
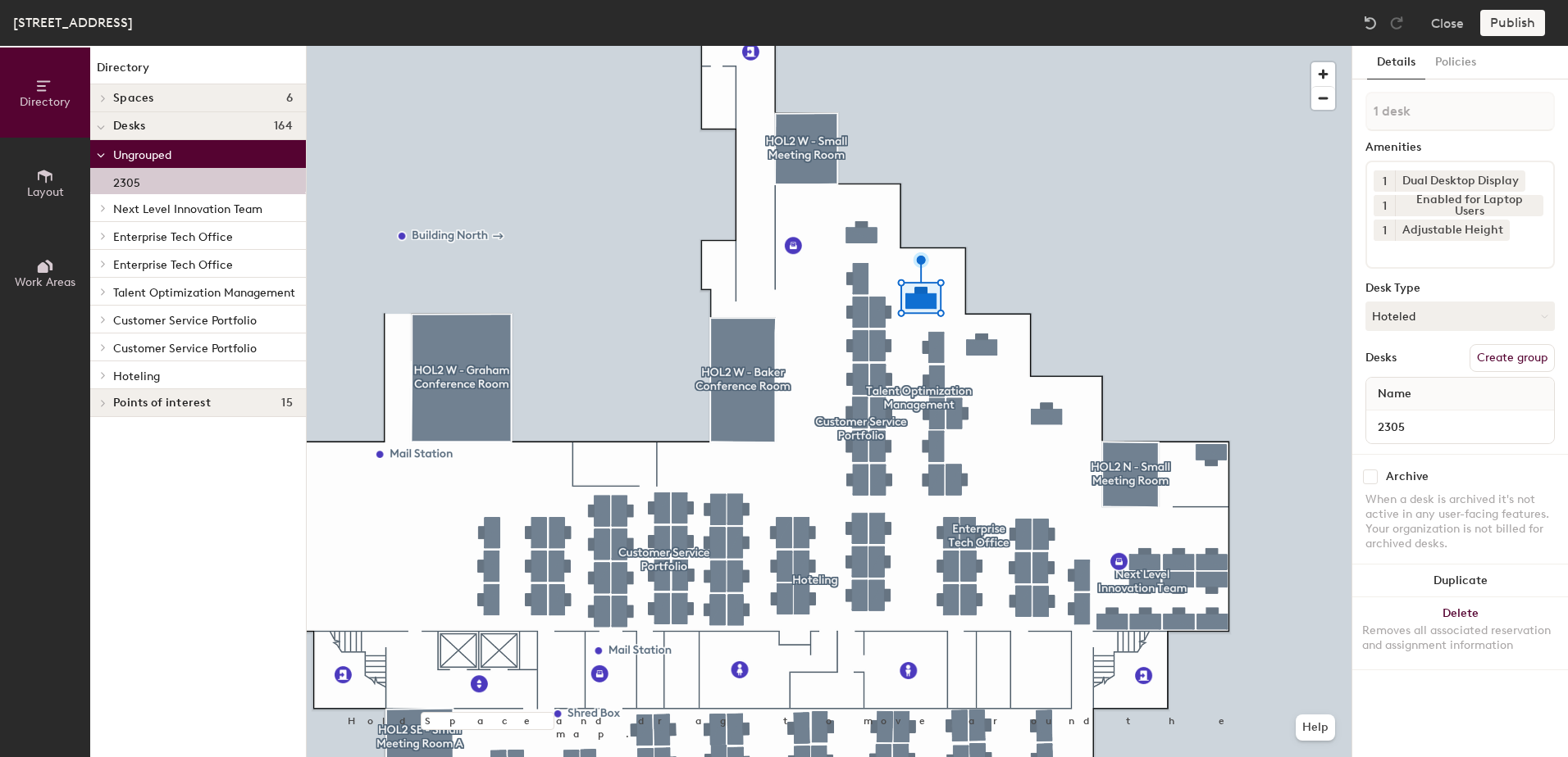
click at [105, 375] on icon at bounding box center [102, 375] width 3 height 7
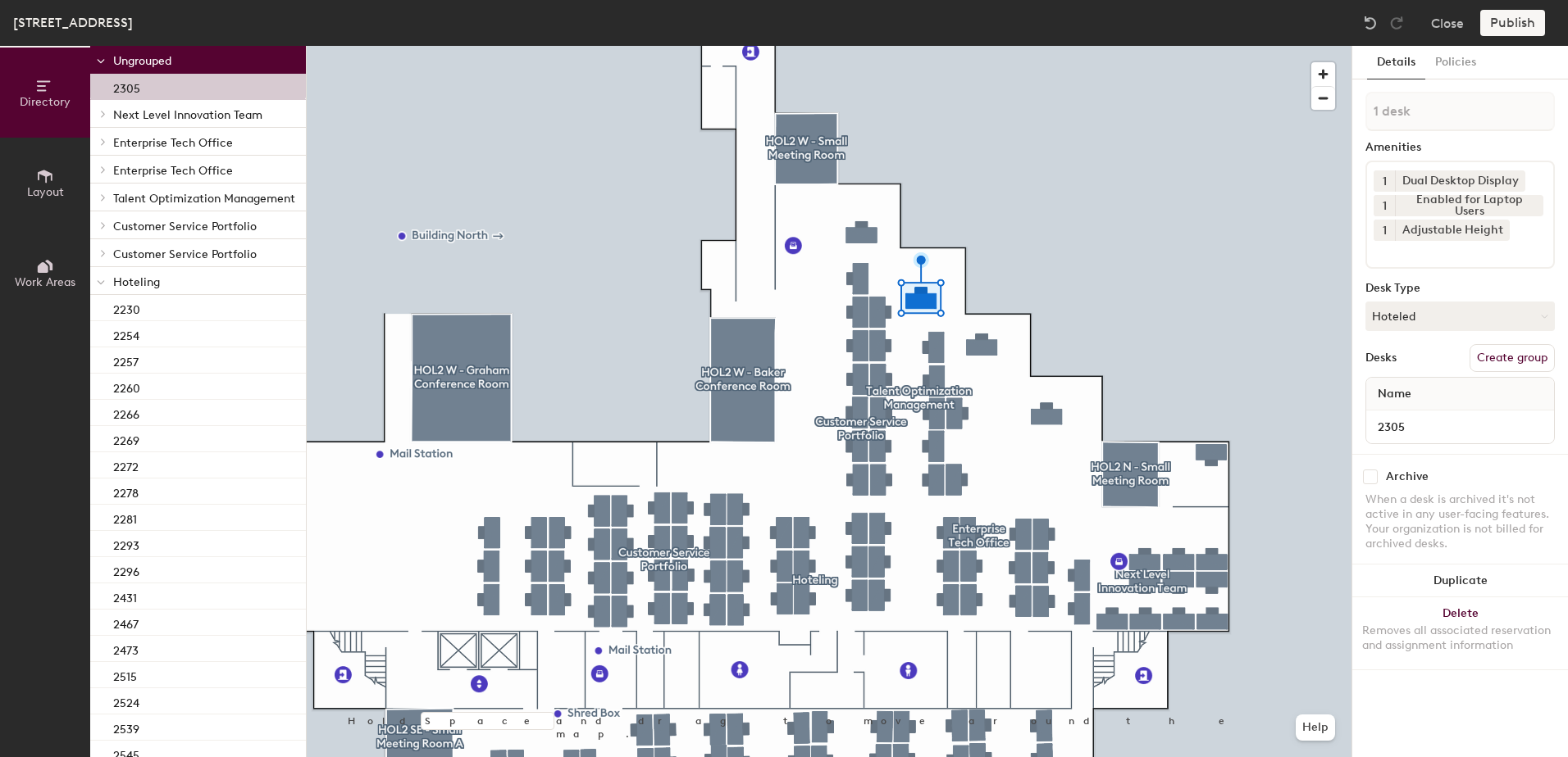
scroll to position [173, 0]
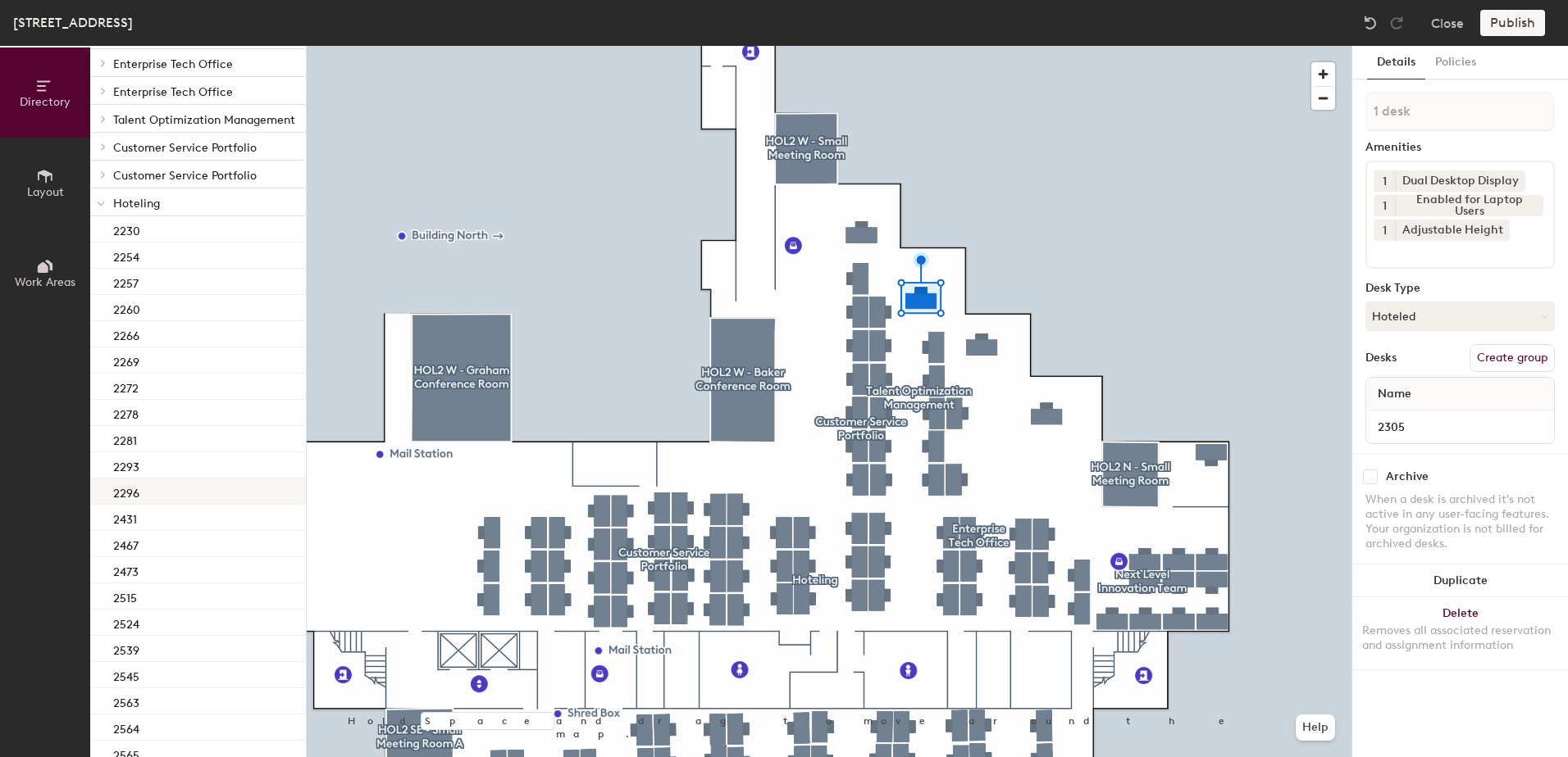
click at [258, 487] on div "2296" at bounding box center [198, 491] width 216 height 27
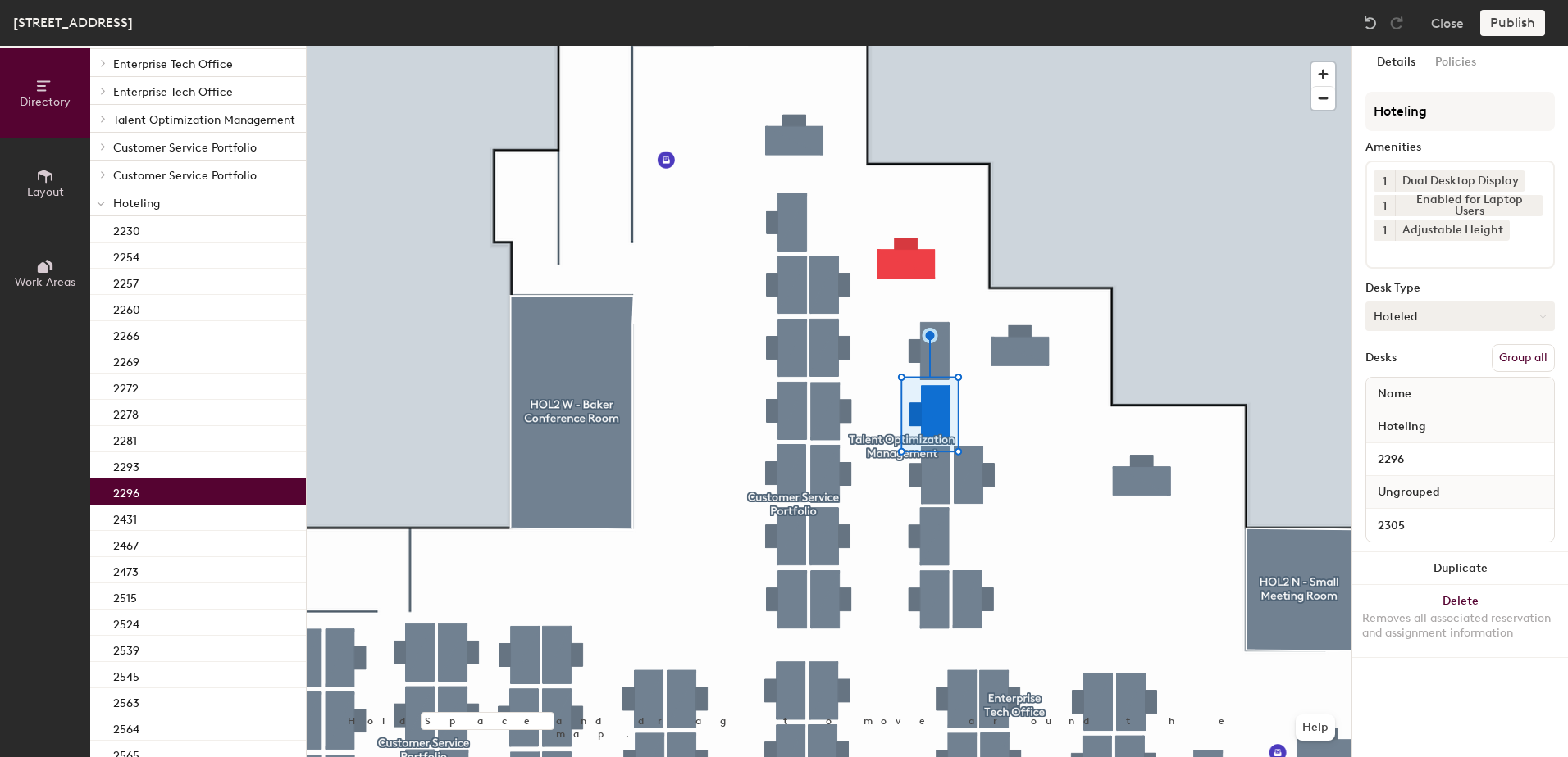
click at [1527, 356] on button "Group all" at bounding box center [1524, 358] width 63 height 28
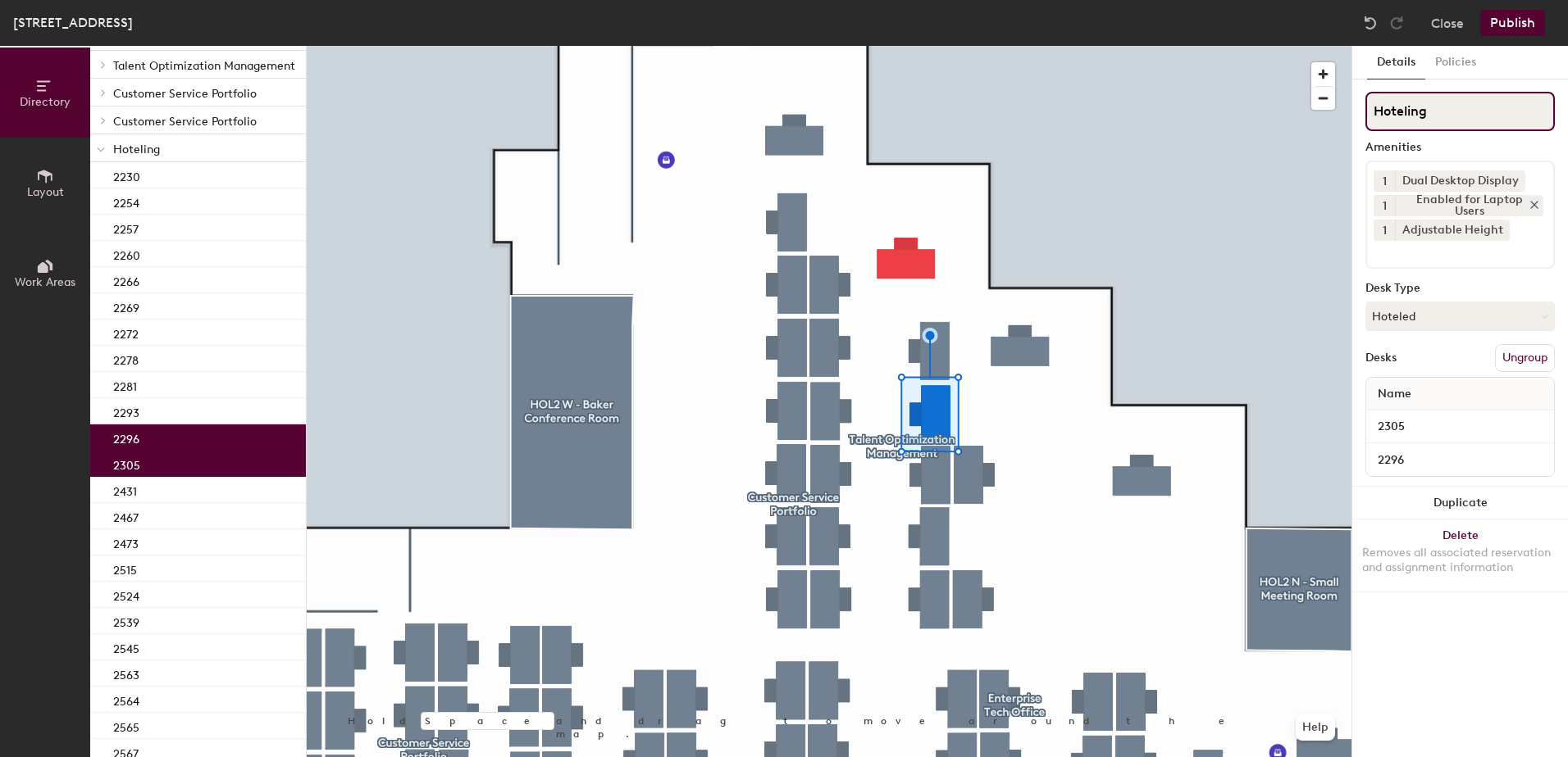
scroll to position [119, 0]
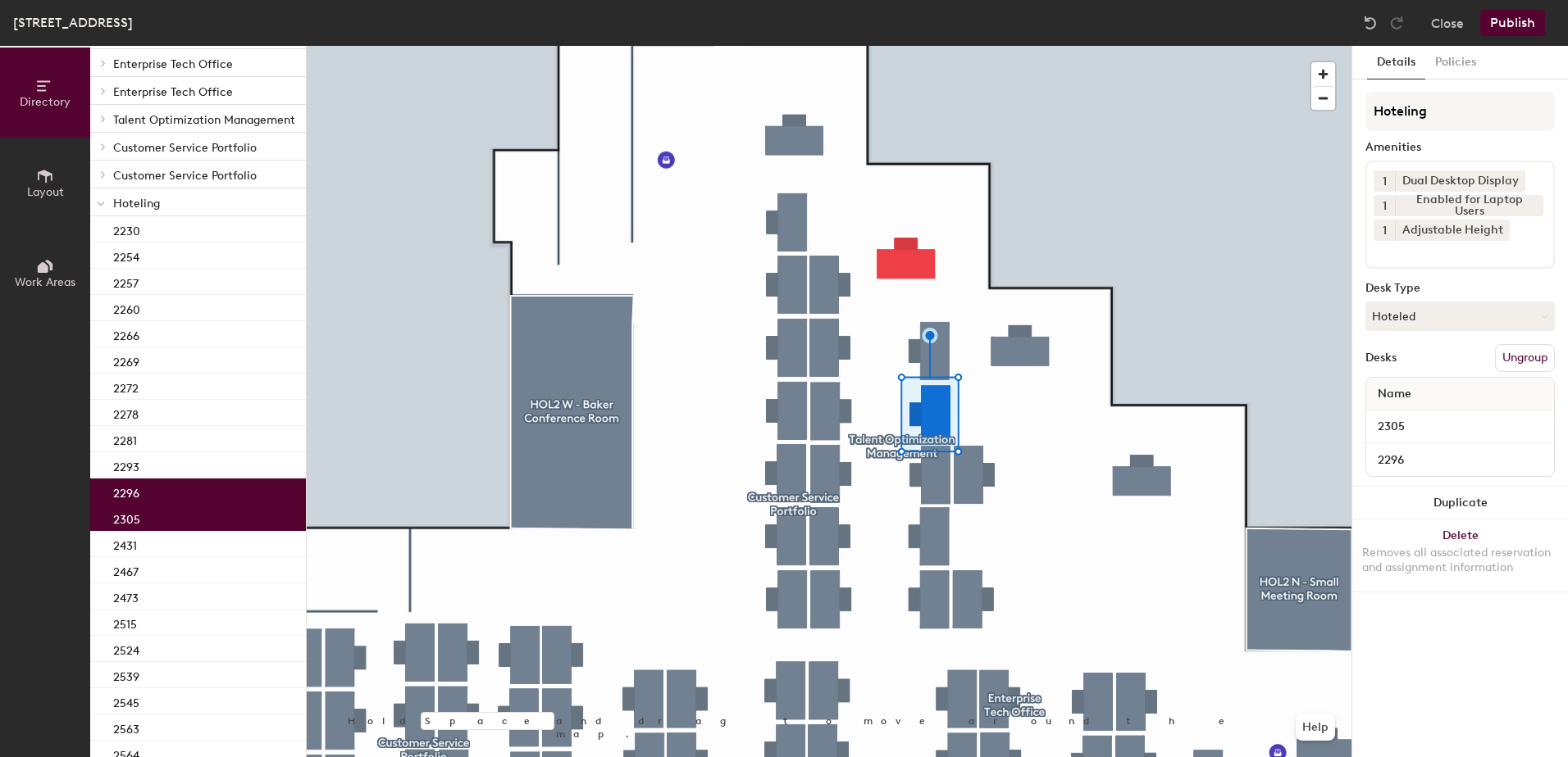
click at [1512, 15] on button "Publish" at bounding box center [1513, 23] width 65 height 27
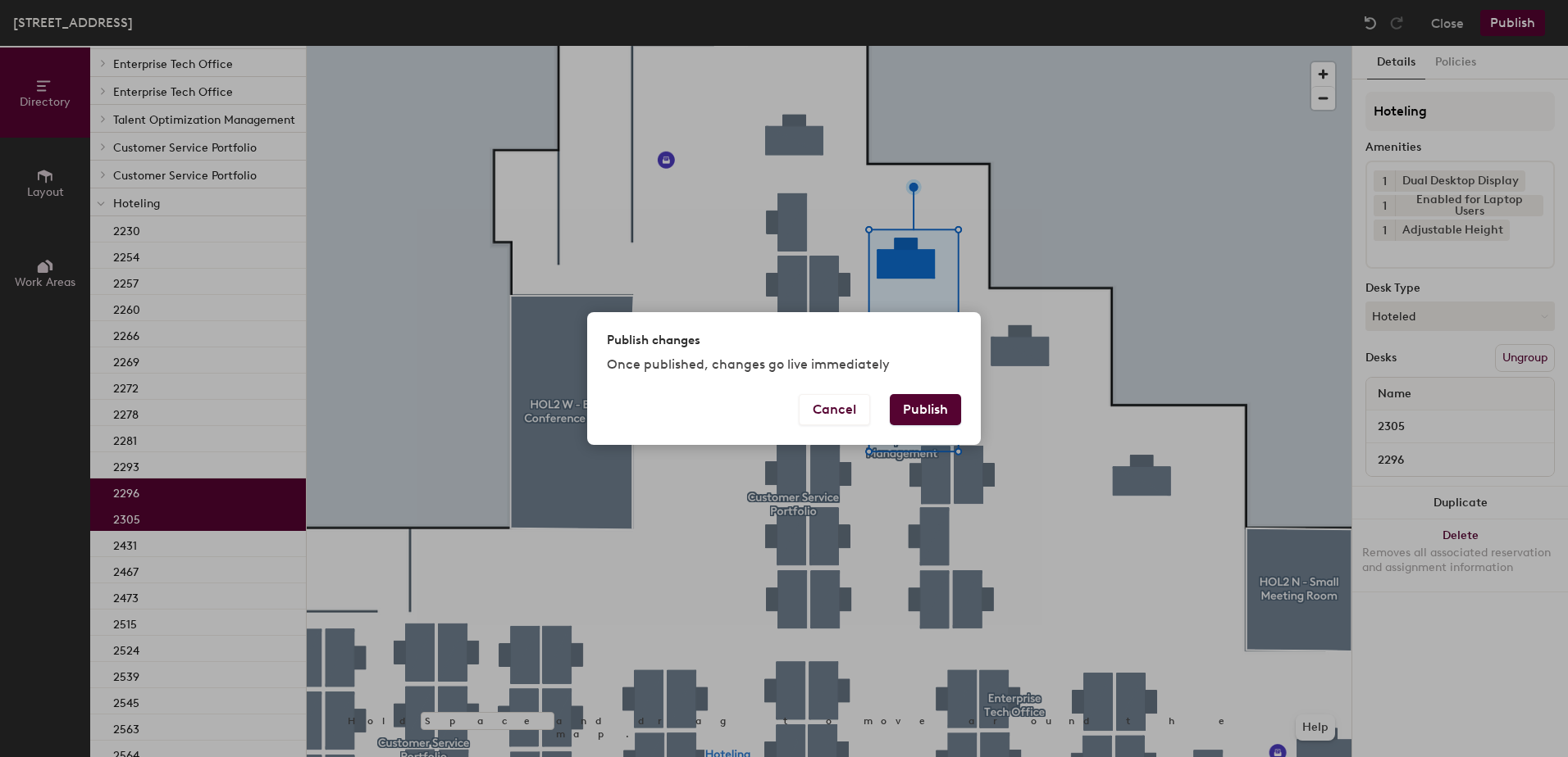
drag, startPoint x: 947, startPoint y: 396, endPoint x: 914, endPoint y: 408, distance: 35.1
click at [928, 402] on button "Publish" at bounding box center [925, 410] width 71 height 32
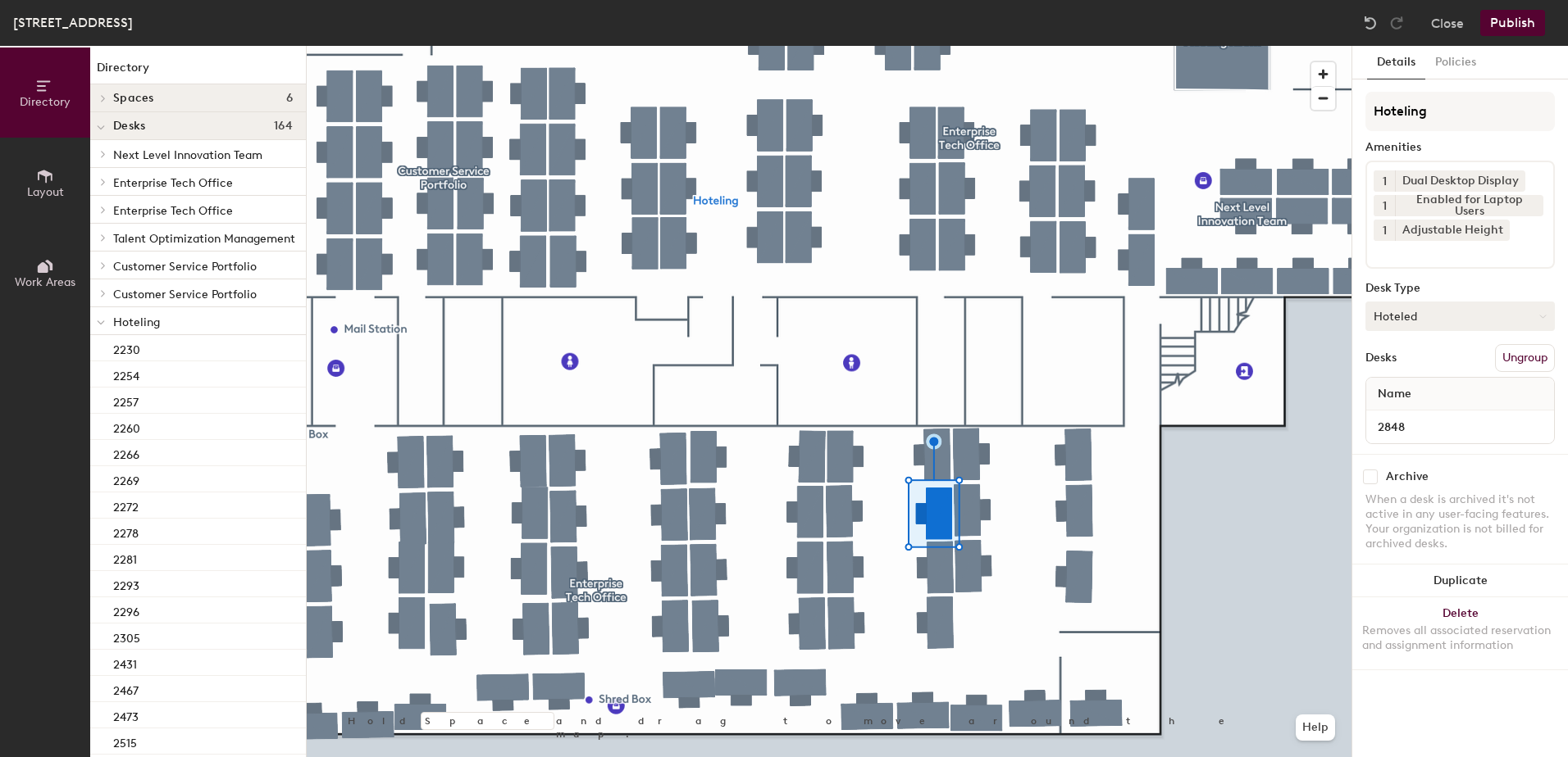
click at [1432, 321] on button "Hoteled" at bounding box center [1460, 316] width 189 height 30
click at [1426, 364] on div "Assigned" at bounding box center [1448, 367] width 164 height 25
click at [1522, 351] on button "Ungroup" at bounding box center [1525, 358] width 60 height 28
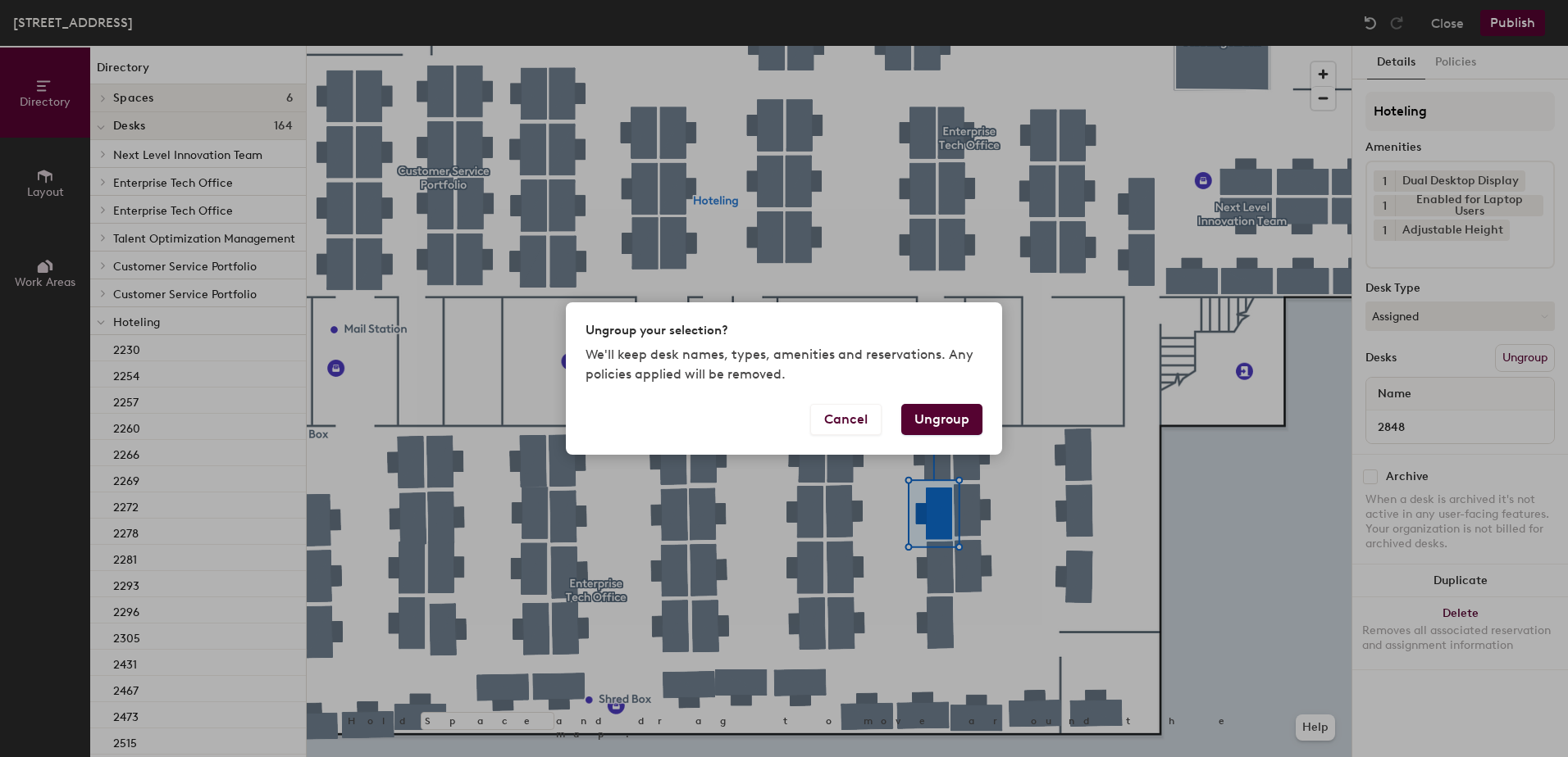
click at [933, 418] on button "Ungroup" at bounding box center [942, 420] width 81 height 32
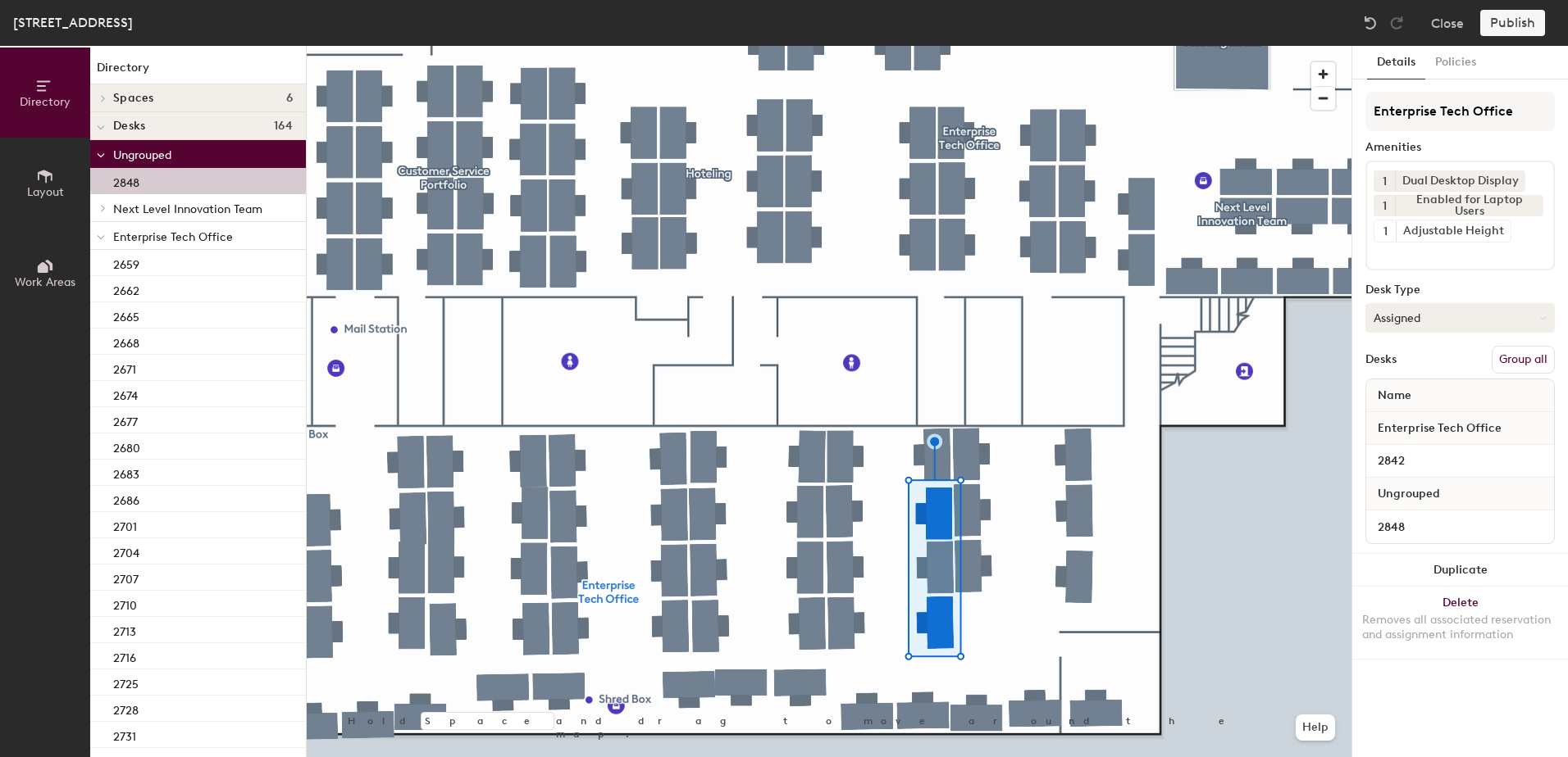
drag, startPoint x: 1520, startPoint y: 363, endPoint x: 1518, endPoint y: 317, distance: 46.0
click at [1522, 362] on button "Group all" at bounding box center [1524, 359] width 63 height 28
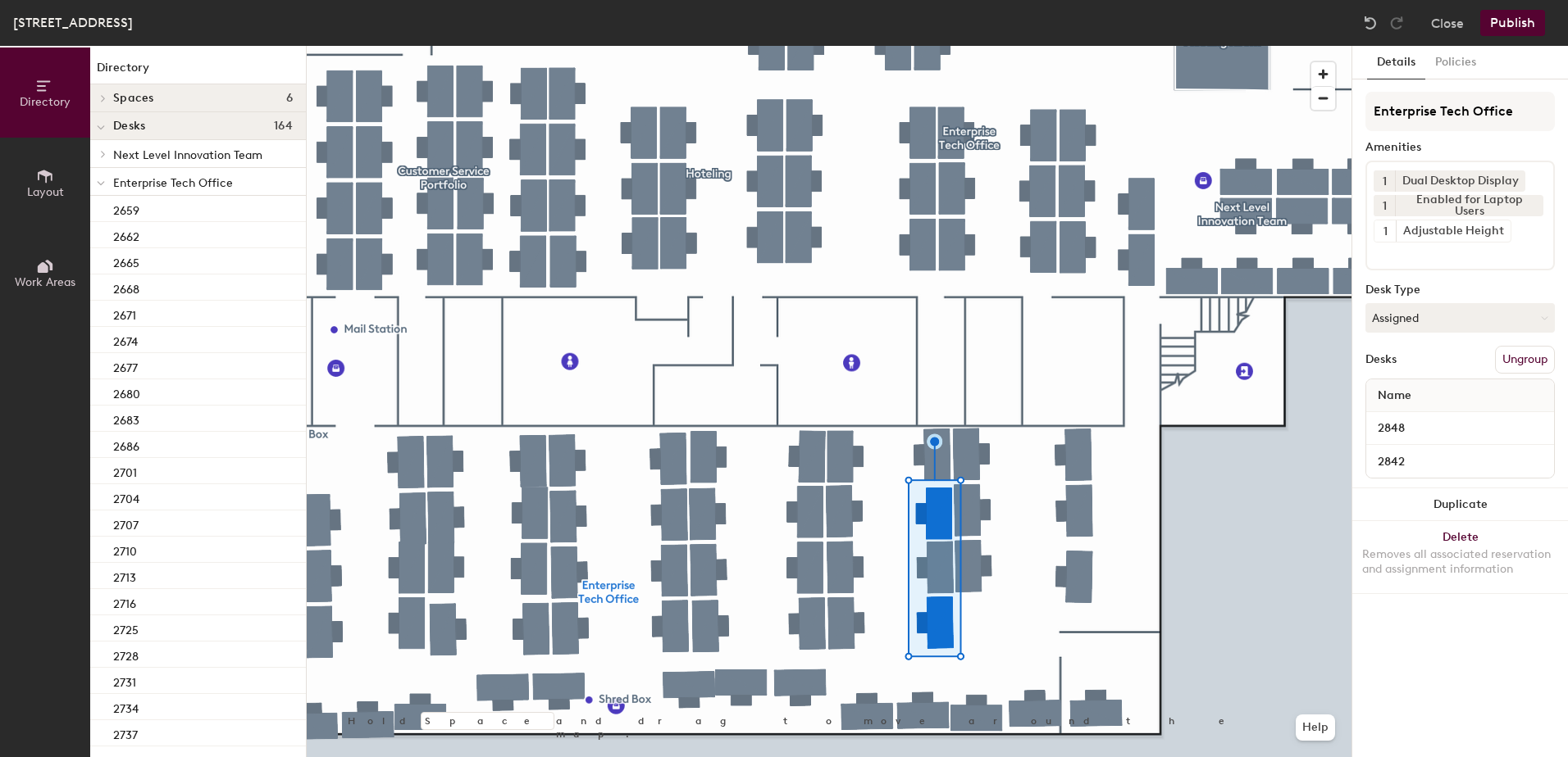
click at [1509, 26] on button "Publish" at bounding box center [1513, 23] width 65 height 27
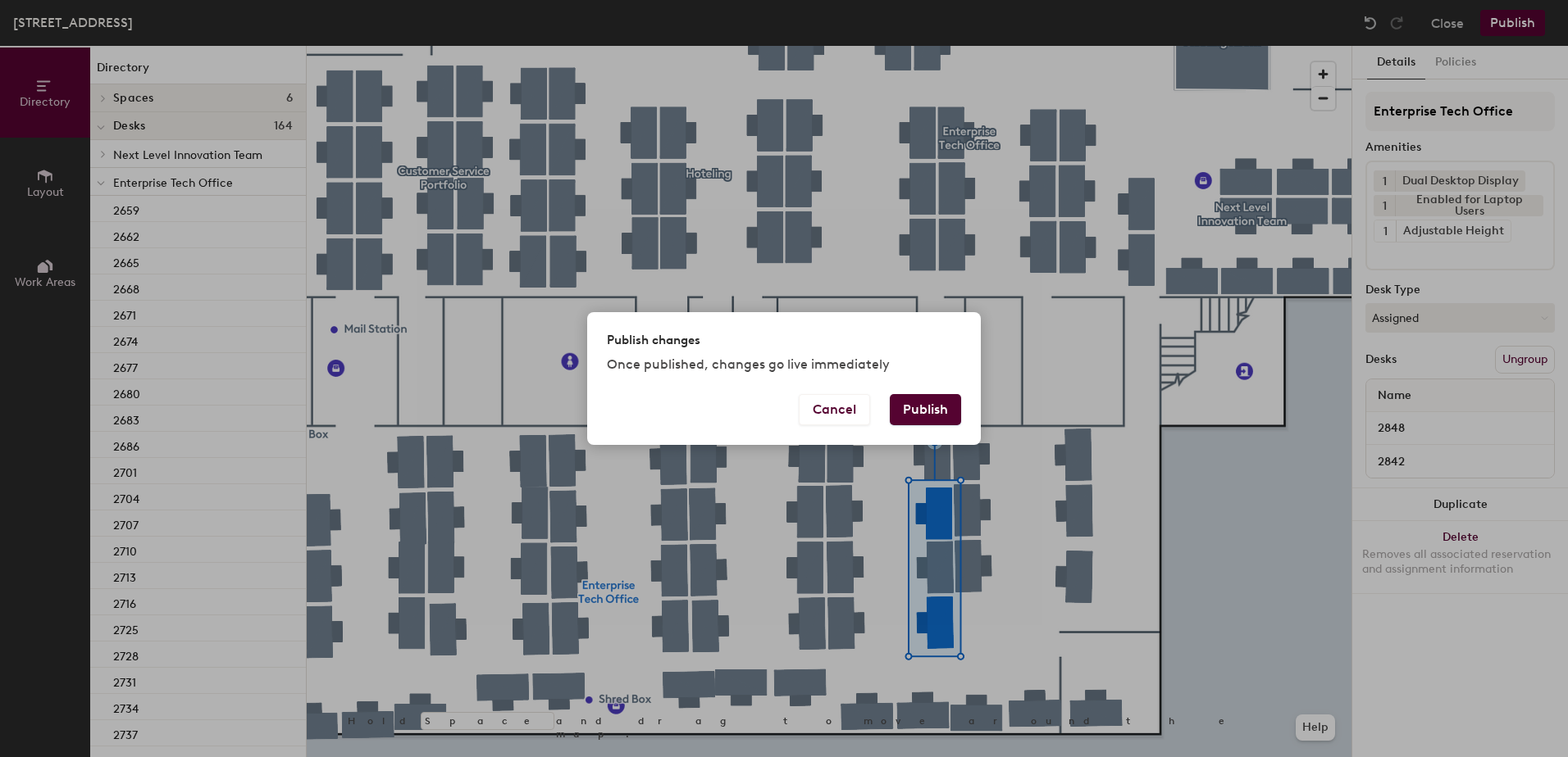
click at [924, 418] on button "Publish" at bounding box center [925, 410] width 71 height 32
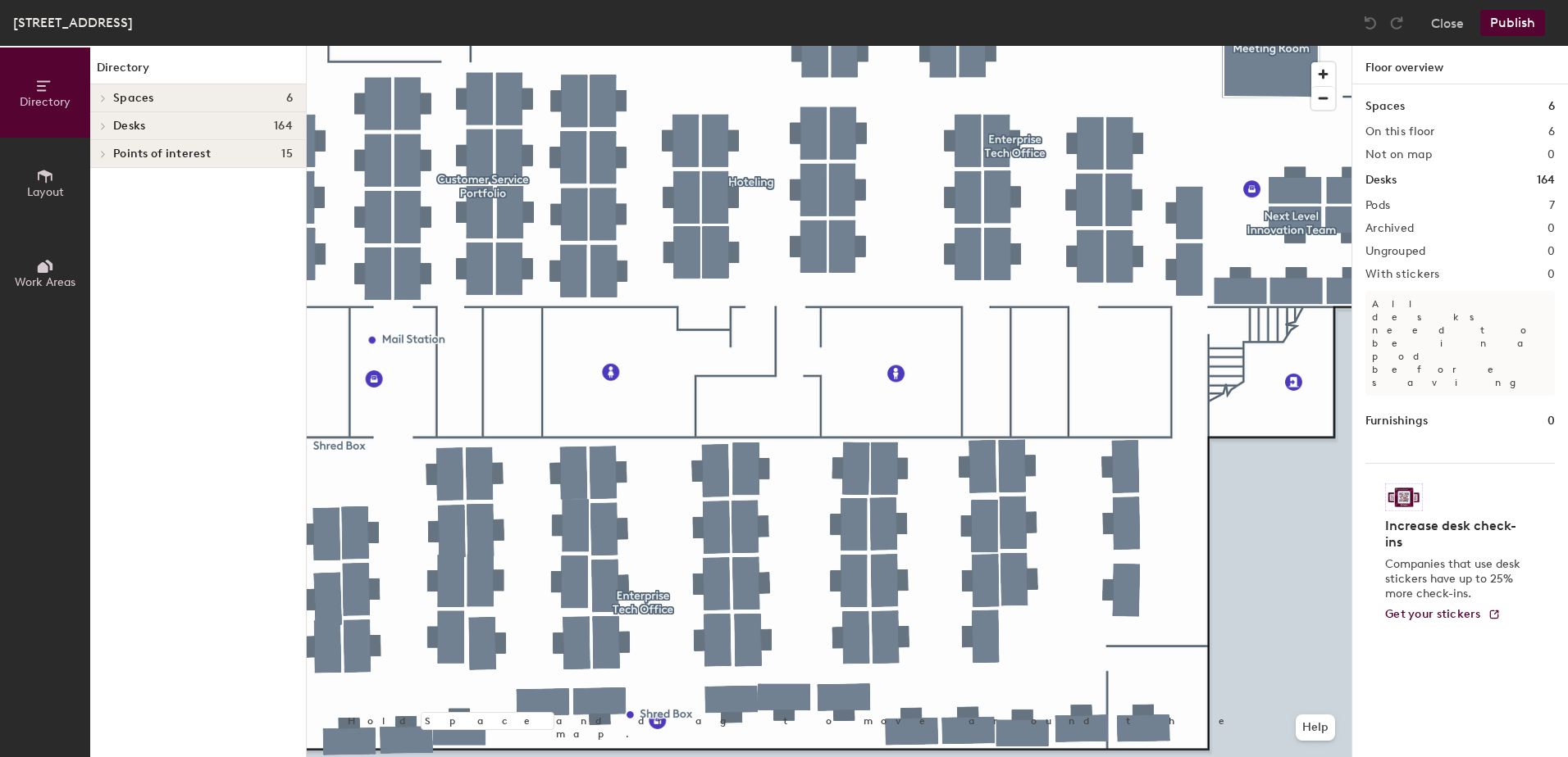
click at [883, 46] on div at bounding box center [828, 46] width 1045 height 0
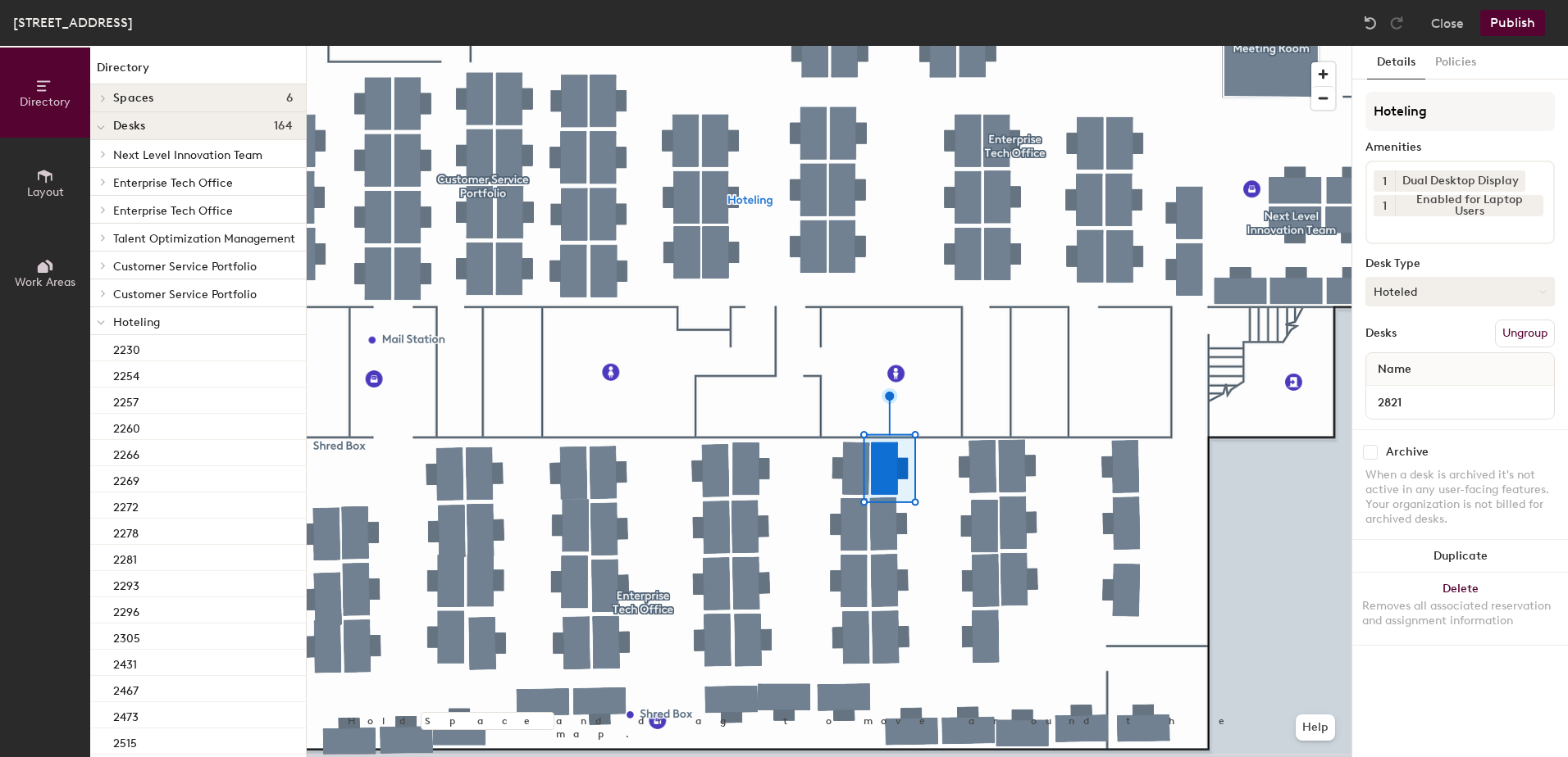
click at [1452, 297] on button "Hoteled" at bounding box center [1460, 291] width 189 height 30
click at [1445, 346] on div "Assigned" at bounding box center [1448, 343] width 164 height 25
click at [1517, 342] on button "Ungroup" at bounding box center [1525, 334] width 60 height 28
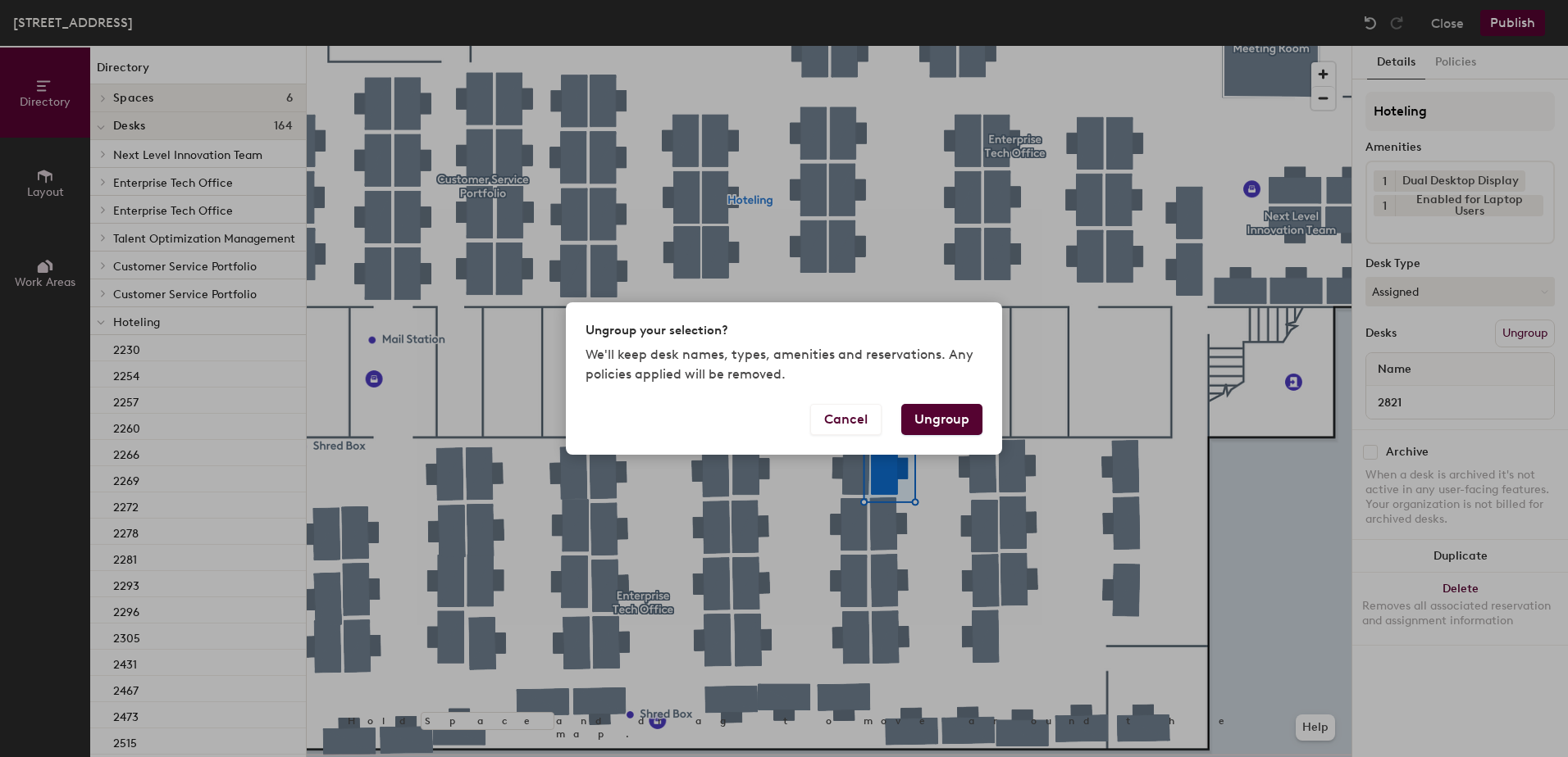
click at [953, 423] on button "Ungroup" at bounding box center [942, 420] width 81 height 32
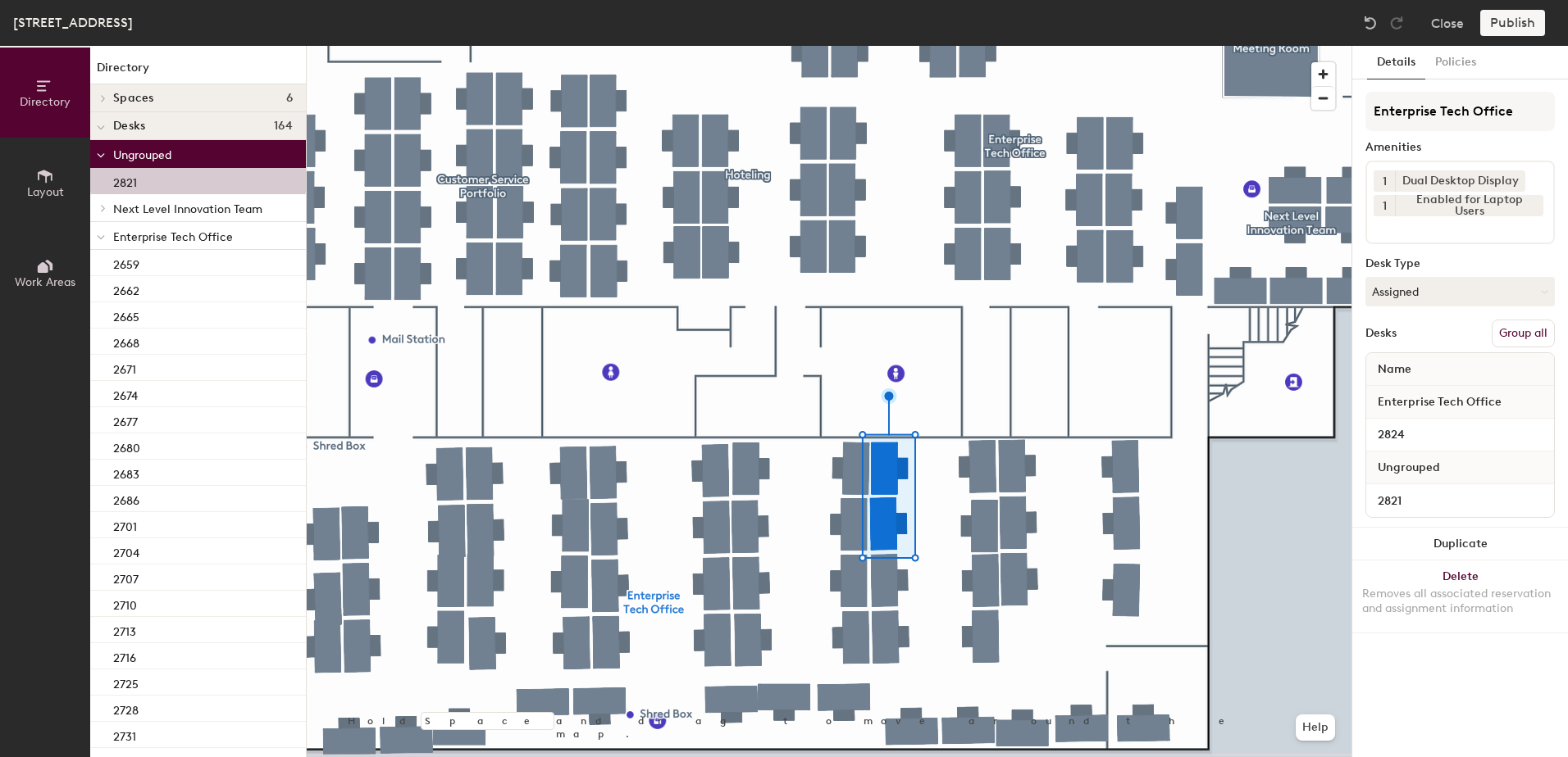
click at [1513, 335] on button "Group all" at bounding box center [1524, 334] width 63 height 28
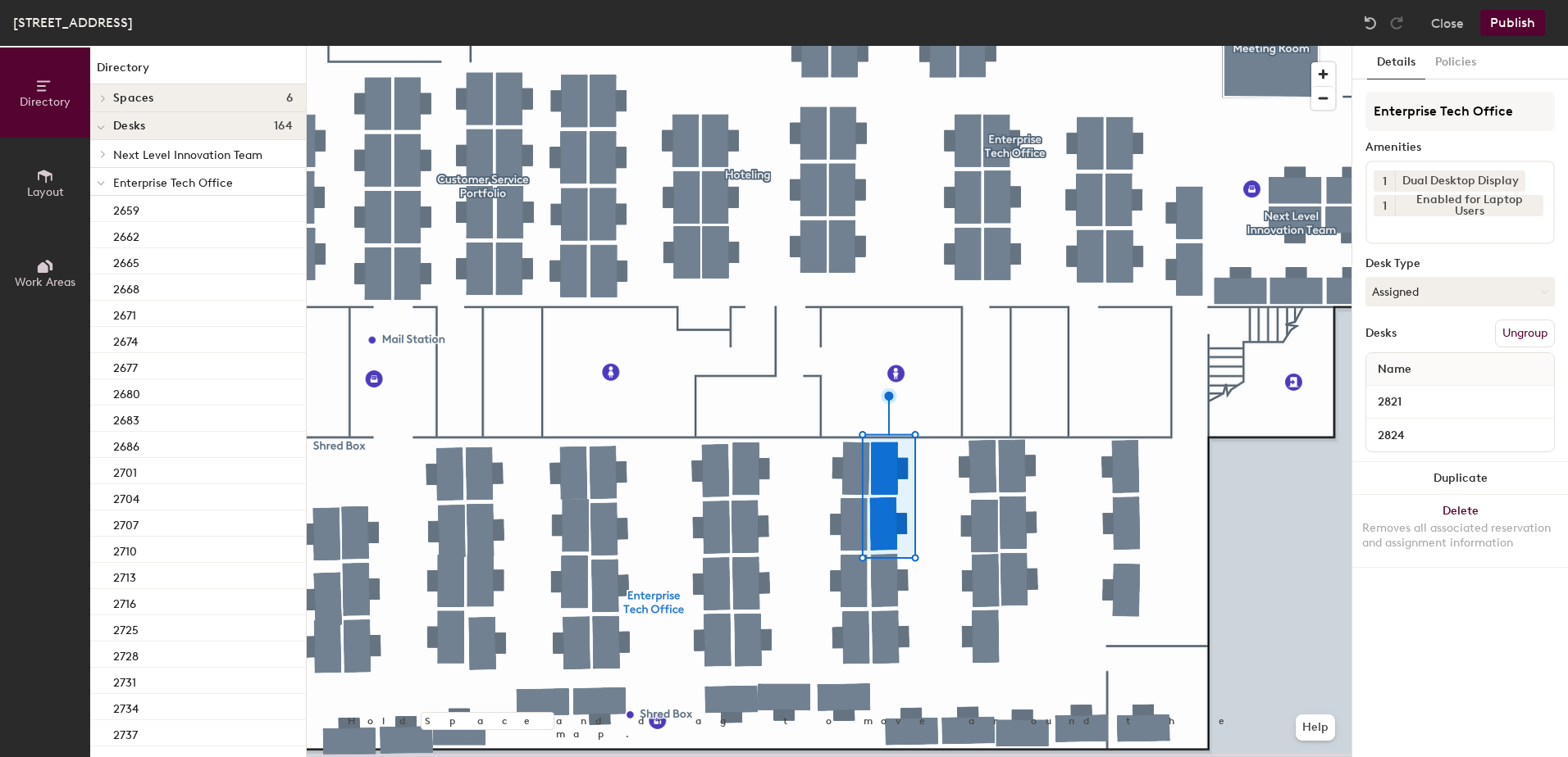
click at [1507, 32] on button "Publish" at bounding box center [1513, 23] width 65 height 27
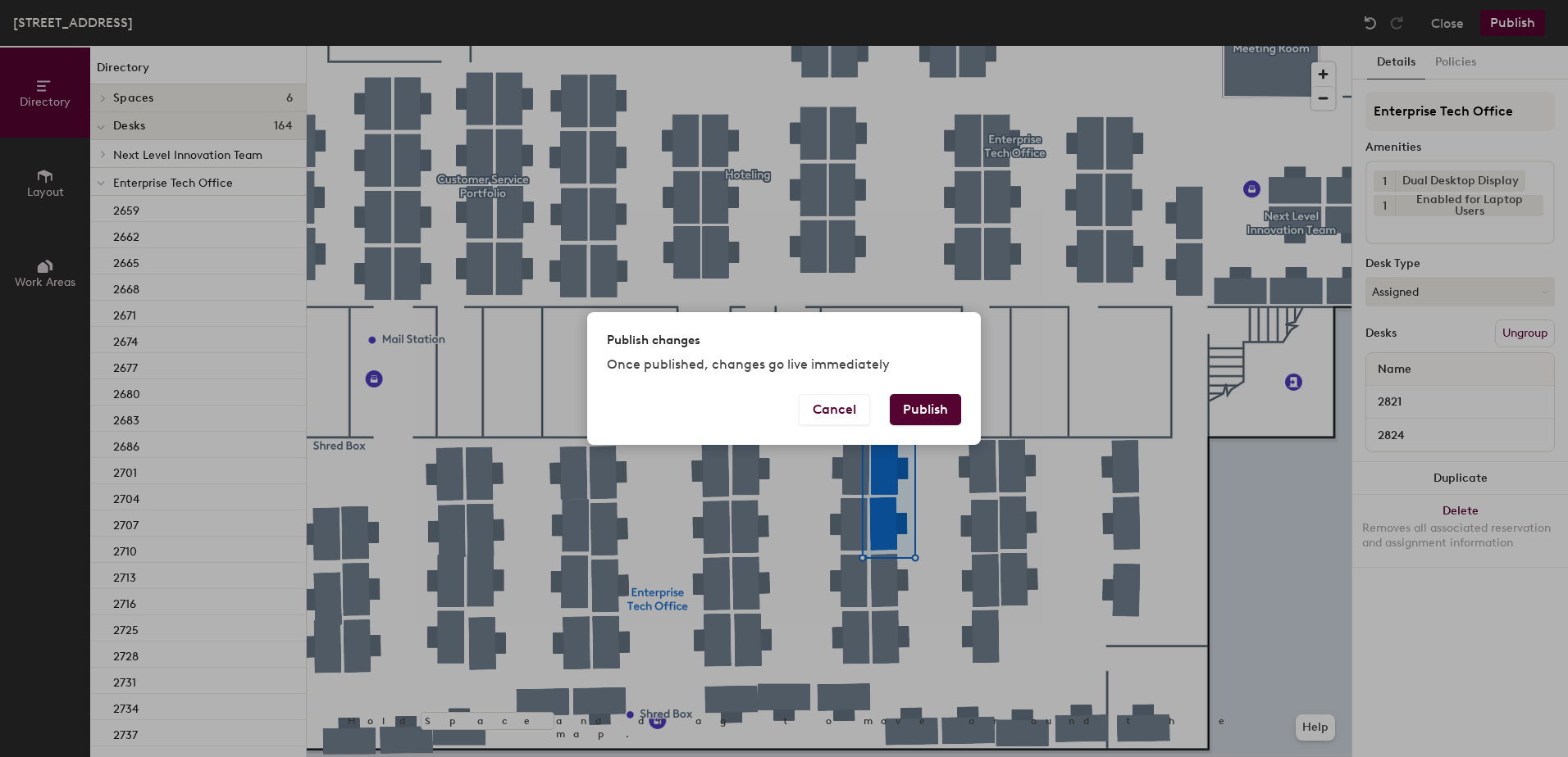
drag, startPoint x: 945, startPoint y: 416, endPoint x: 919, endPoint y: 437, distance: 33.4
click at [944, 416] on button "Publish" at bounding box center [925, 410] width 71 height 32
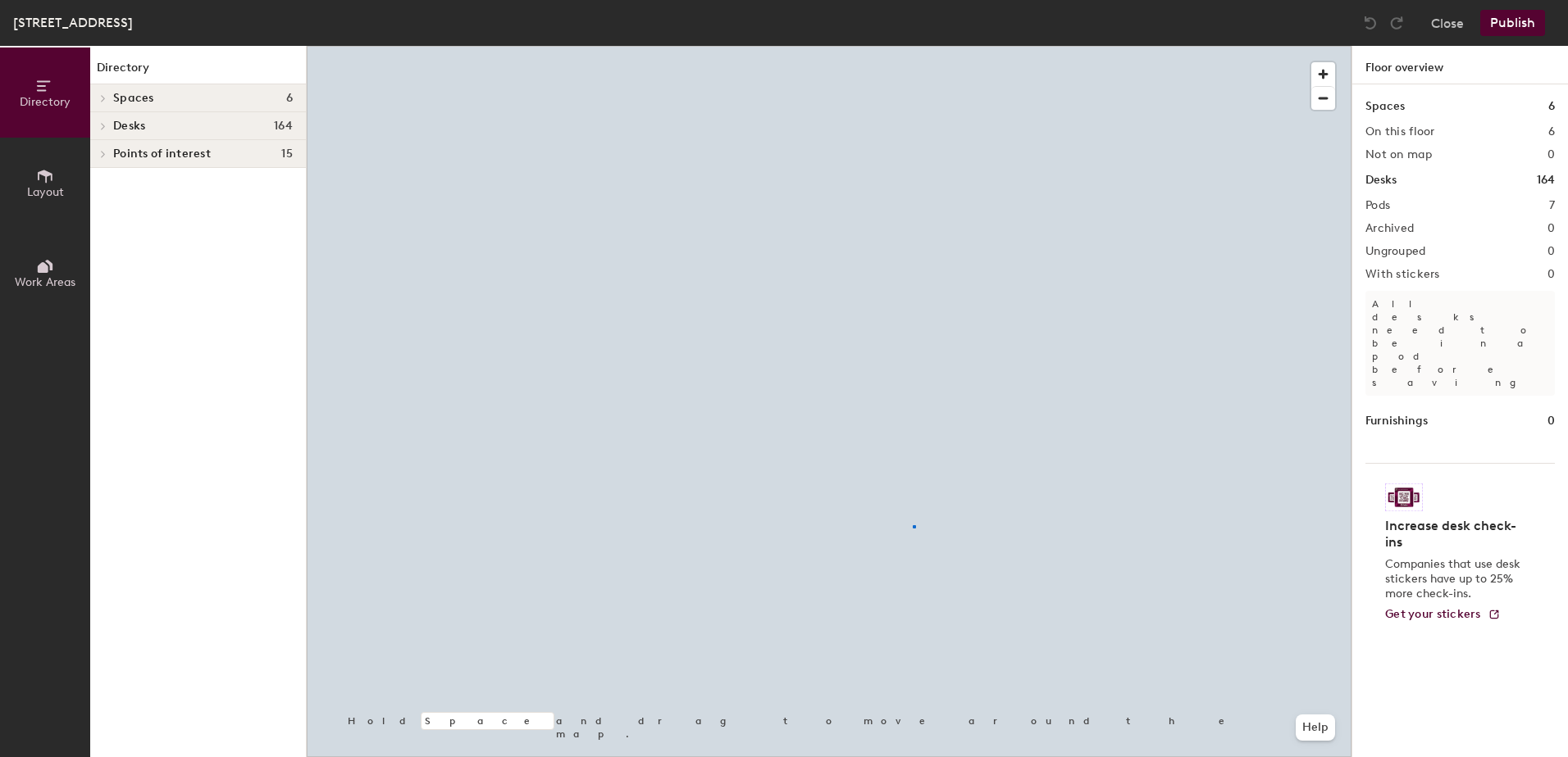
click at [914, 46] on div at bounding box center [828, 46] width 1045 height 0
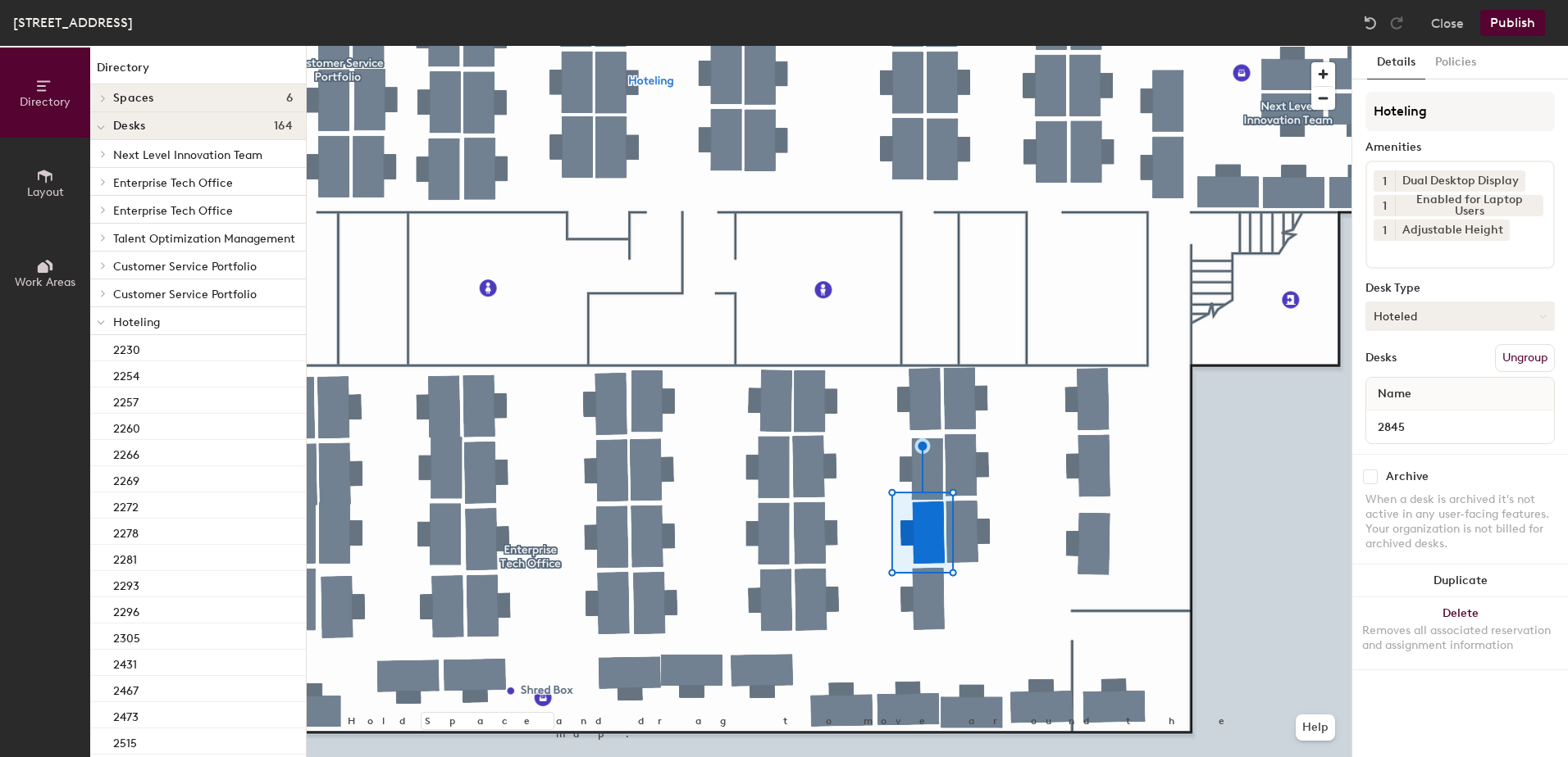
click at [1408, 331] on button "Hoteled" at bounding box center [1460, 316] width 189 height 30
click at [1424, 370] on div "Assigned" at bounding box center [1448, 367] width 164 height 25
click at [1519, 360] on button "Ungroup" at bounding box center [1525, 358] width 60 height 28
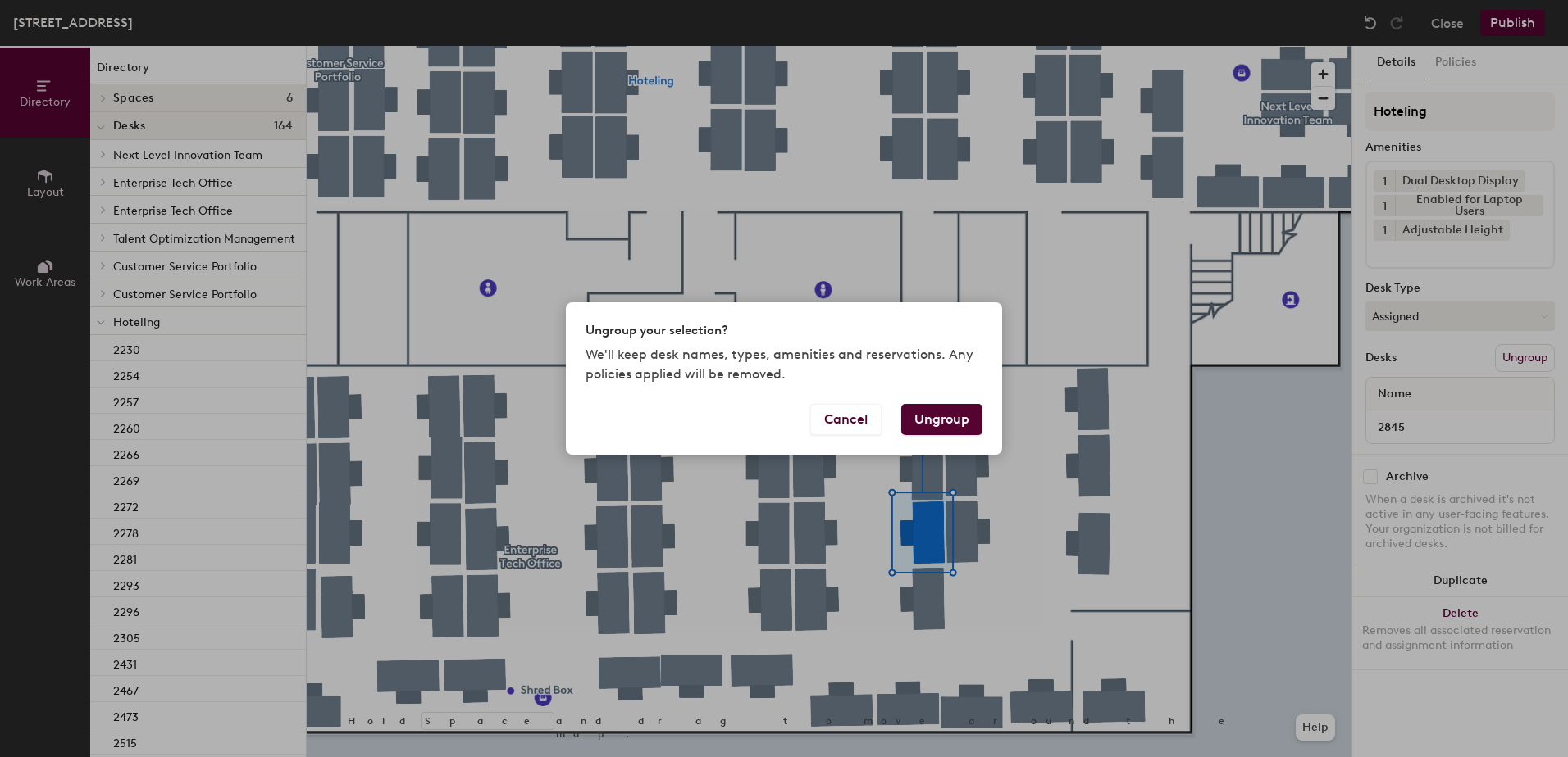
click at [947, 423] on button "Ungroup" at bounding box center [942, 420] width 81 height 32
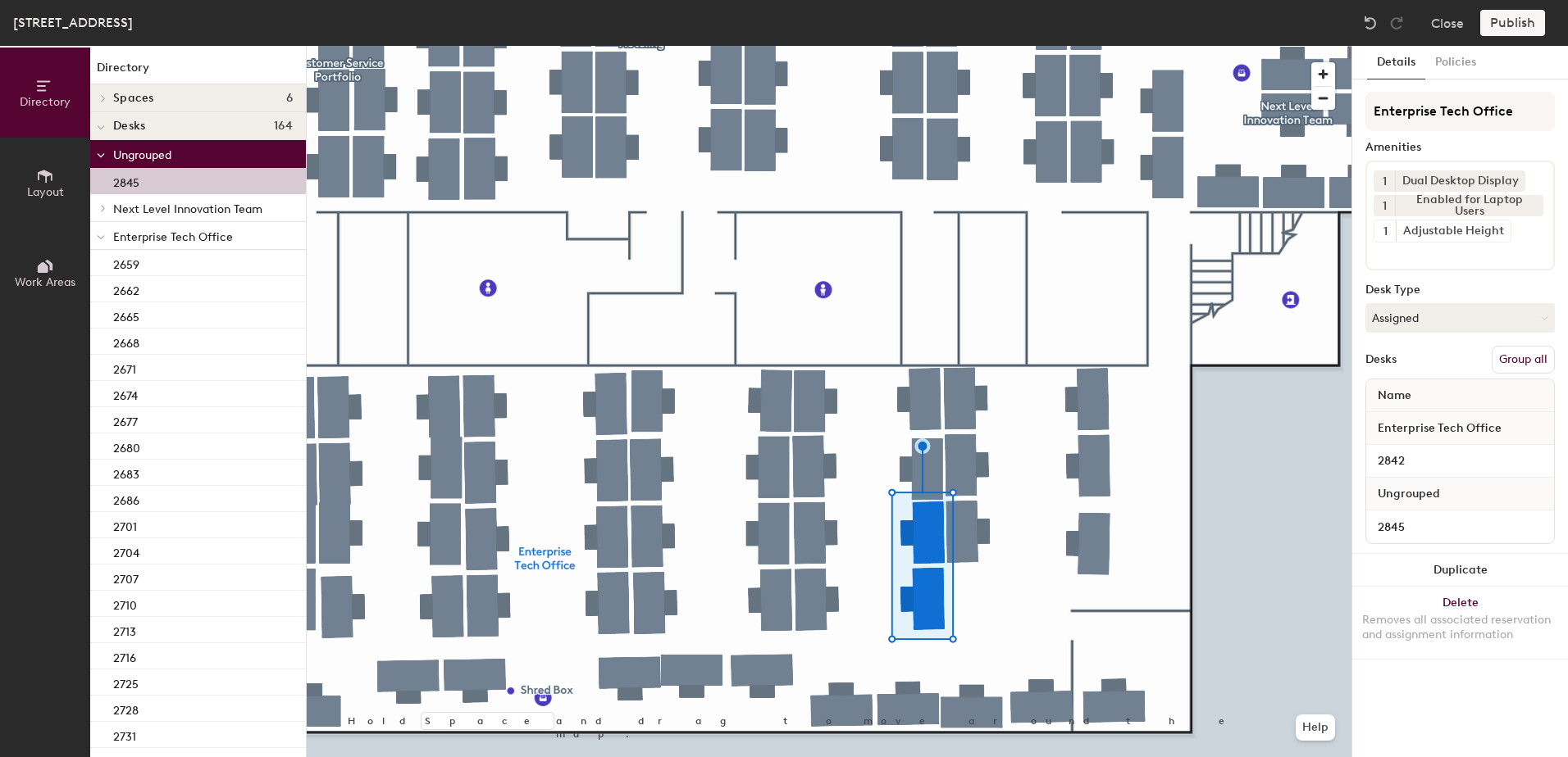
drag, startPoint x: 1518, startPoint y: 362, endPoint x: 1479, endPoint y: 259, distance: 110.1
click at [1519, 359] on button "Group all" at bounding box center [1524, 359] width 63 height 28
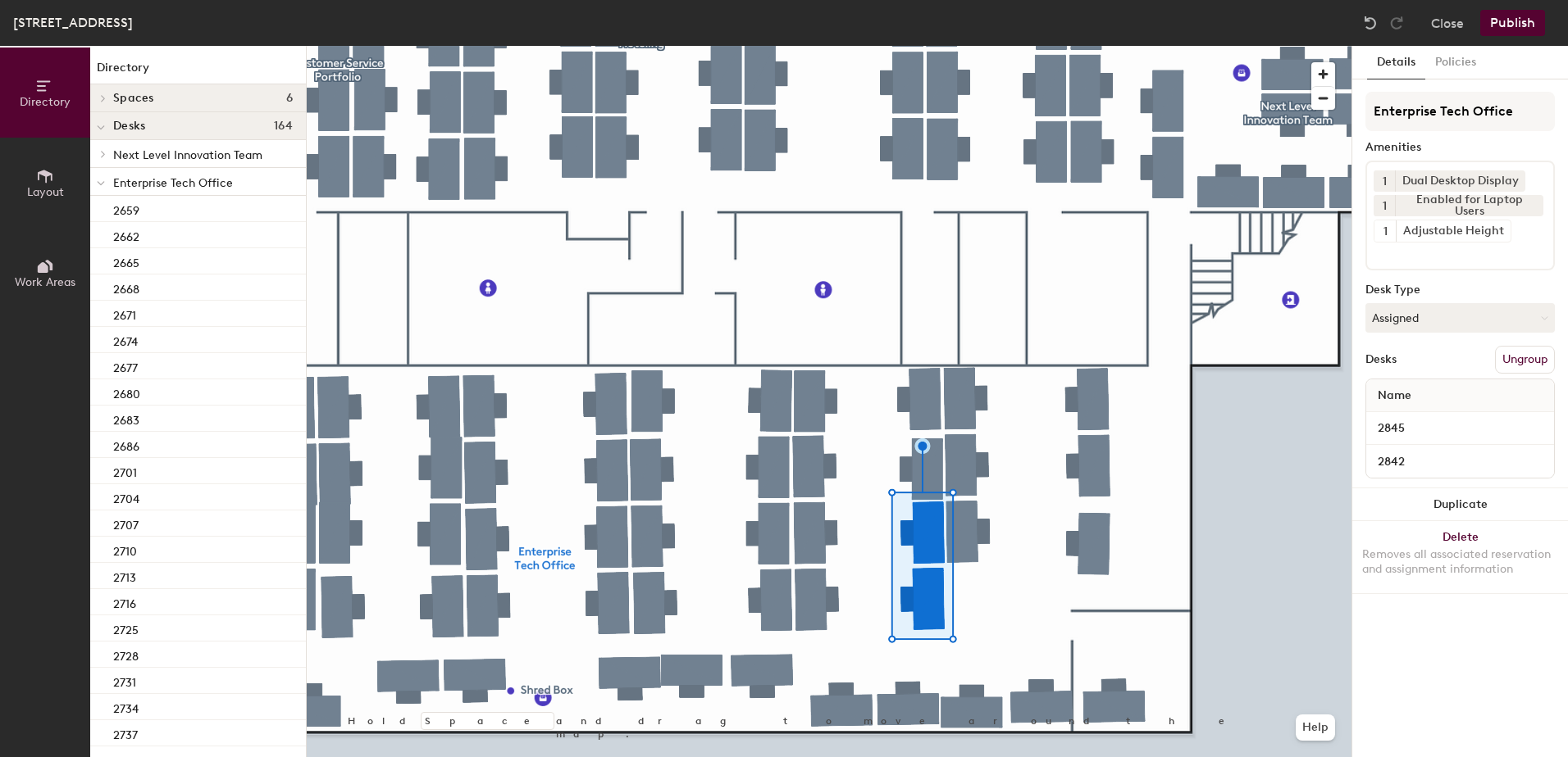
click at [1515, 20] on button "Publish" at bounding box center [1513, 23] width 65 height 27
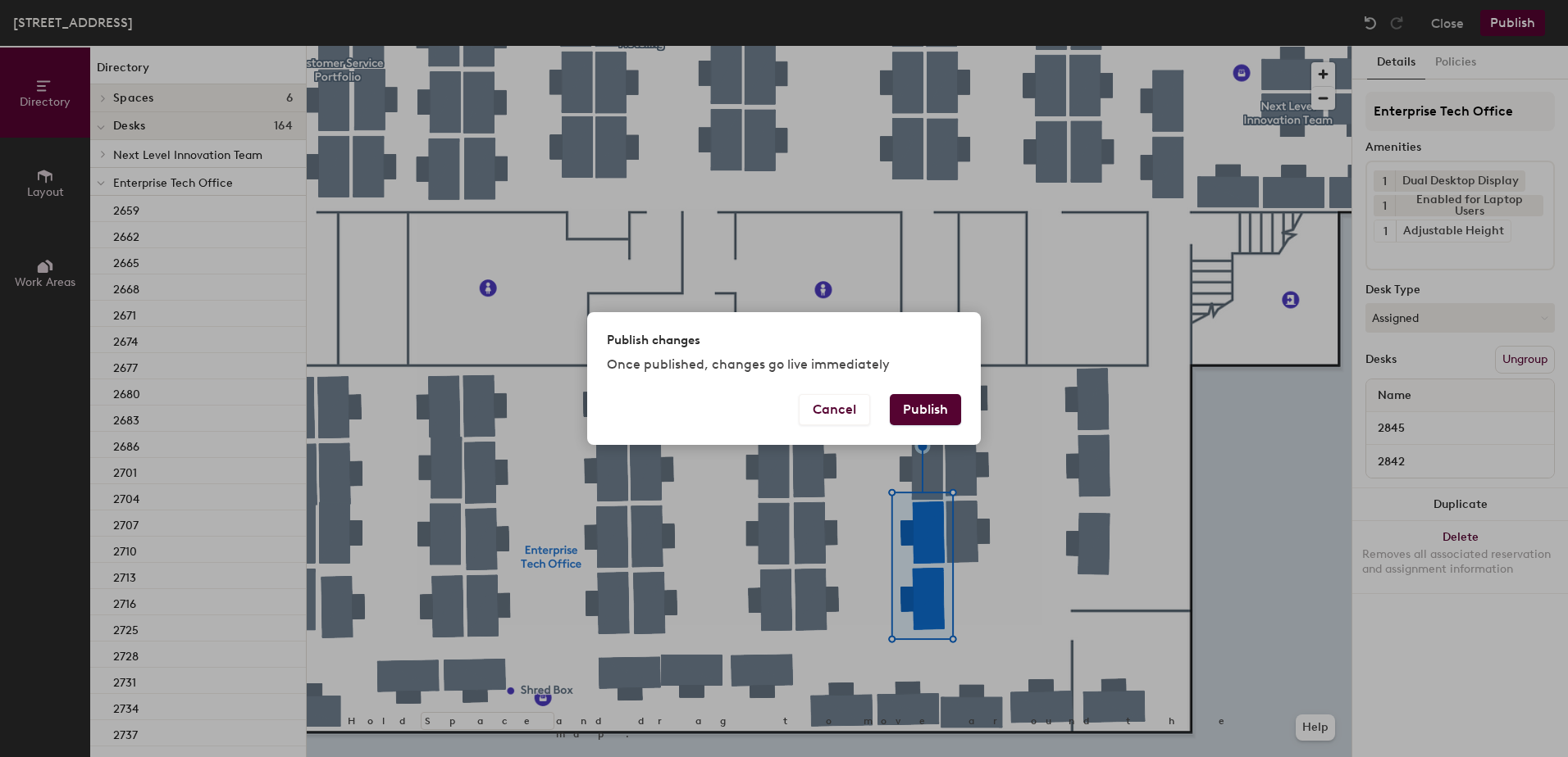
click at [930, 428] on div "Cancel Publish" at bounding box center [784, 420] width 394 height 51
click at [948, 400] on button "Publish" at bounding box center [925, 410] width 71 height 32
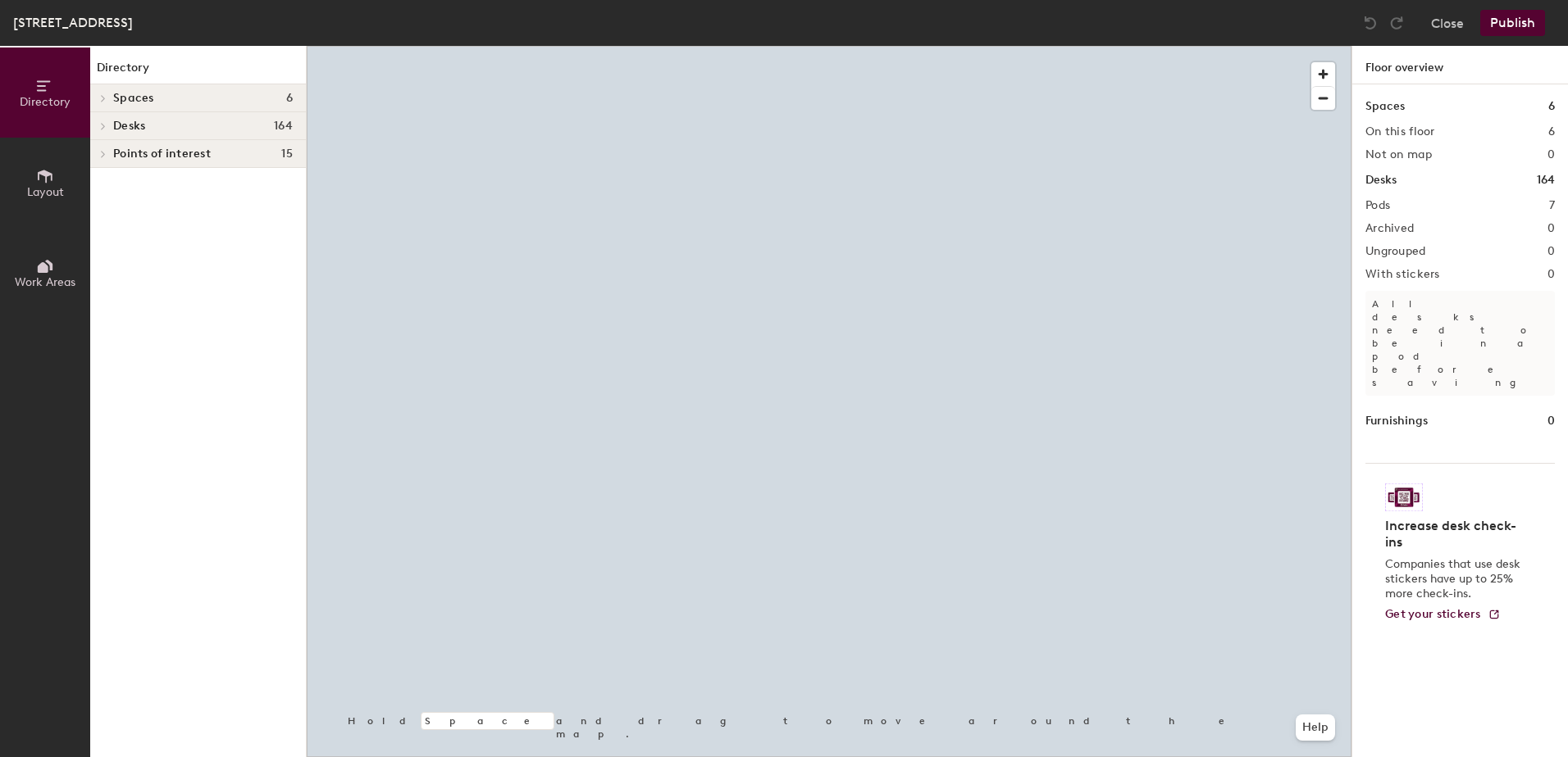
click at [752, 46] on div at bounding box center [828, 46] width 1045 height 0
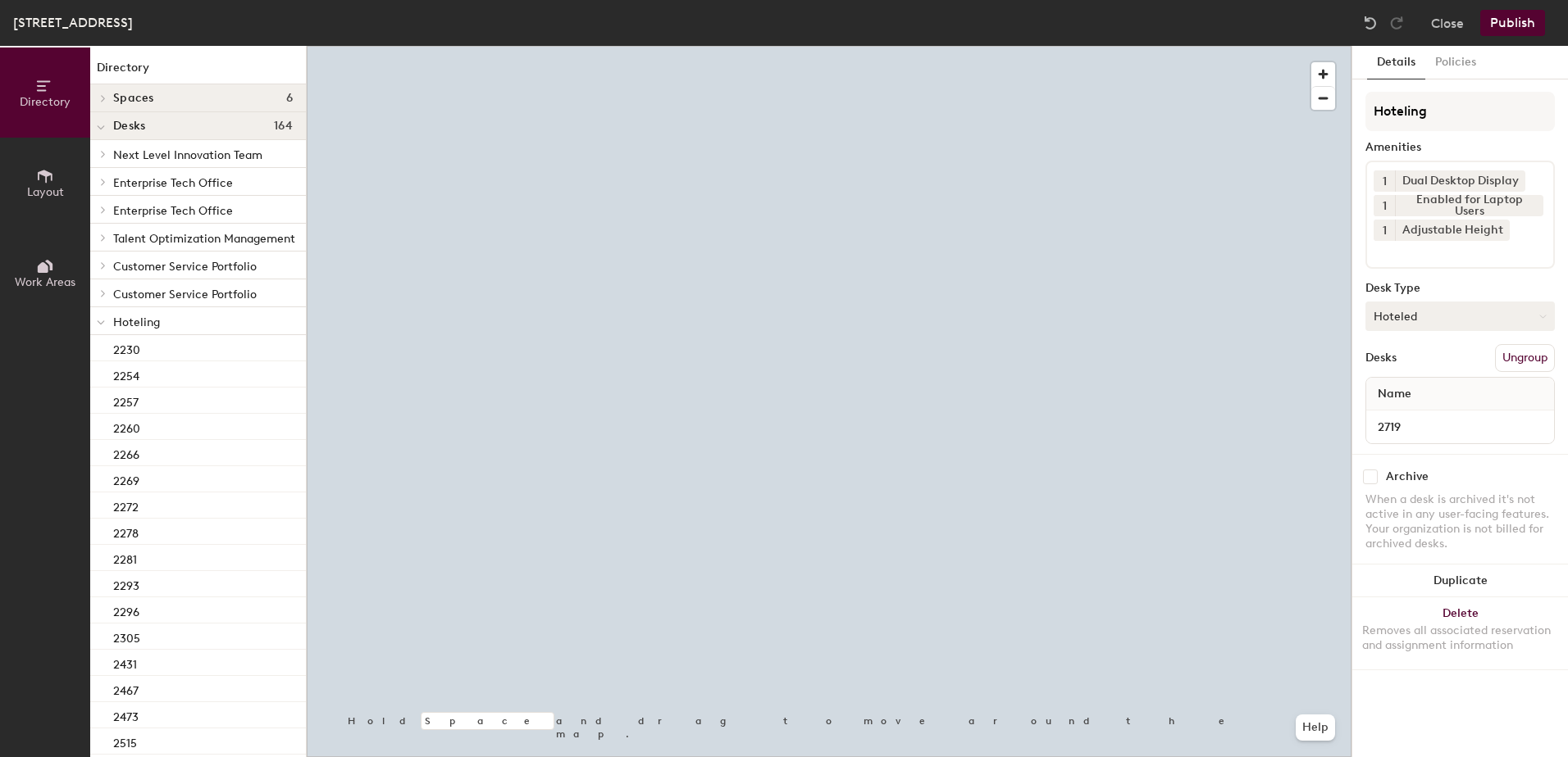
click at [1411, 321] on button "Hoteled" at bounding box center [1460, 316] width 189 height 30
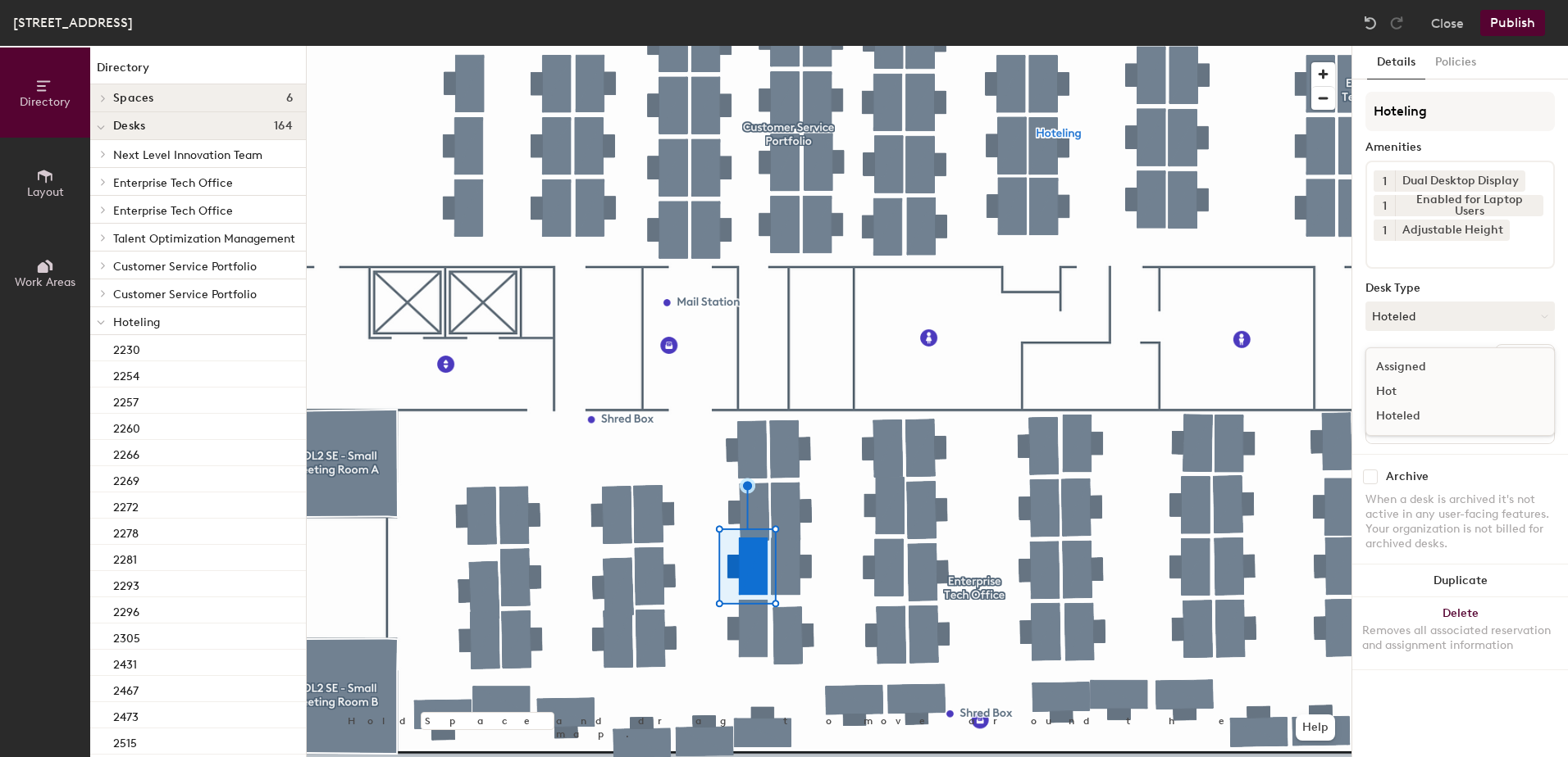
drag, startPoint x: 1408, startPoint y: 370, endPoint x: 1426, endPoint y: 376, distance: 19.0
click at [1409, 370] on div "Assigned" at bounding box center [1448, 367] width 164 height 25
click at [1500, 357] on button "Ungroup" at bounding box center [1525, 358] width 60 height 28
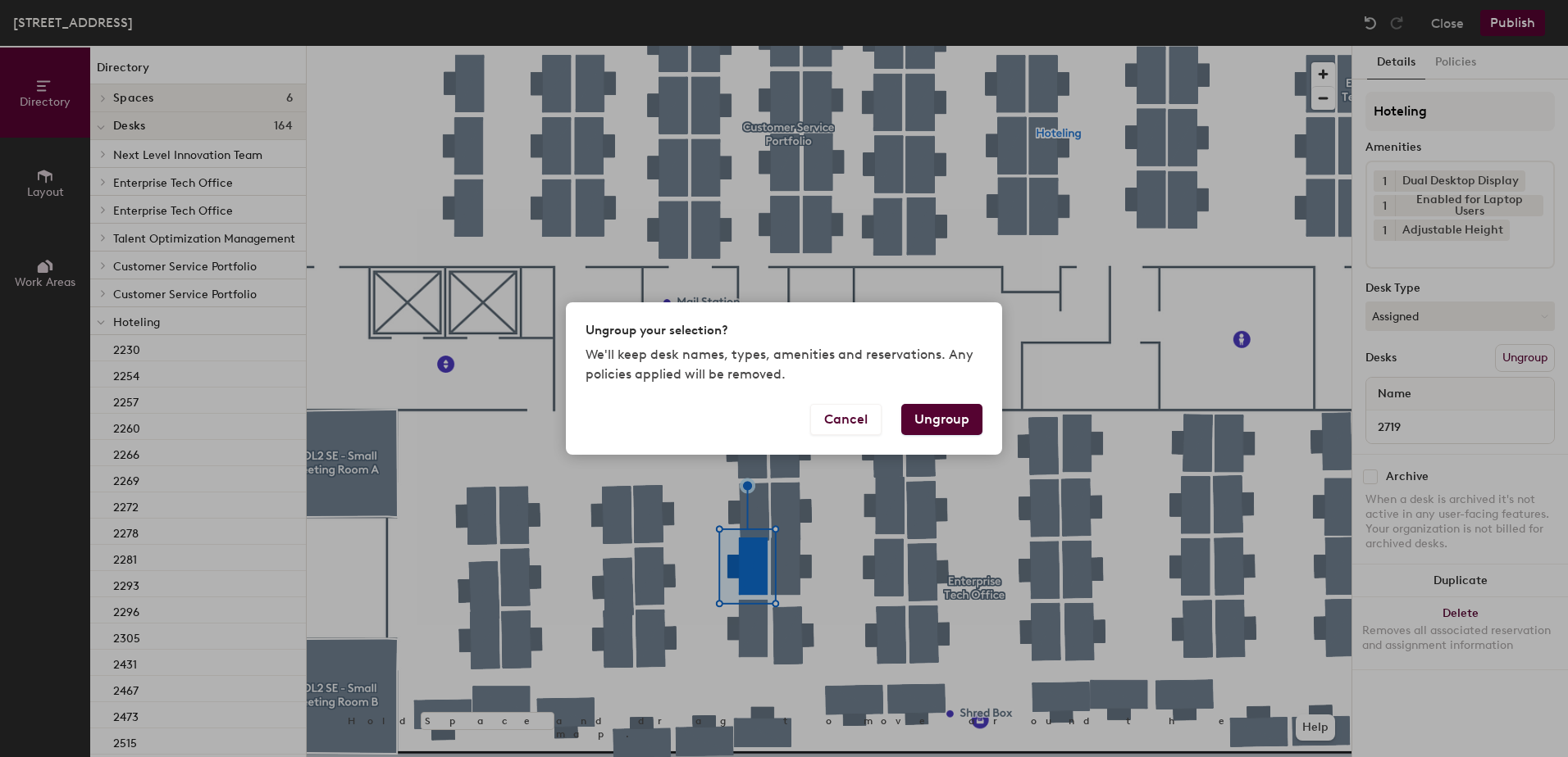
click at [949, 413] on button "Ungroup" at bounding box center [942, 420] width 81 height 32
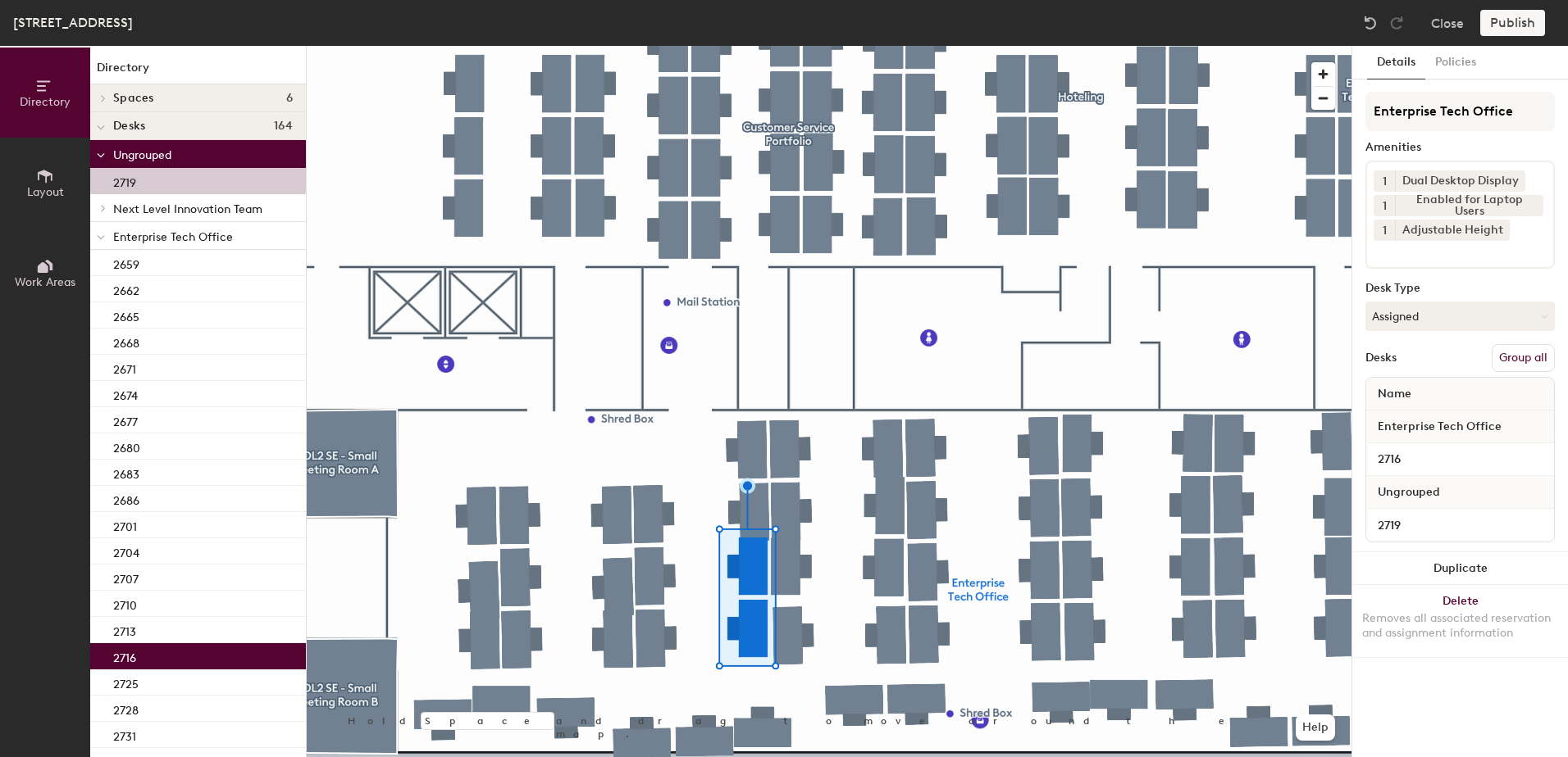
click at [1527, 361] on button "Group all" at bounding box center [1524, 358] width 63 height 28
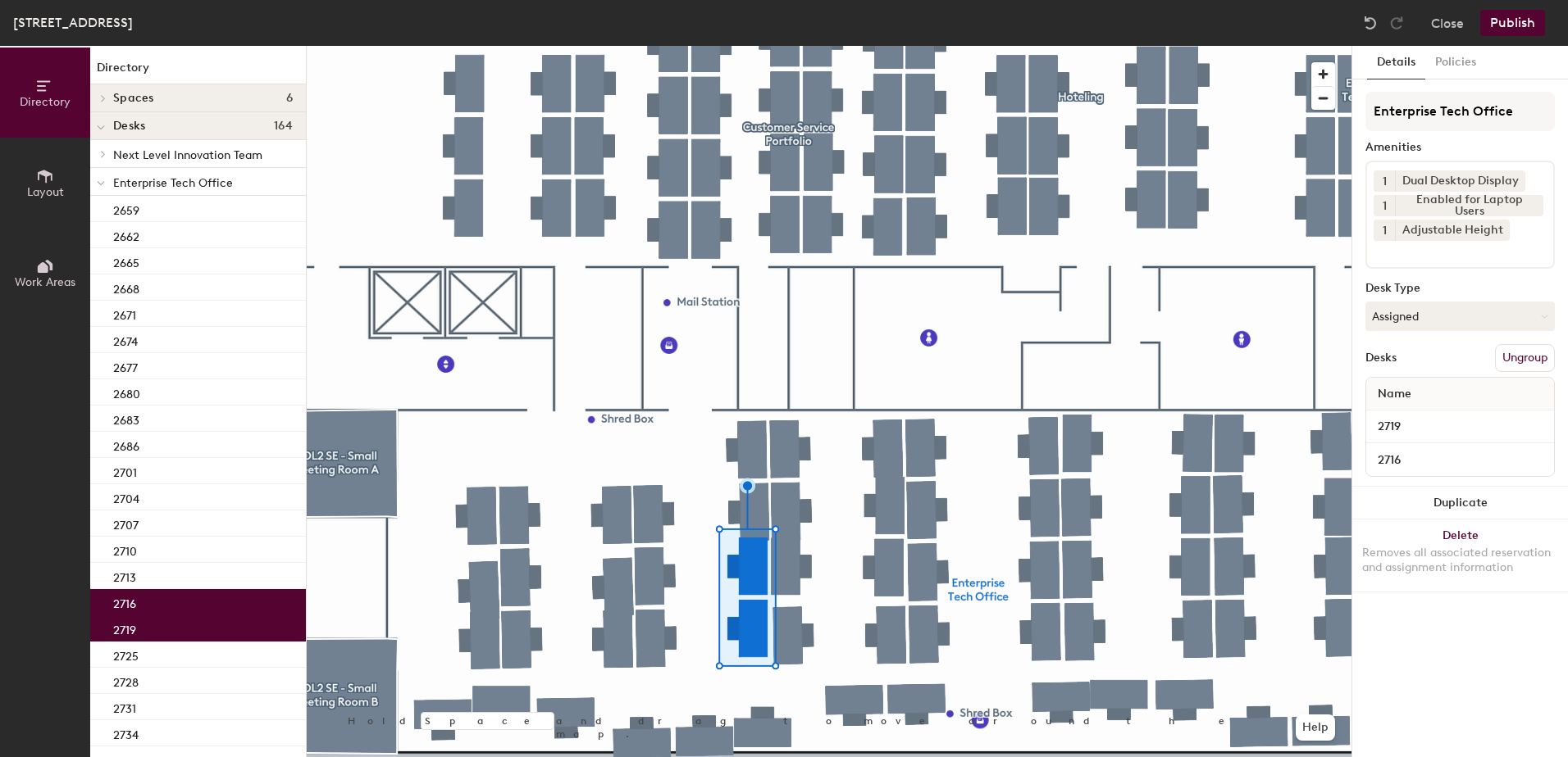
click at [1502, 17] on button "Publish" at bounding box center [1513, 23] width 65 height 27
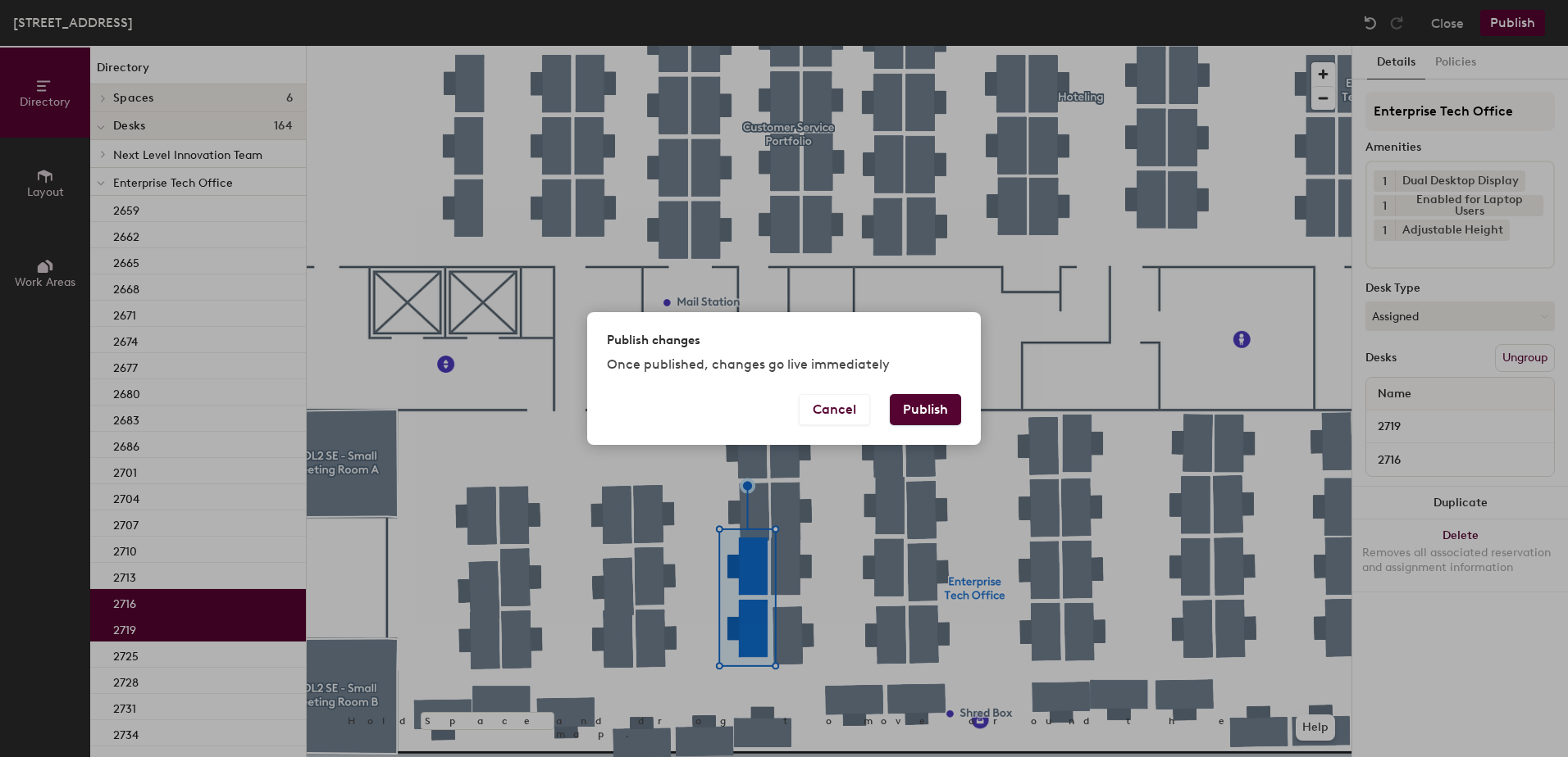
click at [946, 406] on button "Publish" at bounding box center [925, 410] width 71 height 32
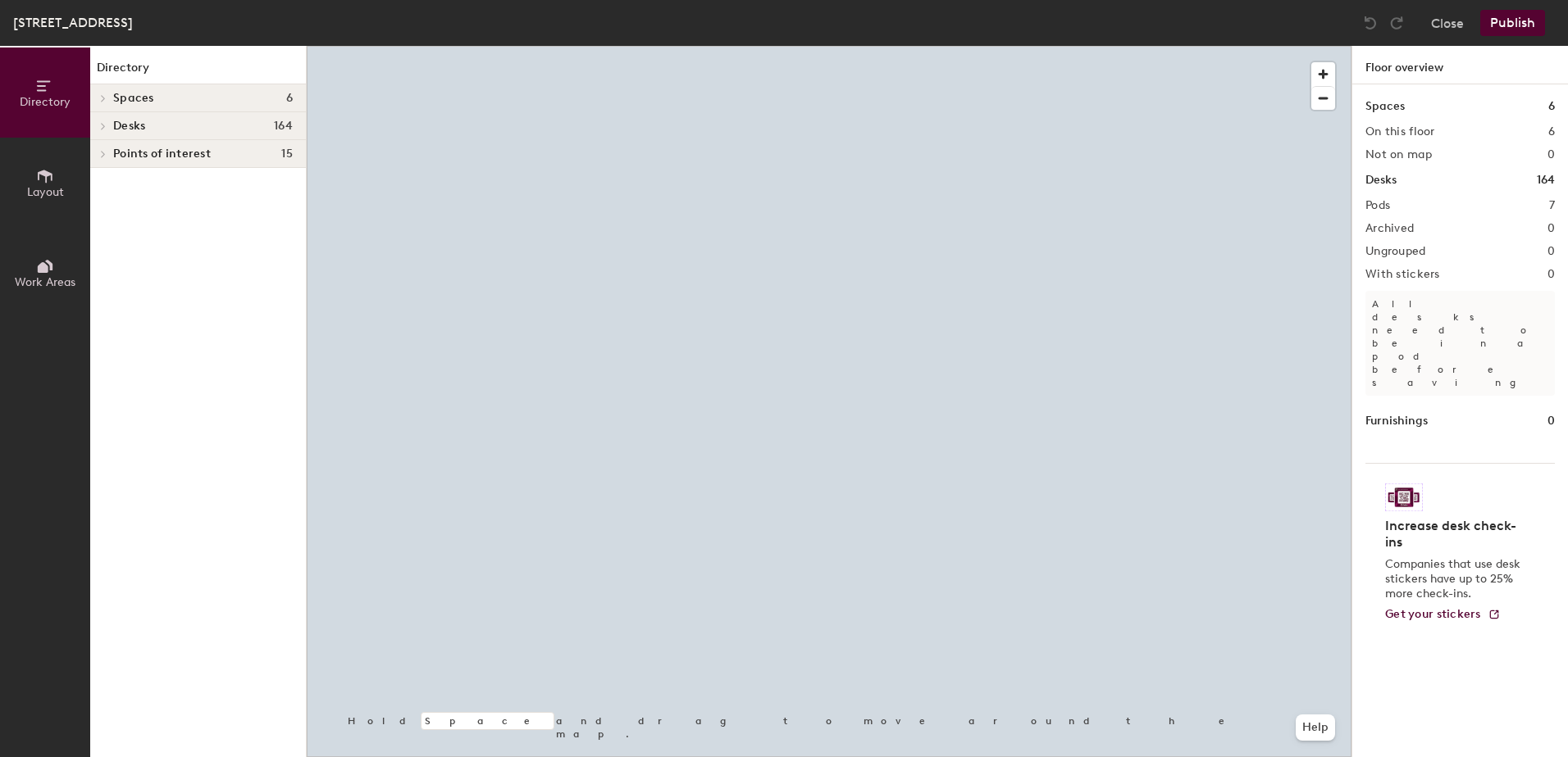
click at [909, 46] on div at bounding box center [828, 46] width 1045 height 0
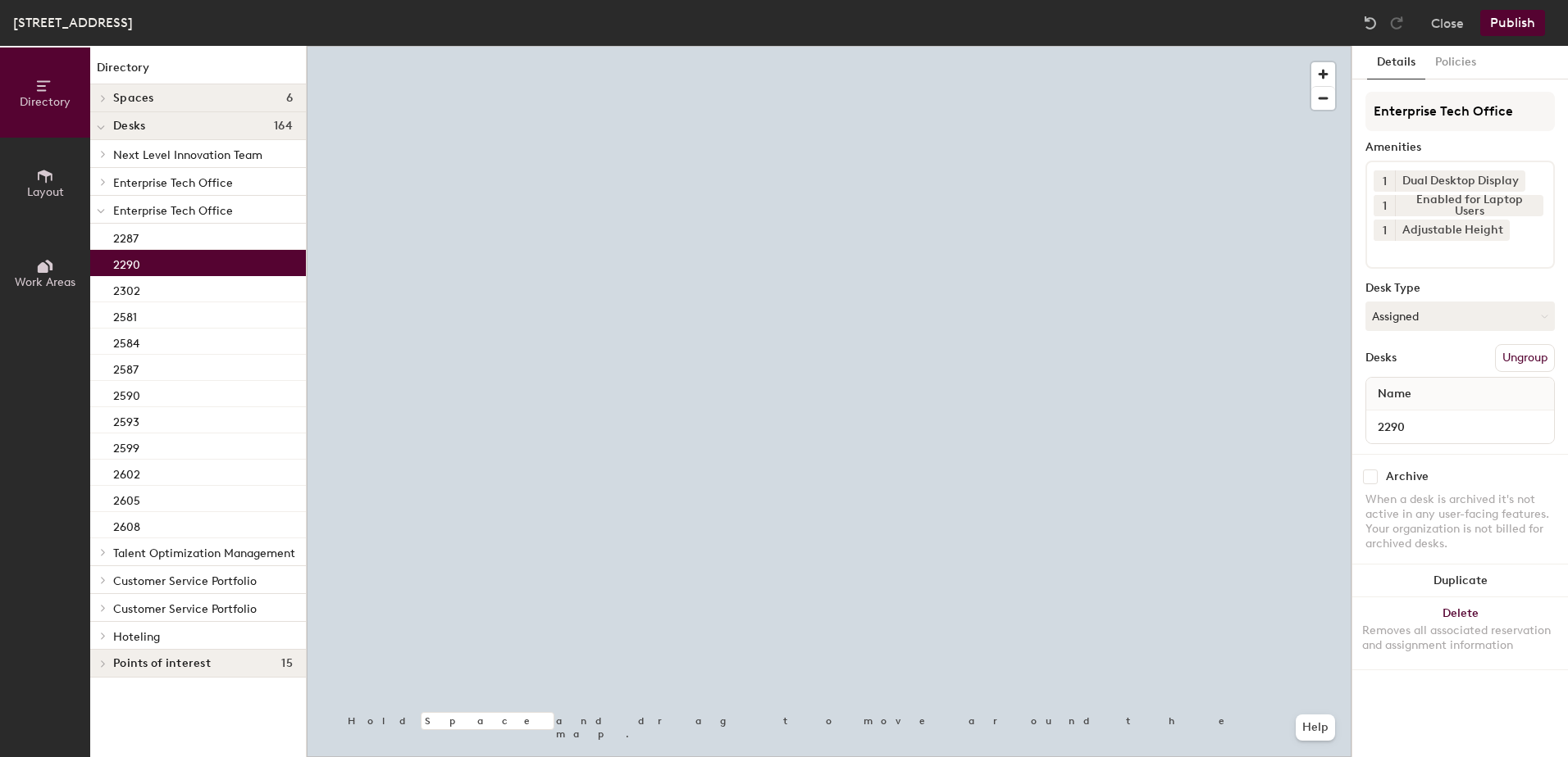
drag, startPoint x: 1455, startPoint y: 309, endPoint x: 1455, endPoint y: 341, distance: 32.0
click at [1454, 313] on button "Assigned" at bounding box center [1460, 316] width 189 height 30
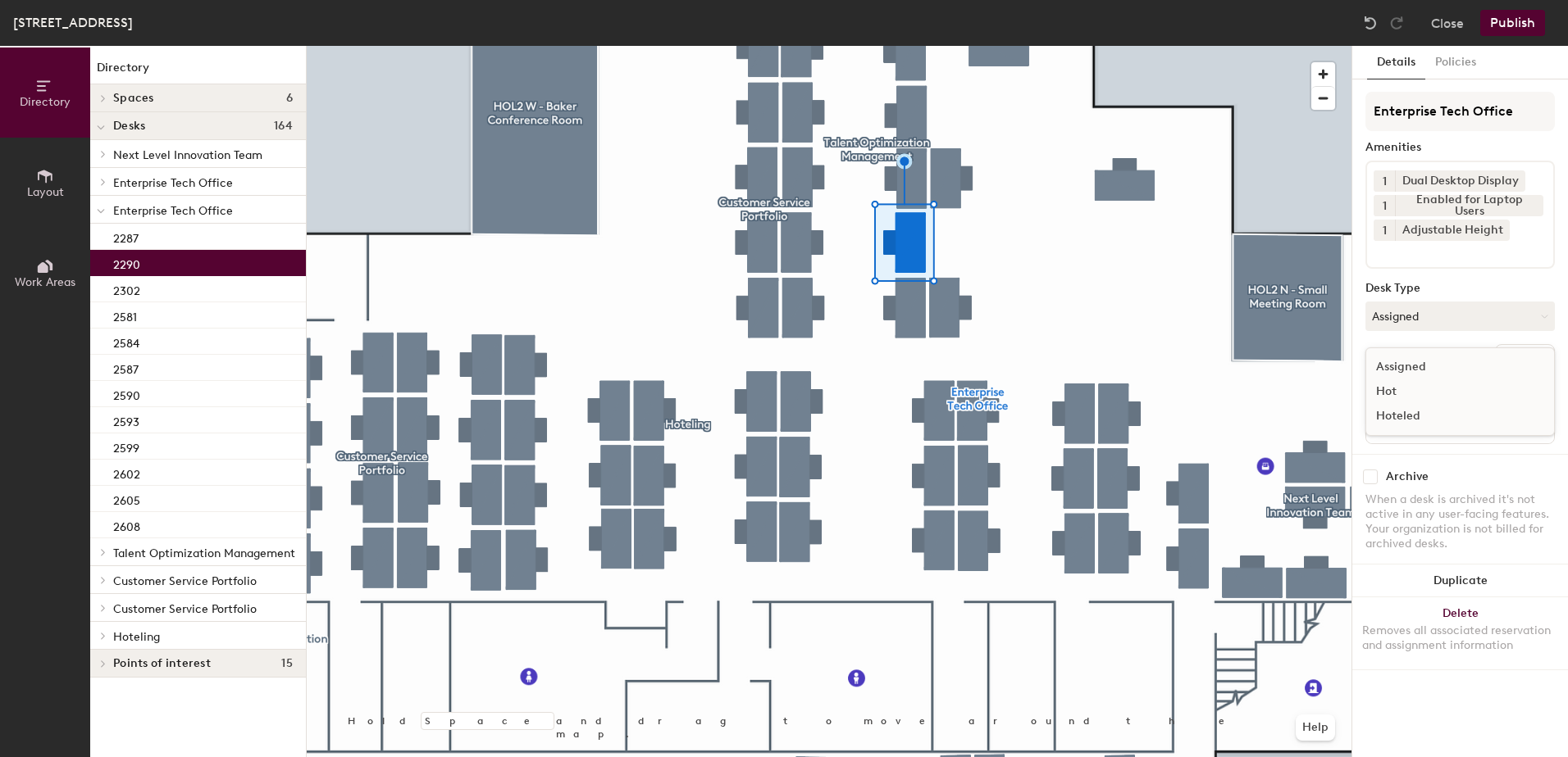
click at [1457, 423] on div "Hoteled" at bounding box center [1448, 416] width 164 height 25
click at [1527, 361] on button "Ungroup" at bounding box center [1525, 358] width 60 height 28
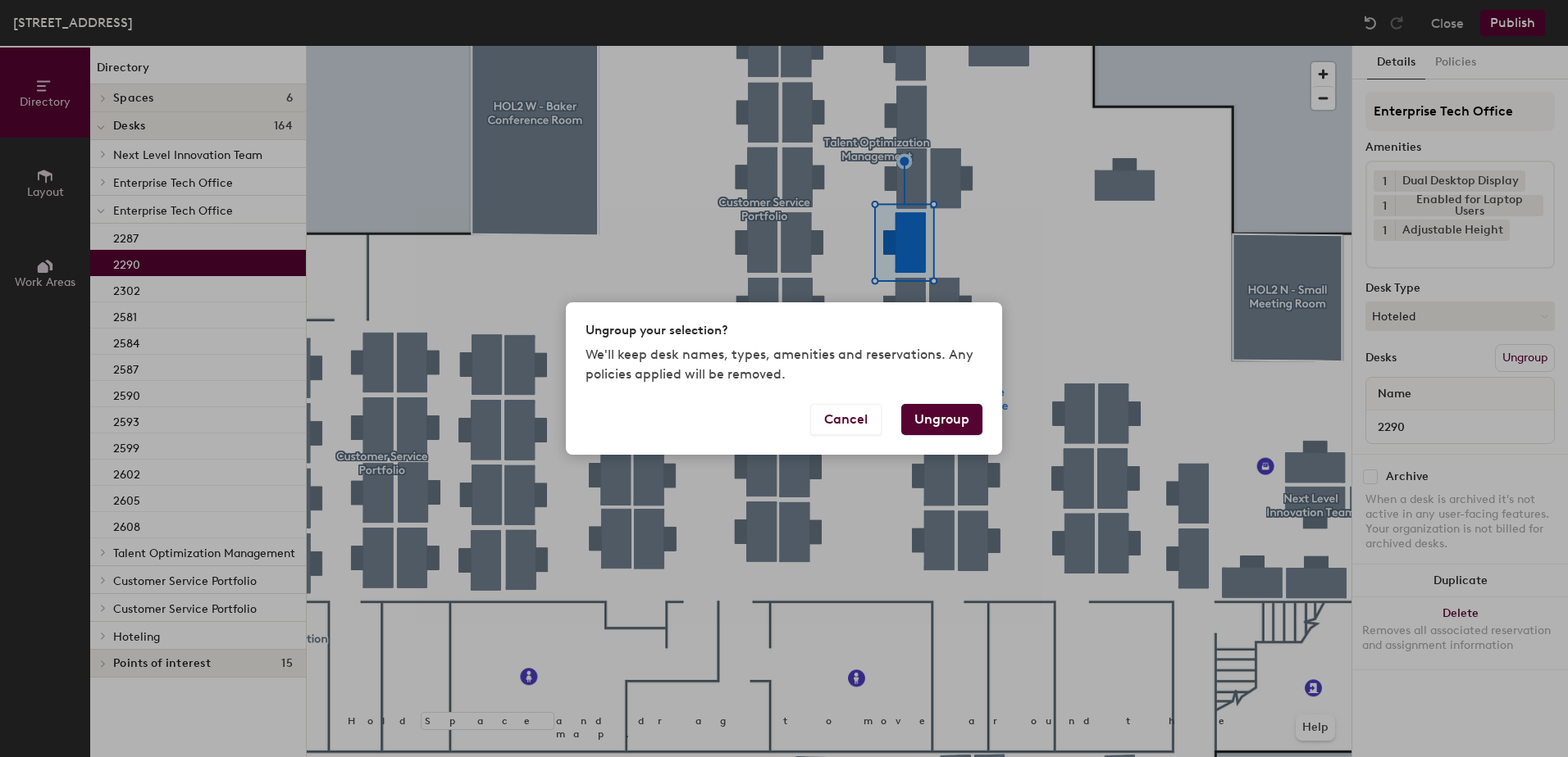
click at [951, 423] on button "Ungroup" at bounding box center [942, 420] width 81 height 32
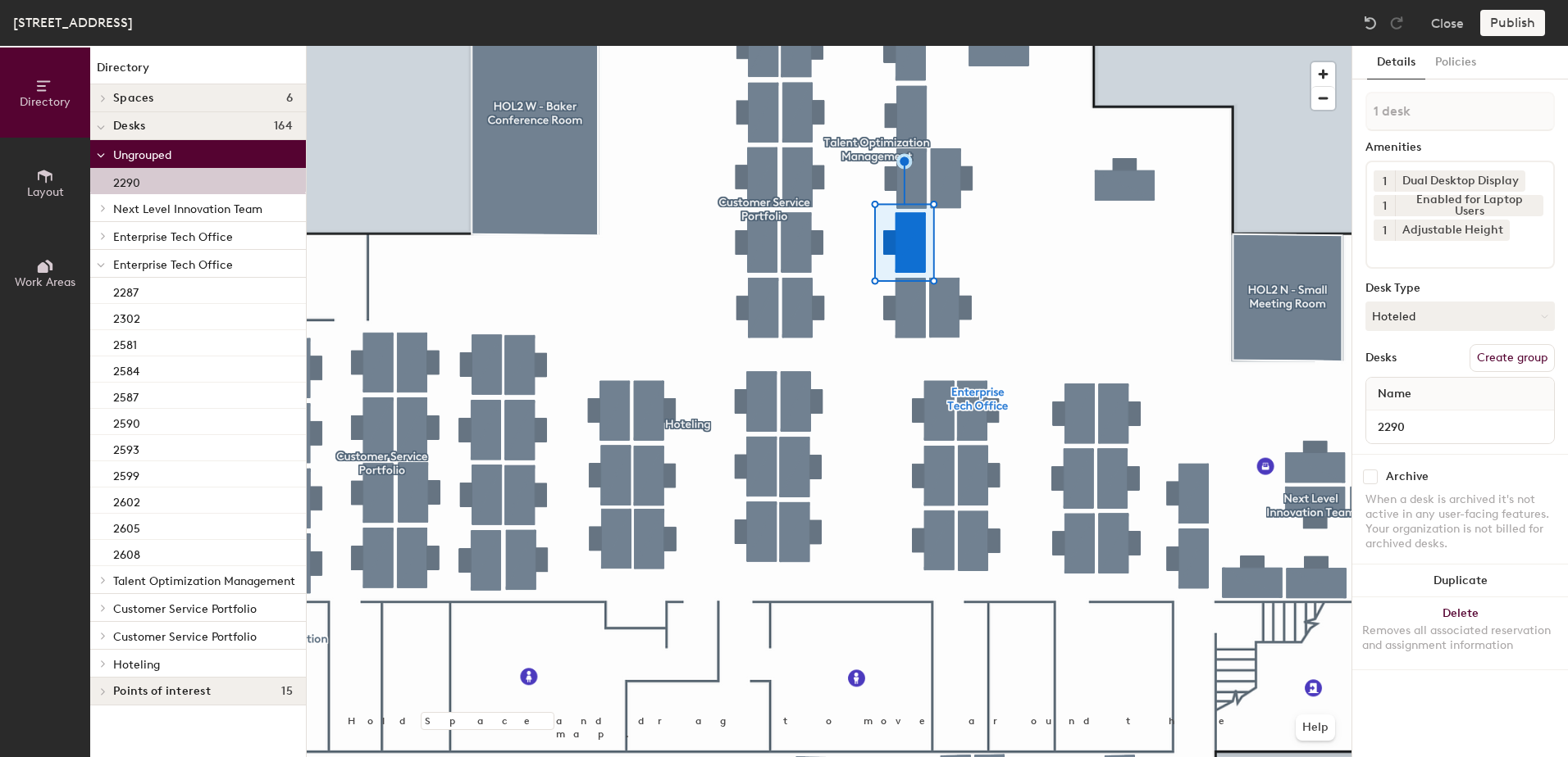
click at [96, 265] on div at bounding box center [101, 263] width 22 height 27
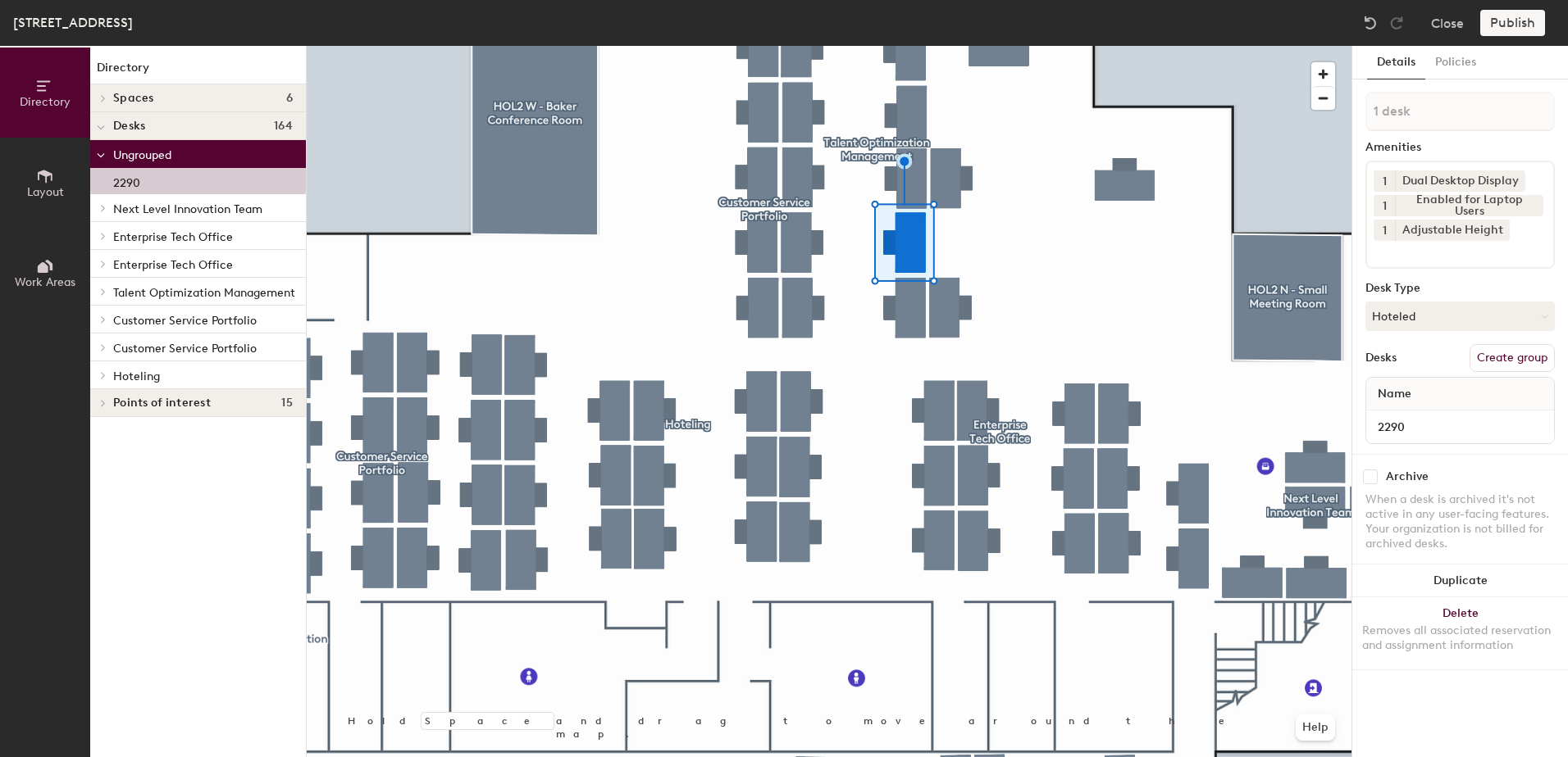
click at [102, 373] on icon at bounding box center [102, 375] width 3 height 7
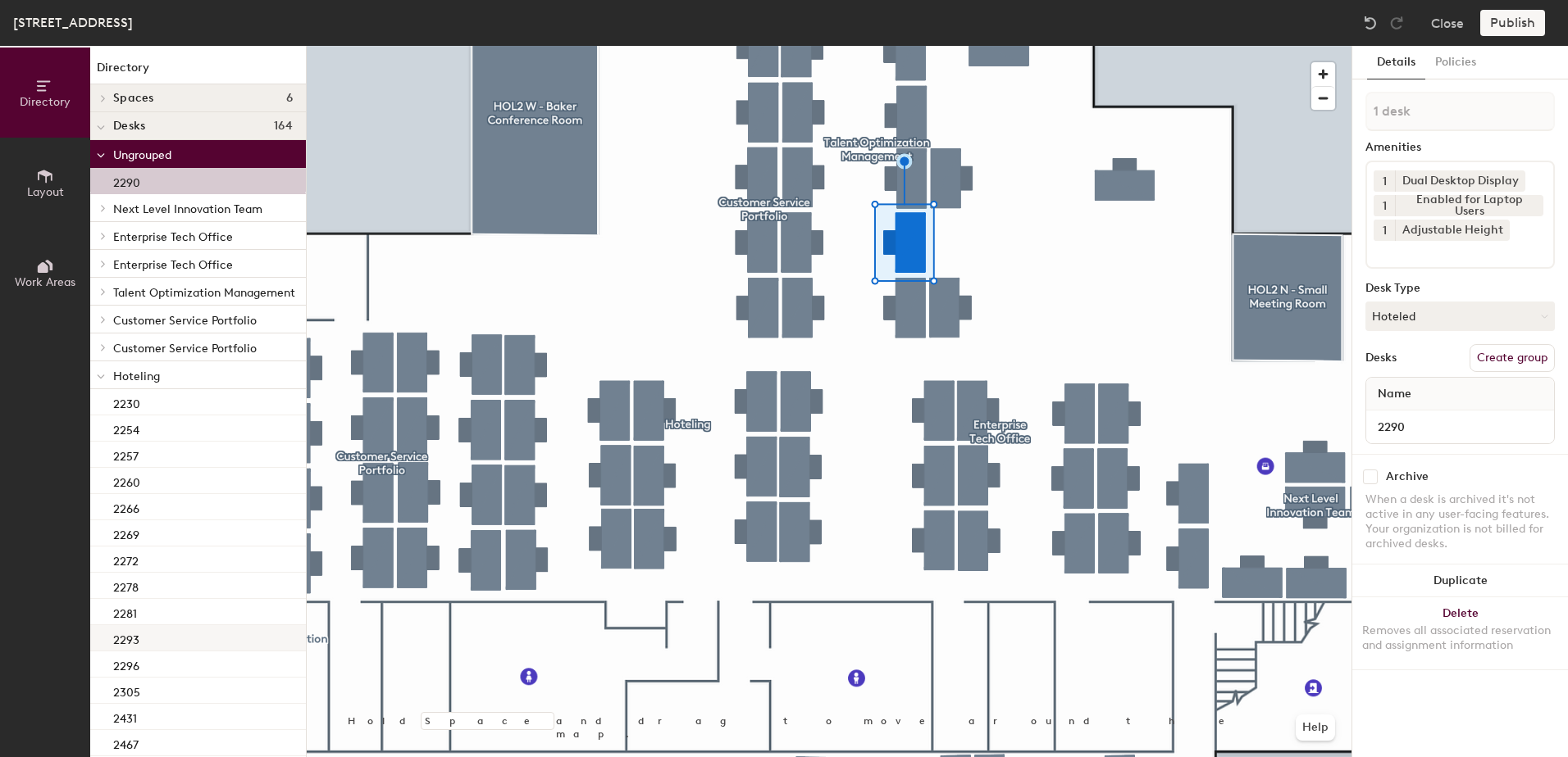
click at [172, 634] on div "2293" at bounding box center [198, 638] width 216 height 27
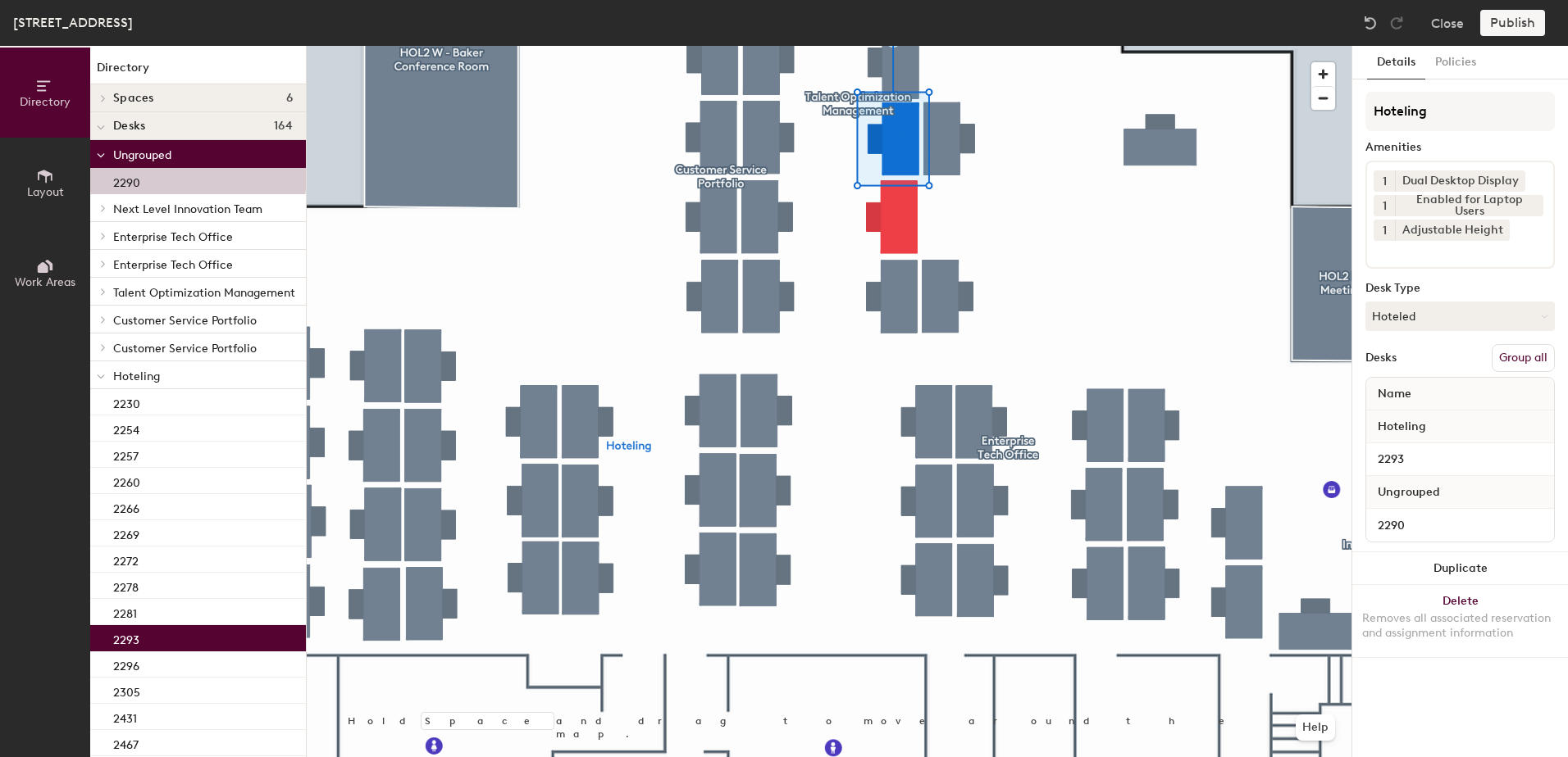
drag, startPoint x: 1521, startPoint y: 349, endPoint x: 1523, endPoint y: 249, distance: 100.0
click at [1522, 349] on button "Group all" at bounding box center [1524, 358] width 63 height 28
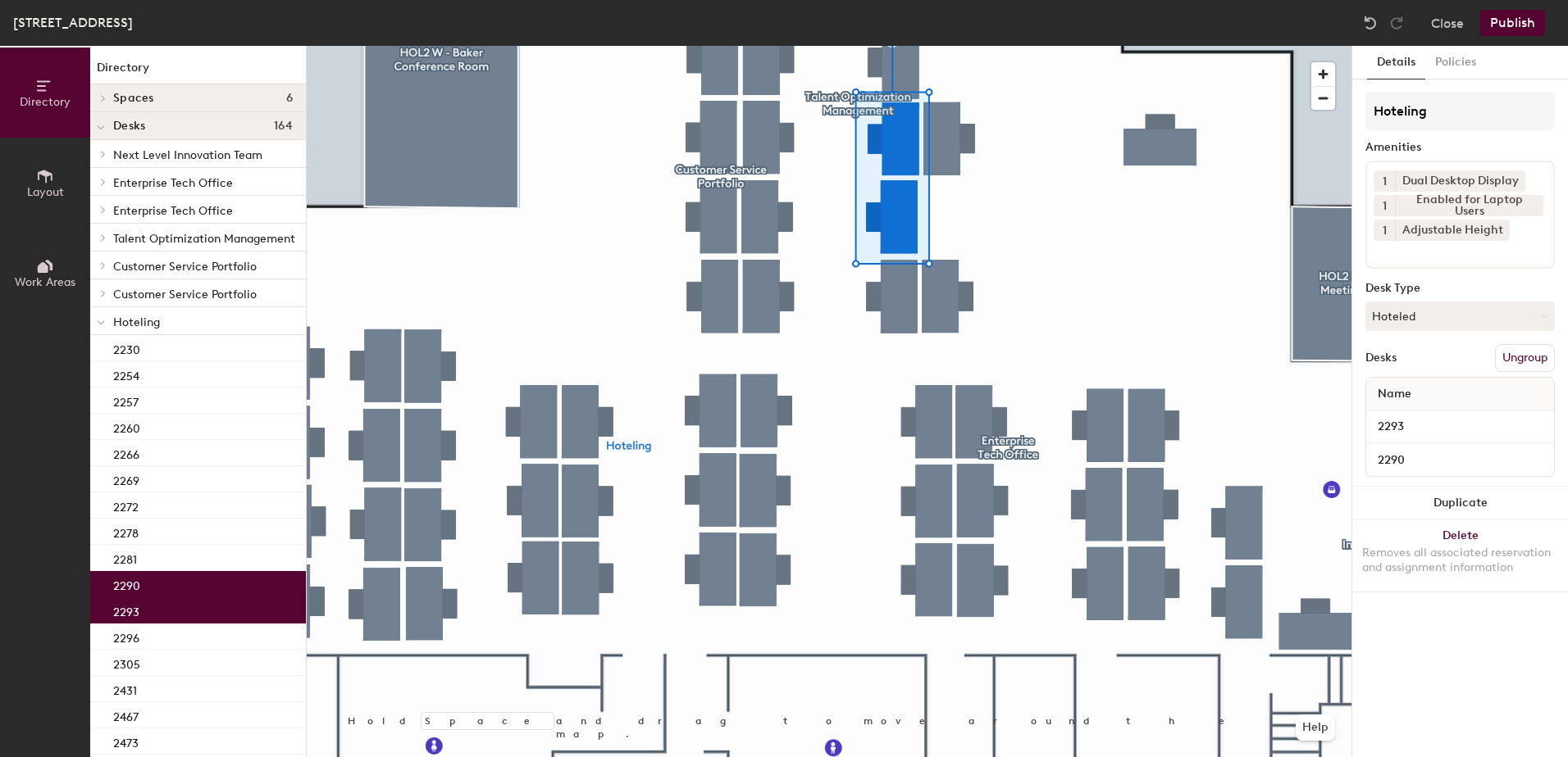
click at [1510, 15] on button "Publish" at bounding box center [1513, 23] width 65 height 27
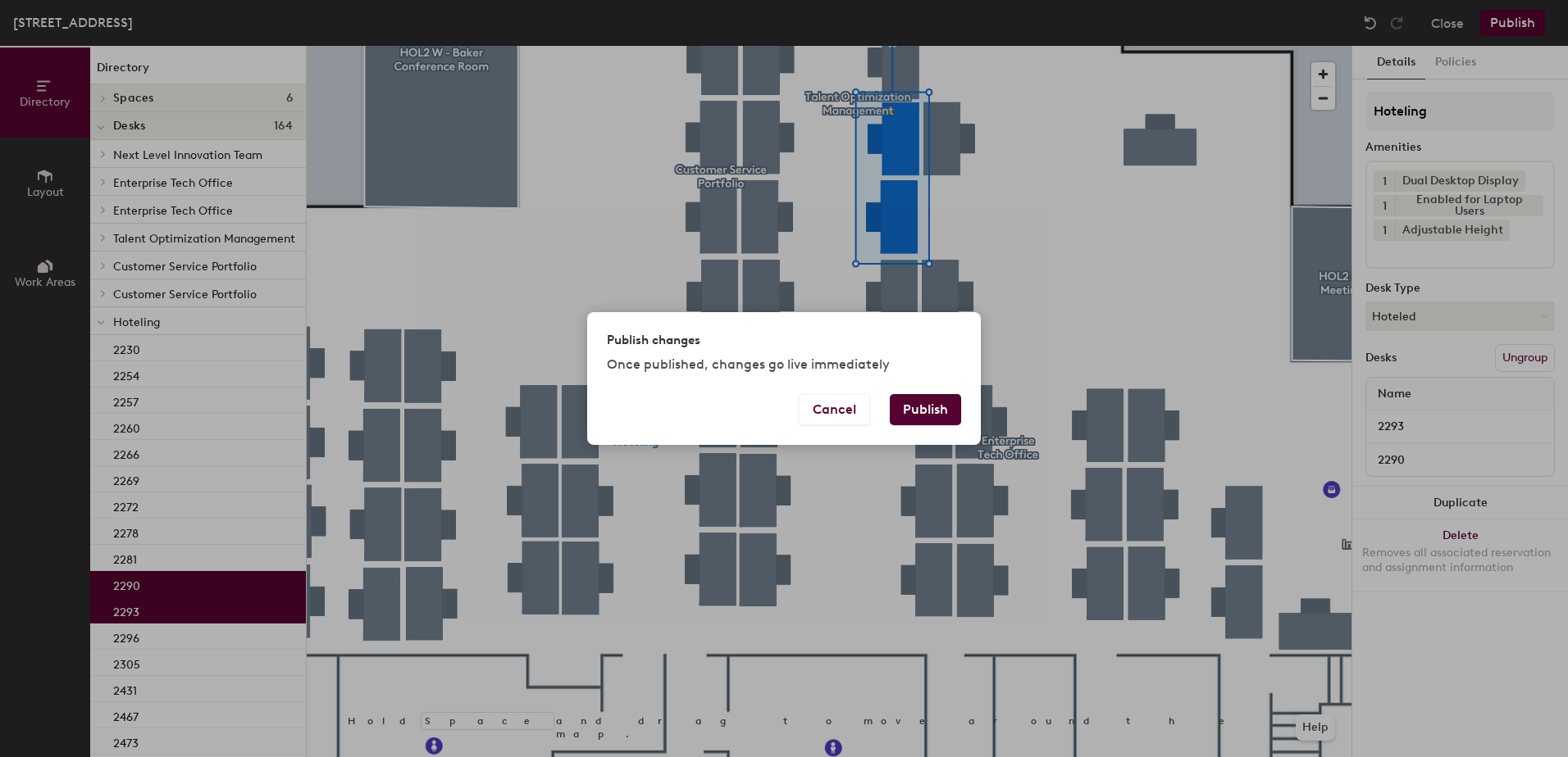
drag, startPoint x: 941, startPoint y: 407, endPoint x: 846, endPoint y: 428, distance: 97.3
click at [939, 407] on button "Publish" at bounding box center [925, 410] width 71 height 32
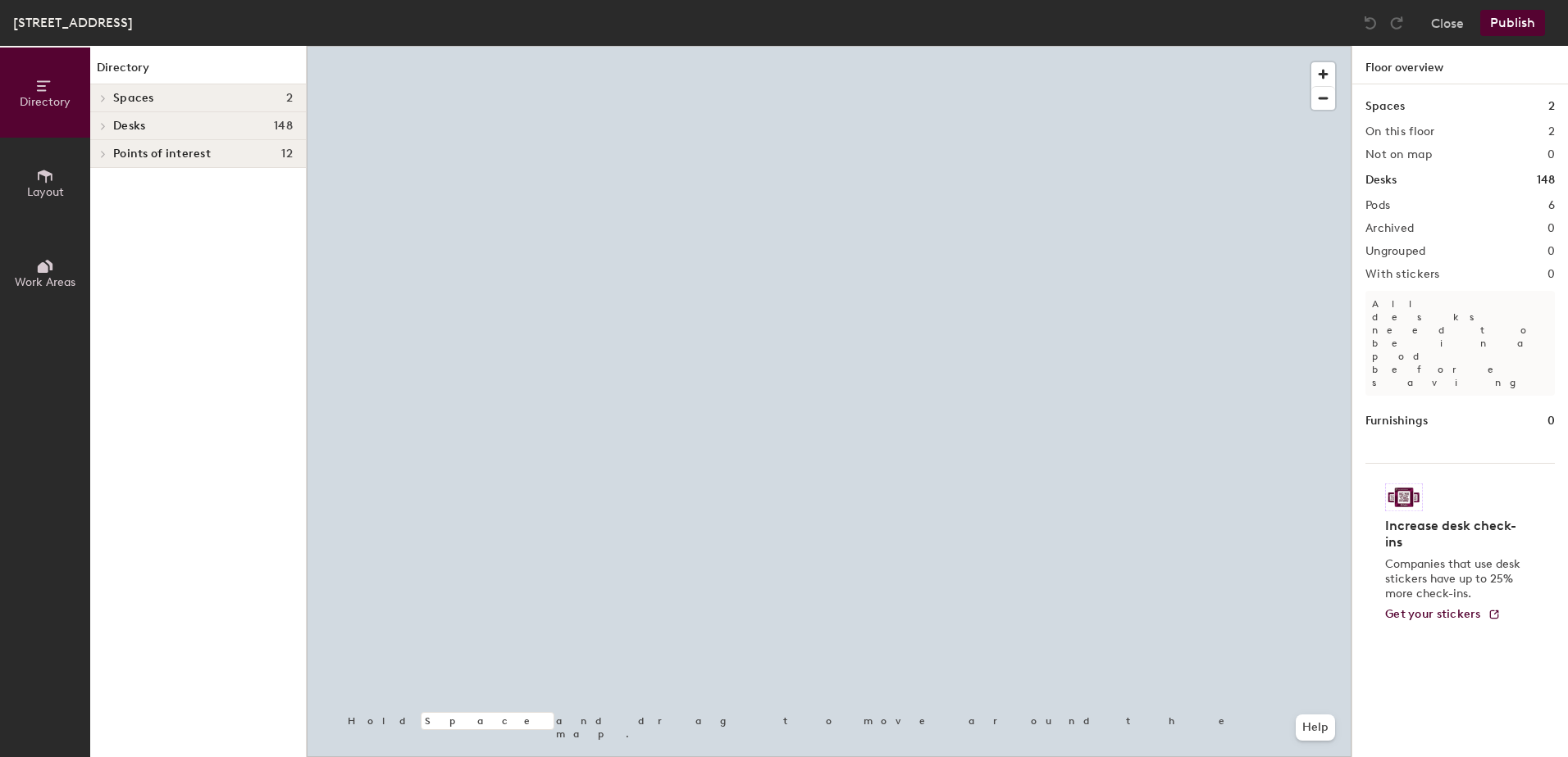
click at [838, 46] on div at bounding box center [828, 46] width 1045 height 0
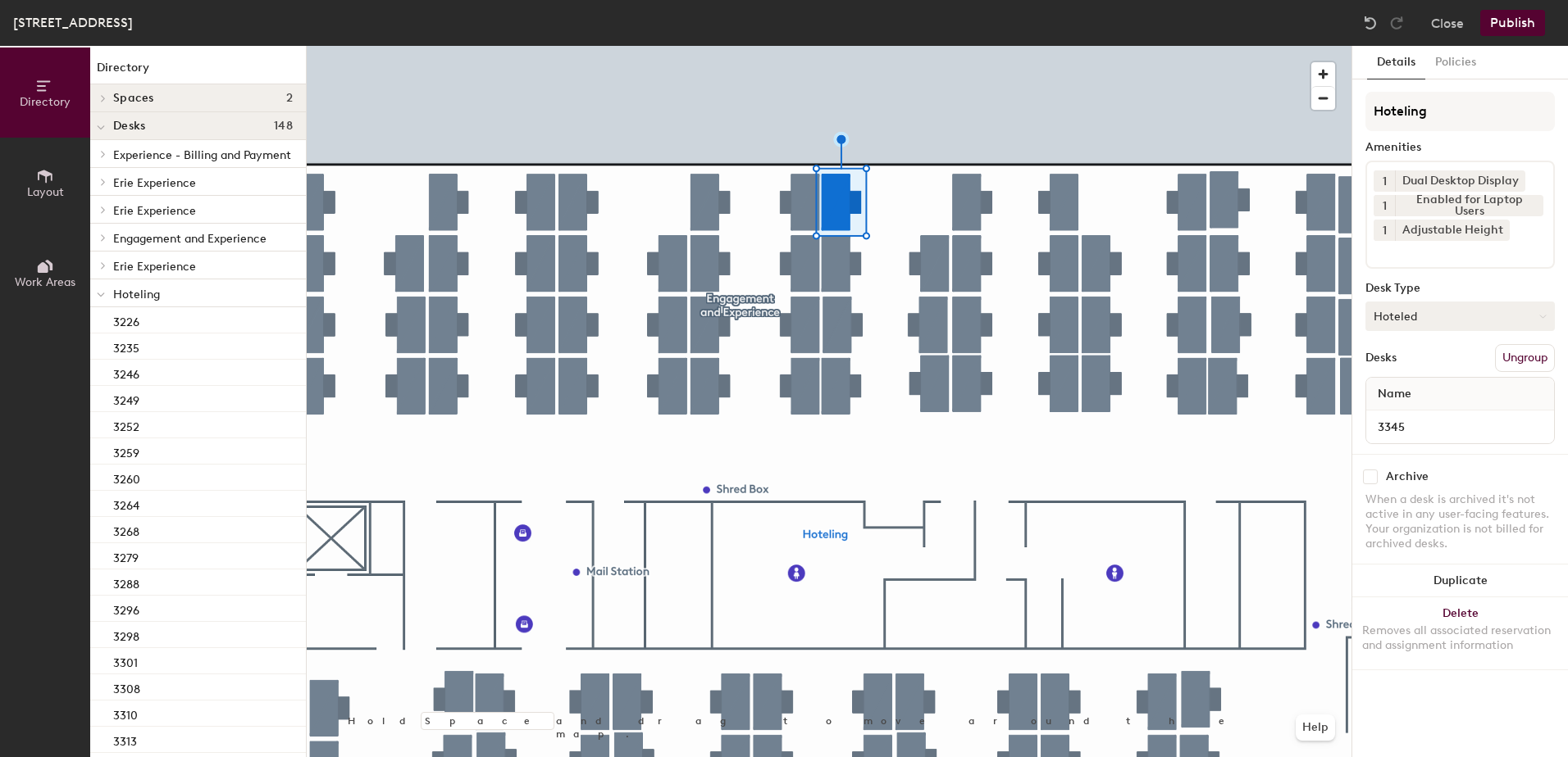
drag, startPoint x: 1390, startPoint y: 309, endPoint x: 1400, endPoint y: 330, distance: 23.3
click at [1391, 311] on button "Hoteled" at bounding box center [1460, 316] width 189 height 30
drag, startPoint x: 1422, startPoint y: 363, endPoint x: 1437, endPoint y: 368, distance: 15.8
click at [1424, 364] on div "Assigned" at bounding box center [1448, 367] width 164 height 25
click at [1526, 357] on button "Ungroup" at bounding box center [1525, 358] width 60 height 28
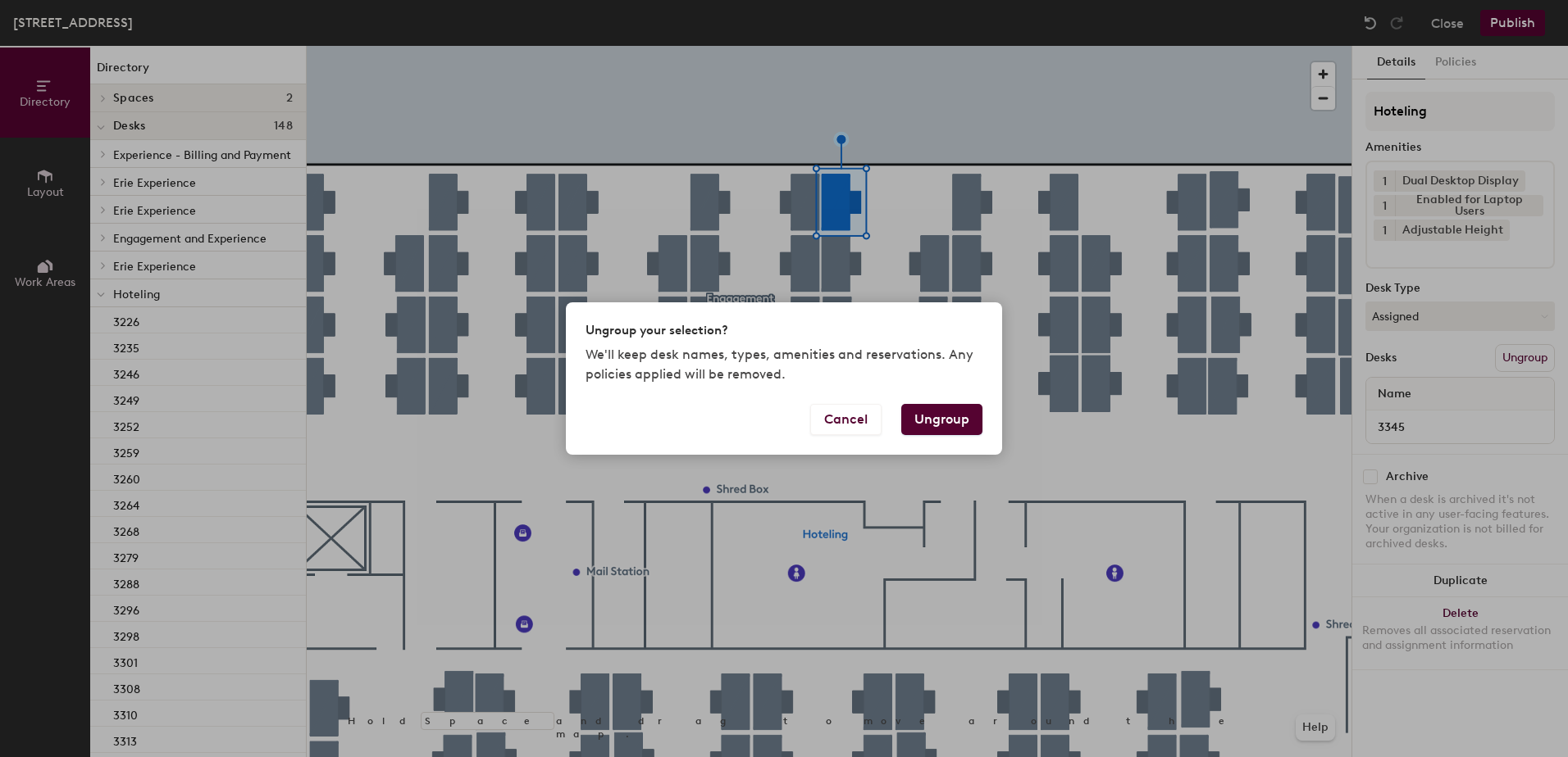
click at [953, 421] on button "Ungroup" at bounding box center [942, 420] width 81 height 32
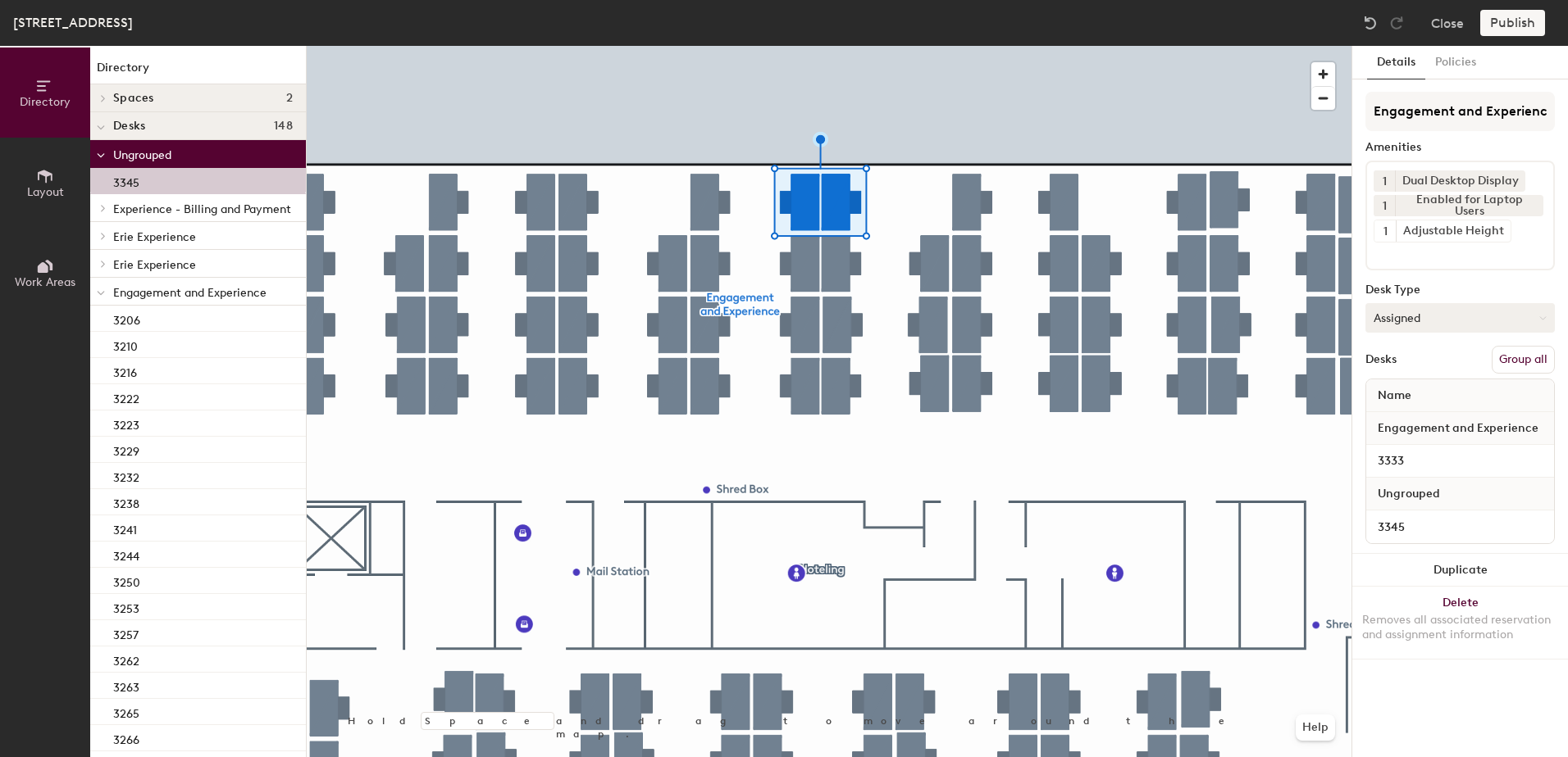
click at [1514, 355] on button "Group all" at bounding box center [1524, 359] width 63 height 28
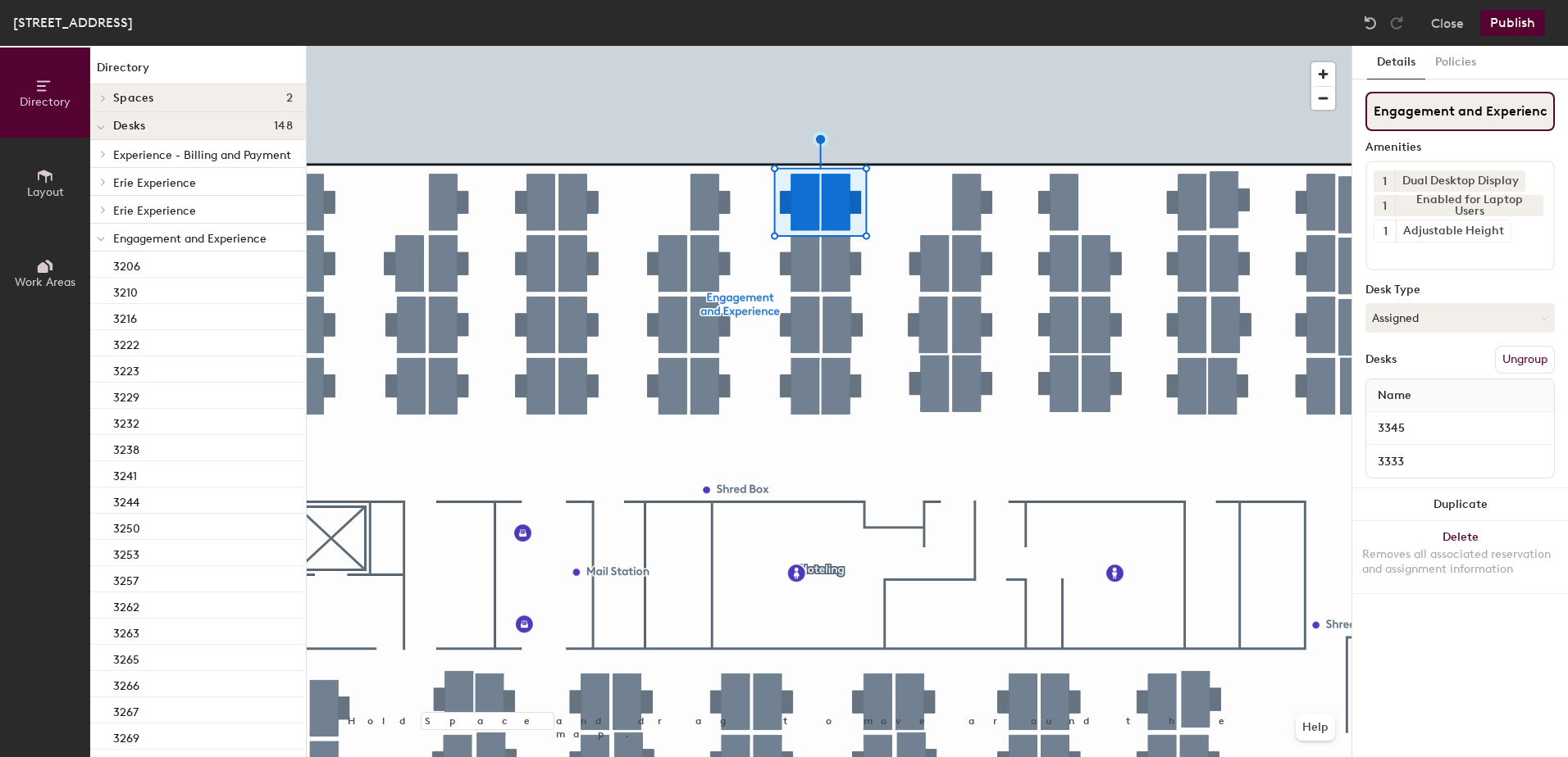
scroll to position [0, 5]
click at [1511, 24] on button "Publish" at bounding box center [1513, 23] width 65 height 27
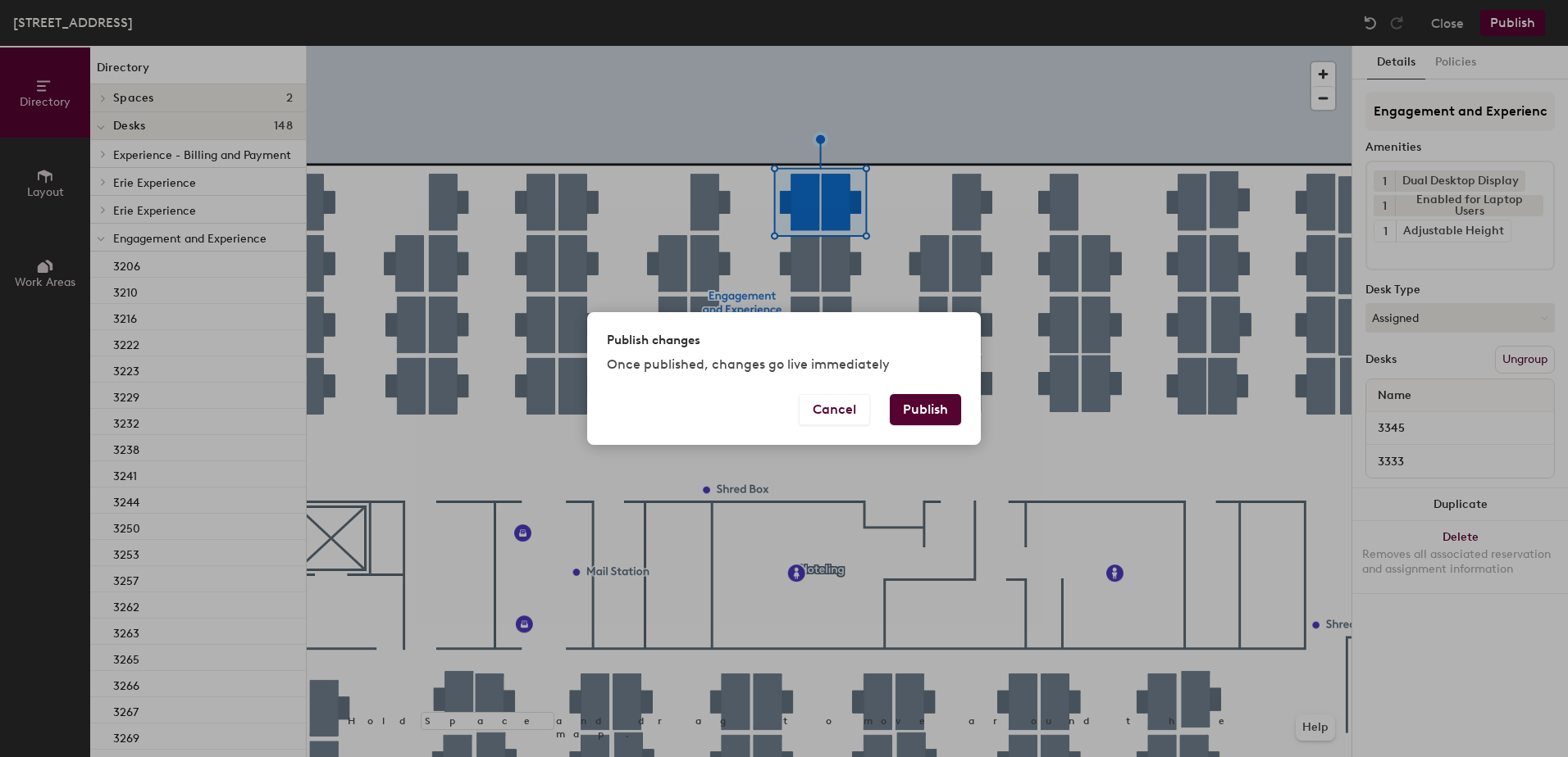
click at [934, 390] on div "Publish changes Once published, changes go live immediately" at bounding box center [784, 352] width 394 height 81
click at [926, 410] on button "Publish" at bounding box center [925, 410] width 71 height 32
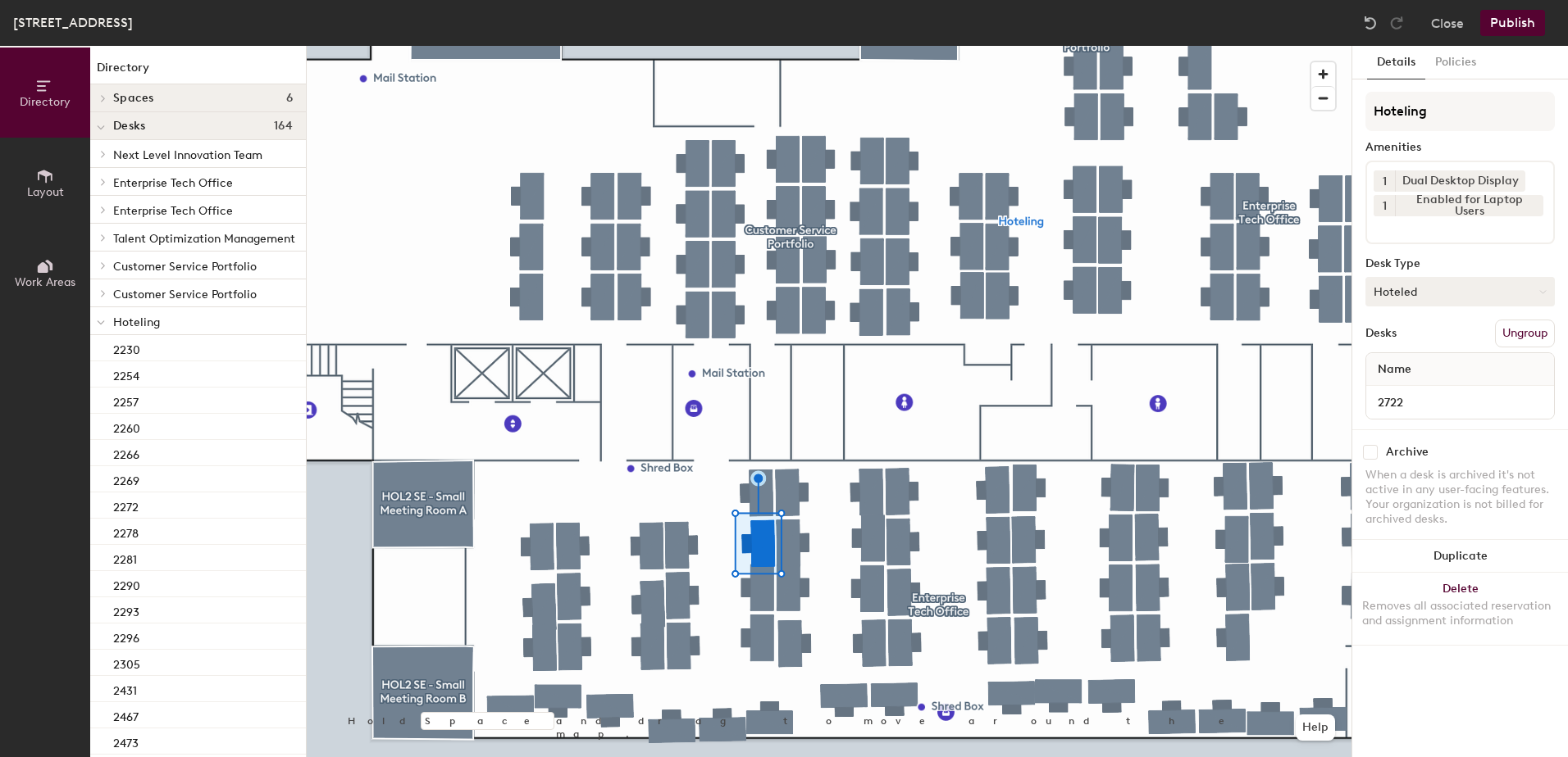
click at [1424, 294] on button "Hoteled" at bounding box center [1460, 291] width 189 height 30
click at [1416, 340] on div "Assigned" at bounding box center [1448, 343] width 164 height 25
click at [1524, 335] on button "Ungroup" at bounding box center [1525, 334] width 60 height 28
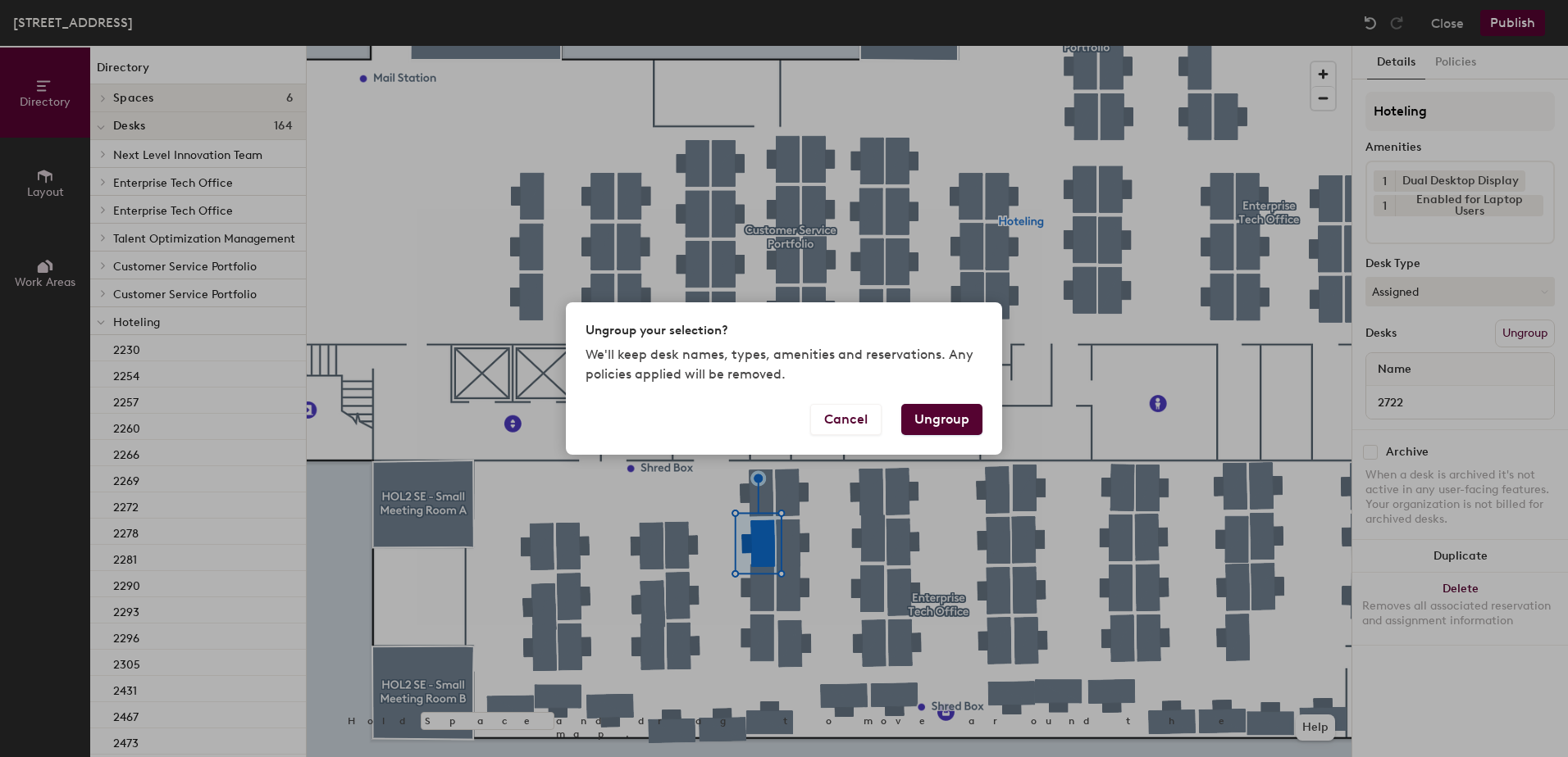
click at [956, 420] on button "Ungroup" at bounding box center [942, 420] width 81 height 32
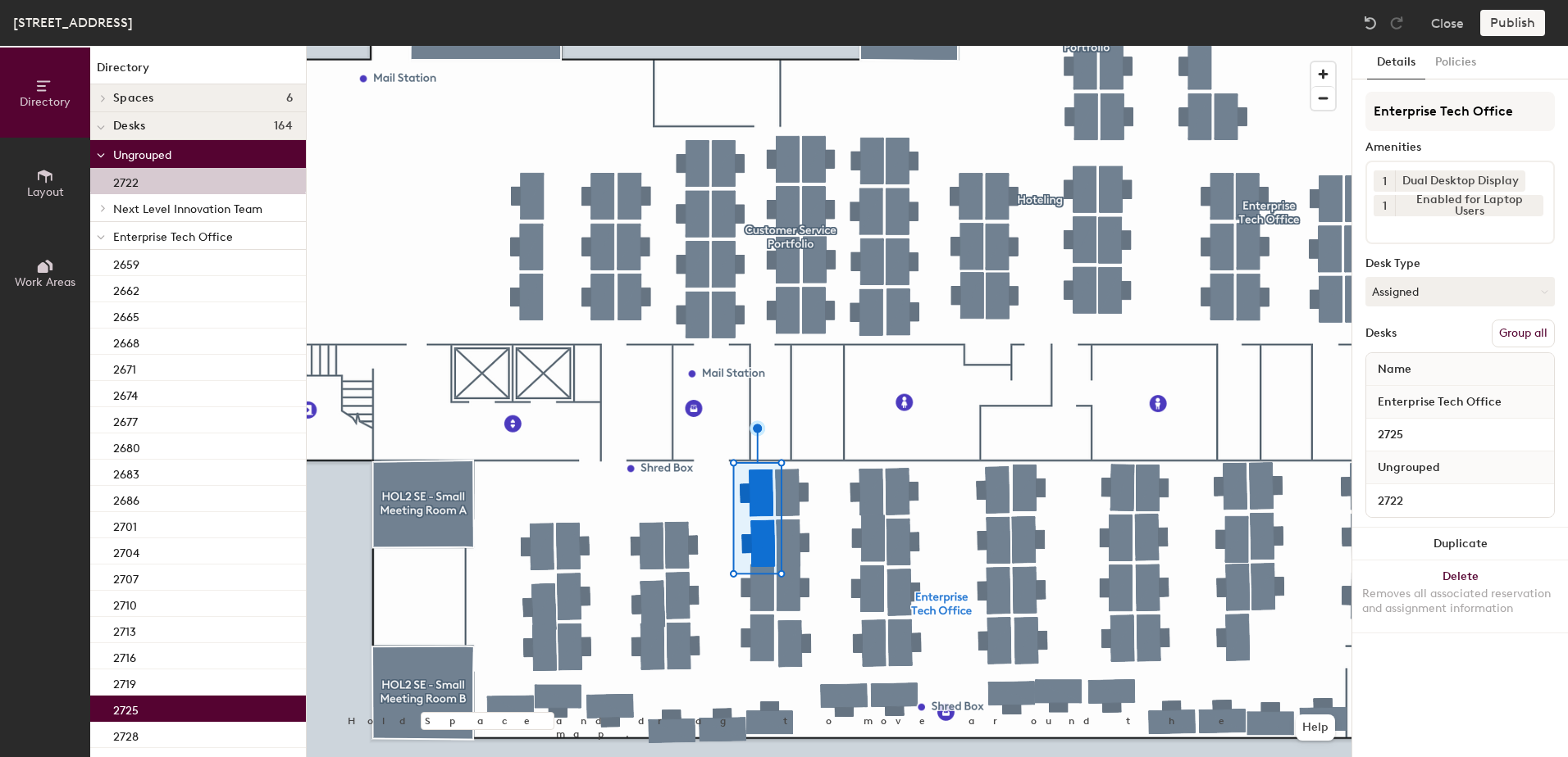
click at [1537, 331] on button "Group all" at bounding box center [1524, 334] width 63 height 28
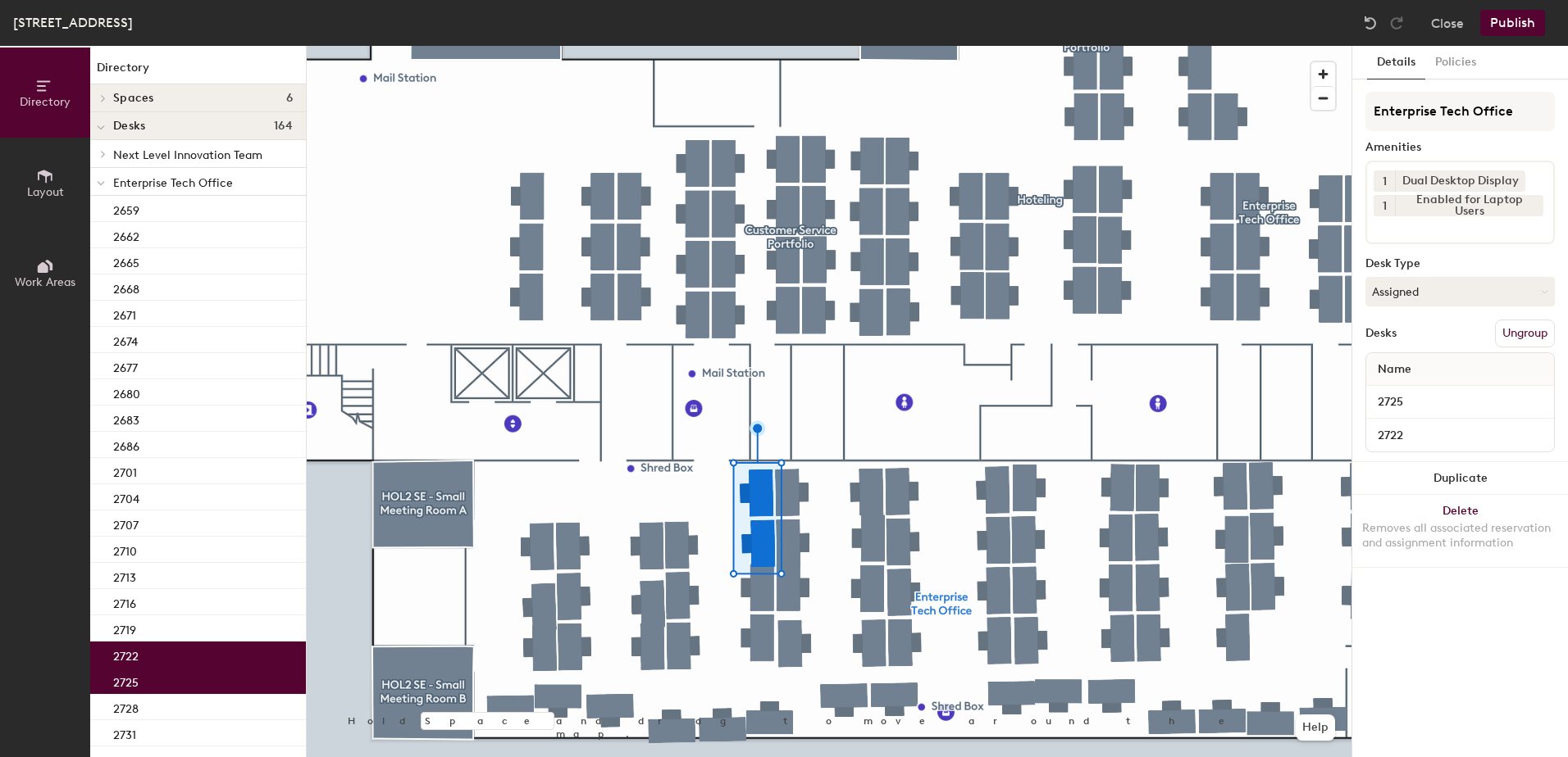
drag, startPoint x: 1500, startPoint y: 10, endPoint x: 1500, endPoint y: 19, distance: 9.0
click at [1500, 16] on button "Publish" at bounding box center [1513, 23] width 65 height 27
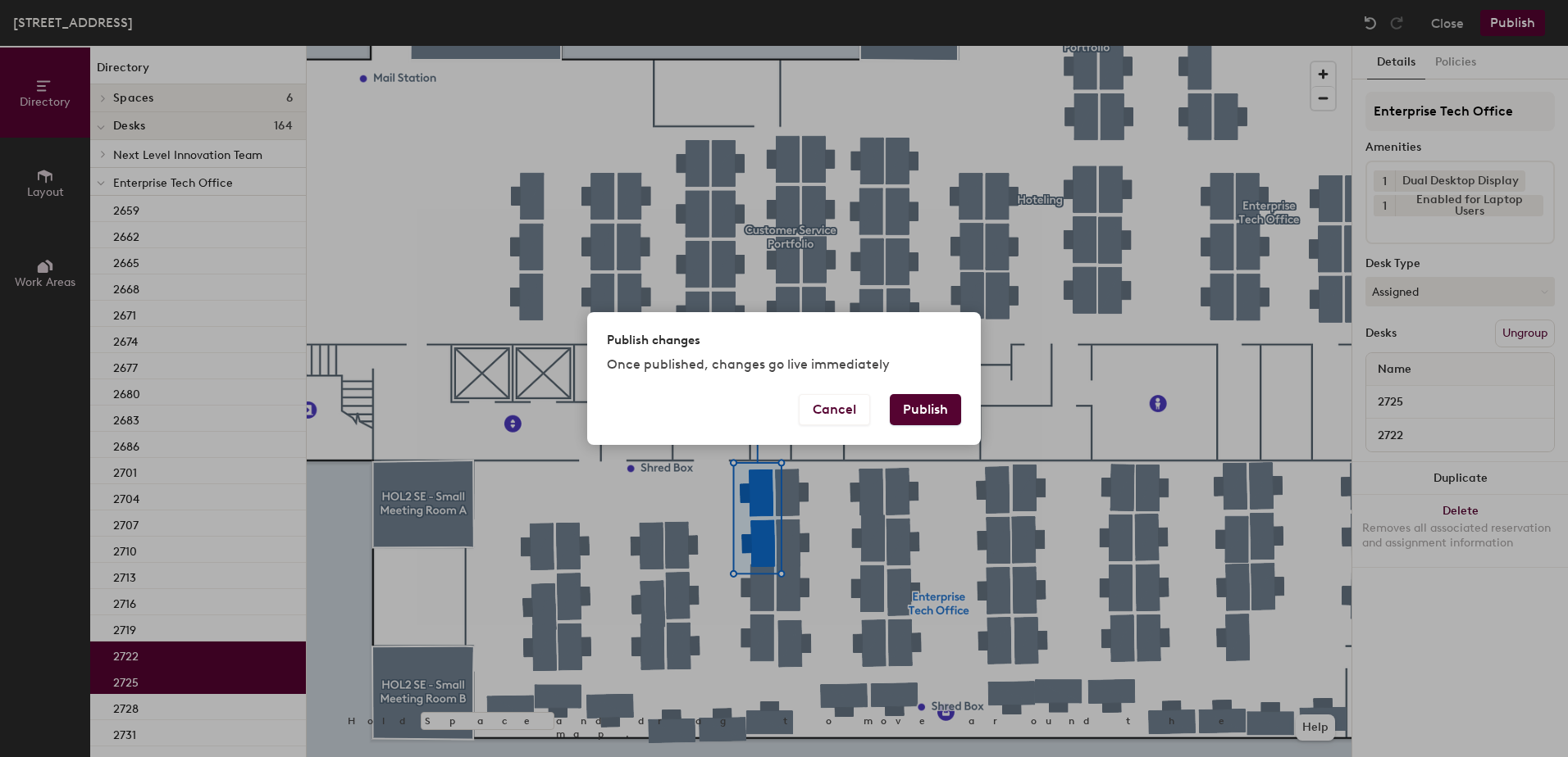
click at [903, 409] on button "Publish" at bounding box center [925, 410] width 71 height 32
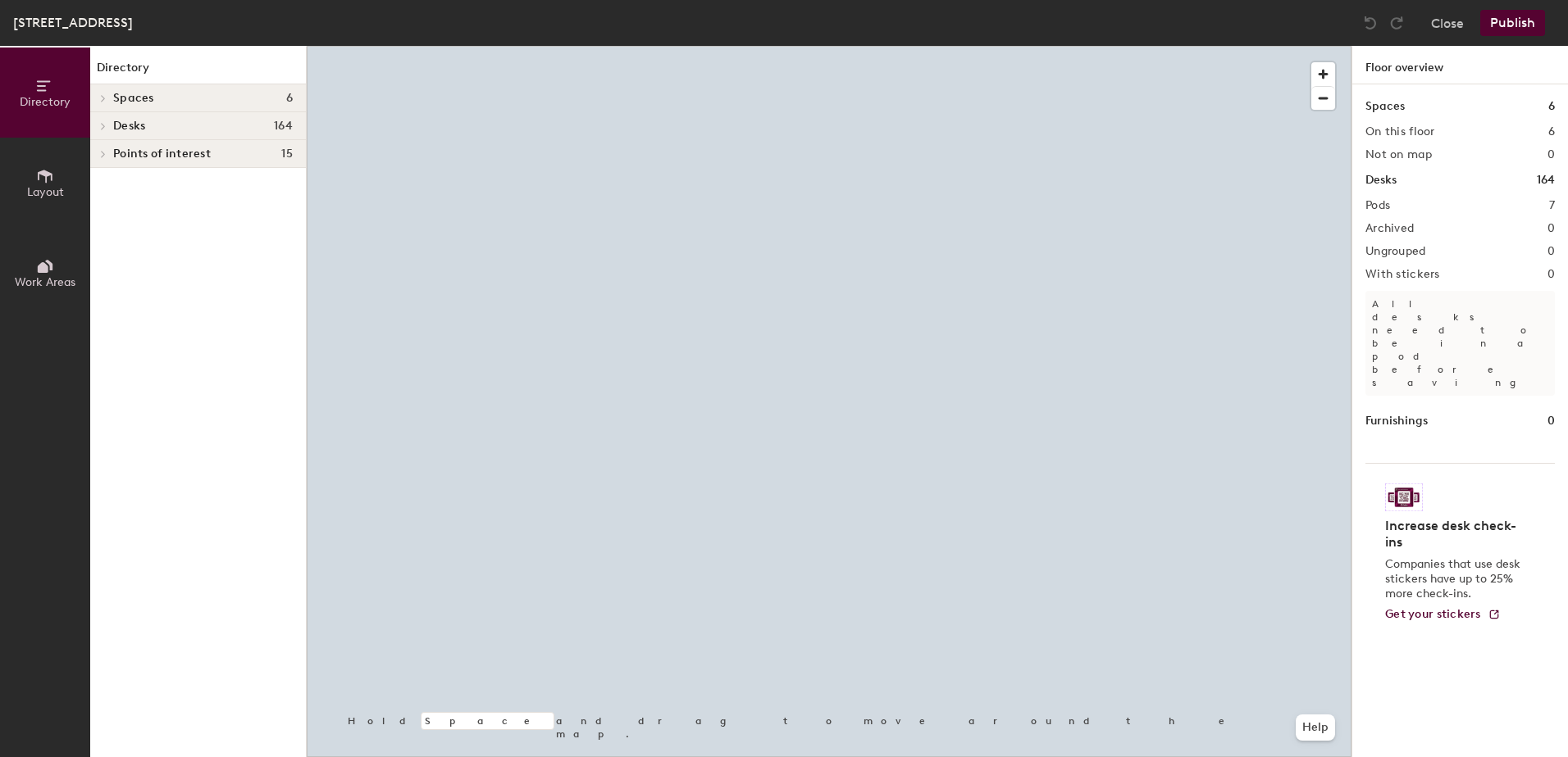
click at [824, 46] on div at bounding box center [828, 46] width 1045 height 0
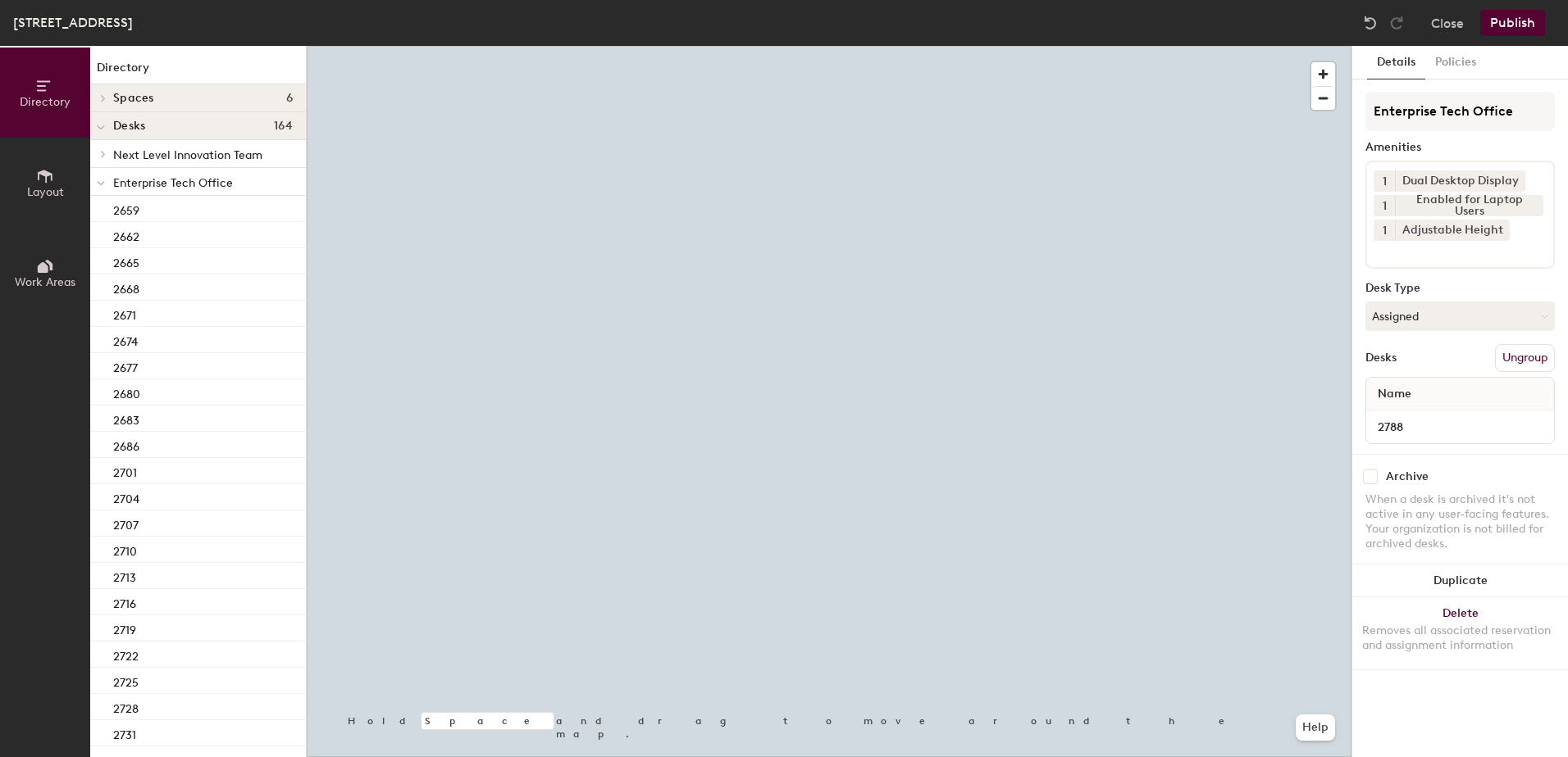
drag, startPoint x: 1471, startPoint y: 314, endPoint x: 1455, endPoint y: 347, distance: 36.7
click at [1470, 314] on button "Assigned" at bounding box center [1460, 316] width 189 height 30
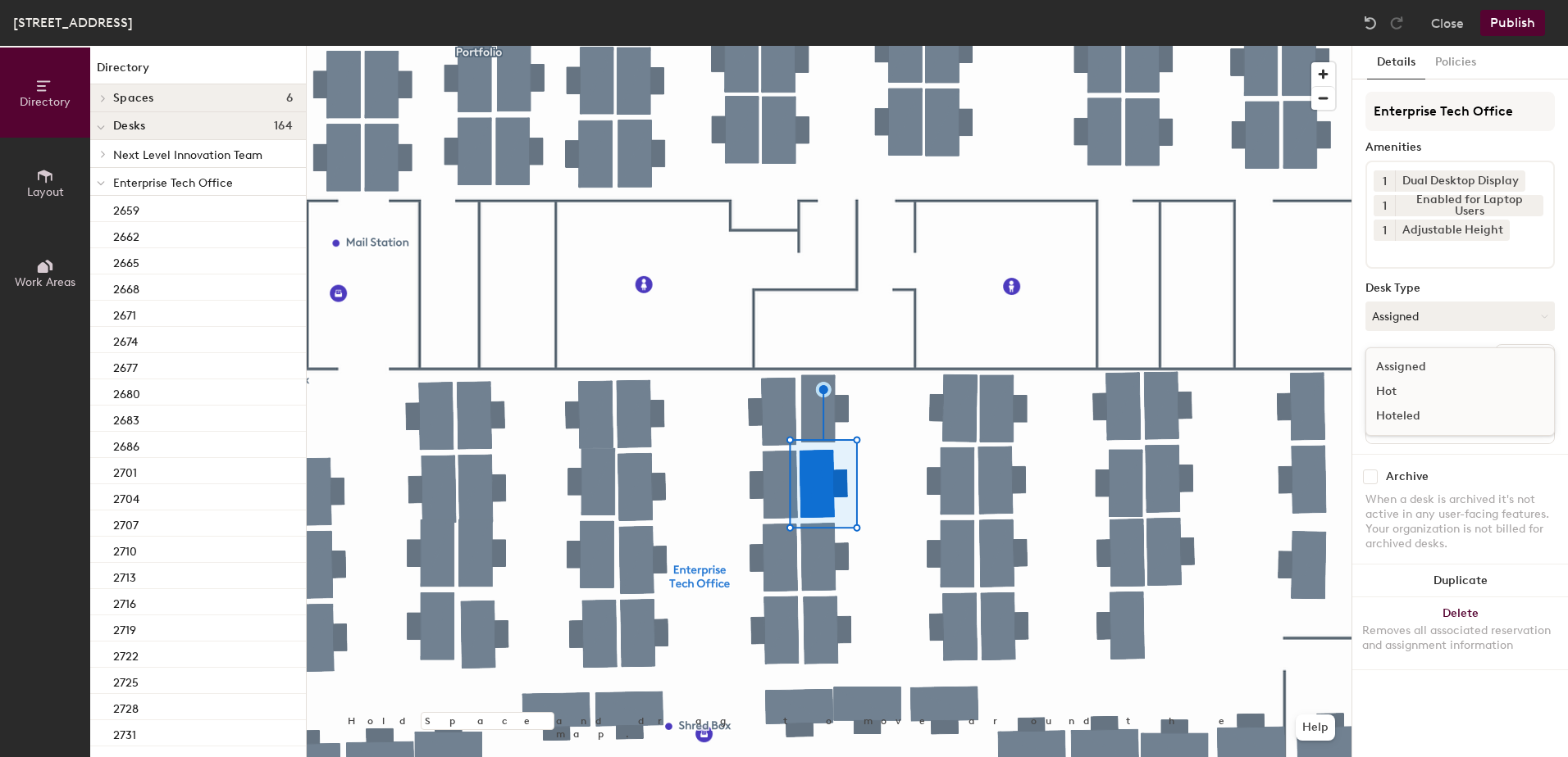
click at [1420, 413] on div "Hoteled" at bounding box center [1448, 416] width 164 height 25
click at [1507, 363] on button "Ungroup" at bounding box center [1525, 358] width 60 height 28
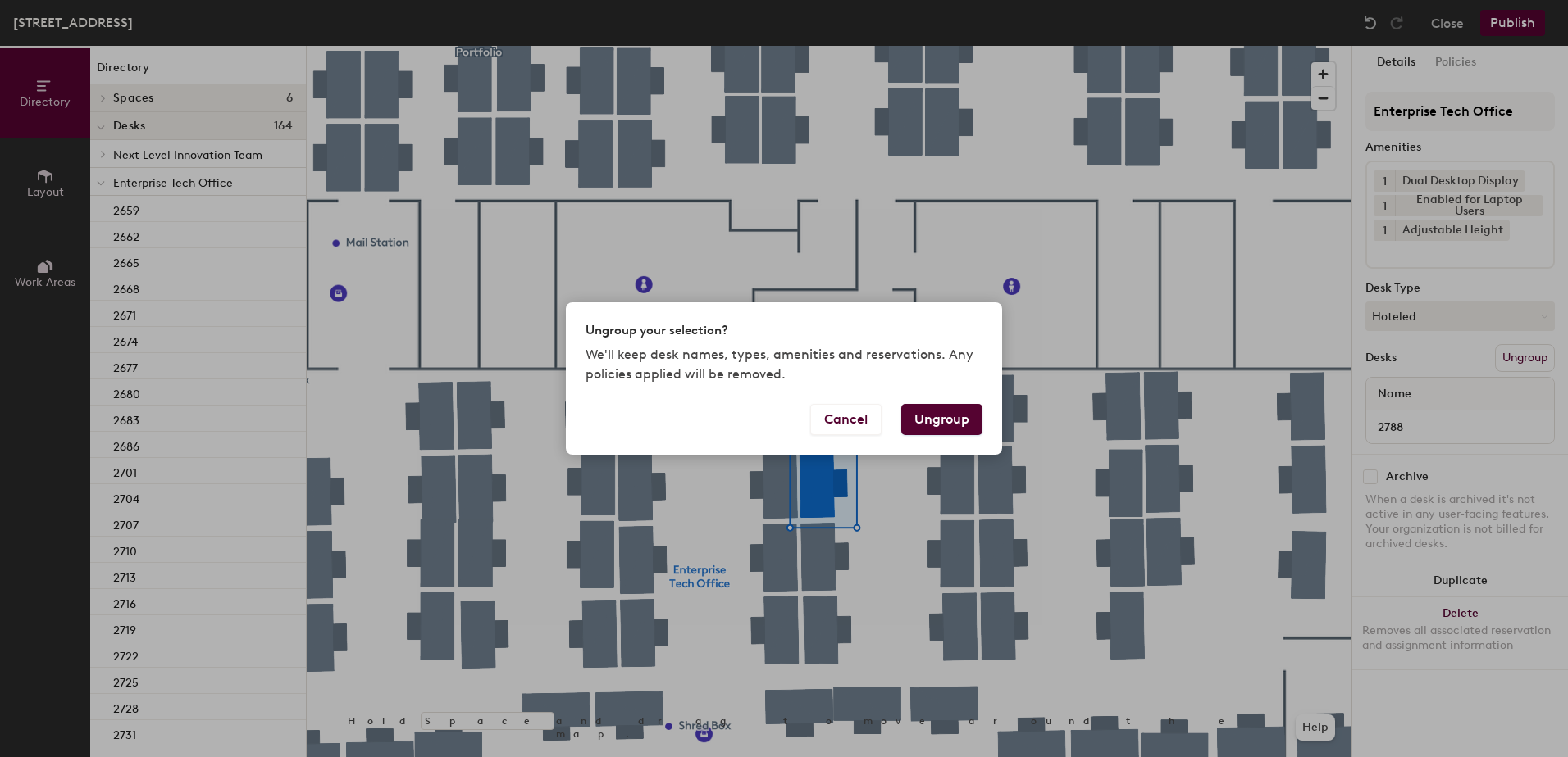
click at [966, 418] on button "Ungroup" at bounding box center [942, 420] width 81 height 32
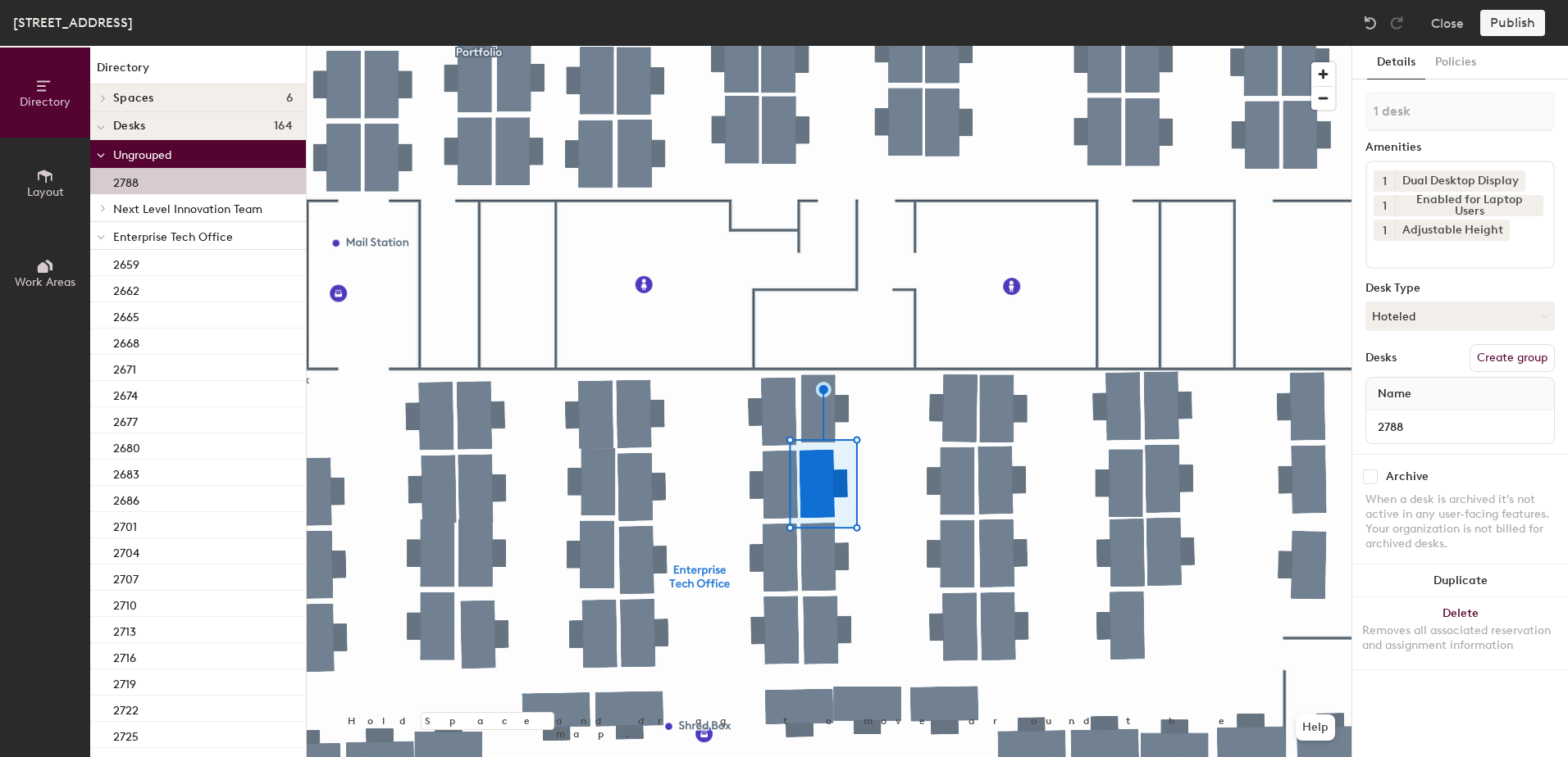
click at [97, 237] on div at bounding box center [101, 235] width 22 height 27
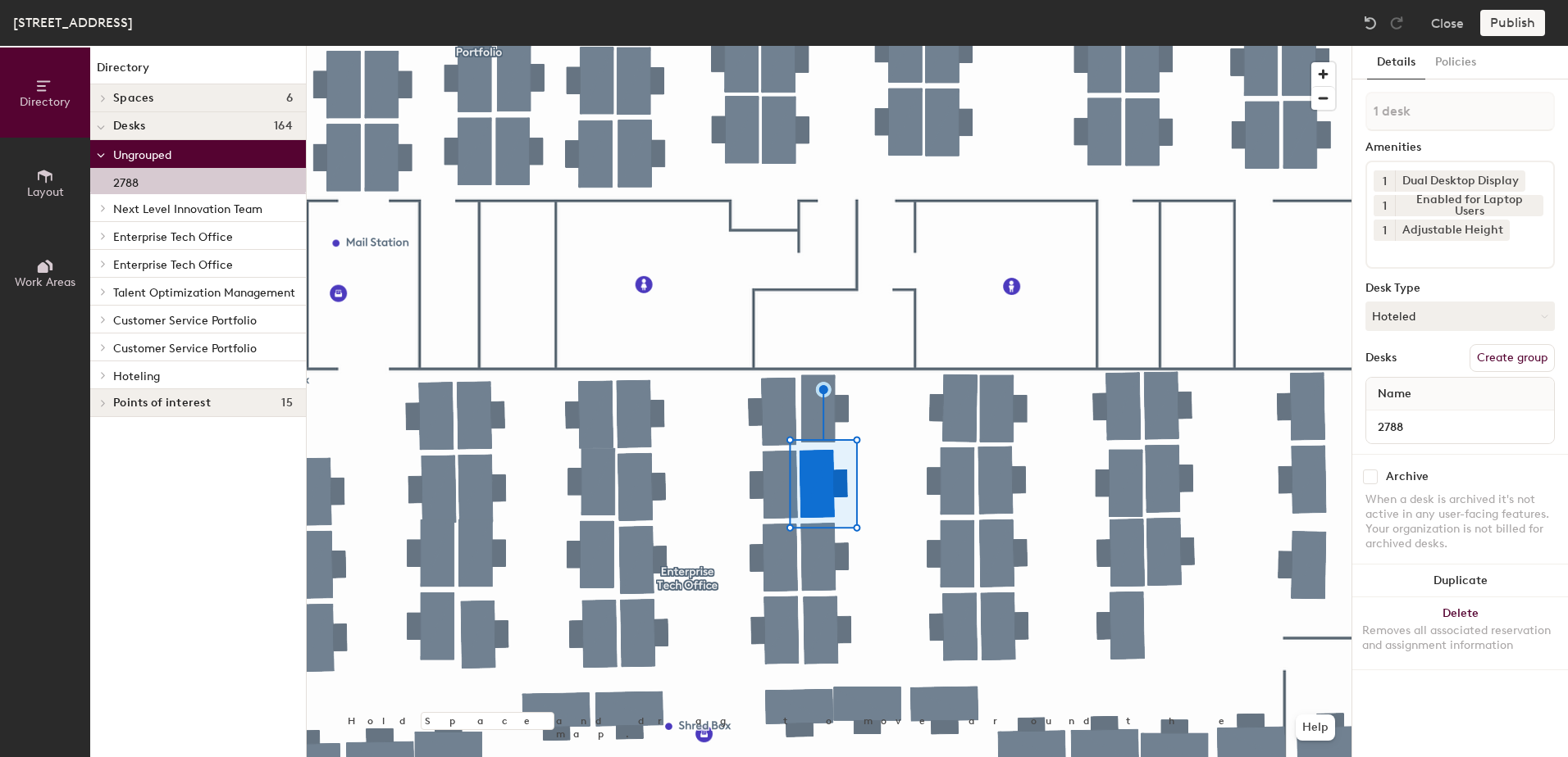
click at [100, 378] on icon at bounding box center [103, 375] width 7 height 8
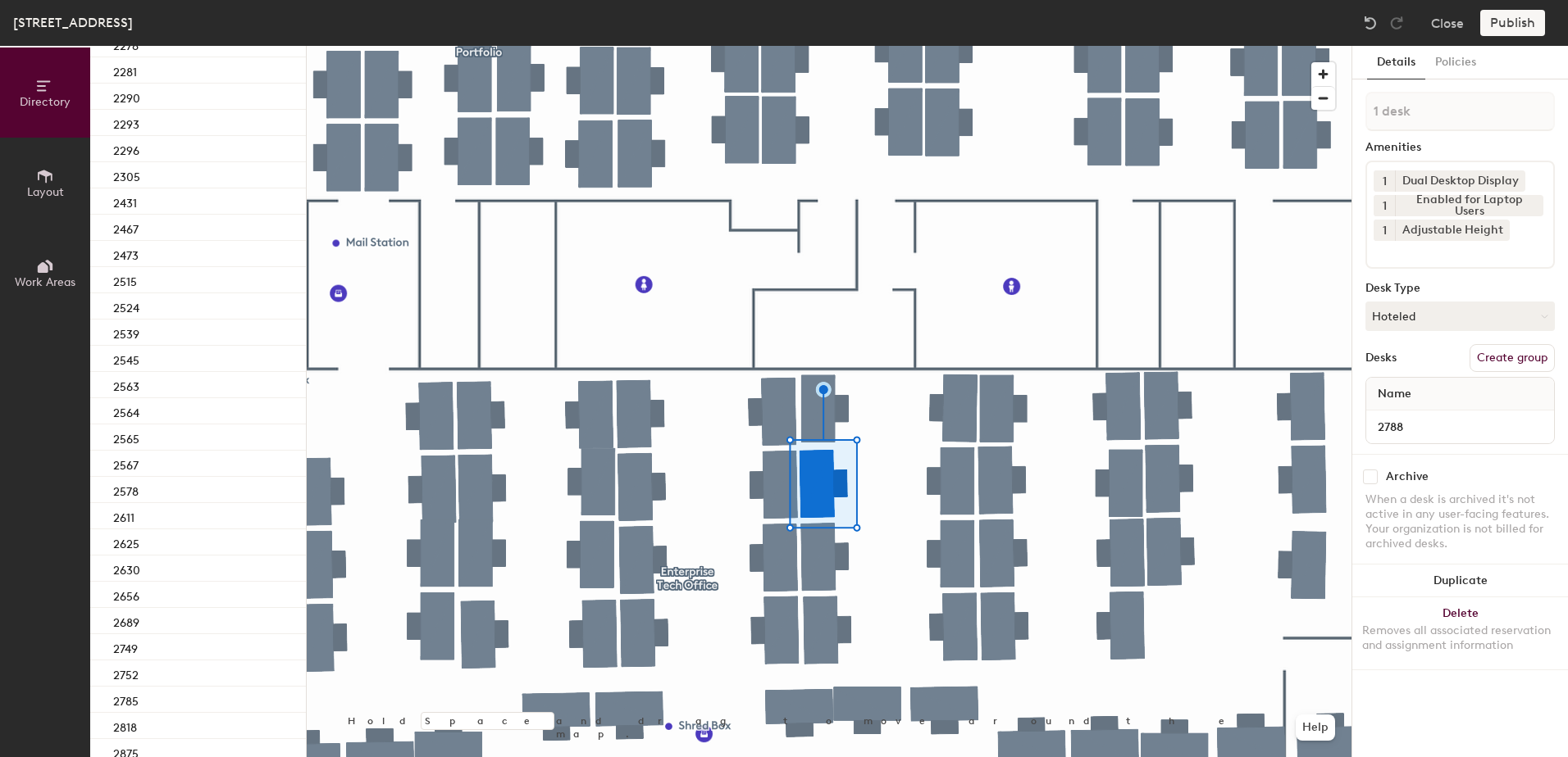
scroll to position [629, 0]
click at [169, 620] on div "2785" at bounding box center [198, 624] width 216 height 27
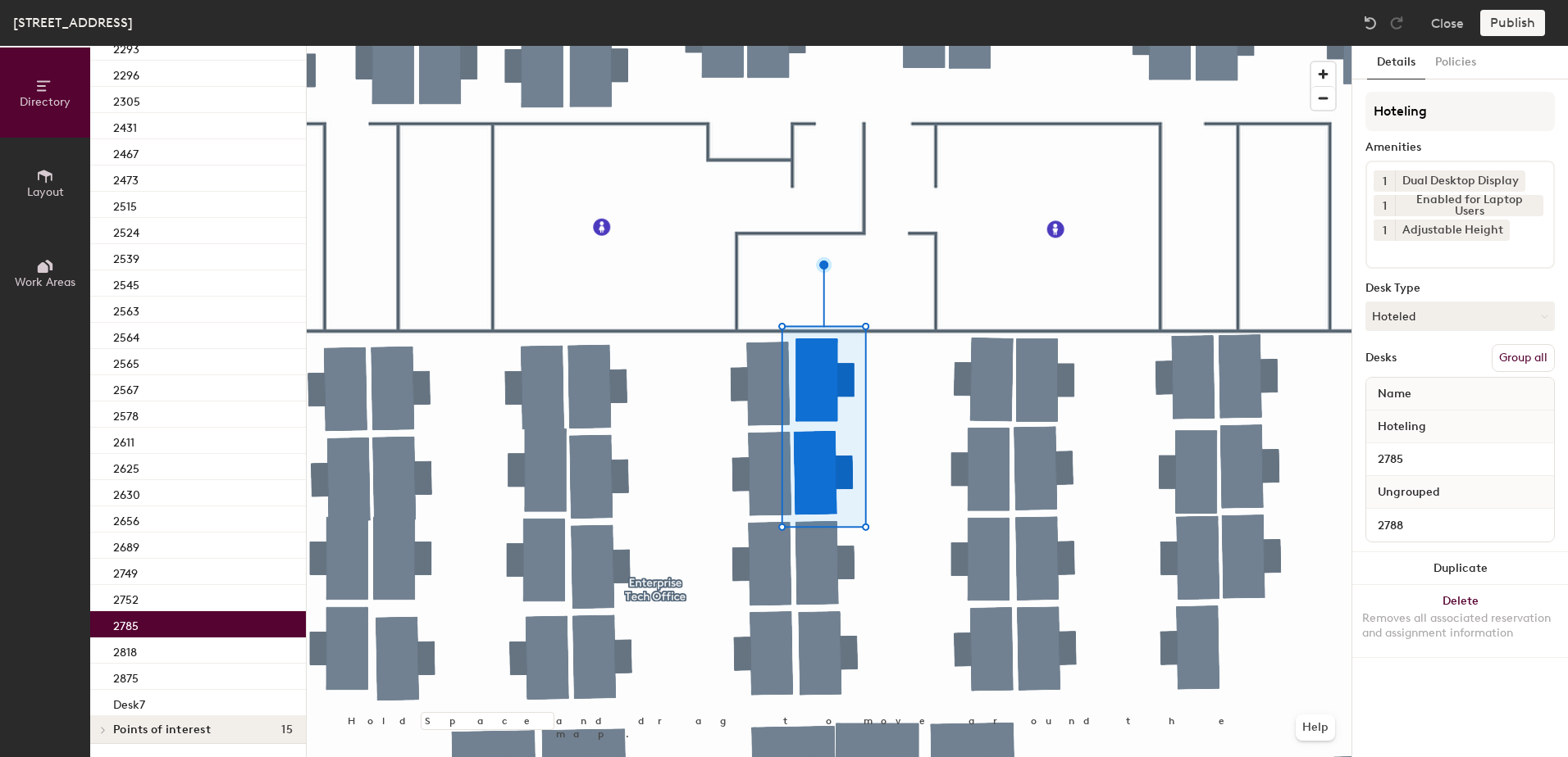
drag, startPoint x: 1518, startPoint y: 356, endPoint x: 1512, endPoint y: 289, distance: 67.3
click at [1519, 356] on button "Group all" at bounding box center [1524, 358] width 63 height 28
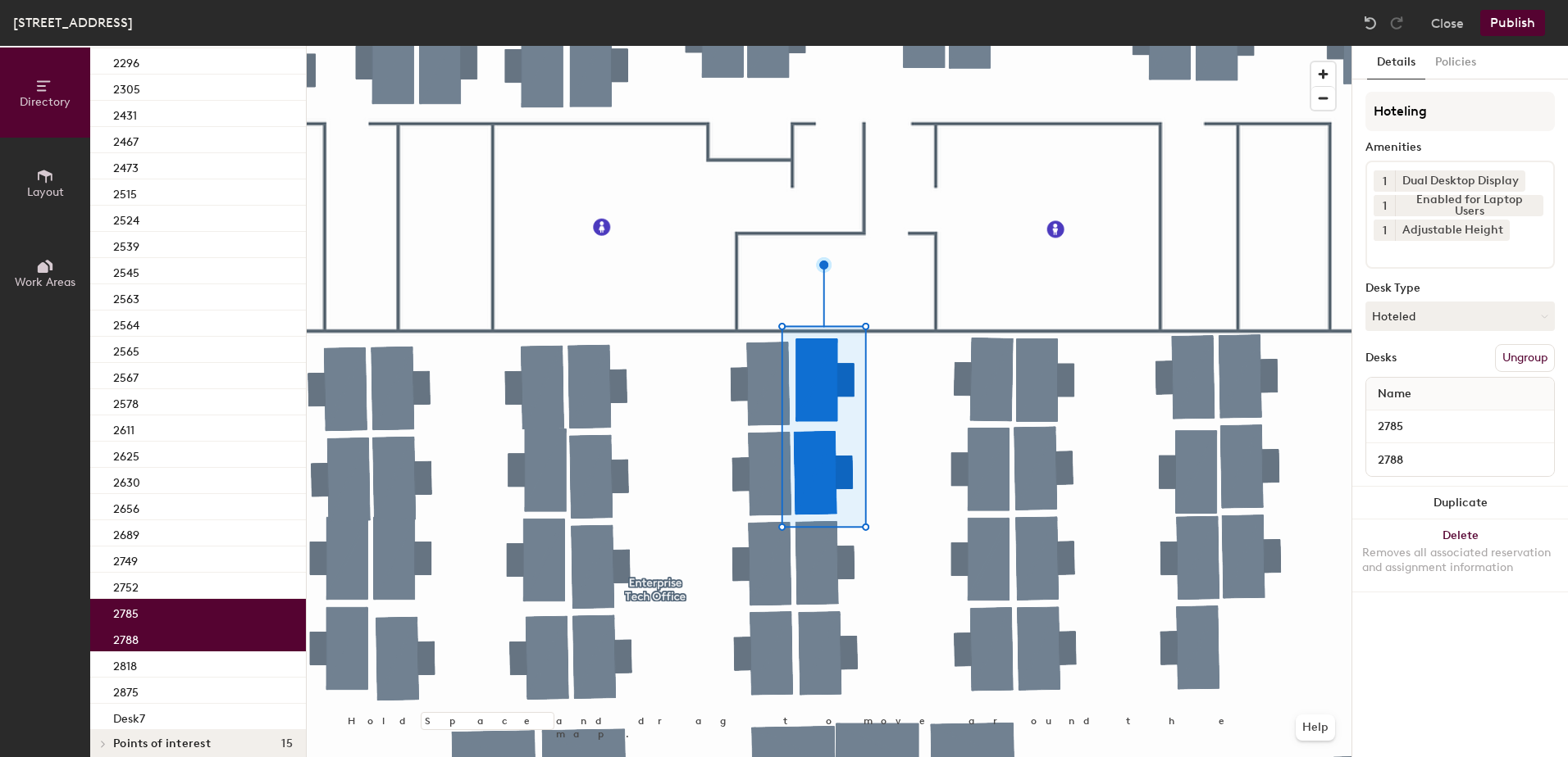
click at [1510, 22] on button "Publish" at bounding box center [1513, 23] width 65 height 27
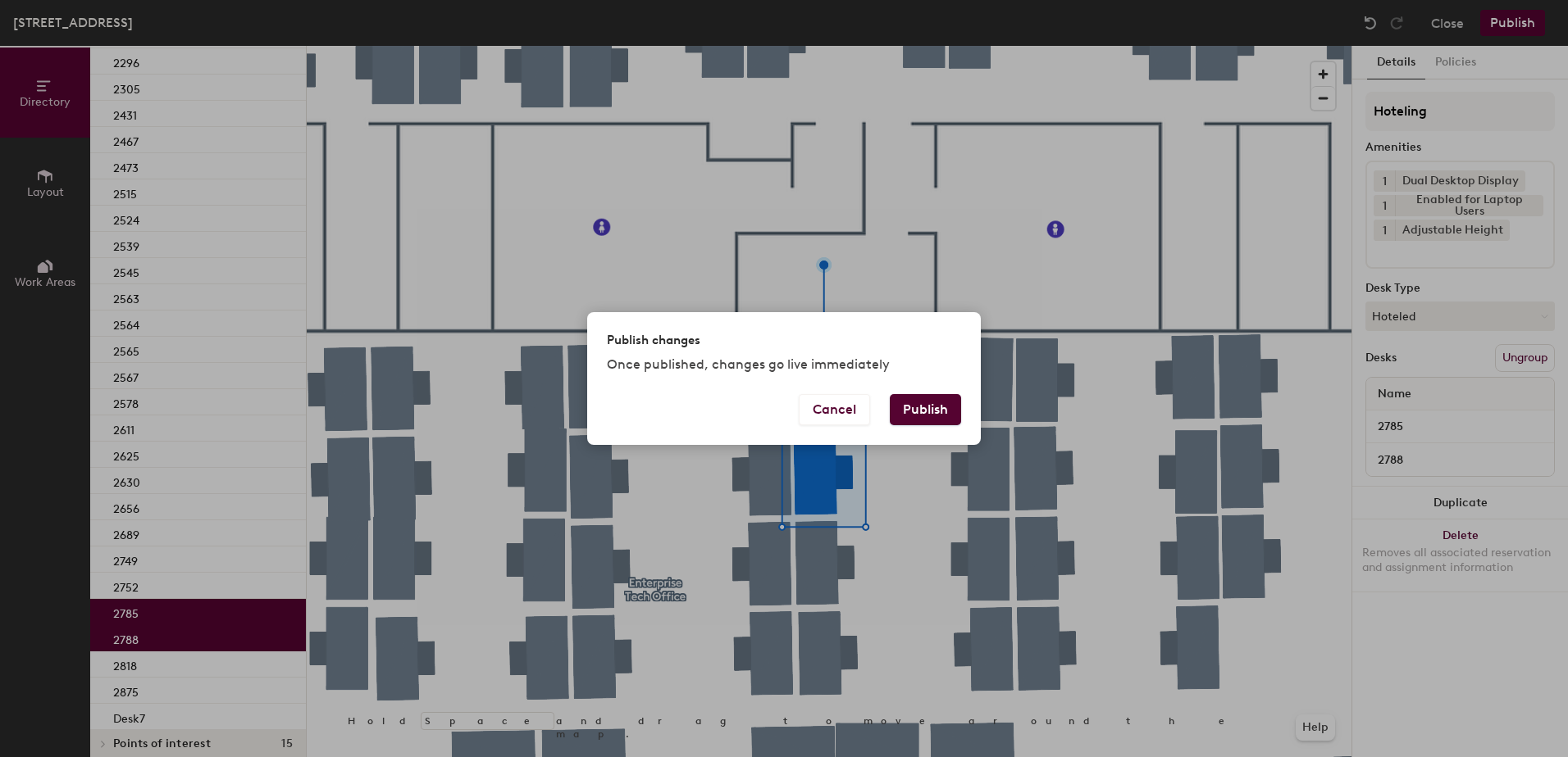
click at [938, 413] on button "Publish" at bounding box center [925, 410] width 71 height 32
